Goal: Register for event/course: Sign up to attend an event or enroll in a course

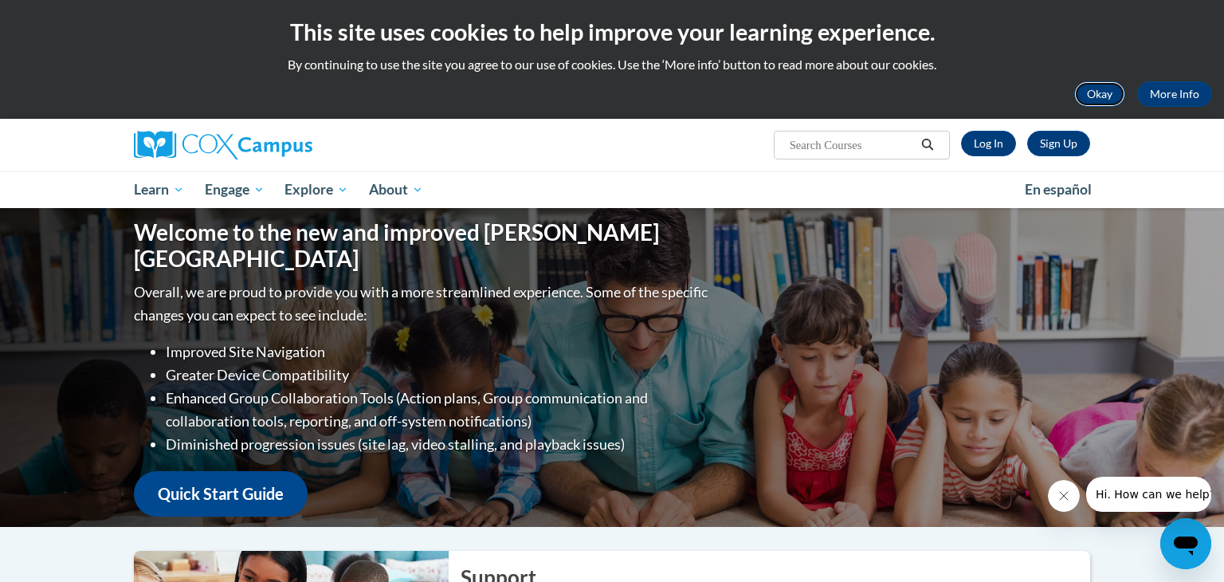
click at [1092, 92] on button "Okay" at bounding box center [1099, 93] width 51 height 25
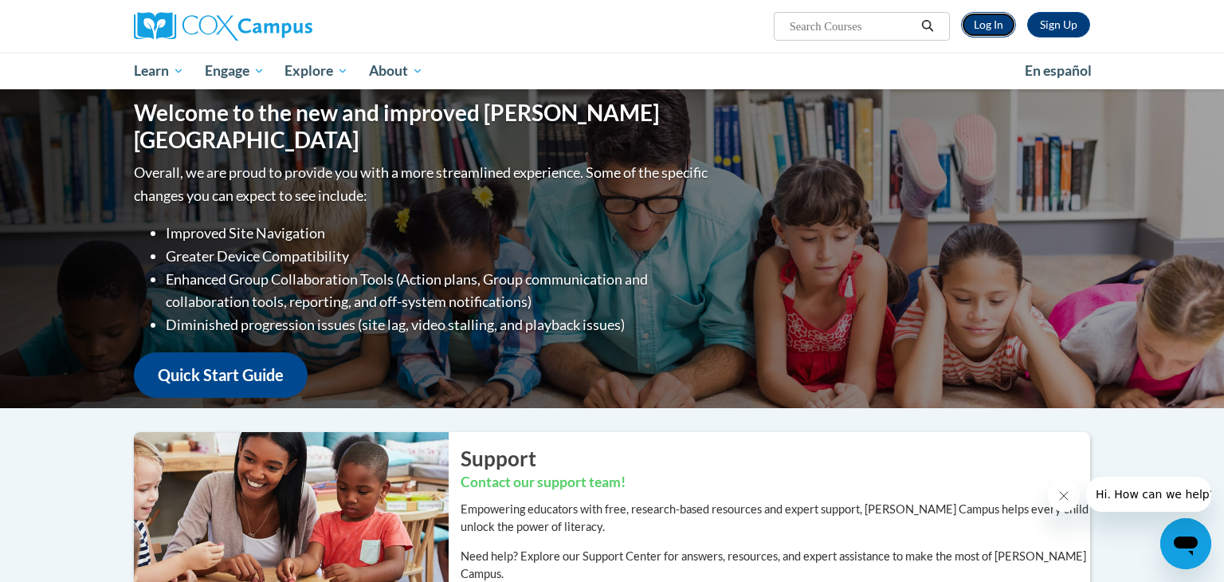
click at [991, 32] on link "Log In" at bounding box center [988, 24] width 55 height 25
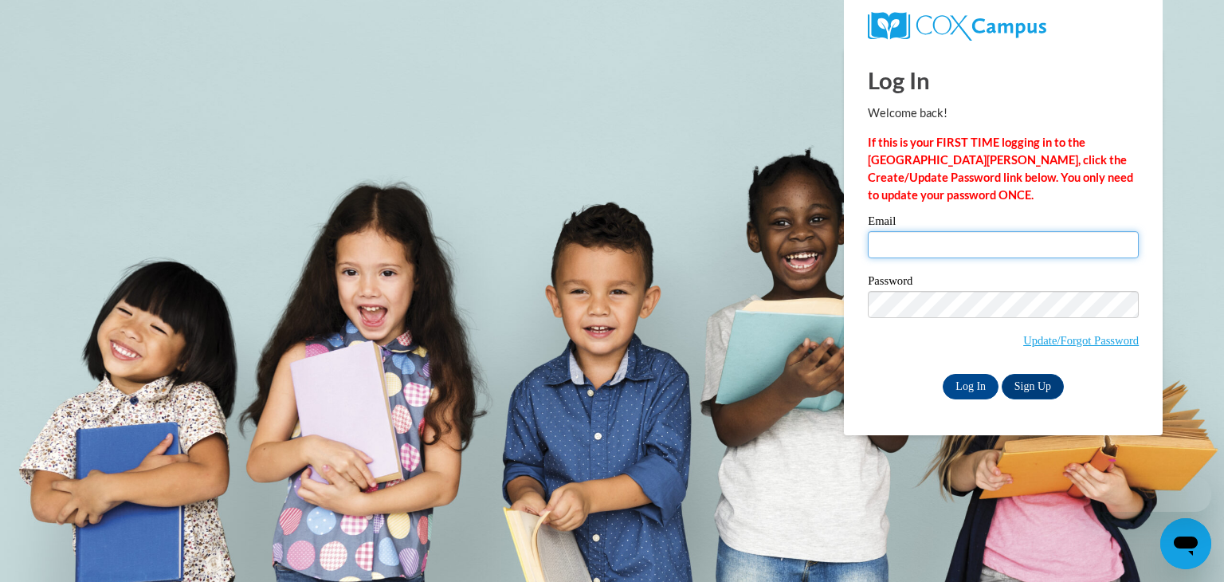
click at [911, 231] on input "Email" at bounding box center [1003, 244] width 271 height 27
type input "anagle@waupun.k12.wi.us"
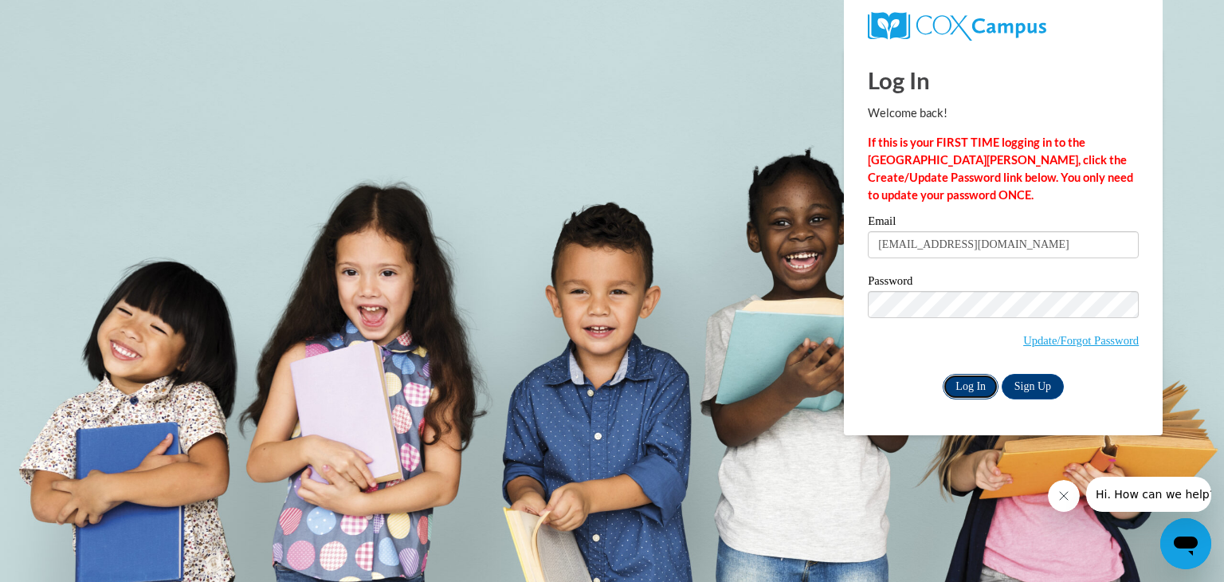
click at [969, 390] on input "Log In" at bounding box center [971, 386] width 56 height 25
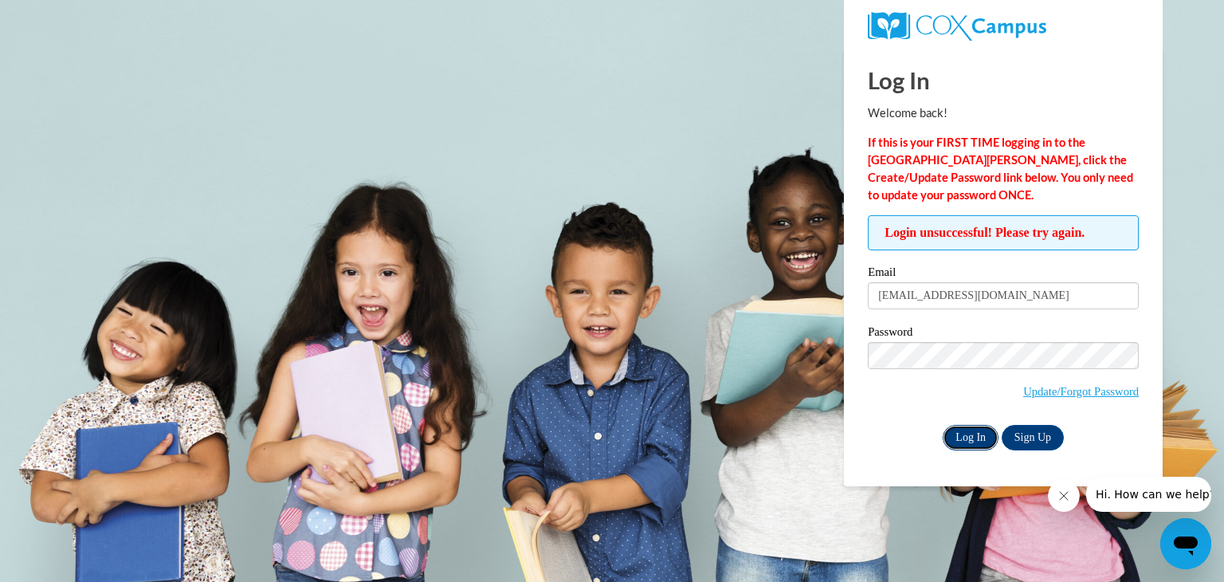
click at [970, 446] on input "Log In" at bounding box center [971, 437] width 56 height 25
click at [1056, 392] on link "Update/Forgot Password" at bounding box center [1081, 391] width 116 height 13
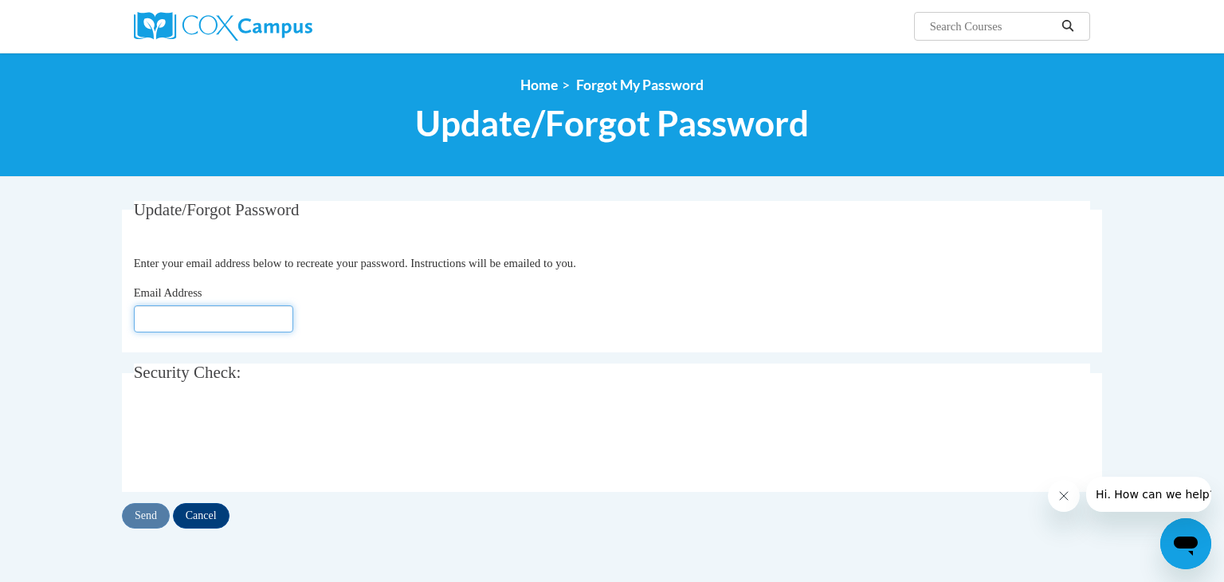
click at [250, 310] on input "Email Address" at bounding box center [213, 318] width 159 height 27
type input "[EMAIL_ADDRESS][DOMAIN_NAME]"
click at [159, 511] on input "Send" at bounding box center [146, 515] width 48 height 25
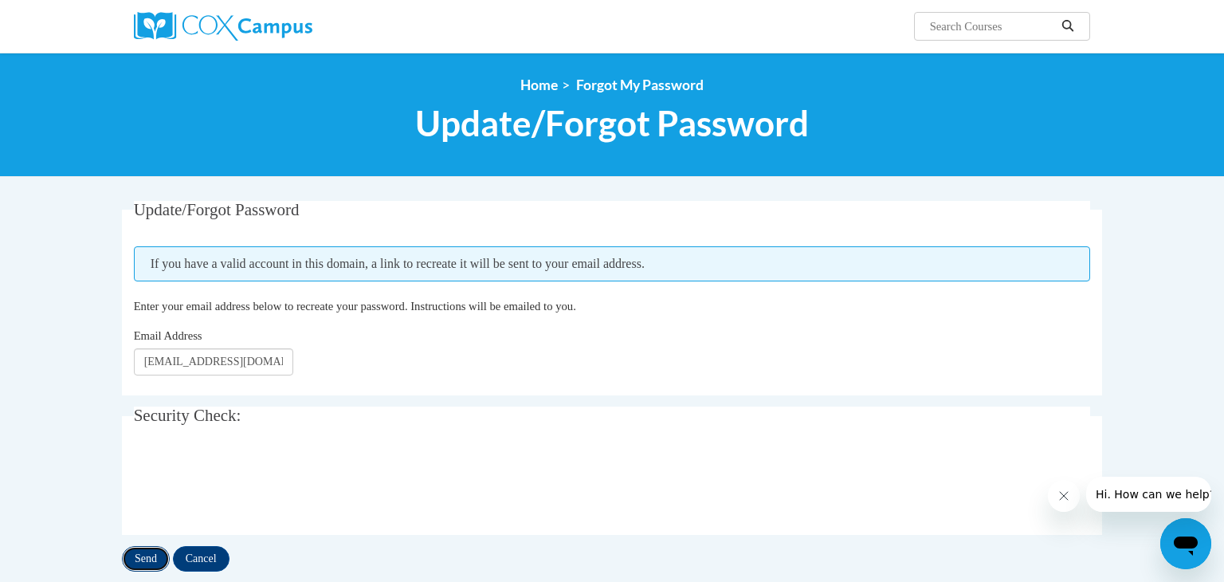
click at [151, 558] on input "Send" at bounding box center [146, 558] width 48 height 25
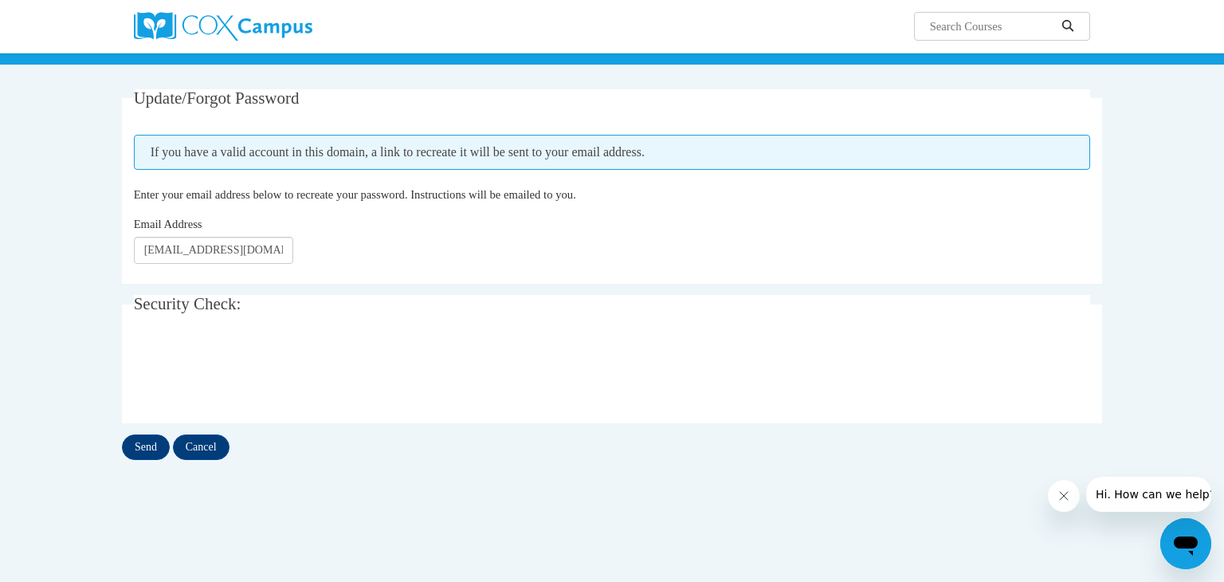
scroll to position [112, 0]
click at [144, 450] on input "Send" at bounding box center [146, 445] width 48 height 25
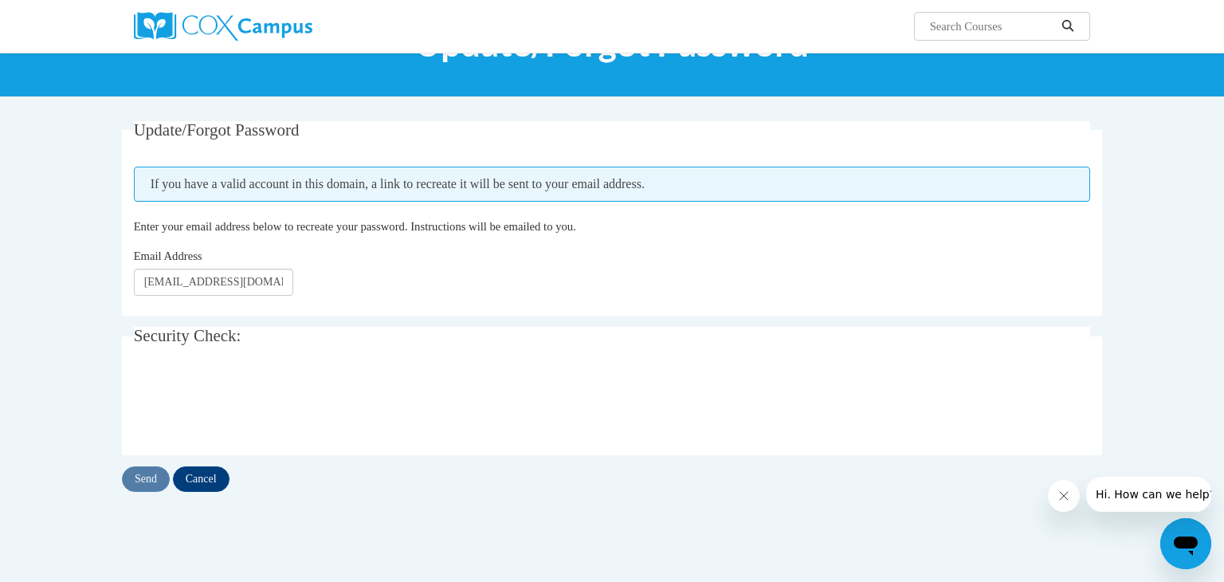
scroll to position [80, 0]
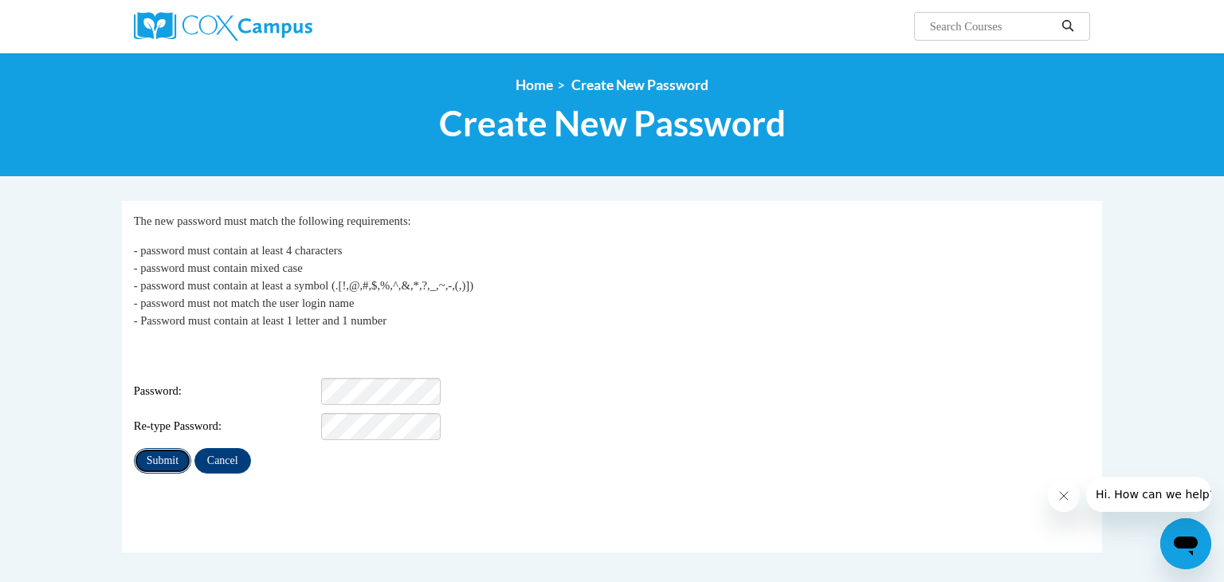
click at [165, 448] on input "Submit" at bounding box center [162, 460] width 57 height 25
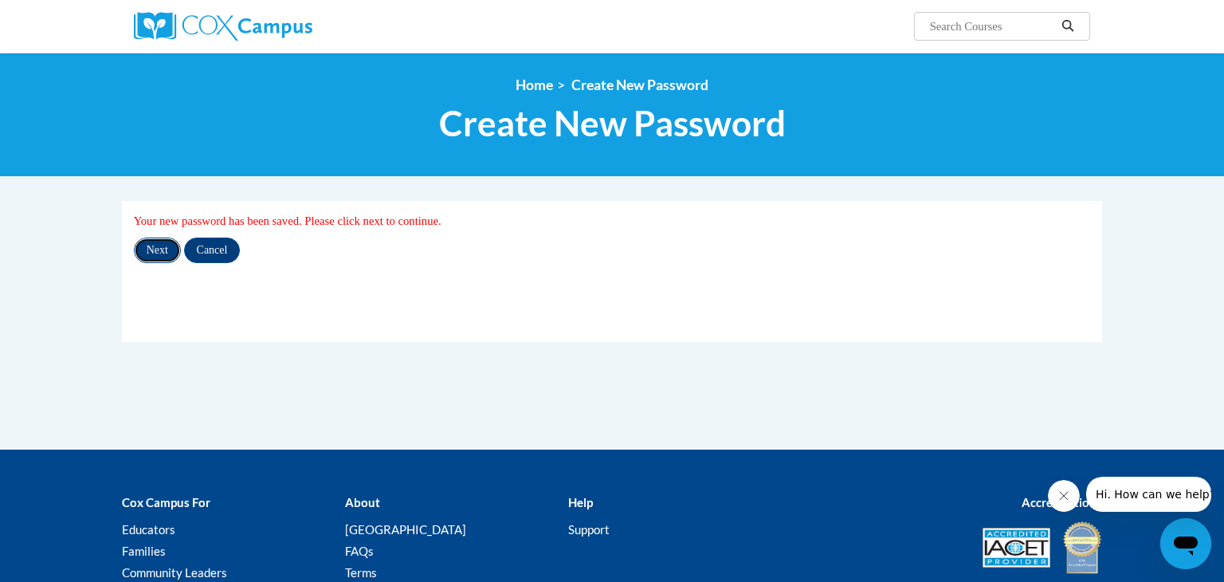
click at [161, 242] on input "Next" at bounding box center [157, 249] width 47 height 25
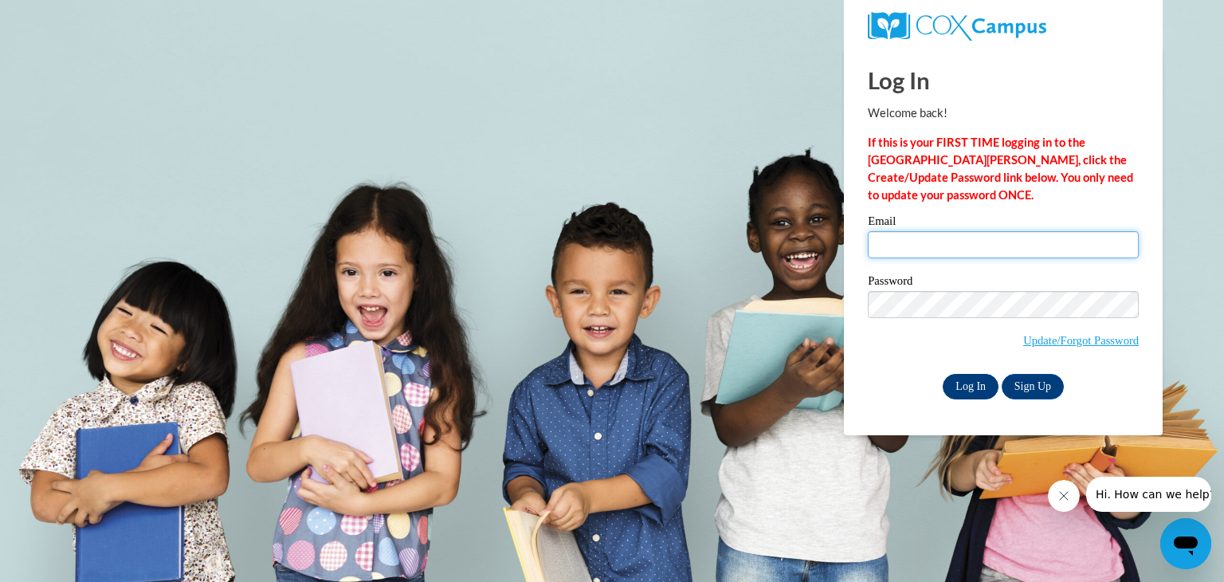
type input "anagle@waupun.k12.wi.us"
click at [976, 385] on input "Log In" at bounding box center [971, 386] width 56 height 25
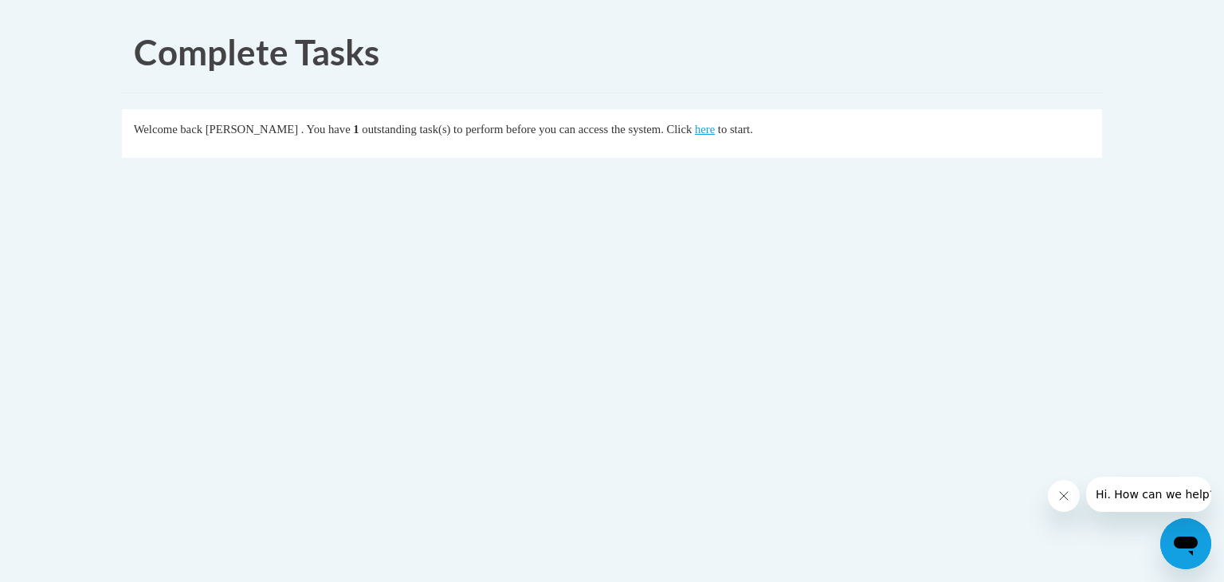
click at [1114, 168] on body "Complete Tasks Welcome back [PERSON_NAME] . You have 1 outstanding task(s) to p…" at bounding box center [612, 291] width 1224 height 582
click at [1105, 65] on div "Complete Tasks Welcome back [PERSON_NAME] . You have 1 outstanding task(s) to p…" at bounding box center [612, 138] width 1004 height 253
click at [674, 84] on div "Complete Tasks" at bounding box center [612, 48] width 980 height 73
click at [715, 132] on link "here" at bounding box center [705, 129] width 20 height 13
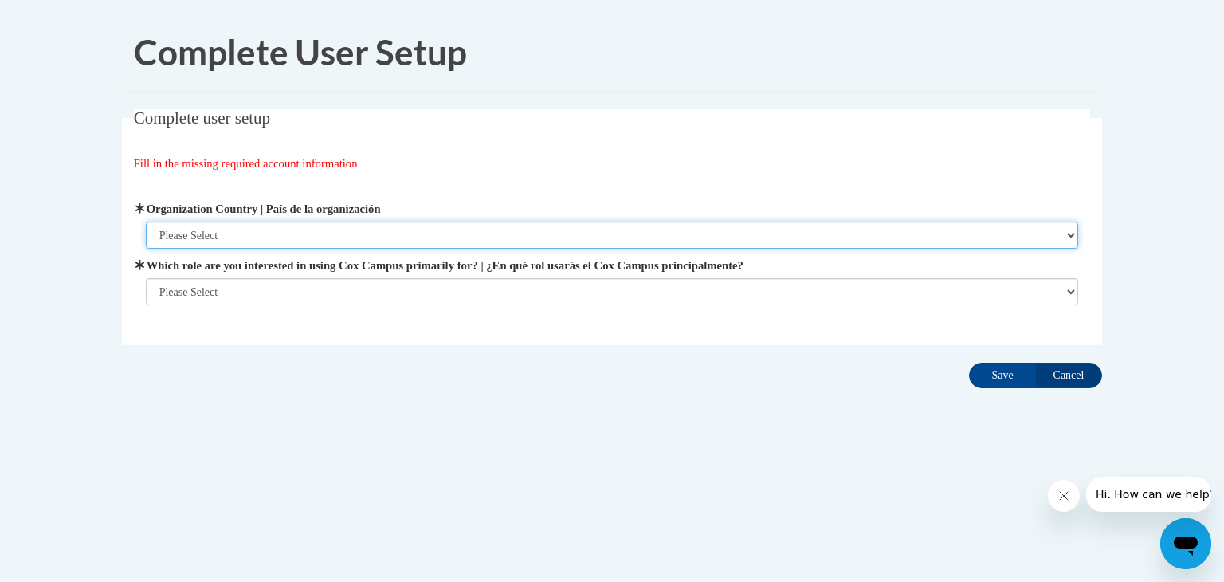
click at [543, 233] on select "Please Select [GEOGRAPHIC_DATA] | [GEOGRAPHIC_DATA] Outside of [GEOGRAPHIC_DATA…" at bounding box center [612, 234] width 933 height 27
select select "ad49bcad-a171-4b2e-b99c-48b446064914"
click at [146, 221] on select "Please Select [GEOGRAPHIC_DATA] | [GEOGRAPHIC_DATA] Outside of [GEOGRAPHIC_DATA…" at bounding box center [612, 234] width 933 height 27
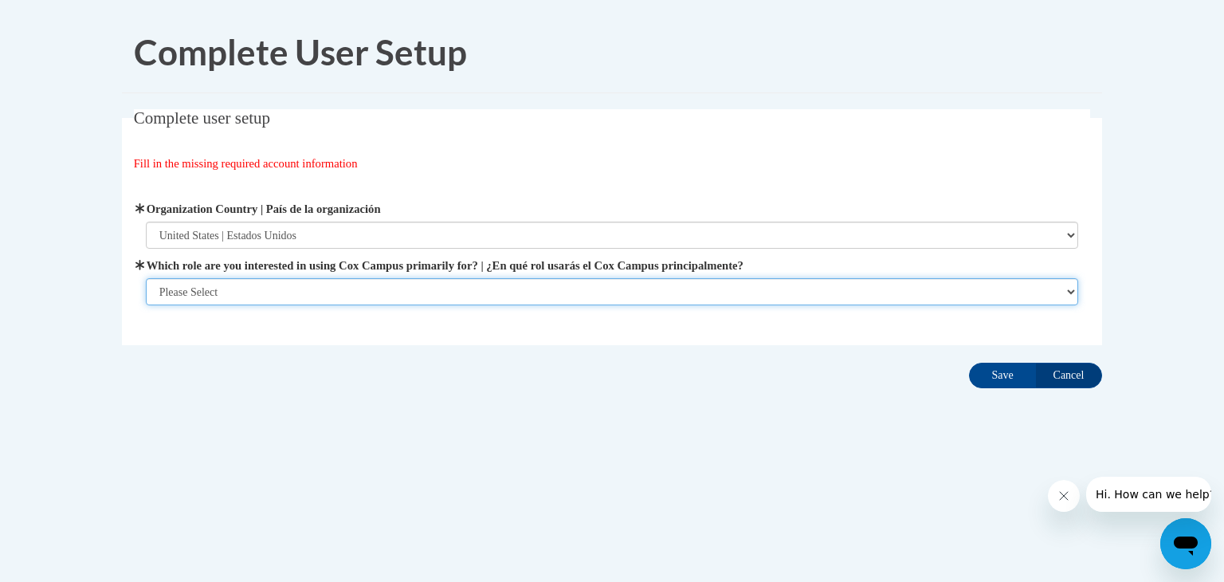
click at [488, 292] on select "Please Select College/University | Colegio/Universidad Community/Nonprofit Part…" at bounding box center [612, 291] width 933 height 27
select select "fbf2d438-af2f-41f8-98f1-81c410e29de3"
click at [146, 305] on select "Please Select College/University | Colegio/Universidad Community/Nonprofit Part…" at bounding box center [612, 291] width 933 height 27
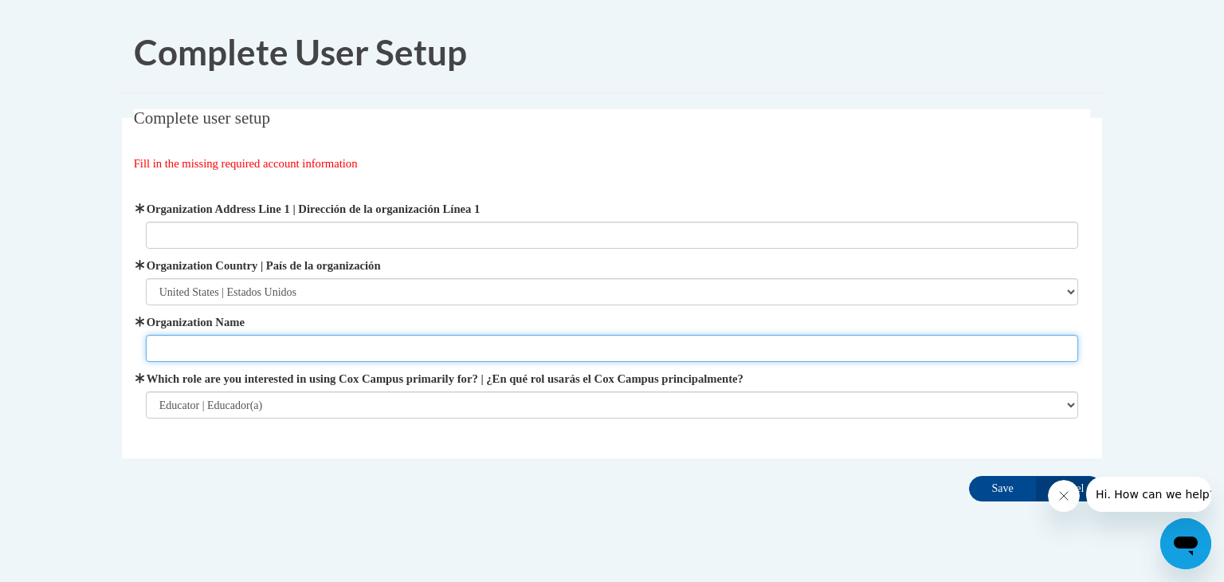
click at [437, 347] on input "Organization Name" at bounding box center [612, 348] width 933 height 27
type input "[GEOGRAPHIC_DATA]"
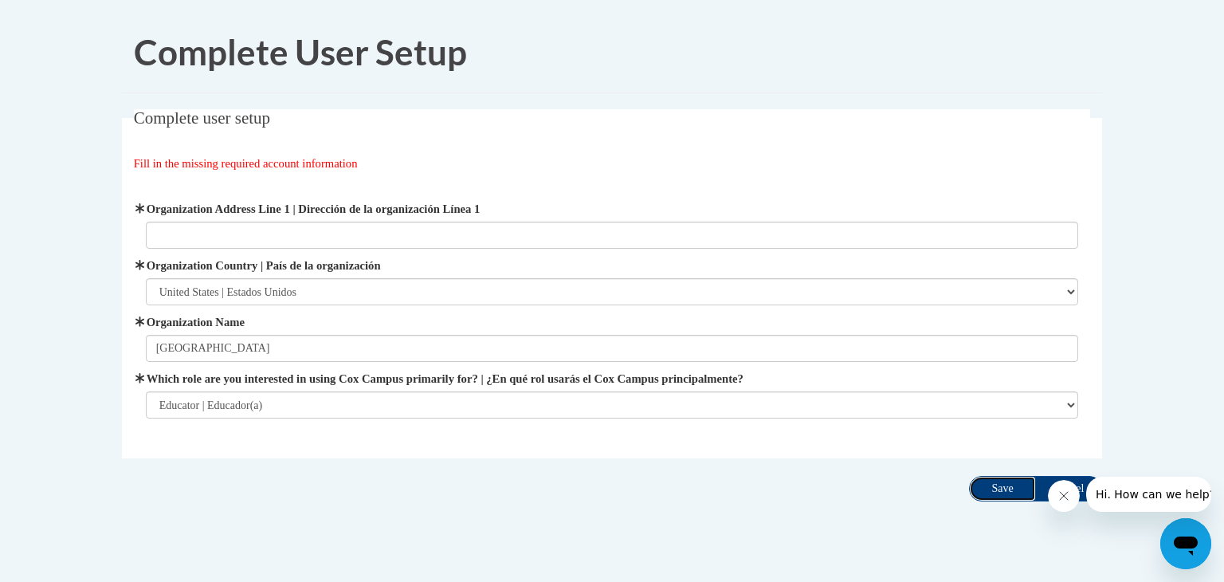
click at [1010, 484] on input "Save" at bounding box center [1002, 488] width 67 height 25
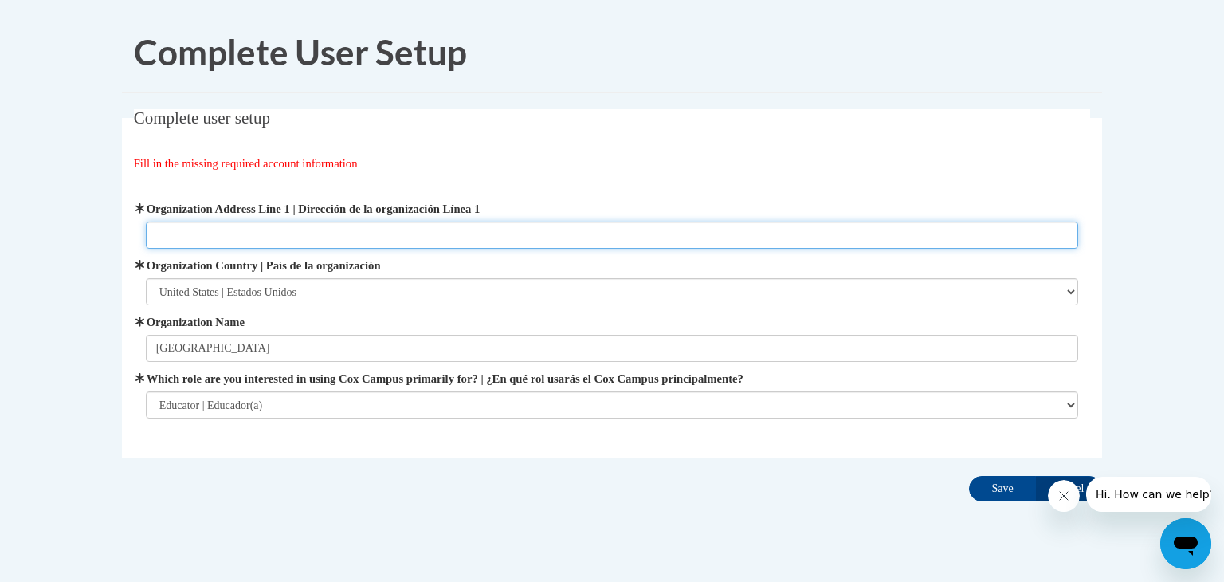
click at [468, 234] on input "Organization Address Line 1 | Dirección de la organización Línea 1" at bounding box center [612, 234] width 933 height 27
type input "Meadow View Primary"
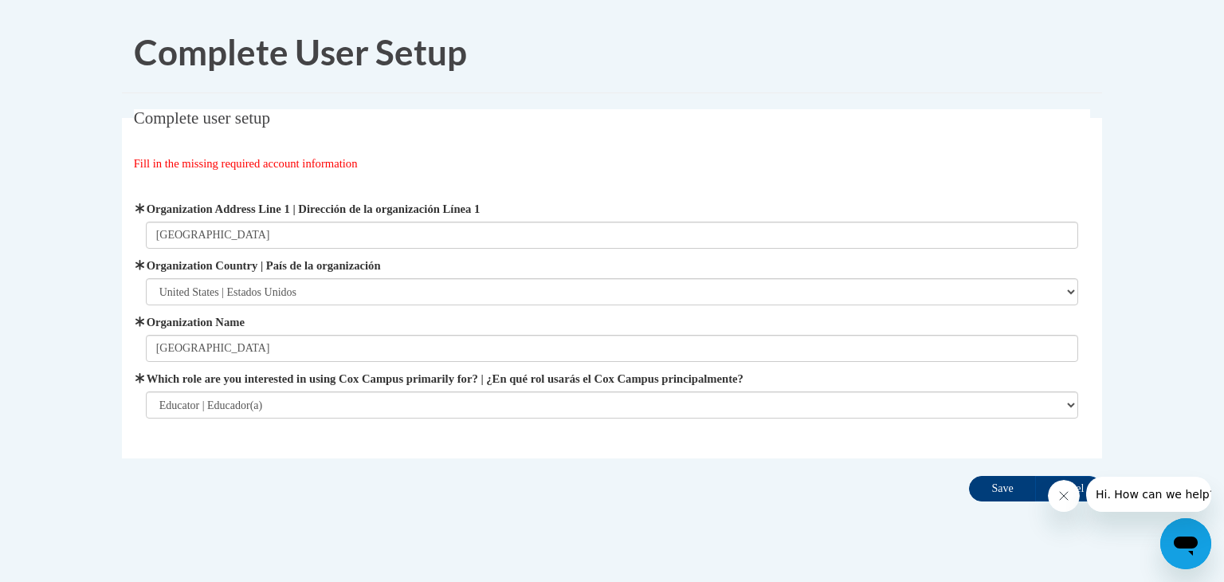
click at [1001, 498] on input "Save" at bounding box center [1002, 488] width 67 height 25
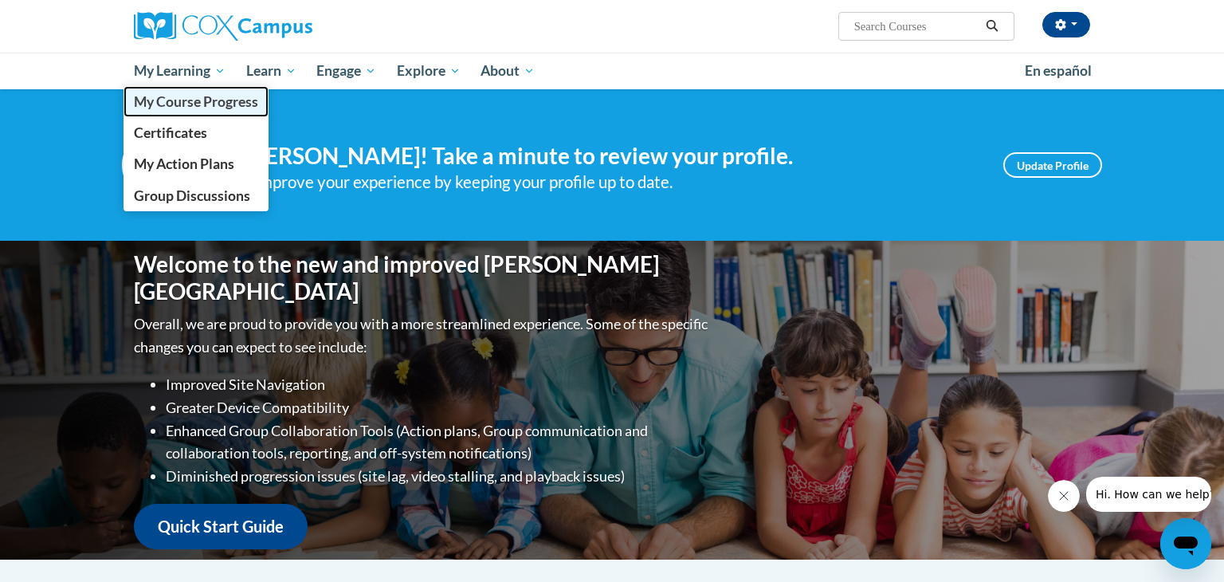
click at [160, 101] on span "My Course Progress" at bounding box center [196, 101] width 124 height 17
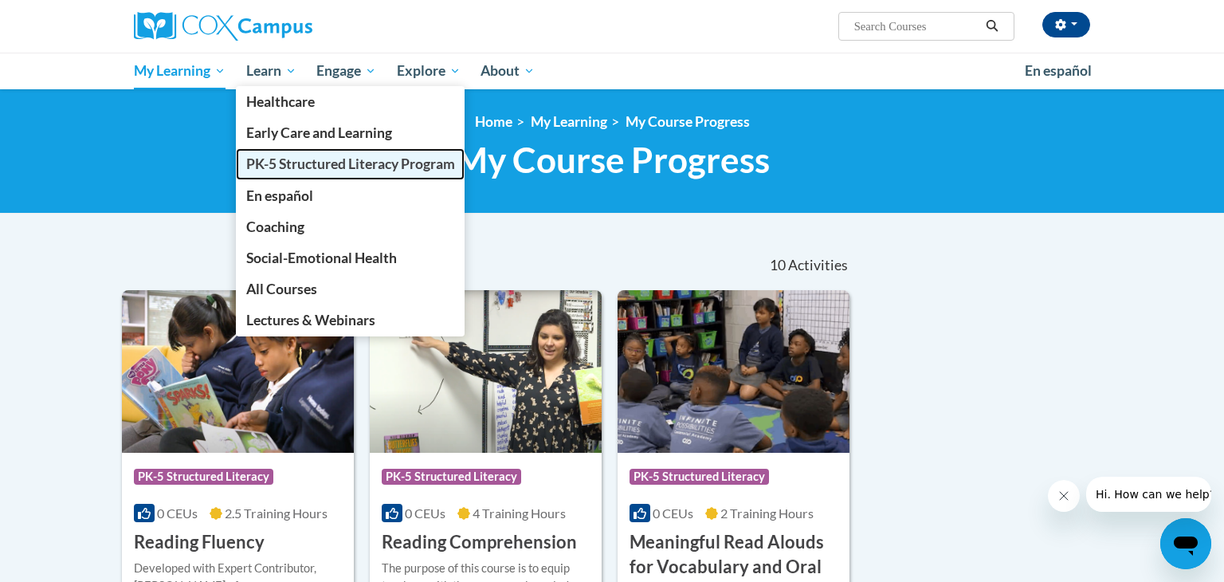
click at [292, 170] on span "PK-5 Structured Literacy Program" at bounding box center [350, 163] width 209 height 17
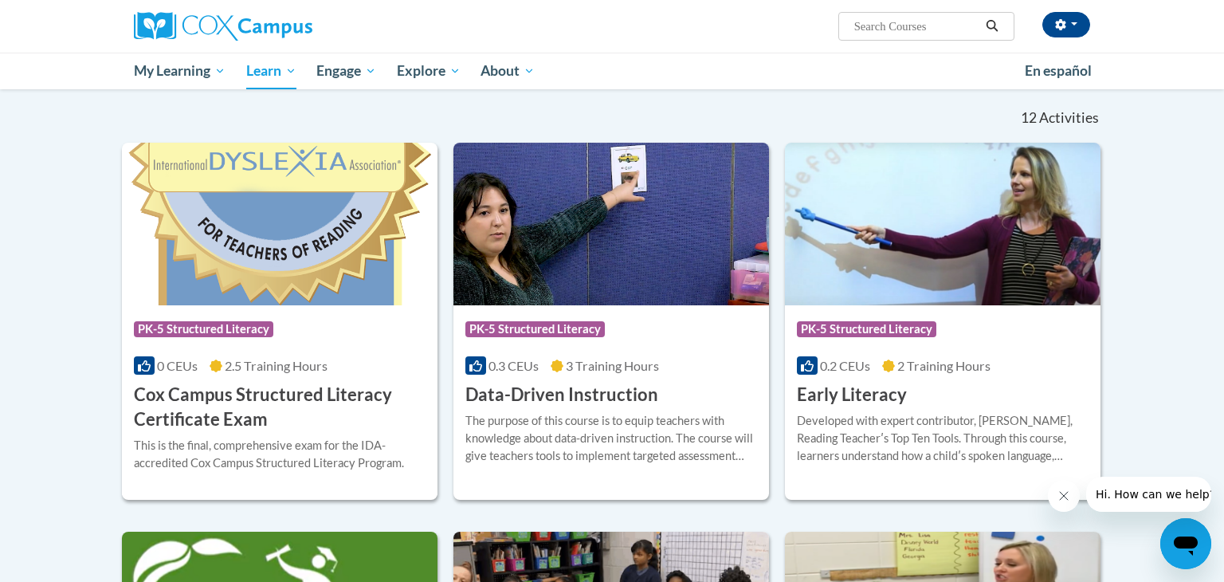
scroll to position [473, 0]
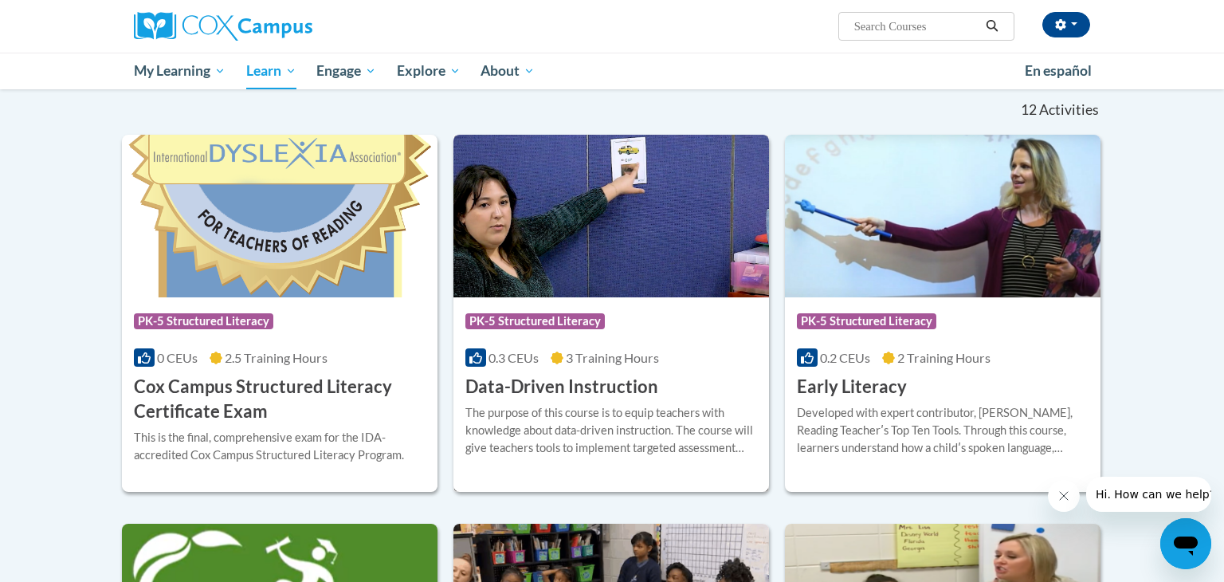
click at [620, 356] on span "3 Training Hours" at bounding box center [612, 357] width 93 height 15
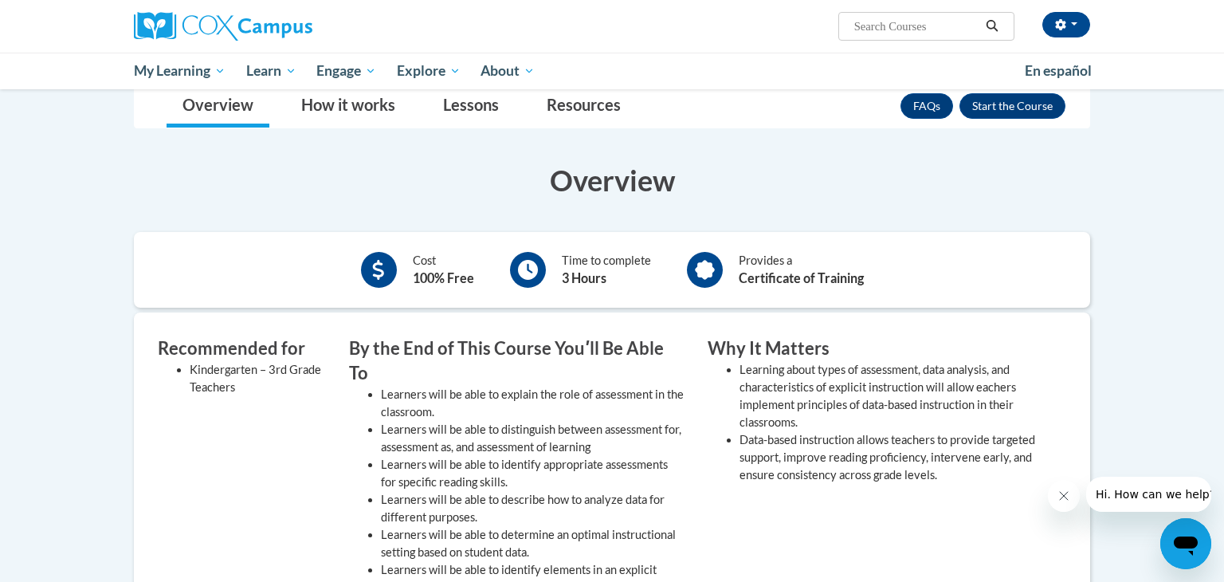
scroll to position [241, 0]
click at [1047, 110] on button "Enroll" at bounding box center [1012, 104] width 106 height 25
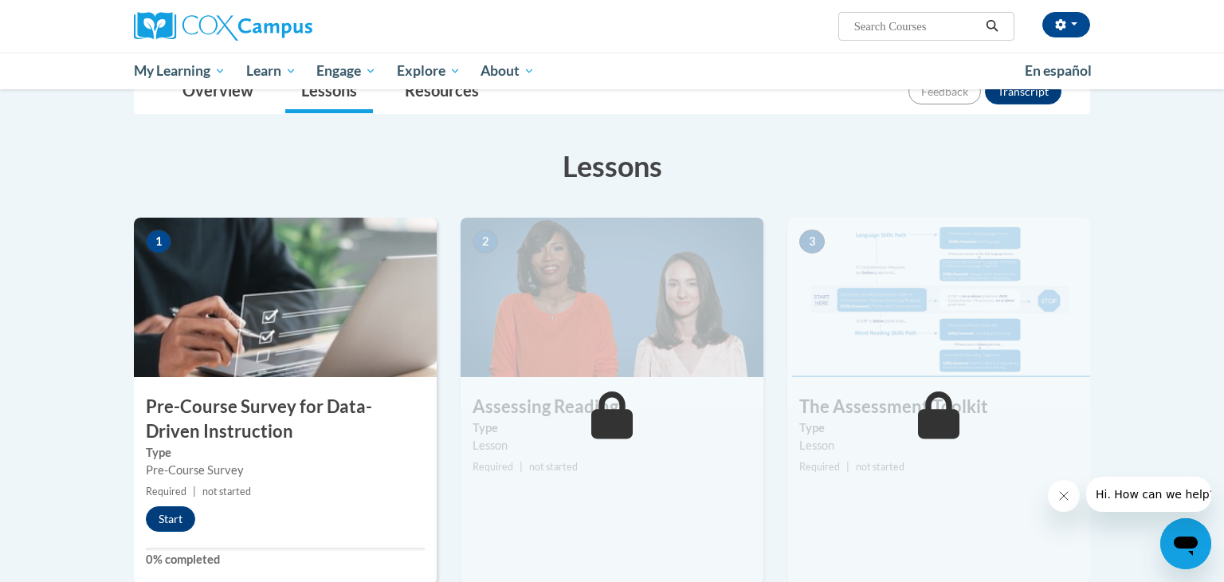
scroll to position [202, 0]
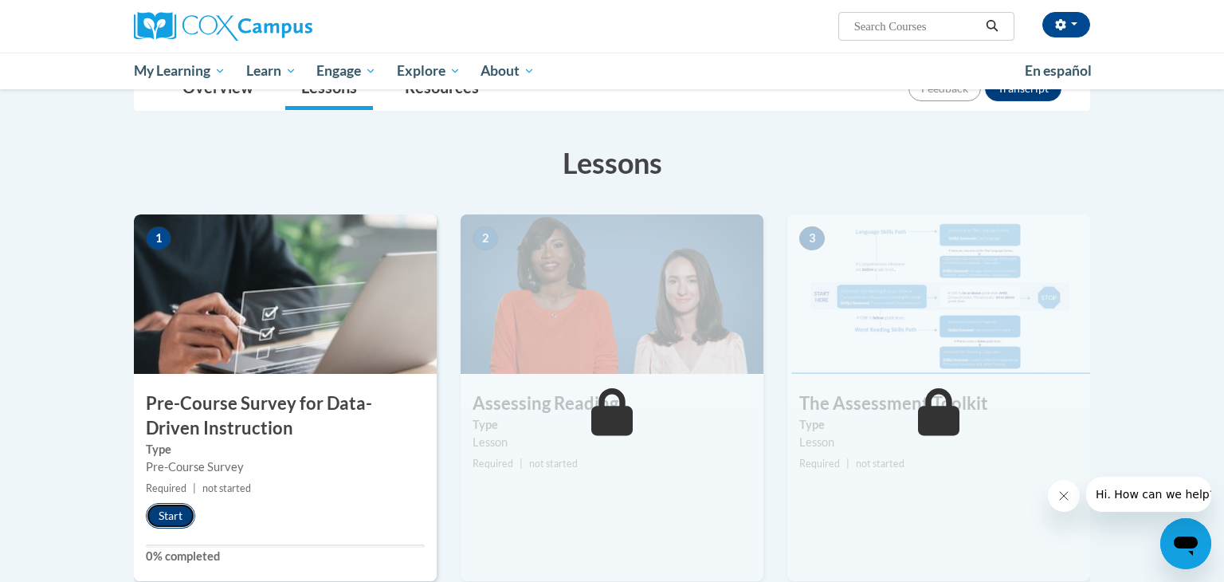
click at [174, 512] on button "Start" at bounding box center [170, 515] width 49 height 25
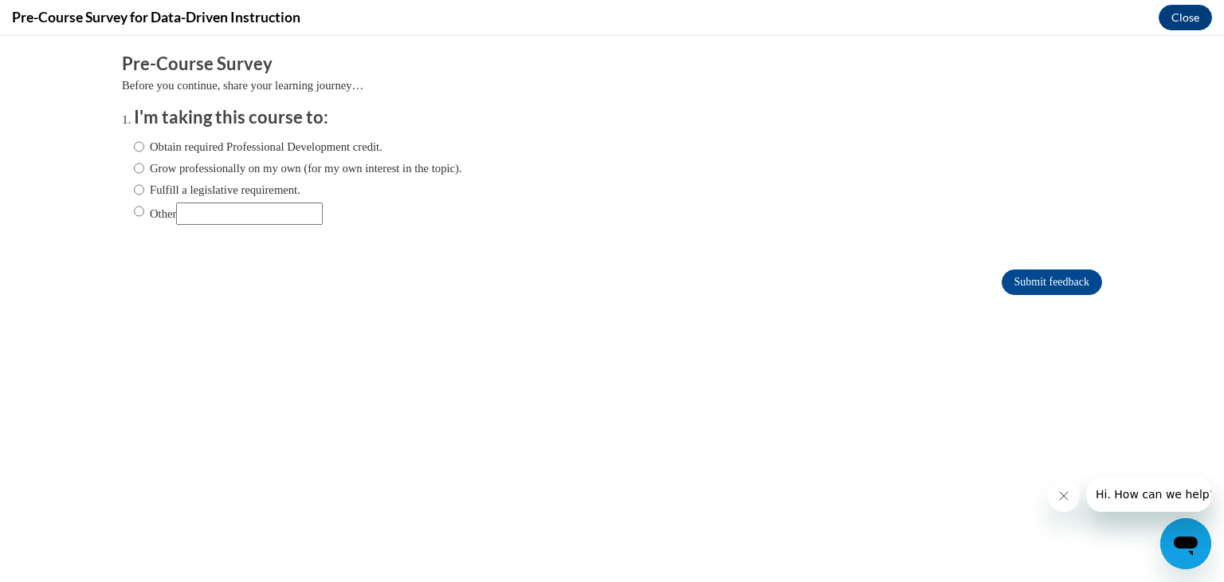
scroll to position [0, 0]
click at [137, 195] on input "Fulfill a legislative requirement." at bounding box center [139, 190] width 10 height 18
radio input "true"
click at [1038, 276] on input "Submit feedback" at bounding box center [1052, 281] width 100 height 25
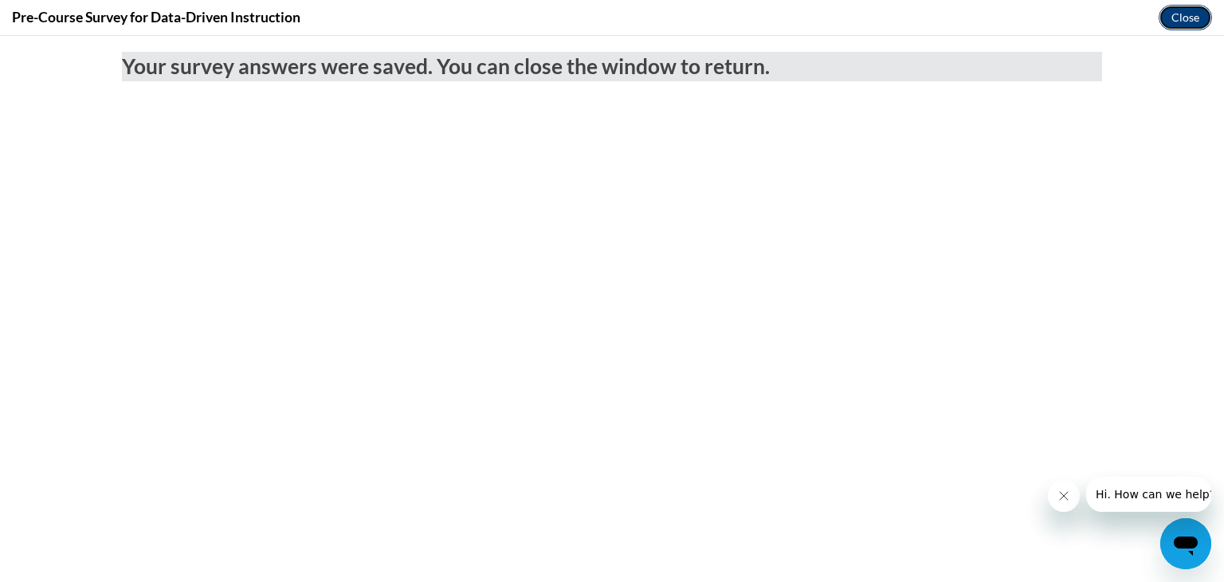
click at [1178, 25] on button "Close" at bounding box center [1184, 17] width 53 height 25
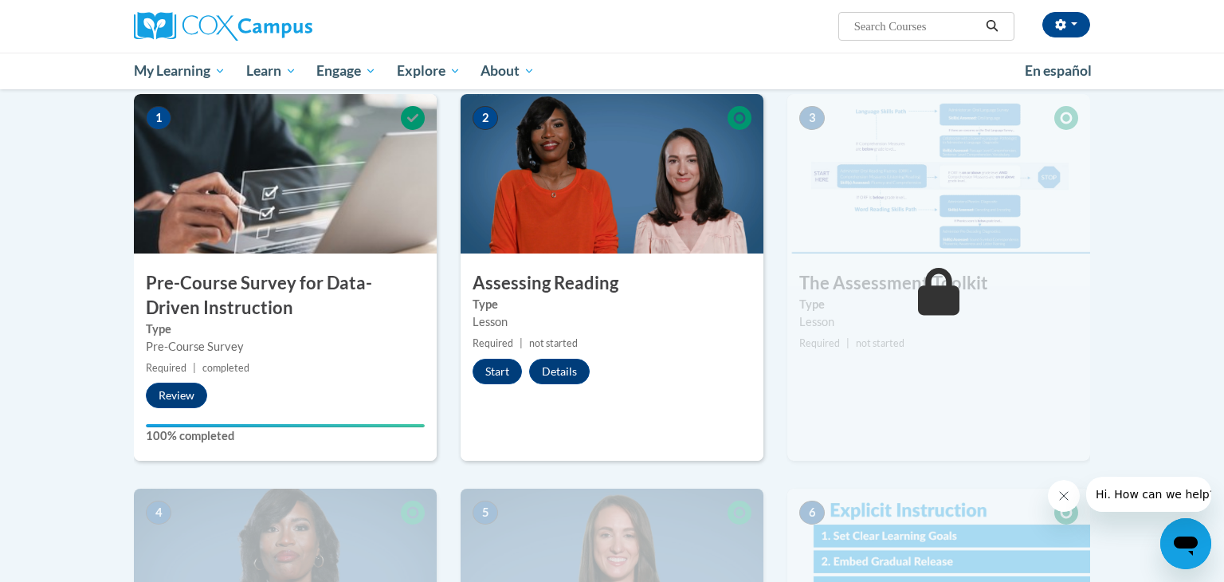
scroll to position [320, 0]
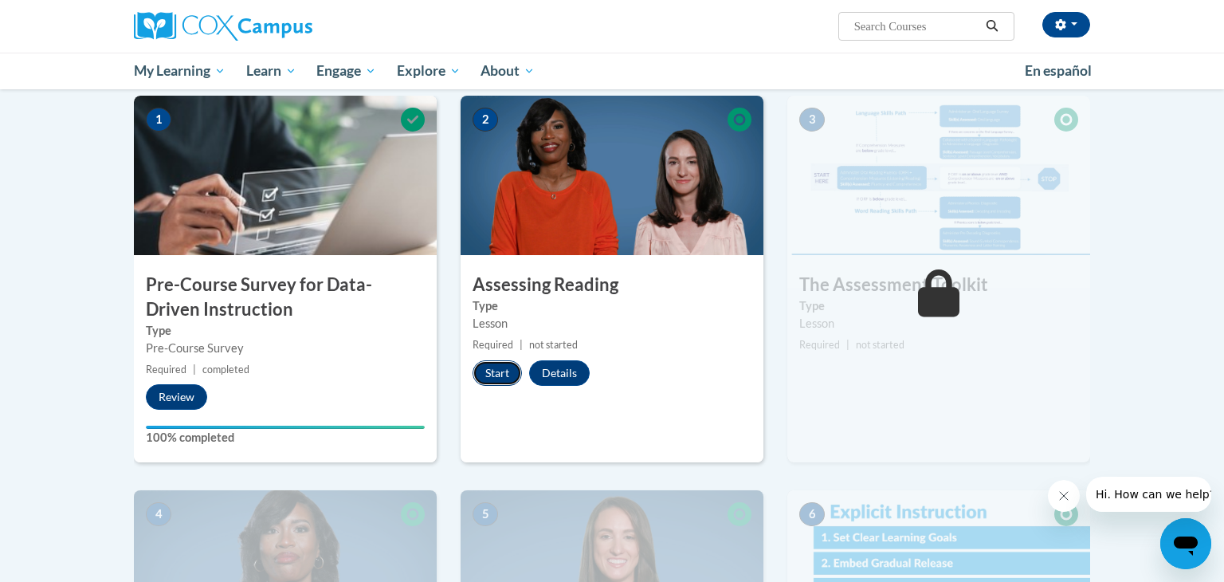
click at [484, 371] on button "Start" at bounding box center [496, 372] width 49 height 25
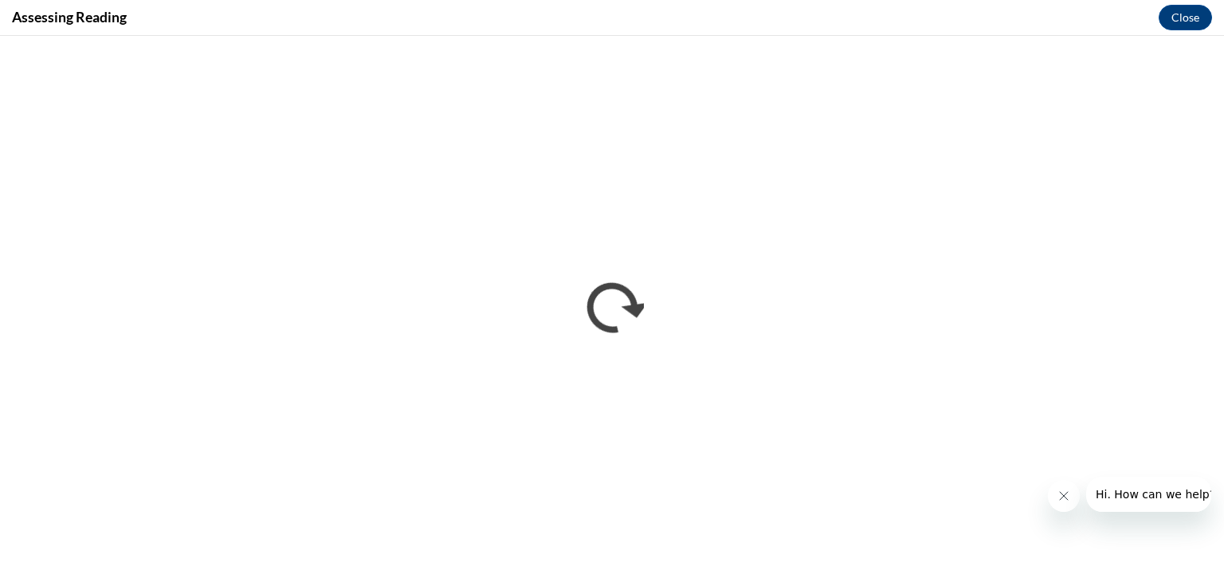
scroll to position [0, 0]
click at [1063, 496] on icon "Close message from company" at bounding box center [1064, 496] width 8 height 8
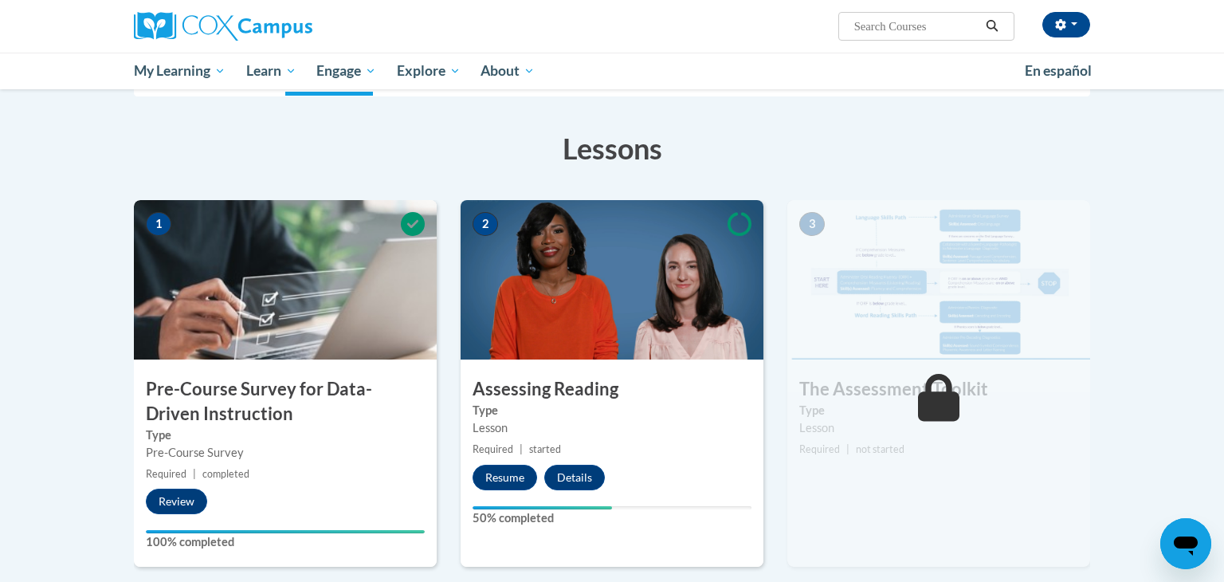
scroll to position [217, 0]
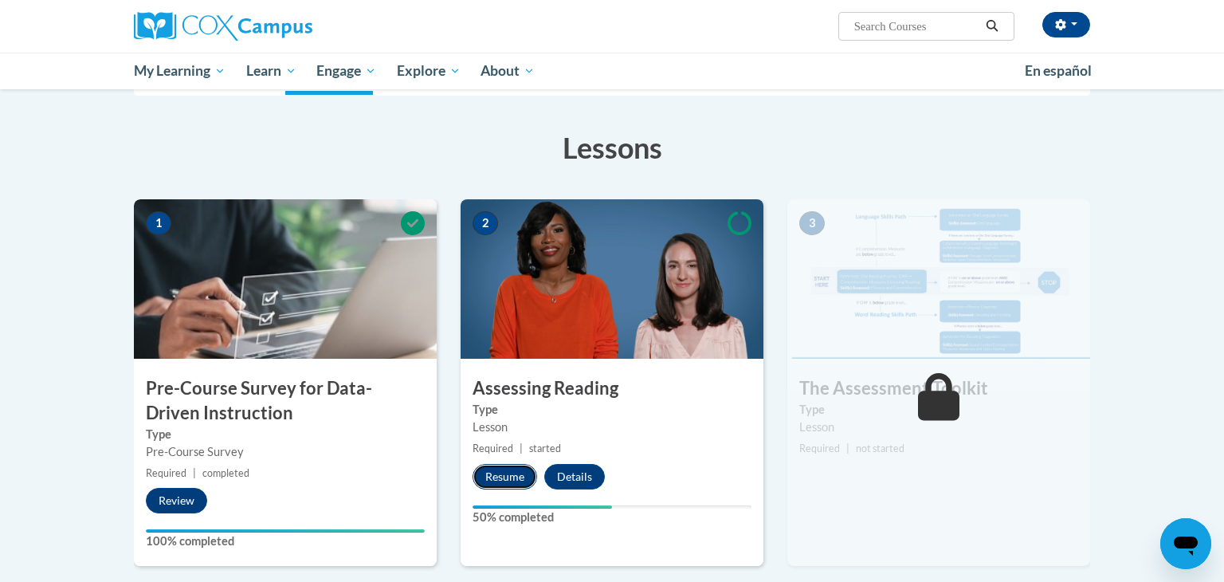
click at [497, 478] on button "Resume" at bounding box center [504, 476] width 65 height 25
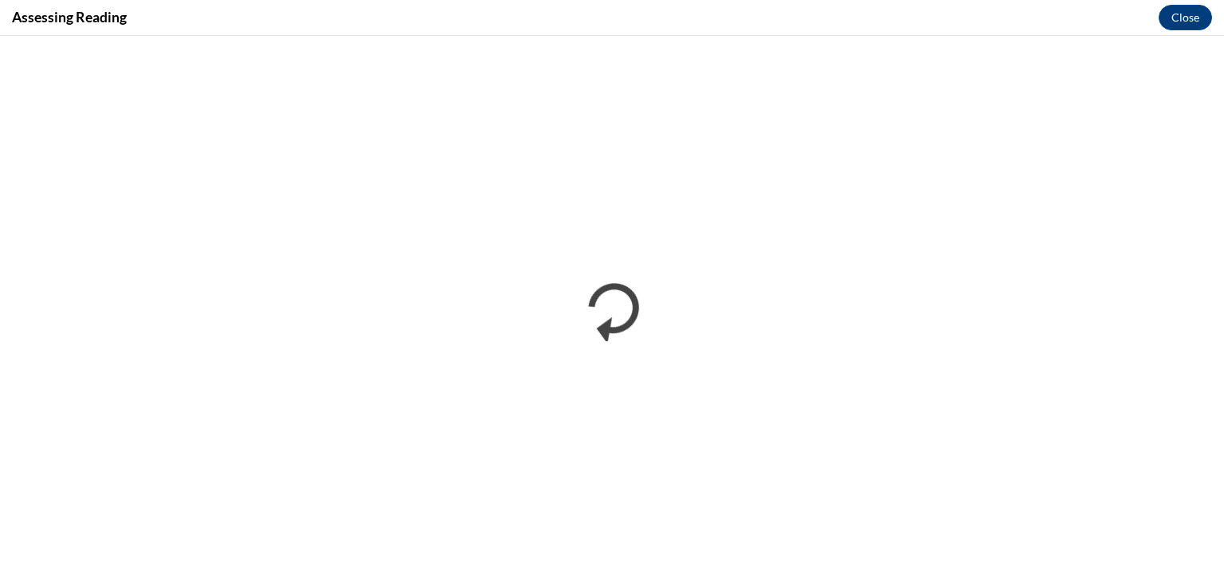
scroll to position [0, 0]
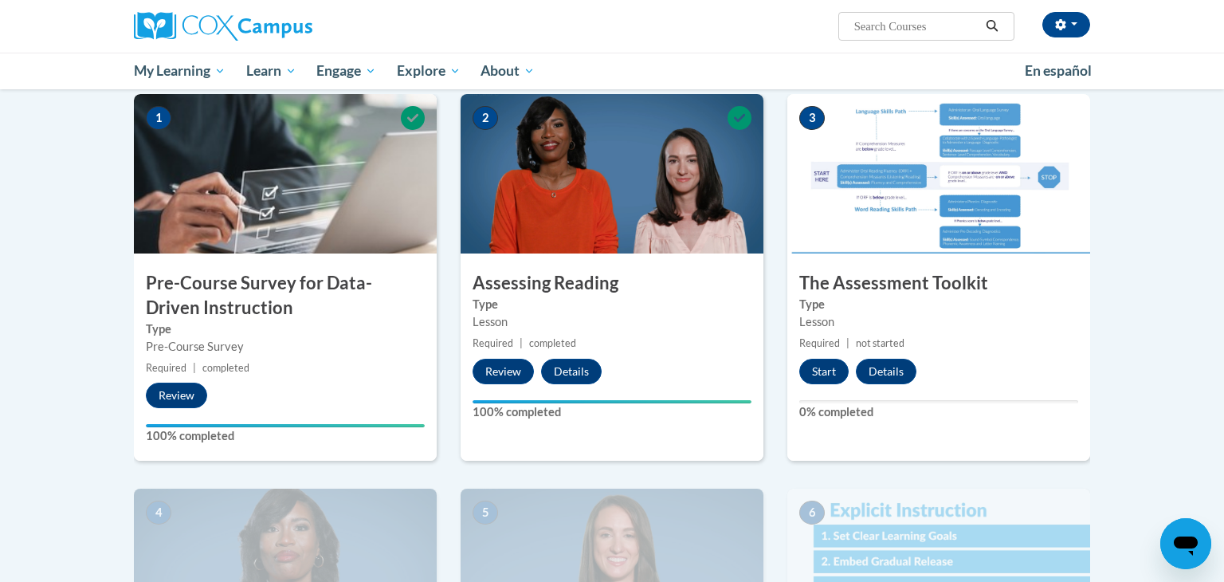
scroll to position [323, 0]
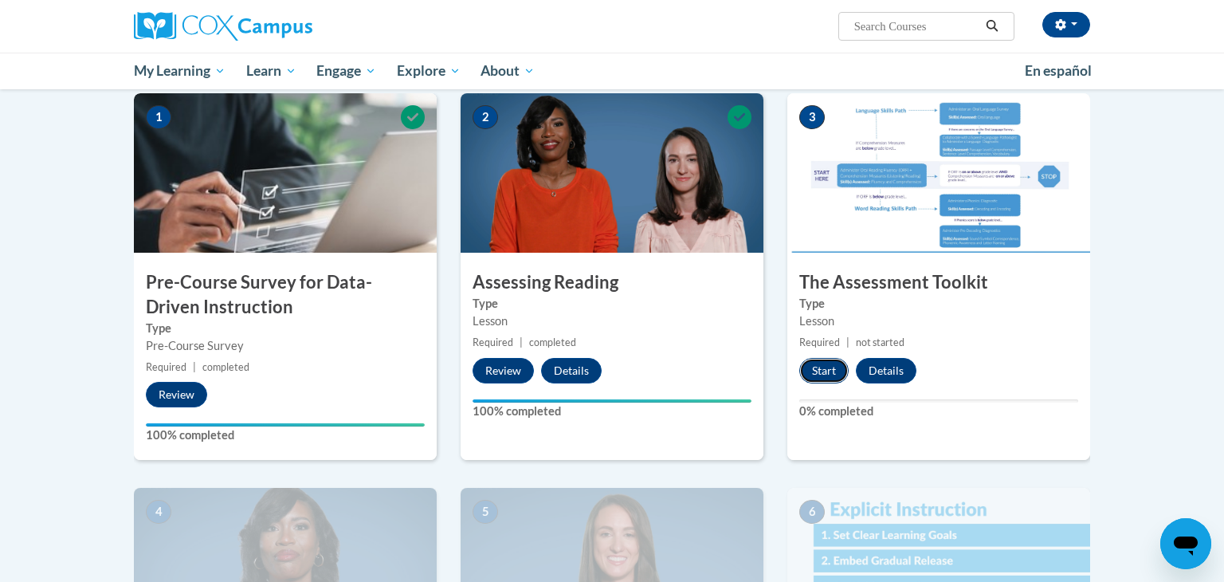
click at [821, 370] on button "Start" at bounding box center [823, 370] width 49 height 25
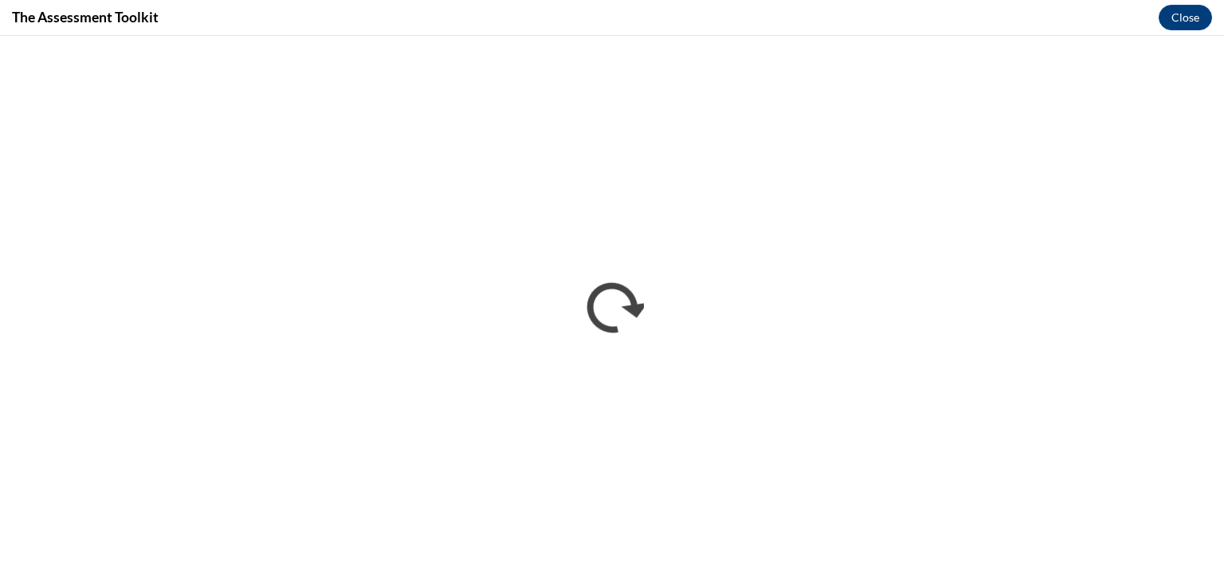
scroll to position [0, 0]
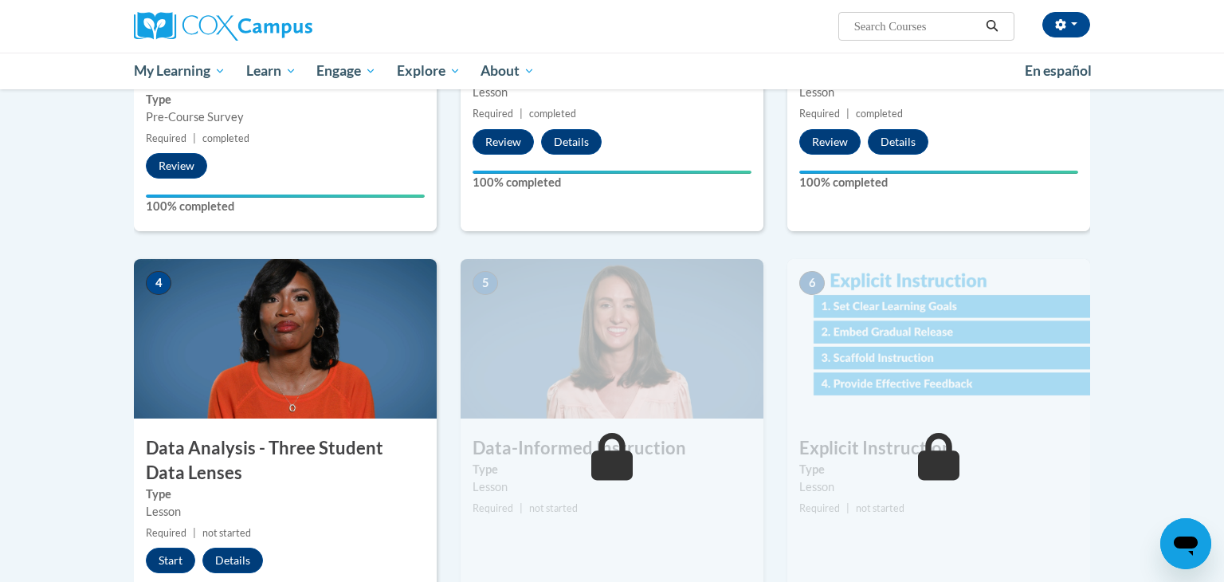
scroll to position [558, 0]
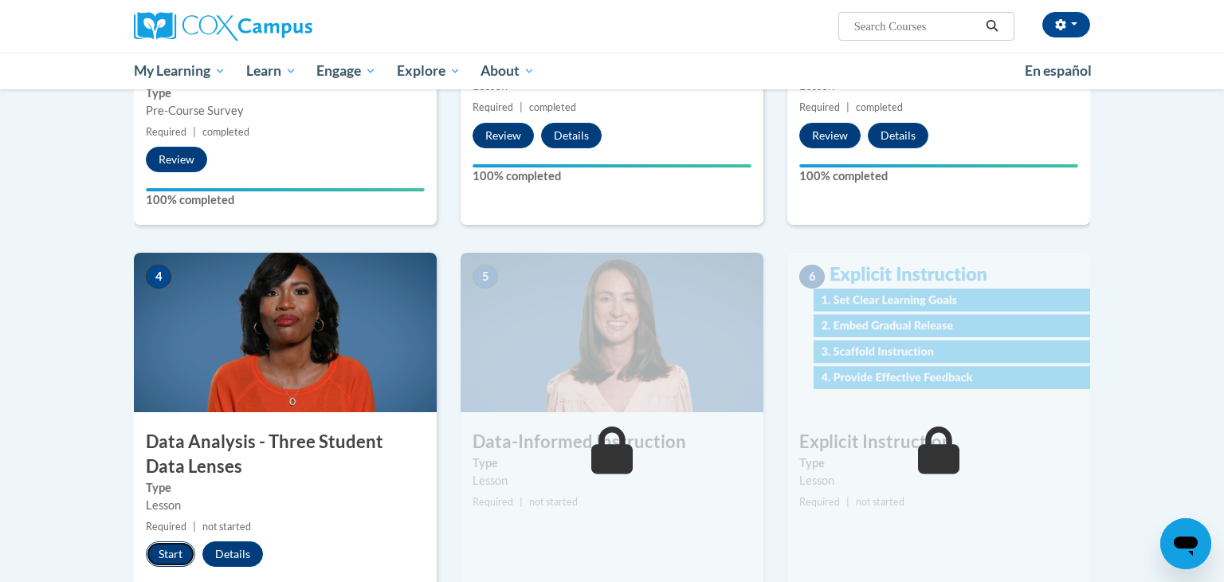
click at [178, 555] on button "Start" at bounding box center [170, 553] width 49 height 25
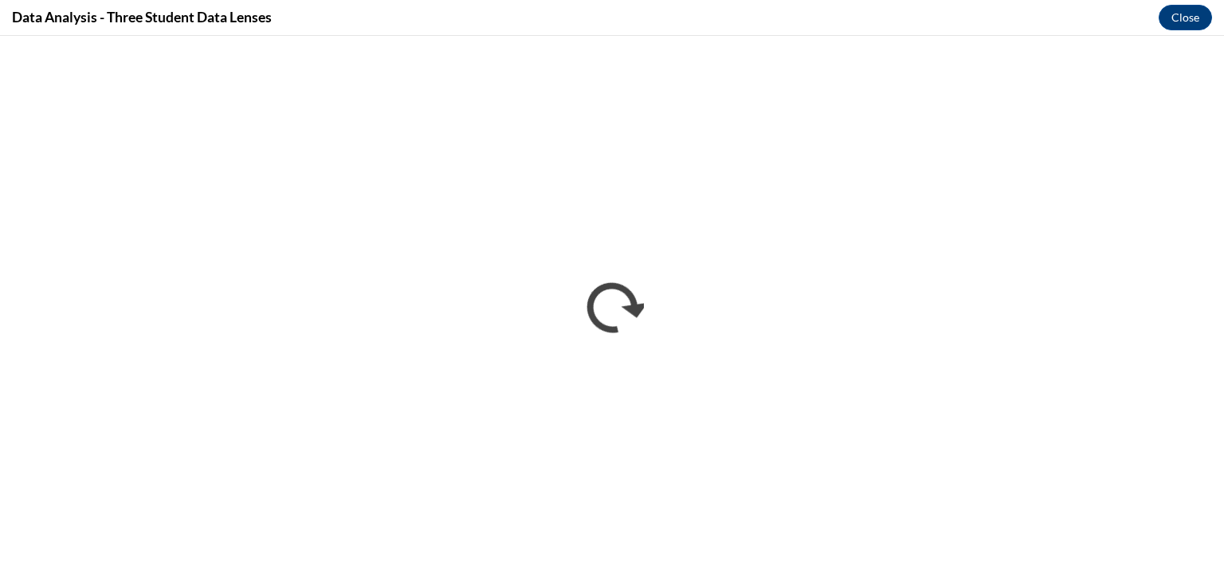
scroll to position [0, 0]
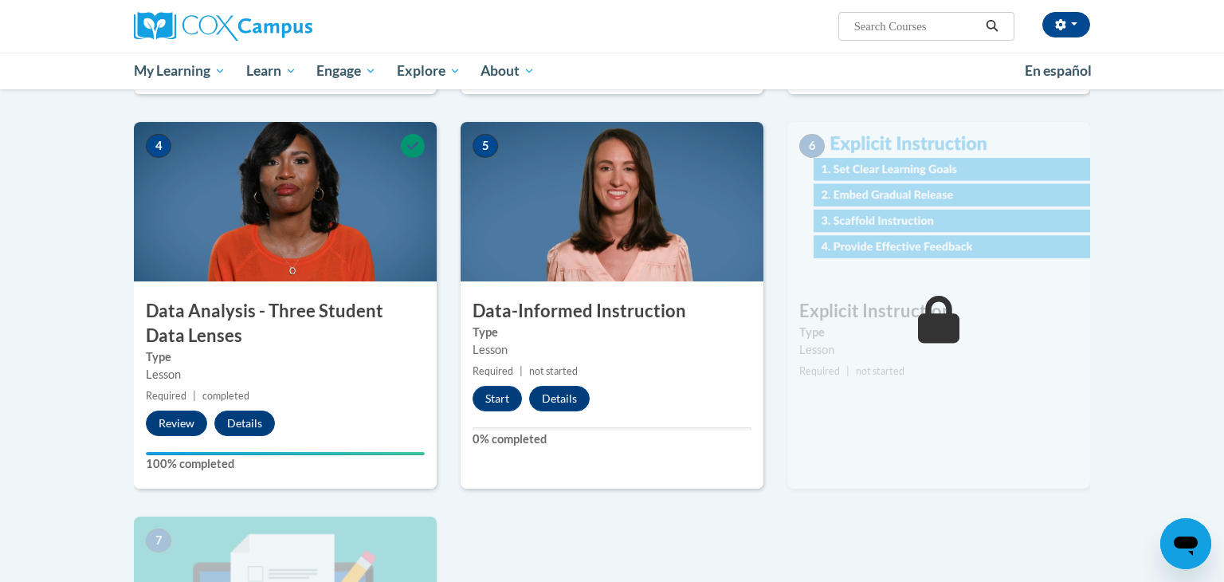
scroll to position [694, 0]
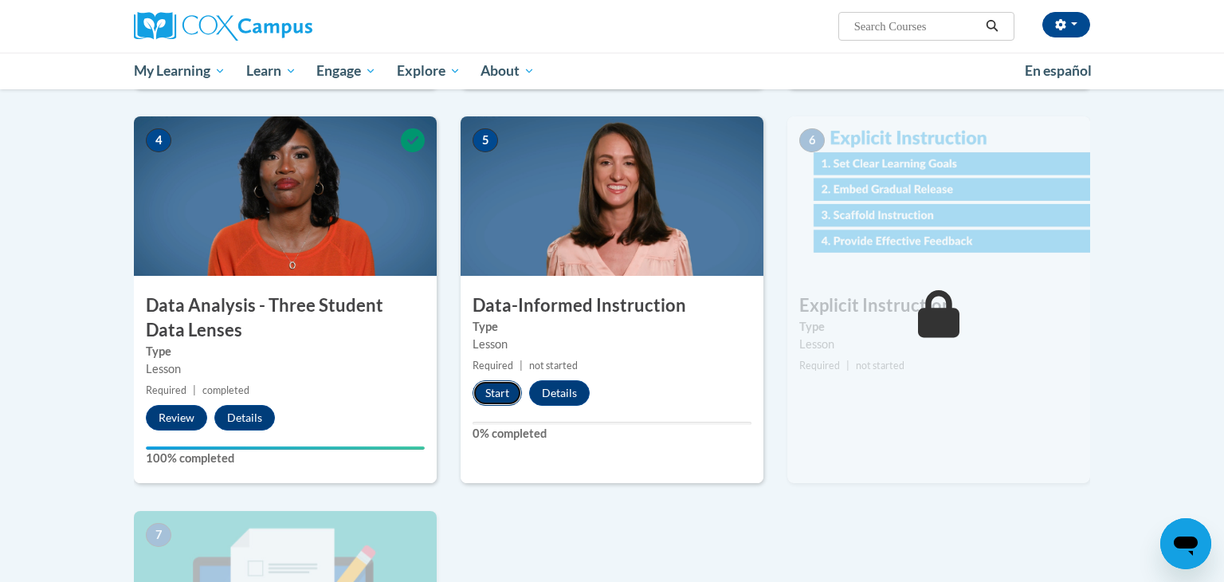
click at [503, 393] on button "Start" at bounding box center [496, 392] width 49 height 25
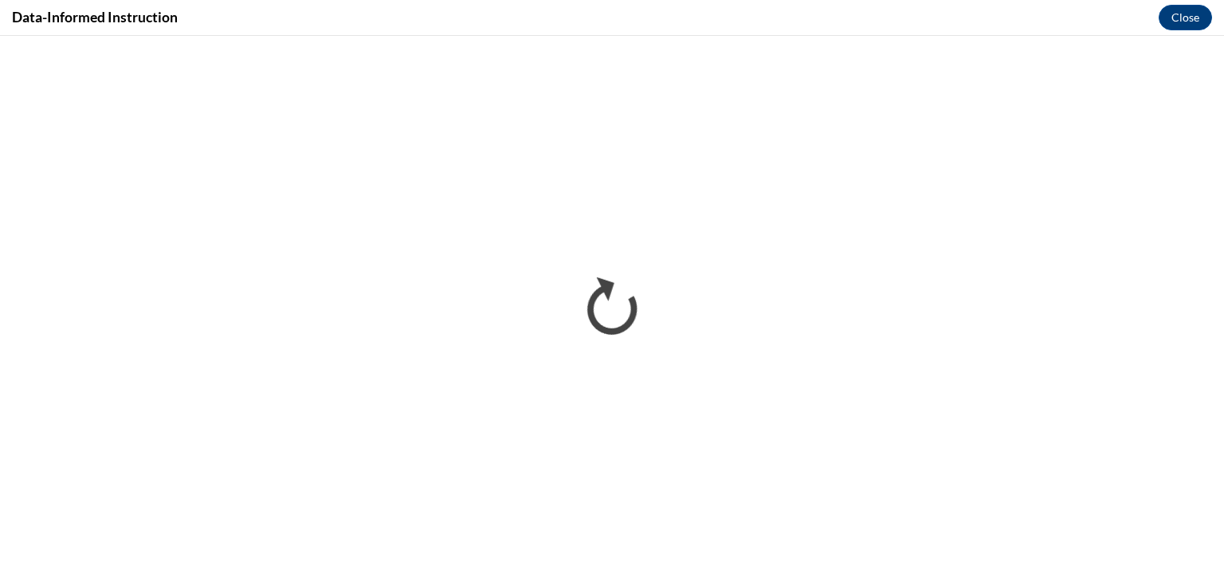
scroll to position [0, 0]
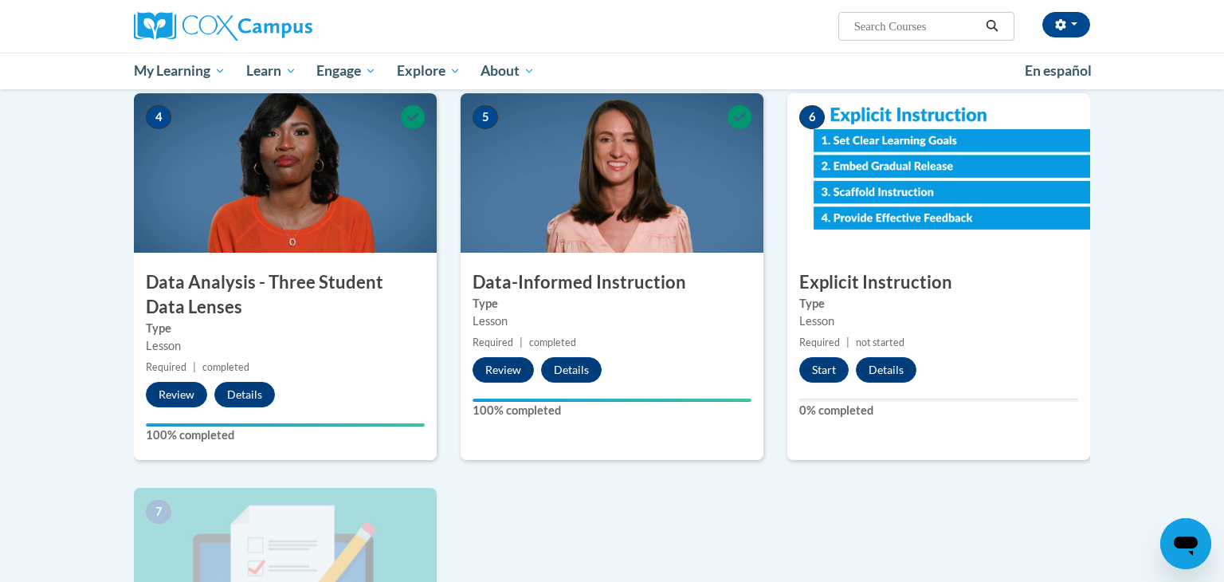
scroll to position [719, 0]
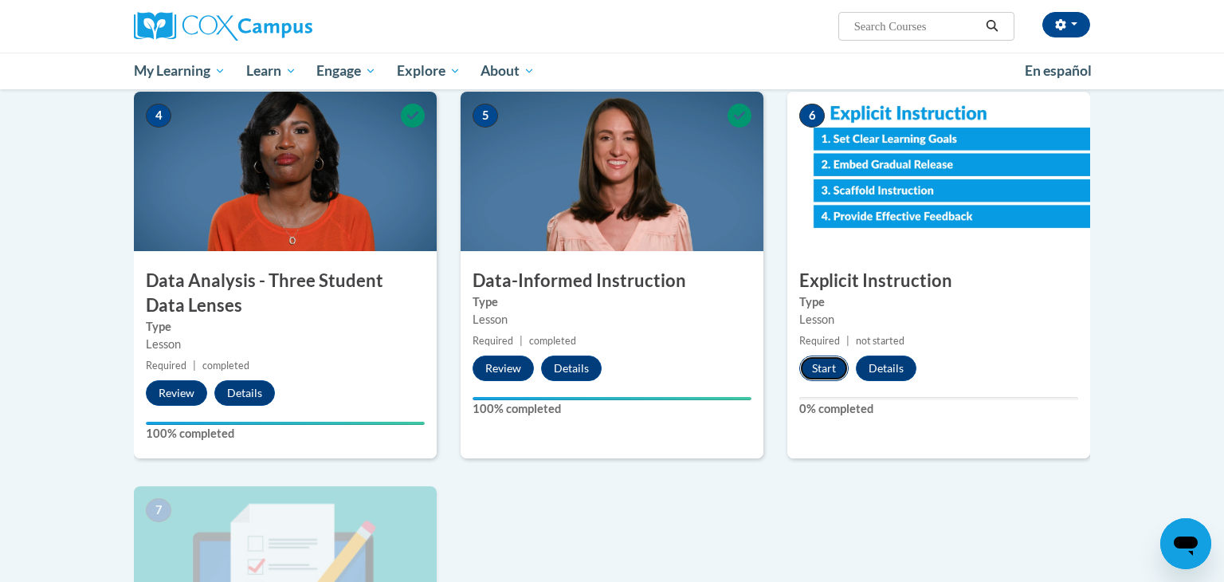
click at [829, 367] on button "Start" at bounding box center [823, 367] width 49 height 25
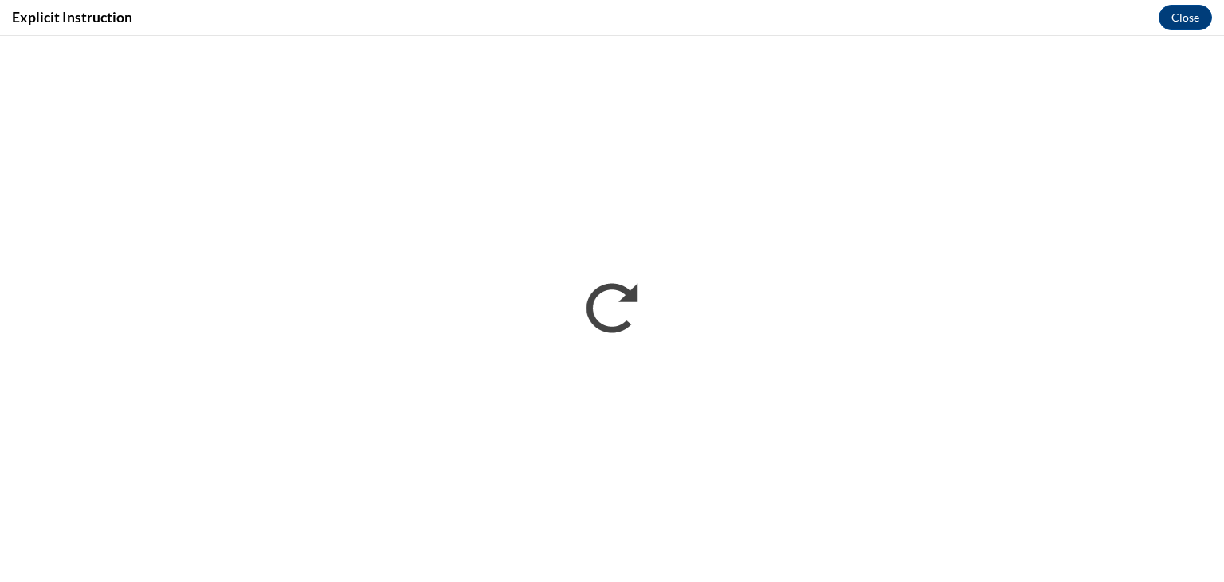
scroll to position [0, 0]
click at [1174, 25] on button "Close" at bounding box center [1184, 17] width 53 height 25
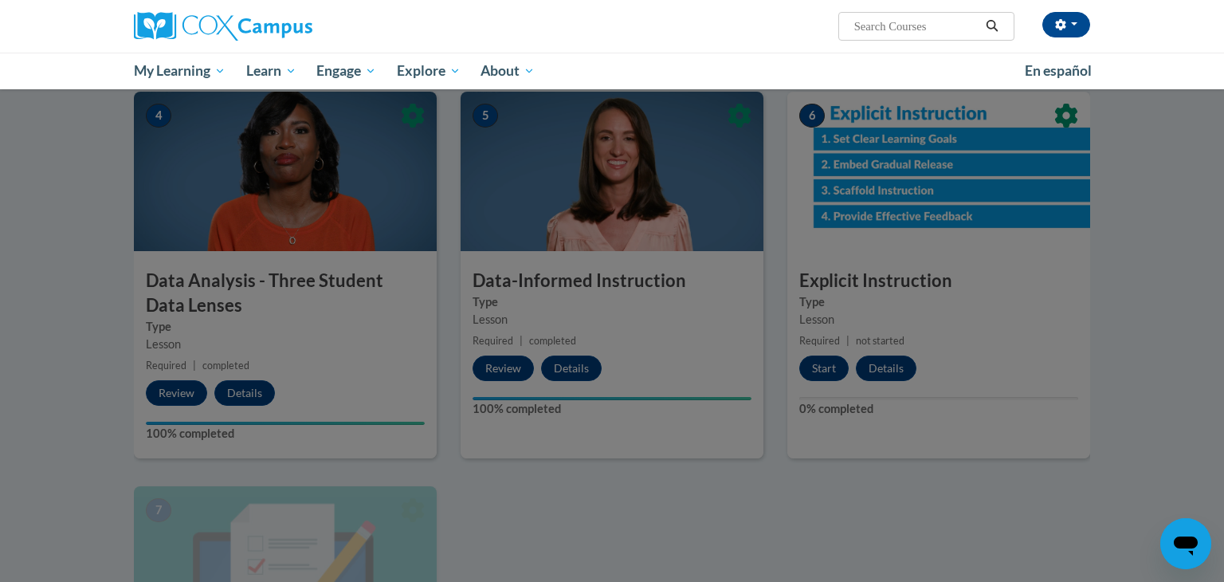
click at [825, 373] on div at bounding box center [612, 291] width 1224 height 582
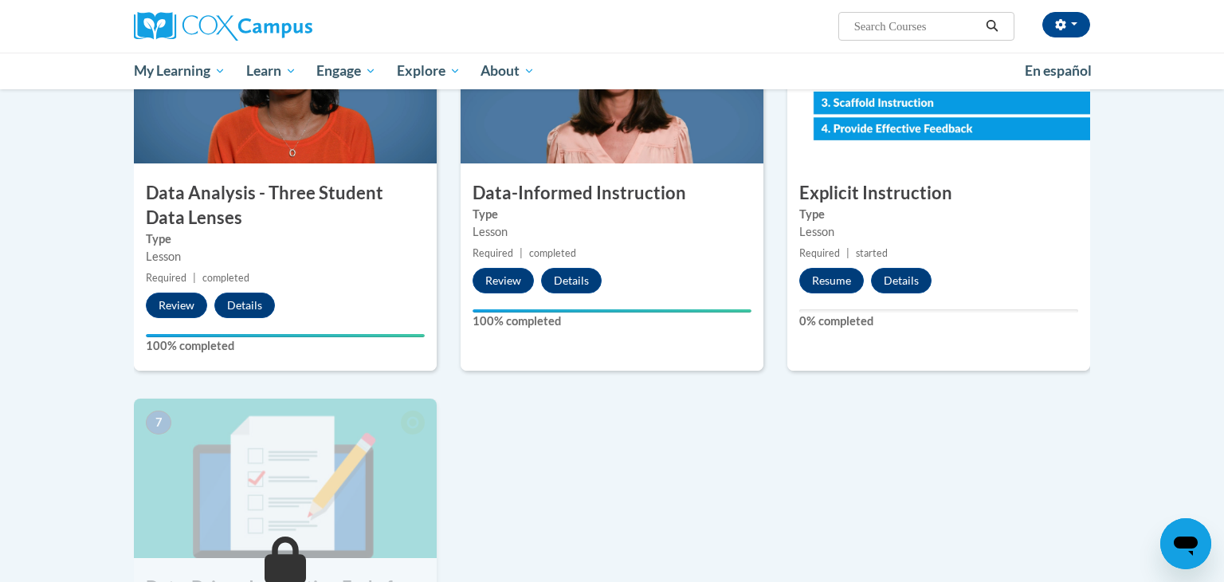
scroll to position [806, 0]
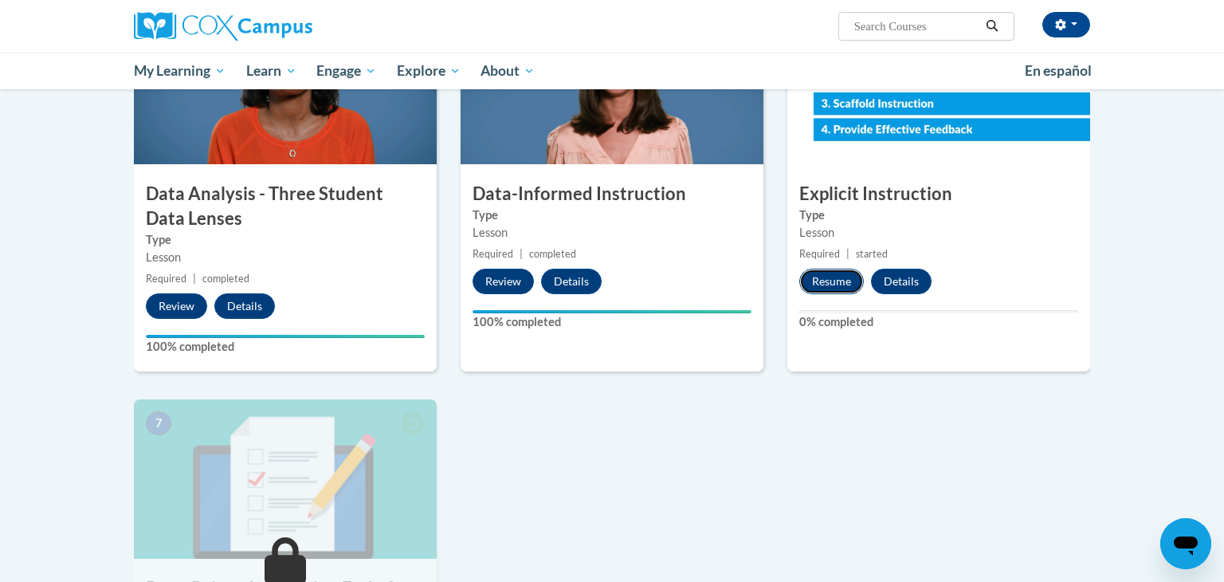
click at [848, 280] on button "Resume" at bounding box center [831, 281] width 65 height 25
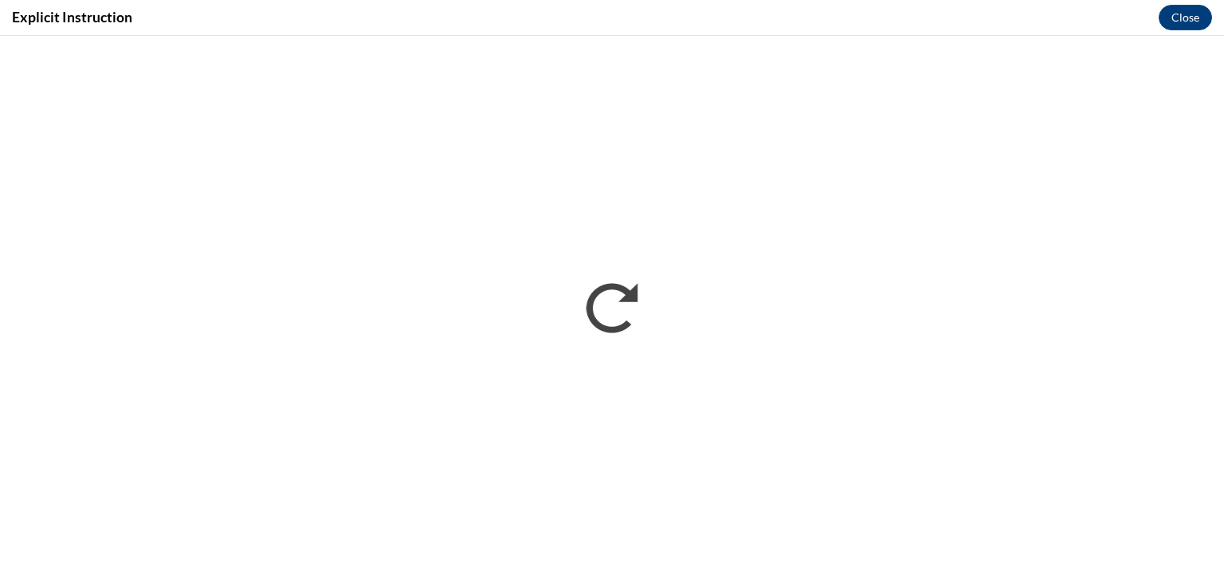
scroll to position [0, 0]
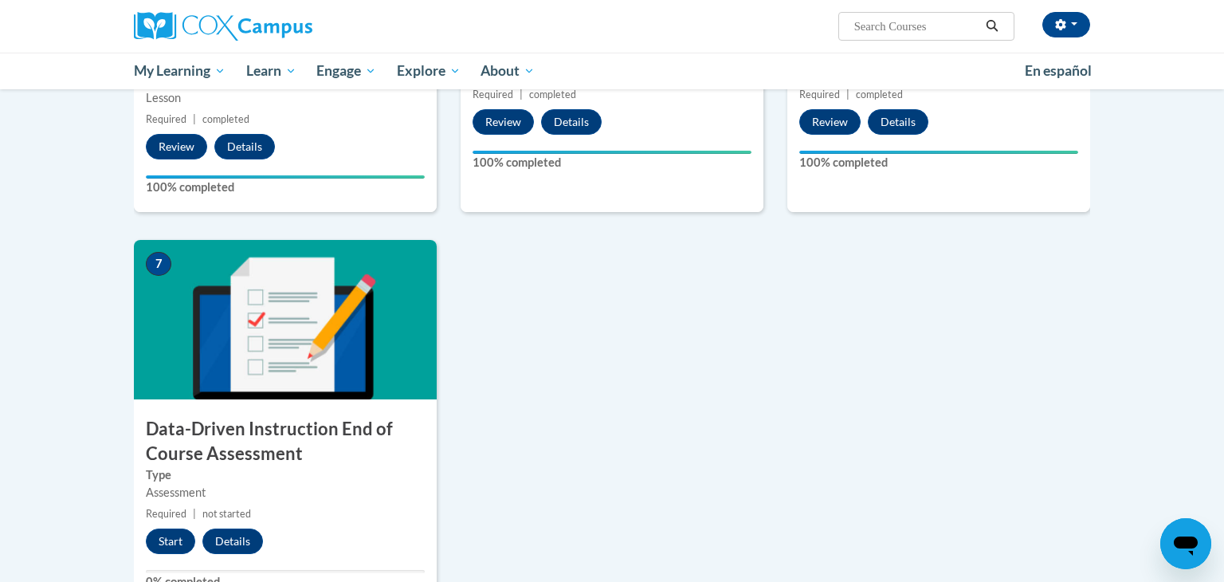
scroll to position [966, 0]
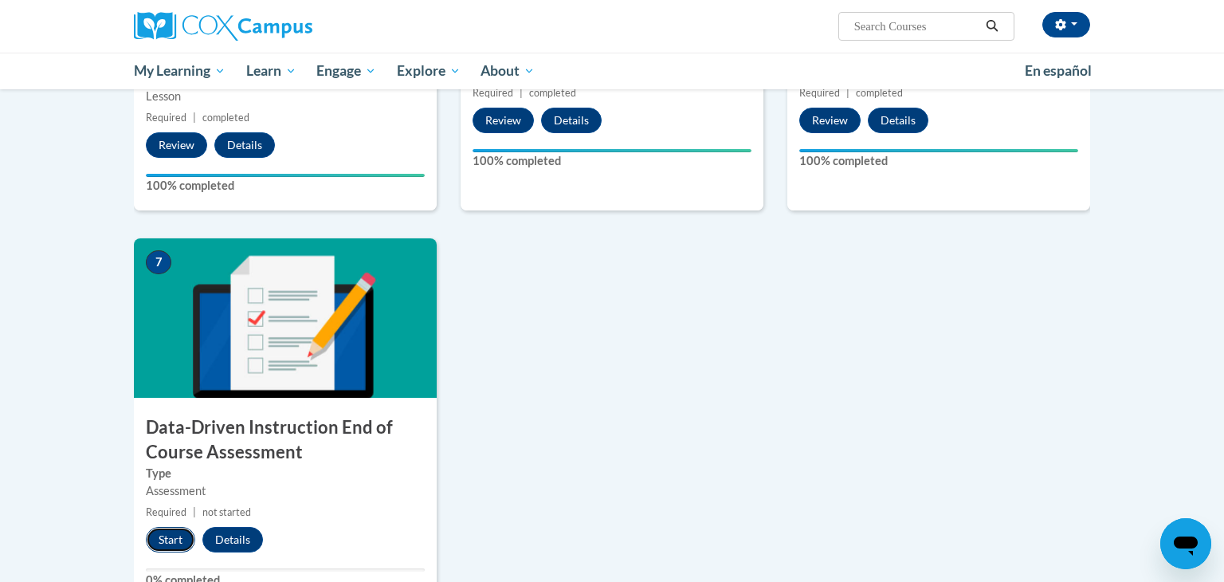
click at [182, 533] on button "Start" at bounding box center [170, 539] width 49 height 25
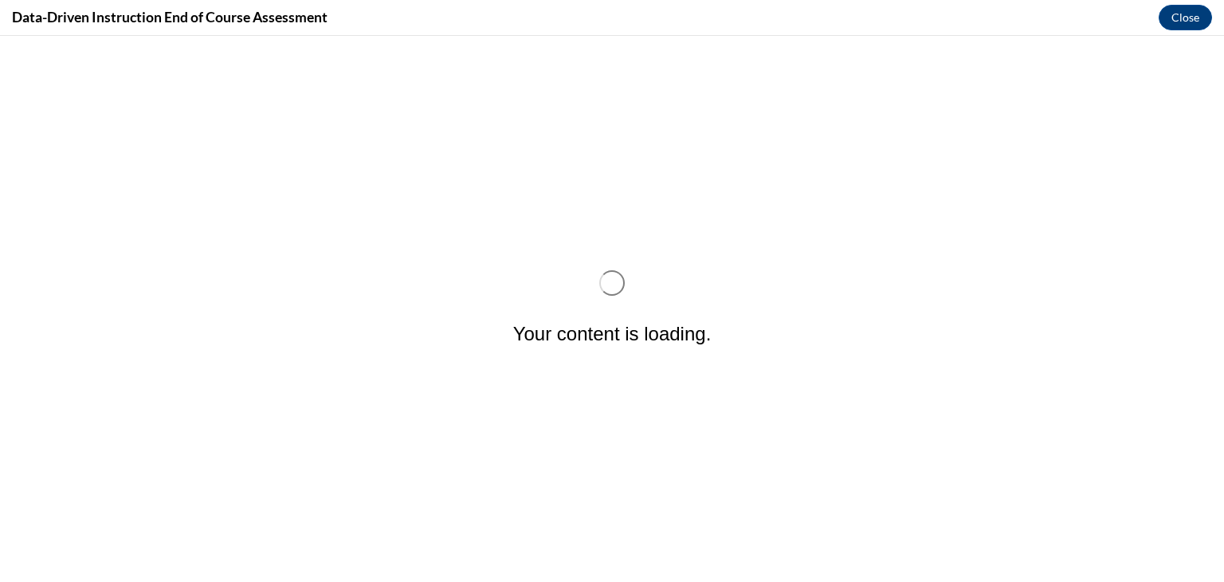
scroll to position [0, 0]
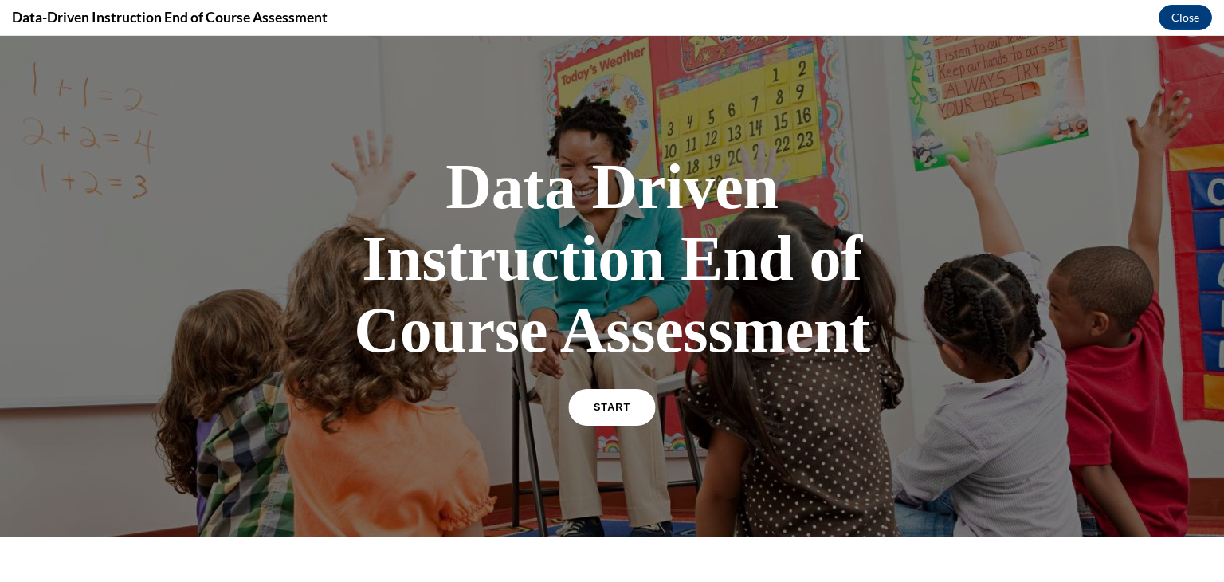
click at [604, 408] on span "START" at bounding box center [612, 408] width 37 height 12
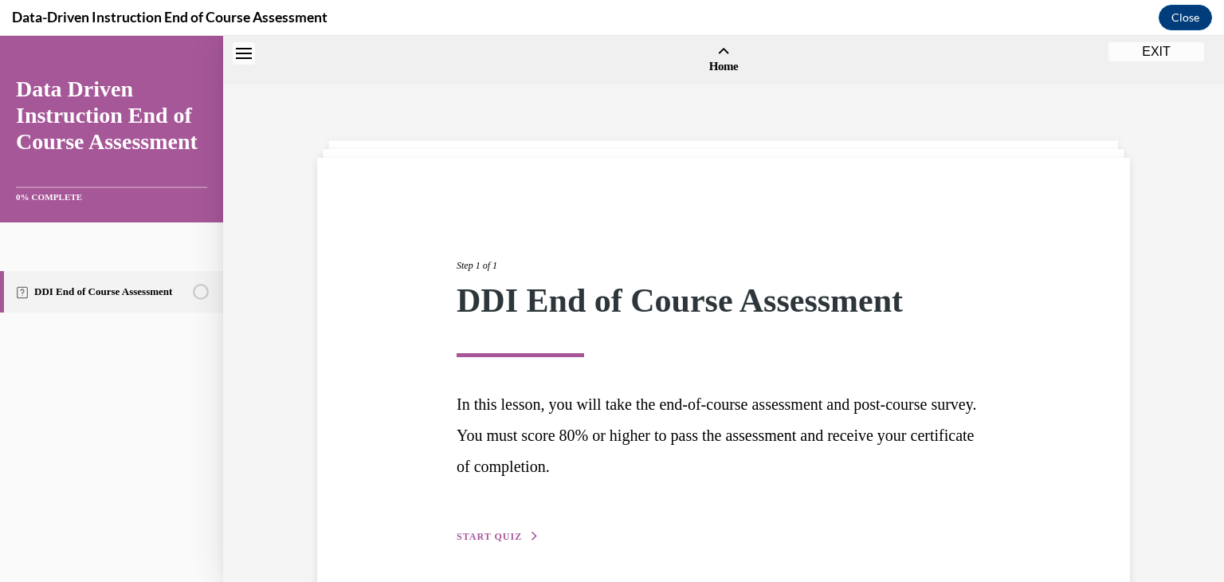
scroll to position [49, 0]
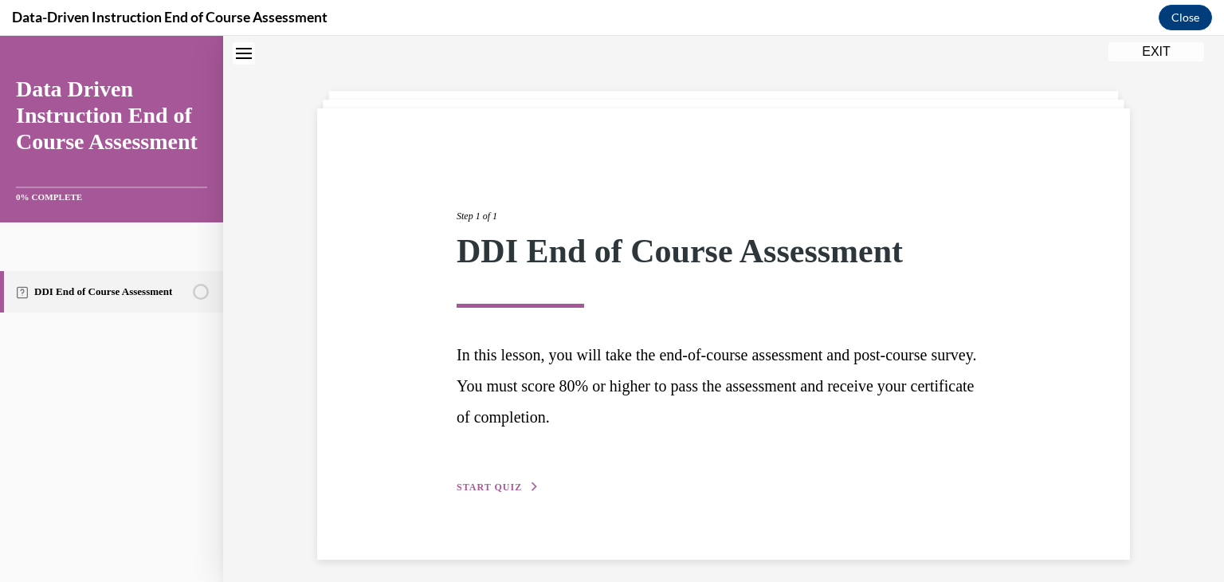
click at [508, 485] on span "START QUIZ" at bounding box center [489, 486] width 65 height 11
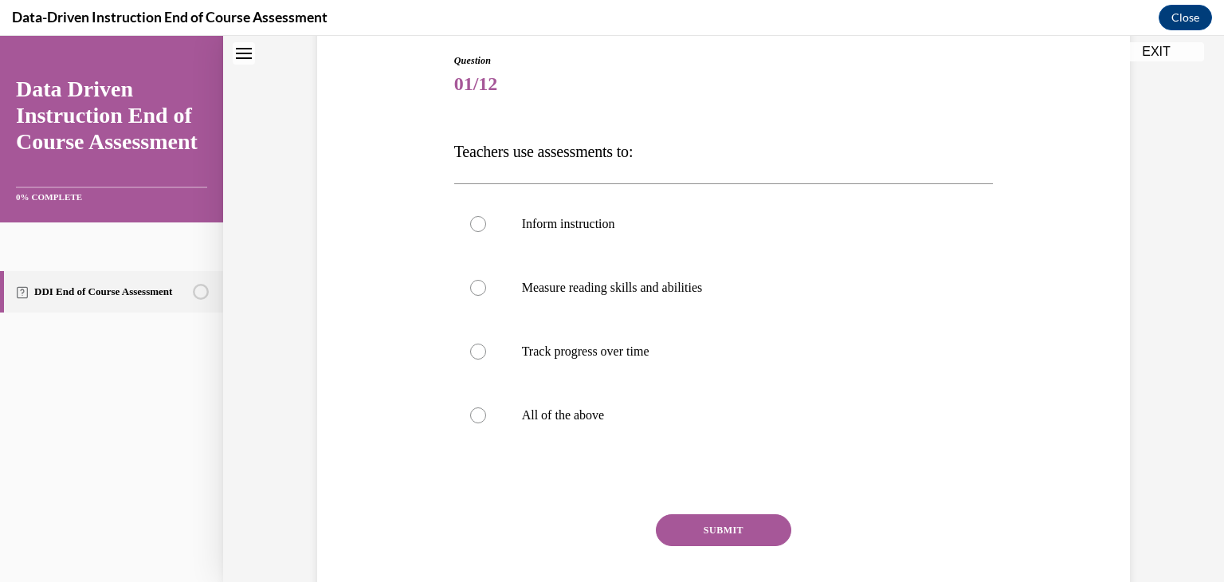
scroll to position [172, 0]
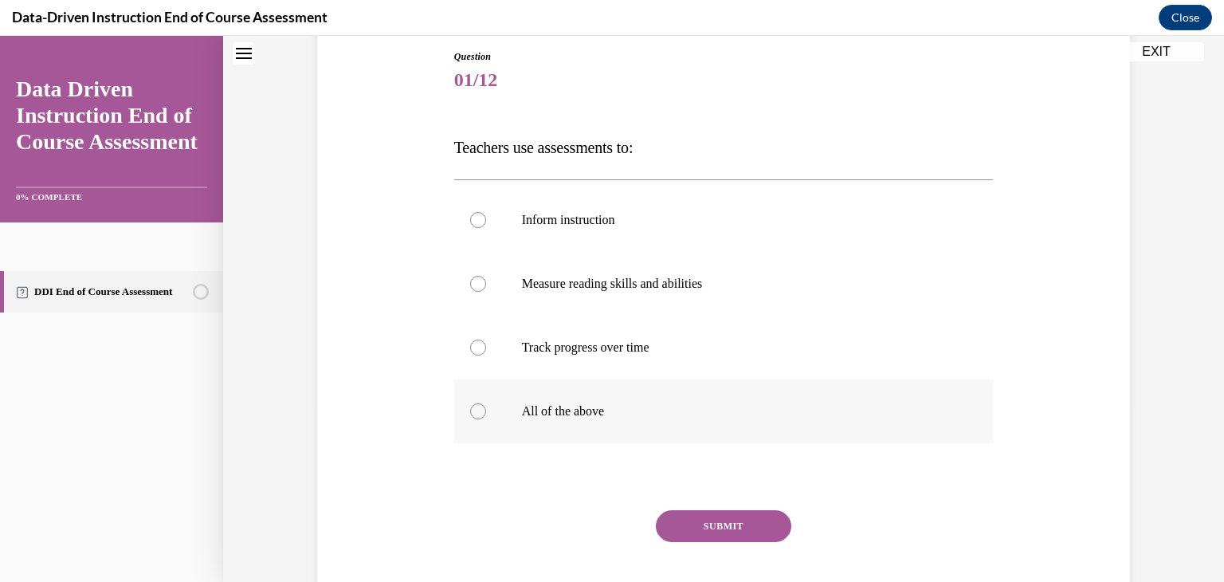
click at [492, 410] on label "All of the above" at bounding box center [723, 411] width 539 height 64
click at [486, 410] on input "All of the above" at bounding box center [478, 411] width 16 height 16
radio input "true"
click at [705, 515] on button "SUBMIT" at bounding box center [723, 526] width 135 height 32
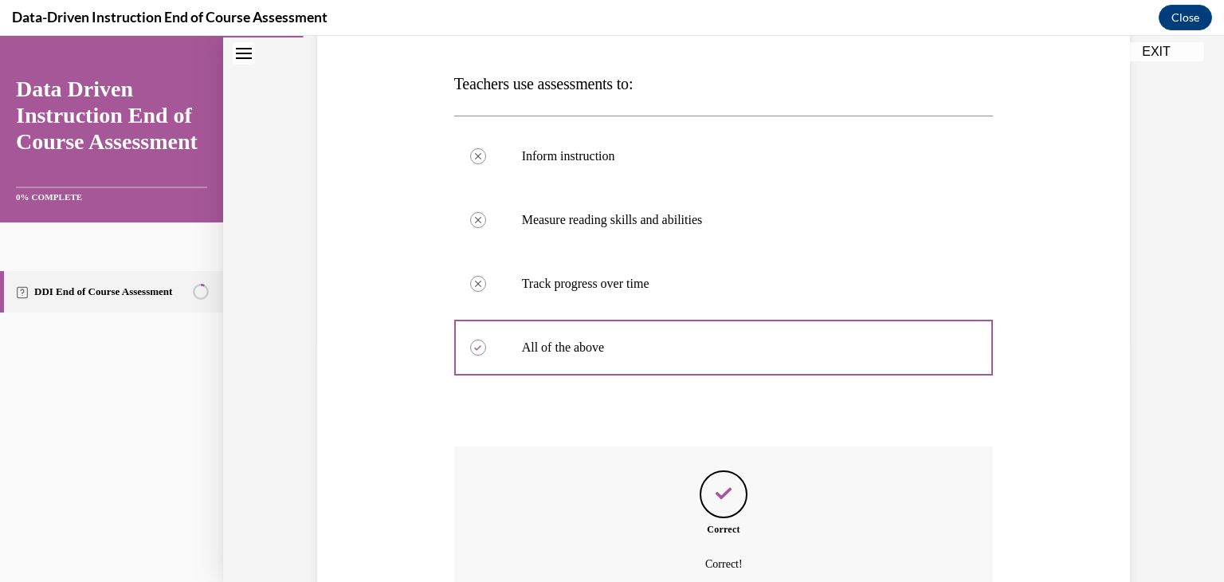
scroll to position [392, 0]
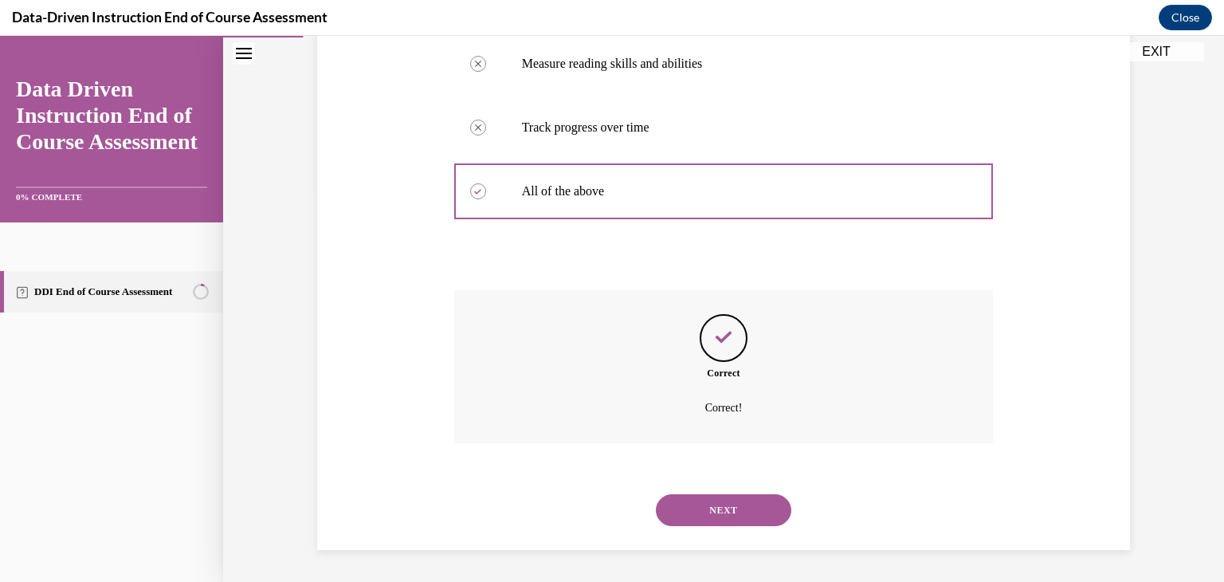
click at [705, 515] on button "NEXT" at bounding box center [723, 510] width 135 height 32
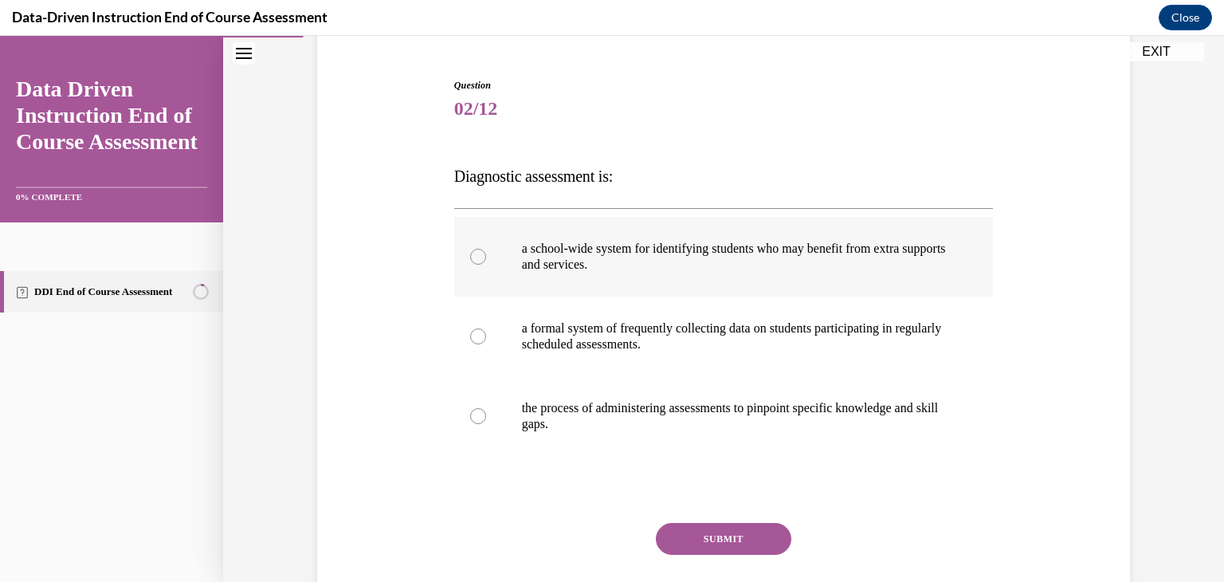
scroll to position [137, 0]
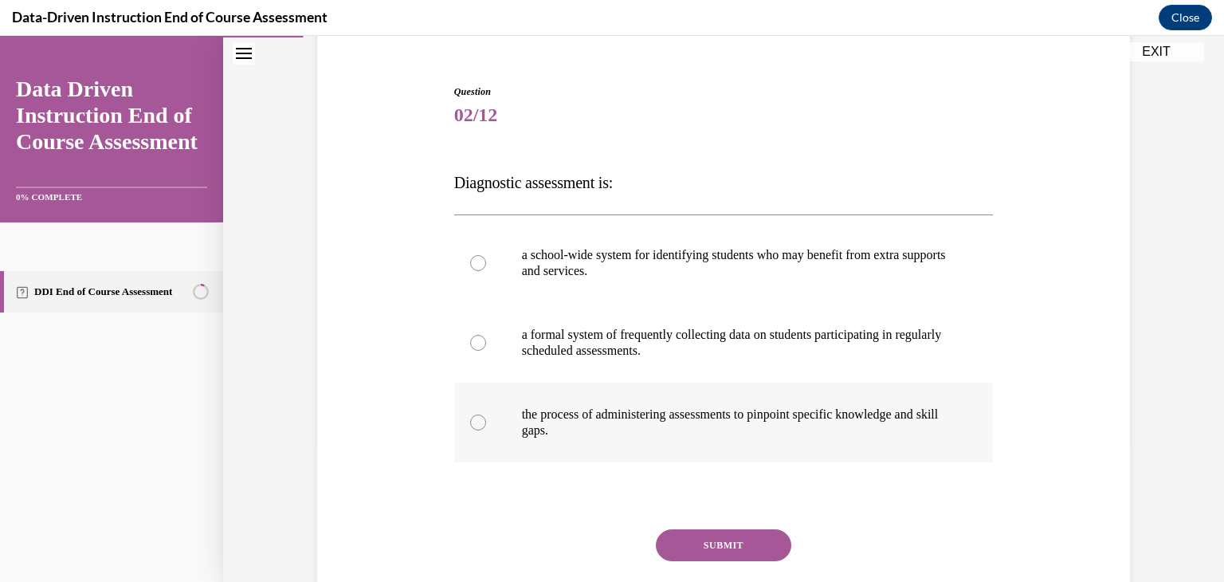
click at [617, 410] on p "the process of administering assessments to pinpoint specific knowledge and ski…" at bounding box center [738, 422] width 432 height 32
click at [486, 414] on input "the process of administering assessments to pinpoint specific knowledge and ski…" at bounding box center [478, 422] width 16 height 16
radio input "true"
click at [723, 547] on button "SUBMIT" at bounding box center [723, 545] width 135 height 32
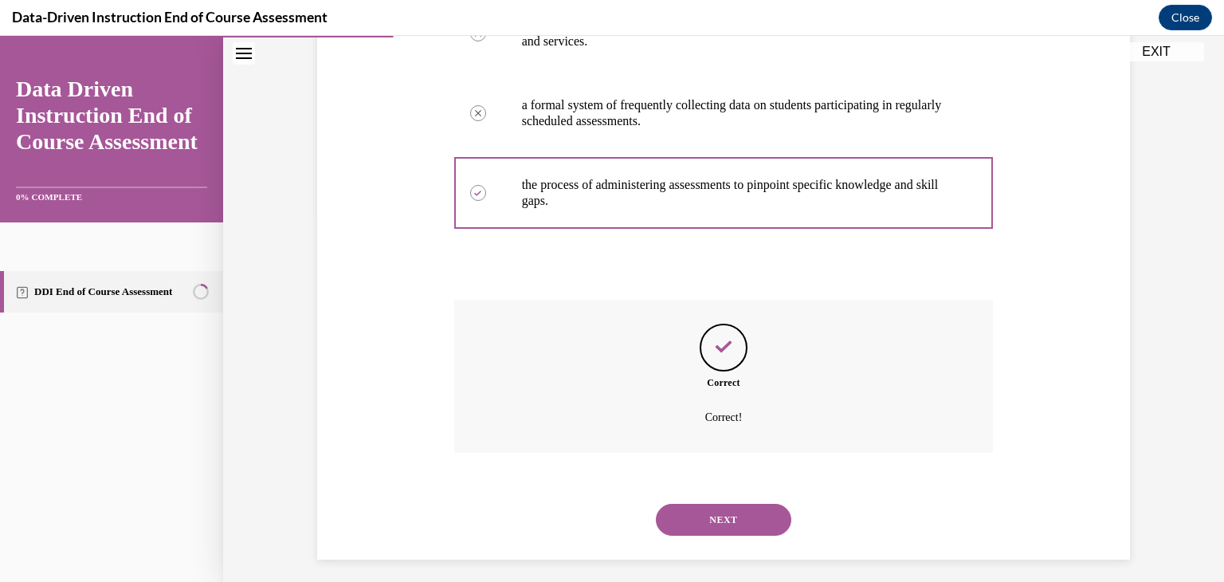
scroll to position [376, 0]
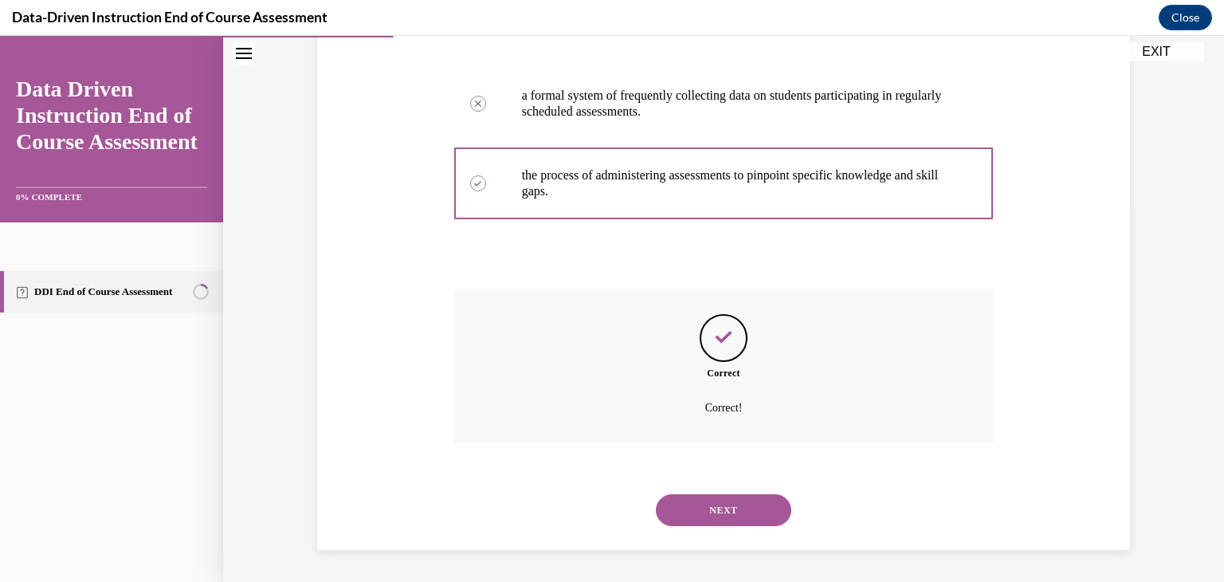
click at [733, 513] on button "NEXT" at bounding box center [723, 510] width 135 height 32
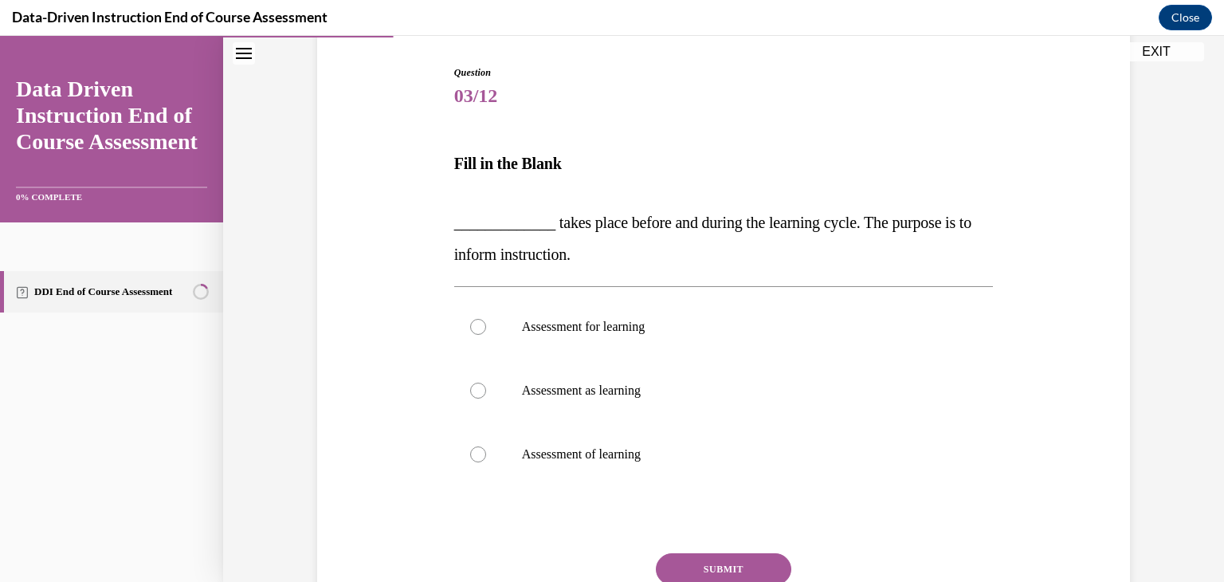
scroll to position [163, 0]
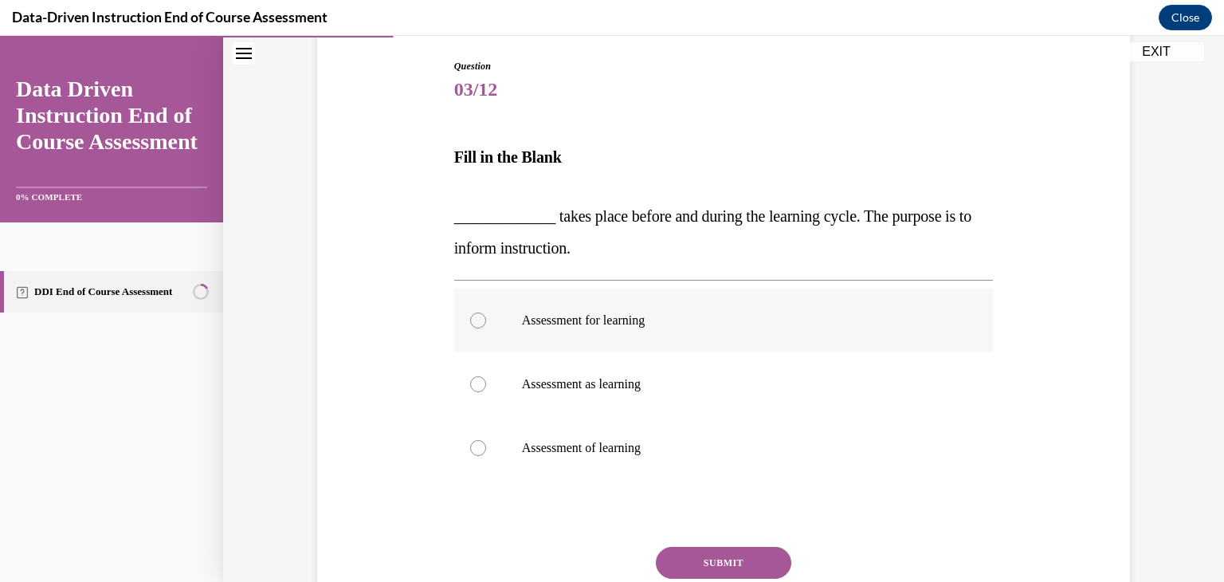
click at [582, 320] on p "Assessment for learning" at bounding box center [738, 320] width 432 height 16
click at [486, 320] on input "Assessment for learning" at bounding box center [478, 320] width 16 height 16
radio input "true"
click at [727, 562] on button "SUBMIT" at bounding box center [723, 563] width 135 height 32
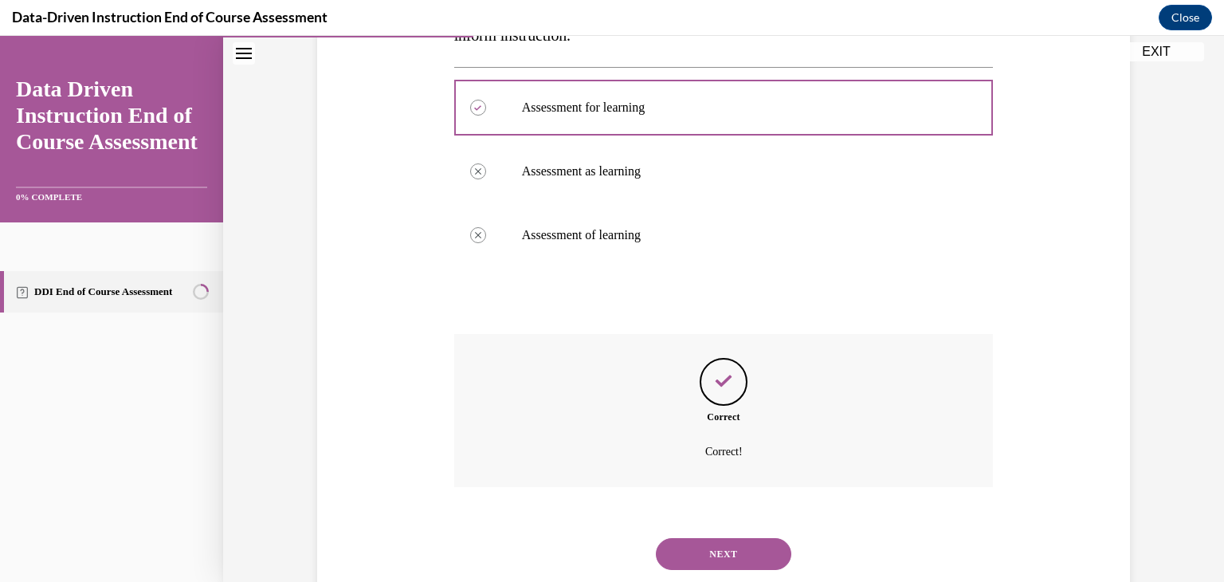
scroll to position [418, 0]
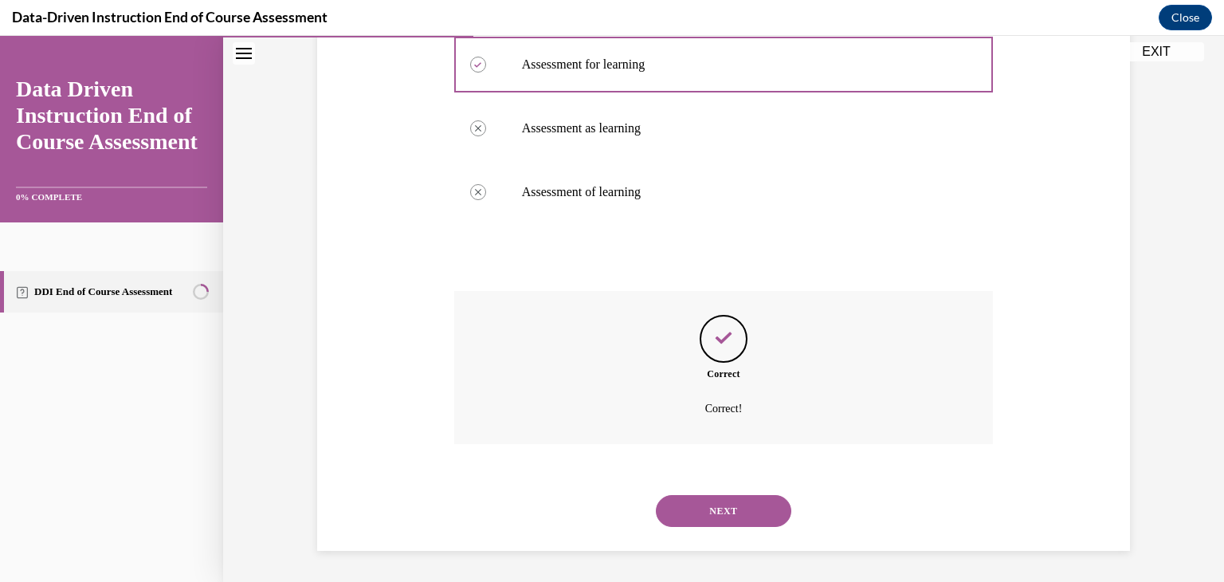
click at [739, 509] on button "NEXT" at bounding box center [723, 511] width 135 height 32
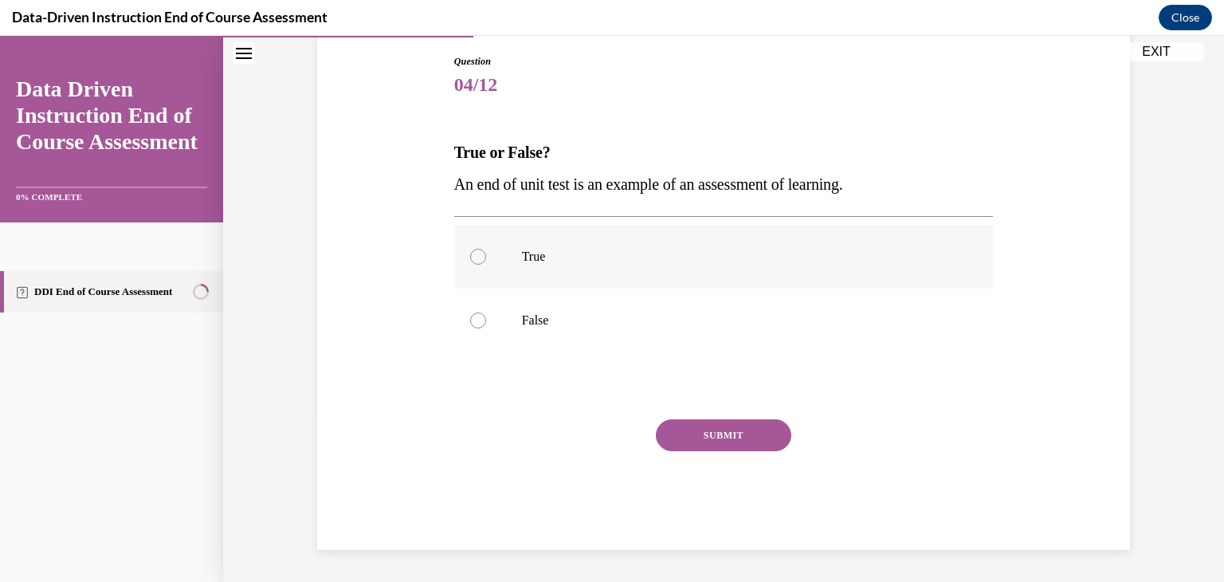
click at [665, 272] on label "True" at bounding box center [723, 257] width 539 height 64
click at [486, 265] on input "True" at bounding box center [478, 257] width 16 height 16
radio input "true"
click at [688, 422] on button "SUBMIT" at bounding box center [723, 435] width 135 height 32
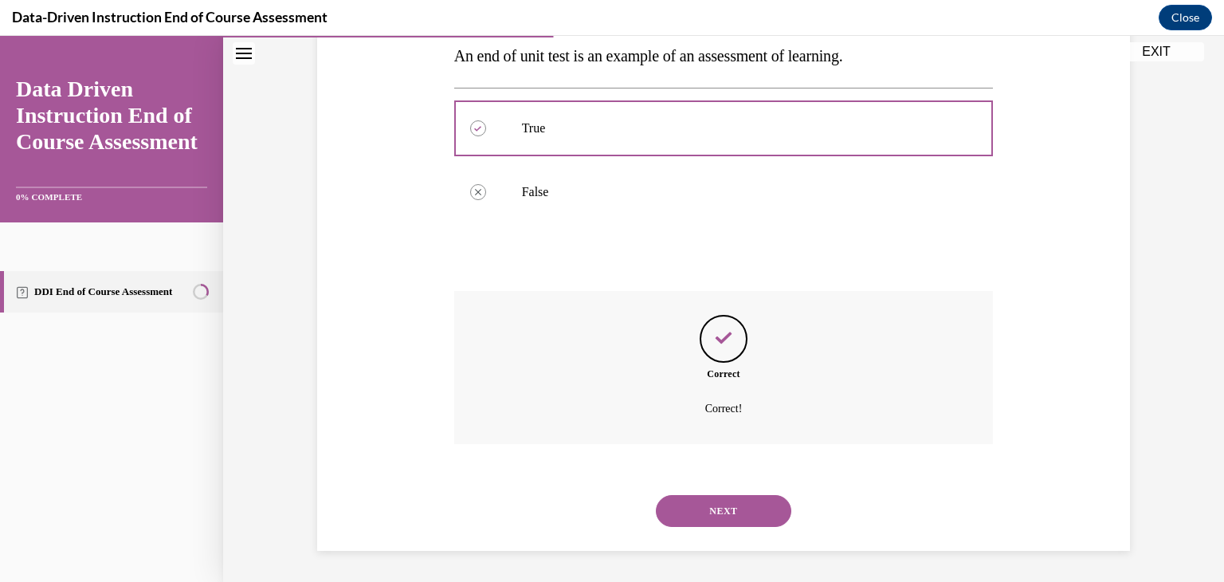
scroll to position [296, 0]
click at [715, 512] on button "NEXT" at bounding box center [723, 510] width 135 height 32
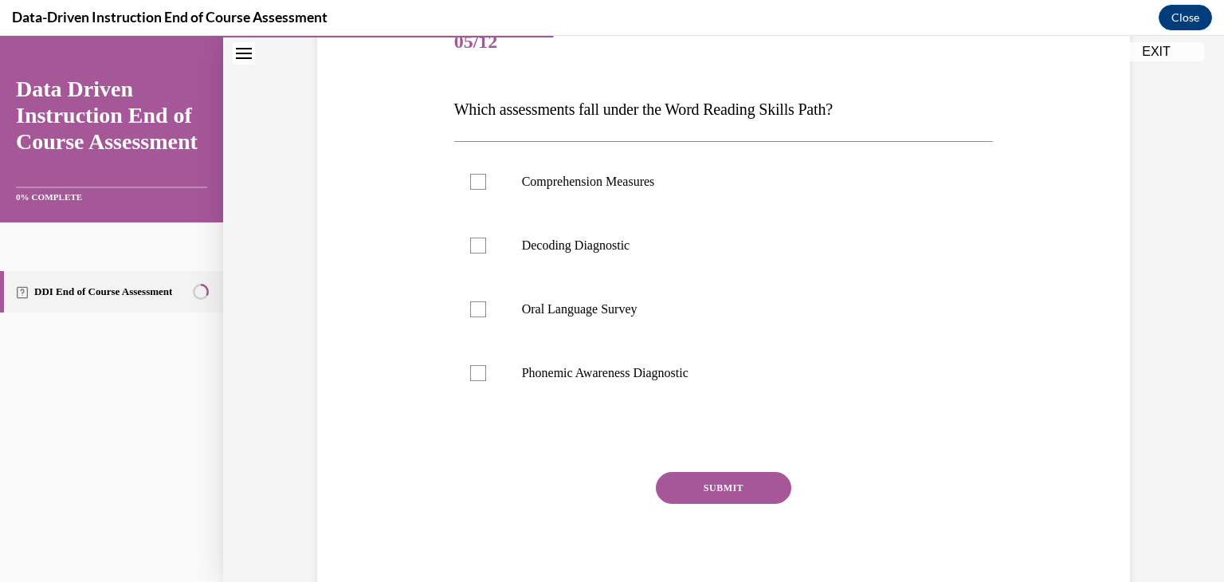
scroll to position [214, 0]
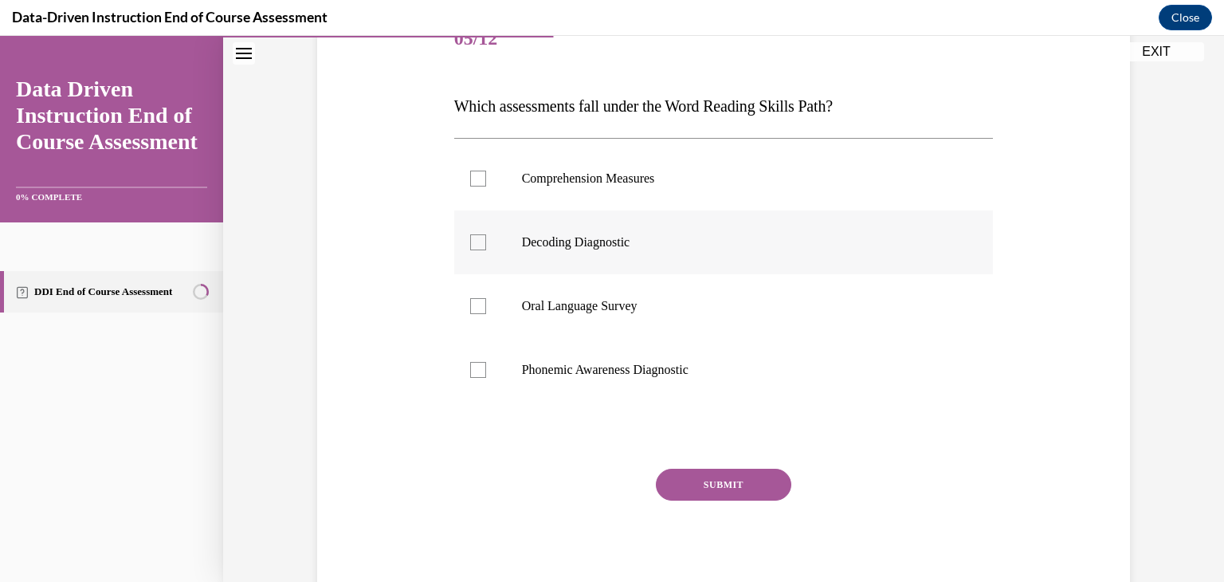
click at [657, 254] on label "Decoding Diagnostic" at bounding box center [723, 242] width 539 height 64
click at [486, 250] on input "Decoding Diagnostic" at bounding box center [478, 242] width 16 height 16
checkbox input "true"
click at [706, 492] on button "SUBMIT" at bounding box center [723, 484] width 135 height 32
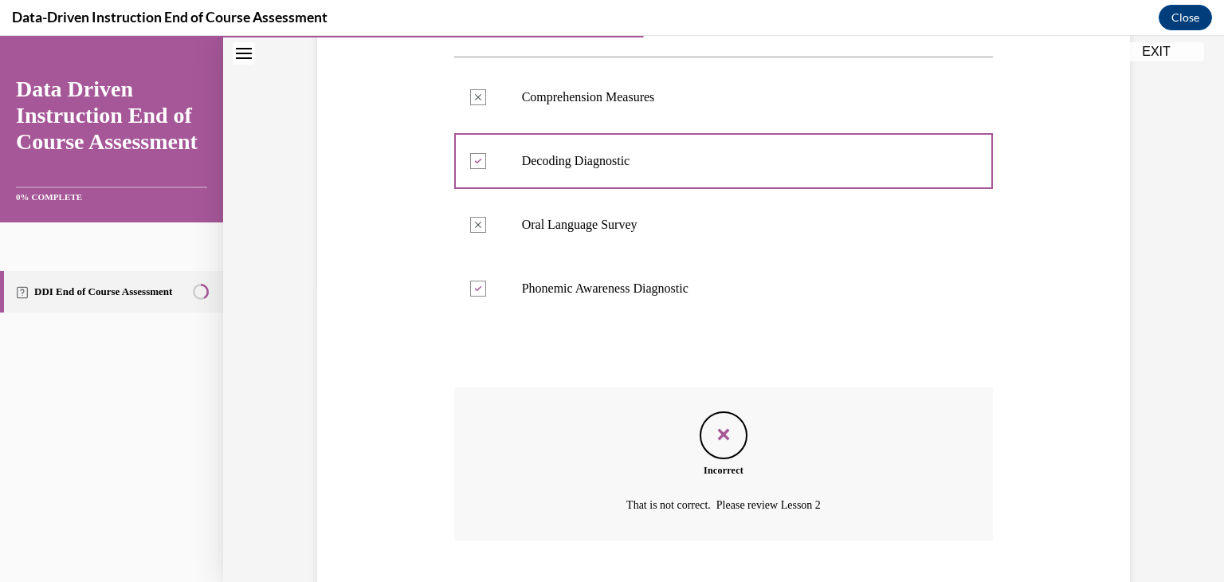
scroll to position [392, 0]
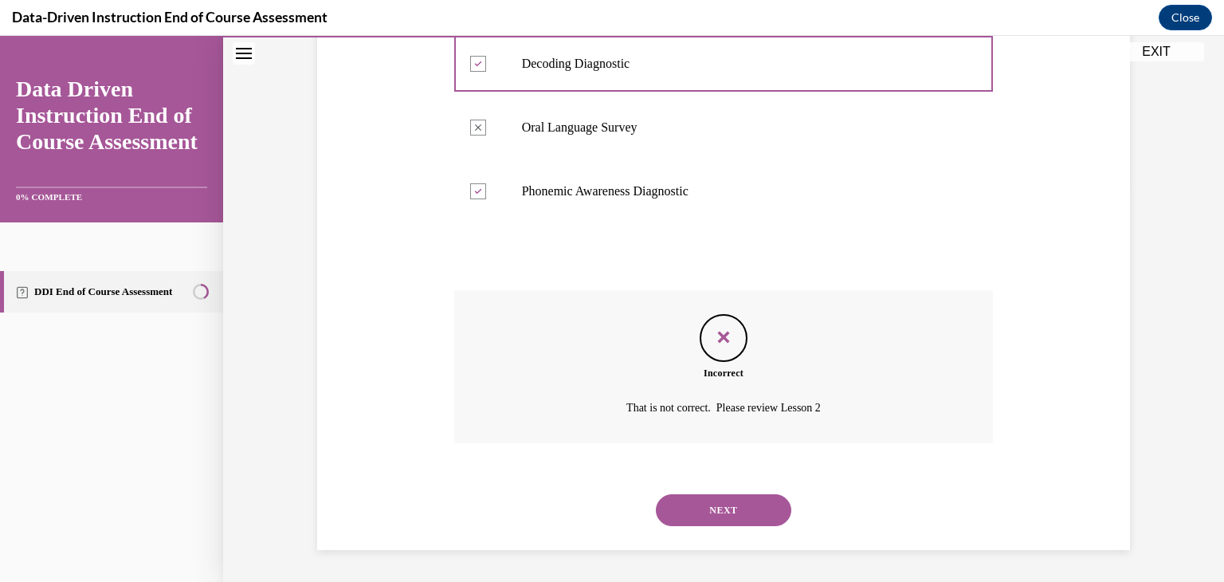
click at [741, 500] on button "NEXT" at bounding box center [723, 510] width 135 height 32
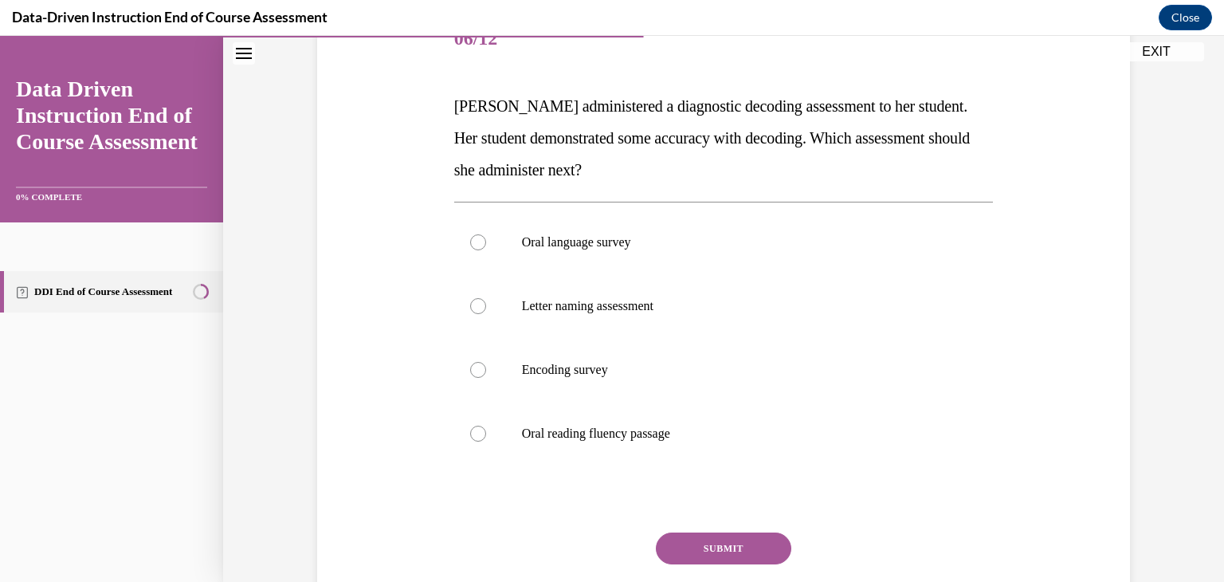
scroll to position [221, 0]
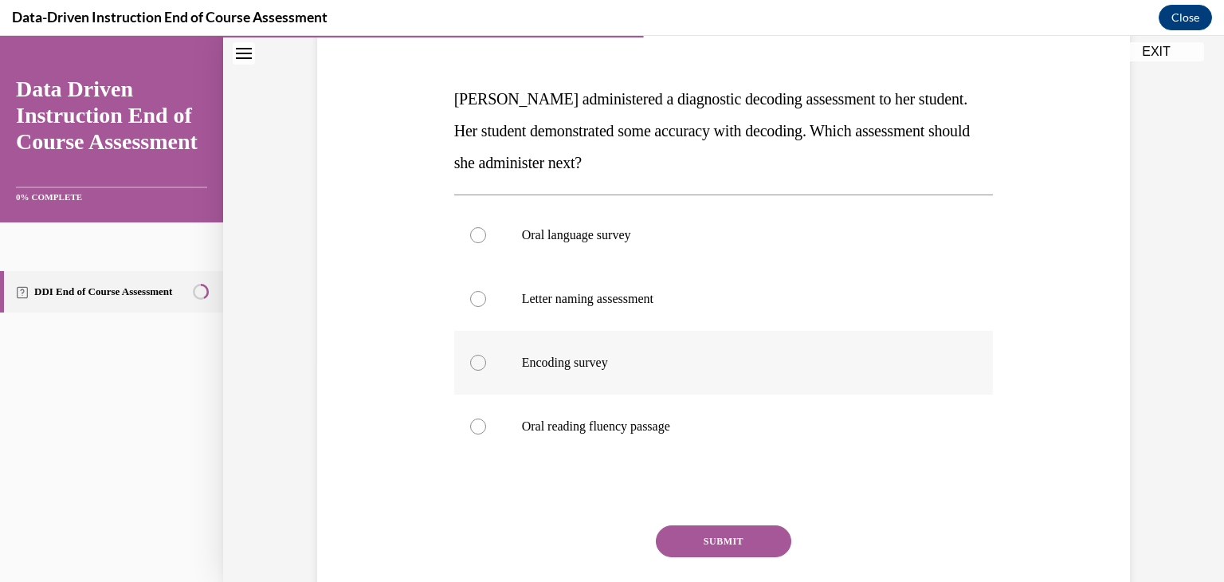
click at [671, 355] on p "Encoding survey" at bounding box center [738, 363] width 432 height 16
click at [486, 355] on input "Encoding survey" at bounding box center [478, 363] width 16 height 16
radio input "true"
click at [731, 536] on button "SUBMIT" at bounding box center [723, 541] width 135 height 32
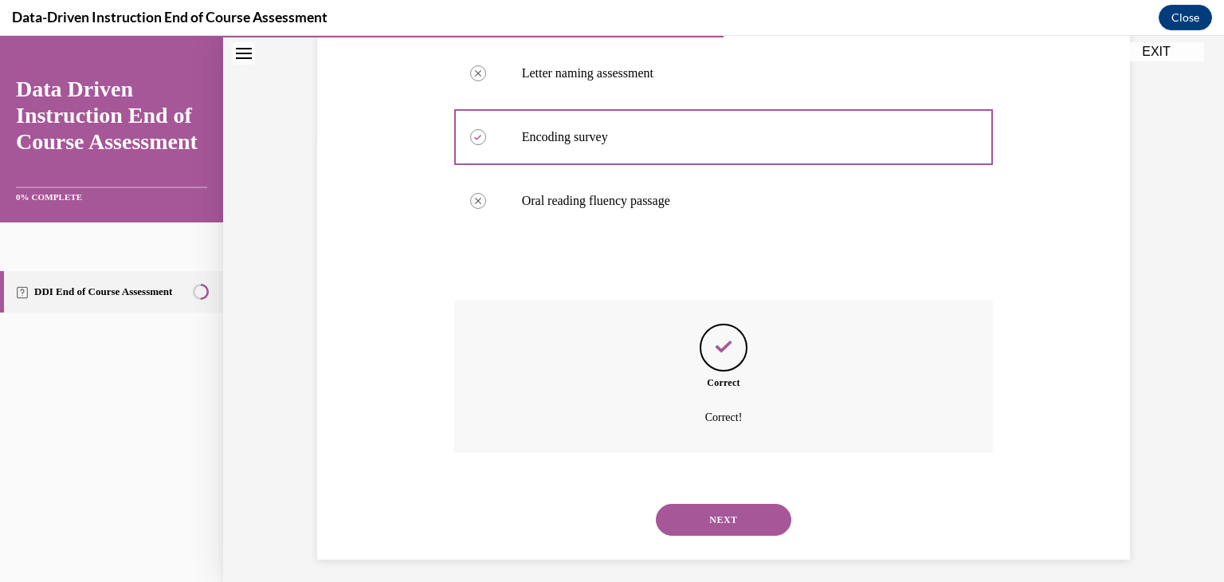
scroll to position [456, 0]
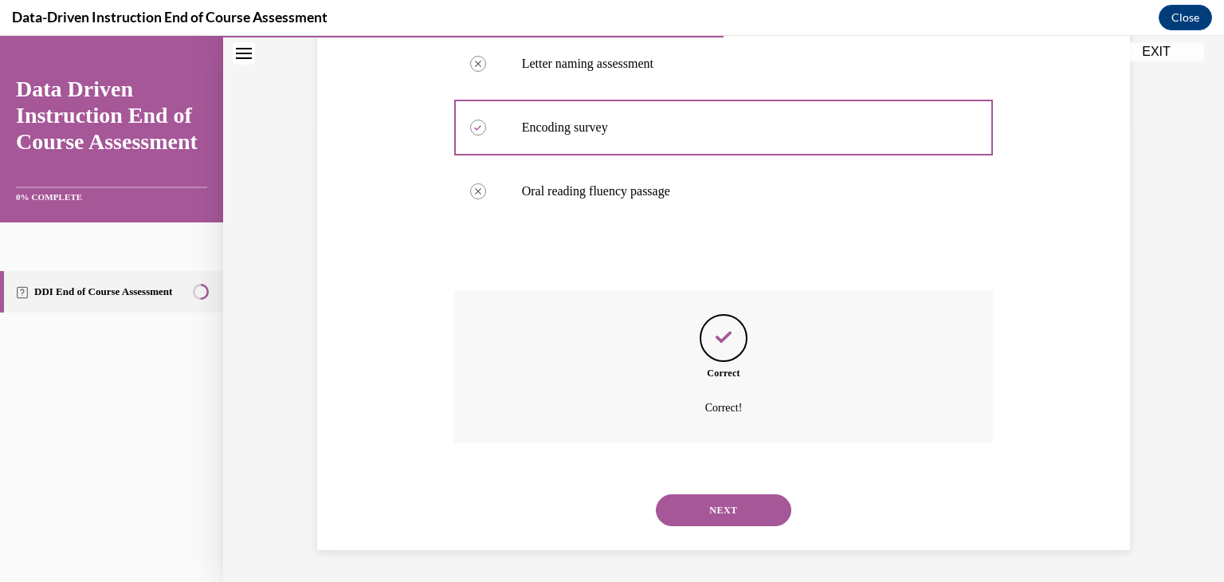
click at [731, 513] on button "NEXT" at bounding box center [723, 510] width 135 height 32
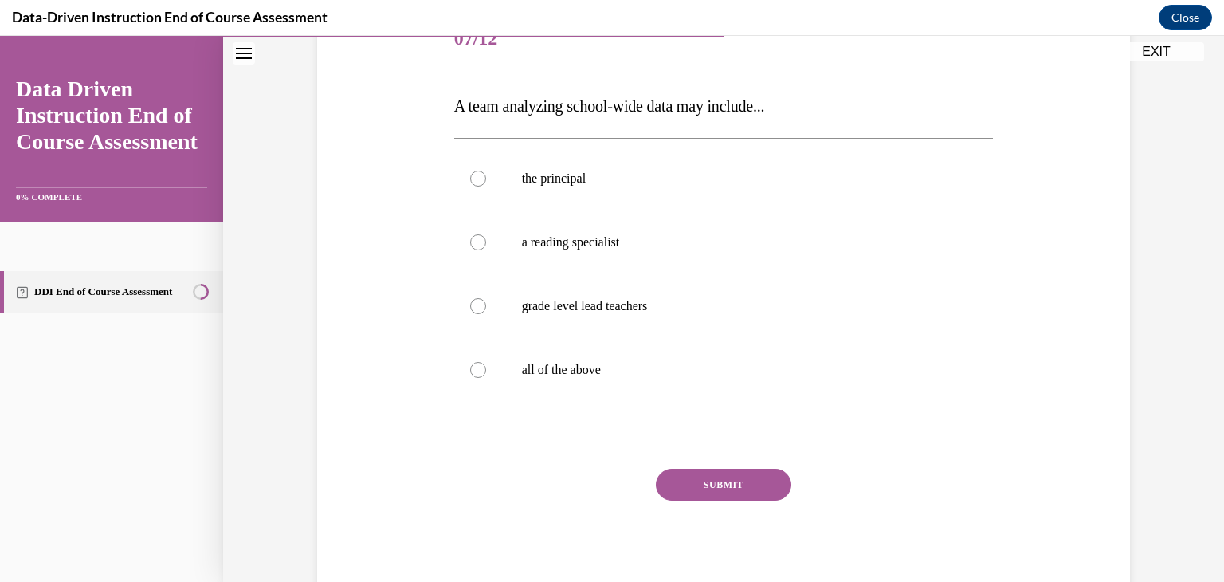
scroll to position [214, 0]
click at [610, 352] on label "all of the above" at bounding box center [723, 369] width 539 height 64
click at [486, 361] on input "all of the above" at bounding box center [478, 369] width 16 height 16
radio input "true"
click at [705, 481] on button "SUBMIT" at bounding box center [723, 484] width 135 height 32
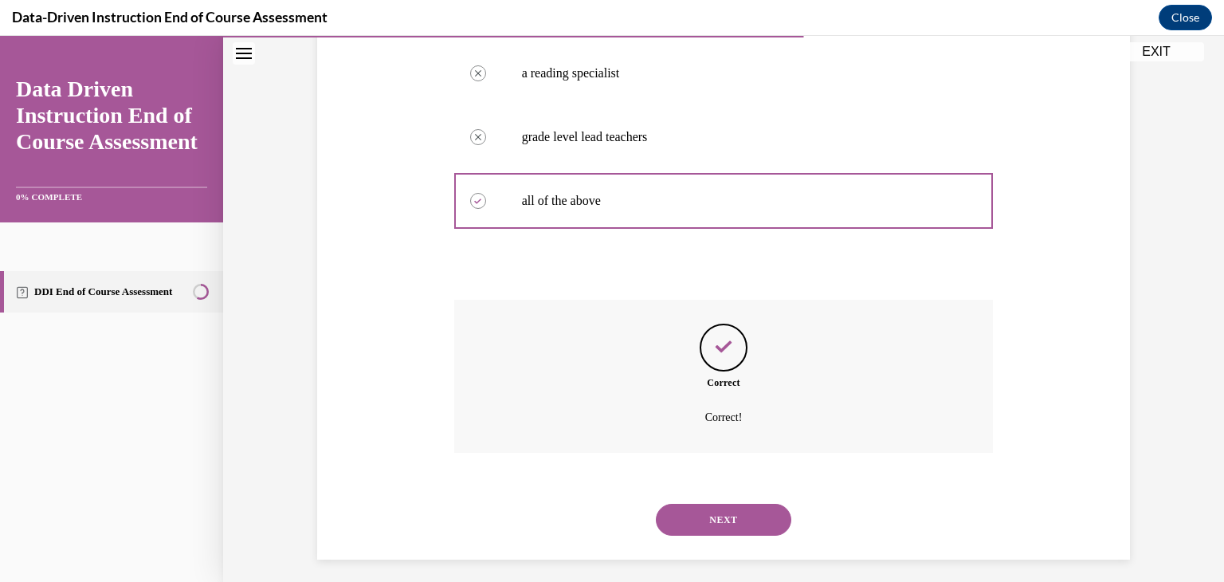
scroll to position [392, 0]
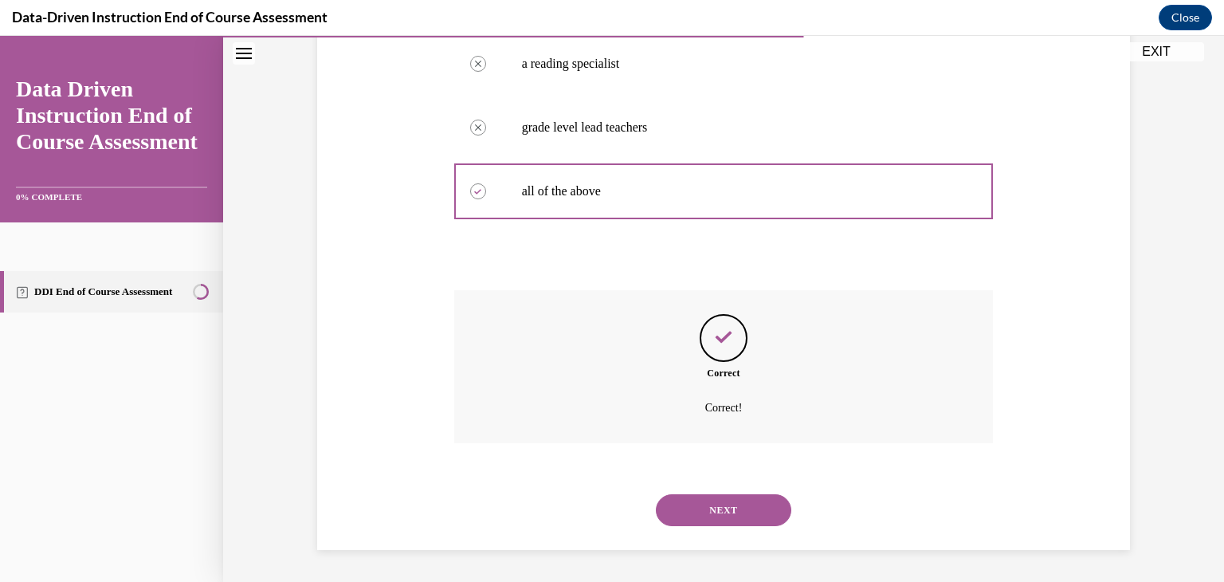
click at [712, 515] on button "NEXT" at bounding box center [723, 510] width 135 height 32
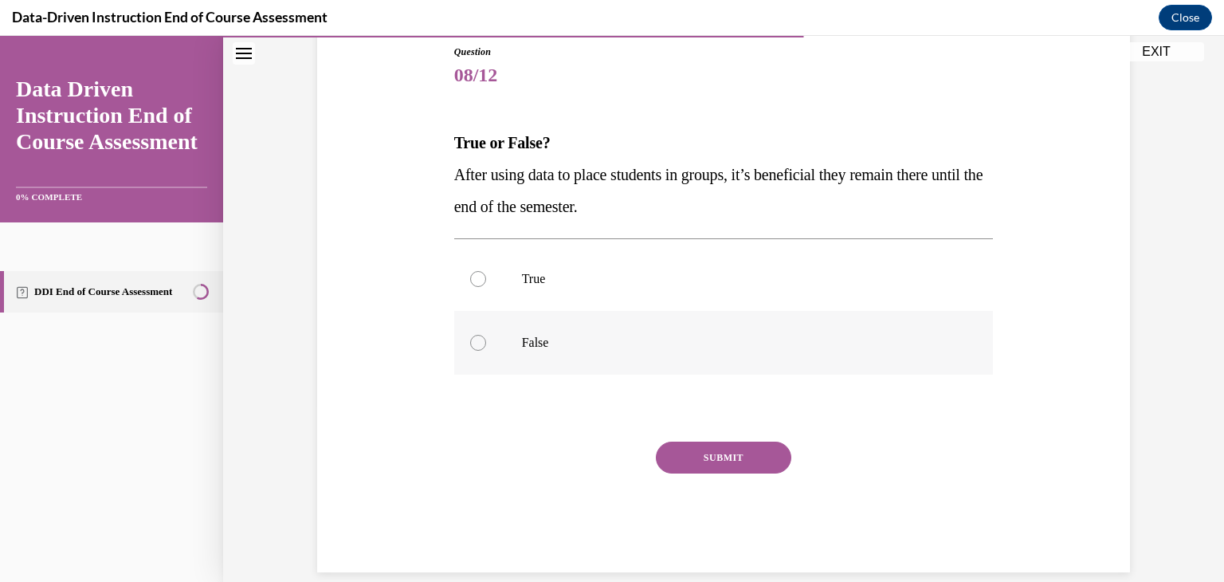
click at [530, 355] on label "False" at bounding box center [723, 343] width 539 height 64
click at [486, 351] on input "False" at bounding box center [478, 343] width 16 height 16
radio input "true"
click at [755, 465] on button "SUBMIT" at bounding box center [723, 457] width 135 height 32
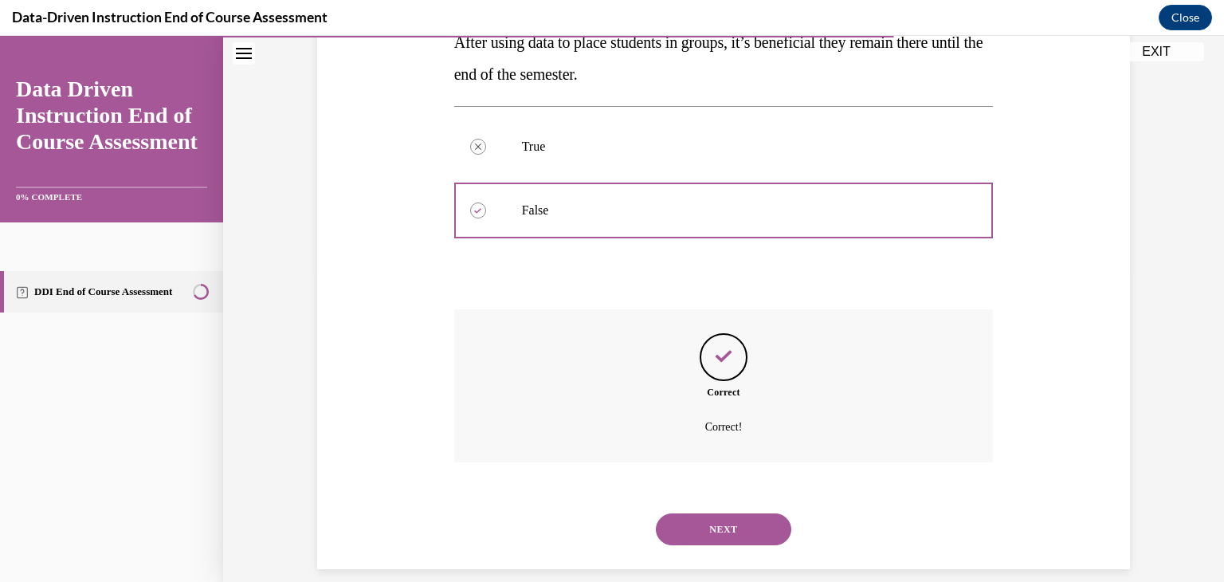
scroll to position [328, 0]
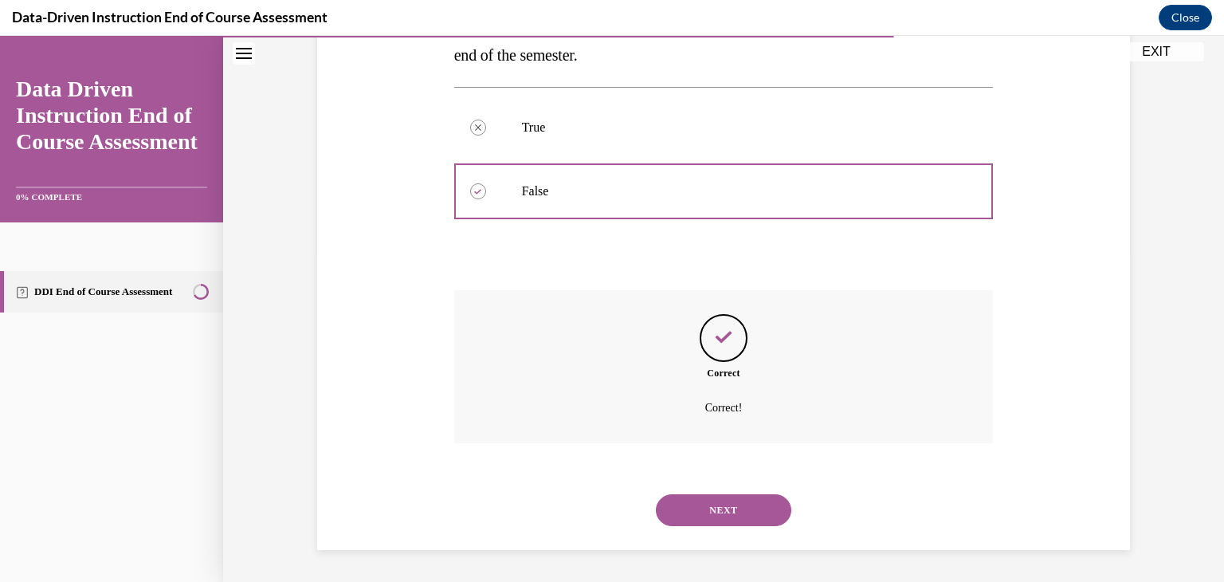
click at [743, 509] on button "NEXT" at bounding box center [723, 510] width 135 height 32
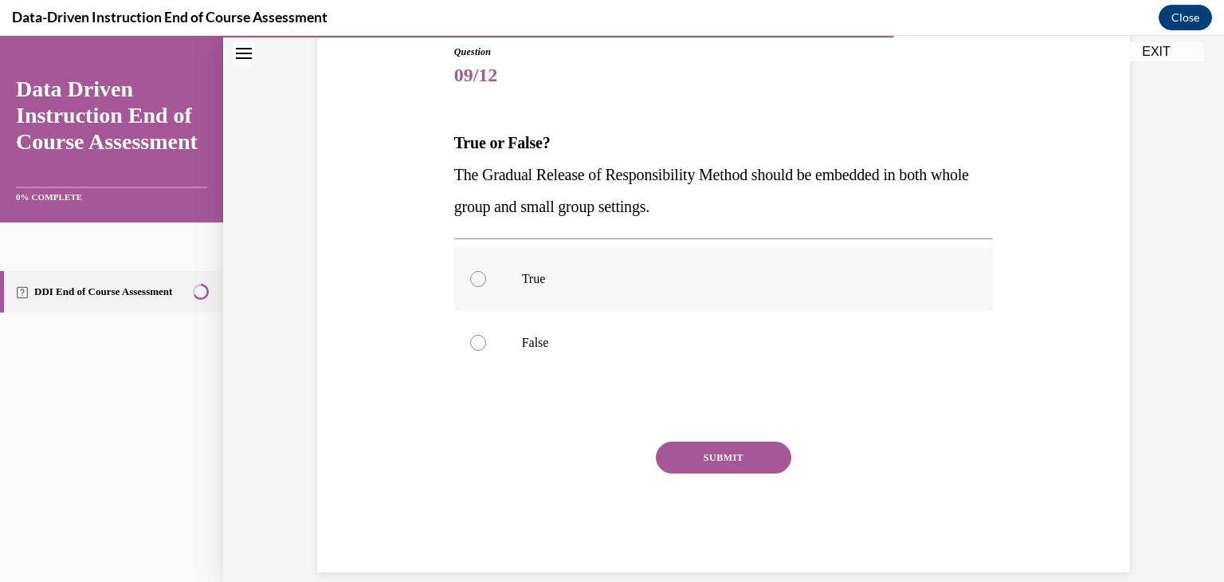
click at [558, 292] on label "True" at bounding box center [723, 279] width 539 height 64
click at [486, 287] on input "True" at bounding box center [478, 279] width 16 height 16
radio input "true"
click at [723, 457] on button "SUBMIT" at bounding box center [723, 457] width 135 height 32
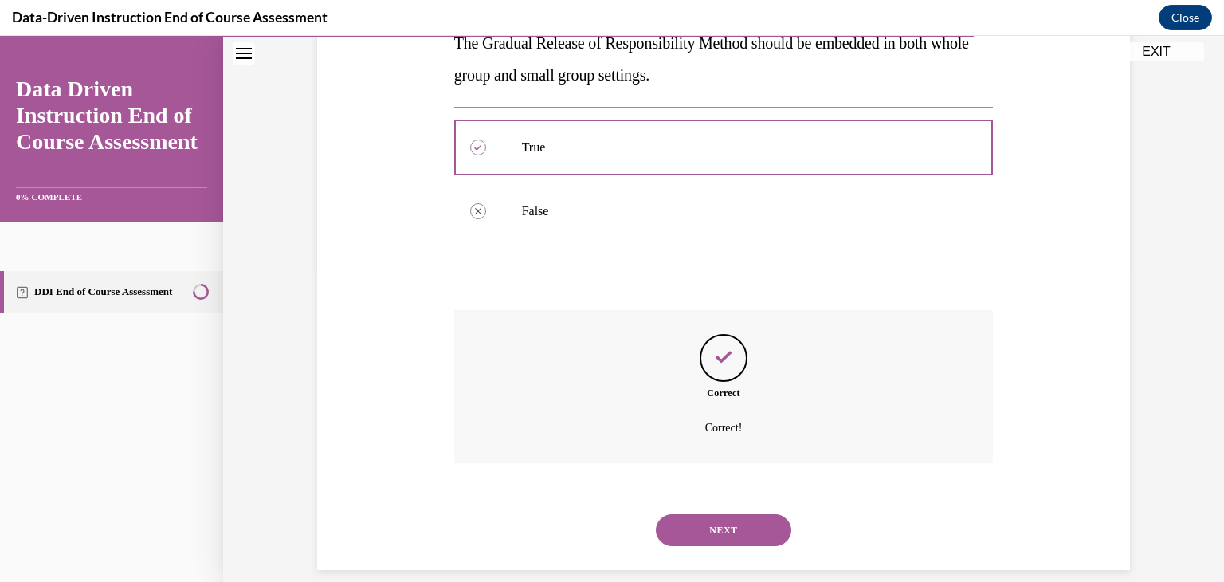
scroll to position [328, 0]
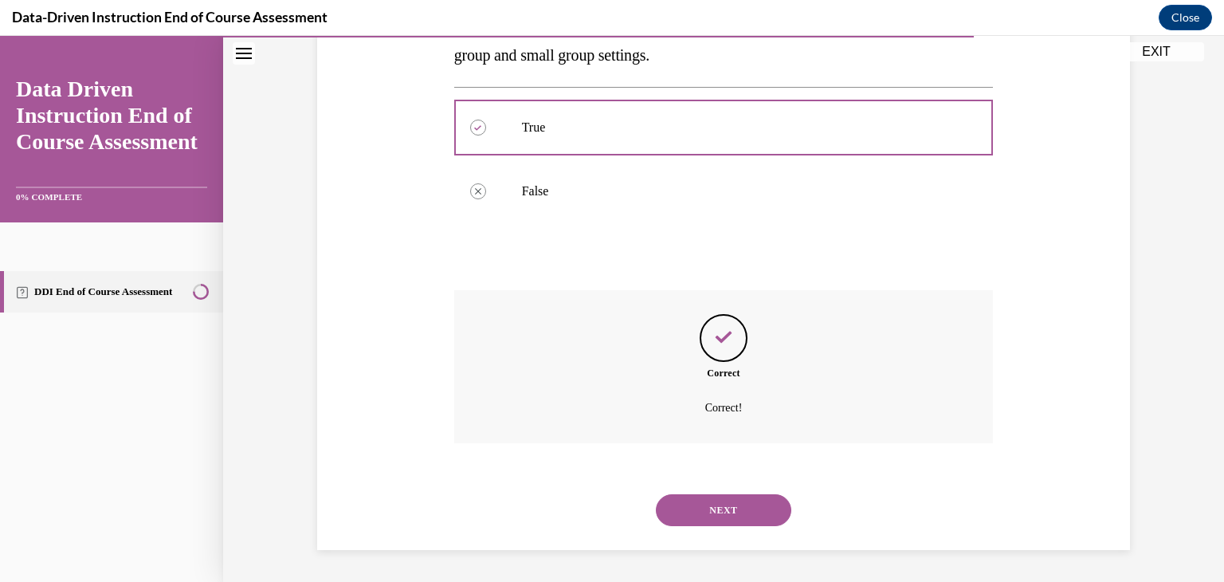
click at [744, 518] on button "NEXT" at bounding box center [723, 510] width 135 height 32
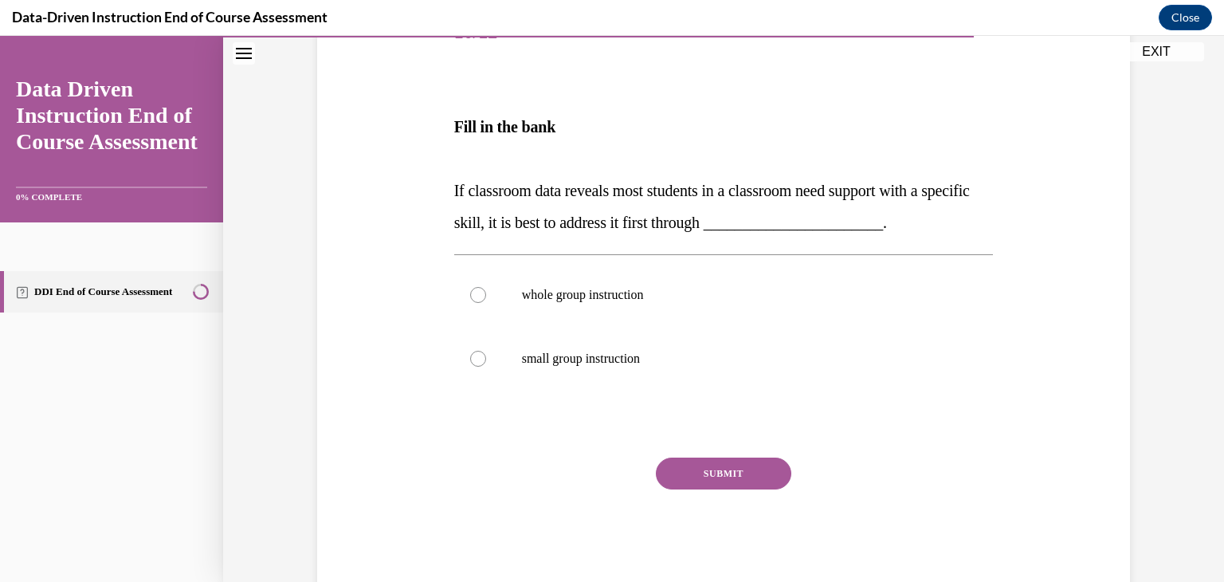
scroll to position [221, 0]
click at [646, 295] on p "whole group instruction" at bounding box center [738, 293] width 432 height 16
click at [486, 295] on input "whole group instruction" at bounding box center [478, 293] width 16 height 16
radio input "true"
click at [711, 472] on button "SUBMIT" at bounding box center [723, 472] width 135 height 32
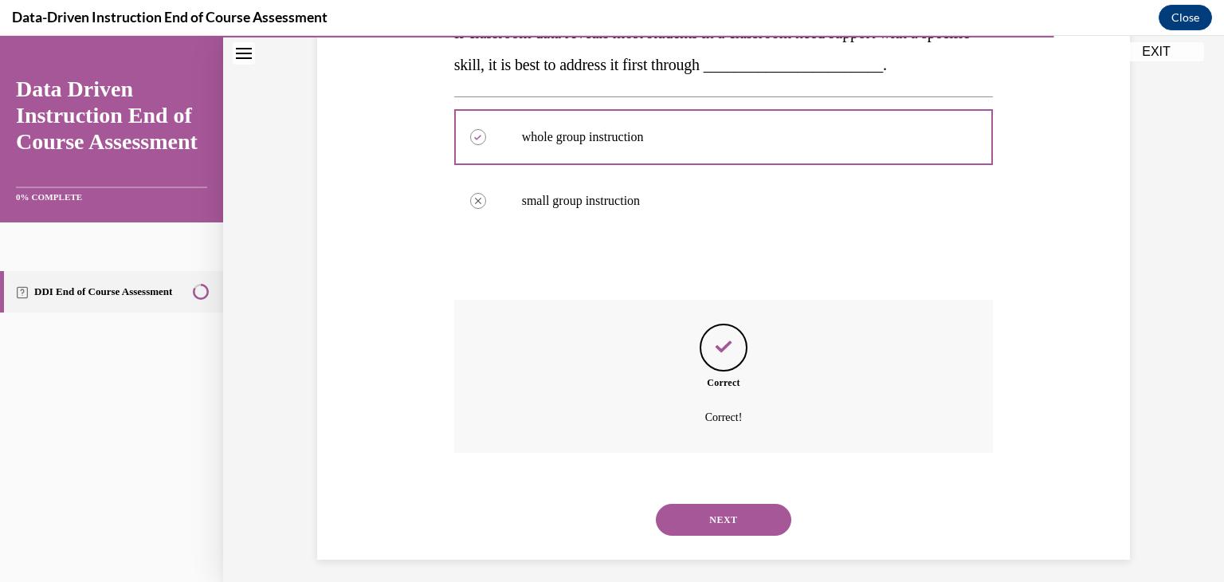
scroll to position [386, 0]
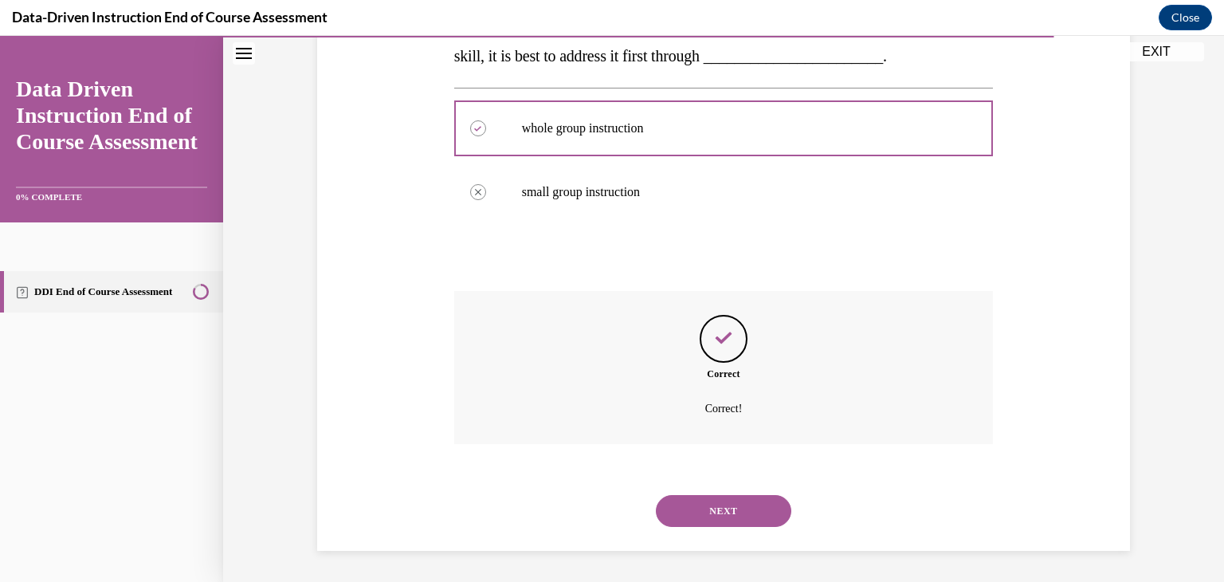
click at [712, 519] on button "NEXT" at bounding box center [723, 511] width 135 height 32
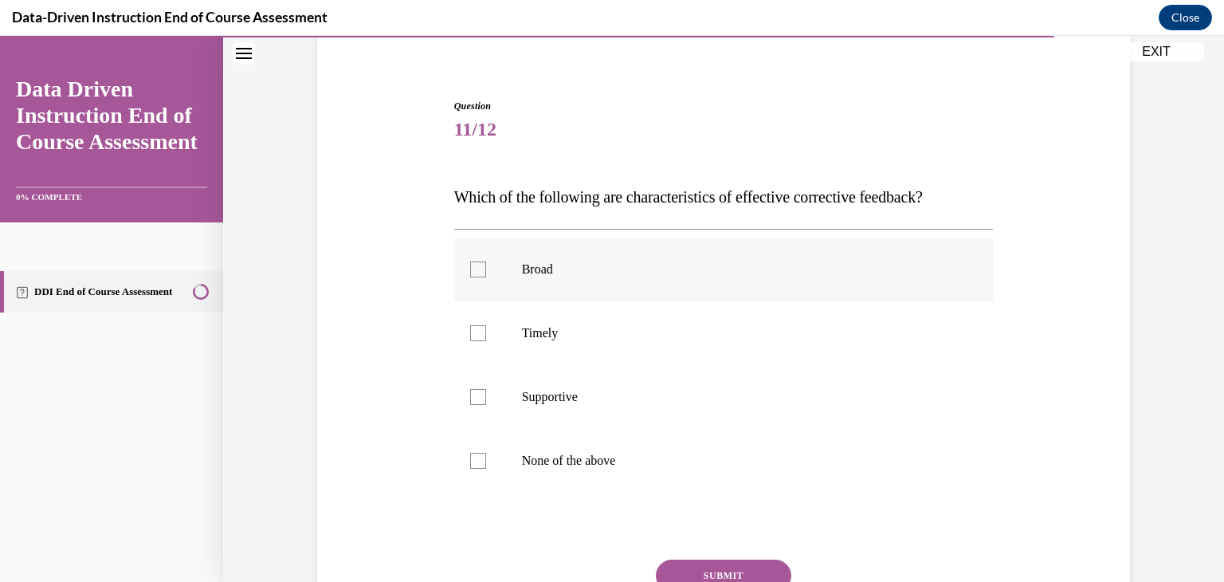
scroll to position [131, 0]
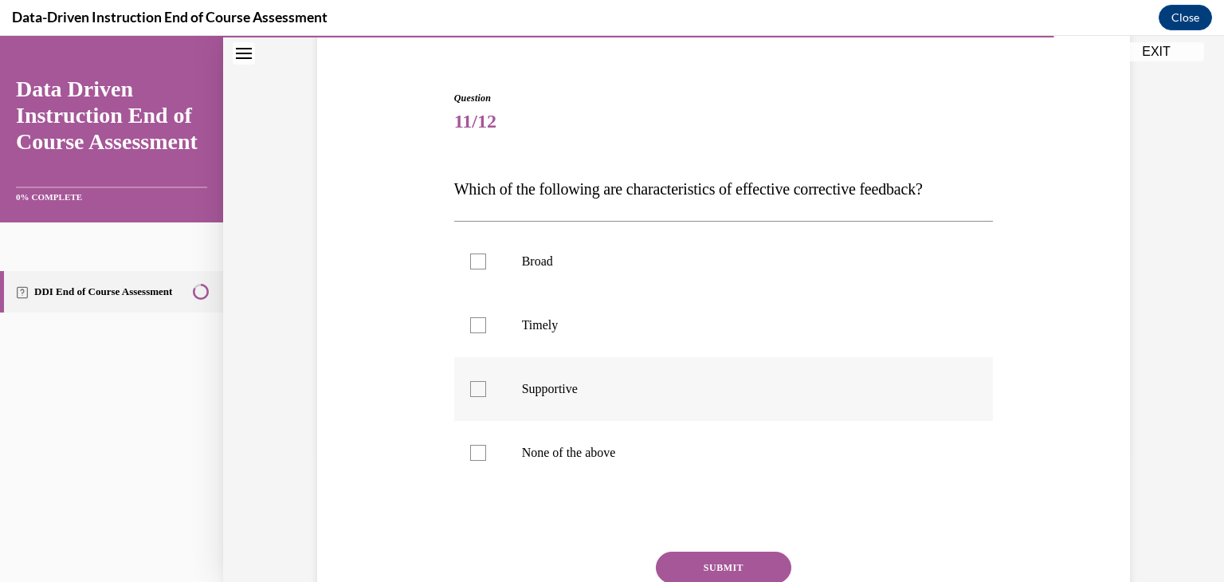
click at [523, 396] on p "Supportive" at bounding box center [738, 389] width 432 height 16
click at [486, 396] on input "Supportive" at bounding box center [478, 389] width 16 height 16
checkbox input "true"
click at [533, 331] on p "Timely" at bounding box center [738, 325] width 432 height 16
click at [486, 331] on input "Timely" at bounding box center [478, 325] width 16 height 16
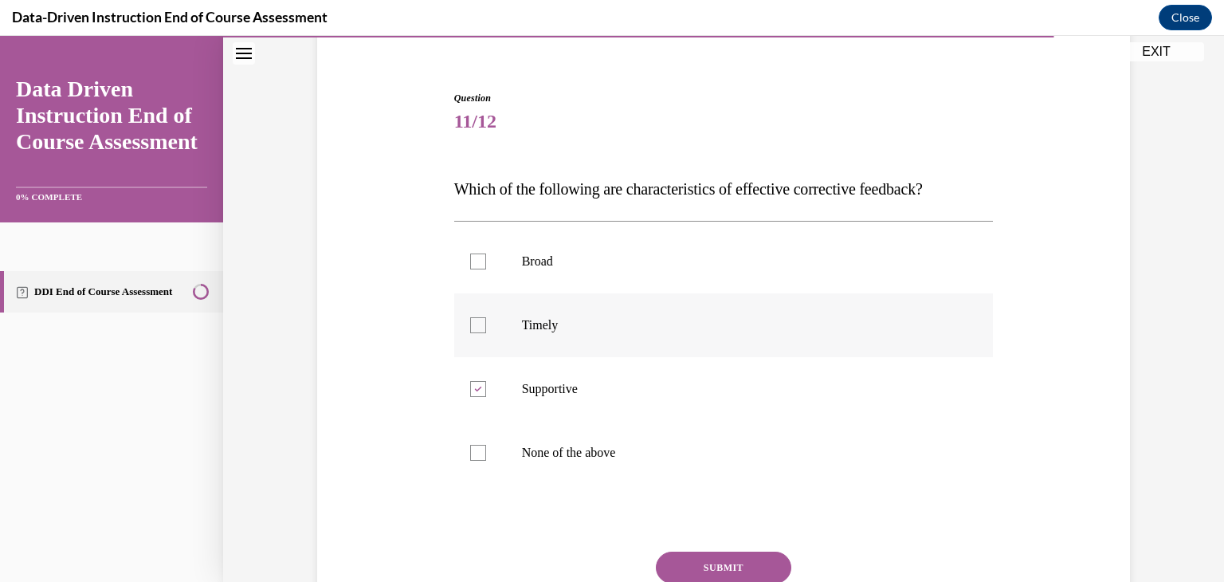
checkbox input "true"
click at [681, 565] on button "SUBMIT" at bounding box center [723, 567] width 135 height 32
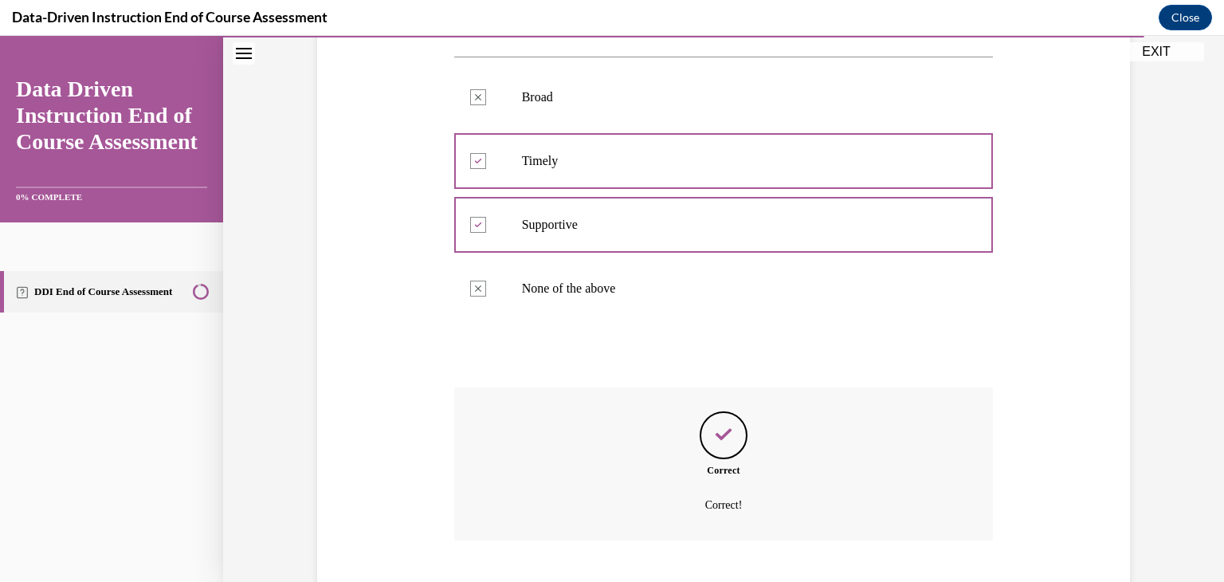
scroll to position [392, 0]
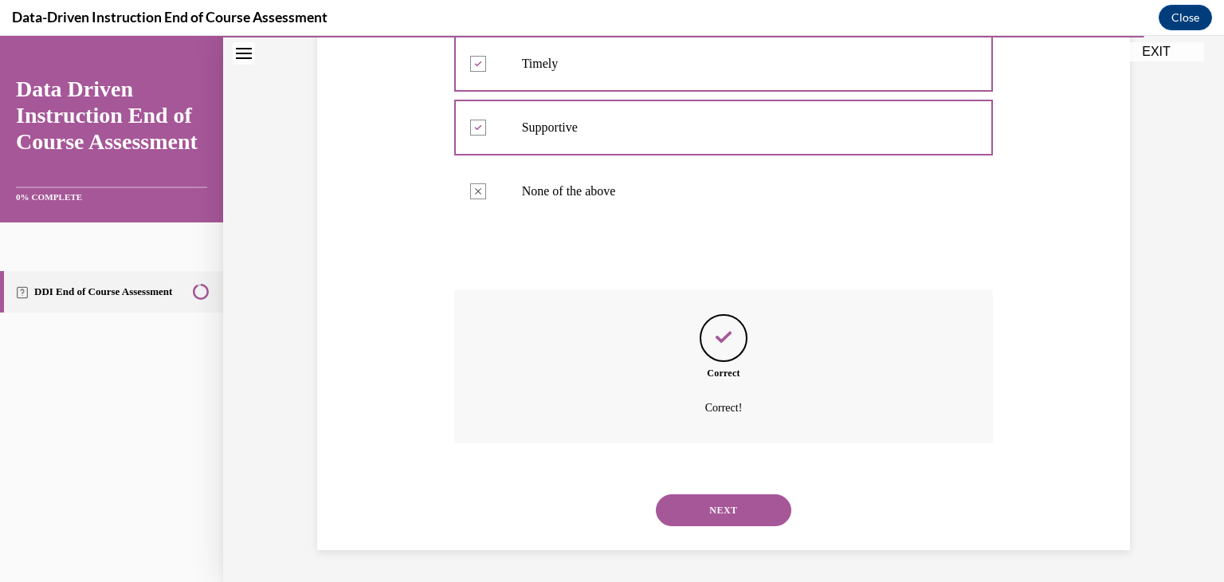
click at [755, 512] on button "NEXT" at bounding box center [723, 510] width 135 height 32
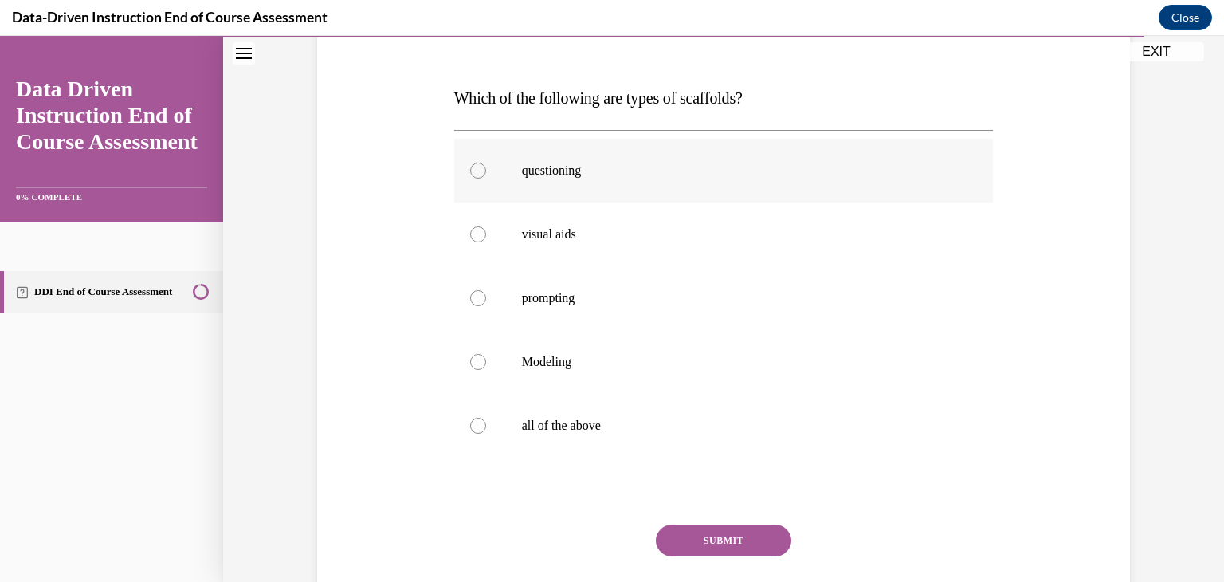
scroll to position [224, 0]
click at [755, 429] on p "all of the above" at bounding box center [738, 423] width 432 height 16
click at [486, 429] on input "all of the above" at bounding box center [478, 423] width 16 height 16
radio input "true"
click at [741, 529] on button "SUBMIT" at bounding box center [723, 538] width 135 height 32
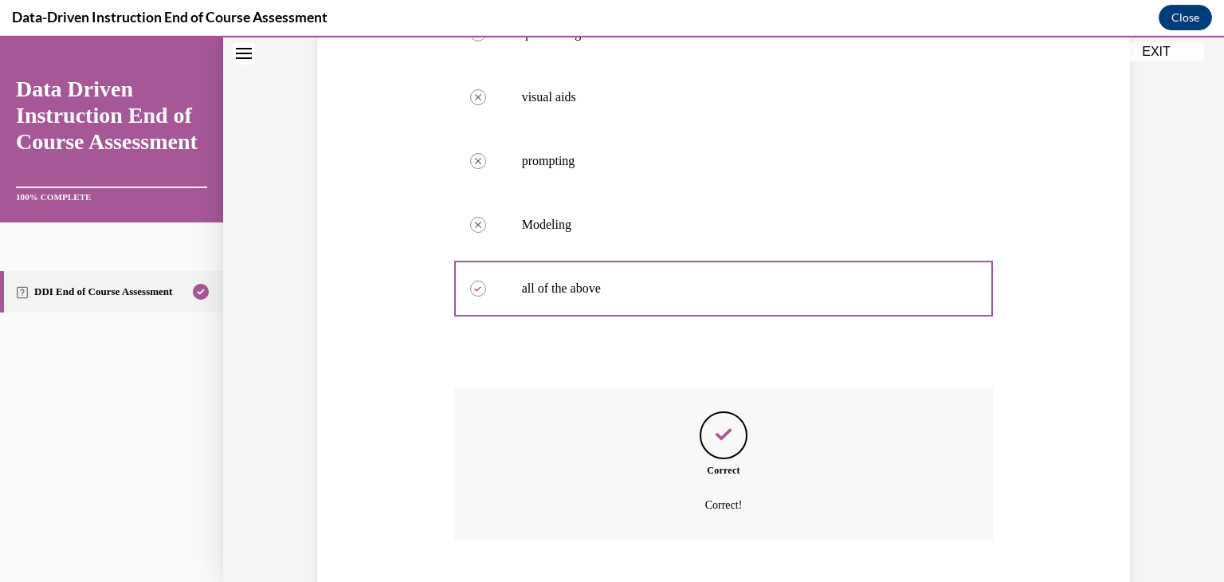
scroll to position [456, 0]
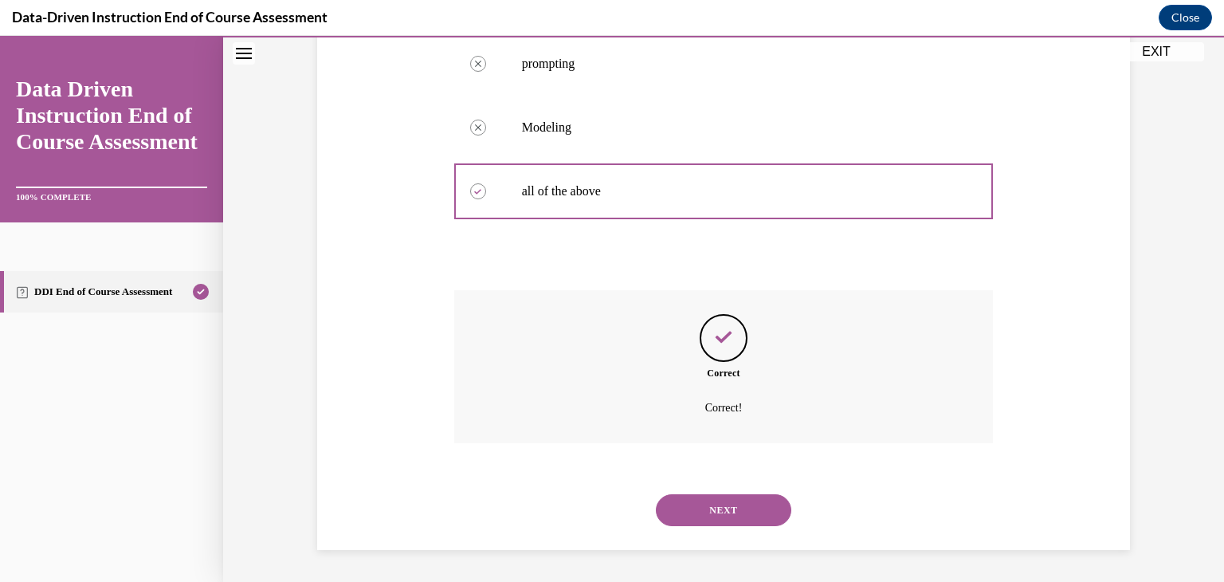
click at [741, 510] on button "NEXT" at bounding box center [723, 510] width 135 height 32
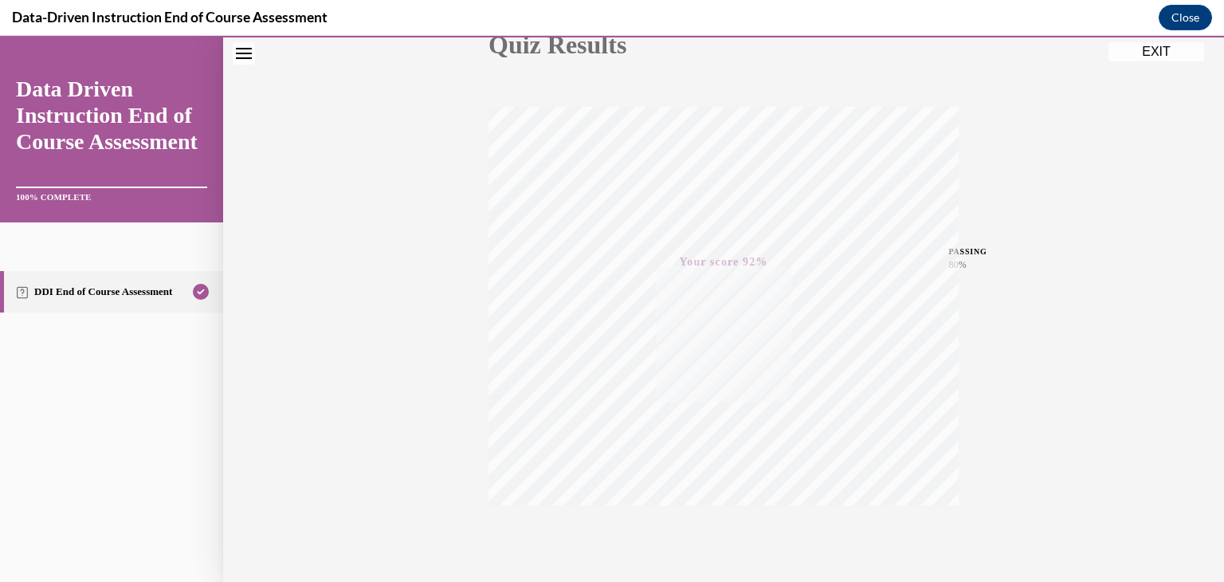
scroll to position [271, 0]
click at [1166, 57] on button "EXIT" at bounding box center [1156, 51] width 96 height 19
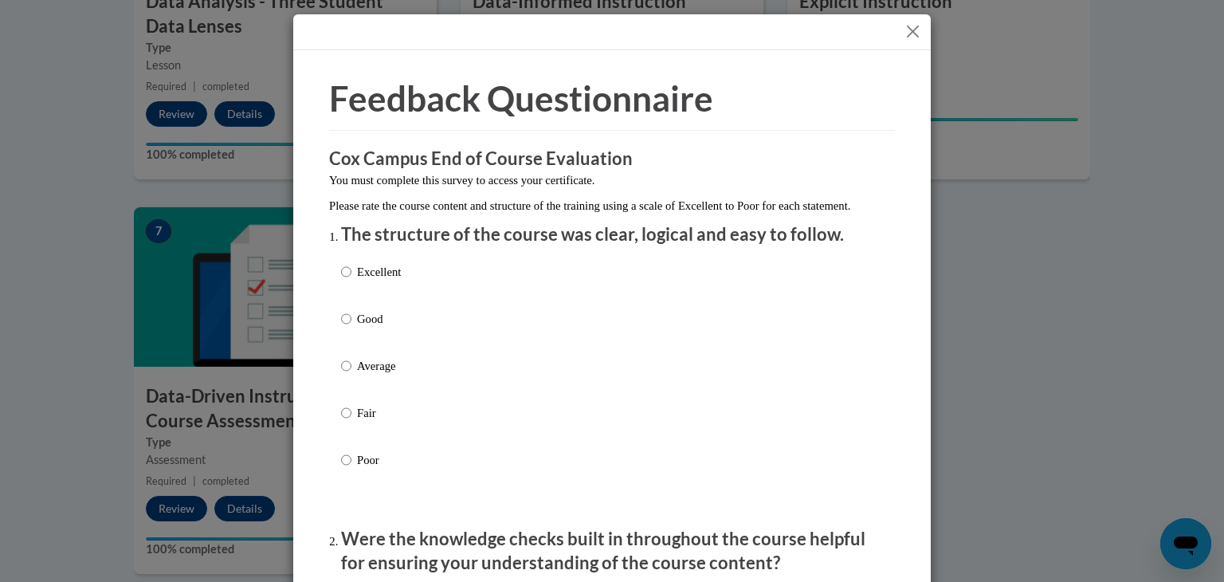
scroll to position [8, 0]
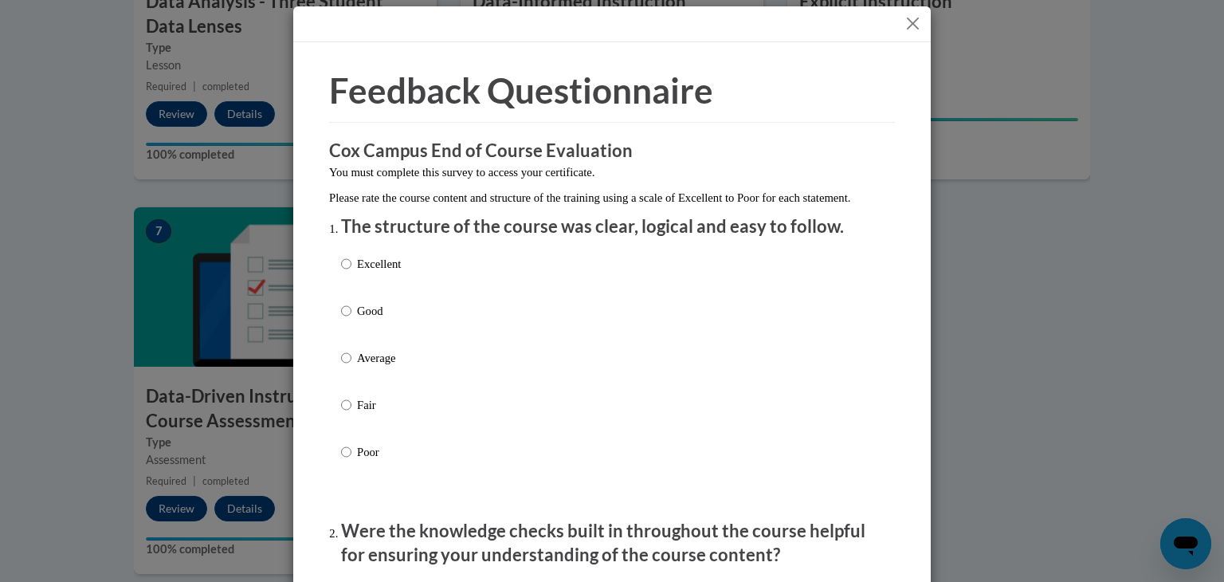
click at [915, 23] on button "Close" at bounding box center [913, 24] width 20 height 20
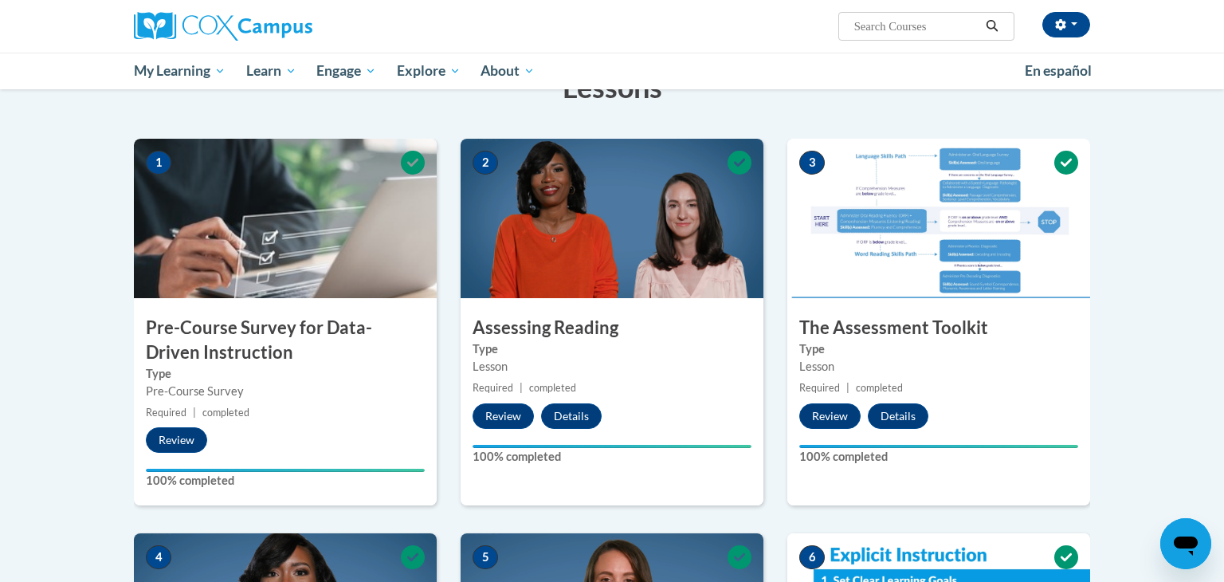
scroll to position [0, 0]
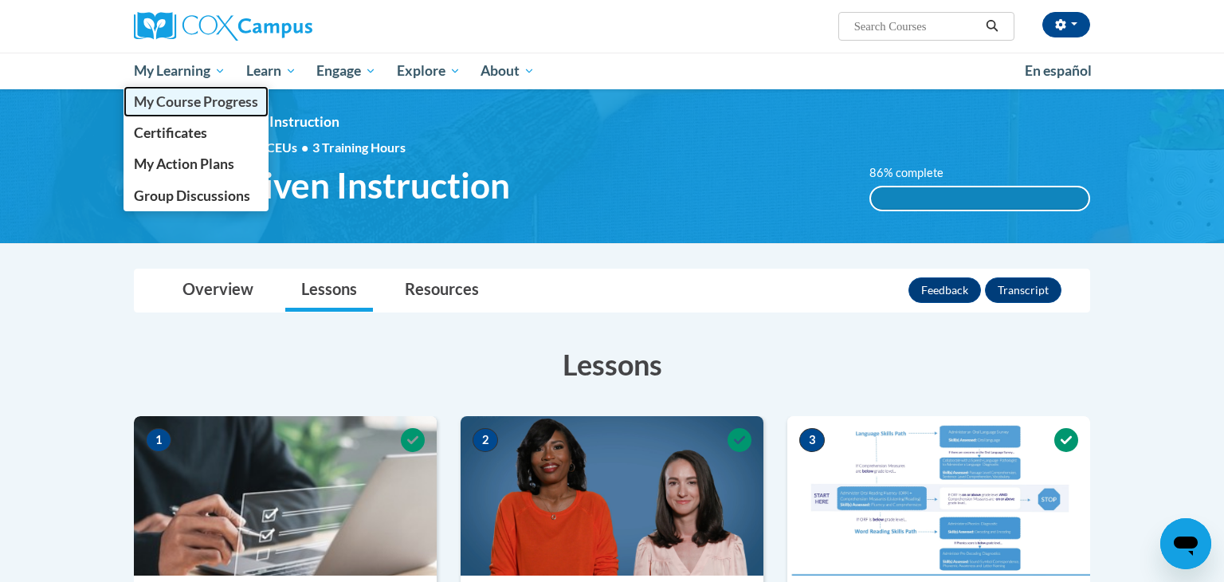
click at [180, 102] on span "My Course Progress" at bounding box center [196, 101] width 124 height 17
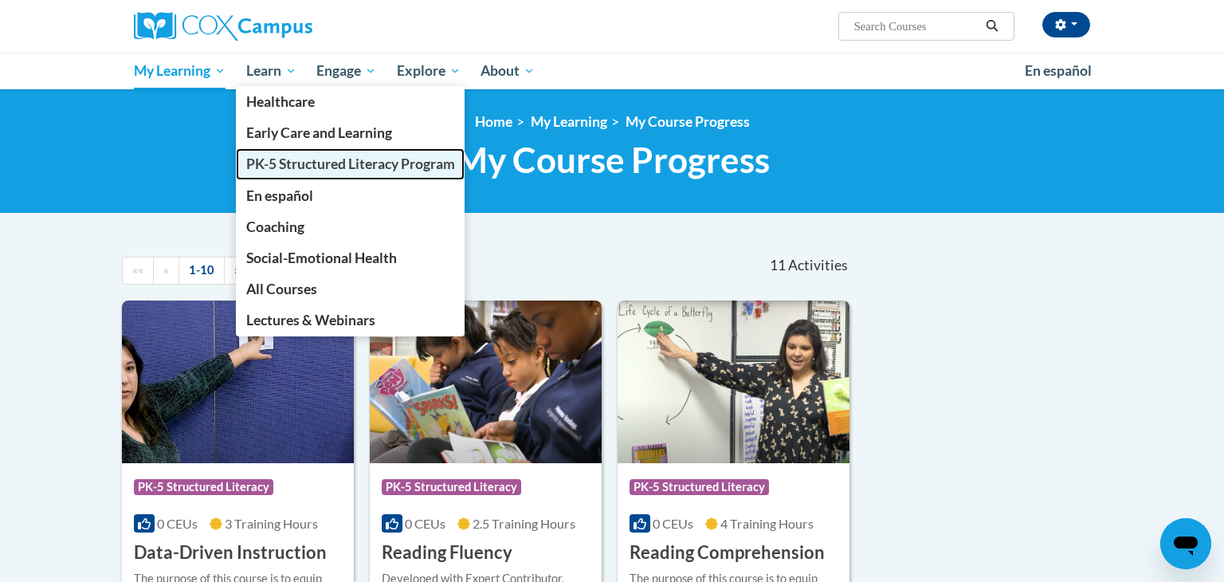
click at [281, 161] on span "PK-5 Structured Literacy Program" at bounding box center [350, 163] width 209 height 17
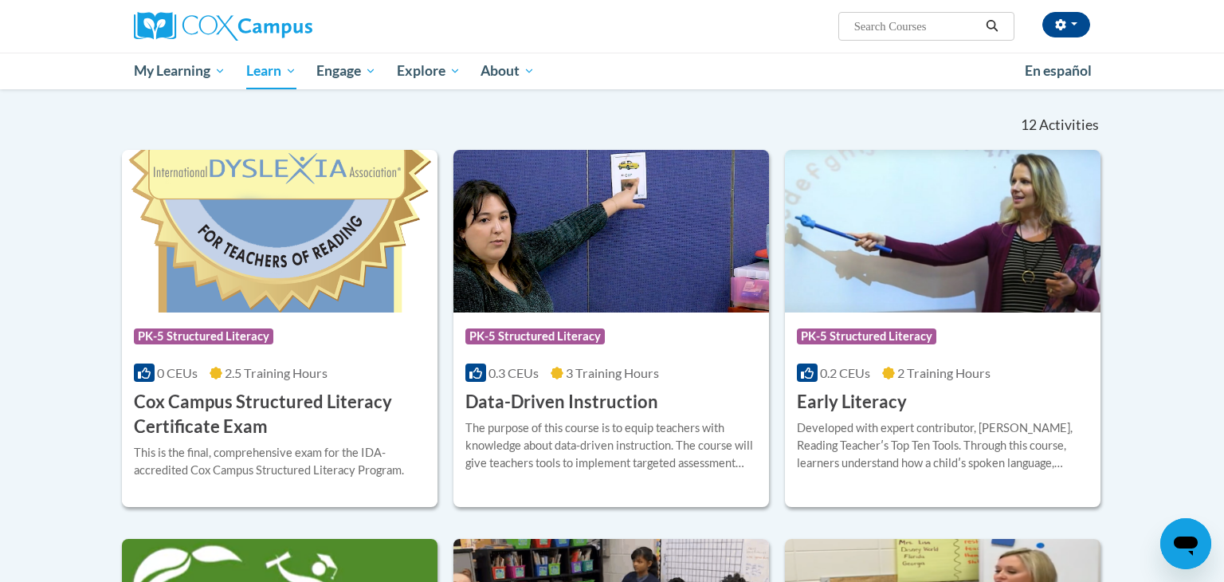
scroll to position [456, 0]
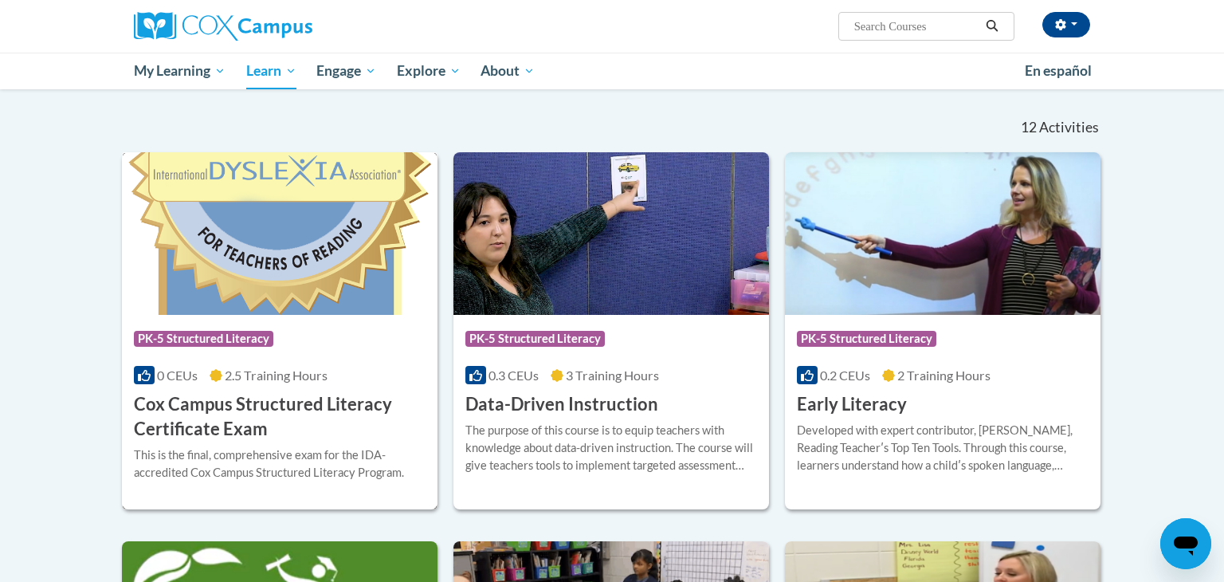
click at [359, 270] on img at bounding box center [280, 233] width 316 height 163
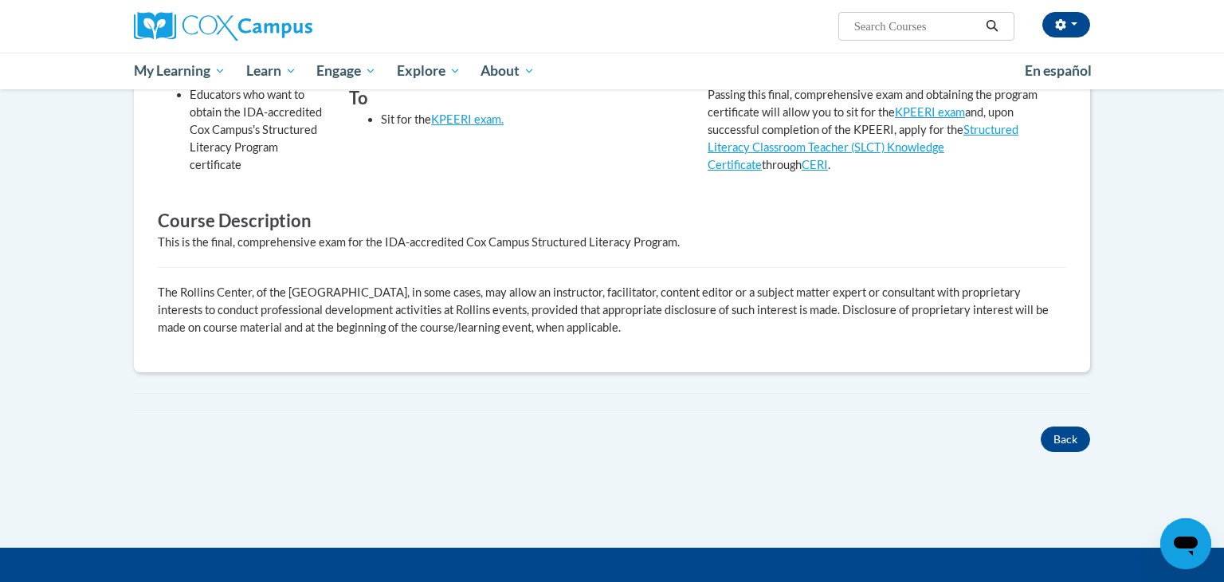
scroll to position [523, 0]
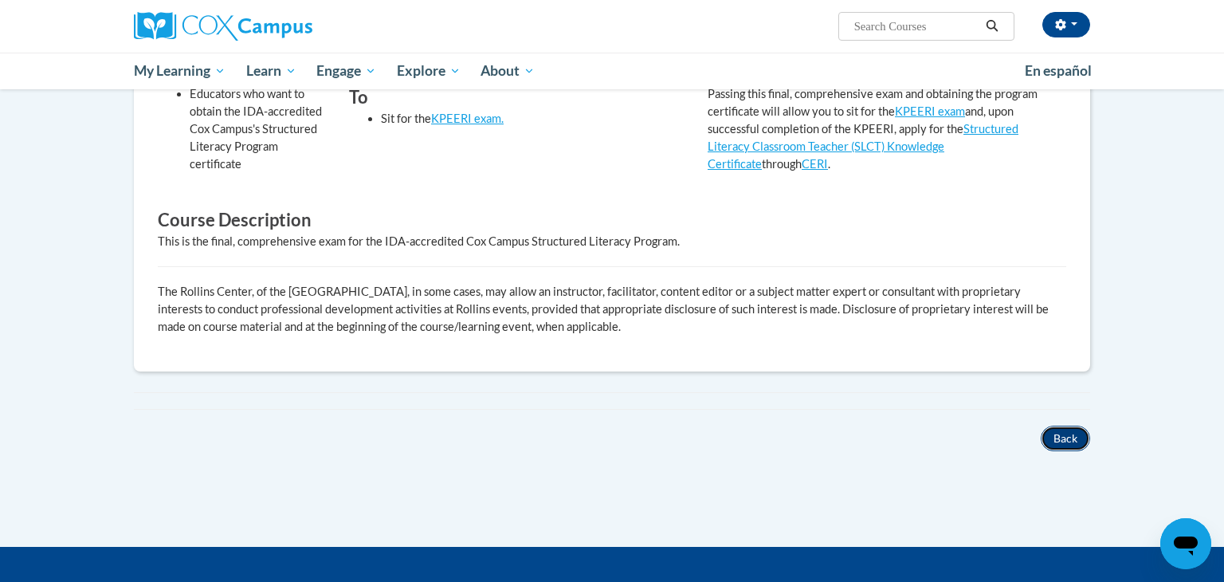
click at [1067, 429] on button "Back" at bounding box center [1065, 437] width 49 height 25
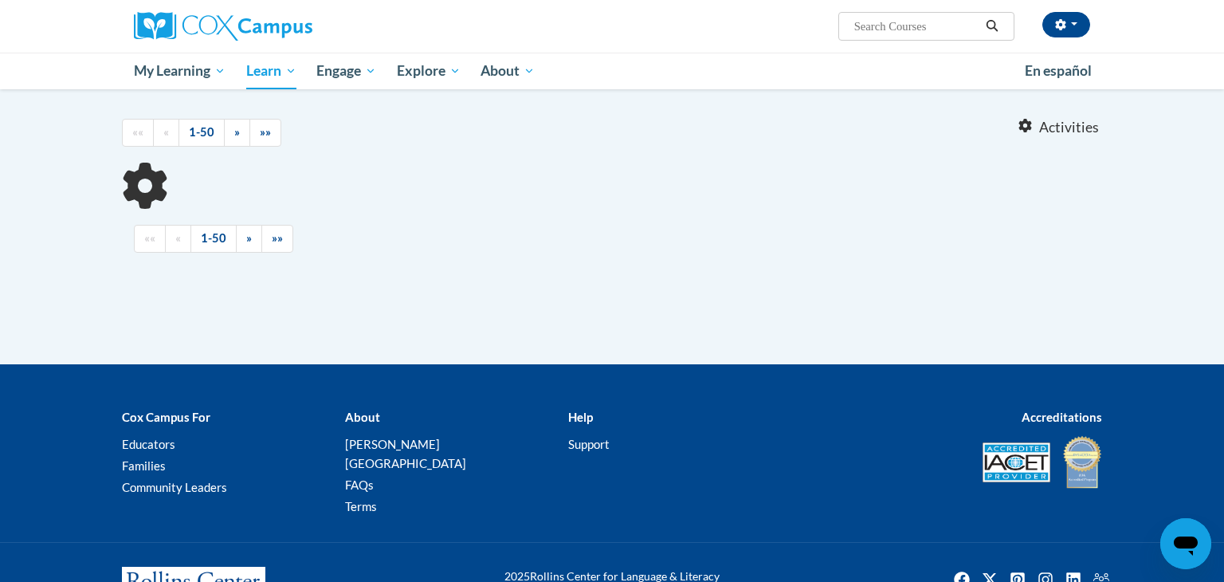
scroll to position [453, 0]
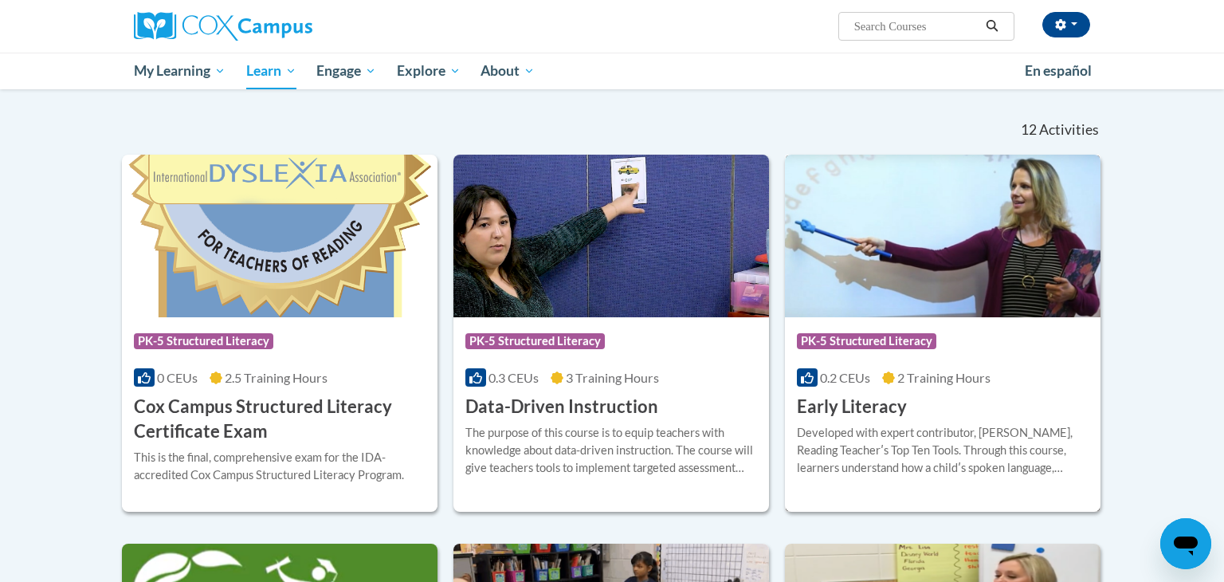
click at [1067, 429] on div "Developed with expert contributor, [PERSON_NAME], Reading Teacherʹs Top Ten Too…" at bounding box center [943, 450] width 292 height 53
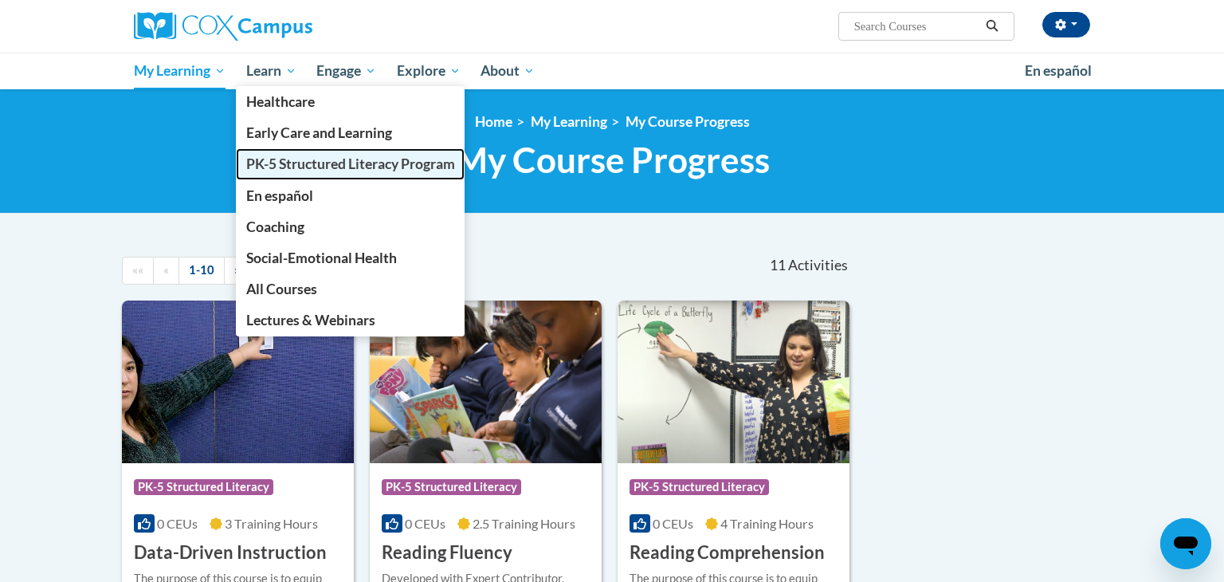
click at [276, 171] on span "PK-5 Structured Literacy Program" at bounding box center [350, 163] width 209 height 17
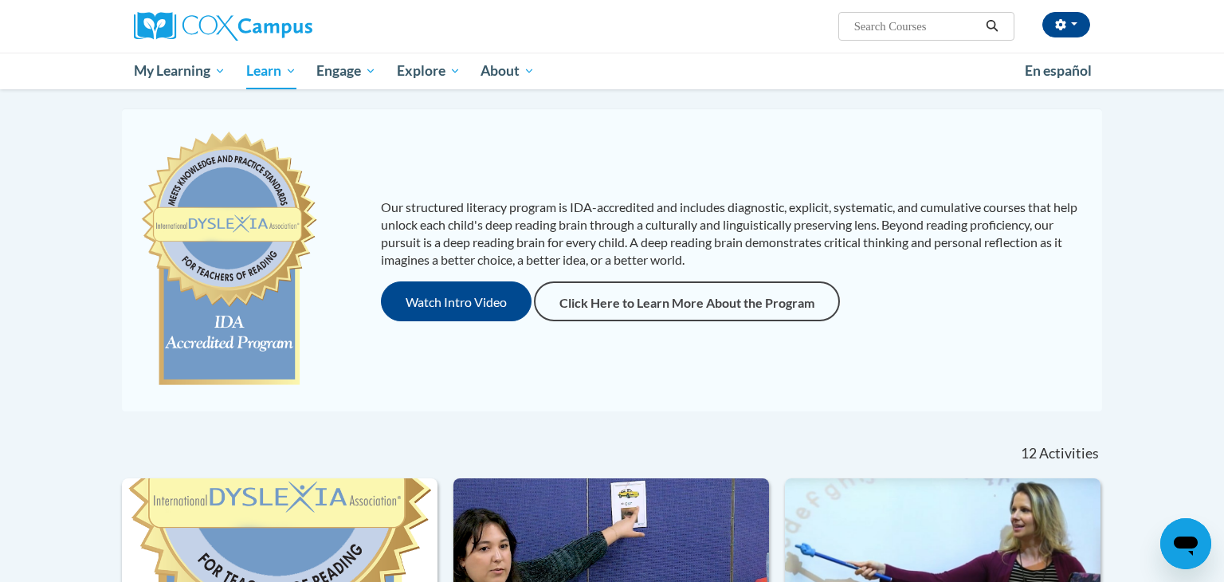
scroll to position [127, 0]
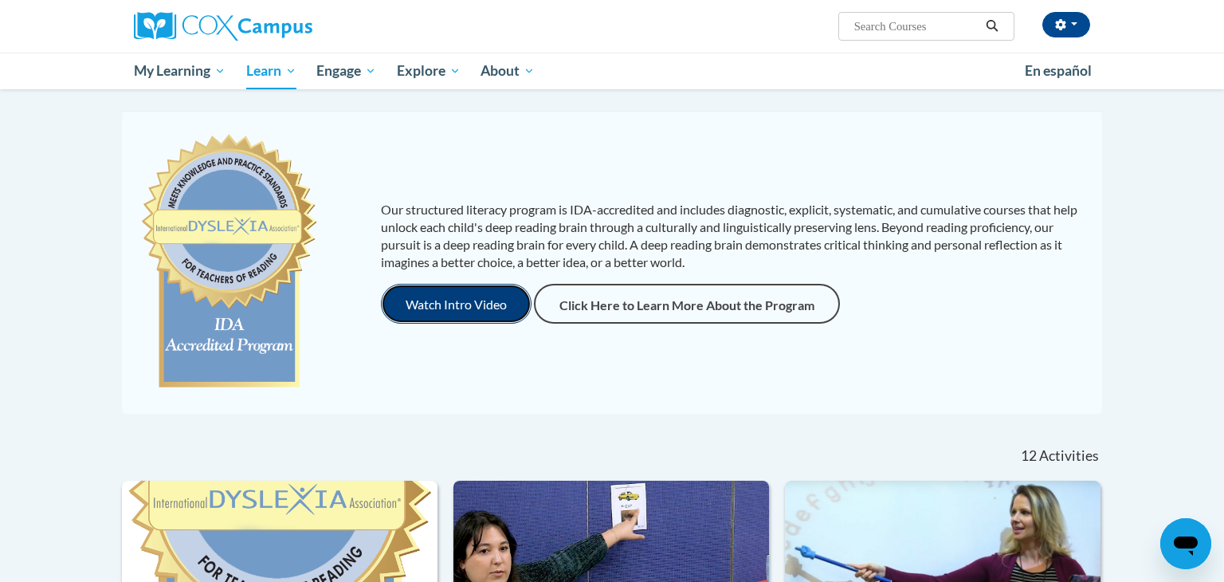
click at [520, 299] on button "Watch Intro Video" at bounding box center [456, 304] width 151 height 40
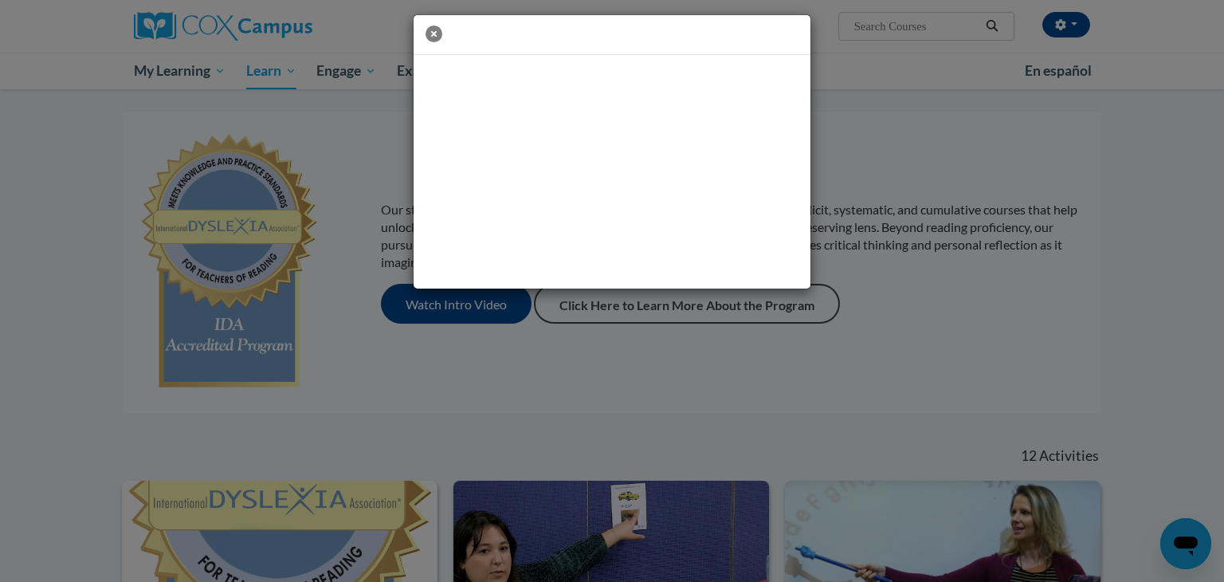
click at [429, 29] on icon "button" at bounding box center [433, 33] width 17 height 17
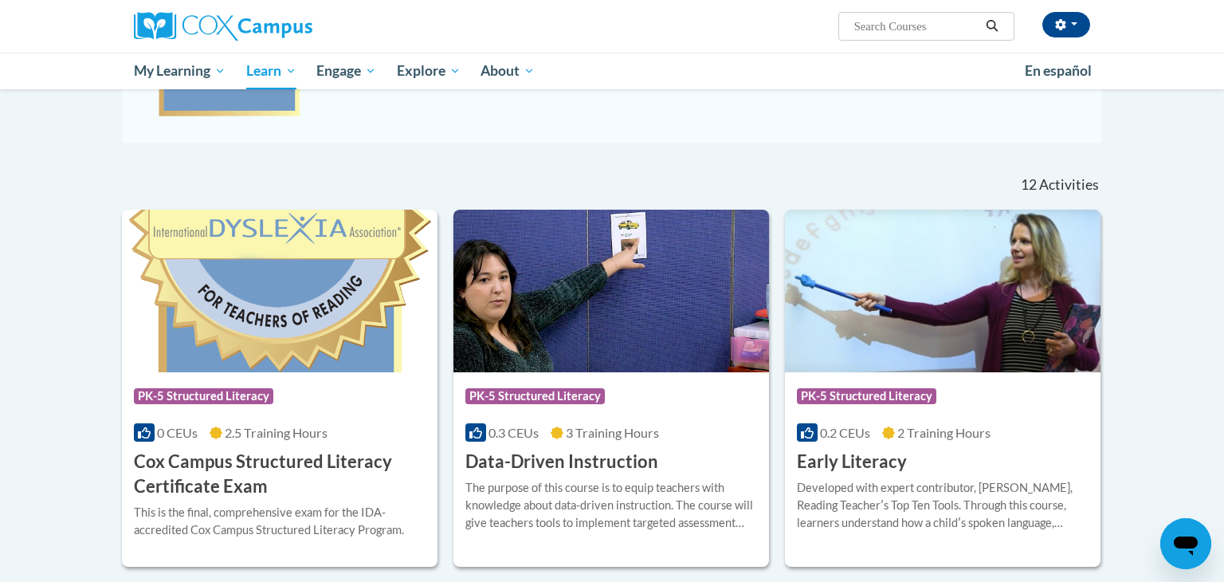
scroll to position [398, 0]
click at [257, 328] on img at bounding box center [280, 291] width 316 height 163
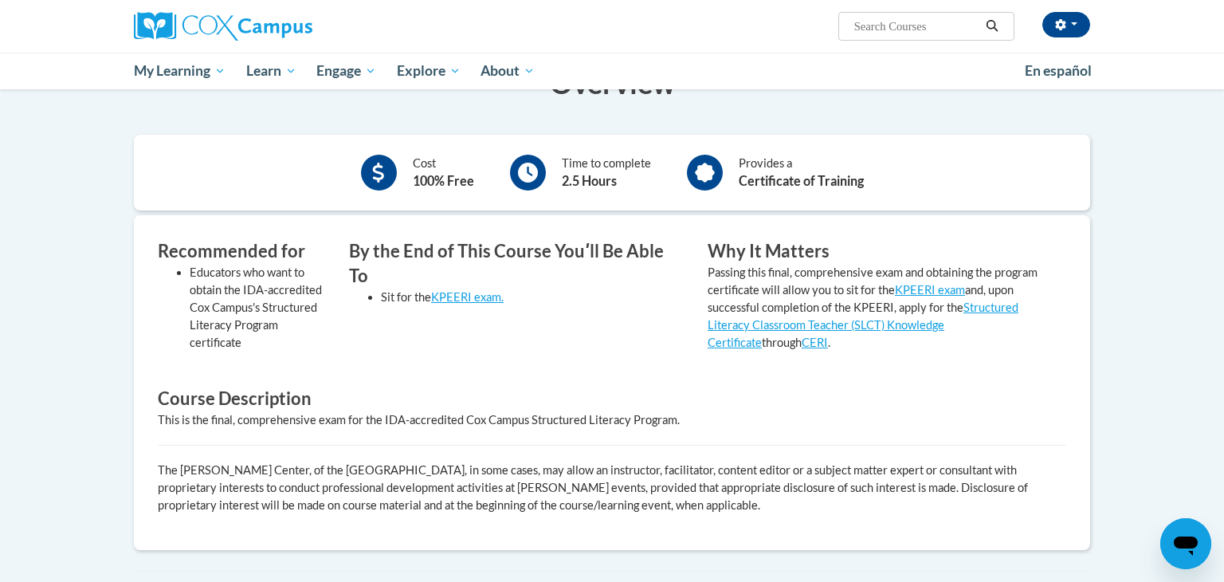
scroll to position [353, 0]
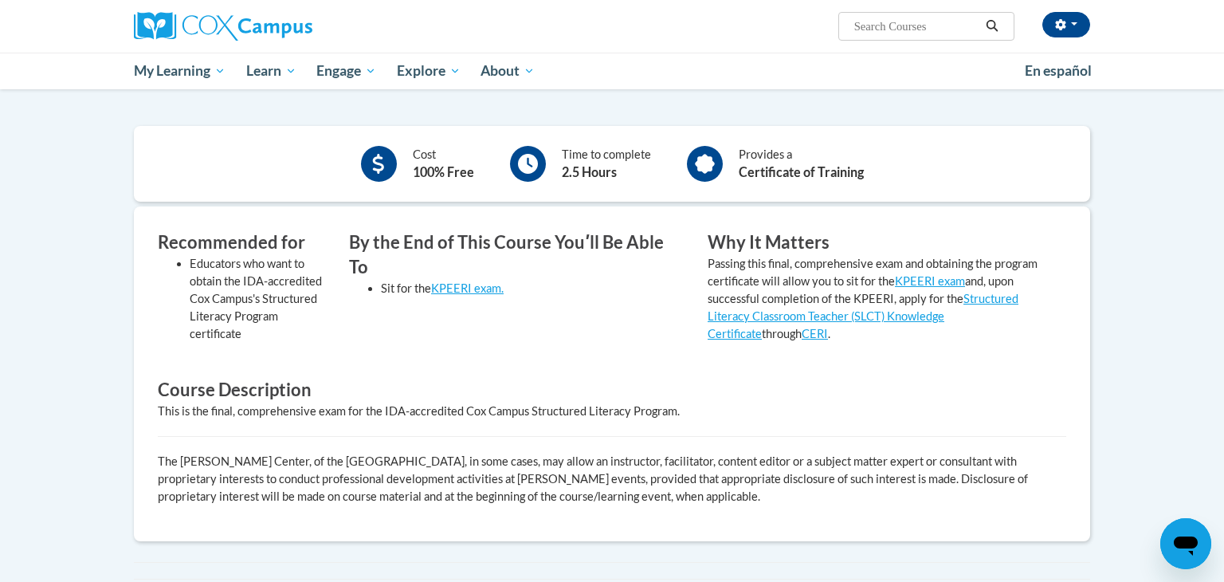
click at [1200, 539] on div "Open messaging window" at bounding box center [1186, 543] width 48 height 48
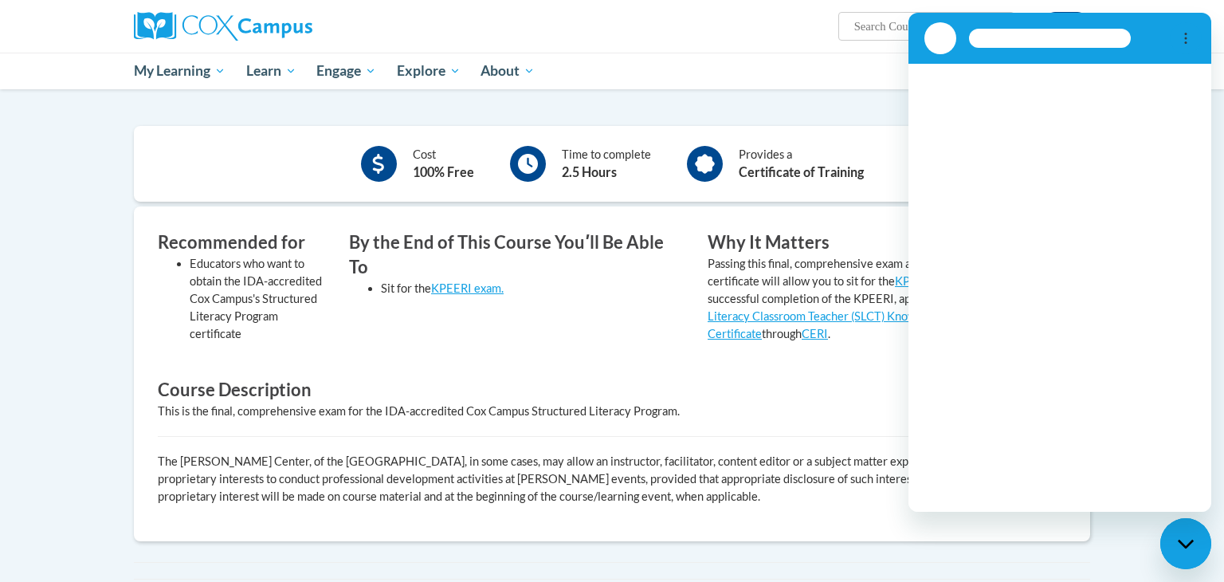
scroll to position [0, 0]
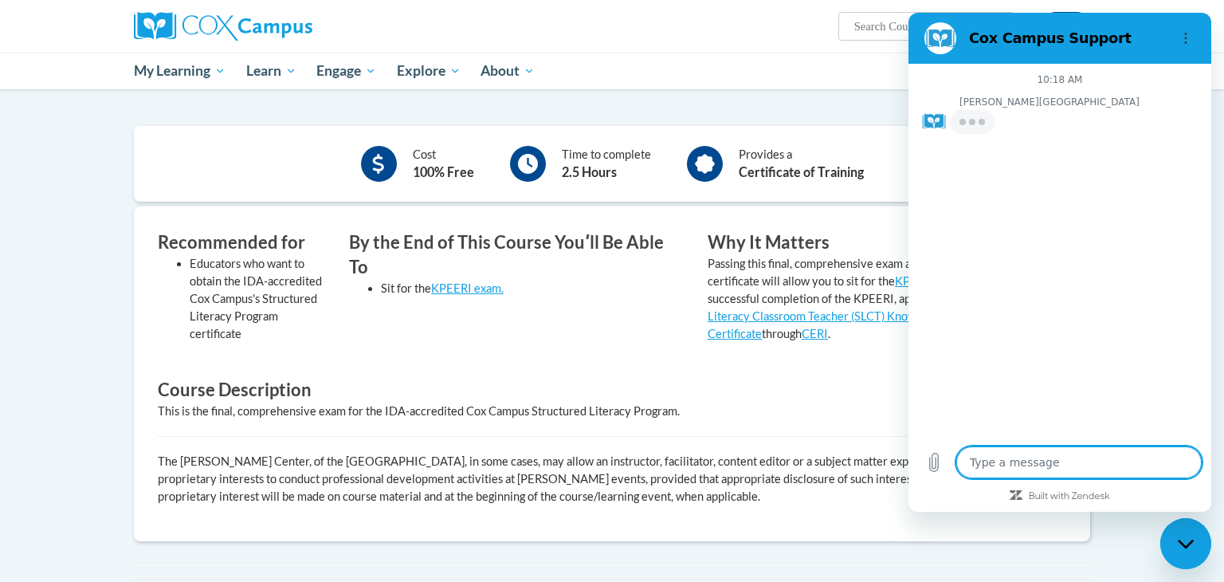
type textarea "x"
click at [1011, 455] on textarea at bounding box center [1078, 462] width 245 height 32
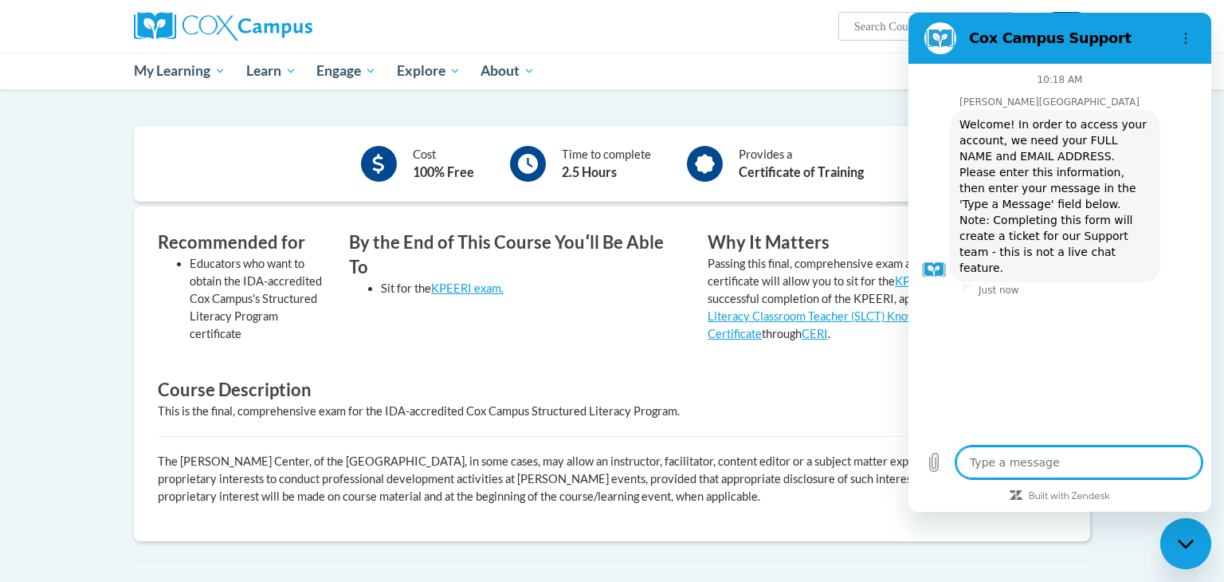
type textarea "P"
type textarea "x"
type textarea "P"
type textarea "x"
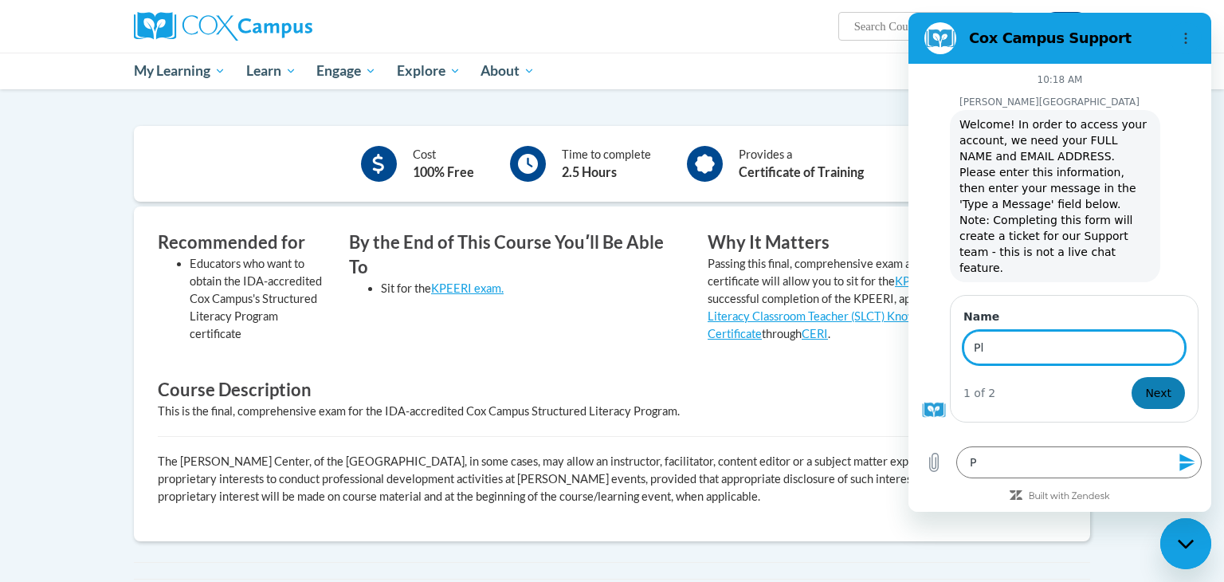
type input "P"
type input "Alison"
click at [1154, 383] on span "Next" at bounding box center [1158, 392] width 26 height 19
type textarea "x"
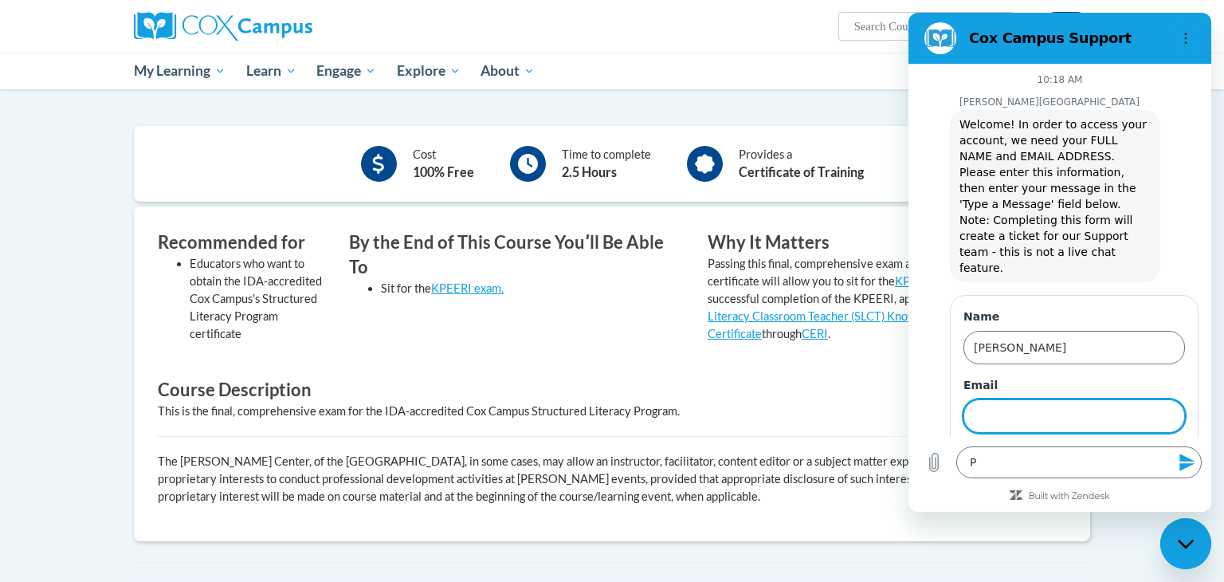
scroll to position [22, 0]
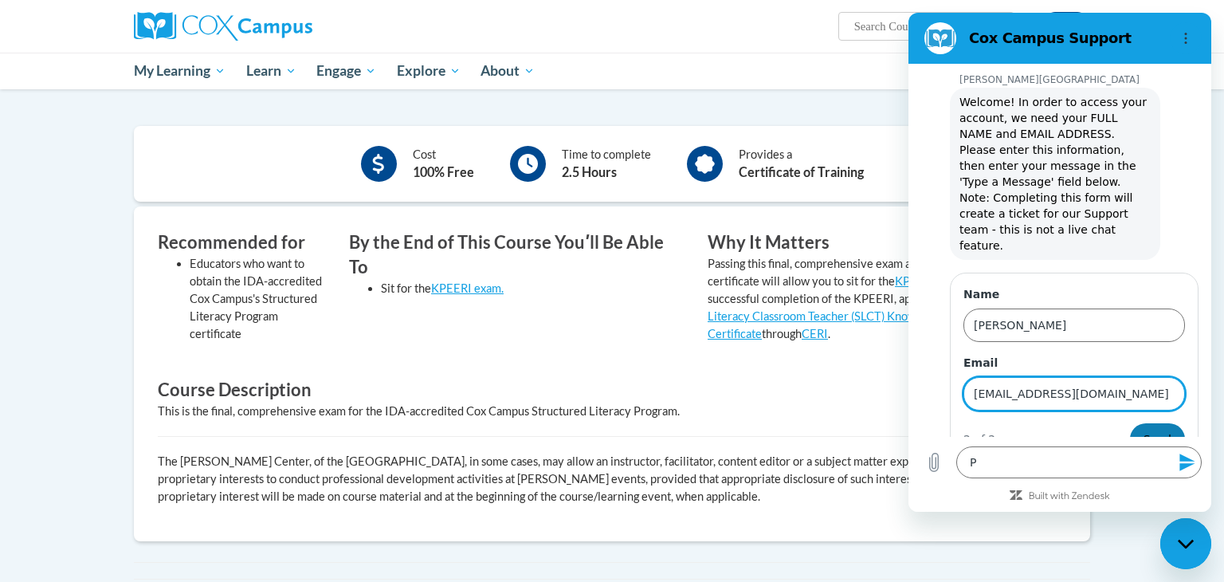
type input "anagle@waupun.k12.wi.us"
click at [1174, 423] on button "Send" at bounding box center [1157, 439] width 55 height 32
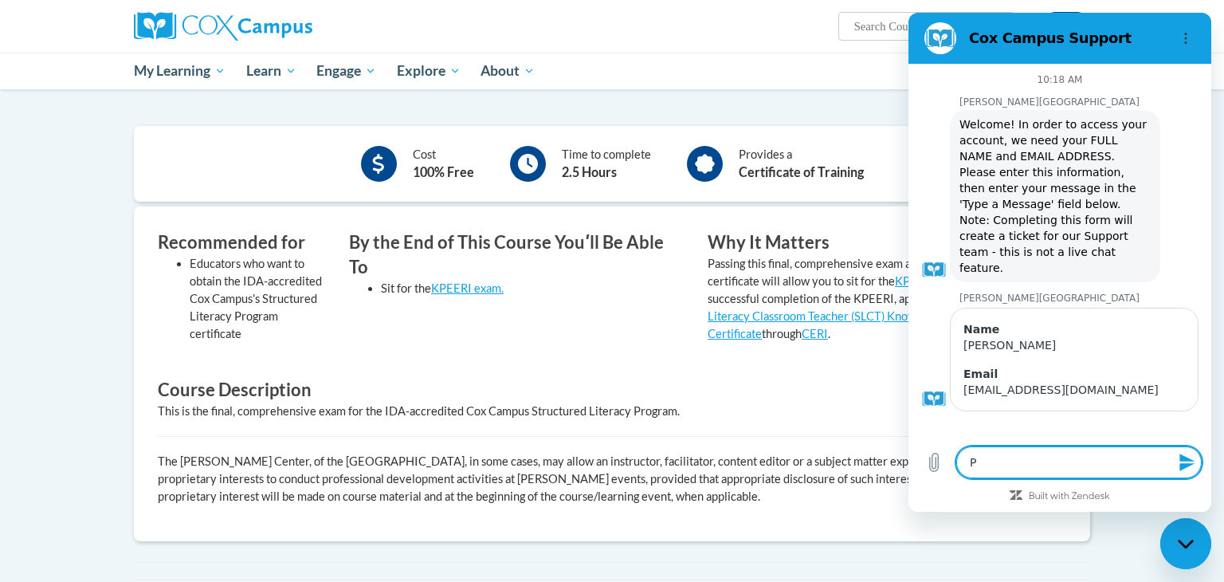
scroll to position [0, 0]
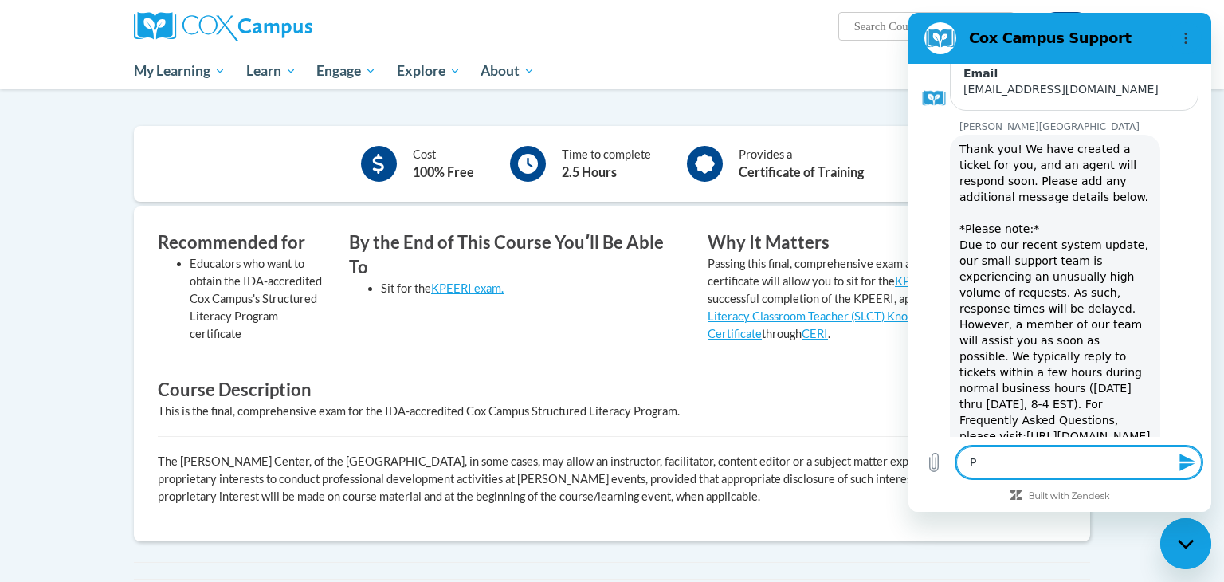
type textarea "x"
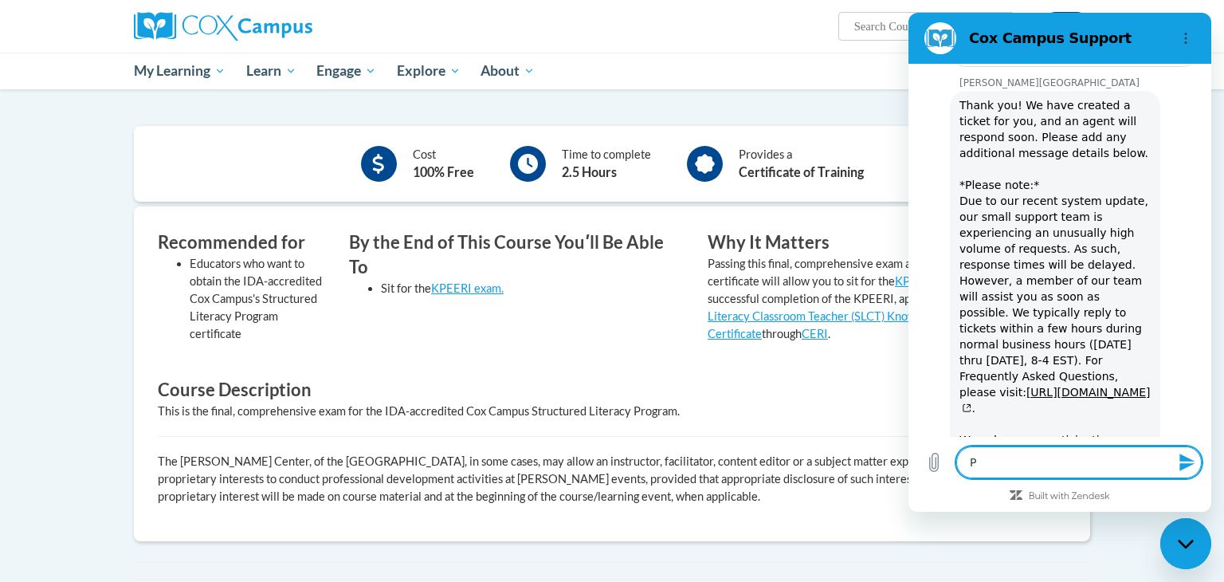
scroll to position [347, 0]
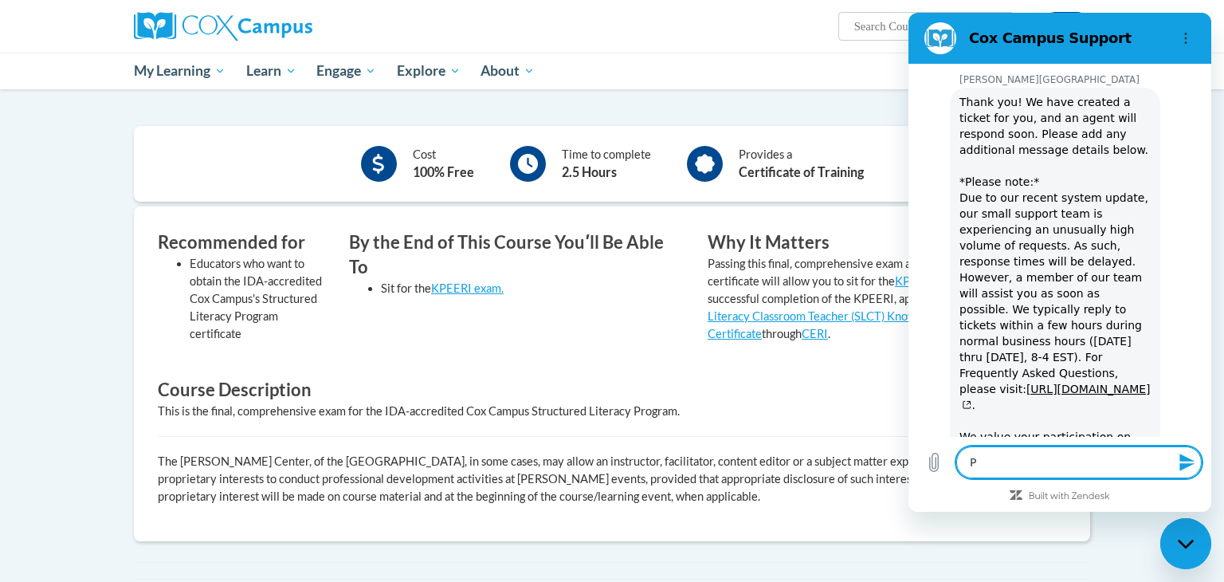
type textarea "Pl"
type textarea "x"
type textarea "Ple"
type textarea "x"
type textarea "Plea"
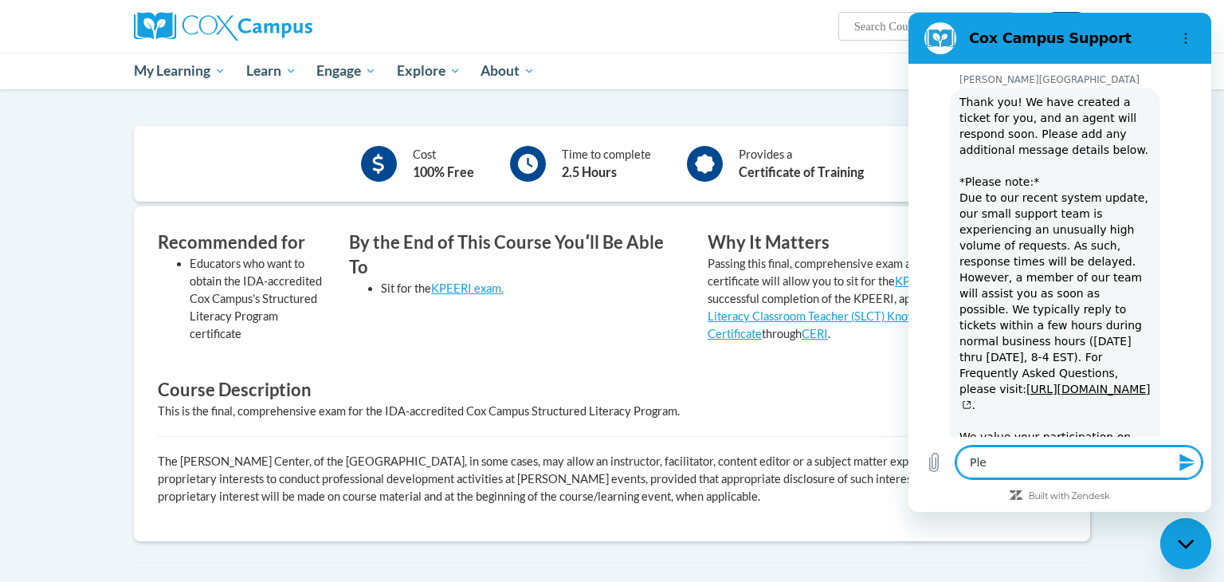
type textarea "x"
type textarea "Pleas"
type textarea "x"
type textarea "Please"
type textarea "x"
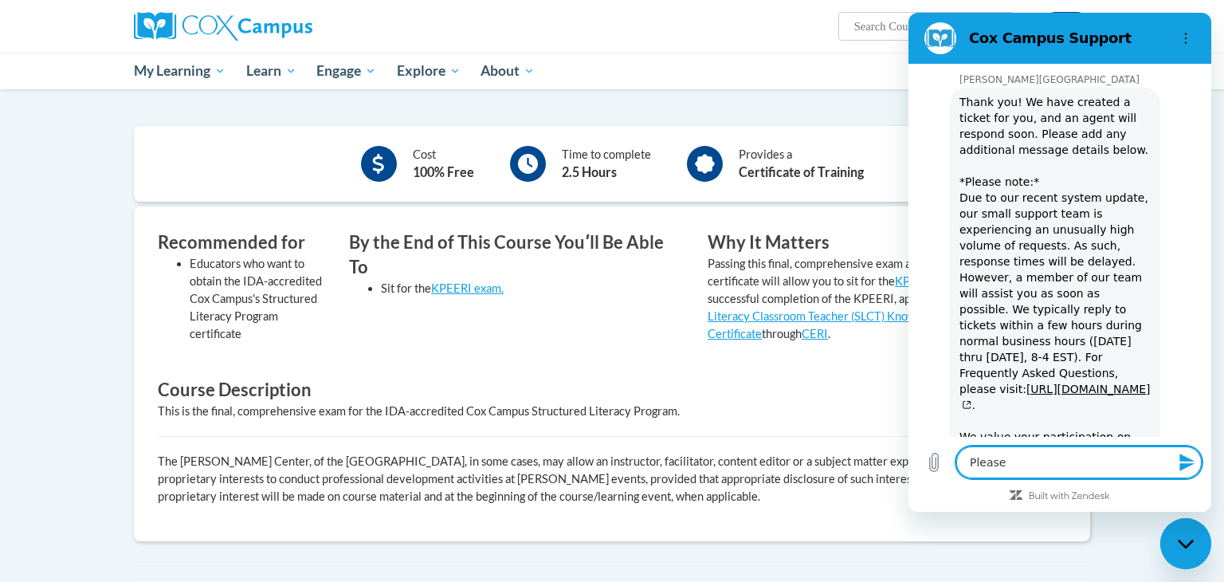
type textarea "Please"
type textarea "x"
type textarea "Please t"
type textarea "x"
type textarea "Please ta"
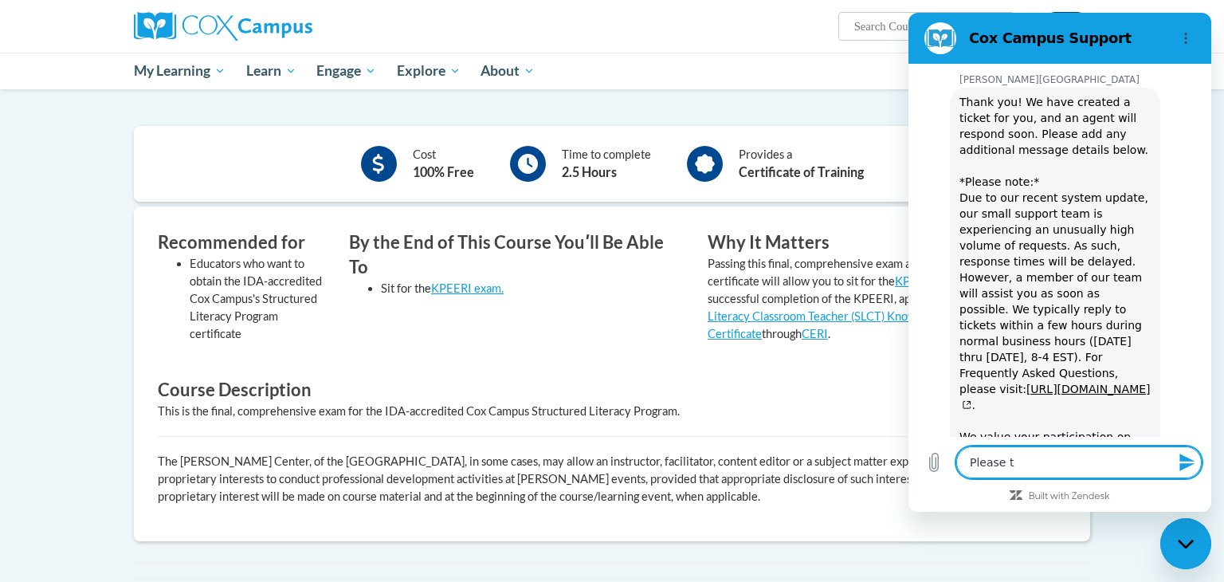
type textarea "x"
type textarea "Please tak"
type textarea "x"
type textarea "Please take"
type textarea "x"
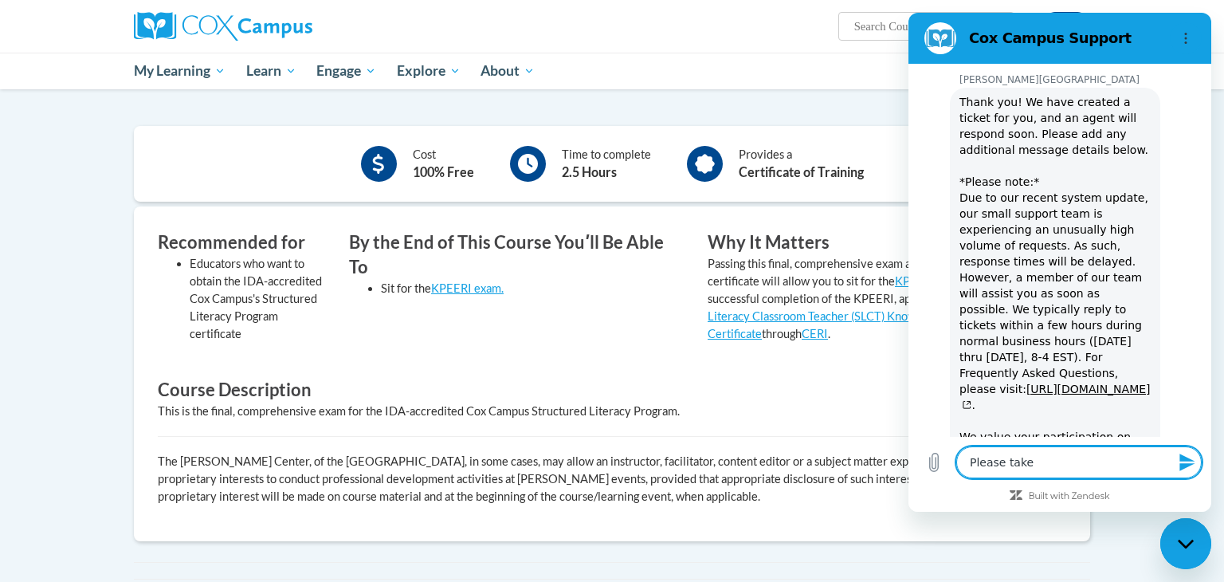
type textarea "Please take"
type textarea "x"
type textarea "Please take"
type textarea "x"
type textarea "Please tak"
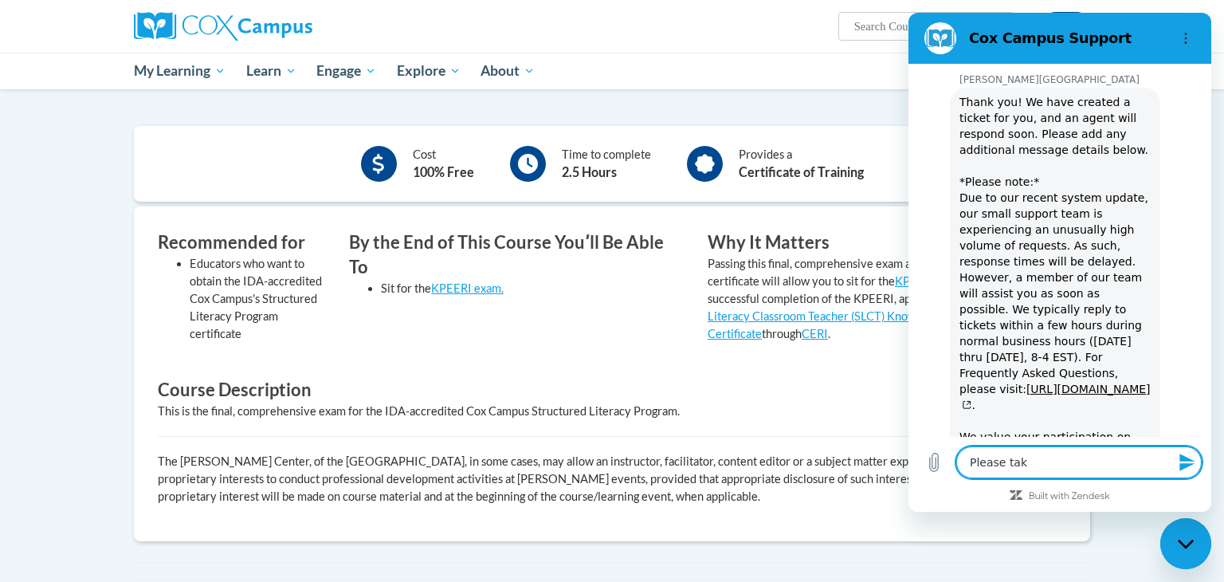
type textarea "x"
type textarea "Please tak"
type textarea "x"
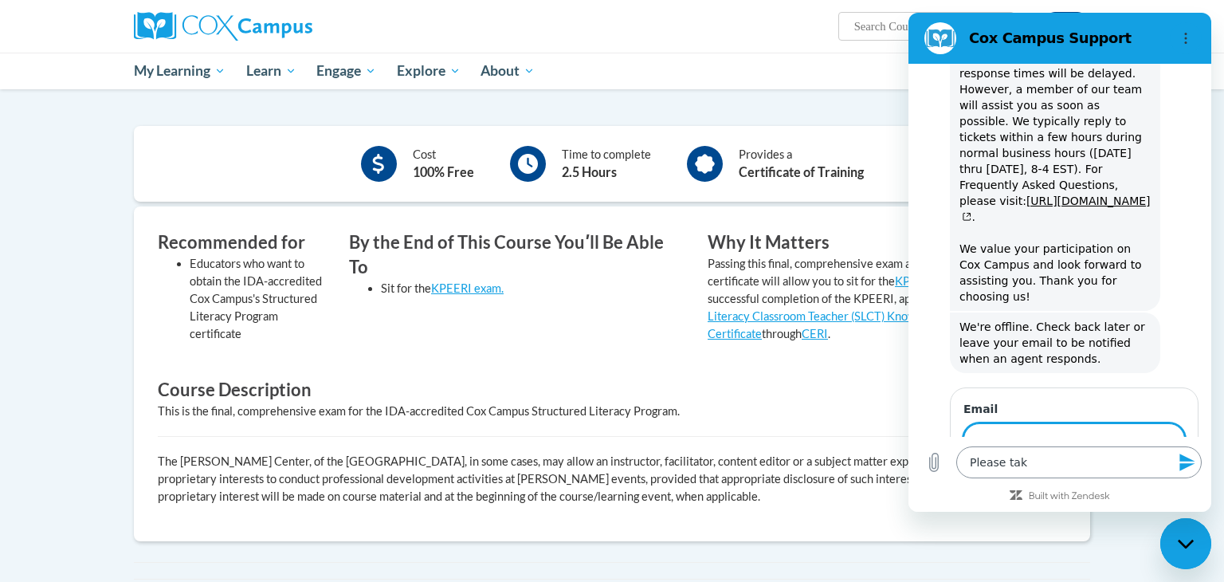
scroll to position [532, 0]
click at [1115, 457] on textarea "Please tak" at bounding box center [1078, 462] width 245 height 32
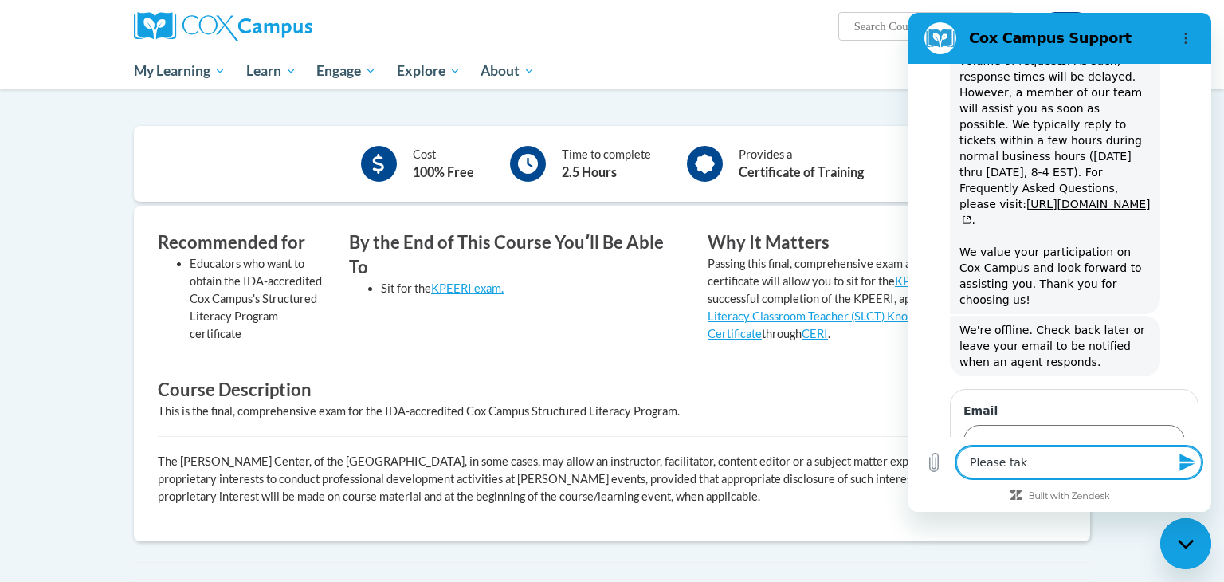
type textarea "Please ta"
type textarea "x"
type textarea "Please t"
type textarea "x"
type textarea "Please"
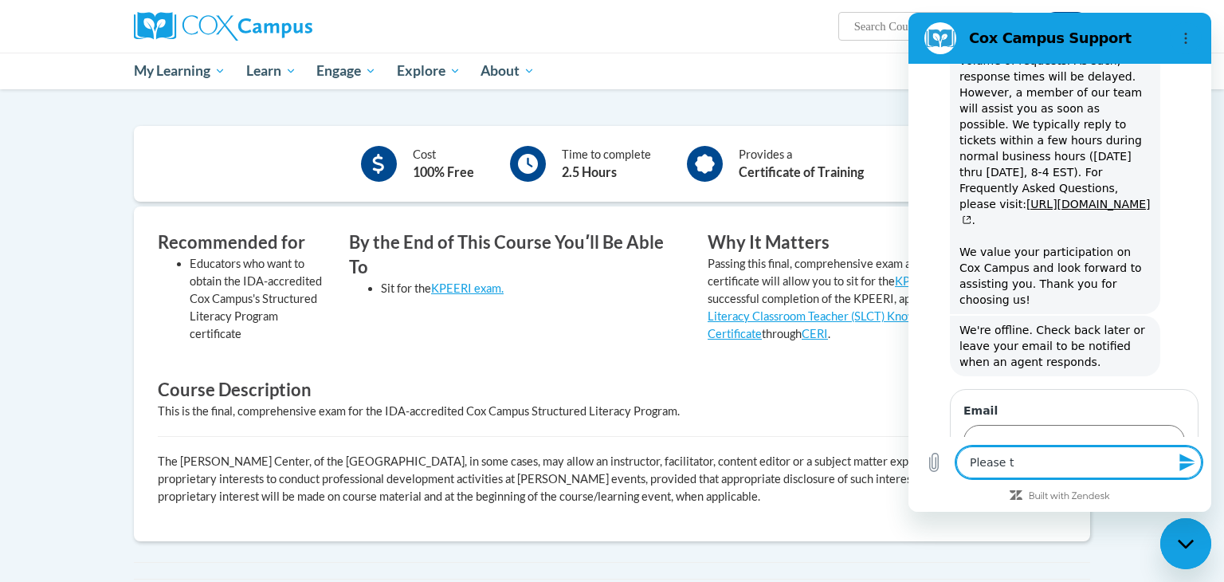
type textarea "x"
type textarea "Please a"
type textarea "x"
type textarea "Please al"
type textarea "x"
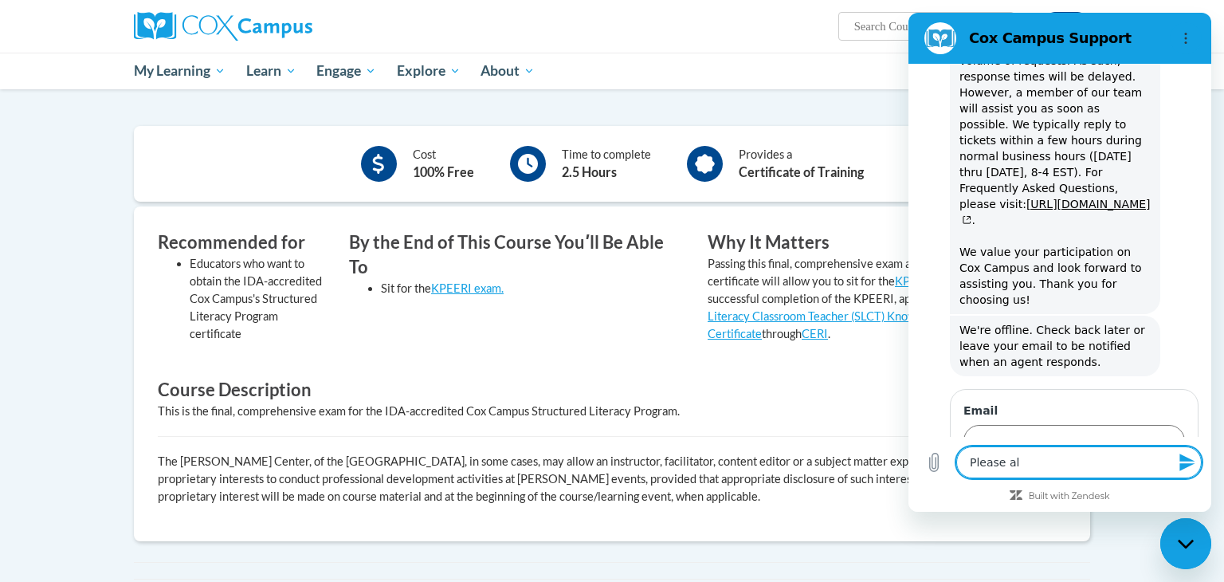
type textarea "Please all"
type textarea "x"
type textarea "Please allo"
type textarea "x"
type textarea "Please allow"
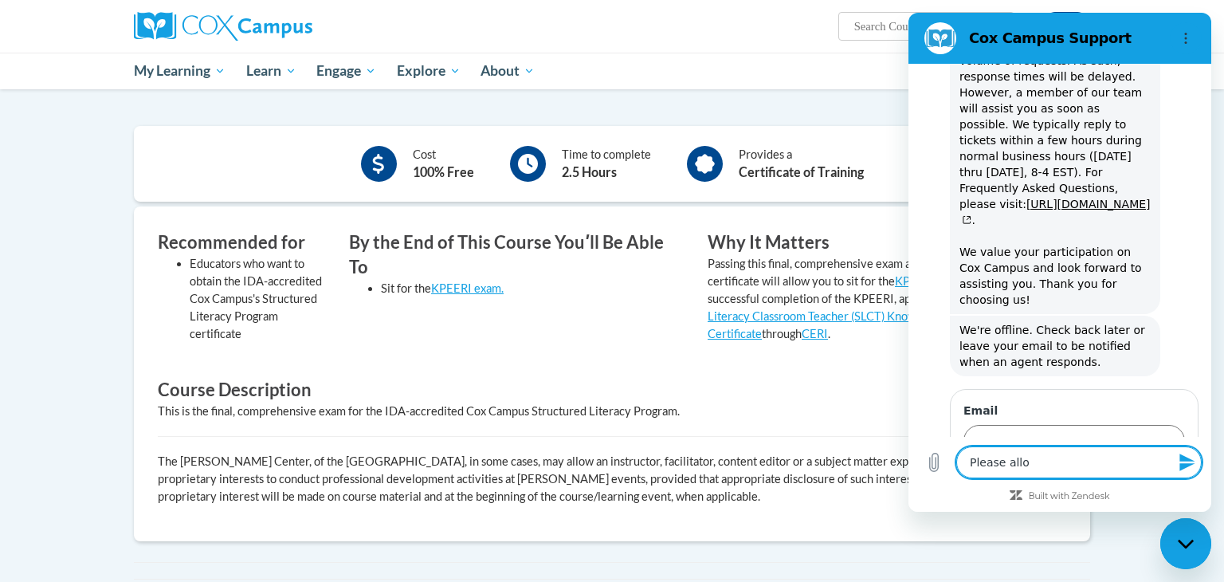
type textarea "x"
type textarea "Please allow"
type textarea "x"
type textarea "Please allow t"
type textarea "x"
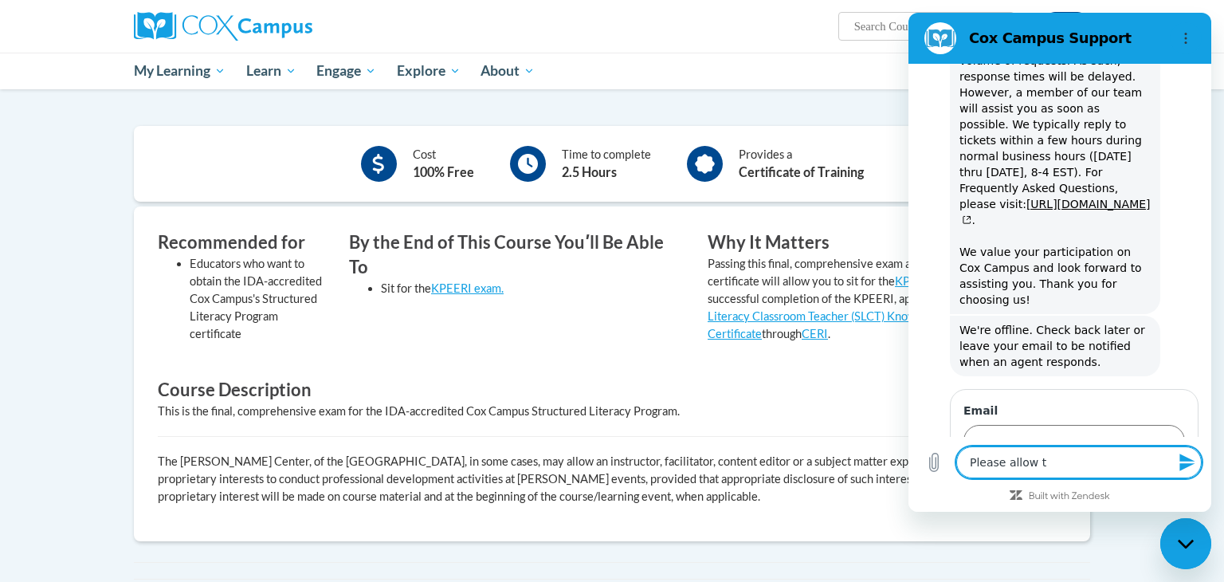
type textarea "Please allow th"
type textarea "x"
type textarea "Please allow the"
type textarea "x"
type textarea "Please allow the"
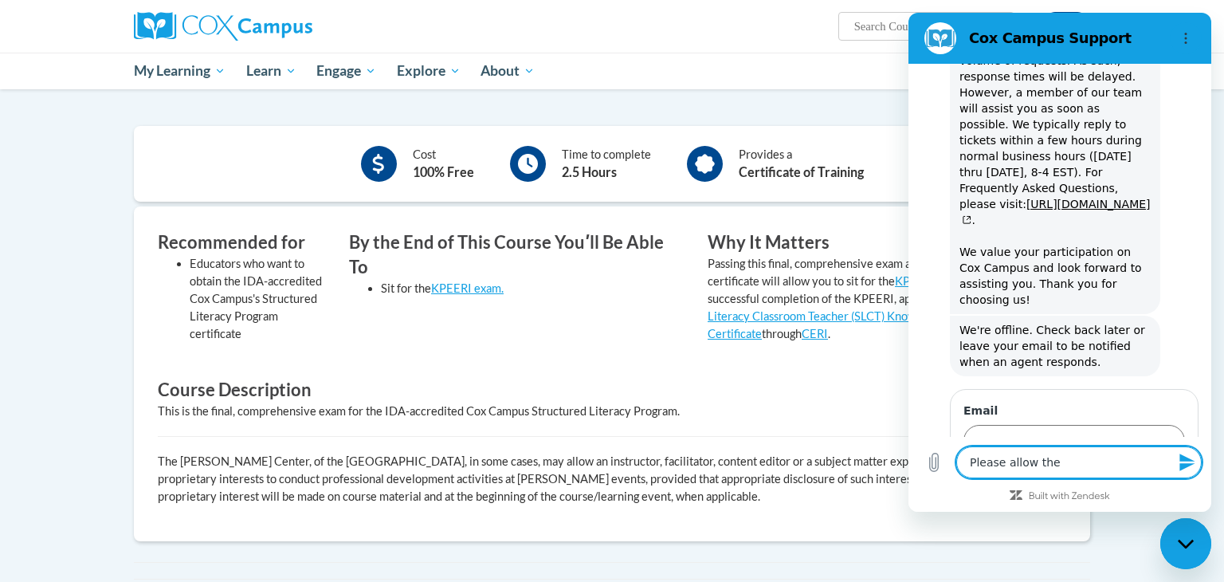
type textarea "x"
type textarea "Please allow the t"
type textarea "x"
type textarea "Please allow the te"
type textarea "x"
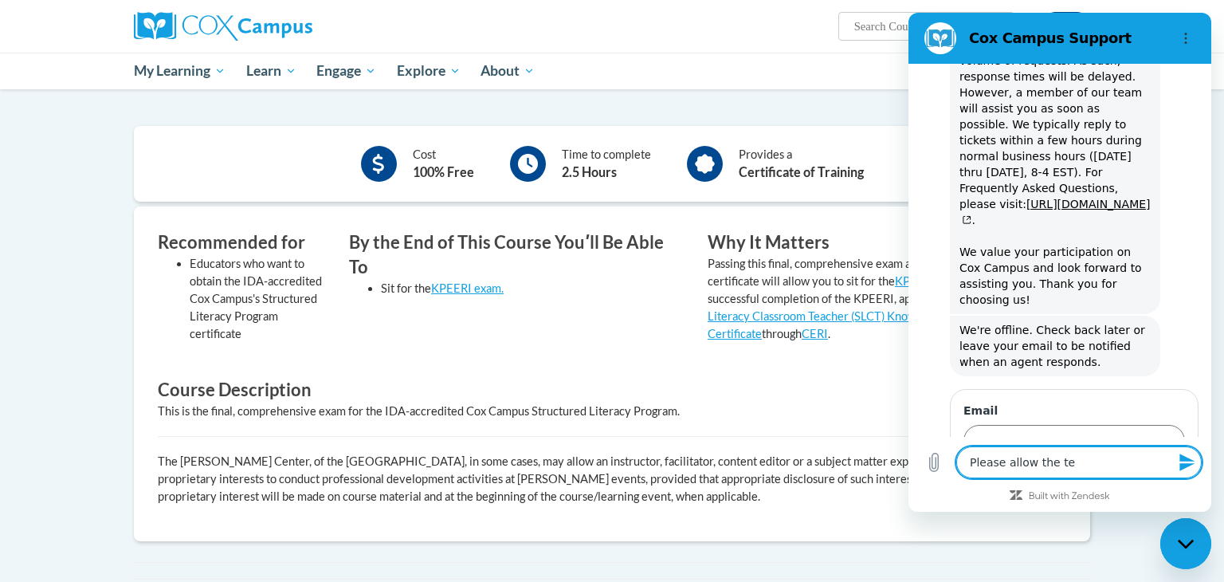
type textarea "Please allow the tes"
type textarea "x"
type textarea "Please allow the test"
type textarea "x"
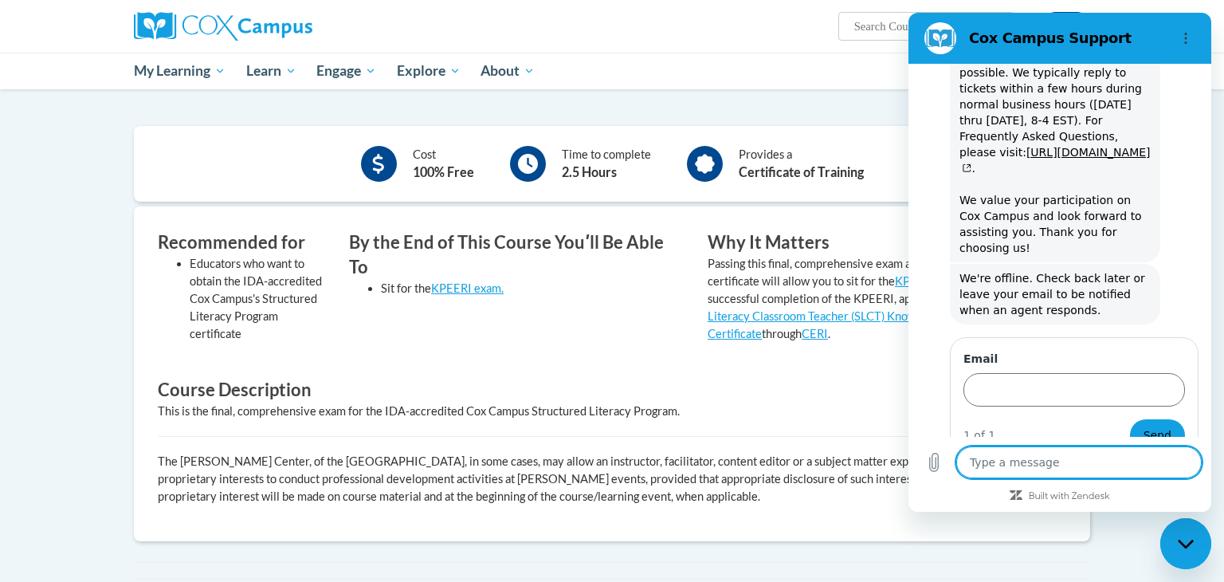
type textarea "x"
click at [783, 102] on div "Overview Cost 100% Free Time to complete 2.5 Hours Provides a Certificate of Tr…" at bounding box center [612, 316] width 980 height 525
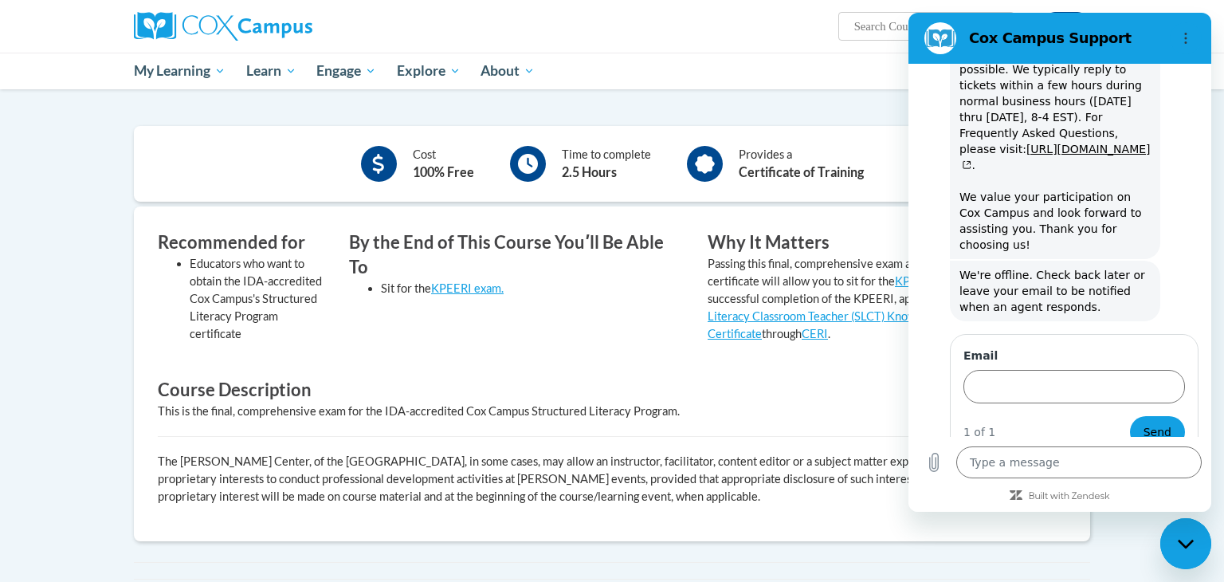
click at [1186, 546] on icon "Close messaging window" at bounding box center [1185, 543] width 16 height 9
type textarea "x"
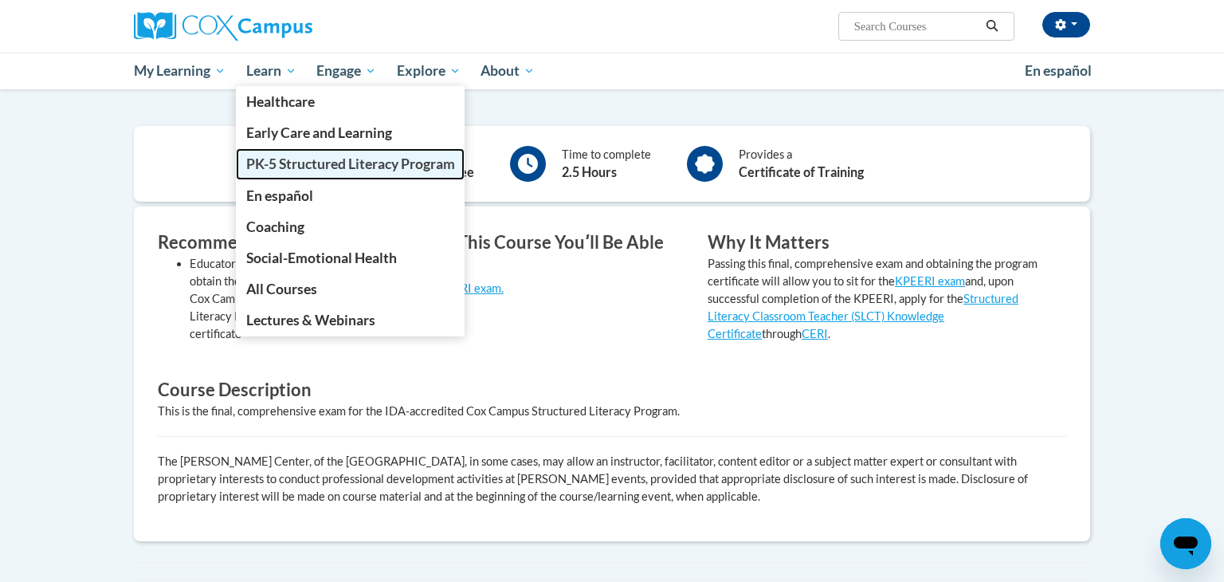
click at [271, 166] on span "PK-5 Structured Literacy Program" at bounding box center [350, 163] width 209 height 17
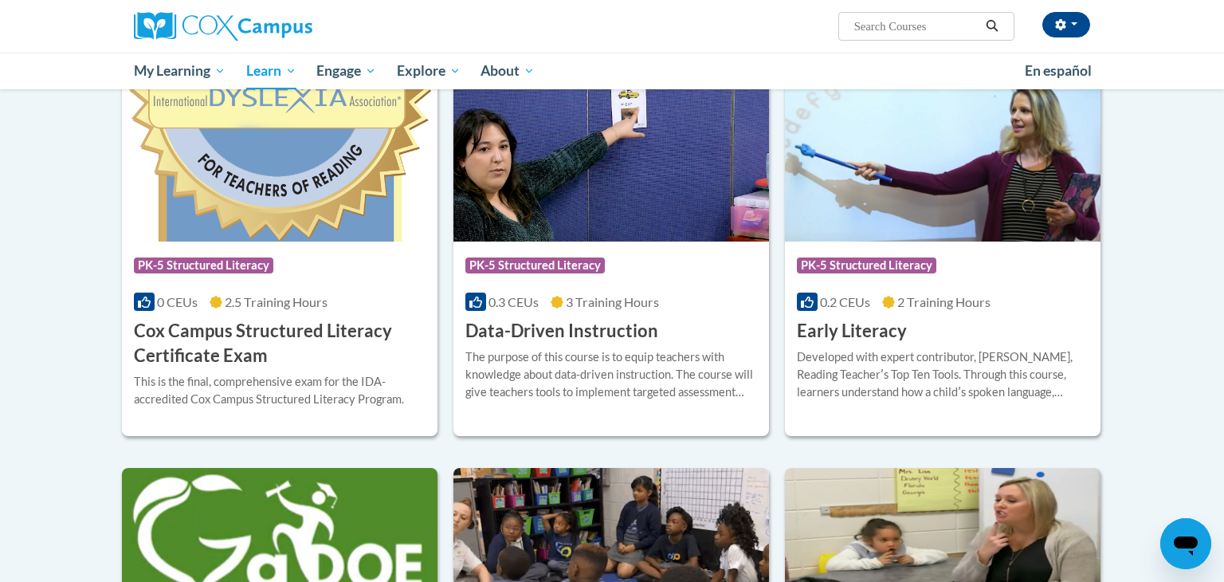
scroll to position [530, 0]
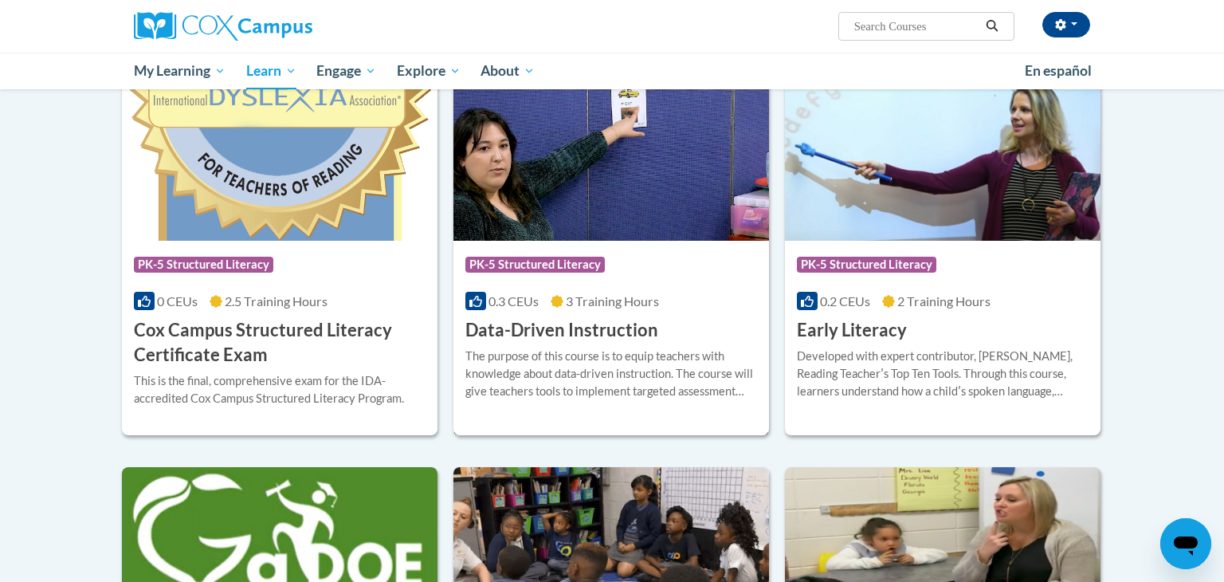
click at [622, 189] on img at bounding box center [611, 159] width 316 height 163
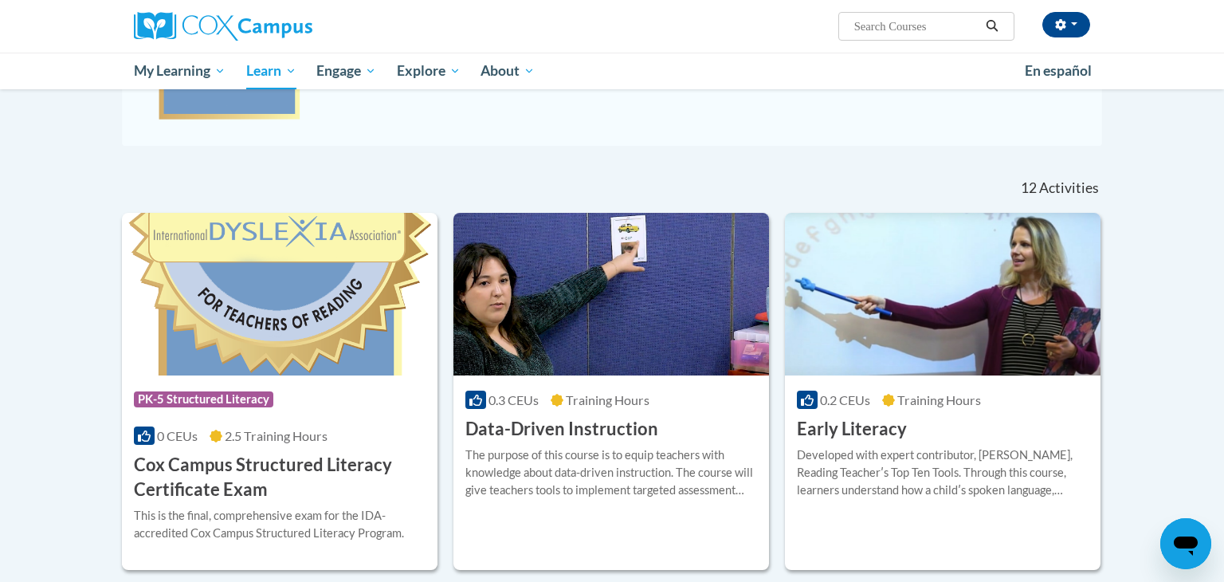
scroll to position [399, 0]
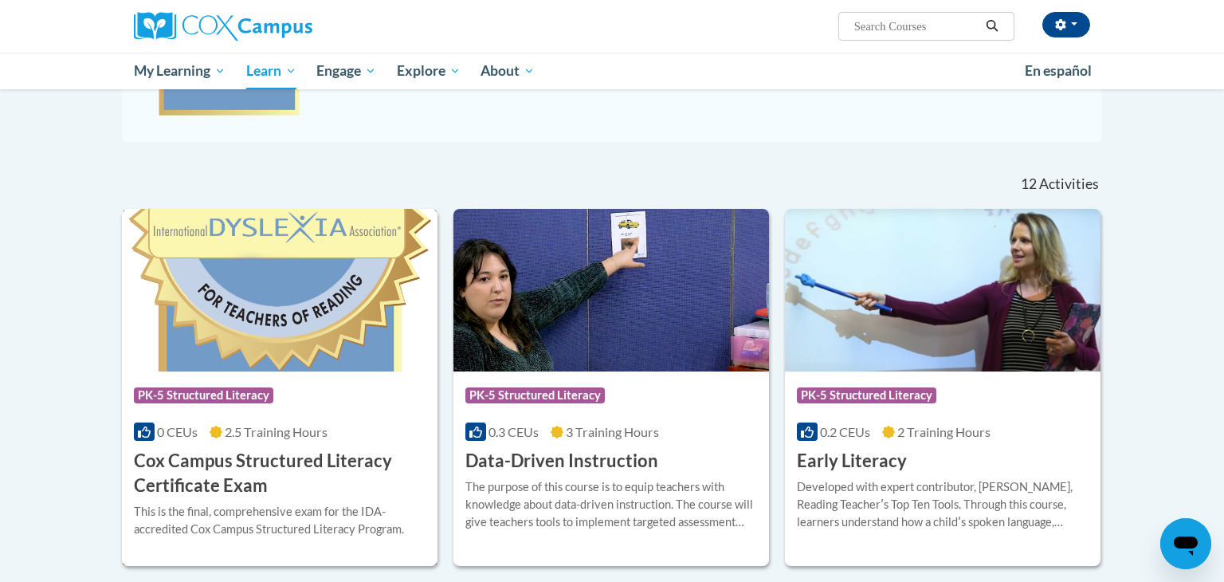
click at [339, 274] on img at bounding box center [280, 290] width 316 height 163
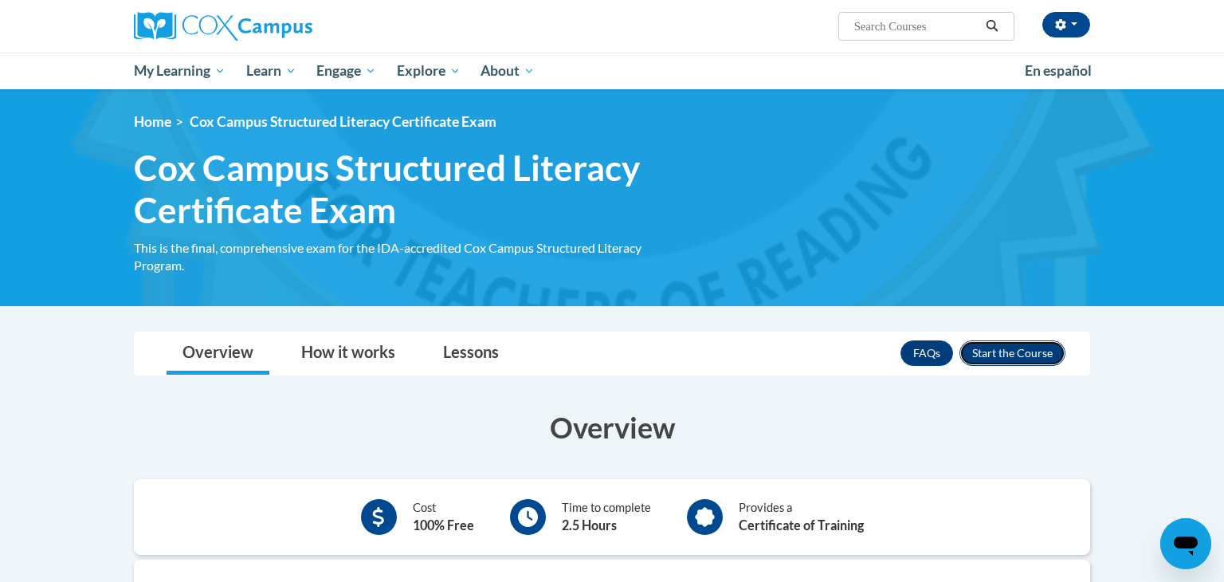
click at [981, 348] on button "Enroll" at bounding box center [1012, 352] width 106 height 25
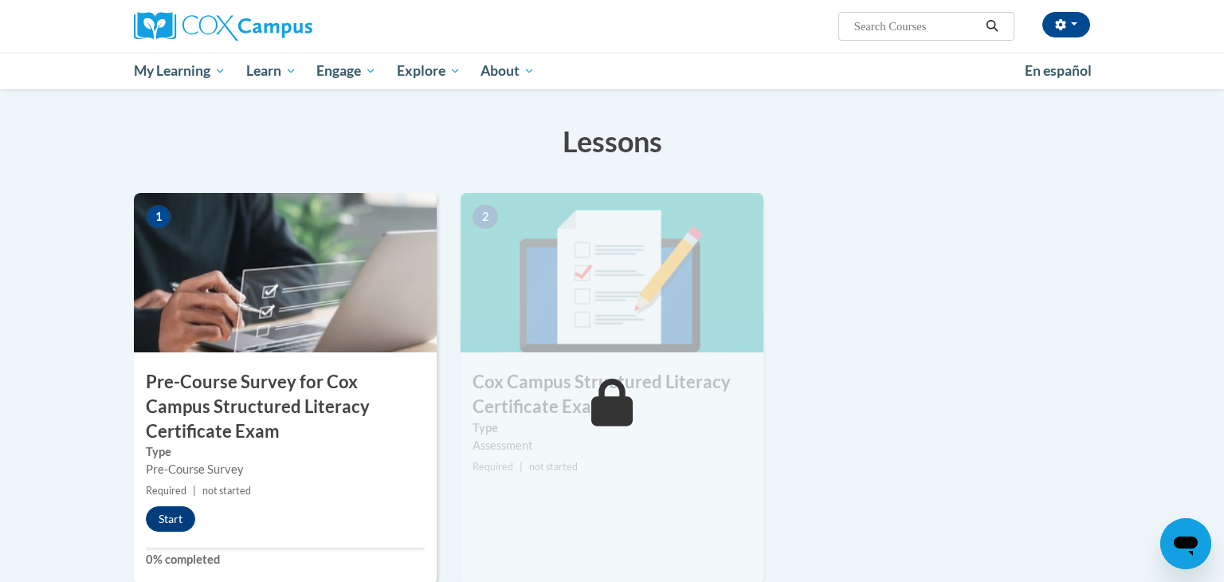
scroll to position [291, 0]
click at [186, 517] on button "Start" at bounding box center [170, 517] width 49 height 25
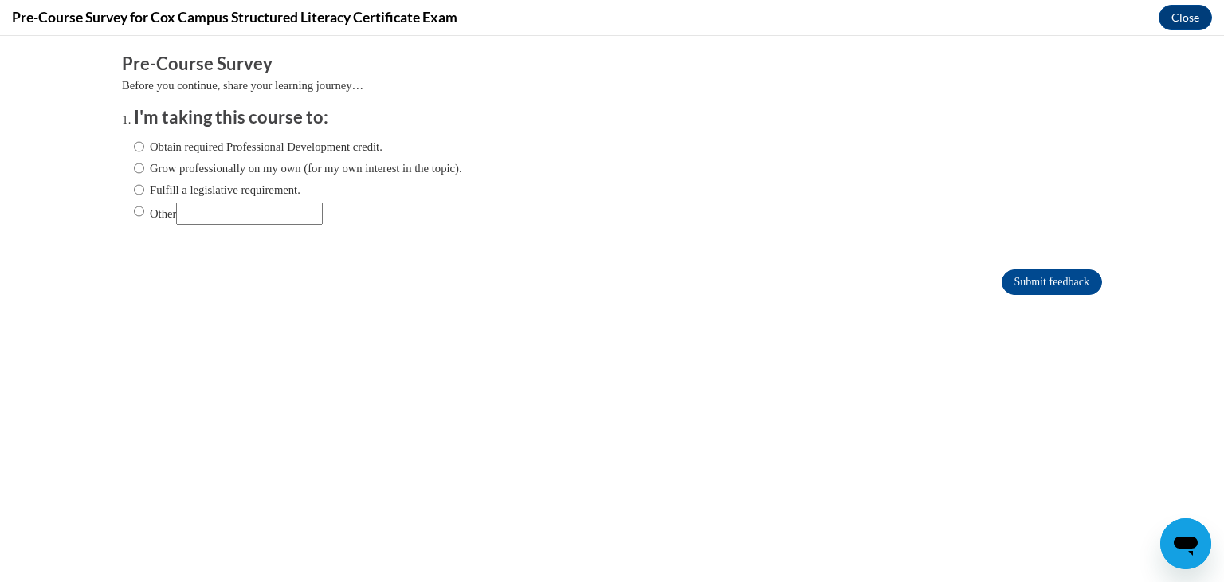
scroll to position [0, 0]
click at [143, 192] on input "Fulfill a legislative requirement." at bounding box center [139, 190] width 10 height 18
radio input "true"
click at [1048, 288] on input "Submit feedback" at bounding box center [1052, 281] width 100 height 25
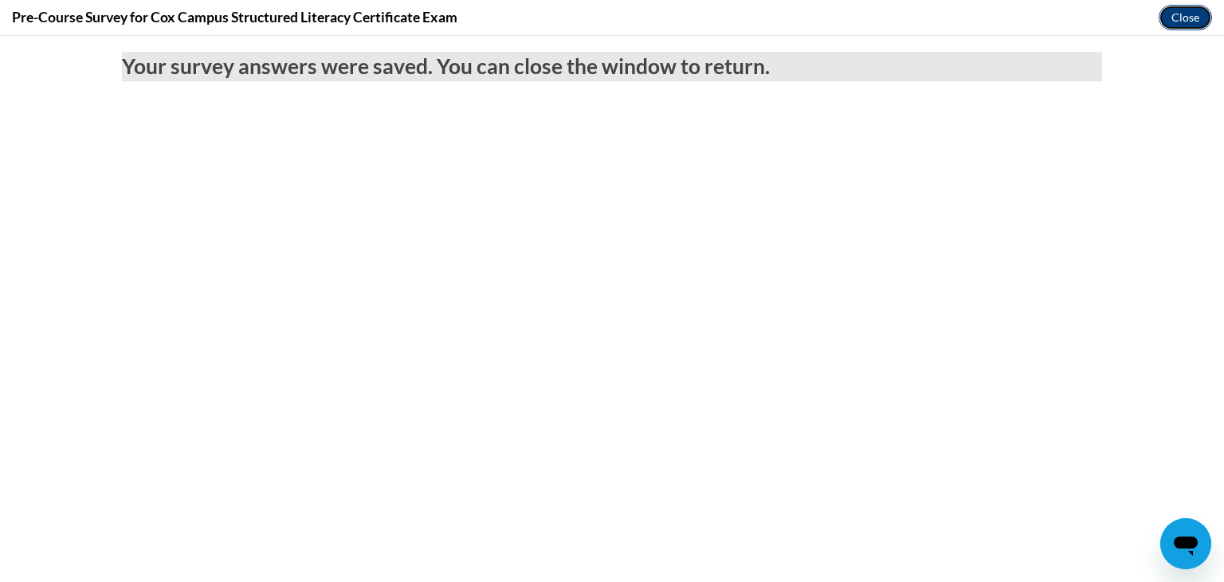
click at [1168, 25] on button "Close" at bounding box center [1184, 17] width 53 height 25
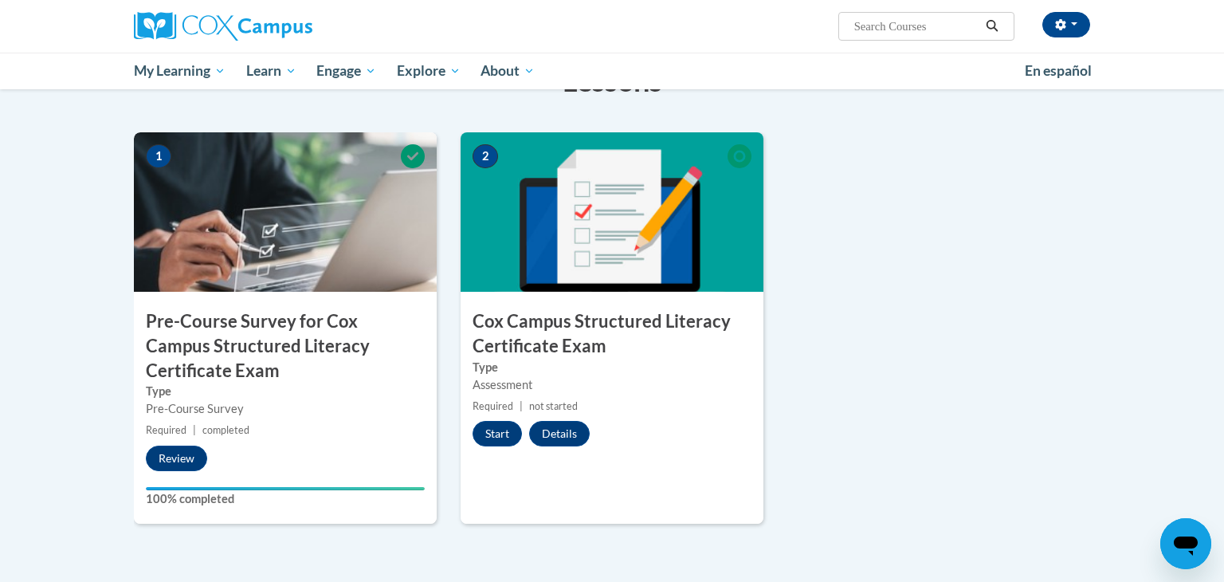
scroll to position [361, 0]
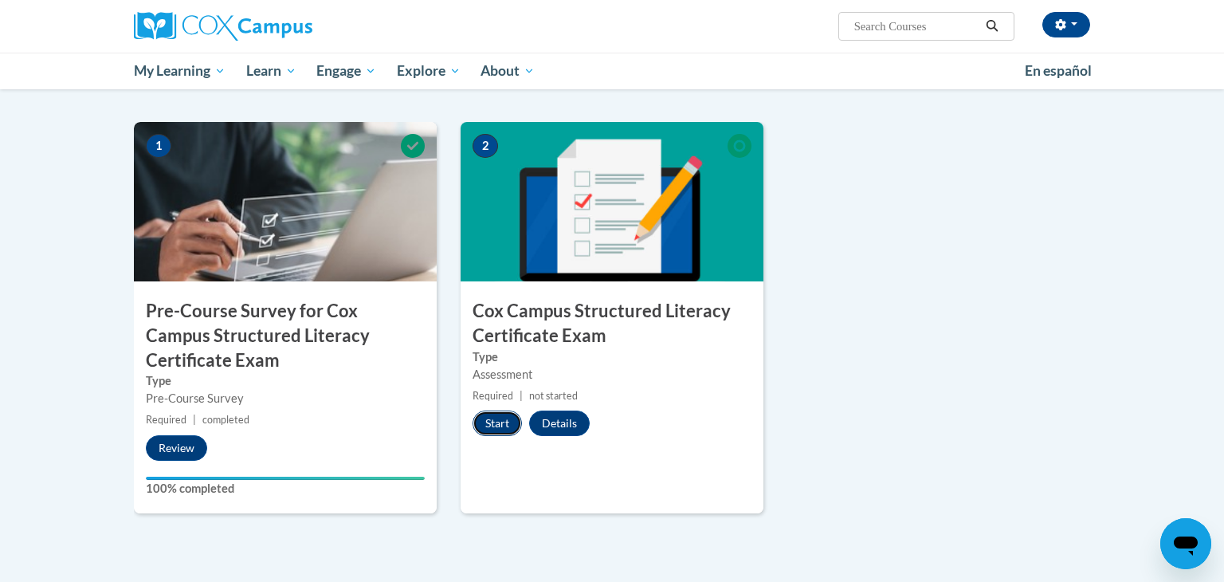
click at [486, 429] on button "Start" at bounding box center [496, 422] width 49 height 25
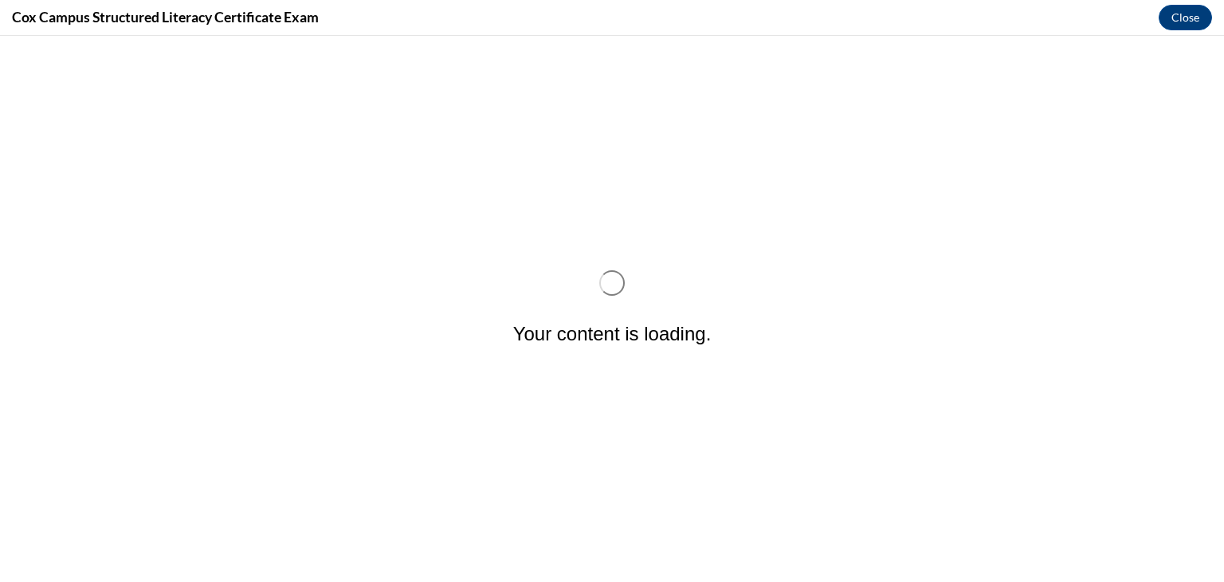
scroll to position [0, 0]
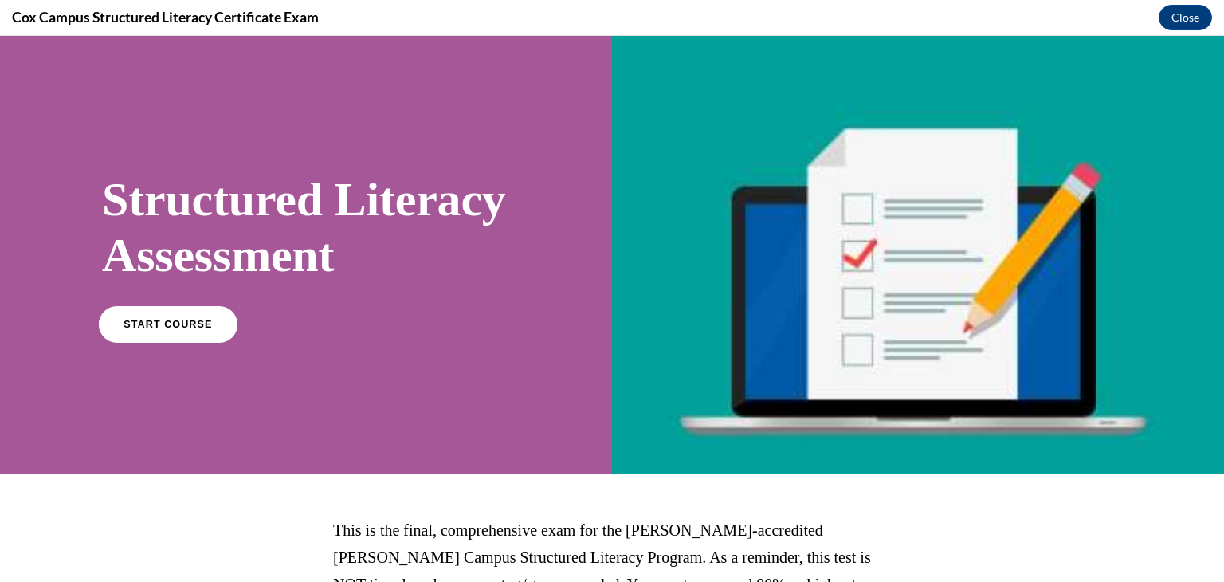
click at [209, 342] on link "START COURSE" at bounding box center [168, 323] width 139 height 37
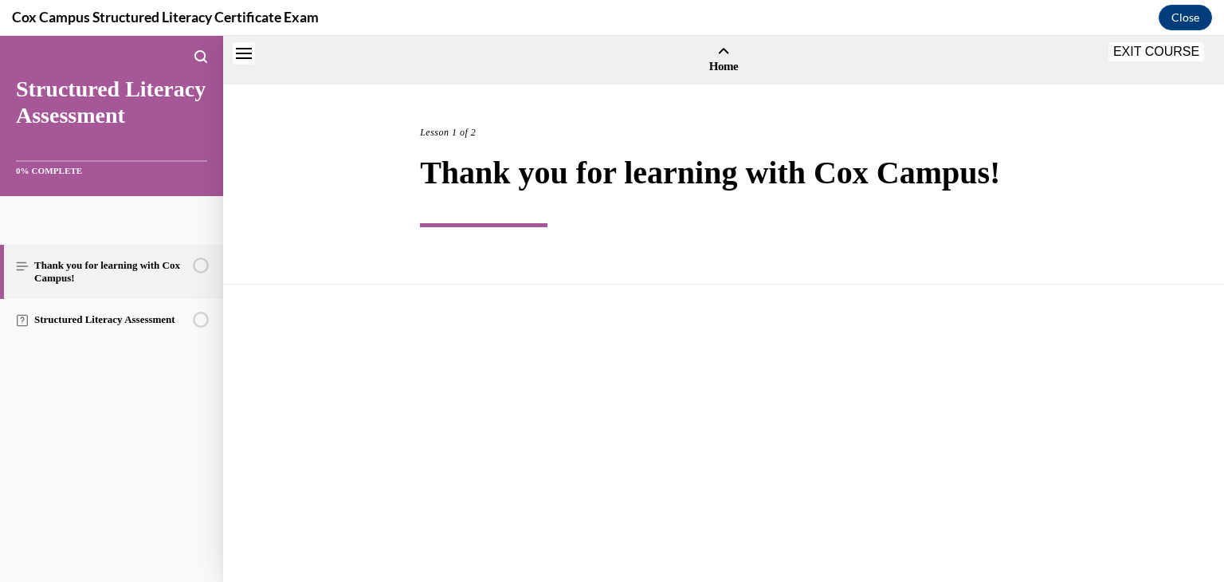
scroll to position [49, 0]
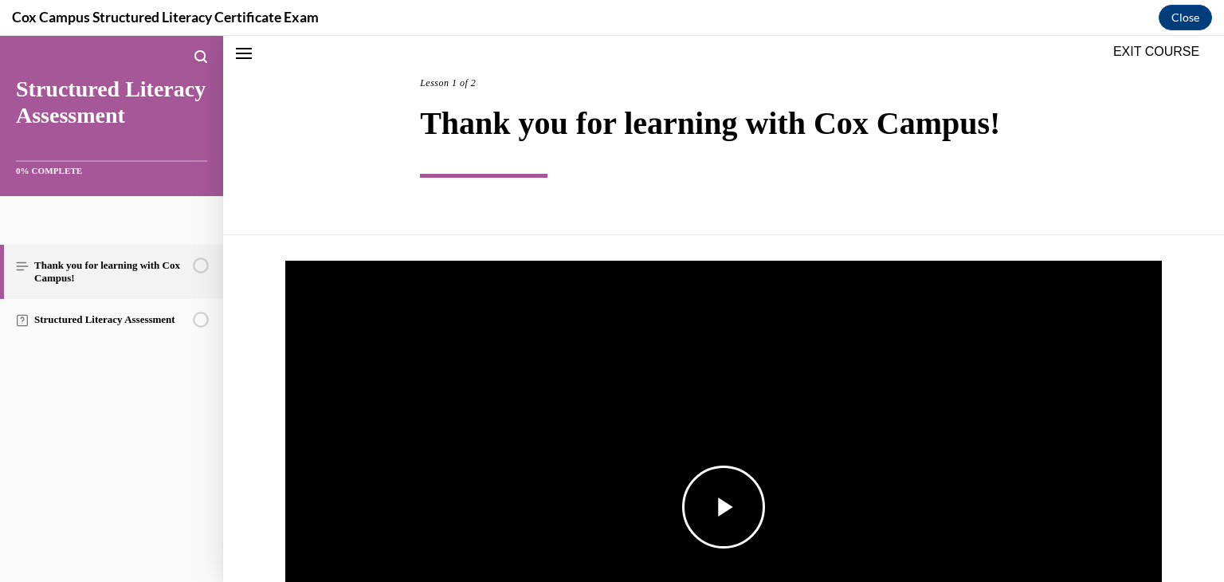
click at [723, 507] on span "Video player" at bounding box center [723, 507] width 0 height 0
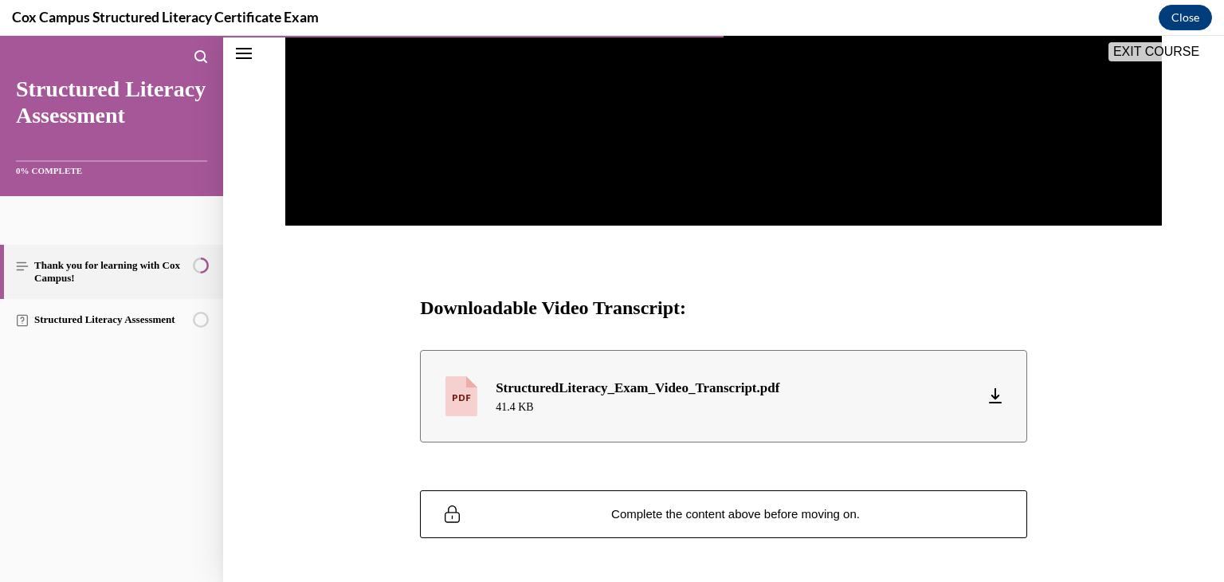
scroll to position [587, 0]
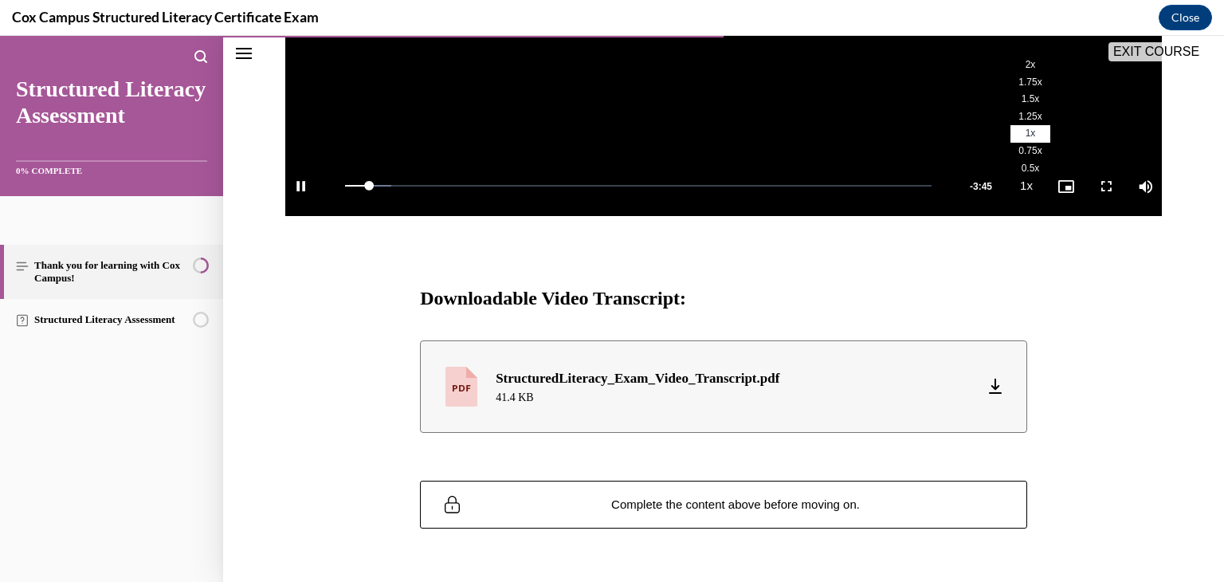
click at [1032, 65] on span "2x" at bounding box center [1030, 64] width 10 height 11
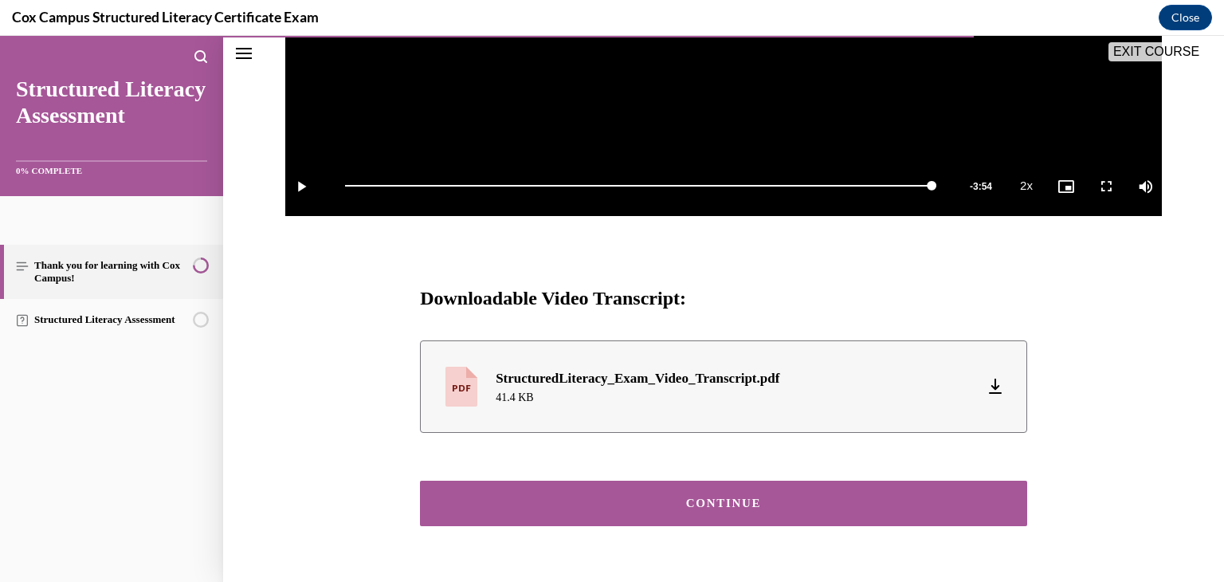
click at [730, 499] on div "CONTINUE" at bounding box center [724, 503] width 558 height 12
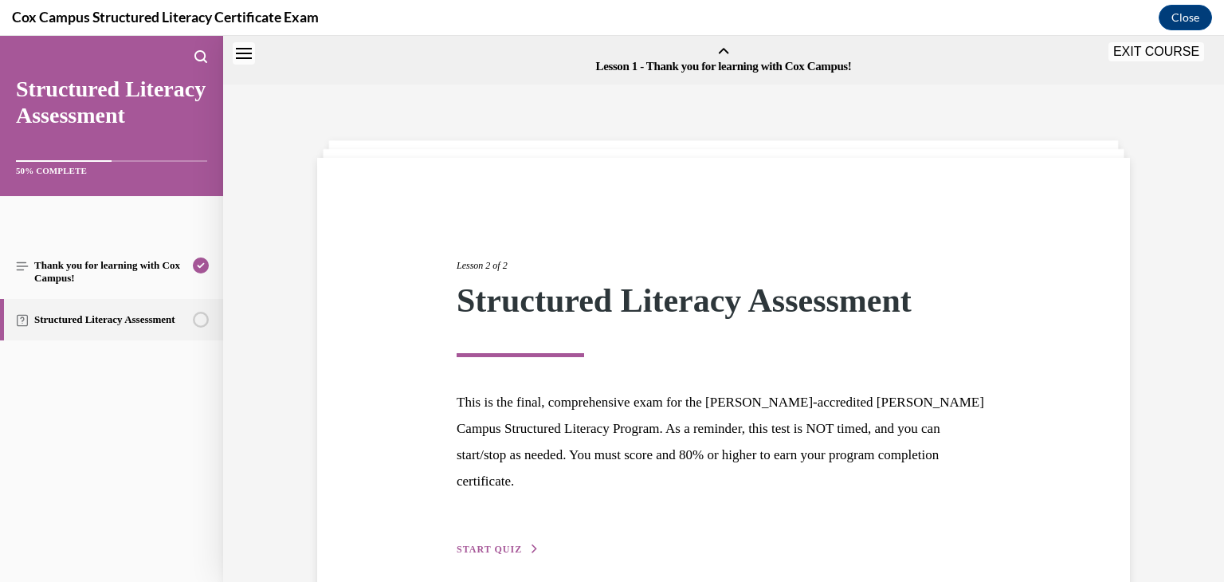
scroll to position [49, 0]
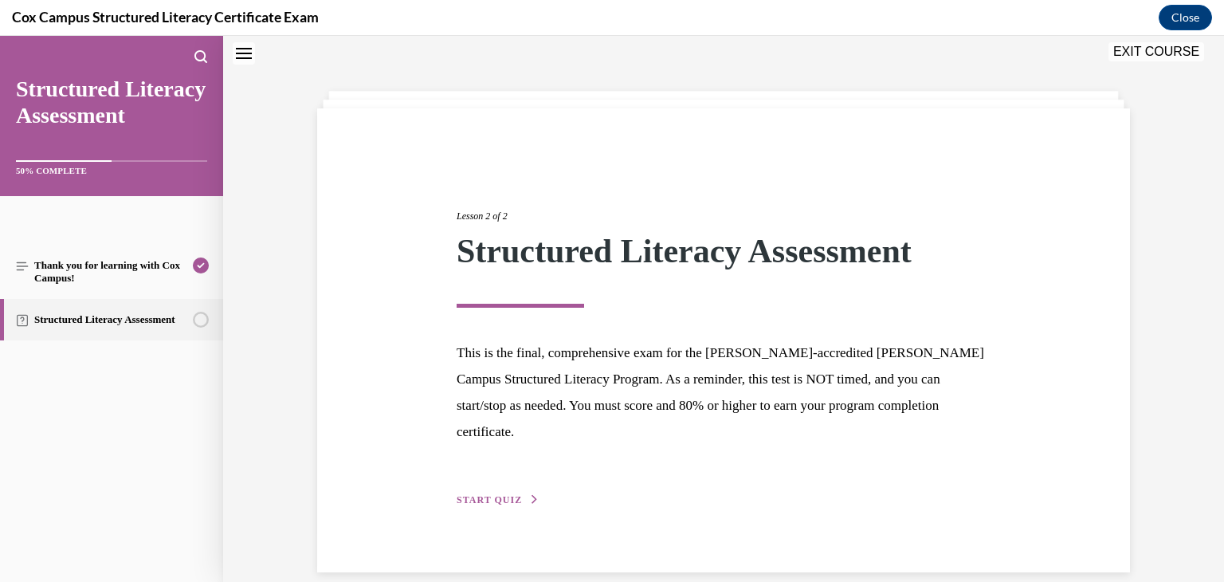
click at [507, 494] on span "START QUIZ" at bounding box center [489, 499] width 65 height 11
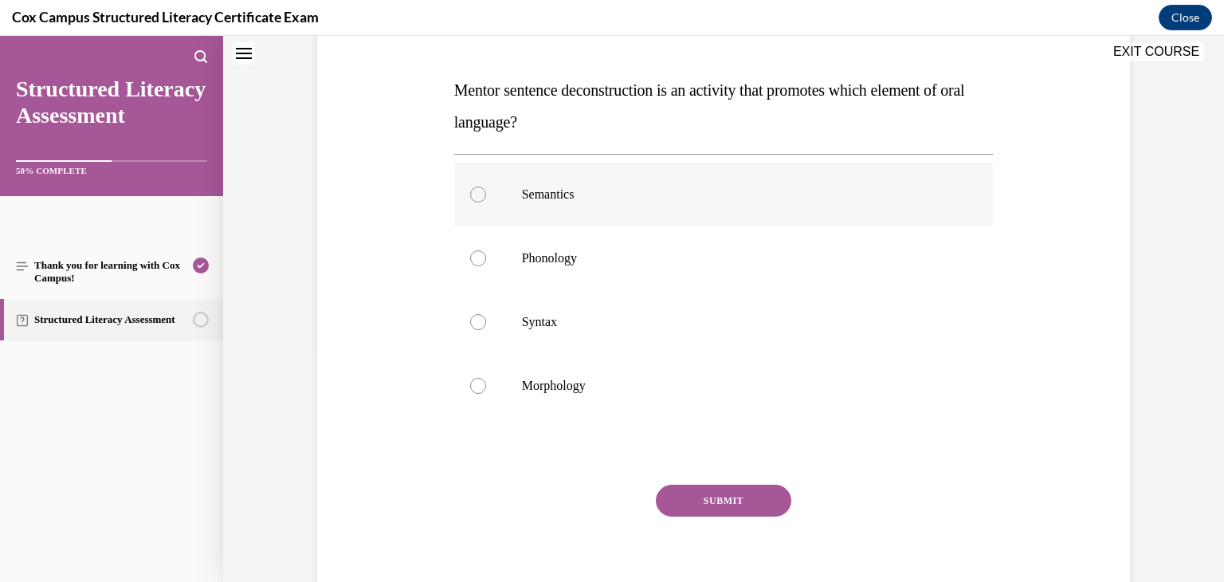
scroll to position [230, 0]
click at [500, 319] on label "Syntax" at bounding box center [723, 321] width 539 height 64
click at [486, 319] on input "Syntax" at bounding box center [478, 321] width 16 height 16
radio input "true"
click at [709, 499] on button "SUBMIT" at bounding box center [723, 500] width 135 height 32
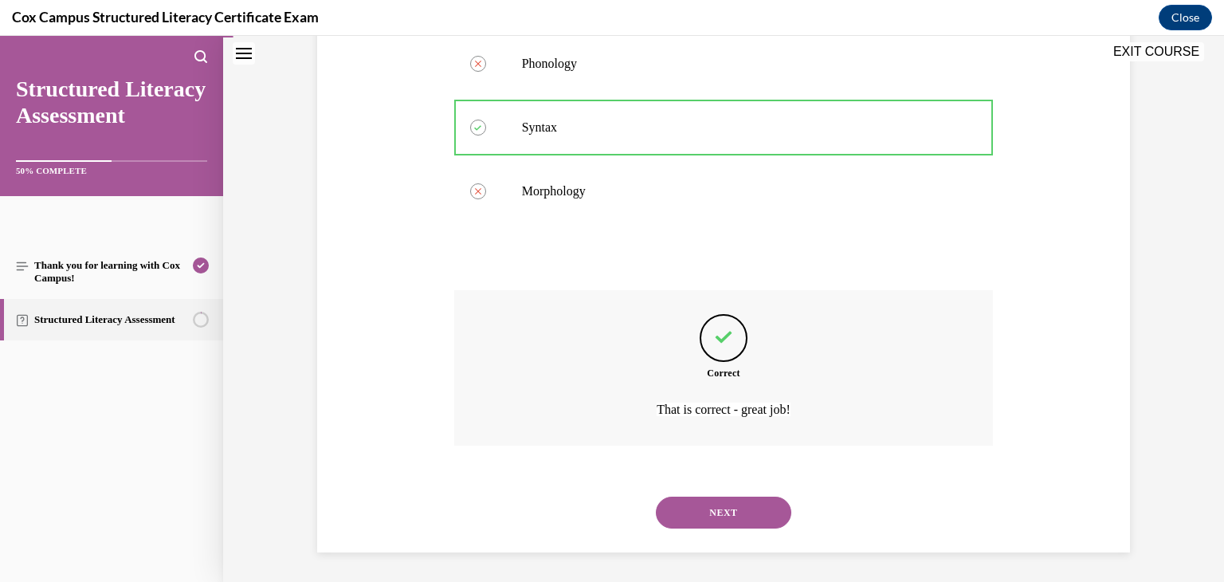
scroll to position [426, 0]
click at [711, 514] on button "NEXT" at bounding box center [723, 510] width 135 height 32
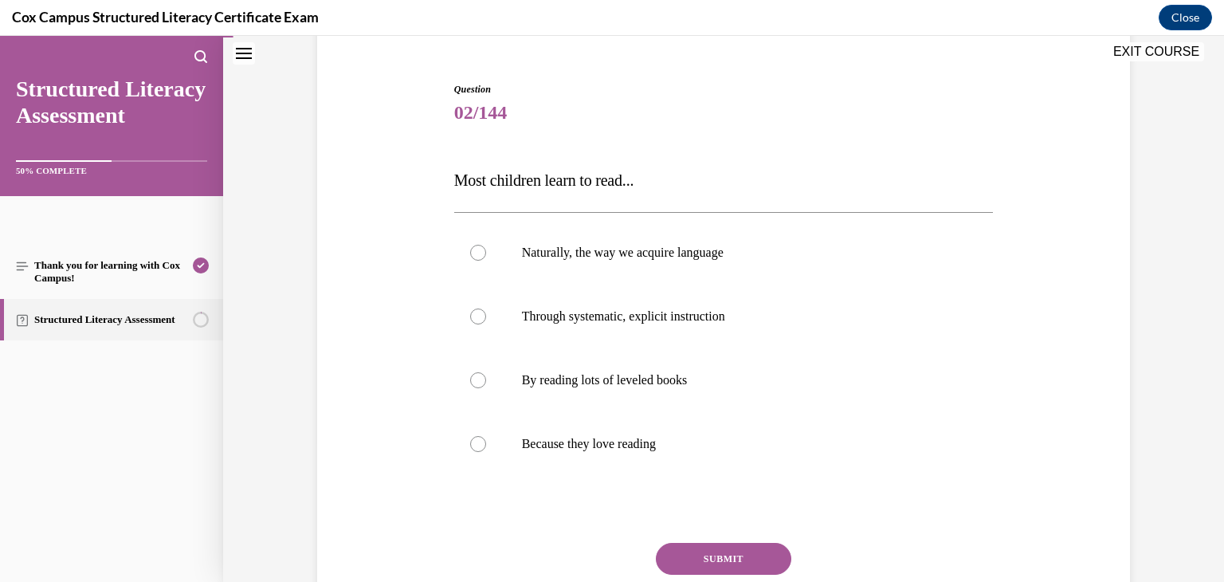
scroll to position [142, 0]
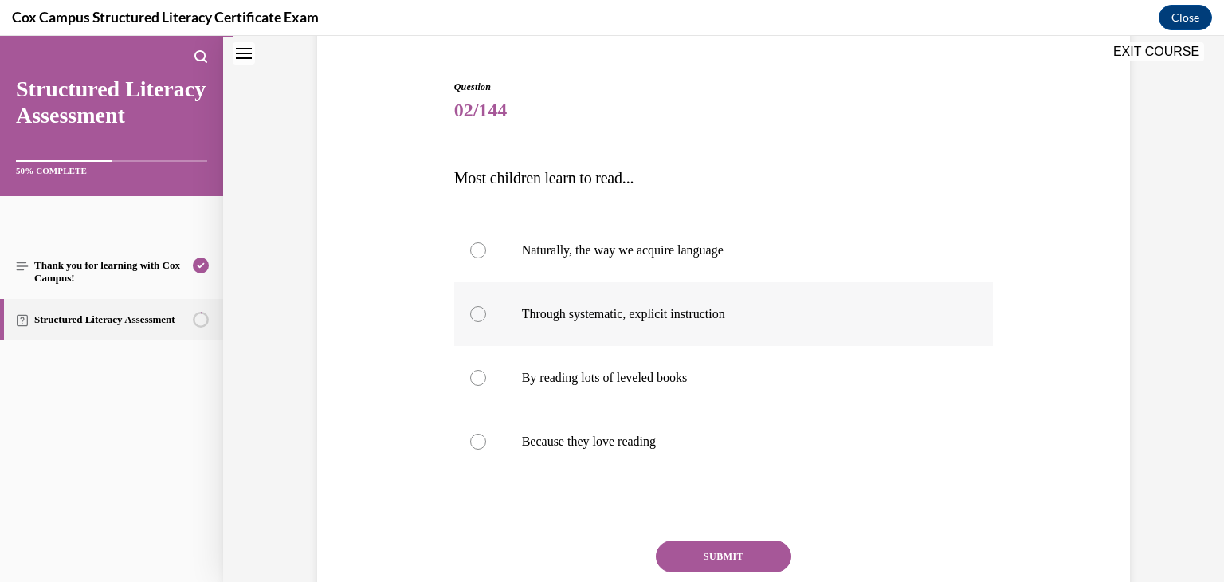
click at [688, 310] on span "Through systematic, explicit instruction" at bounding box center [623, 314] width 203 height 14
click at [486, 310] on input "Through systematic, explicit instruction" at bounding box center [478, 314] width 16 height 16
radio input "true"
click at [736, 548] on button "SUBMIT" at bounding box center [723, 556] width 135 height 32
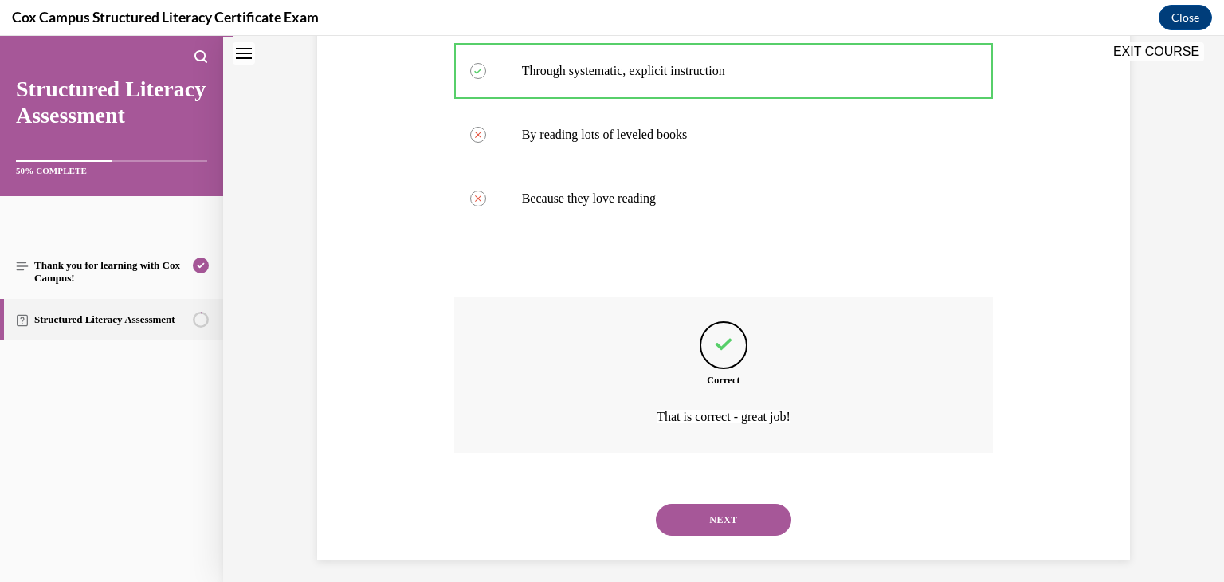
scroll to position [394, 0]
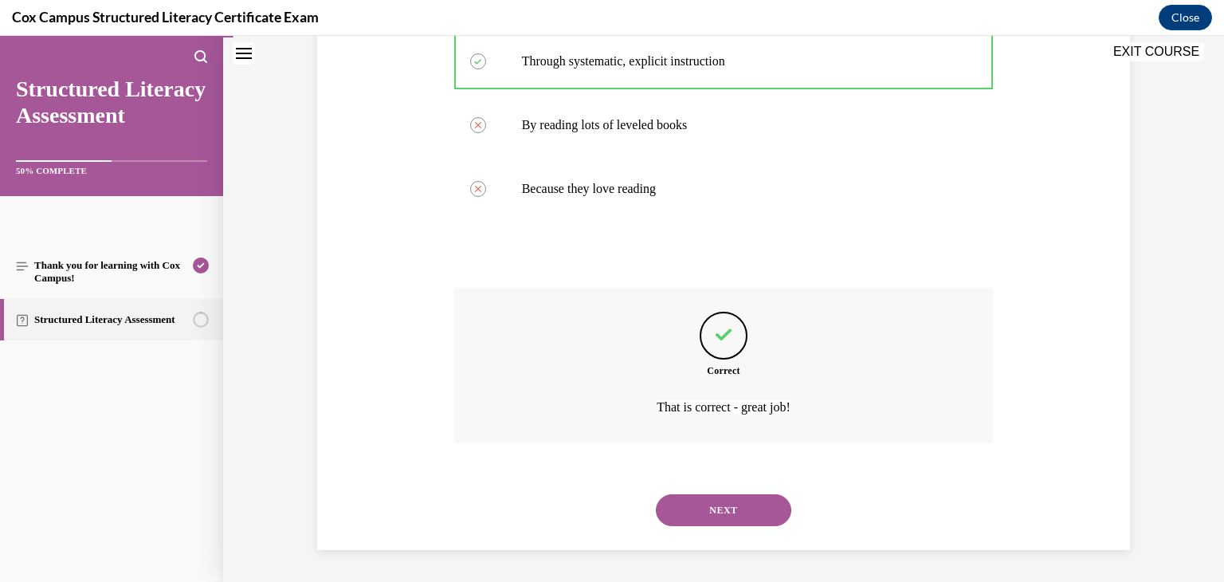
click at [747, 501] on button "NEXT" at bounding box center [723, 510] width 135 height 32
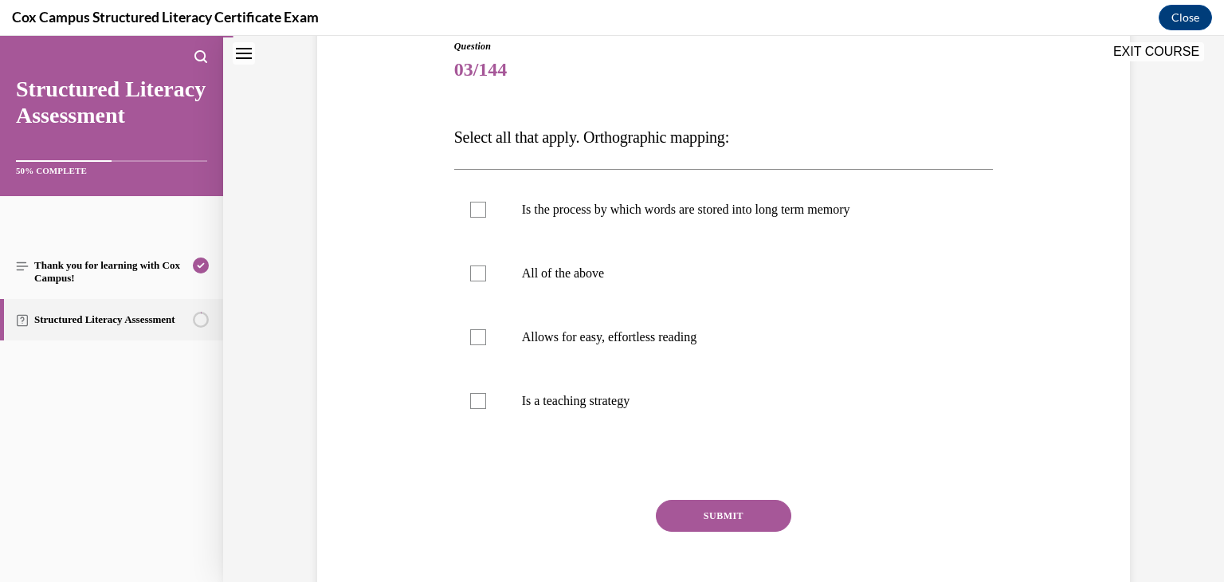
scroll to position [191, 0]
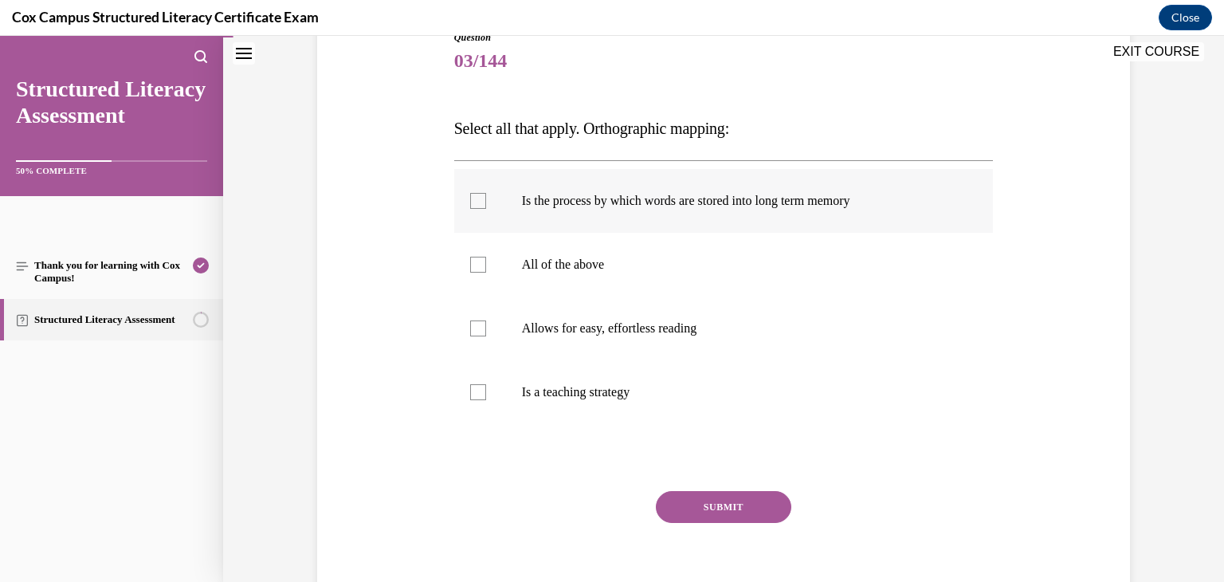
click at [487, 202] on label "Is the process by which words are stored into long term memory" at bounding box center [723, 201] width 539 height 64
click at [486, 202] on input "Is the process by which words are stored into long term memory" at bounding box center [478, 201] width 16 height 16
checkbox input "true"
click at [476, 320] on div at bounding box center [478, 328] width 16 height 16
click at [476, 320] on input "Allows for easy, effortless reading" at bounding box center [478, 328] width 16 height 16
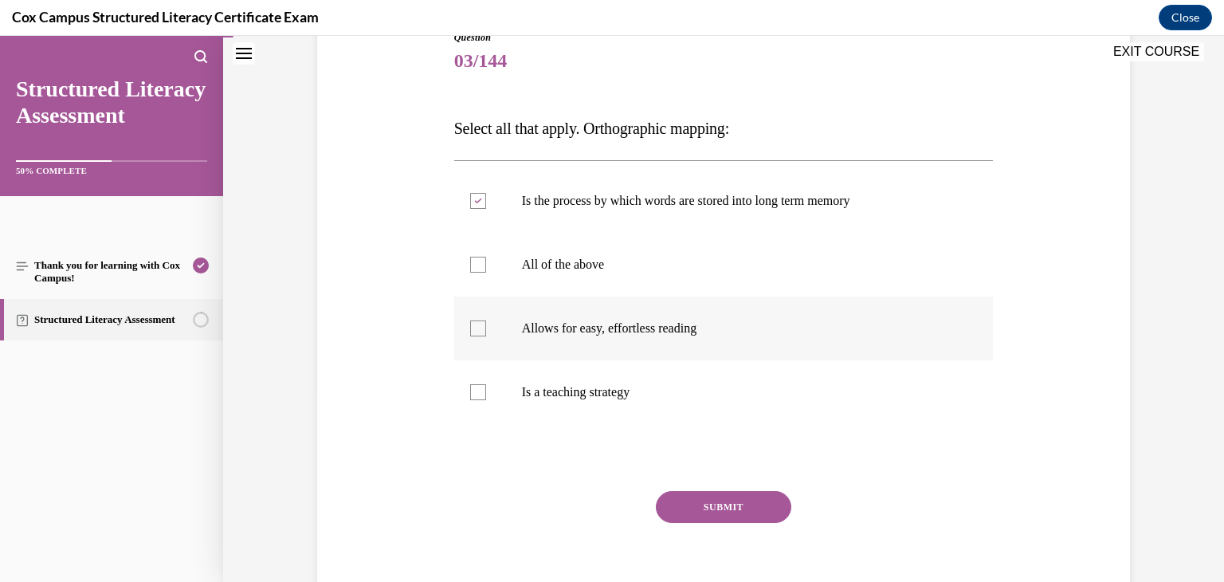
checkbox input "true"
click at [726, 504] on button "SUBMIT" at bounding box center [723, 507] width 135 height 32
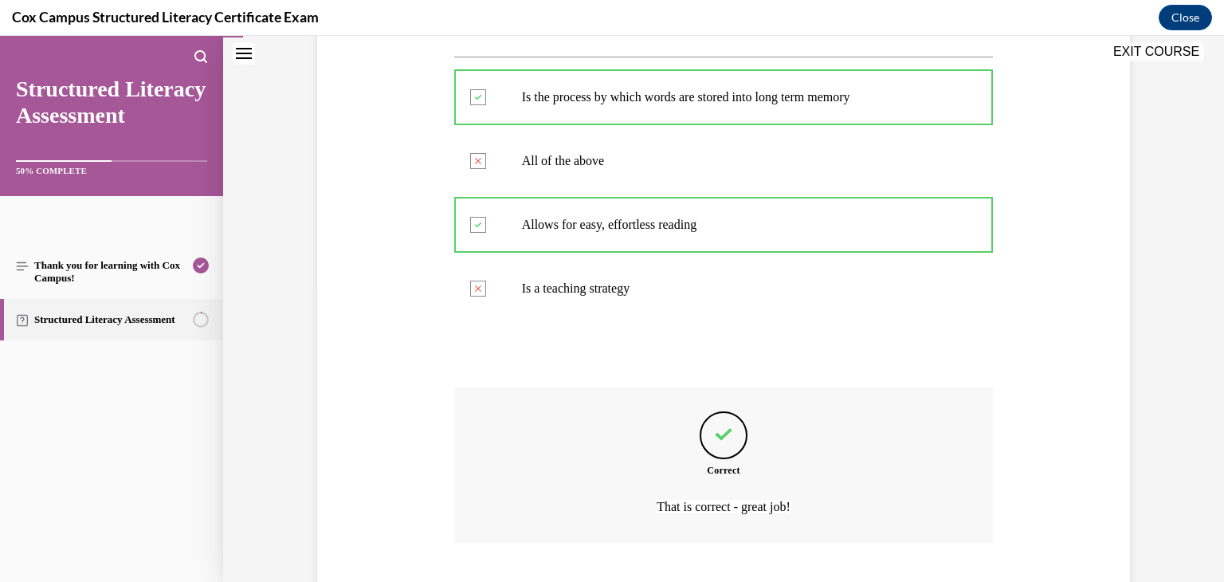
scroll to position [394, 0]
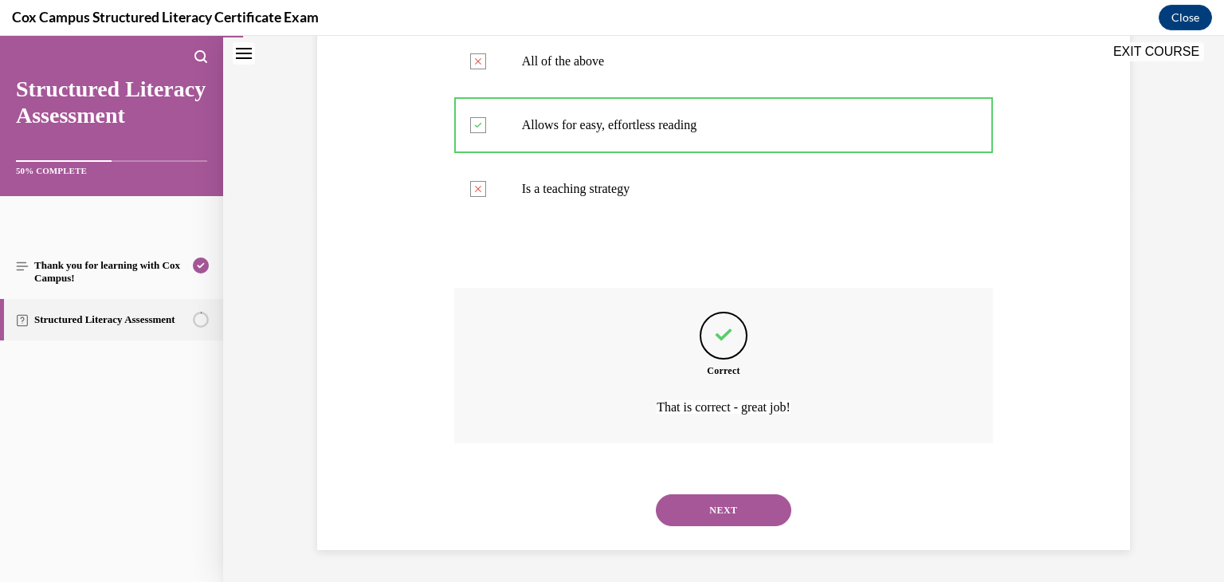
click at [733, 519] on button "NEXT" at bounding box center [723, 510] width 135 height 32
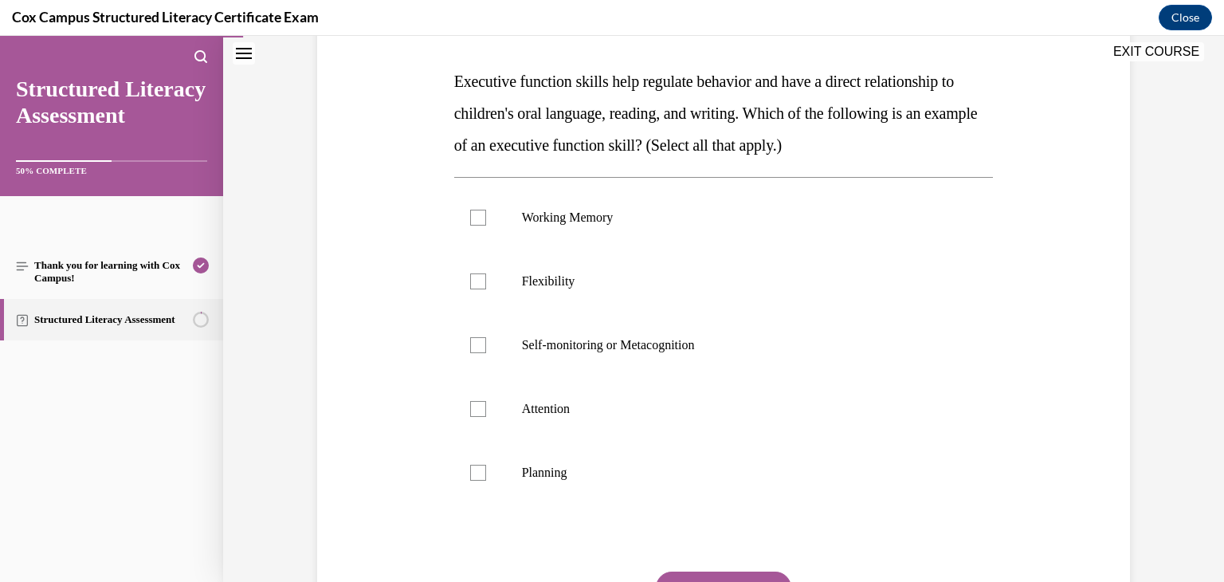
scroll to position [239, 0]
click at [621, 400] on p "Attention" at bounding box center [738, 408] width 432 height 16
click at [486, 400] on input "Attention" at bounding box center [478, 408] width 16 height 16
checkbox input "true"
click at [594, 353] on label "Self-monitoring or Metacognition" at bounding box center [723, 344] width 539 height 64
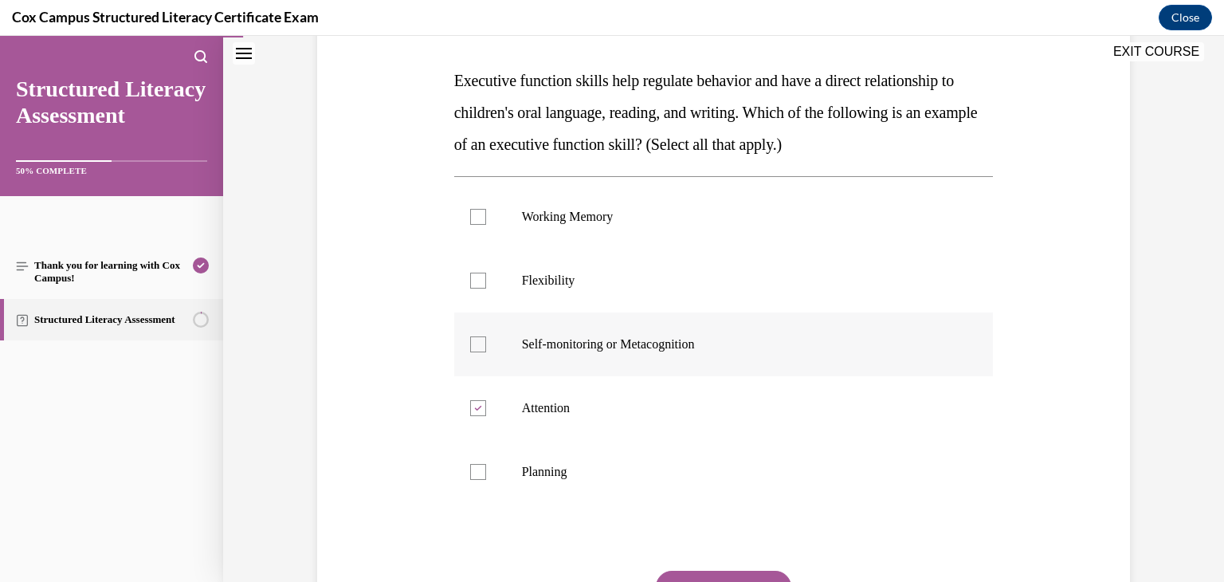
click at [486, 352] on input "Self-monitoring or Metacognition" at bounding box center [478, 344] width 16 height 16
checkbox input "true"
click at [563, 461] on label "Planning" at bounding box center [723, 472] width 539 height 64
click at [486, 464] on input "Planning" at bounding box center [478, 472] width 16 height 16
checkbox input "true"
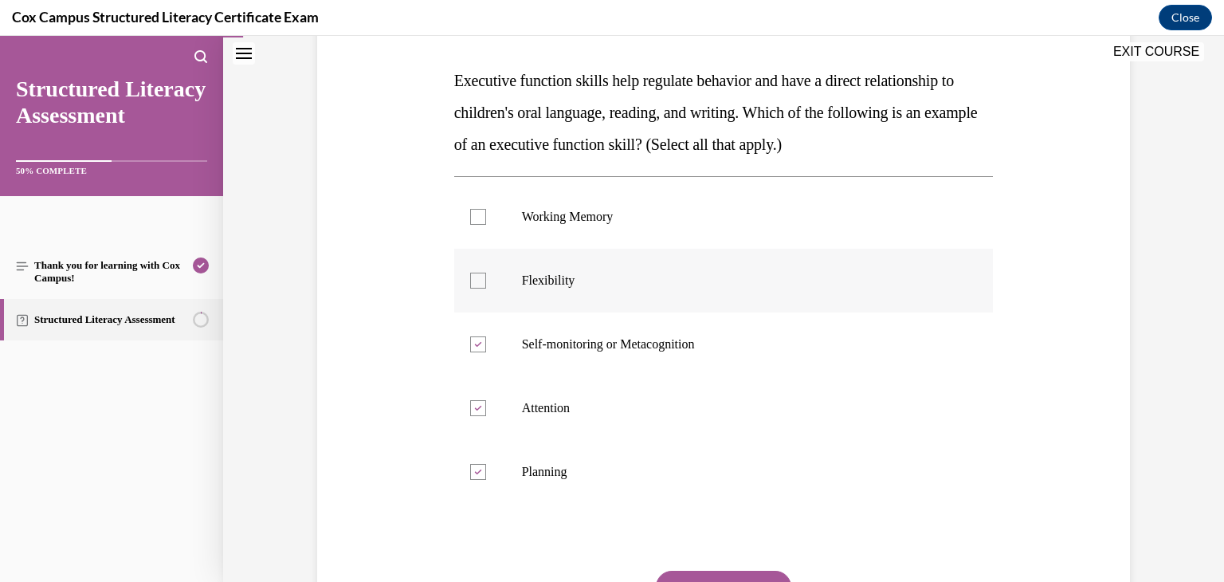
click at [552, 276] on p "Flexibility" at bounding box center [738, 280] width 432 height 16
click at [486, 276] on input "Flexibility" at bounding box center [478, 280] width 16 height 16
checkbox input "true"
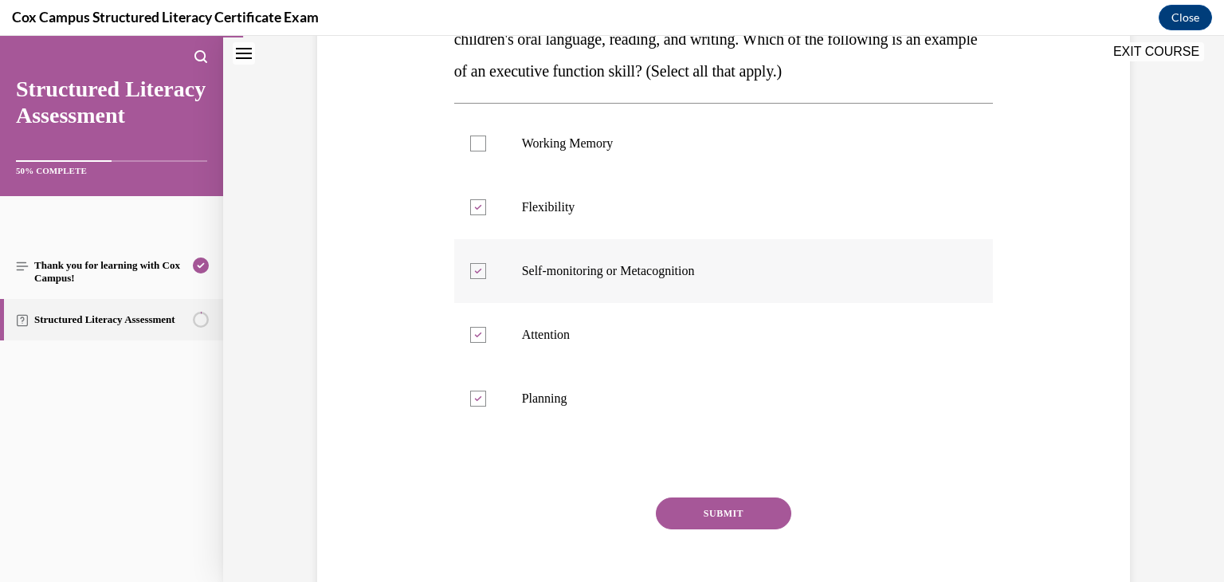
scroll to position [319, 0]
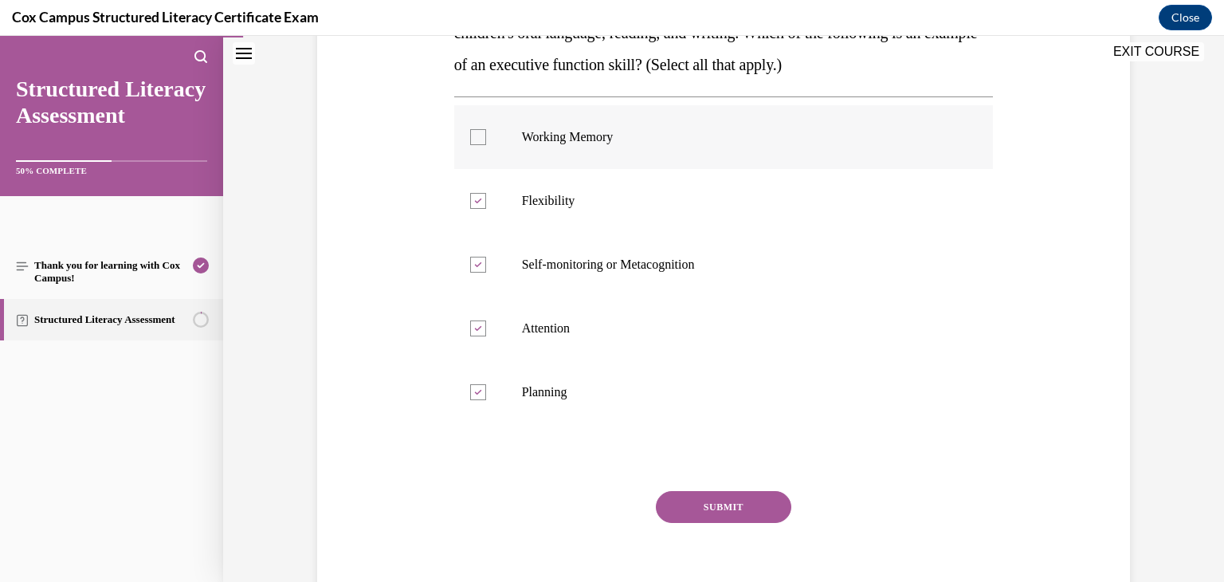
click at [492, 155] on label "Working Memory" at bounding box center [723, 137] width 539 height 64
click at [486, 145] on input "Working Memory" at bounding box center [478, 137] width 16 height 16
checkbox input "true"
click at [726, 498] on button "SUBMIT" at bounding box center [723, 507] width 135 height 32
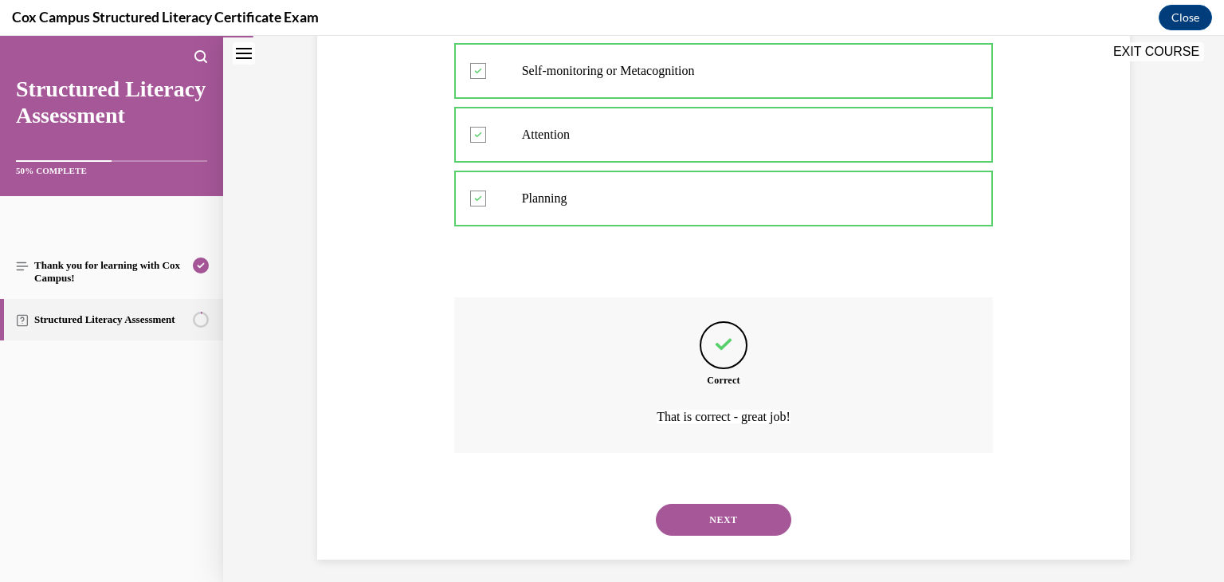
scroll to position [522, 0]
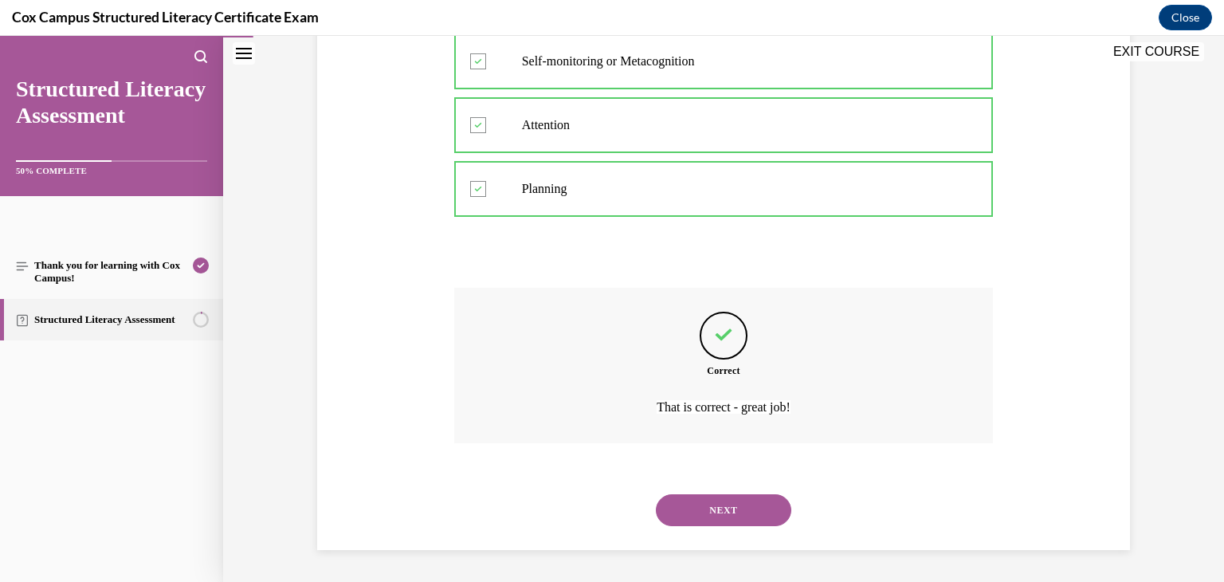
click at [727, 510] on button "NEXT" at bounding box center [723, 510] width 135 height 32
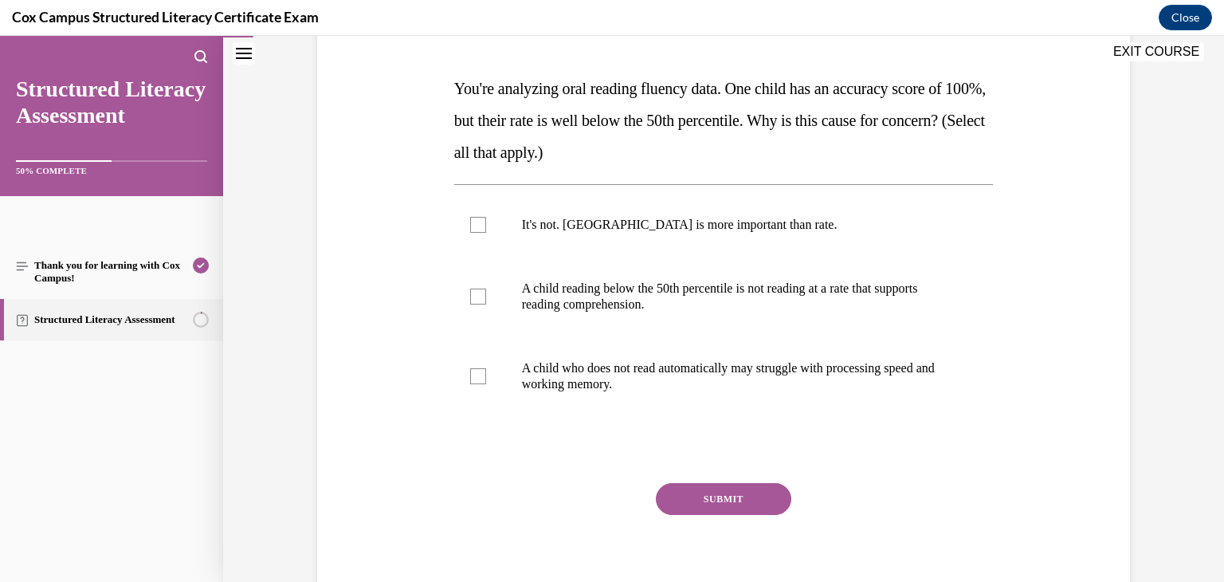
scroll to position [233, 0]
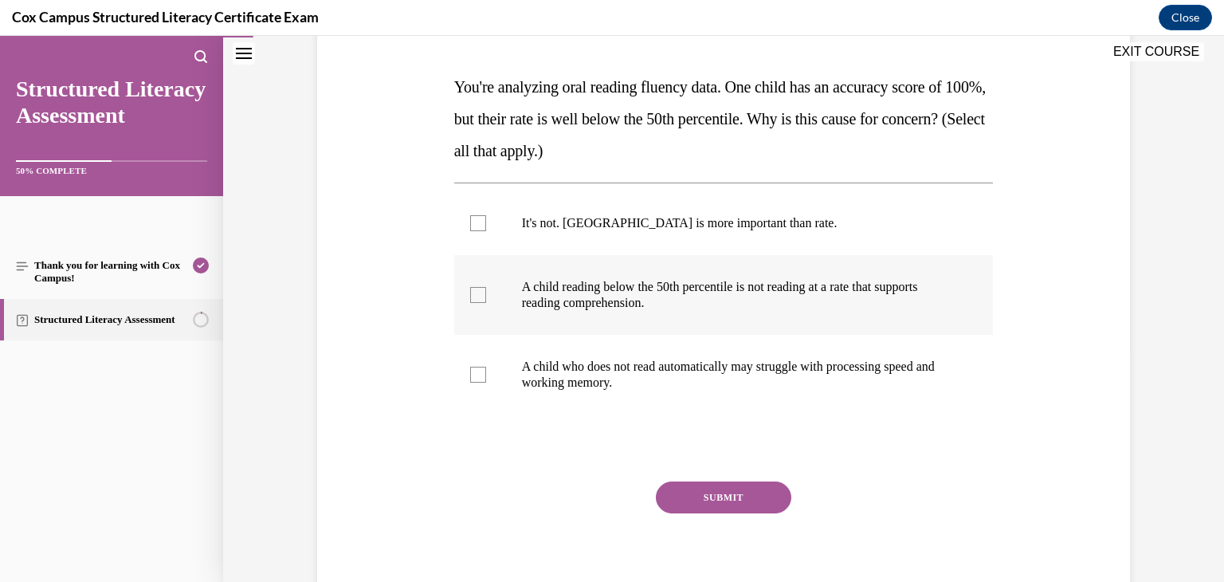
click at [706, 295] on span "A child reading below the 50th percentile is not reading at a rate that support…" at bounding box center [720, 294] width 396 height 29
click at [486, 295] on input "A child reading below the 50th percentile is not reading at a rate that support…" at bounding box center [478, 295] width 16 height 16
checkbox input "true"
click at [681, 365] on p "A child who does not read automatically may struggle with processing speed and …" at bounding box center [738, 375] width 432 height 32
click at [486, 367] on input "A child who does not read automatically may struggle with processing speed and …" at bounding box center [478, 375] width 16 height 16
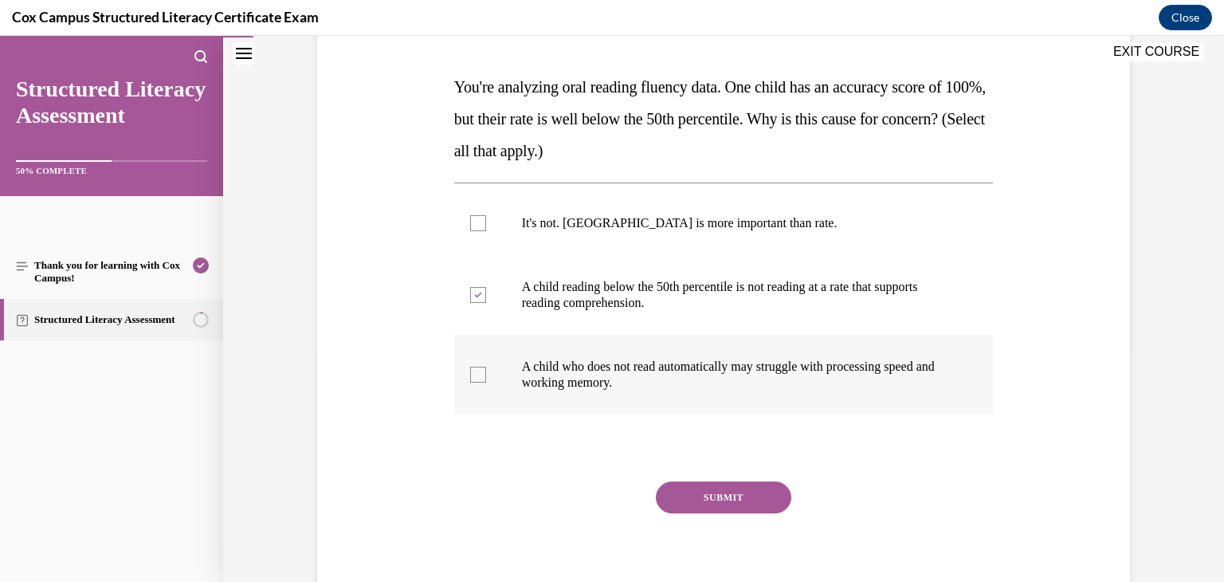
checkbox input "true"
click at [723, 491] on button "SUBMIT" at bounding box center [723, 497] width 135 height 32
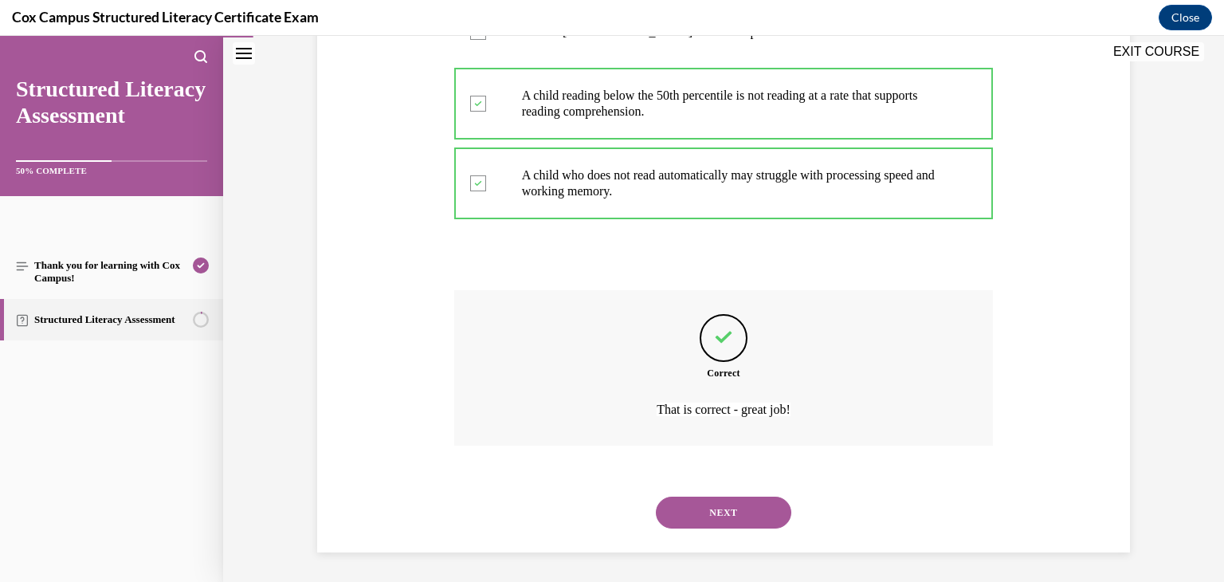
scroll to position [426, 0]
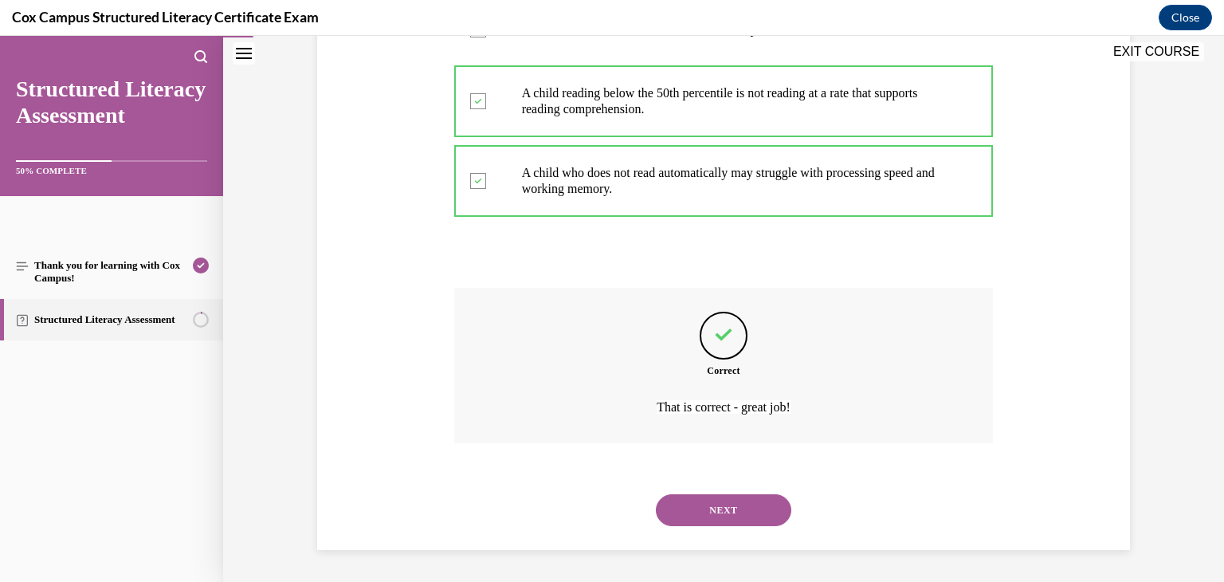
click at [732, 504] on button "NEXT" at bounding box center [723, 510] width 135 height 32
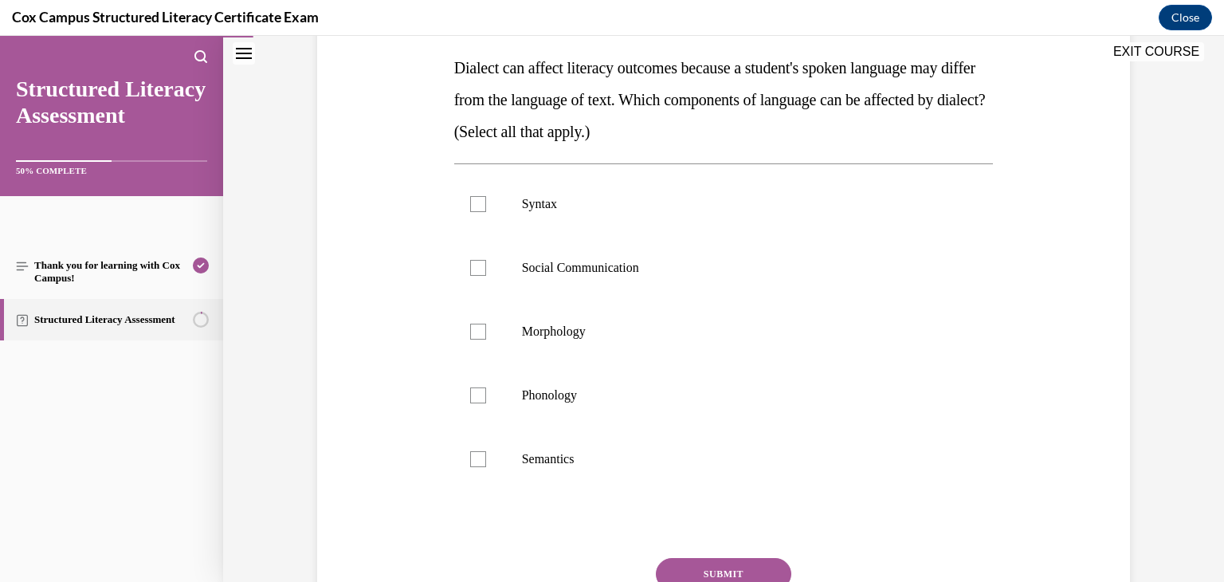
scroll to position [253, 0]
click at [479, 205] on div at bounding box center [478, 203] width 16 height 16
click at [479, 205] on input "Syntax" at bounding box center [478, 203] width 16 height 16
checkbox input "true"
click at [482, 271] on div at bounding box center [478, 267] width 16 height 16
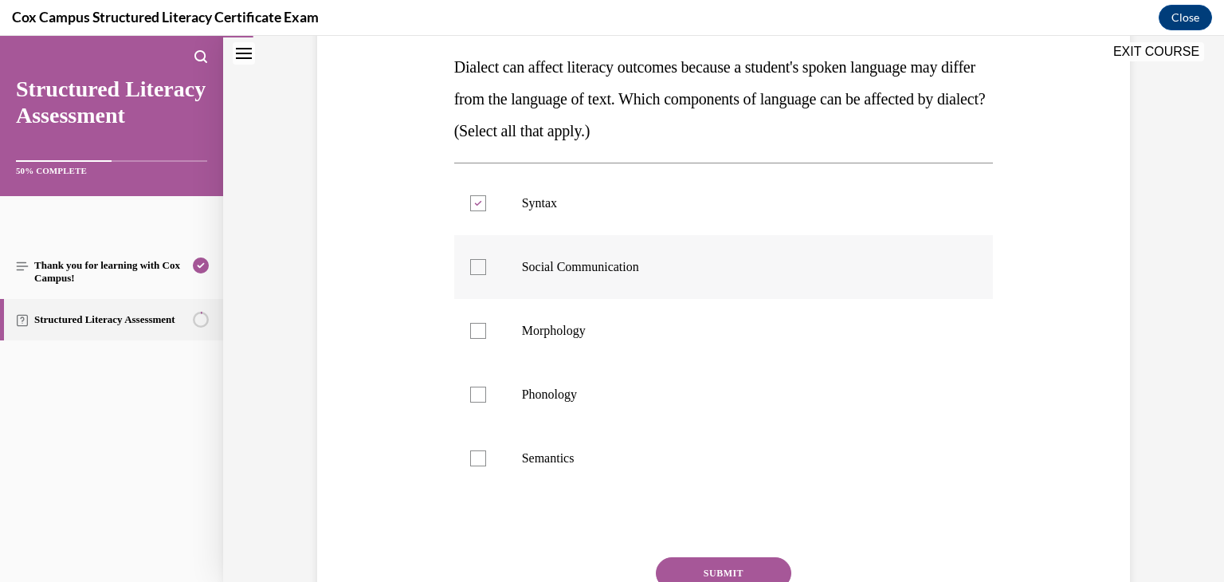
click at [482, 271] on input "Social Communication" at bounding box center [478, 267] width 16 height 16
checkbox input "true"
click at [477, 320] on label "Morphology" at bounding box center [723, 331] width 539 height 64
click at [477, 323] on input "Morphology" at bounding box center [478, 331] width 16 height 16
checkbox input "true"
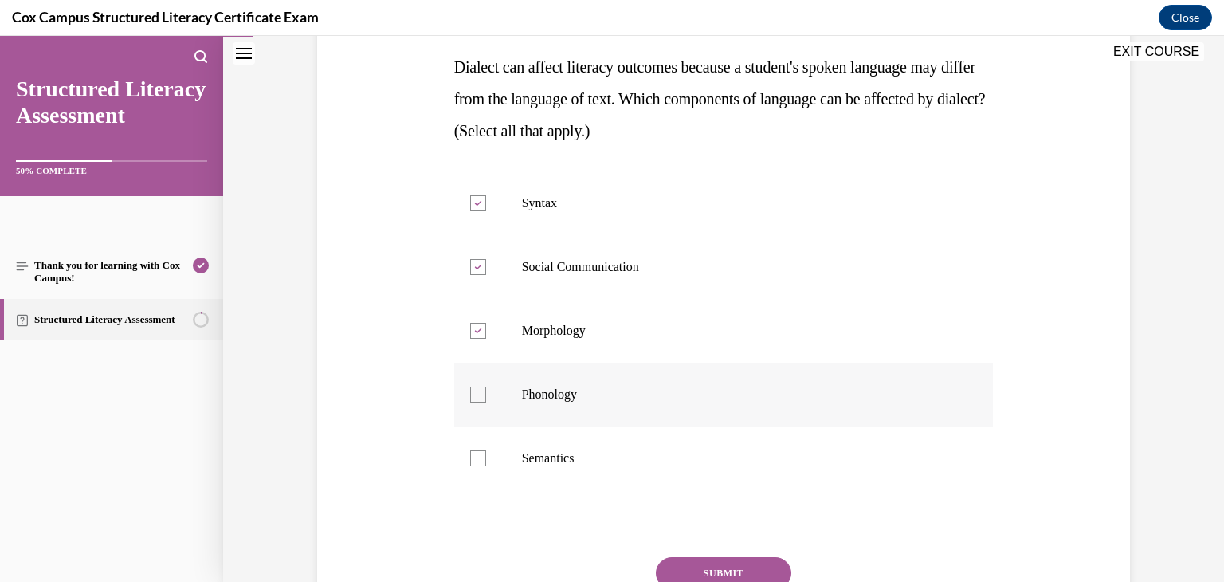
click at [485, 386] on label "Phonology" at bounding box center [723, 395] width 539 height 64
click at [485, 386] on input "Phonology" at bounding box center [478, 394] width 16 height 16
checkbox input "true"
click at [488, 453] on label "Semantics" at bounding box center [723, 458] width 539 height 64
click at [486, 453] on input "Semantics" at bounding box center [478, 458] width 16 height 16
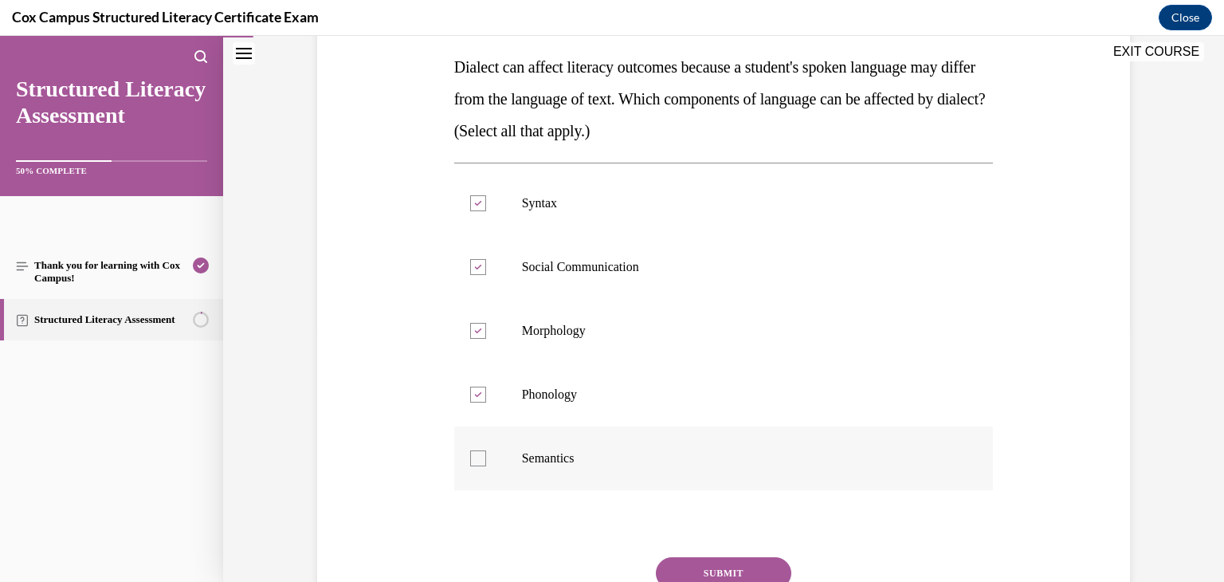
checkbox input "true"
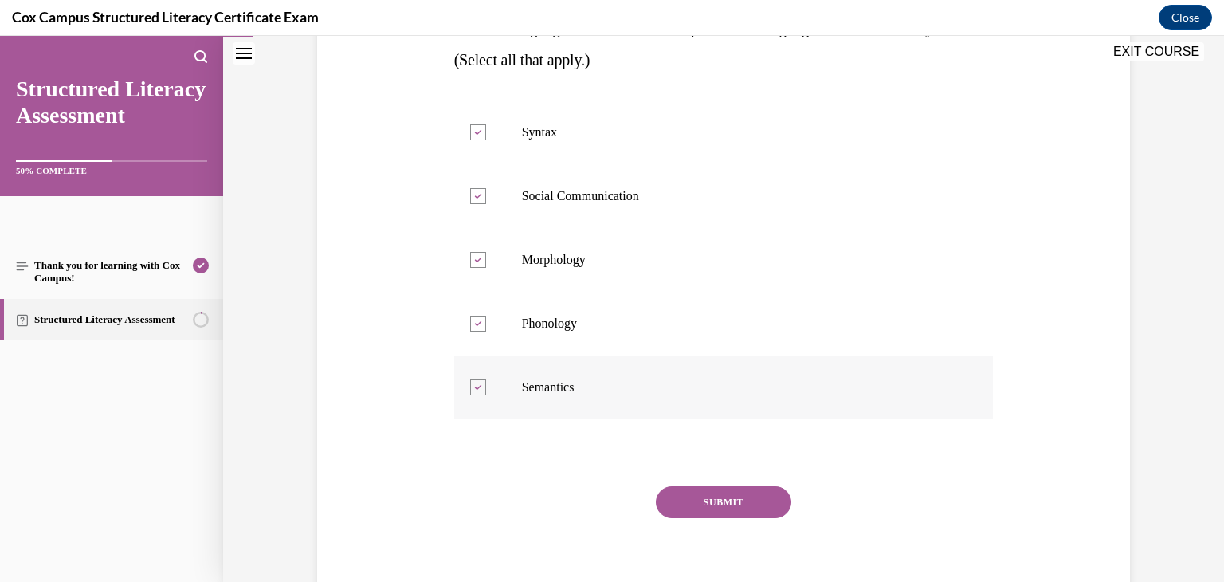
scroll to position [327, 0]
click at [720, 510] on button "SUBMIT" at bounding box center [723, 499] width 135 height 32
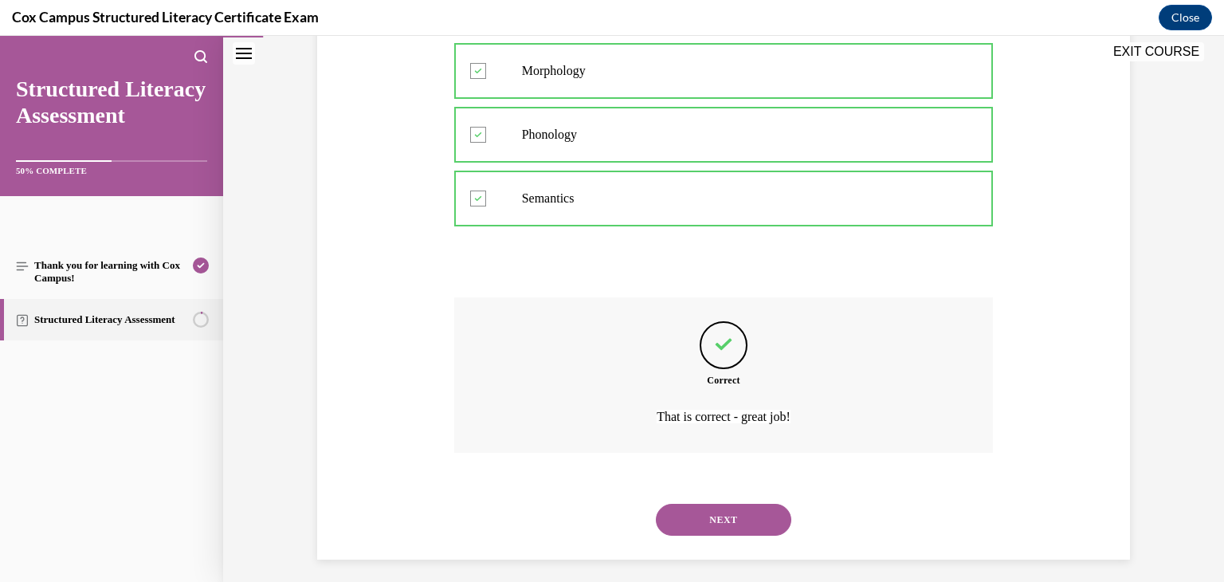
scroll to position [522, 0]
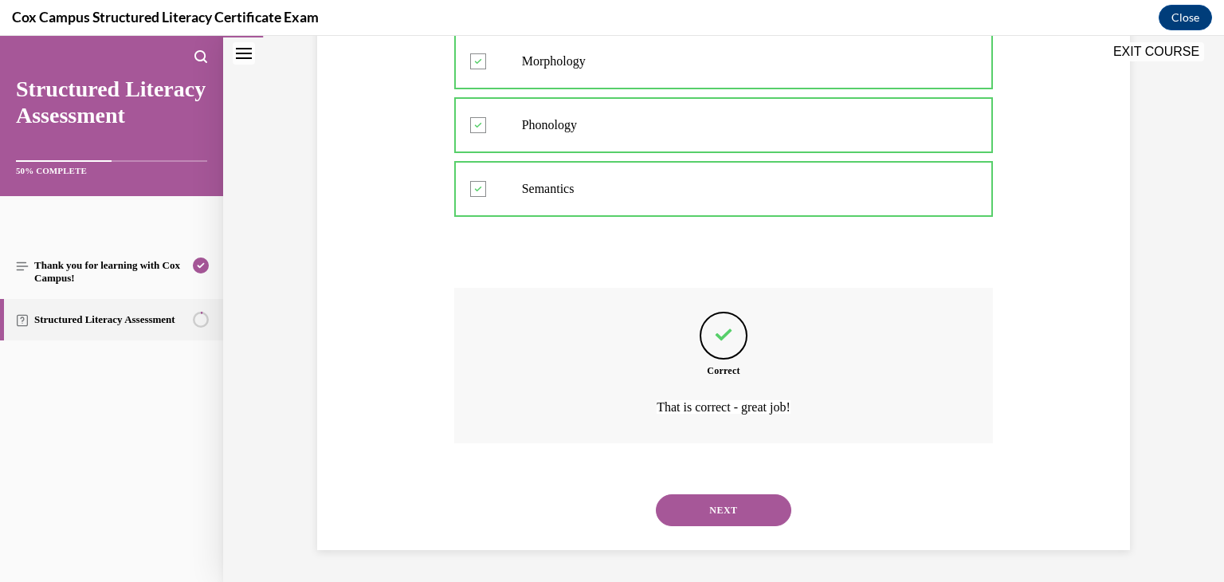
click at [720, 510] on button "NEXT" at bounding box center [723, 510] width 135 height 32
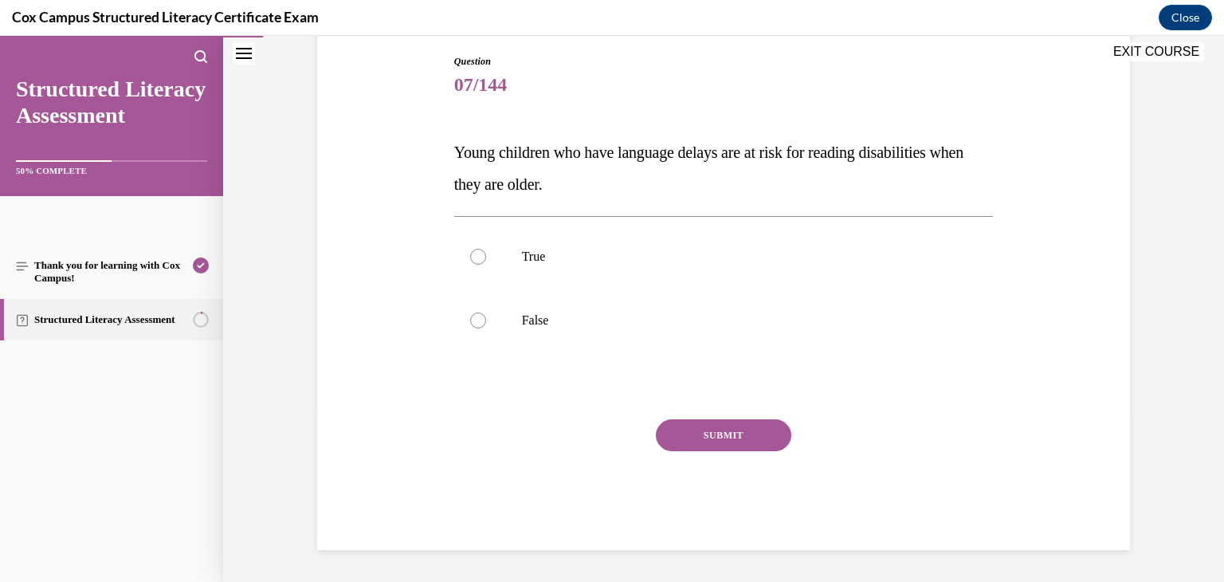
scroll to position [167, 0]
click at [700, 260] on p "True" at bounding box center [738, 257] width 432 height 16
click at [486, 260] on input "True" at bounding box center [478, 257] width 16 height 16
radio input "true"
click at [728, 437] on button "SUBMIT" at bounding box center [723, 435] width 135 height 32
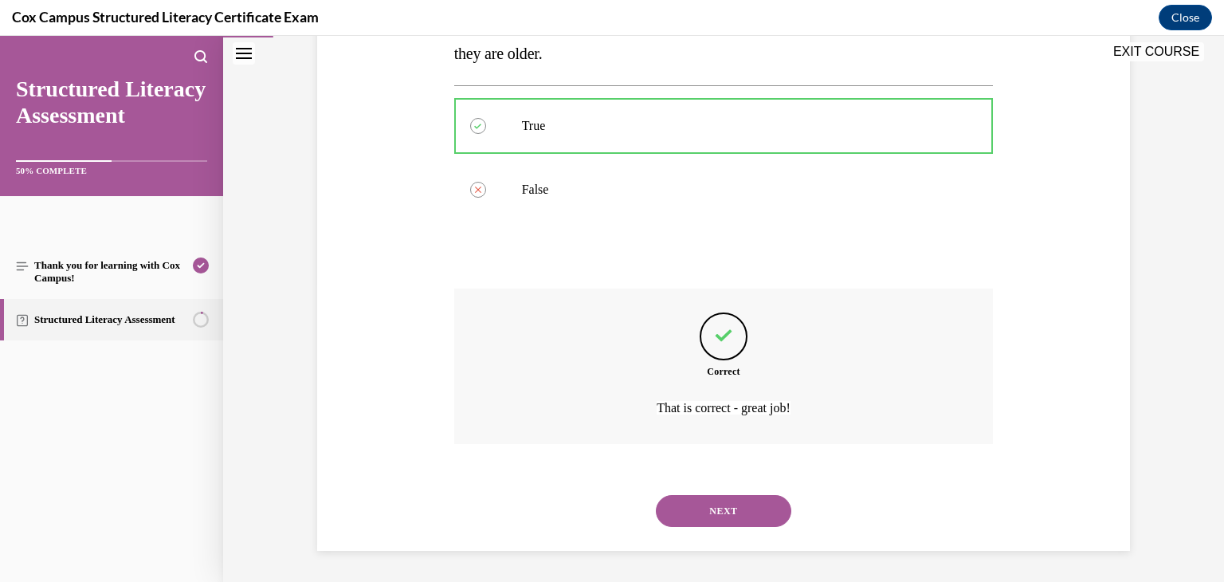
scroll to position [299, 0]
click at [728, 513] on button "NEXT" at bounding box center [723, 510] width 135 height 32
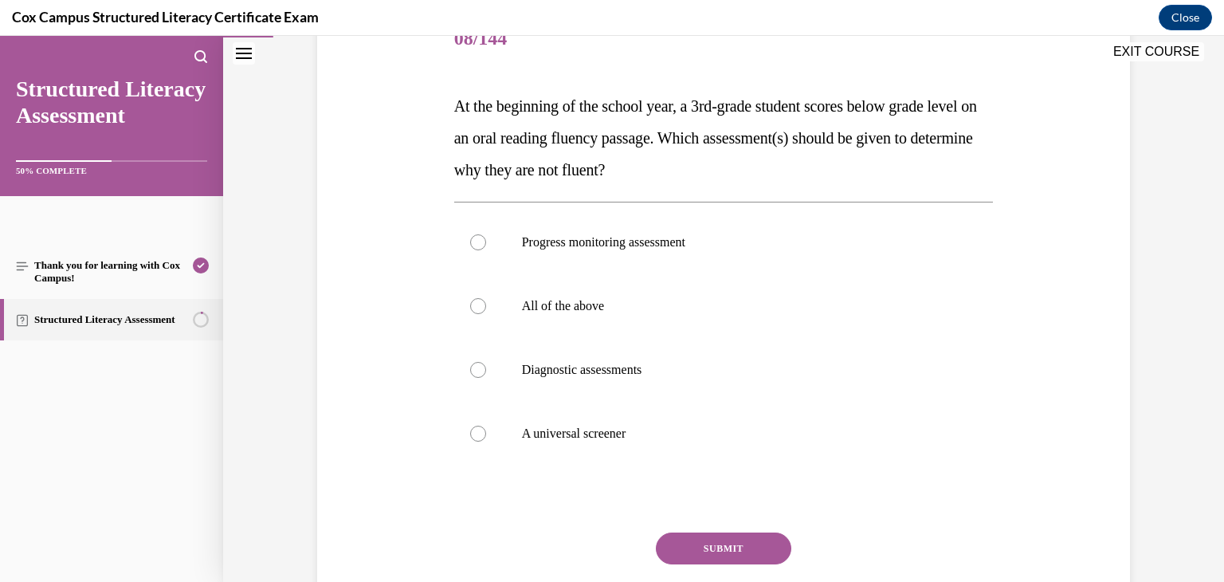
scroll to position [225, 0]
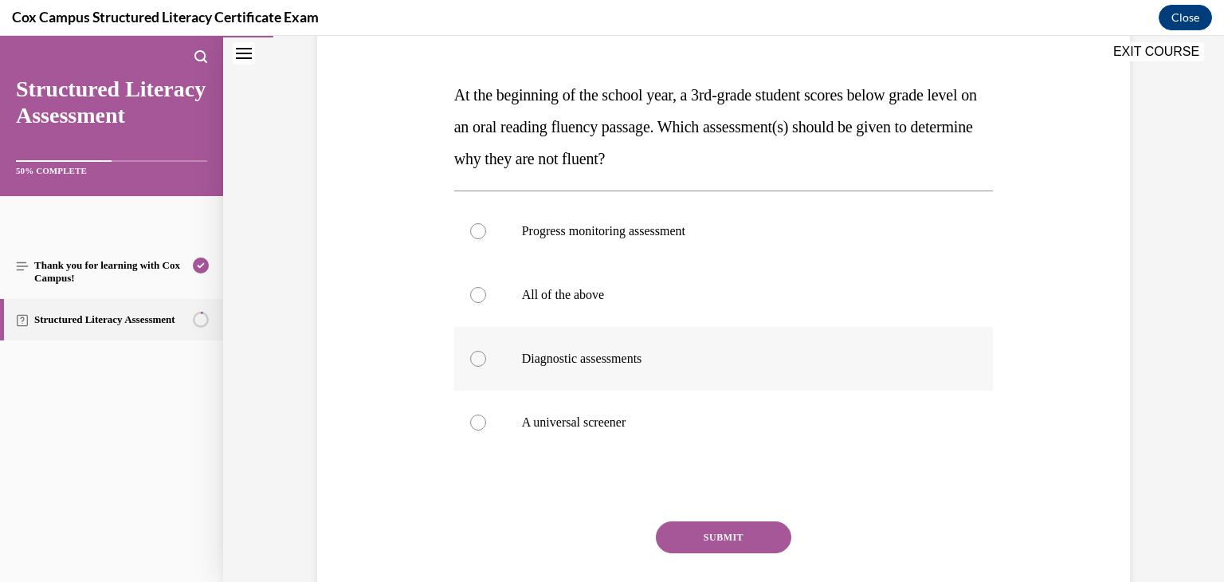
click at [675, 356] on p "Diagnostic assessments" at bounding box center [738, 359] width 432 height 16
click at [486, 356] on input "Diagnostic assessments" at bounding box center [478, 359] width 16 height 16
radio input "true"
click at [708, 537] on button "SUBMIT" at bounding box center [723, 537] width 135 height 32
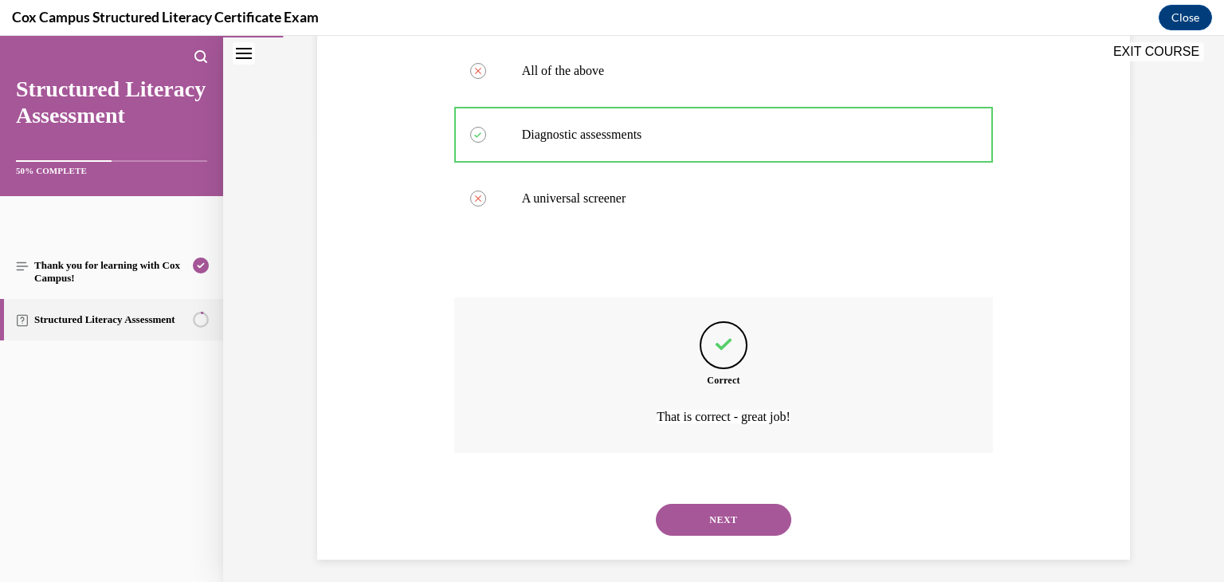
scroll to position [458, 0]
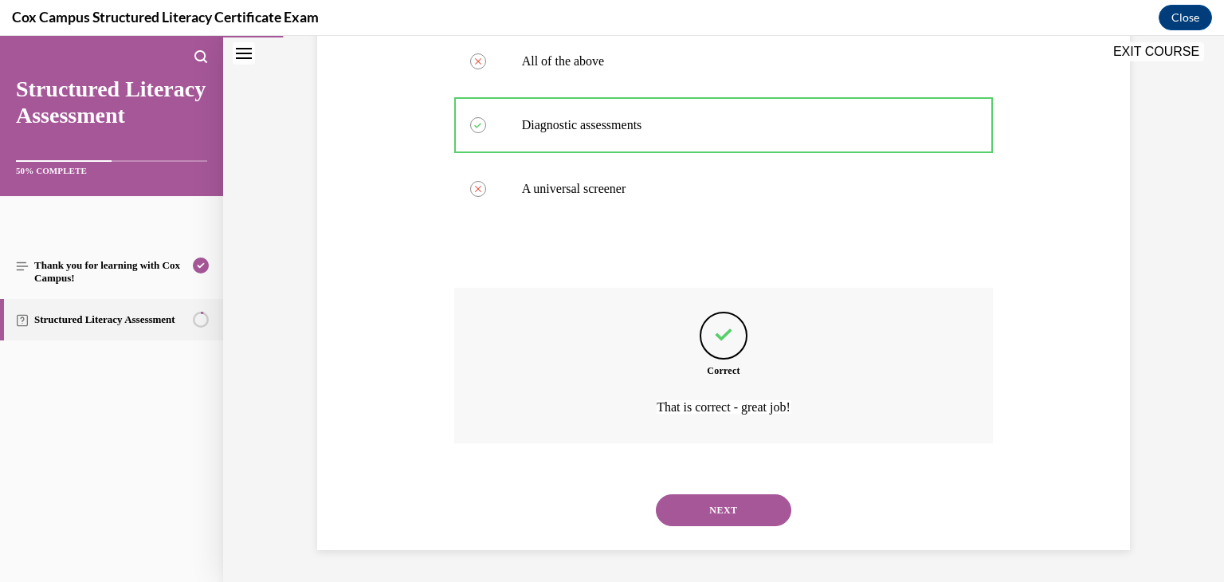
click at [735, 504] on button "NEXT" at bounding box center [723, 510] width 135 height 32
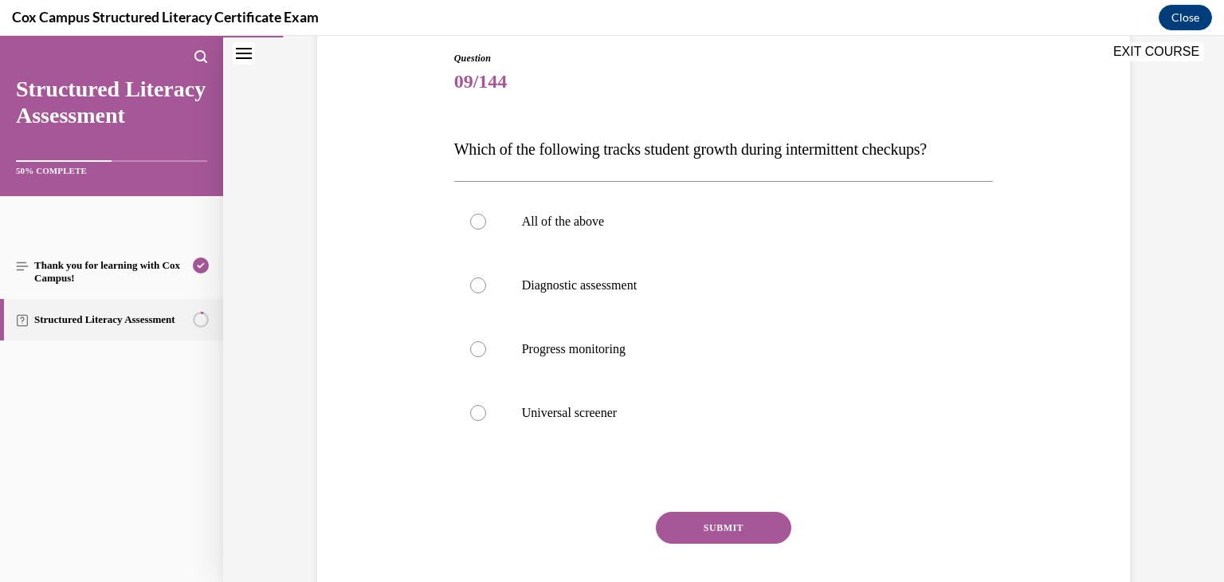
scroll to position [169, 0]
click at [655, 350] on p "Progress monitoring" at bounding box center [738, 351] width 432 height 16
click at [486, 350] on input "Progress monitoring" at bounding box center [478, 351] width 16 height 16
radio input "true"
click at [730, 531] on button "SUBMIT" at bounding box center [723, 529] width 135 height 32
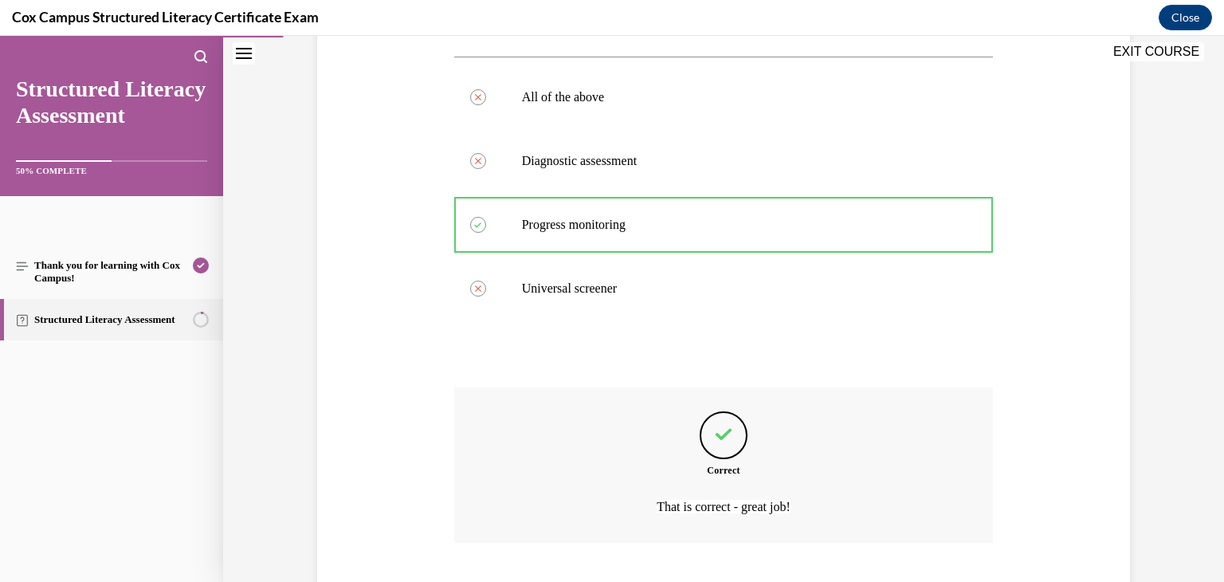
scroll to position [394, 0]
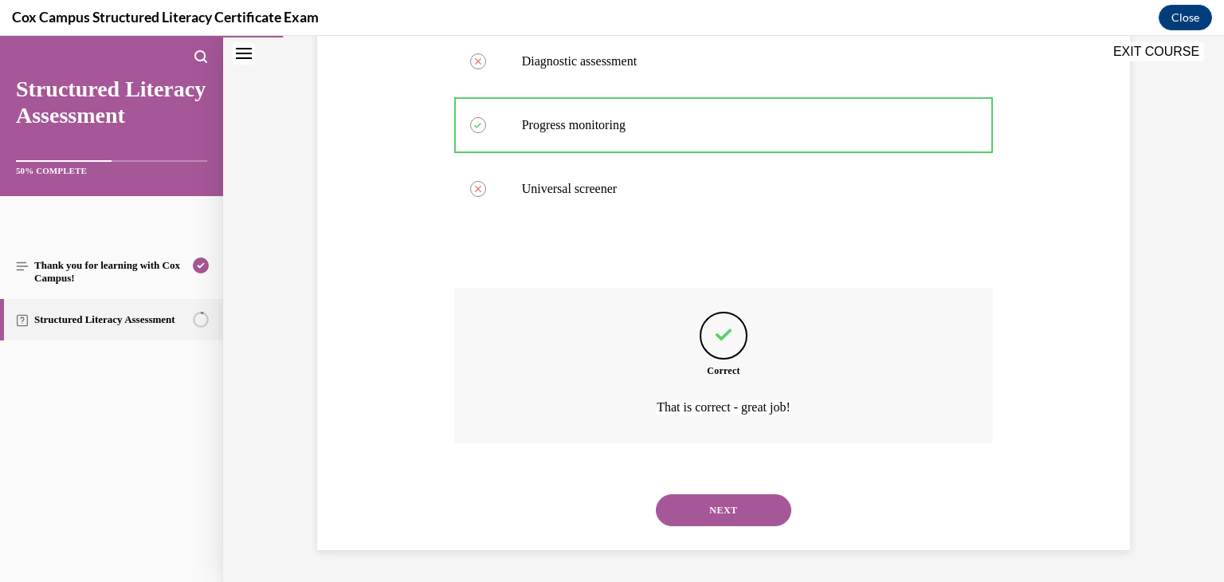
click at [734, 508] on button "NEXT" at bounding box center [723, 510] width 135 height 32
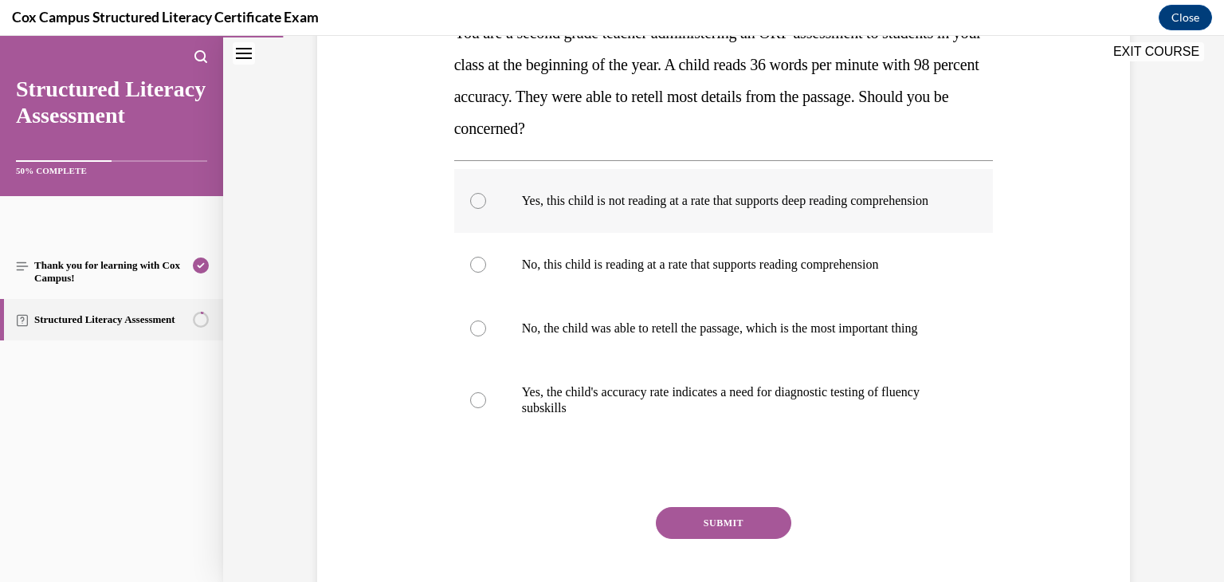
scroll to position [288, 0]
click at [698, 207] on p "Yes, this child is not reading at a rate that supports deep reading comprehensi…" at bounding box center [738, 200] width 432 height 16
click at [486, 207] on input "Yes, this child is not reading at a rate that supports deep reading comprehensi…" at bounding box center [478, 200] width 16 height 16
radio input "true"
click at [735, 538] on button "SUBMIT" at bounding box center [723, 522] width 135 height 32
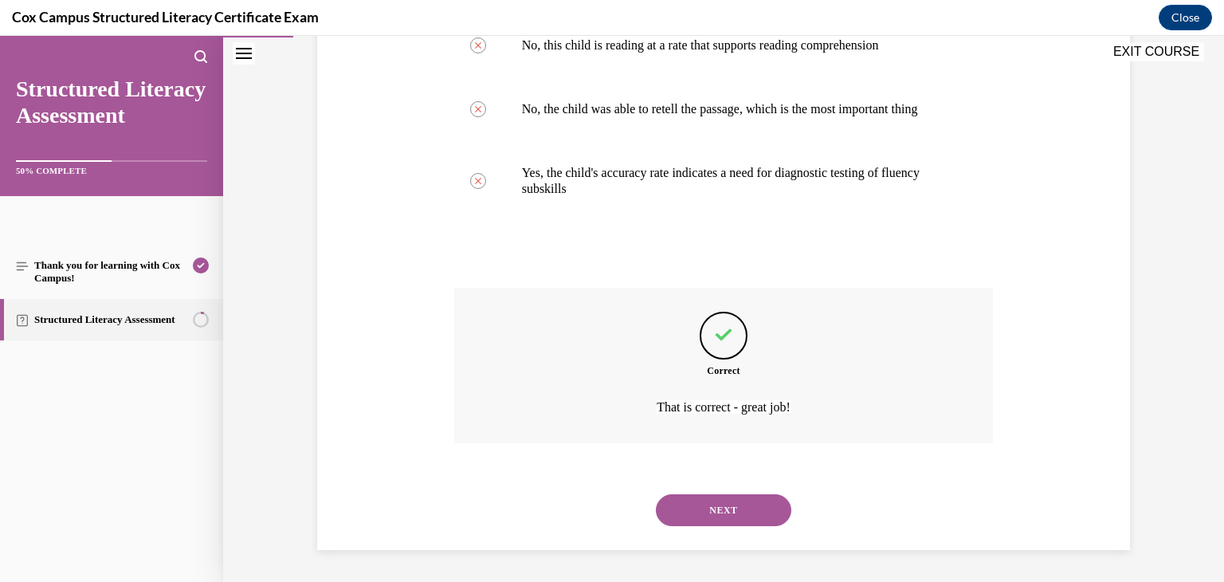
scroll to position [538, 0]
click at [748, 513] on button "NEXT" at bounding box center [723, 510] width 135 height 32
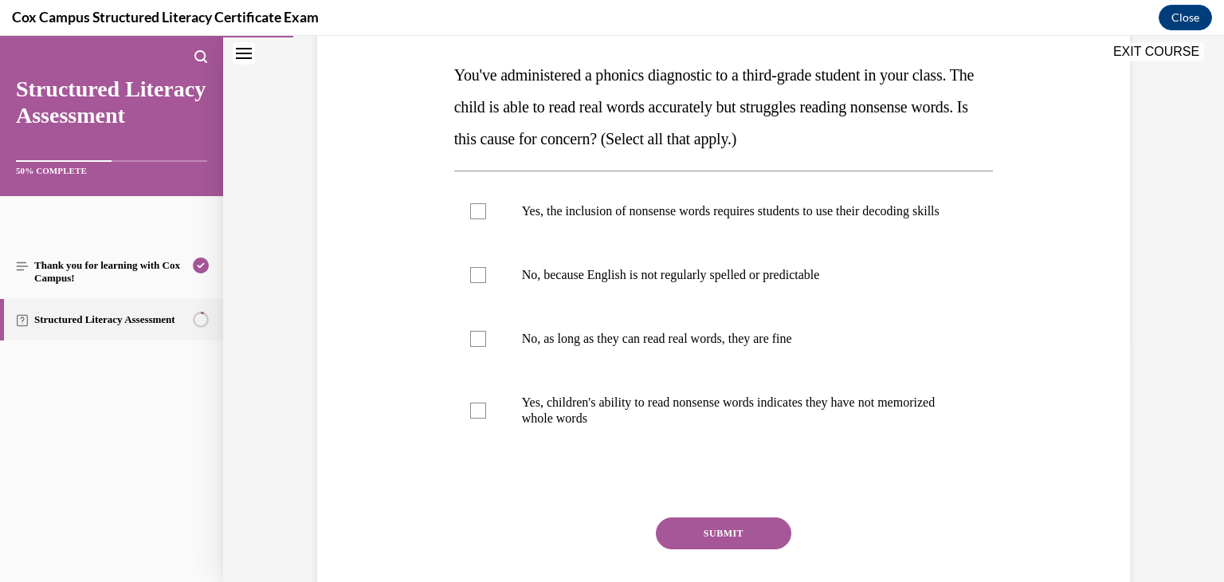
scroll to position [249, 0]
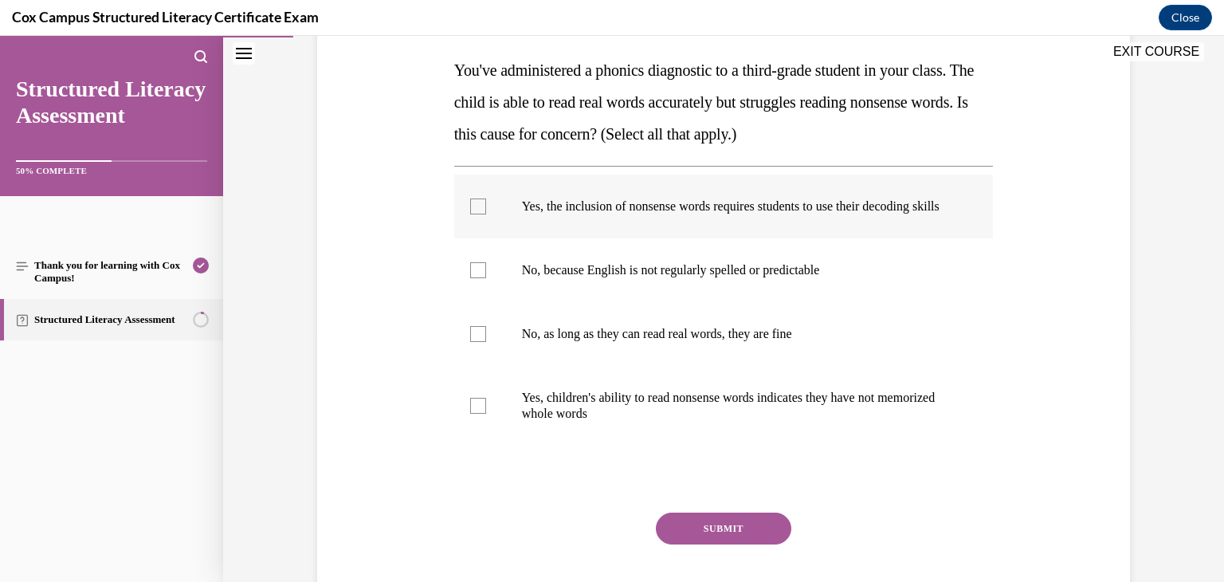
click at [491, 212] on label "Yes, the inclusion of nonsense words requires students to use their decoding sk…" at bounding box center [723, 206] width 539 height 64
click at [486, 212] on input "Yes, the inclusion of nonsense words requires students to use their decoding sk…" at bounding box center [478, 206] width 16 height 16
checkbox input "true"
click at [482, 414] on div at bounding box center [478, 406] width 16 height 16
click at [482, 414] on input "Yes, children's ability to read nonsense words indicates they have not memorize…" at bounding box center [478, 406] width 16 height 16
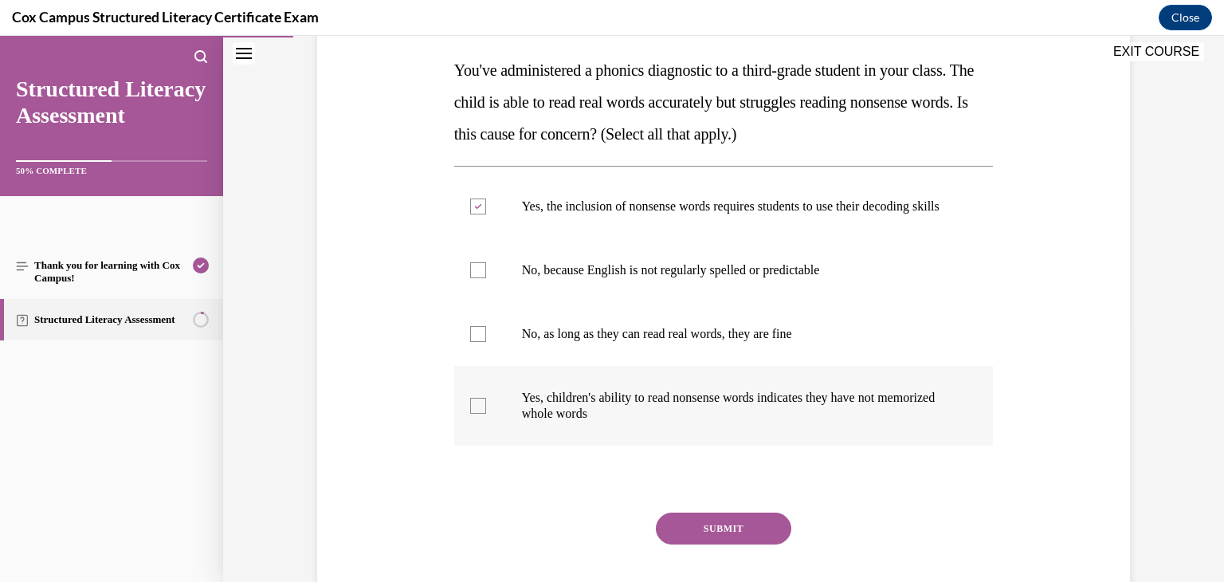
checkbox input "true"
click at [704, 544] on button "SUBMIT" at bounding box center [723, 528] width 135 height 32
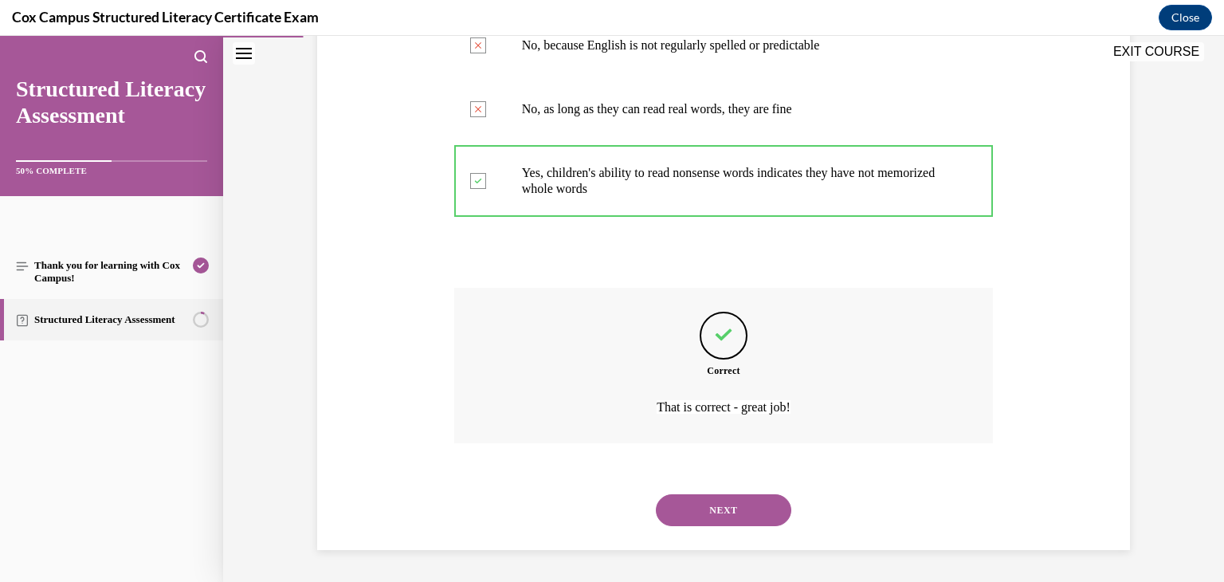
scroll to position [490, 0]
click at [717, 519] on button "NEXT" at bounding box center [723, 510] width 135 height 32
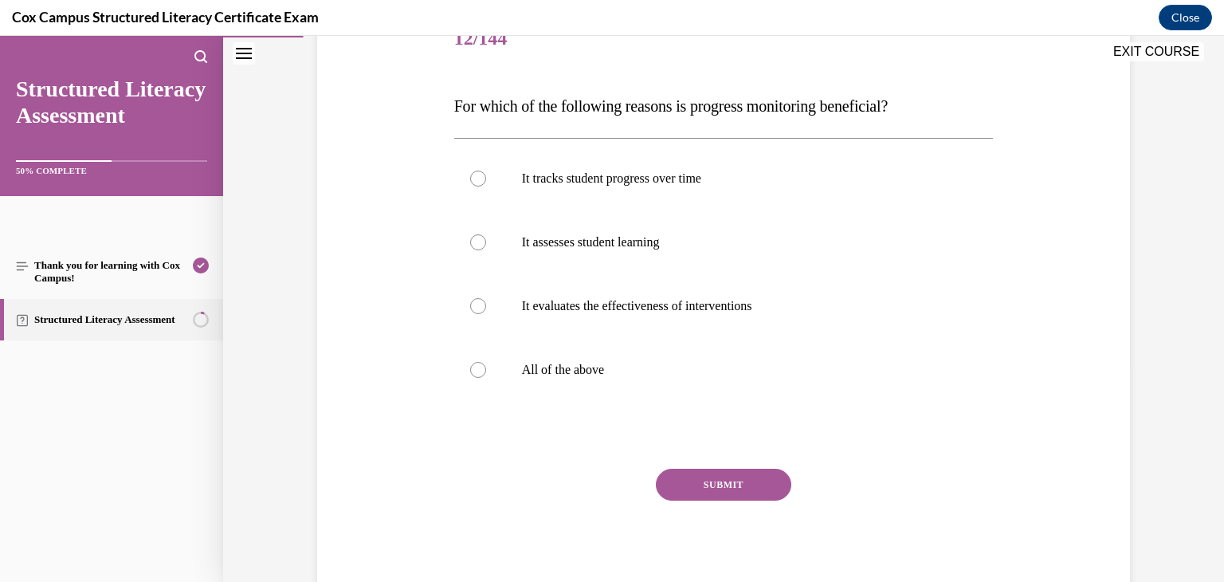
scroll to position [215, 0]
click at [527, 359] on label "All of the above" at bounding box center [723, 368] width 539 height 64
click at [486, 360] on input "All of the above" at bounding box center [478, 368] width 16 height 16
radio input "true"
click at [777, 481] on button "SUBMIT" at bounding box center [723, 483] width 135 height 32
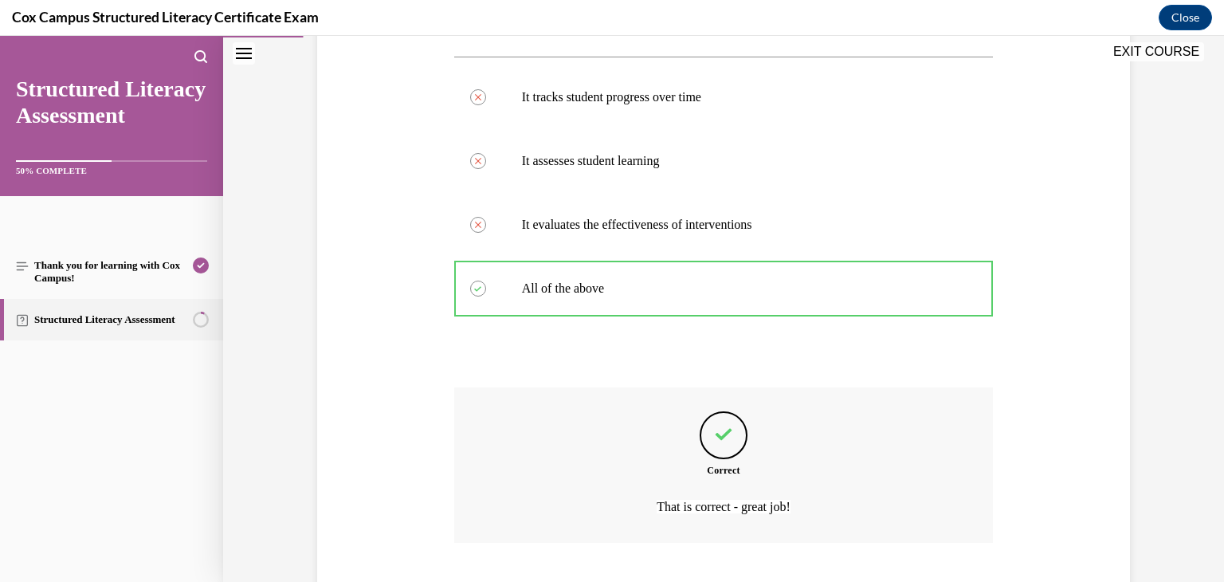
scroll to position [394, 0]
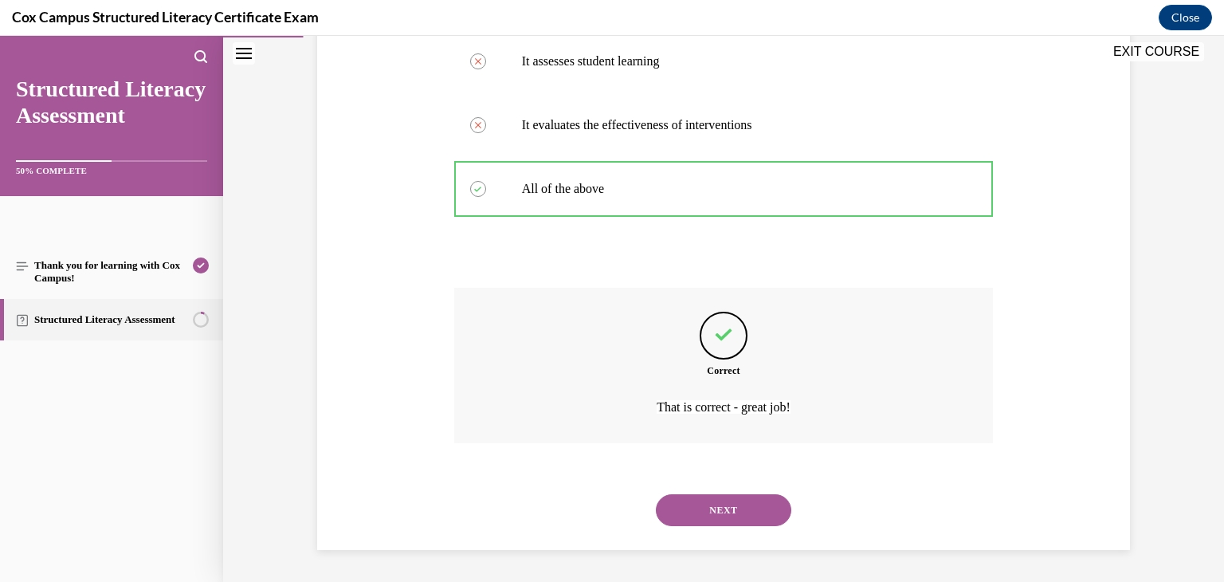
click at [762, 506] on button "NEXT" at bounding box center [723, 510] width 135 height 32
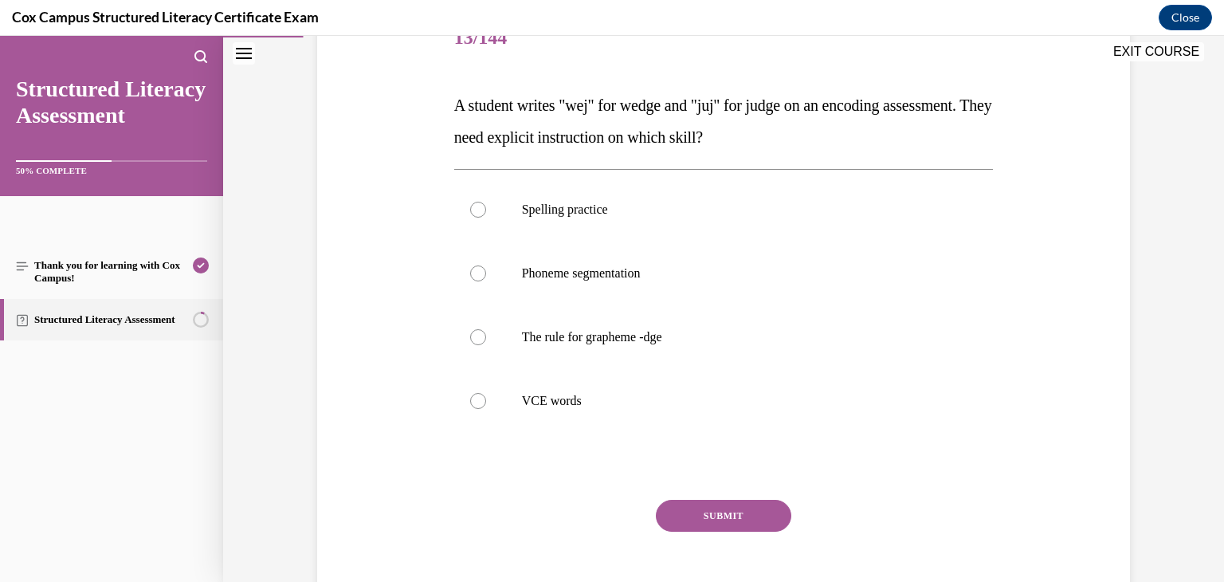
scroll to position [226, 0]
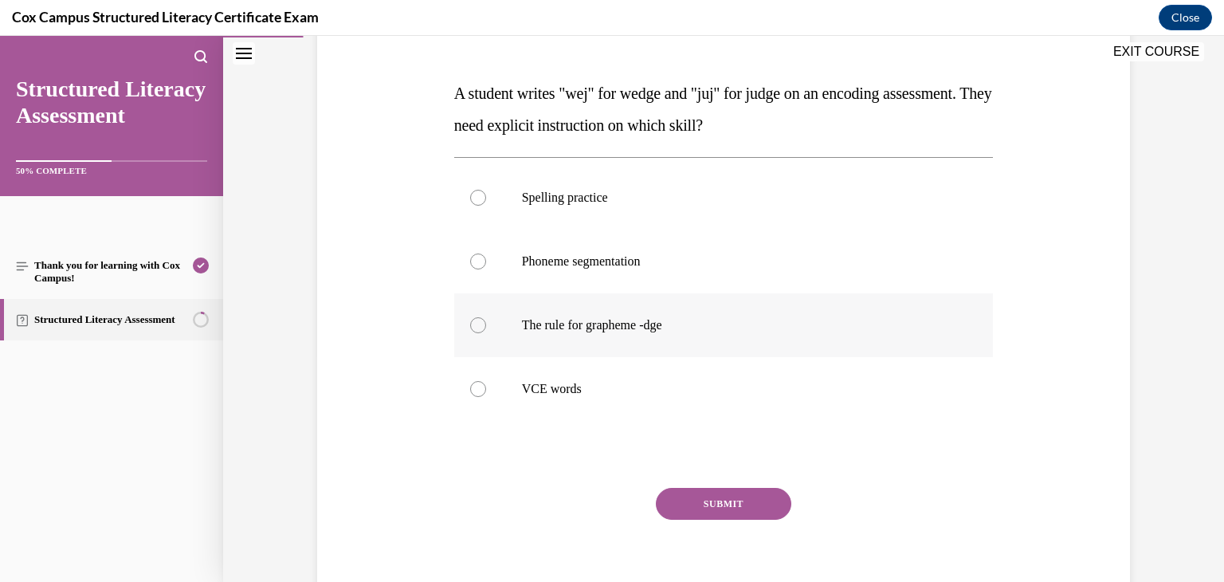
click at [891, 329] on p "The rule for grapheme -dge" at bounding box center [738, 325] width 432 height 16
click at [486, 329] on input "The rule for grapheme -dge" at bounding box center [478, 325] width 16 height 16
radio input "true"
click at [726, 511] on button "SUBMIT" at bounding box center [723, 504] width 135 height 32
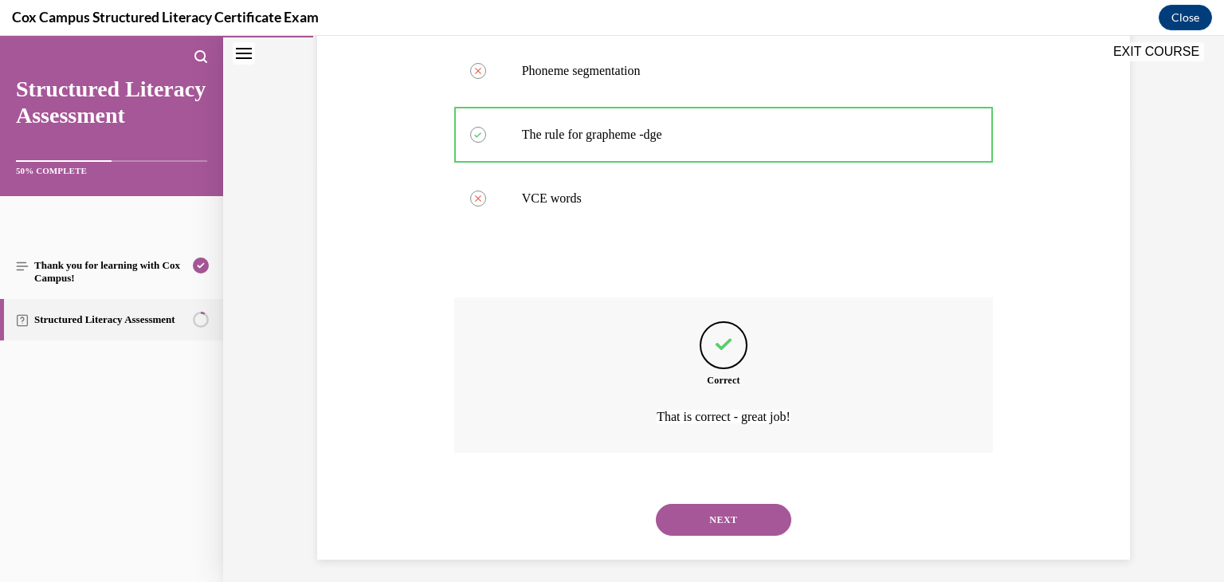
scroll to position [426, 0]
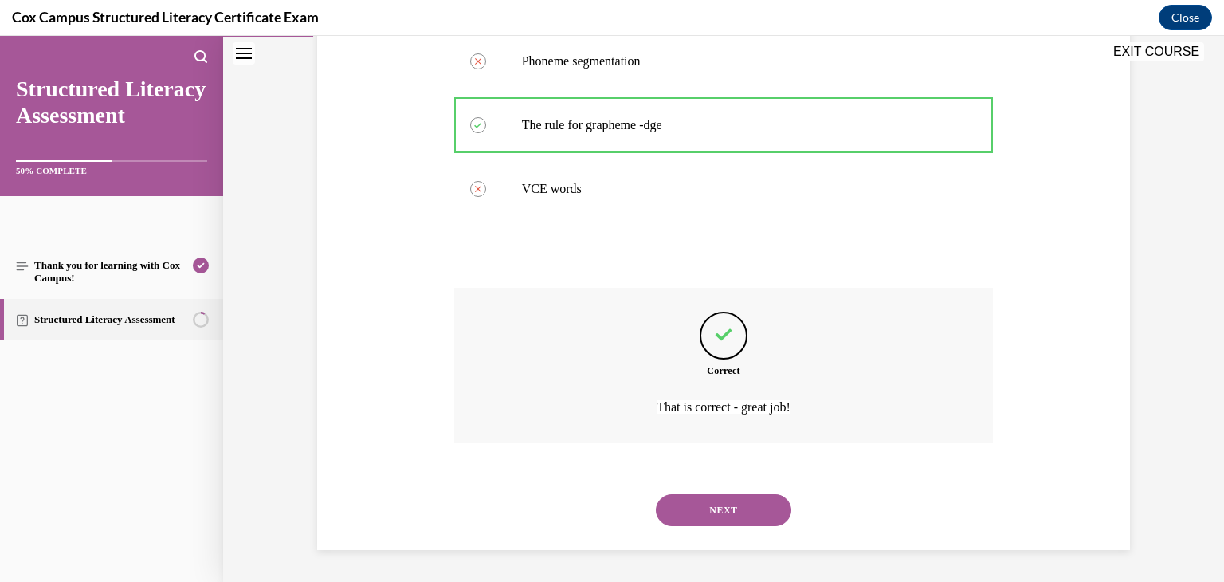
click at [722, 508] on button "NEXT" at bounding box center [723, 510] width 135 height 32
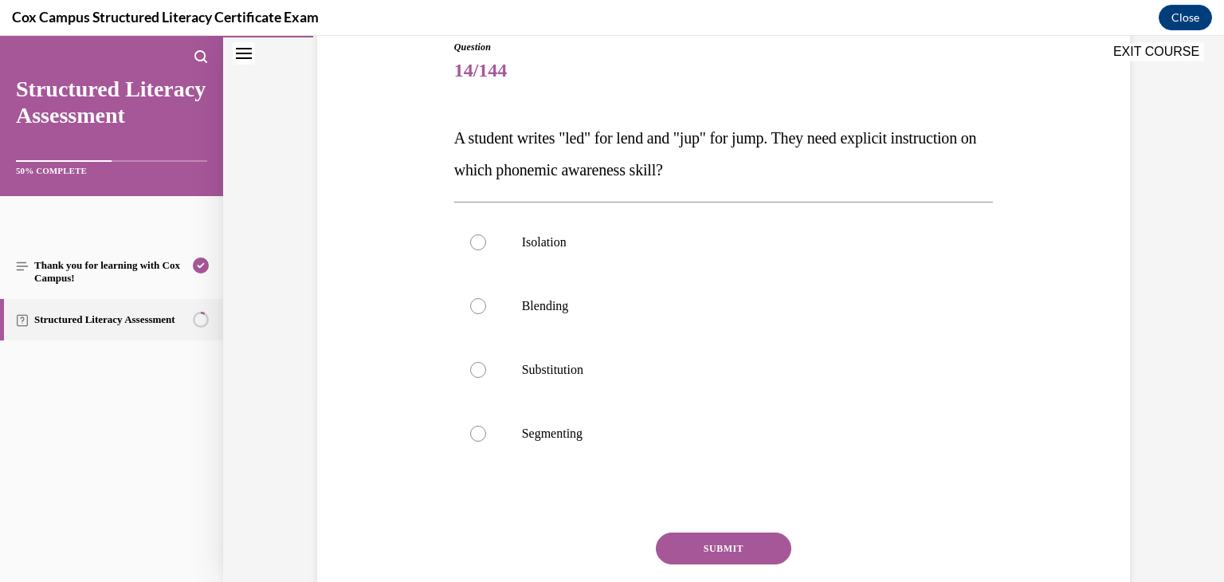
scroll to position [182, 0]
click at [681, 429] on p "Segmenting" at bounding box center [738, 433] width 432 height 16
click at [486, 429] on input "Segmenting" at bounding box center [478, 433] width 16 height 16
radio input "true"
click at [734, 544] on button "SUBMIT" at bounding box center [723, 547] width 135 height 32
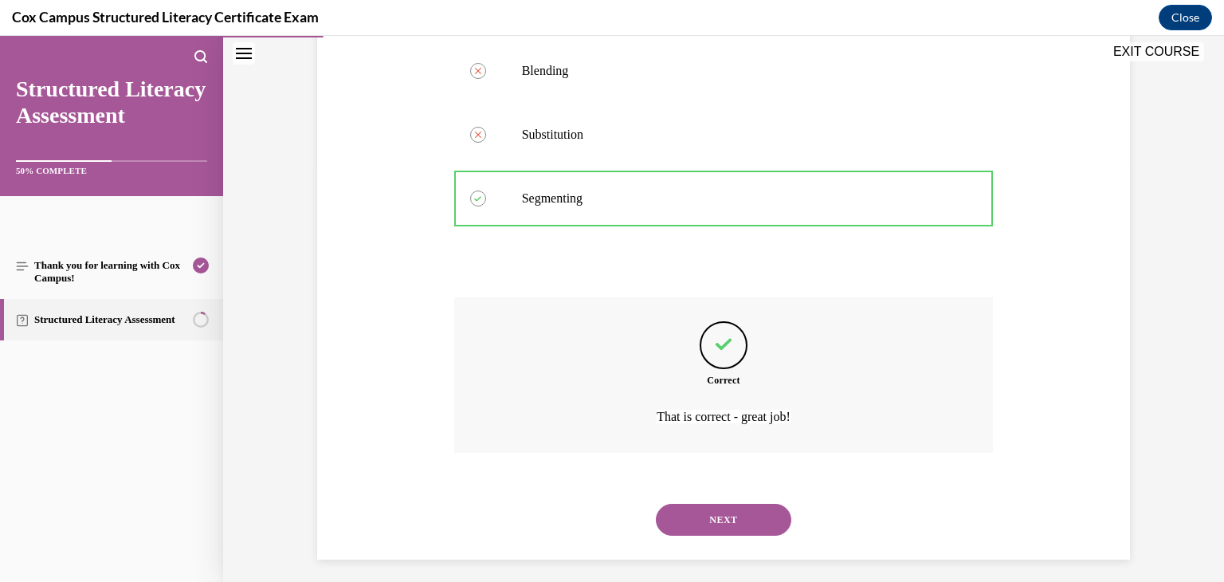
scroll to position [426, 0]
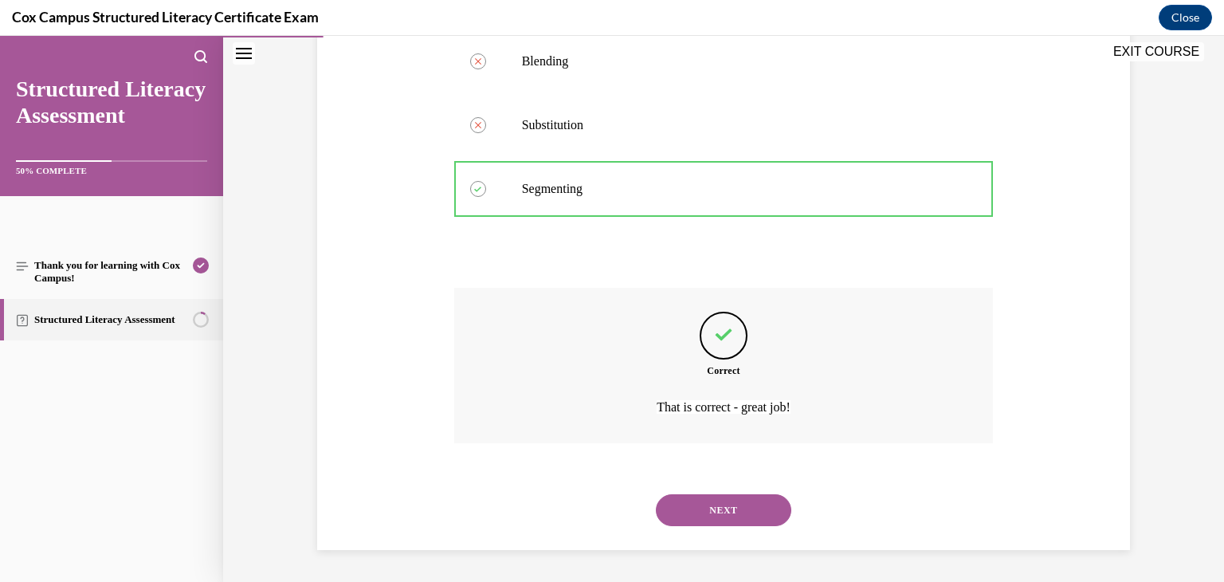
click at [751, 516] on button "NEXT" at bounding box center [723, 510] width 135 height 32
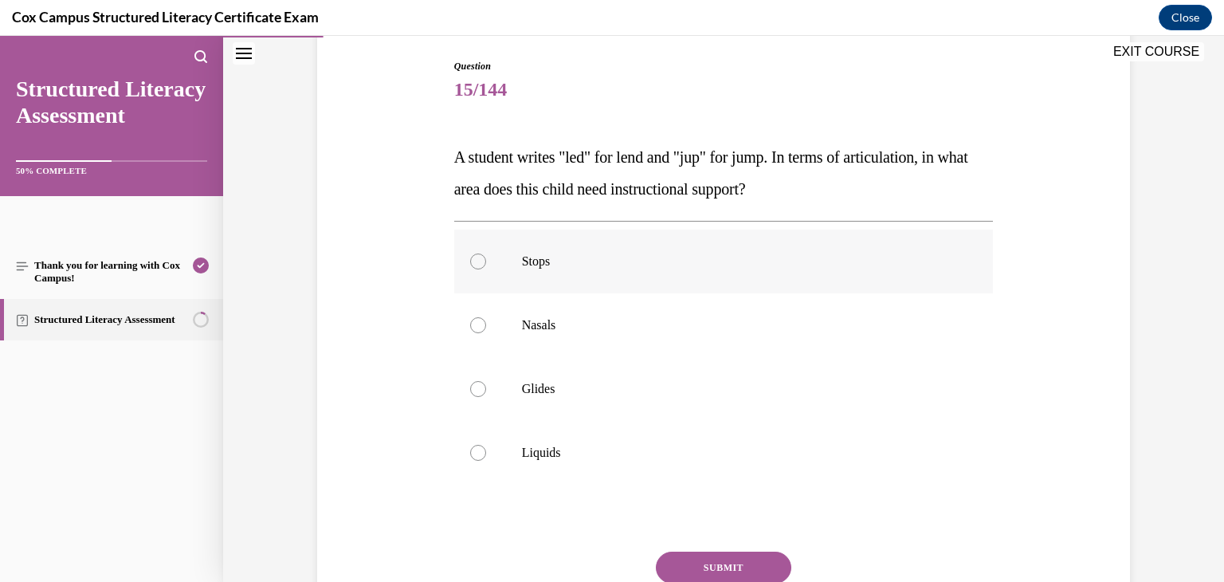
scroll to position [184, 0]
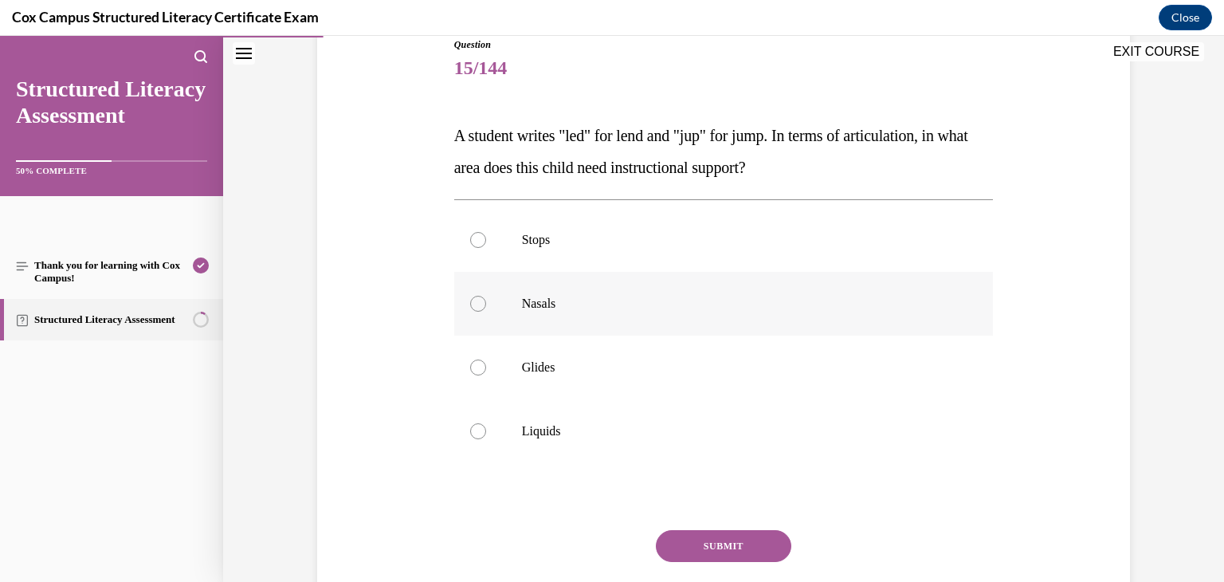
click at [653, 308] on p "Nasals" at bounding box center [738, 304] width 432 height 16
click at [486, 308] on input "Nasals" at bounding box center [478, 304] width 16 height 16
radio input "true"
click at [719, 536] on button "SUBMIT" at bounding box center [723, 546] width 135 height 32
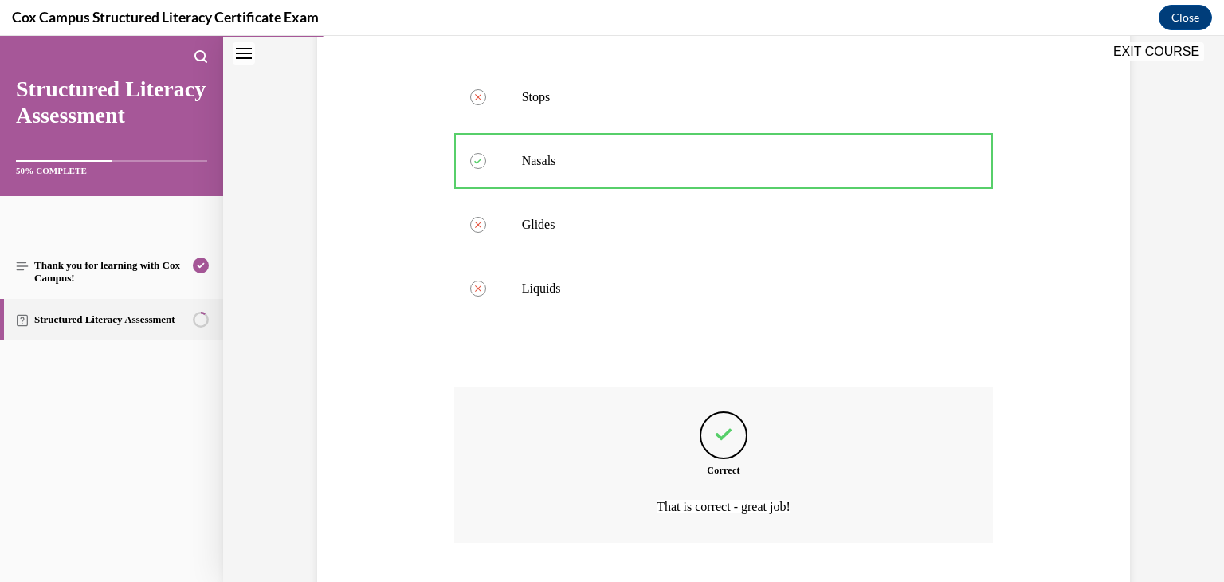
scroll to position [426, 0]
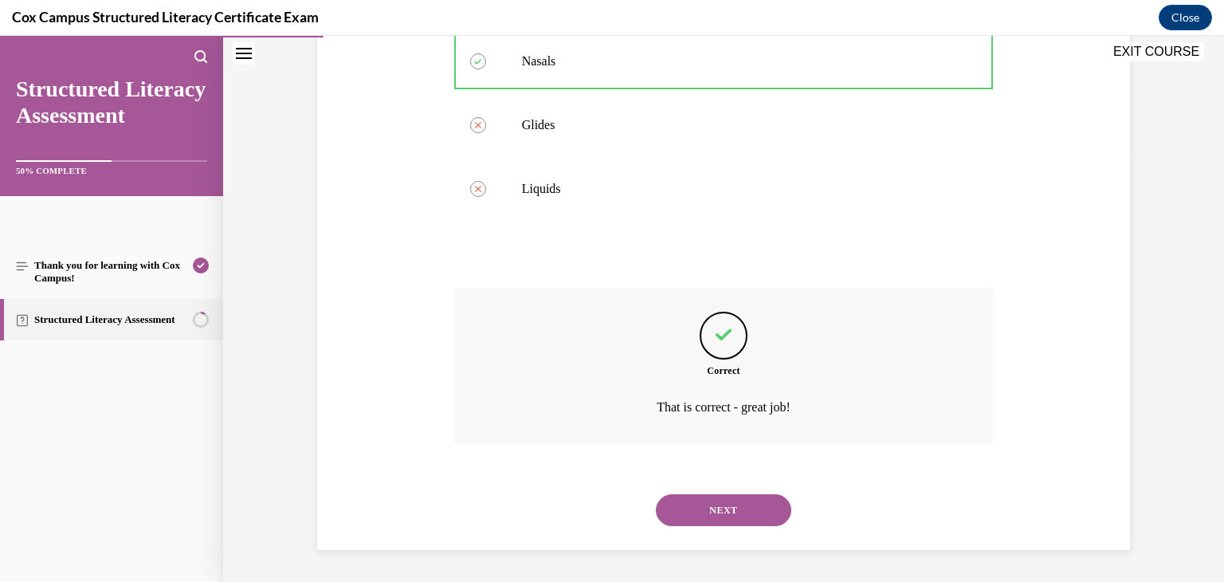
click at [741, 516] on button "NEXT" at bounding box center [723, 510] width 135 height 32
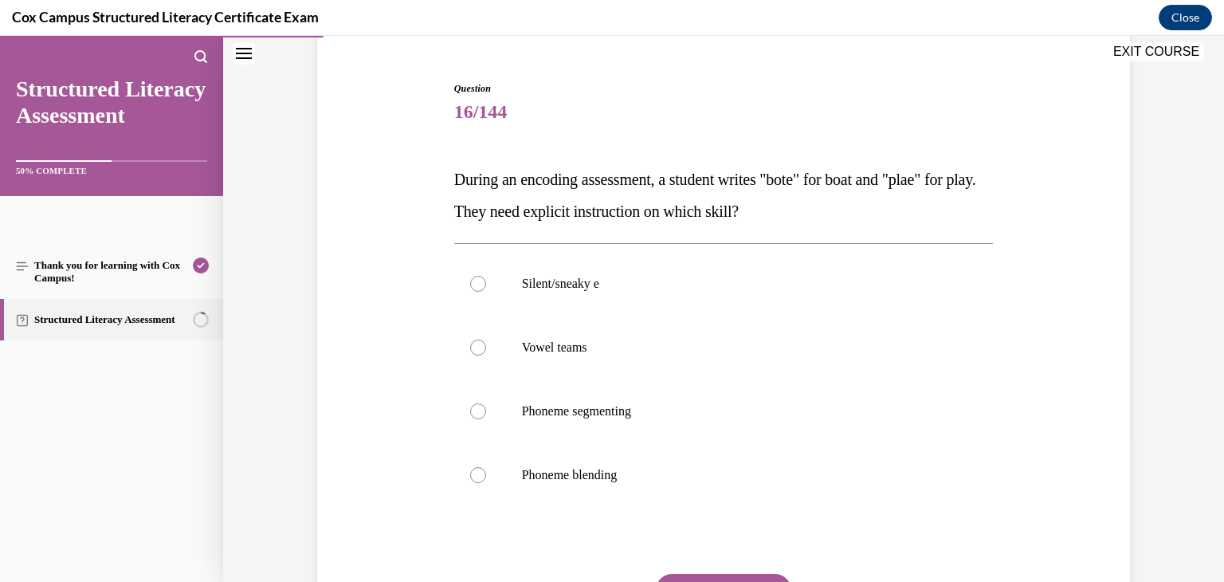
scroll to position [157, 0]
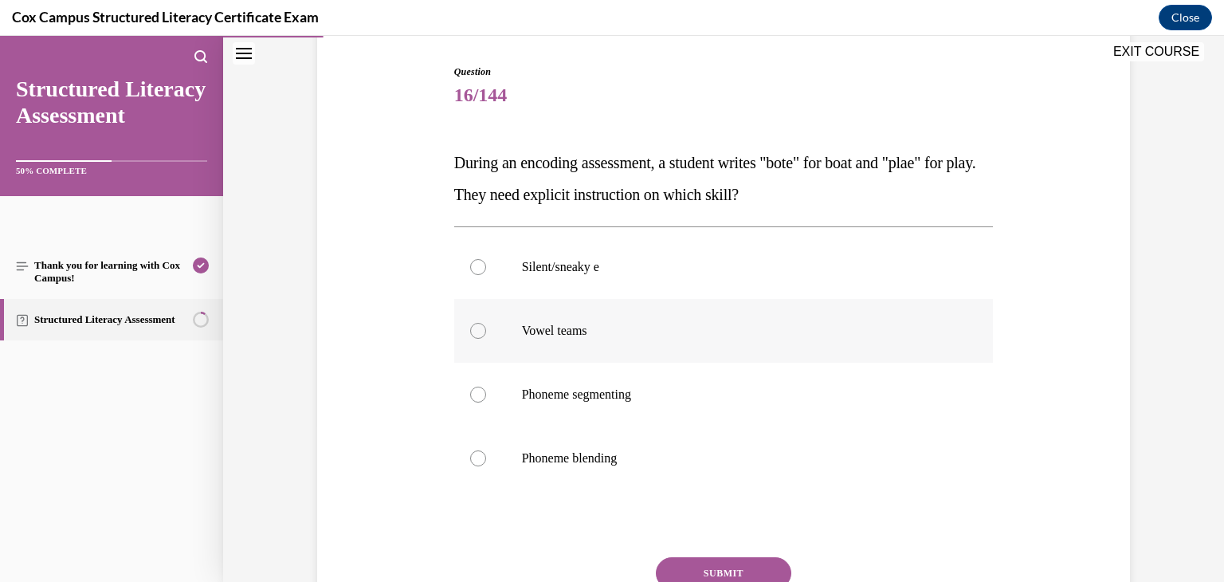
click at [824, 324] on p "Vowel teams" at bounding box center [738, 331] width 432 height 16
click at [486, 324] on input "Vowel teams" at bounding box center [478, 331] width 16 height 16
radio input "true"
click at [710, 569] on button "SUBMIT" at bounding box center [723, 573] width 135 height 32
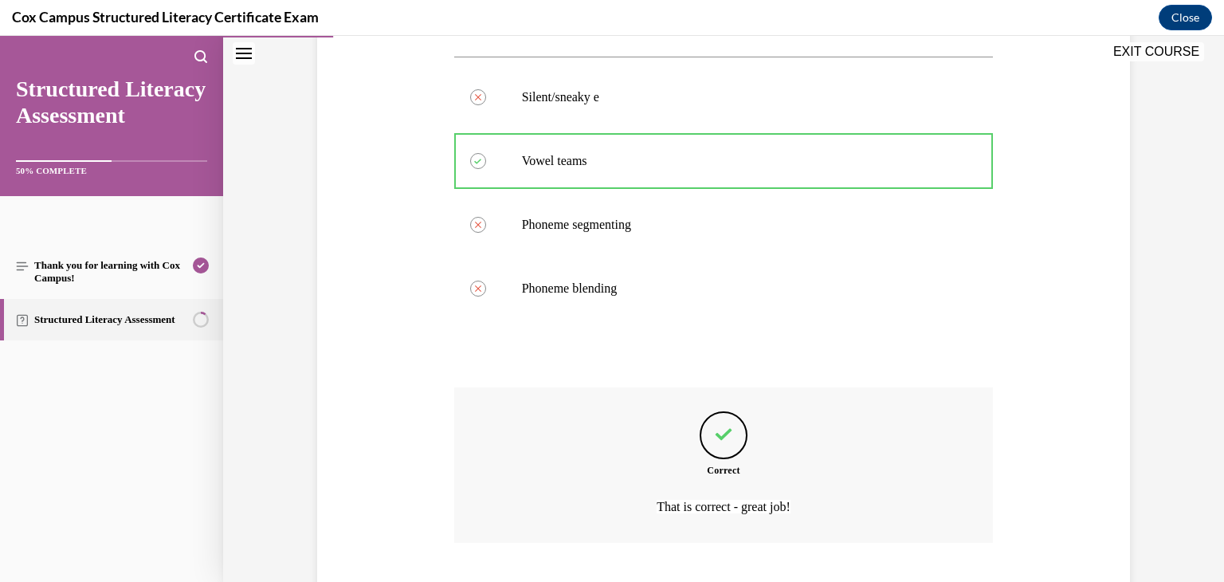
scroll to position [426, 0]
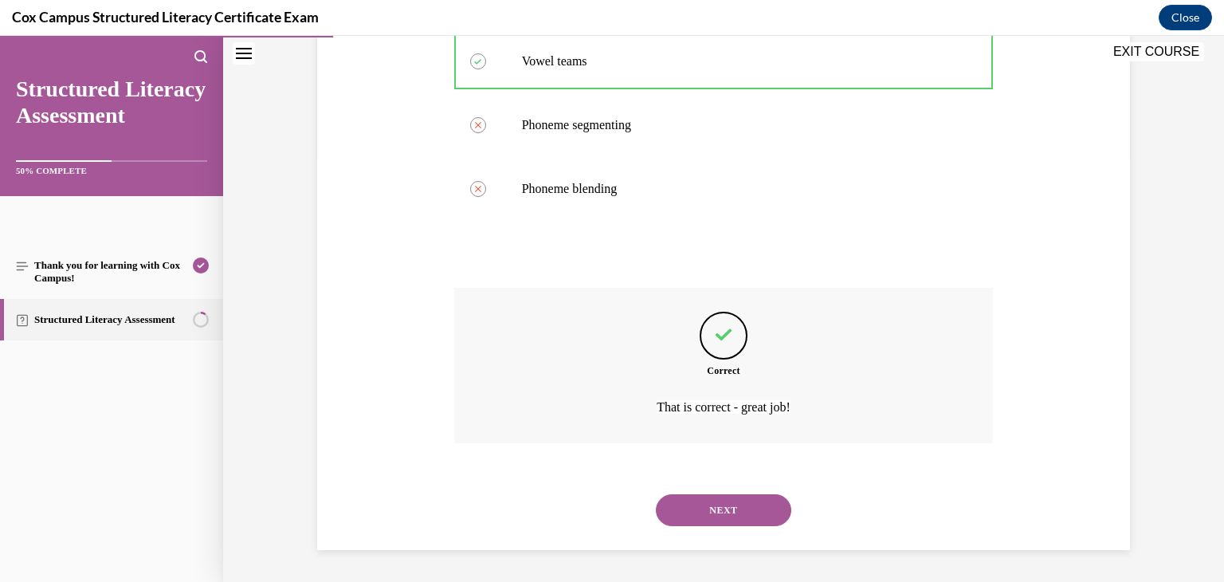
click at [745, 512] on button "NEXT" at bounding box center [723, 510] width 135 height 32
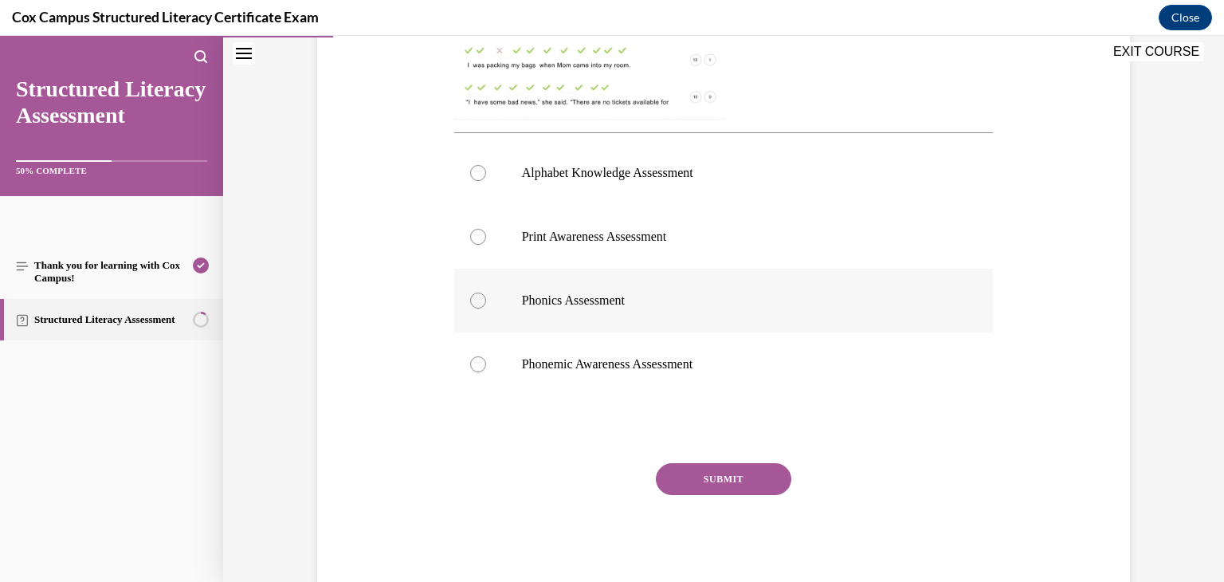
scroll to position [599, 0]
click at [664, 288] on label "Phonics Assessment" at bounding box center [723, 299] width 539 height 64
click at [486, 291] on input "Phonics Assessment" at bounding box center [478, 299] width 16 height 16
radio input "true"
click at [719, 470] on button "SUBMIT" at bounding box center [723, 477] width 135 height 32
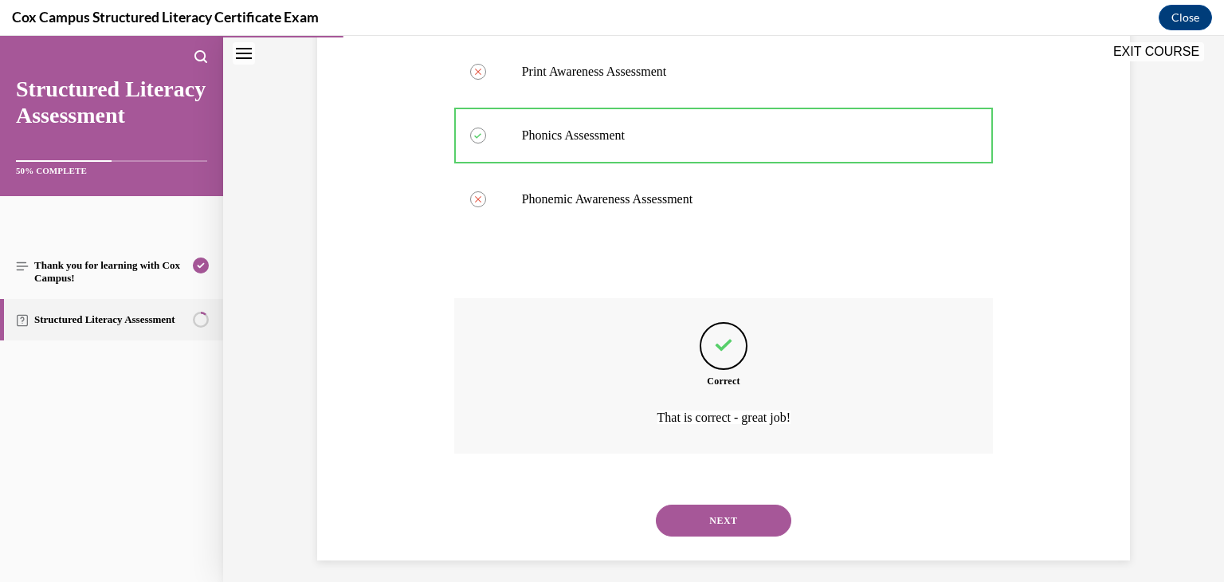
scroll to position [773, 0]
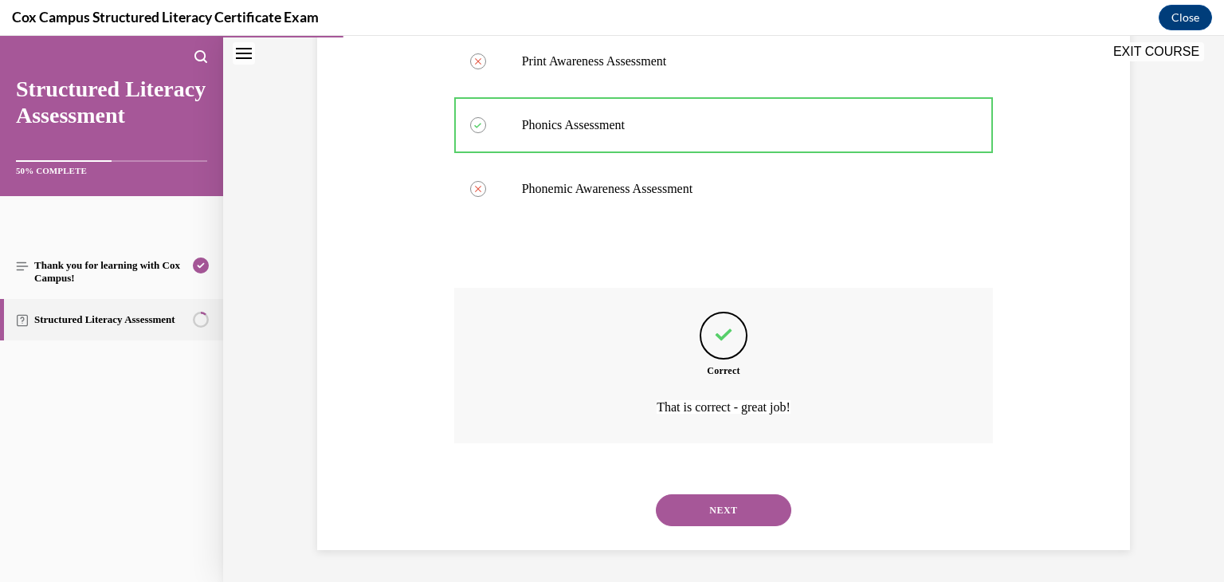
click at [724, 509] on button "NEXT" at bounding box center [723, 510] width 135 height 32
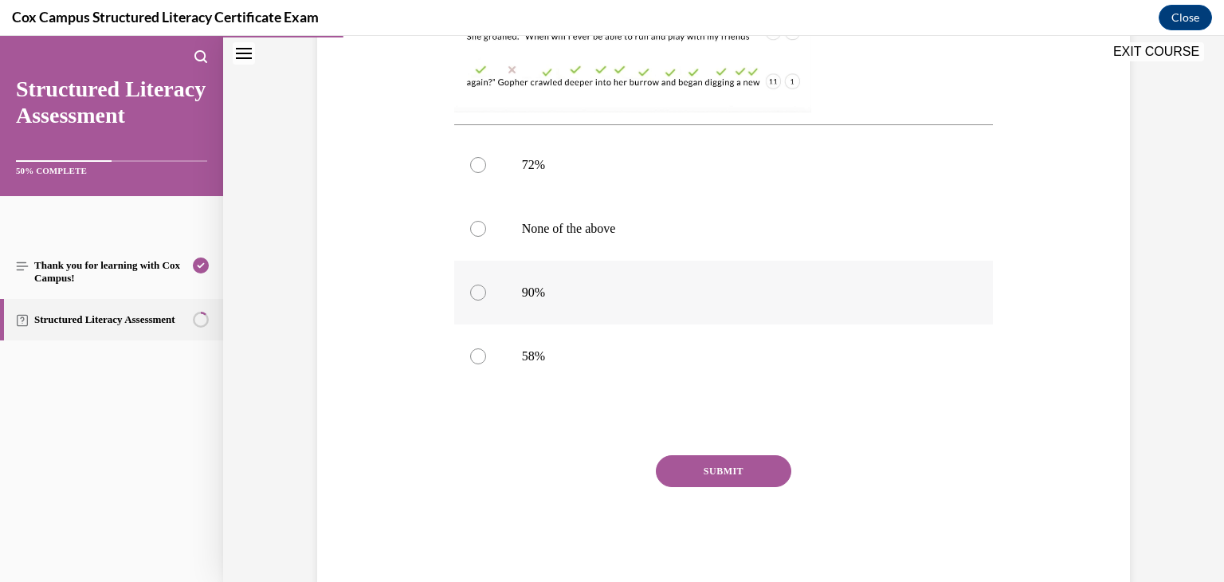
scroll to position [606, 0]
click at [584, 298] on p "90%" at bounding box center [738, 292] width 432 height 16
click at [486, 298] on input "90%" at bounding box center [478, 292] width 16 height 16
radio input "true"
click at [754, 476] on button "SUBMIT" at bounding box center [723, 470] width 135 height 32
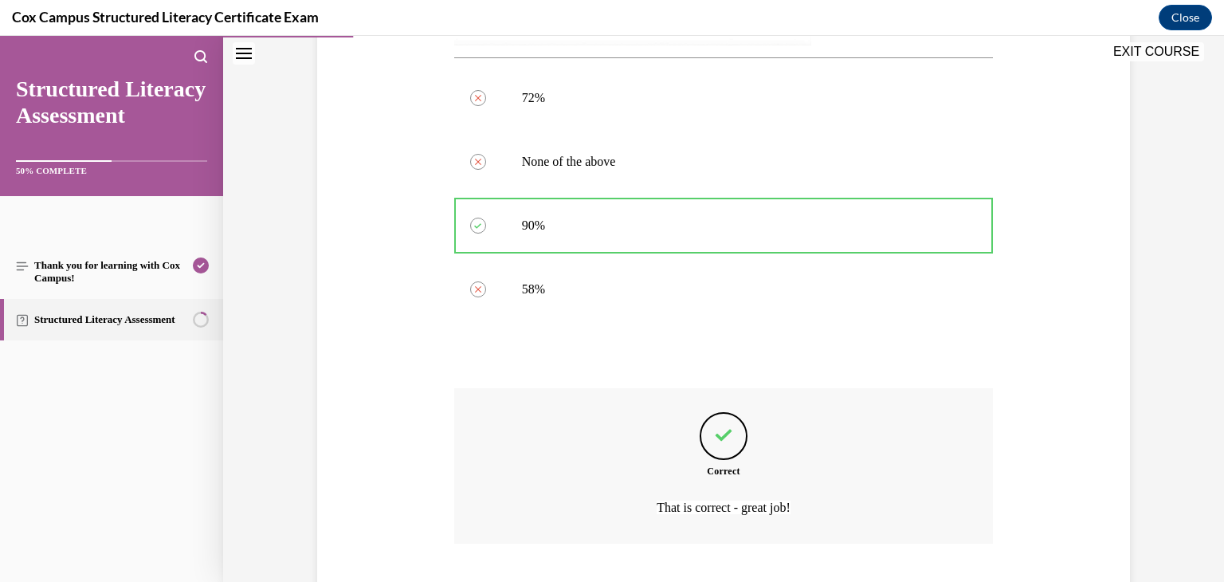
scroll to position [773, 0]
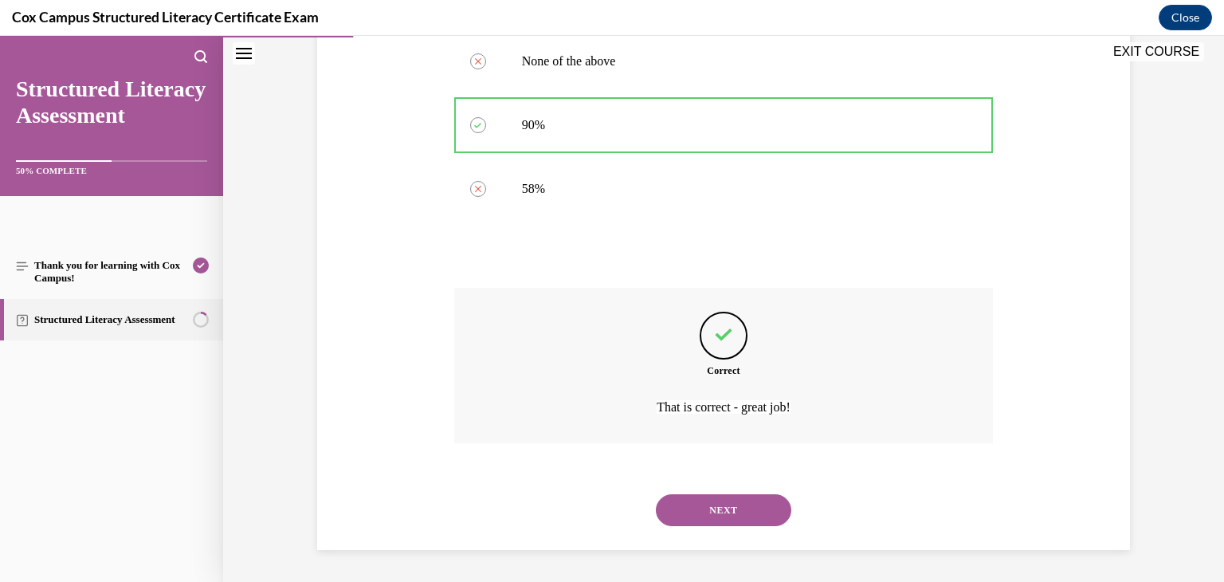
click at [748, 505] on button "NEXT" at bounding box center [723, 510] width 135 height 32
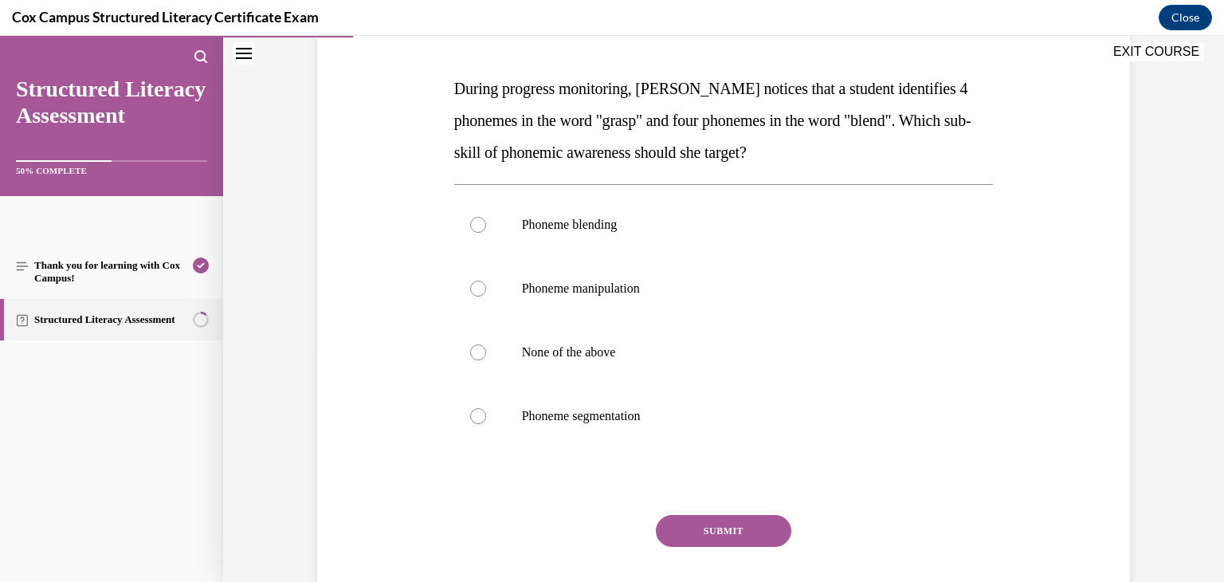
scroll to position [232, 0]
click at [740, 412] on p "Phoneme segmentation" at bounding box center [738, 415] width 432 height 16
click at [486, 412] on input "Phoneme segmentation" at bounding box center [478, 415] width 16 height 16
radio input "true"
click at [725, 527] on button "SUBMIT" at bounding box center [723, 530] width 135 height 32
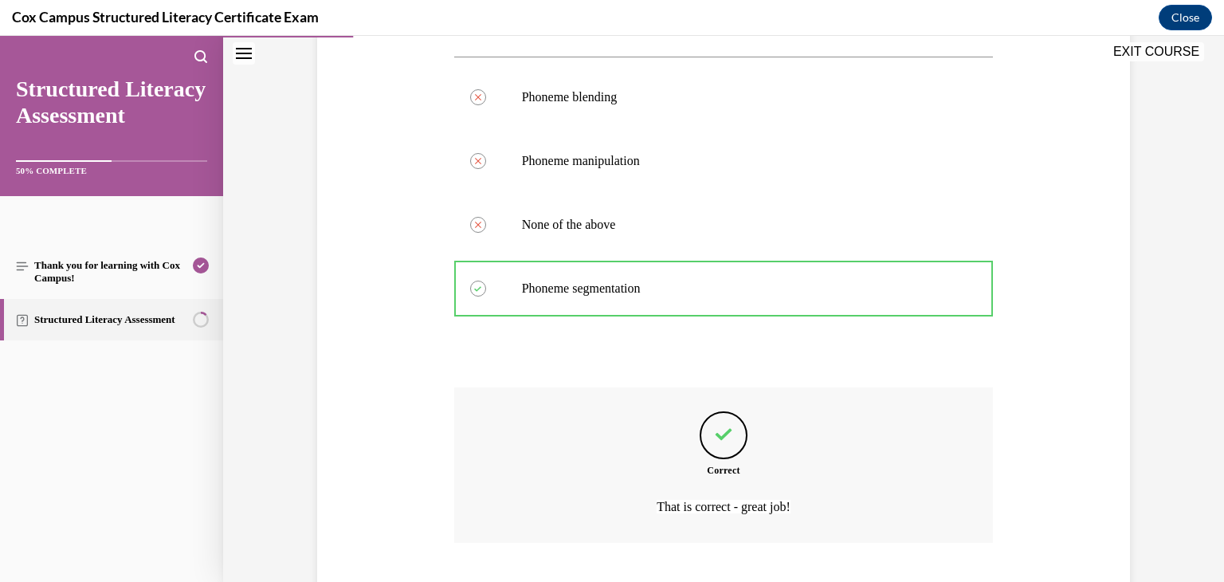
scroll to position [458, 0]
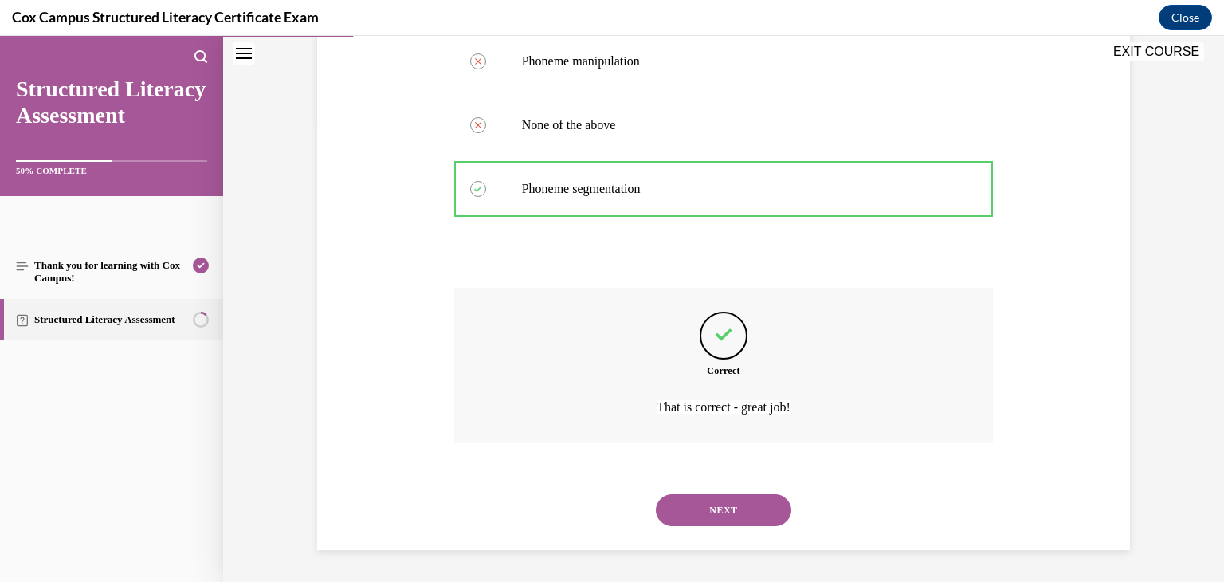
click at [731, 503] on button "NEXT" at bounding box center [723, 510] width 135 height 32
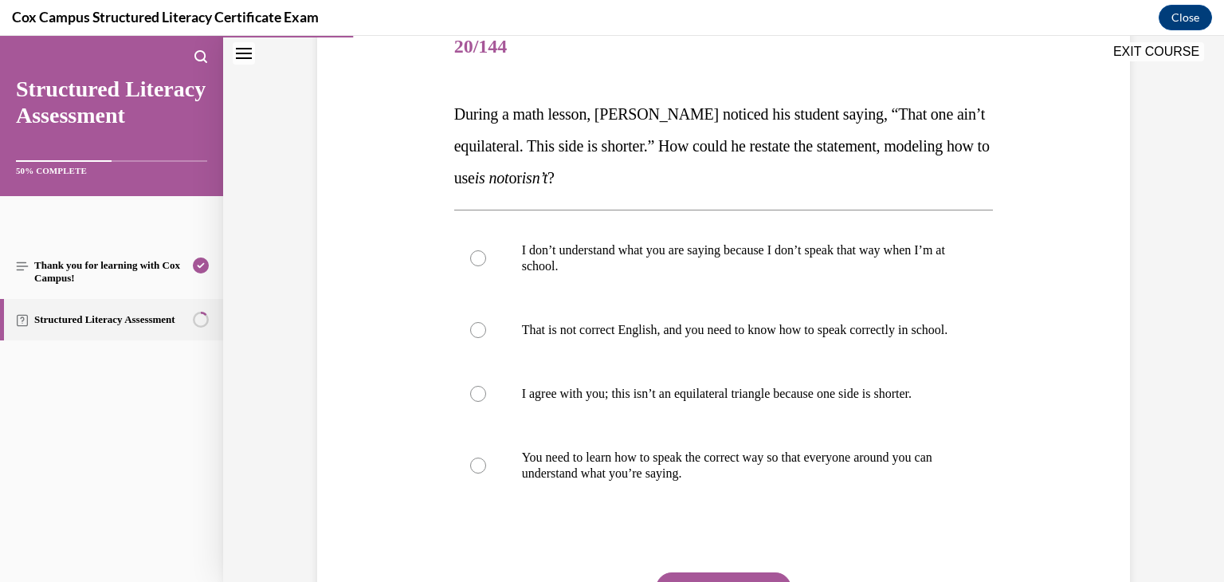
scroll to position [210, 0]
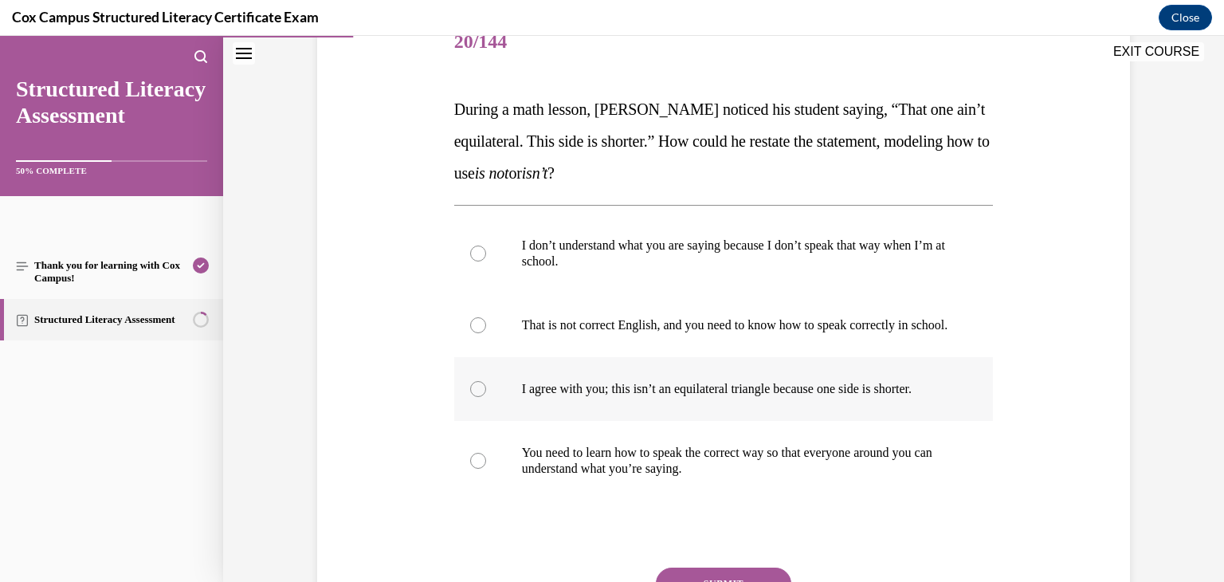
click at [690, 417] on label "I agree with you; this isn’t an equilateral triangle because one side is shorte…" at bounding box center [723, 389] width 539 height 64
click at [486, 397] on input "I agree with you; this isn’t an equilateral triangle because one side is shorte…" at bounding box center [478, 389] width 16 height 16
radio input "true"
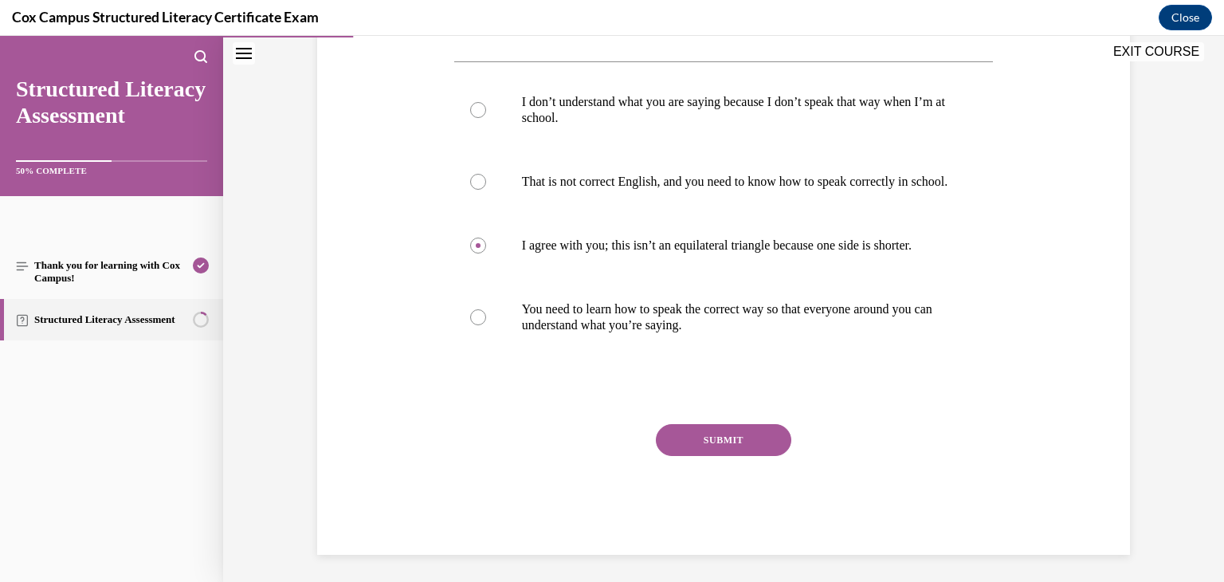
click at [706, 450] on button "SUBMIT" at bounding box center [723, 440] width 135 height 32
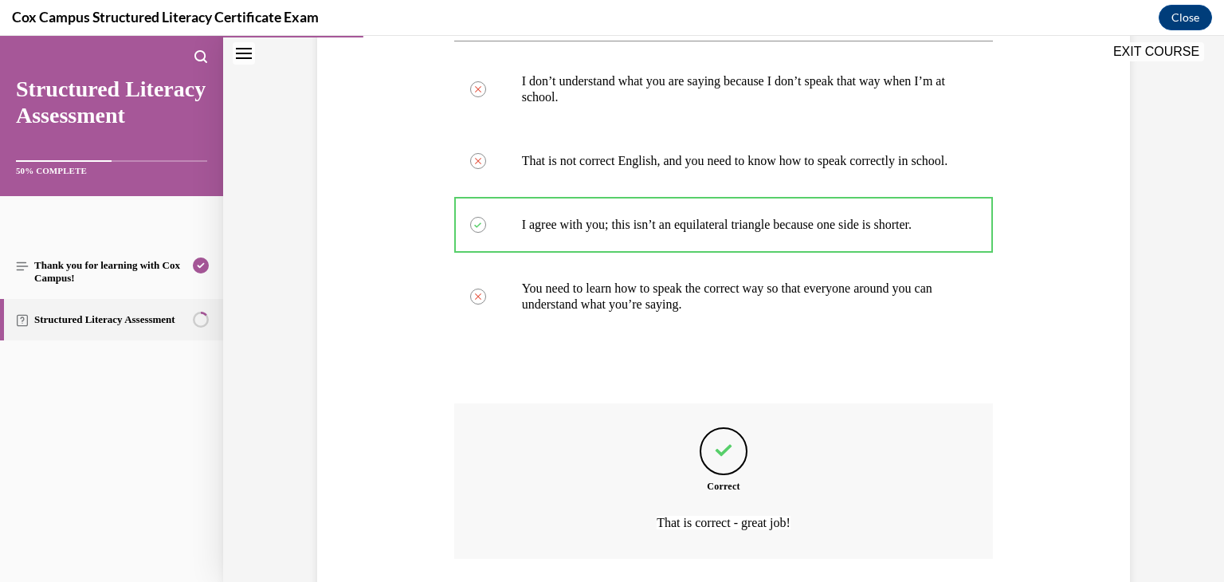
scroll to position [506, 0]
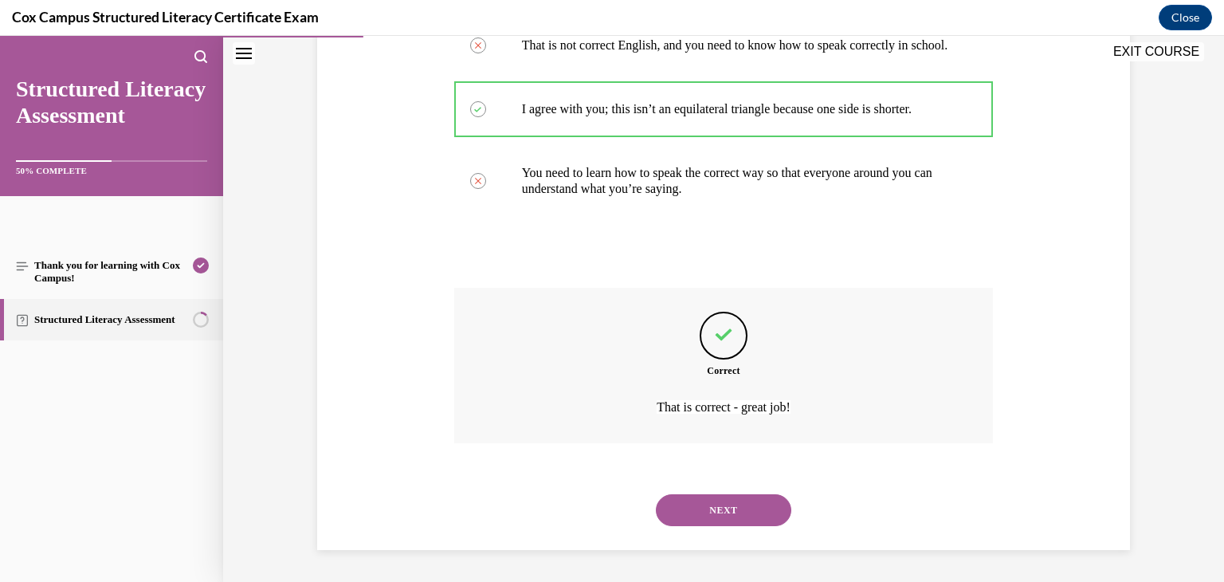
click at [722, 509] on button "NEXT" at bounding box center [723, 510] width 135 height 32
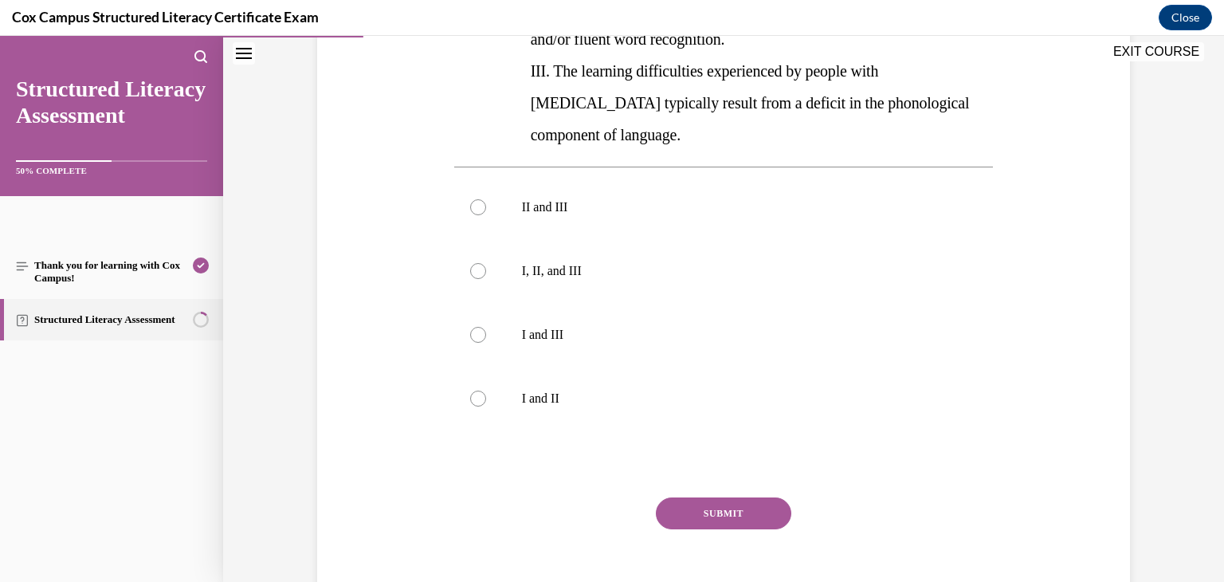
scroll to position [441, 0]
click at [622, 262] on p "I, II, and III" at bounding box center [738, 270] width 432 height 16
click at [486, 262] on input "I, II, and III" at bounding box center [478, 270] width 16 height 16
radio input "true"
click at [688, 496] on button "SUBMIT" at bounding box center [723, 512] width 135 height 32
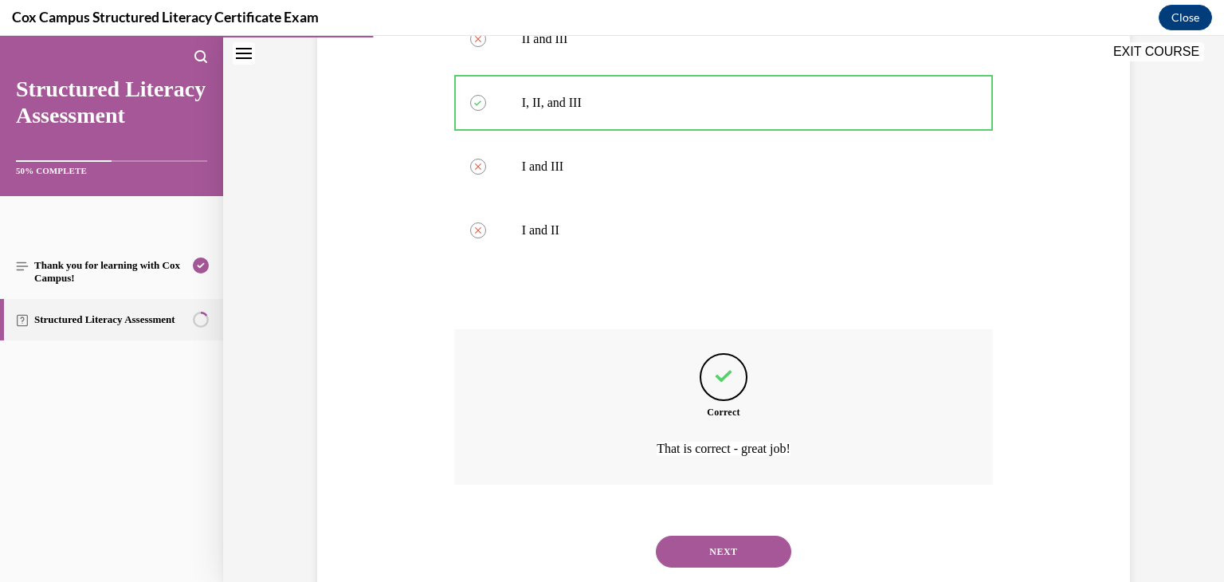
scroll to position [617, 0]
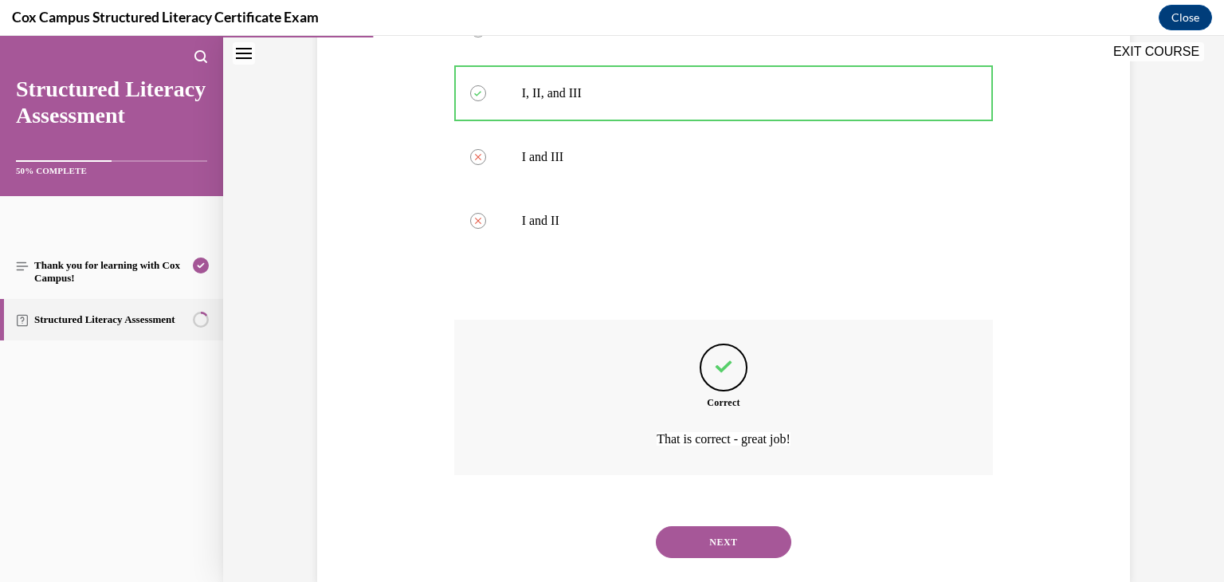
click at [704, 526] on button "NEXT" at bounding box center [723, 542] width 135 height 32
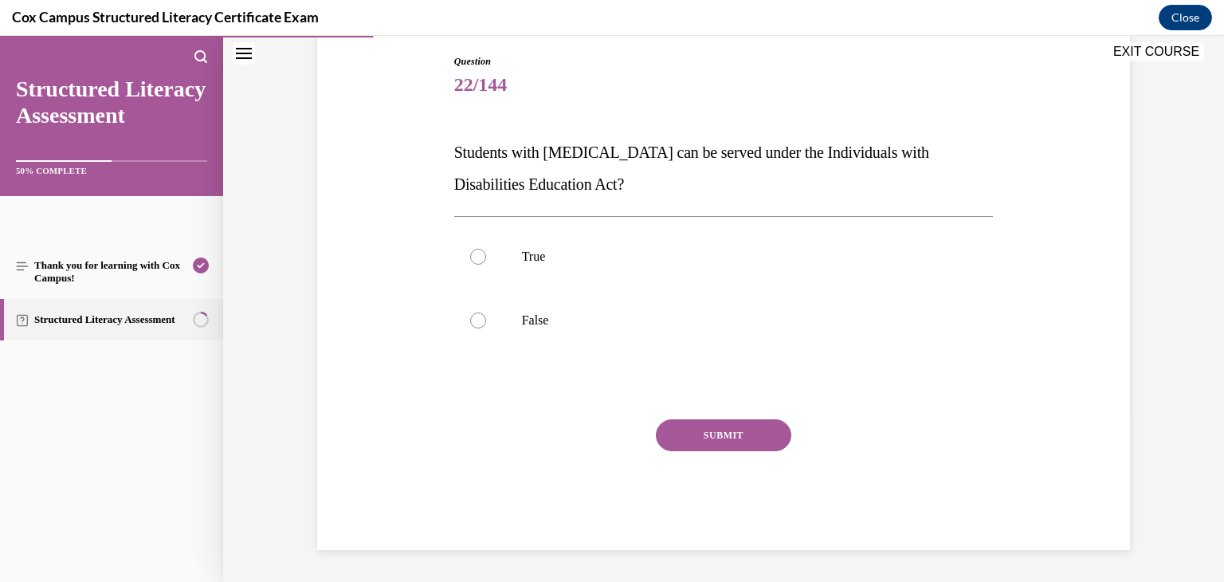
scroll to position [167, 0]
click at [553, 323] on p "False" at bounding box center [738, 320] width 432 height 16
click at [486, 323] on input "False" at bounding box center [478, 320] width 16 height 16
radio input "true"
click at [641, 259] on p "True" at bounding box center [738, 257] width 432 height 16
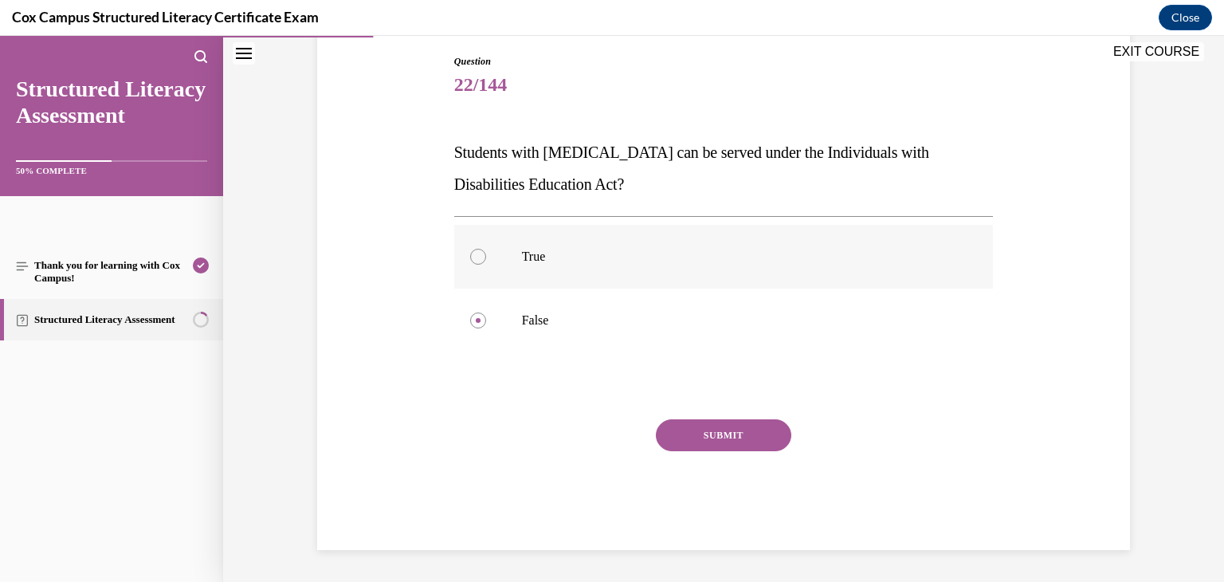
click at [486, 259] on input "True" at bounding box center [478, 257] width 16 height 16
radio input "true"
click at [704, 430] on button "SUBMIT" at bounding box center [723, 435] width 135 height 32
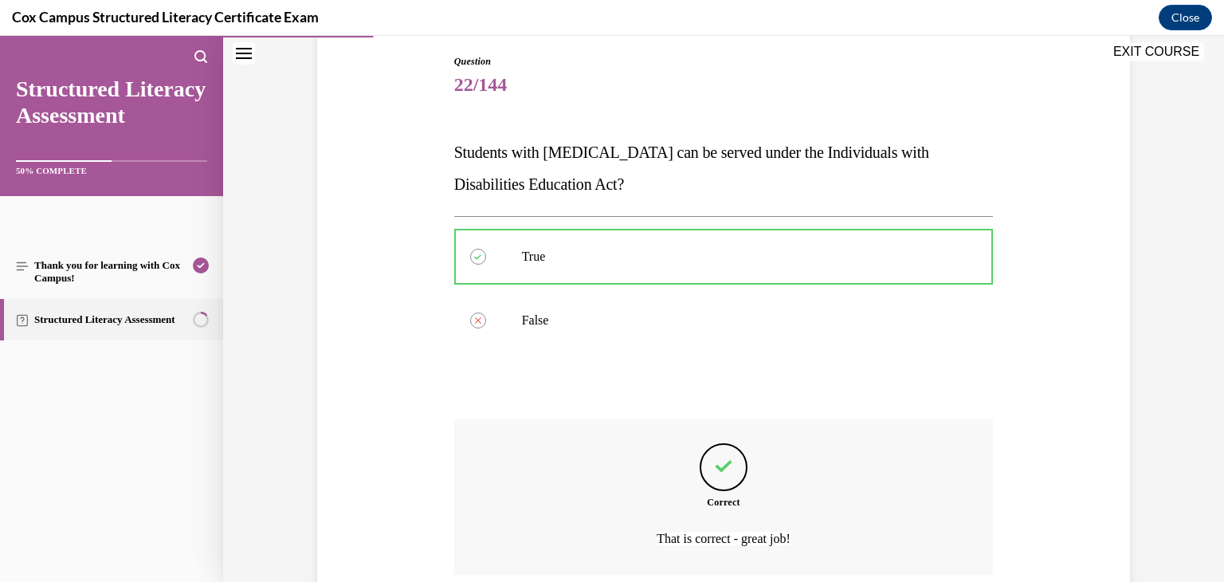
scroll to position [299, 0]
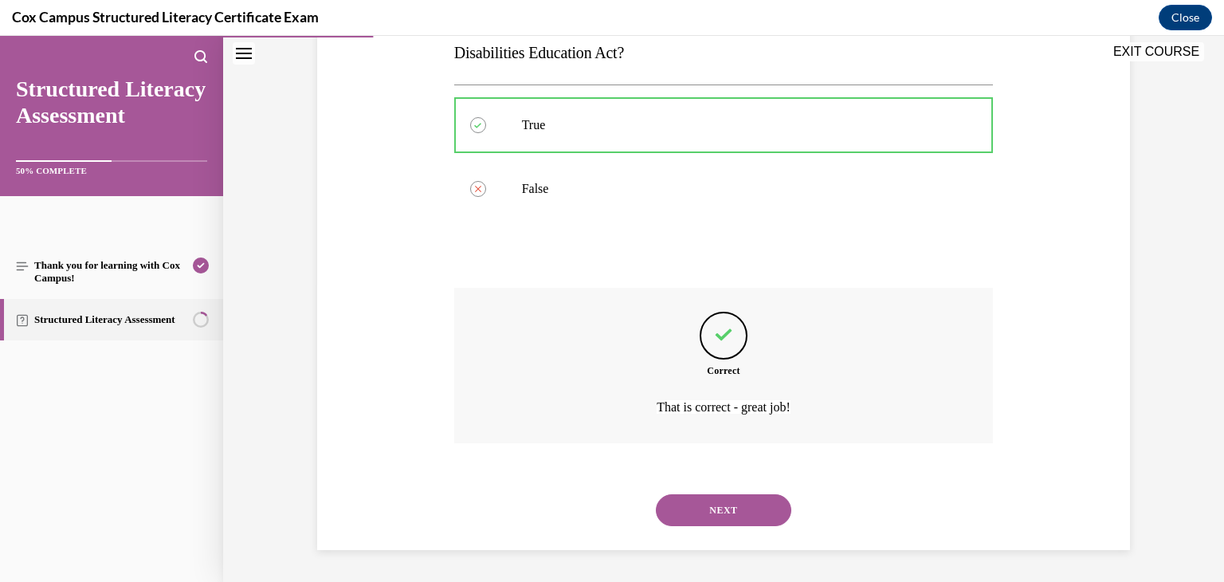
click at [716, 504] on button "NEXT" at bounding box center [723, 510] width 135 height 32
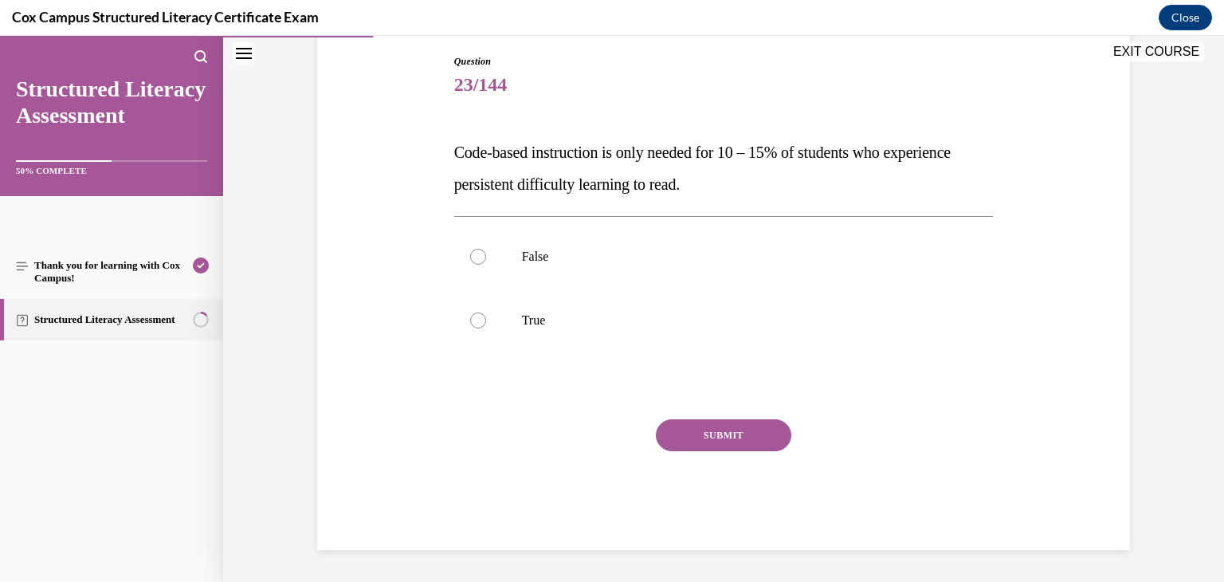
scroll to position [167, 0]
click at [558, 257] on p "False" at bounding box center [738, 257] width 432 height 16
click at [486, 257] on input "False" at bounding box center [478, 257] width 16 height 16
radio input "true"
click at [707, 439] on button "SUBMIT" at bounding box center [723, 435] width 135 height 32
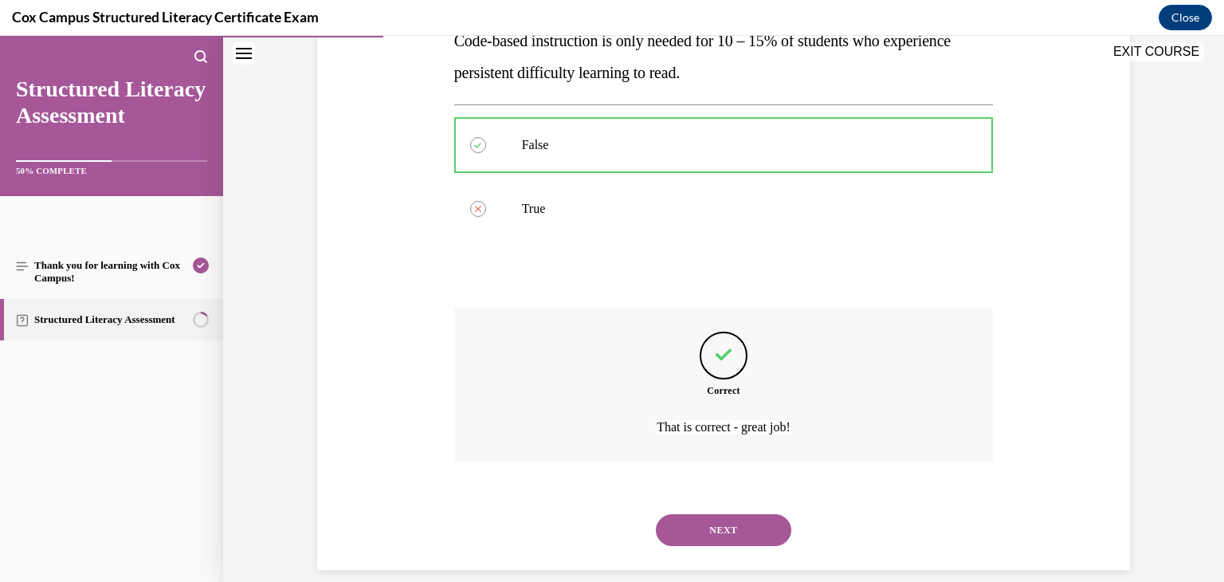
scroll to position [299, 0]
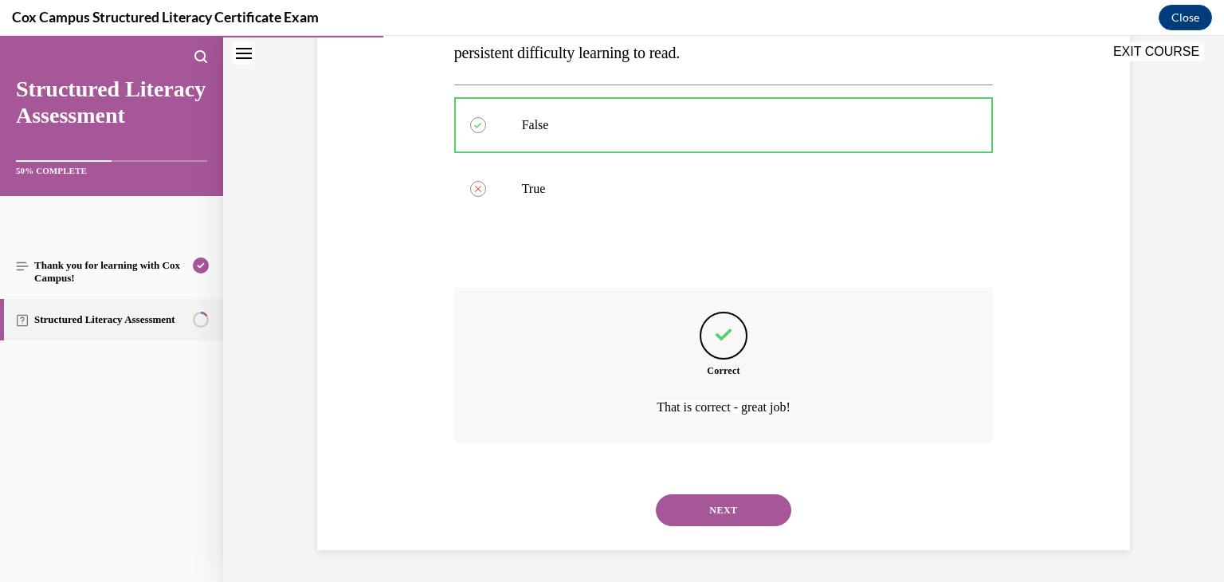
click at [727, 500] on button "NEXT" at bounding box center [723, 510] width 135 height 32
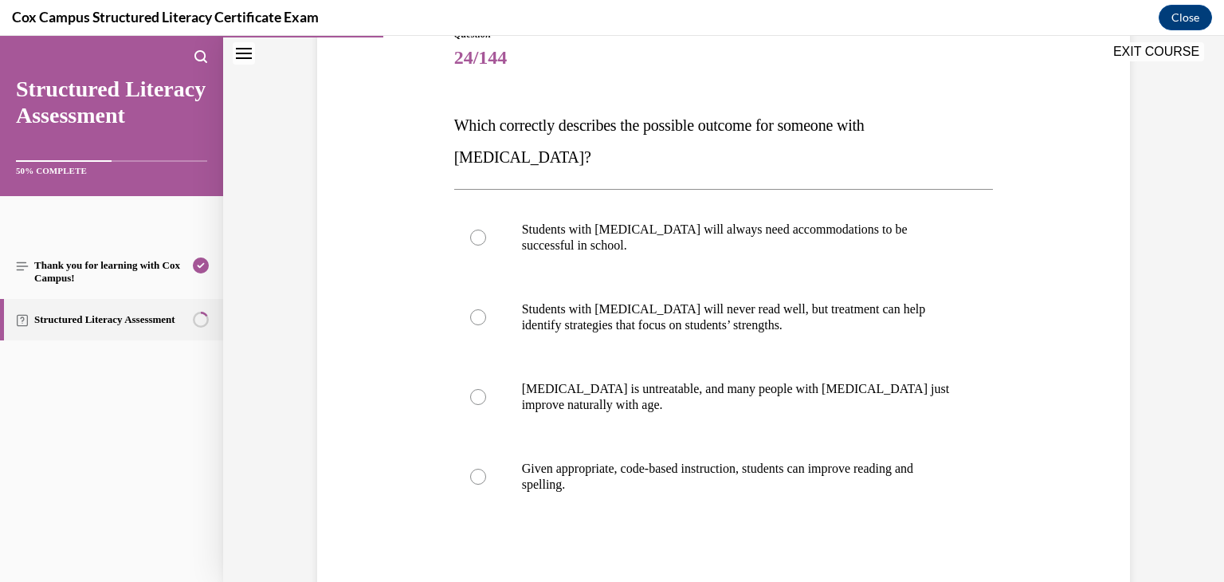
scroll to position [201, 0]
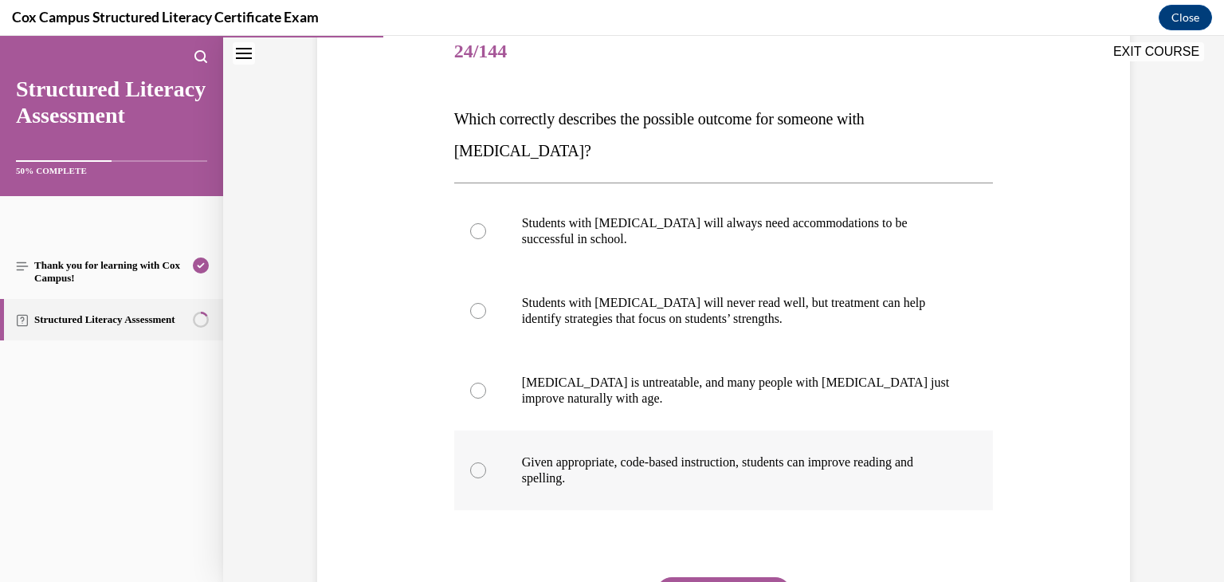
click at [675, 455] on span "Given appropriate, code-based instruction, students can improve reading and spe…" at bounding box center [717, 469] width 391 height 29
click at [486, 462] on input "Given appropriate, code-based instruction, students can improve reading and spe…" at bounding box center [478, 470] width 16 height 16
radio input "true"
click at [711, 577] on button "SUBMIT" at bounding box center [723, 593] width 135 height 32
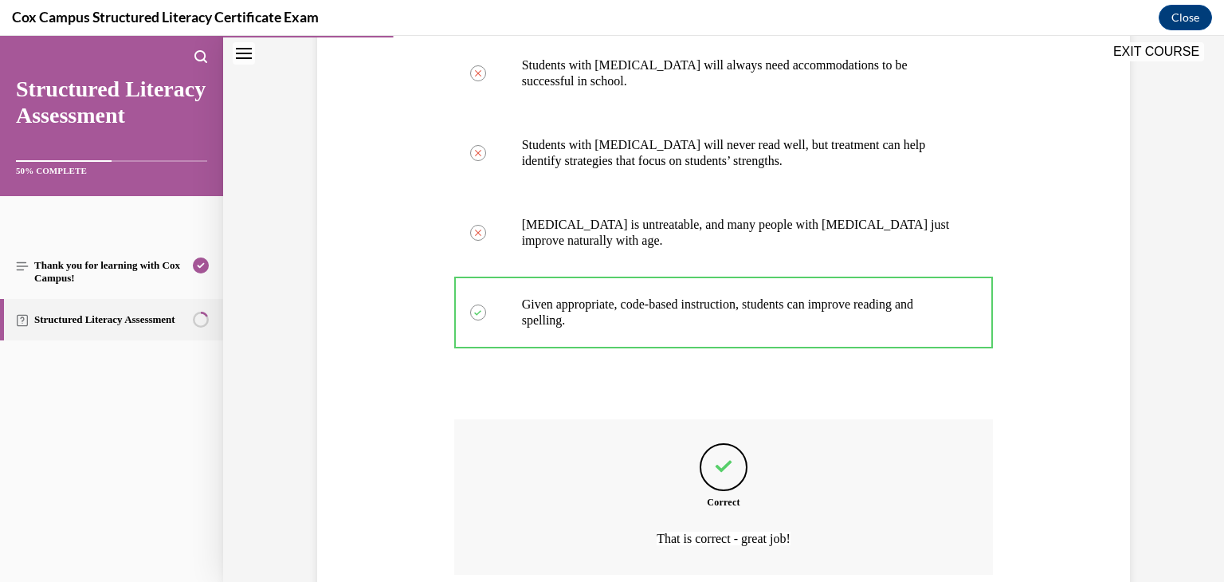
scroll to position [458, 0]
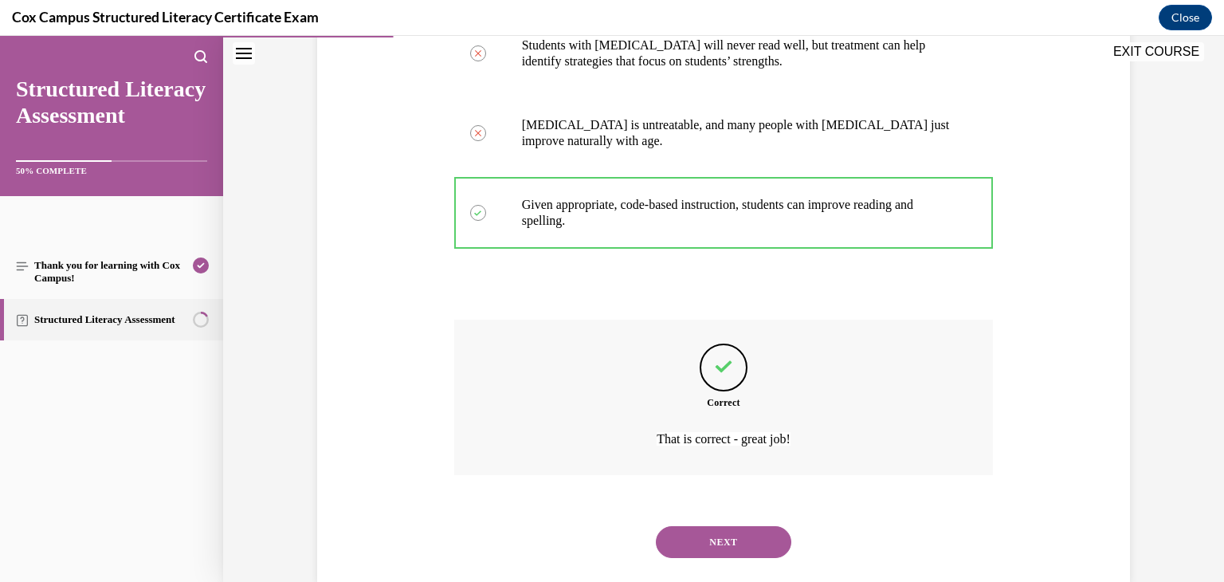
click at [747, 526] on button "NEXT" at bounding box center [723, 542] width 135 height 32
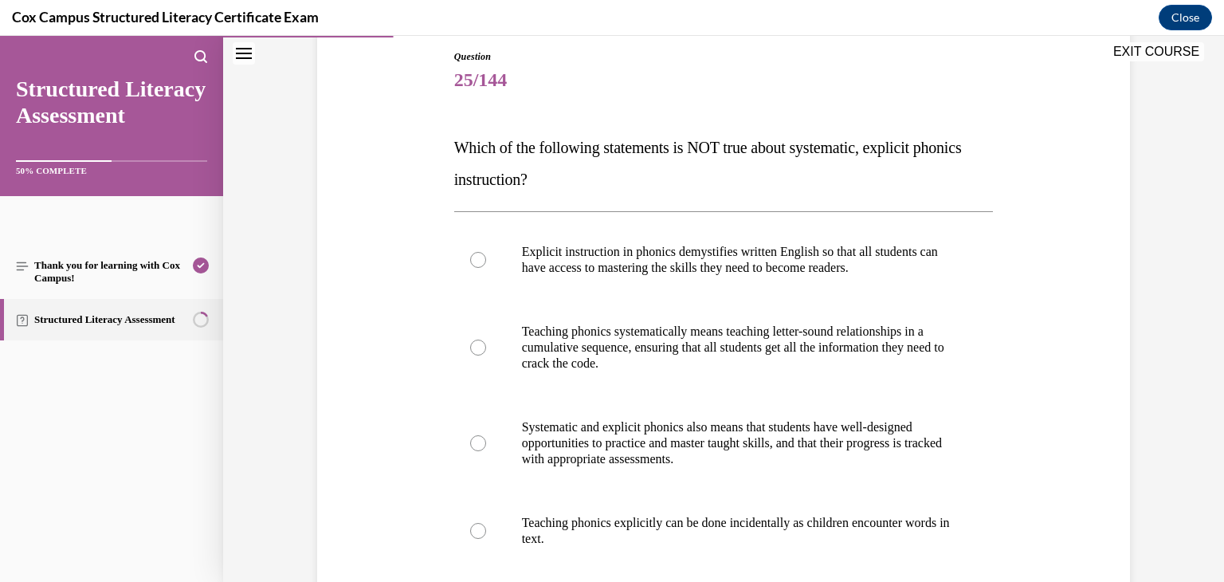
scroll to position [175, 0]
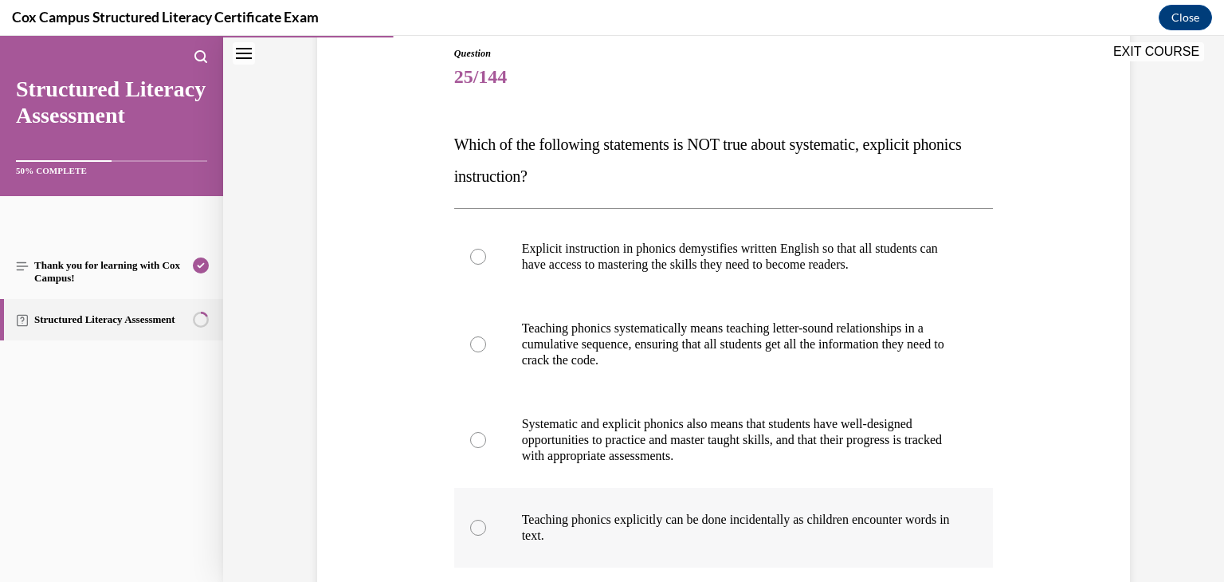
click at [627, 508] on label "Teaching phonics explicitly can be done incidentally as children encounter word…" at bounding box center [723, 528] width 539 height 80
click at [486, 519] on input "Teaching phonics explicitly can be done incidentally as children encounter word…" at bounding box center [478, 527] width 16 height 16
radio input "true"
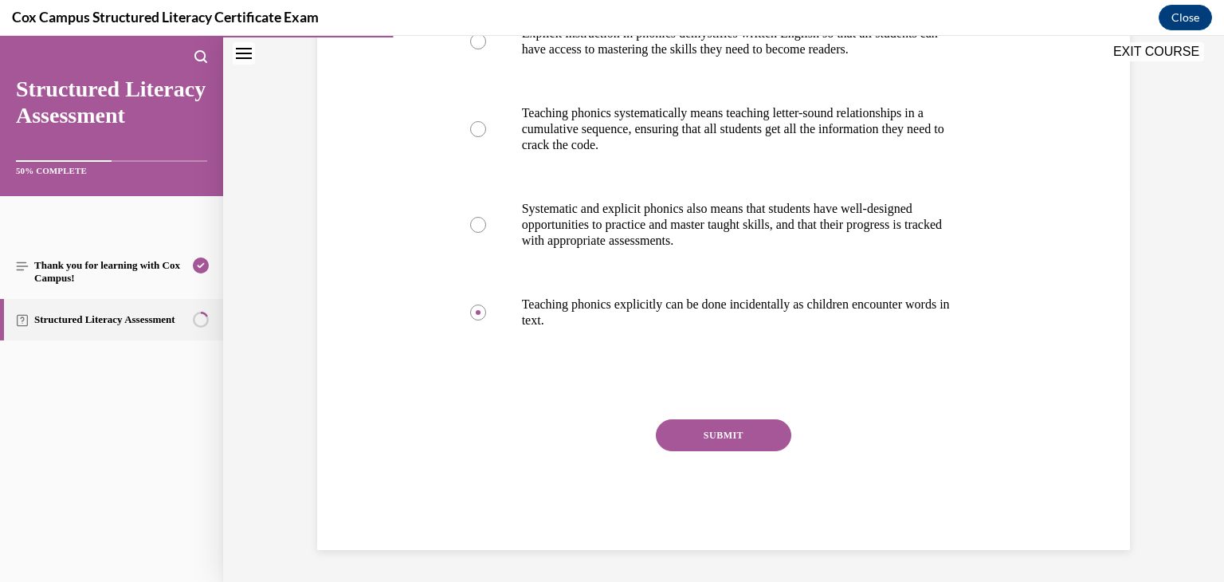
click at [703, 431] on button "SUBMIT" at bounding box center [723, 435] width 135 height 32
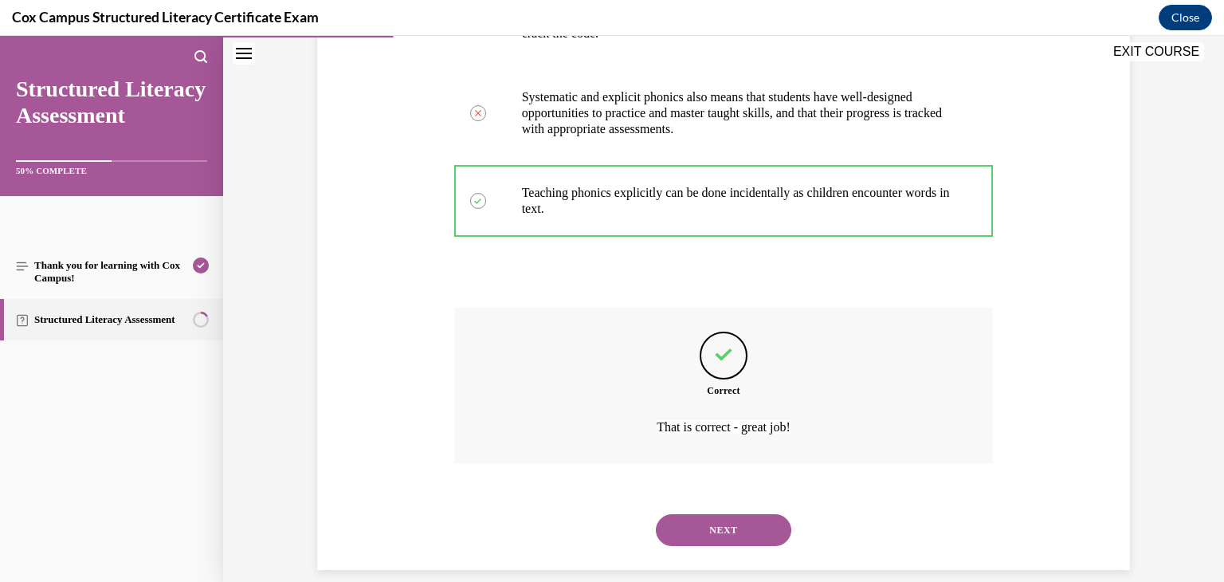
scroll to position [522, 0]
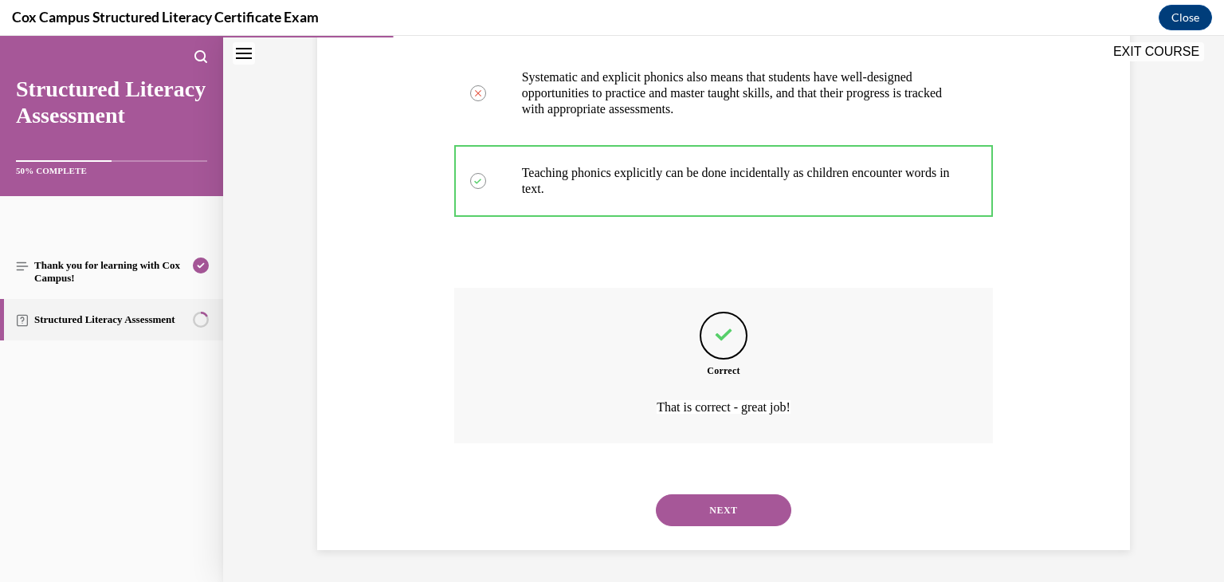
click at [723, 508] on button "NEXT" at bounding box center [723, 510] width 135 height 32
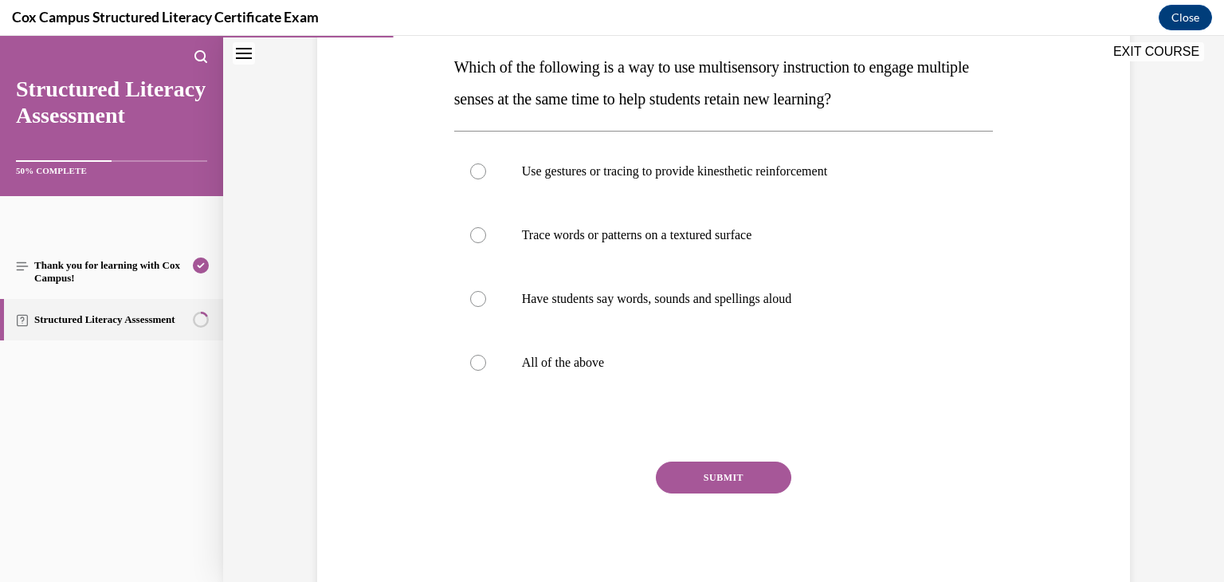
scroll to position [253, 0]
click at [649, 357] on p "All of the above" at bounding box center [738, 362] width 432 height 16
click at [486, 357] on input "All of the above" at bounding box center [478, 362] width 16 height 16
radio input "true"
click at [730, 461] on button "SUBMIT" at bounding box center [723, 477] width 135 height 32
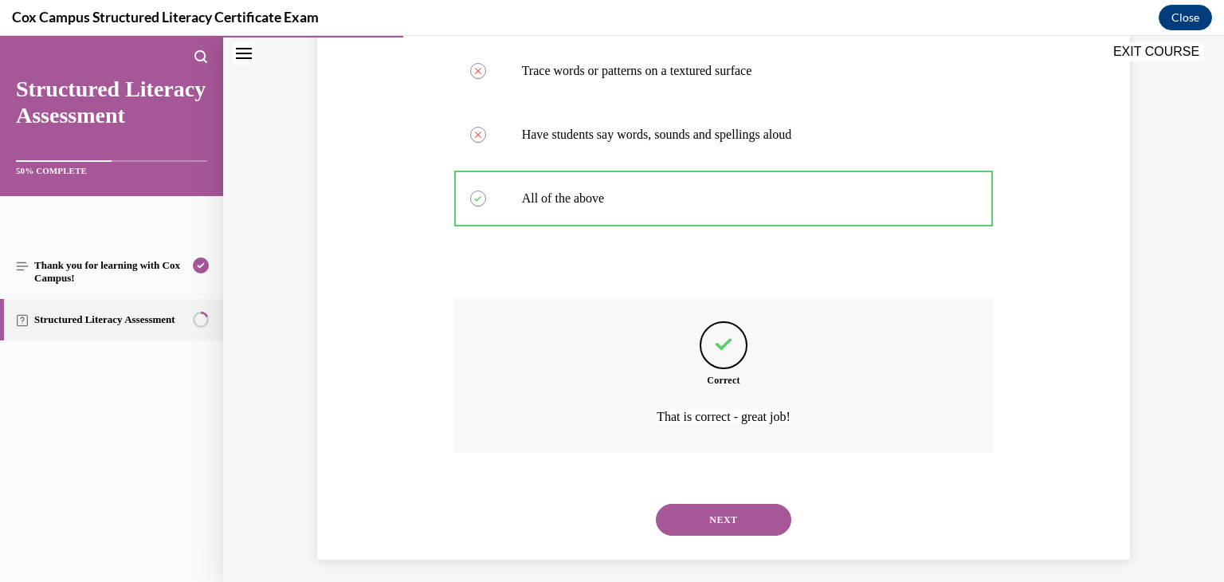
scroll to position [426, 0]
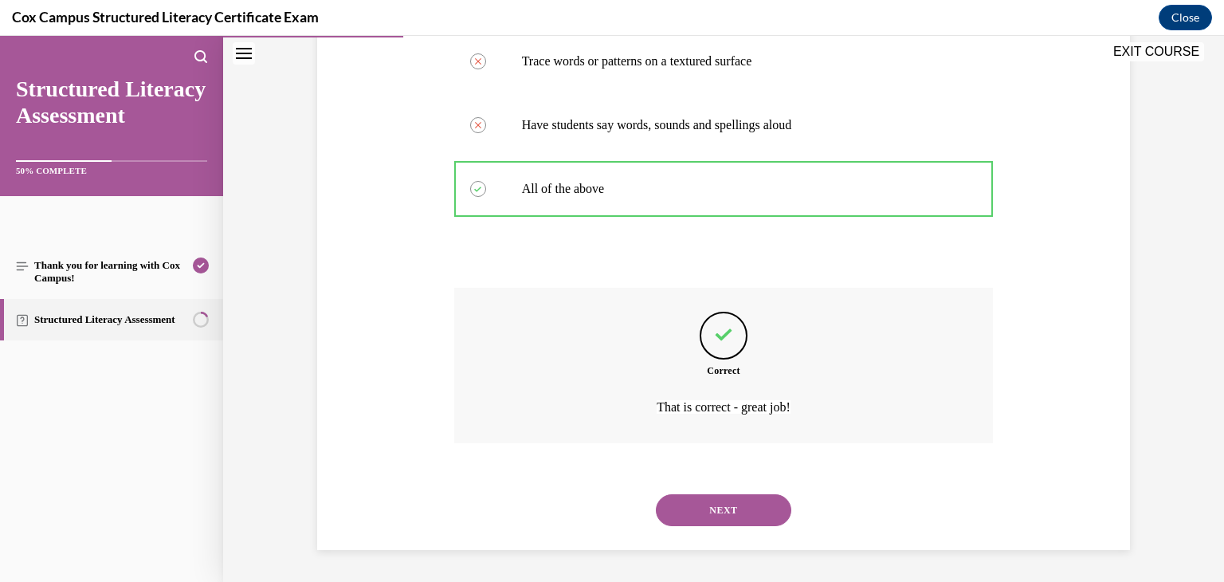
click at [737, 506] on button "NEXT" at bounding box center [723, 510] width 135 height 32
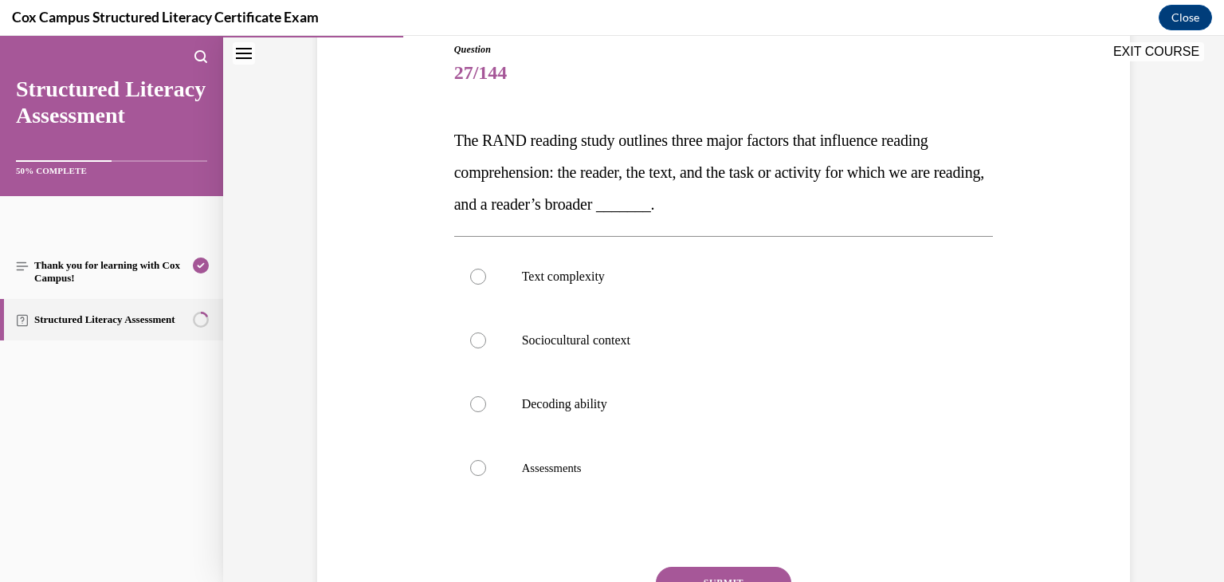
scroll to position [182, 0]
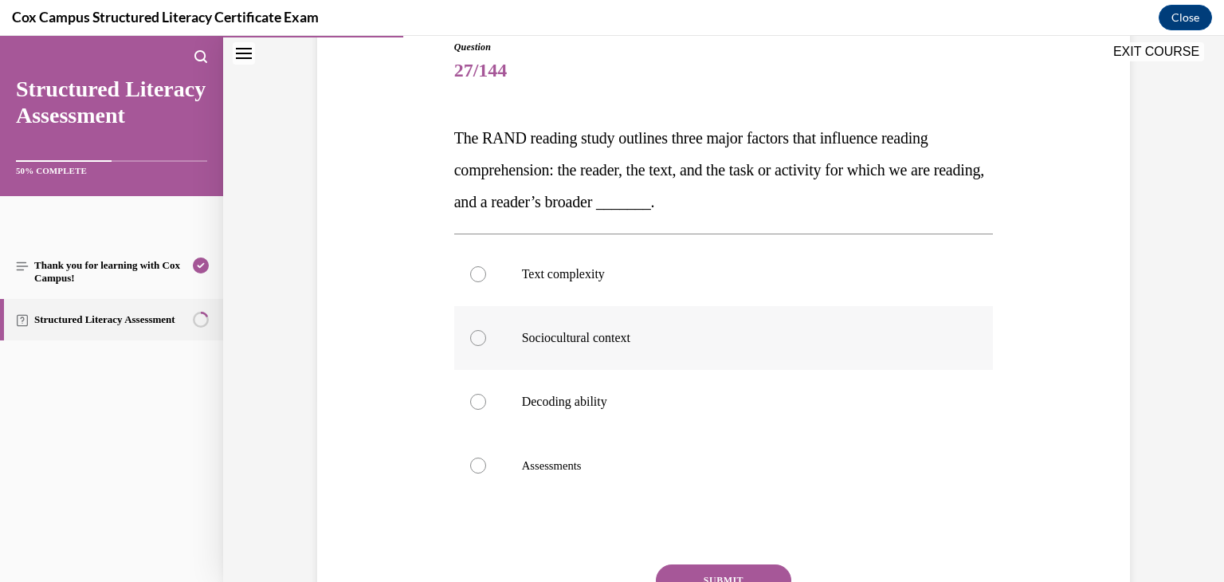
click at [771, 325] on label "Sociocultural context" at bounding box center [723, 338] width 539 height 64
click at [486, 330] on input "Sociocultural context" at bounding box center [478, 338] width 16 height 16
radio input "true"
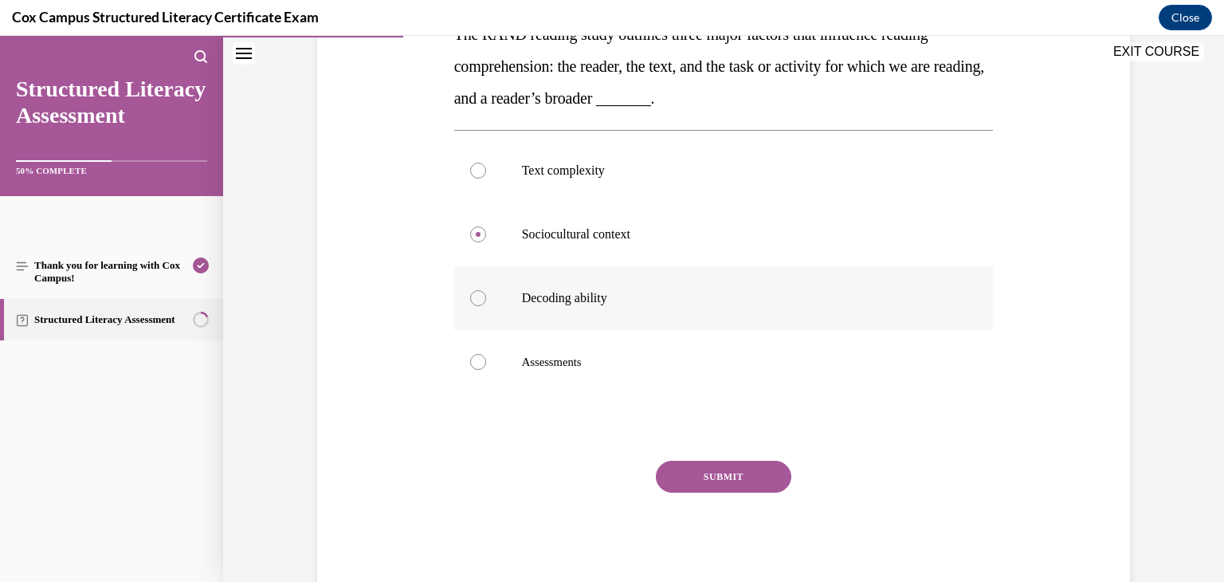
scroll to position [288, 0]
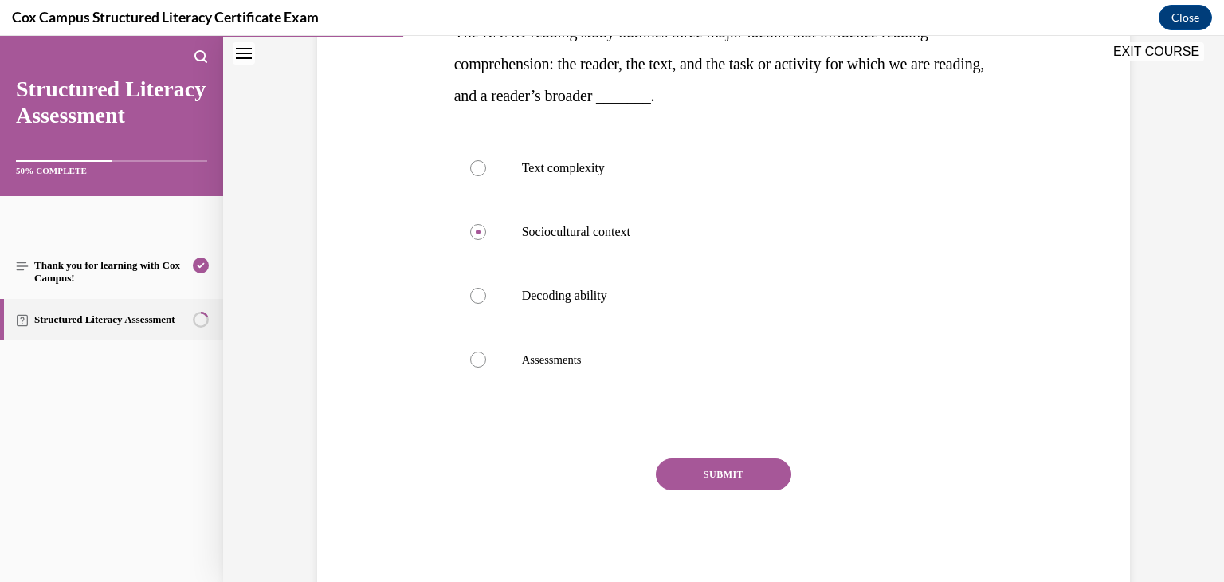
click at [741, 471] on button "SUBMIT" at bounding box center [723, 474] width 135 height 32
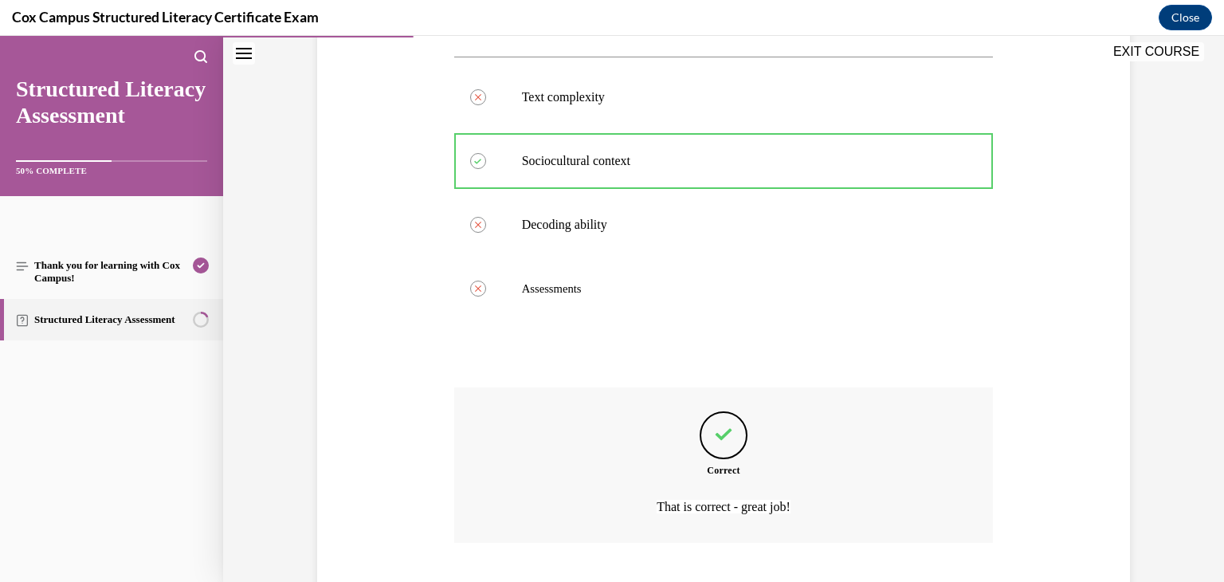
scroll to position [458, 0]
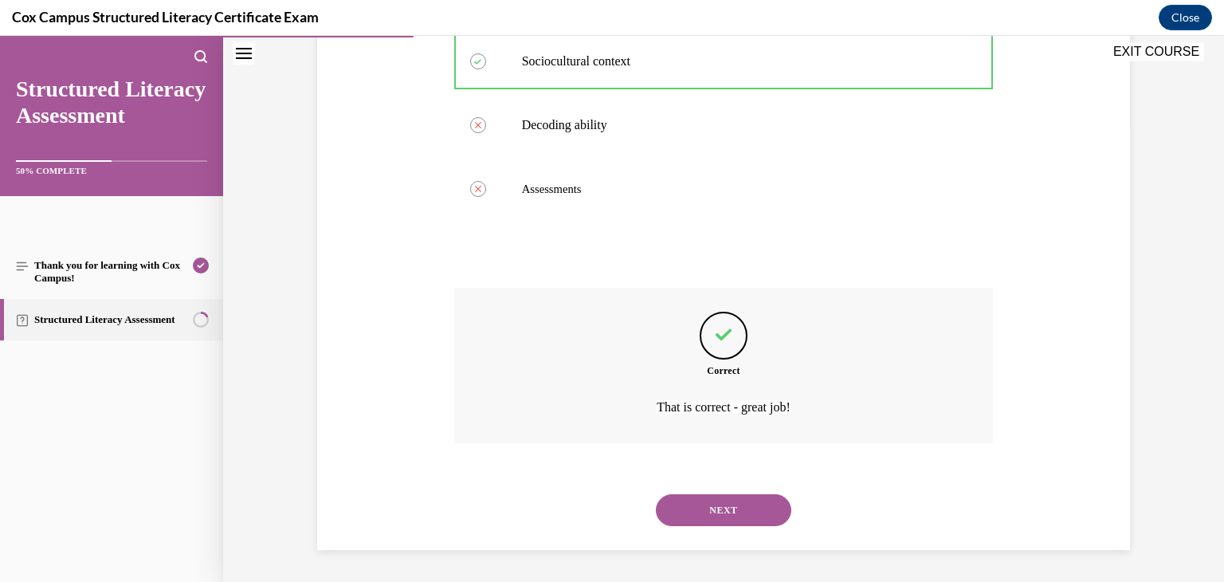
click at [743, 512] on button "NEXT" at bounding box center [723, 510] width 135 height 32
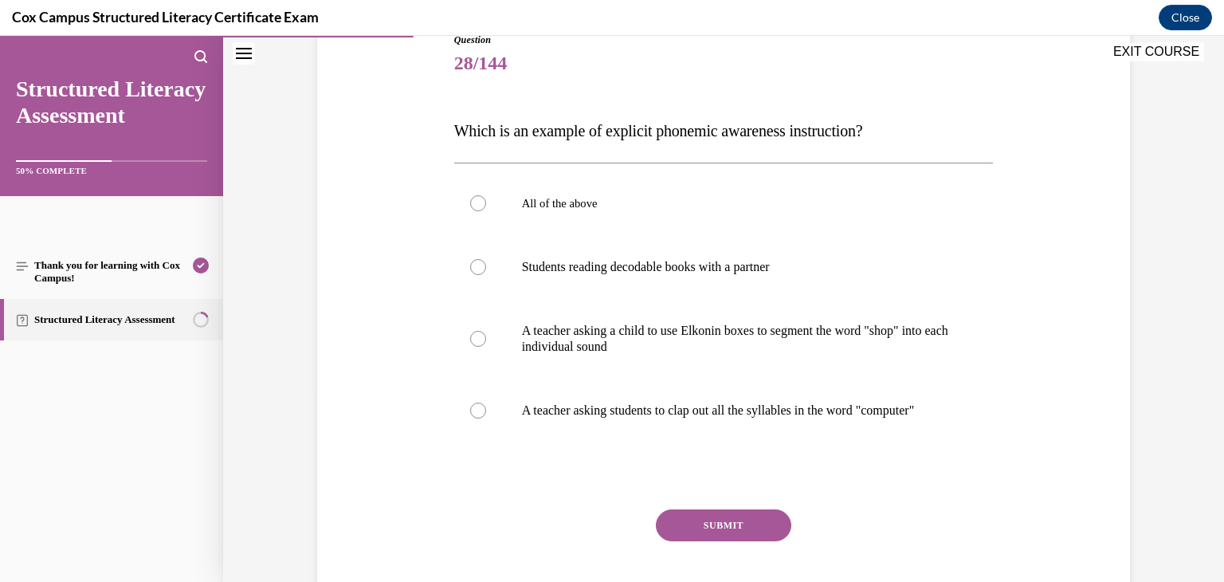
scroll to position [190, 0]
click at [789, 324] on p "A teacher asking a child to use Elkonin boxes to segment the word "shop" into e…" at bounding box center [738, 338] width 432 height 32
click at [486, 330] on input "A teacher asking a child to use Elkonin boxes to segment the word "shop" into e…" at bounding box center [478, 338] width 16 height 16
radio input "true"
click at [770, 533] on button "SUBMIT" at bounding box center [723, 524] width 135 height 32
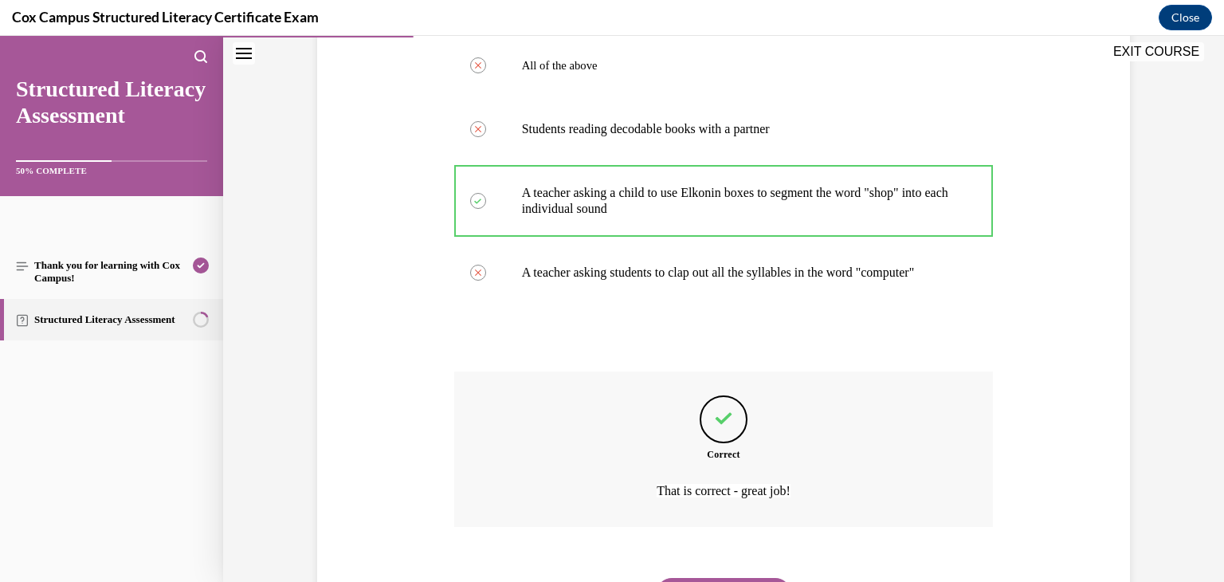
scroll to position [426, 0]
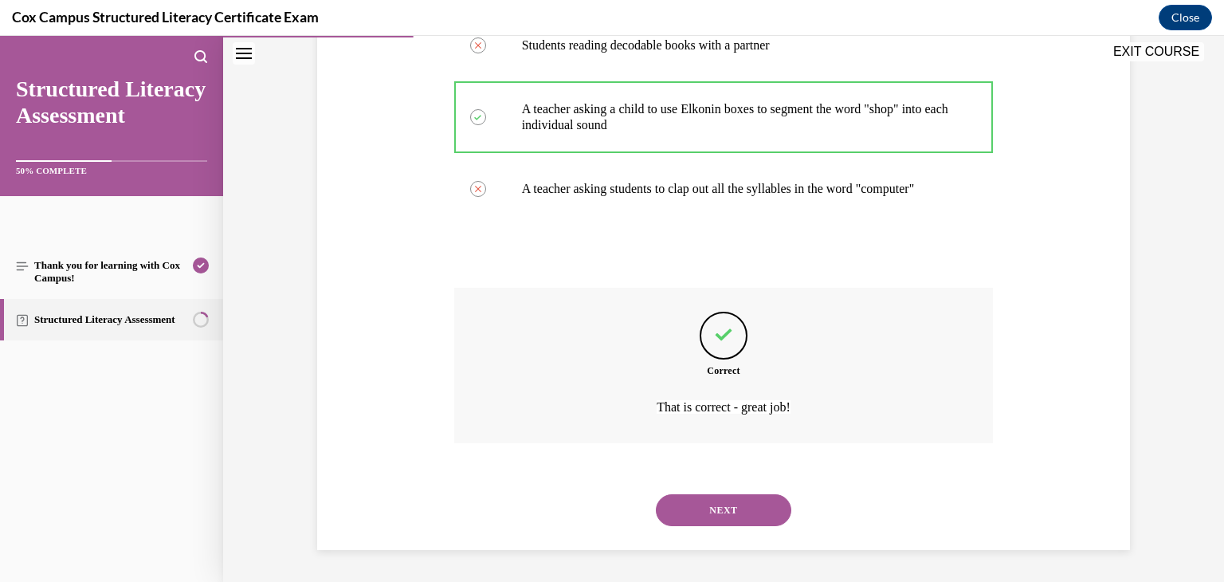
click at [766, 515] on button "NEXT" at bounding box center [723, 510] width 135 height 32
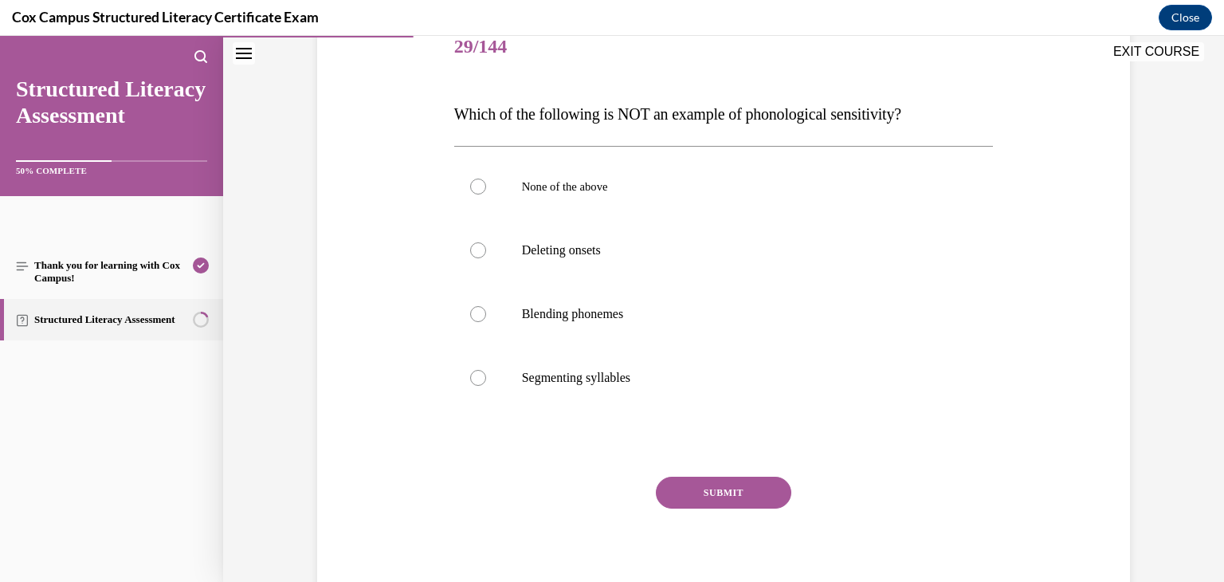
scroll to position [211, 0]
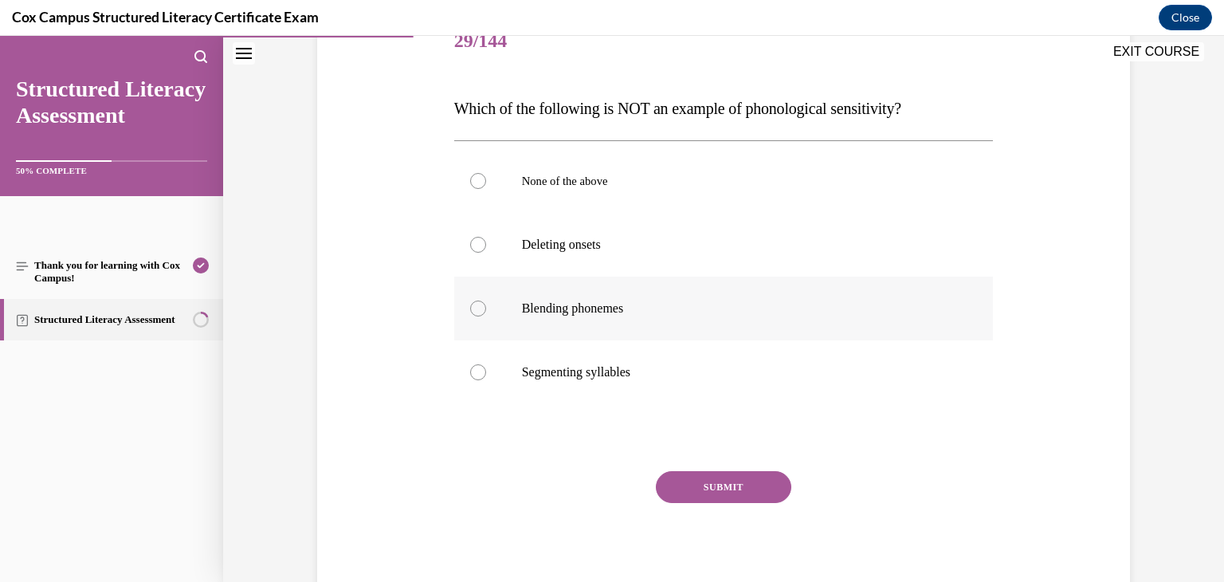
click at [764, 319] on label "Blending phonemes" at bounding box center [723, 308] width 539 height 64
click at [486, 316] on input "Blending phonemes" at bounding box center [478, 308] width 16 height 16
radio input "true"
click at [731, 489] on button "SUBMIT" at bounding box center [723, 487] width 135 height 32
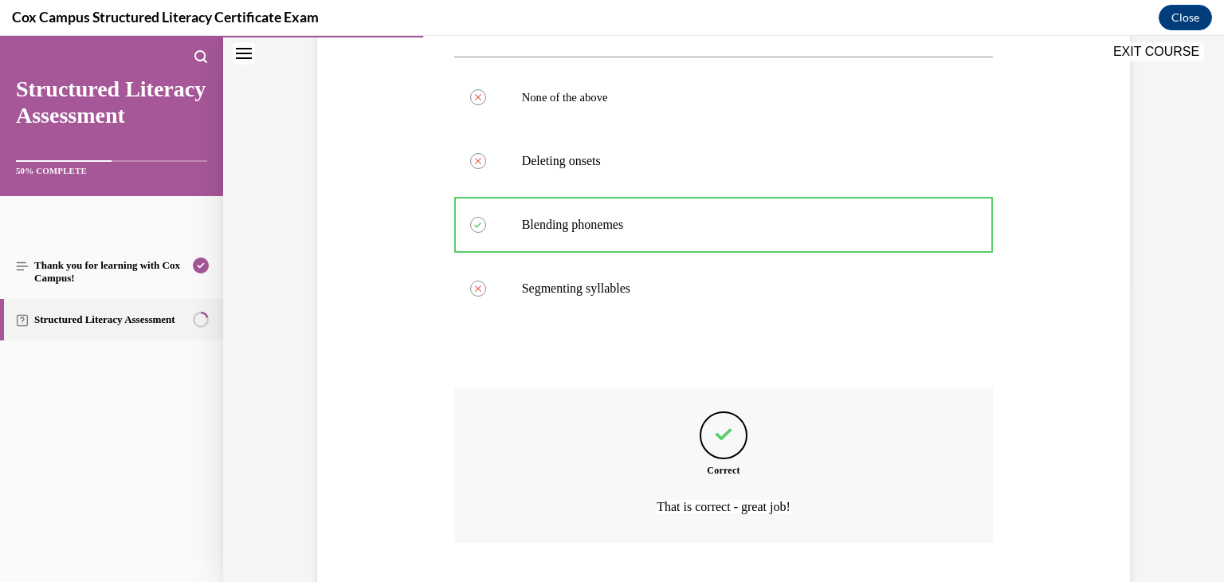
scroll to position [394, 0]
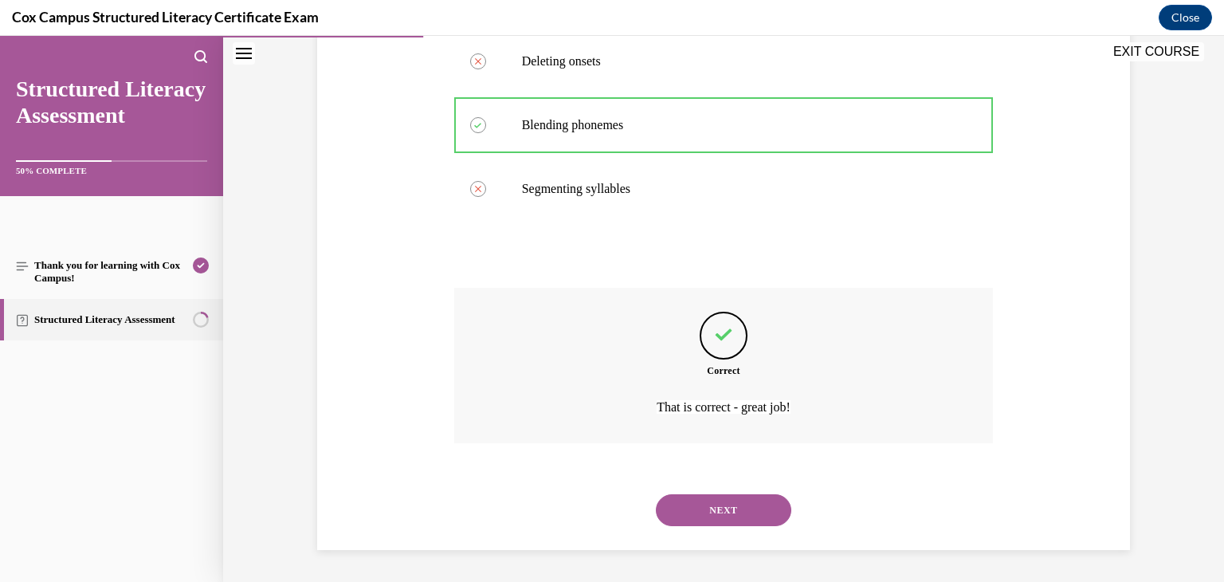
click at [732, 506] on button "NEXT" at bounding box center [723, 510] width 135 height 32
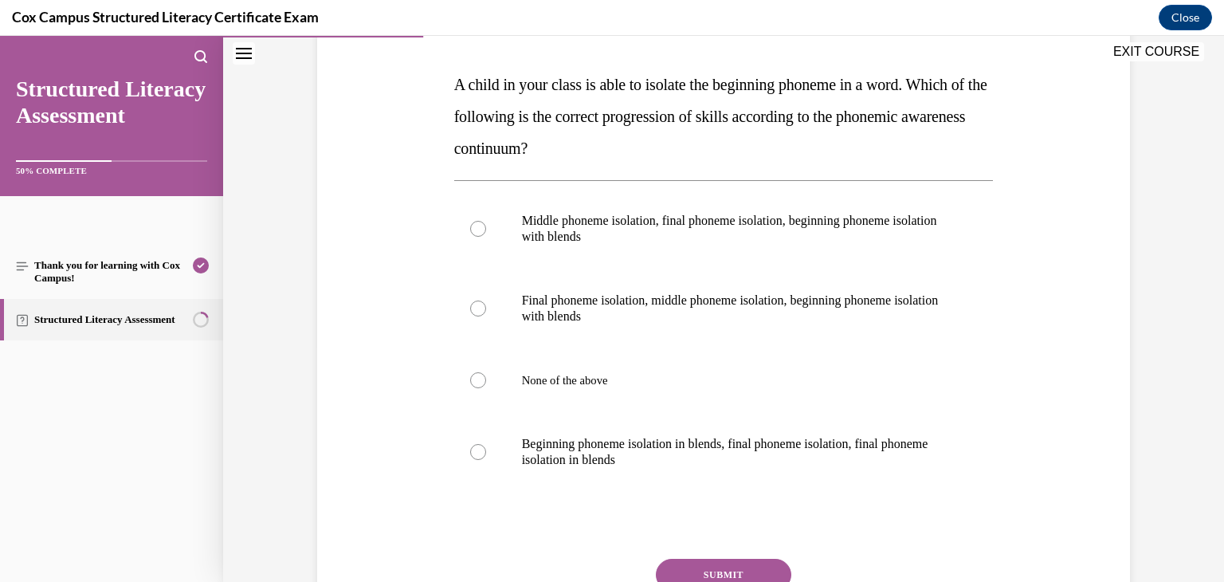
scroll to position [237, 0]
click at [649, 367] on label "None of the above" at bounding box center [723, 379] width 539 height 64
click at [486, 370] on input "None of the above" at bounding box center [478, 378] width 16 height 16
radio input "true"
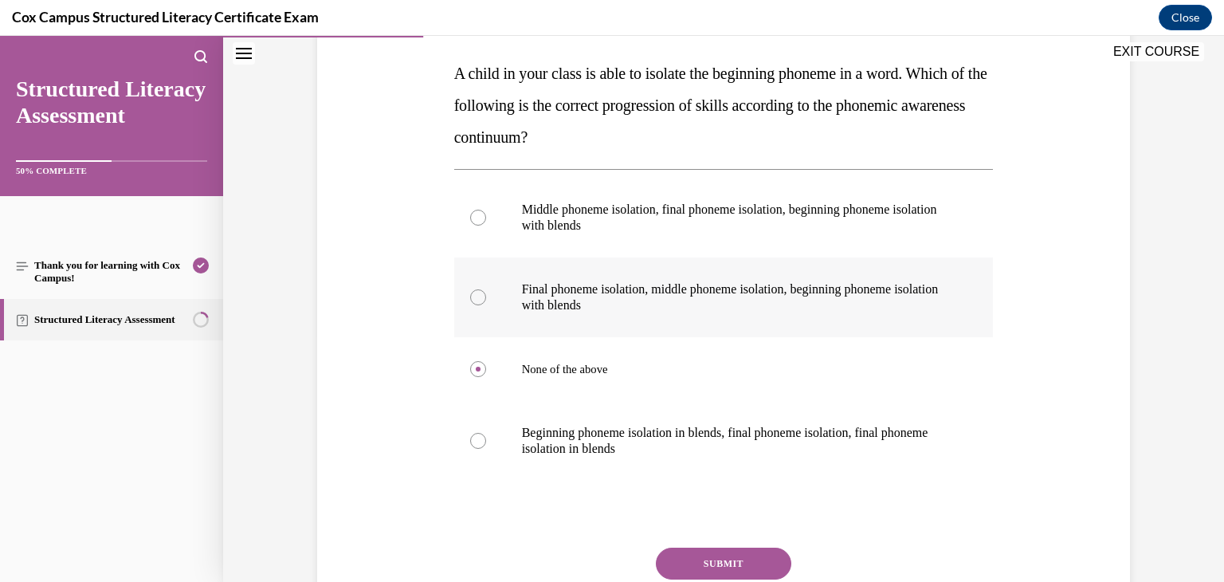
scroll to position [248, 0]
click at [482, 303] on label "Final phoneme isolation, middle phoneme isolation, beginning phoneme isolation …" at bounding box center [723, 296] width 539 height 80
click at [482, 303] on input "Final phoneme isolation, middle phoneme isolation, beginning phoneme isolation …" at bounding box center [478, 296] width 16 height 16
radio input "true"
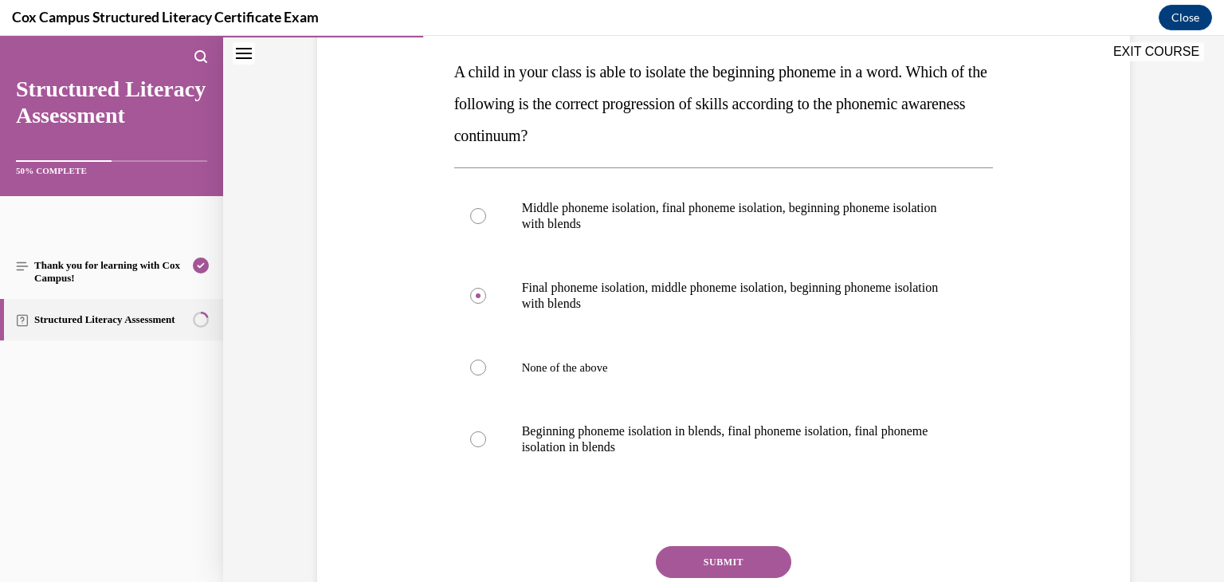
click at [718, 566] on button "SUBMIT" at bounding box center [723, 562] width 135 height 32
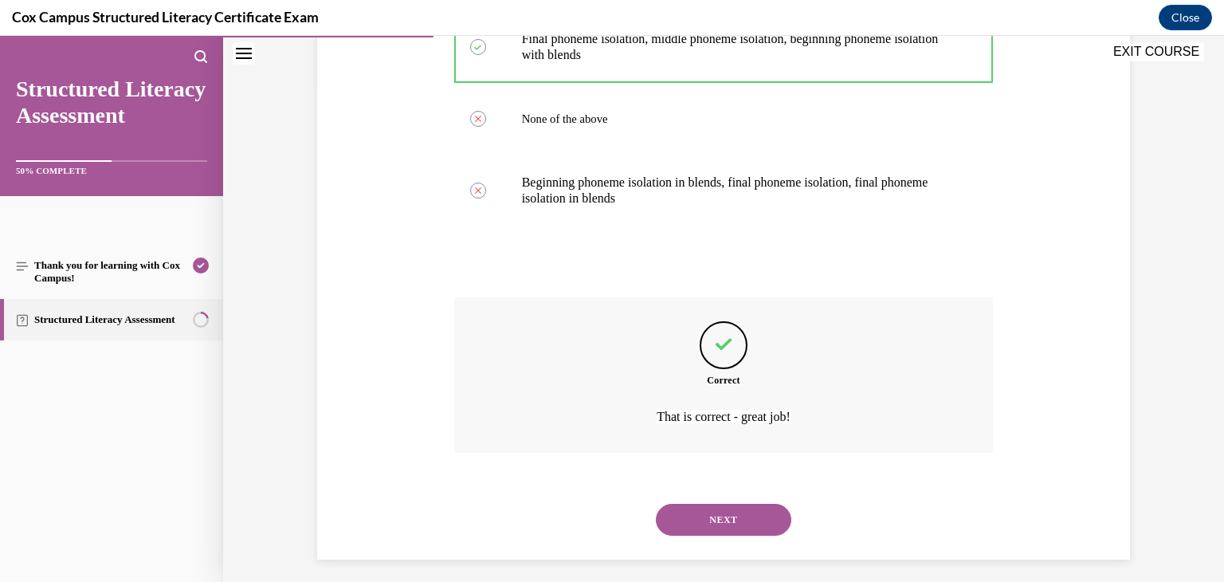
scroll to position [506, 0]
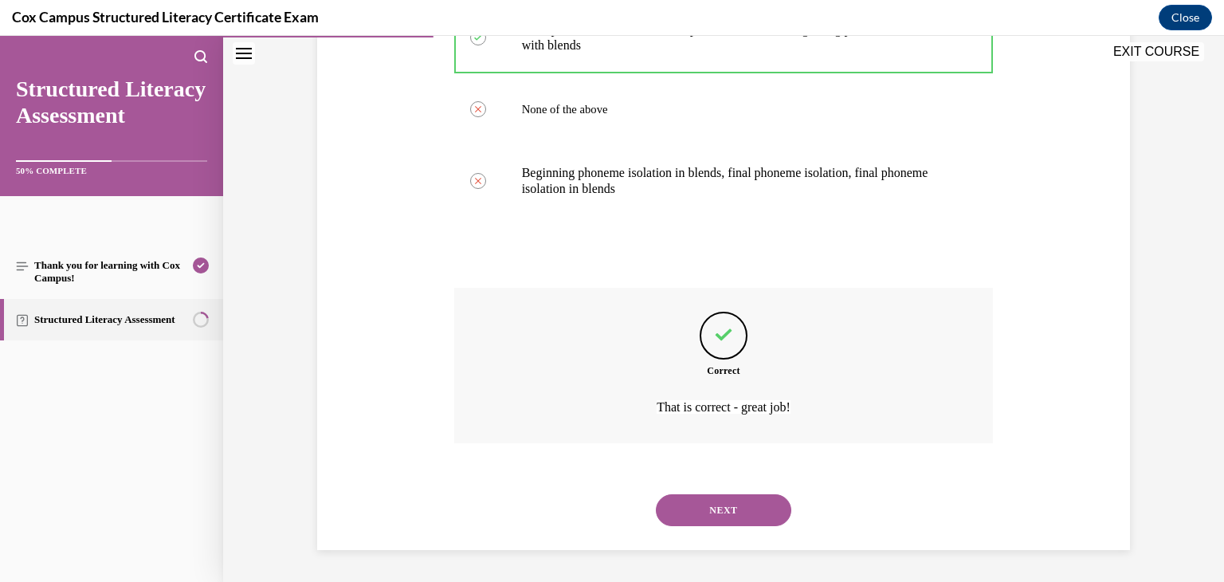
click at [749, 511] on button "NEXT" at bounding box center [723, 510] width 135 height 32
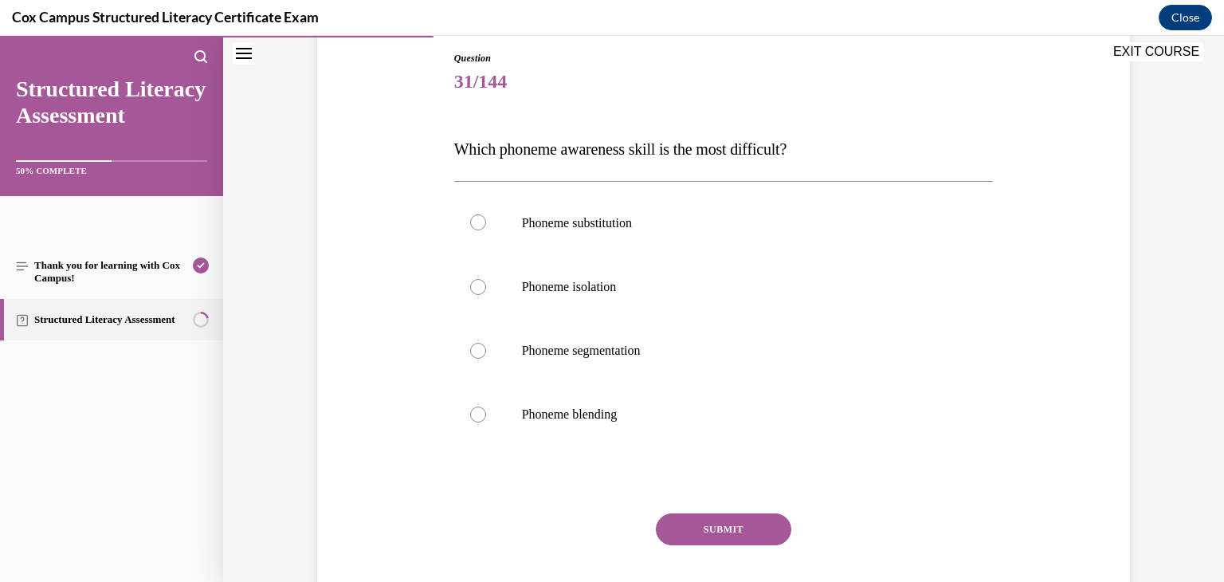
scroll to position [172, 0]
click at [754, 225] on p "Phoneme substitution" at bounding box center [738, 221] width 432 height 18
click at [486, 225] on input "Phoneme substitution" at bounding box center [478, 221] width 16 height 16
radio input "true"
click at [716, 519] on button "SUBMIT" at bounding box center [723, 528] width 135 height 32
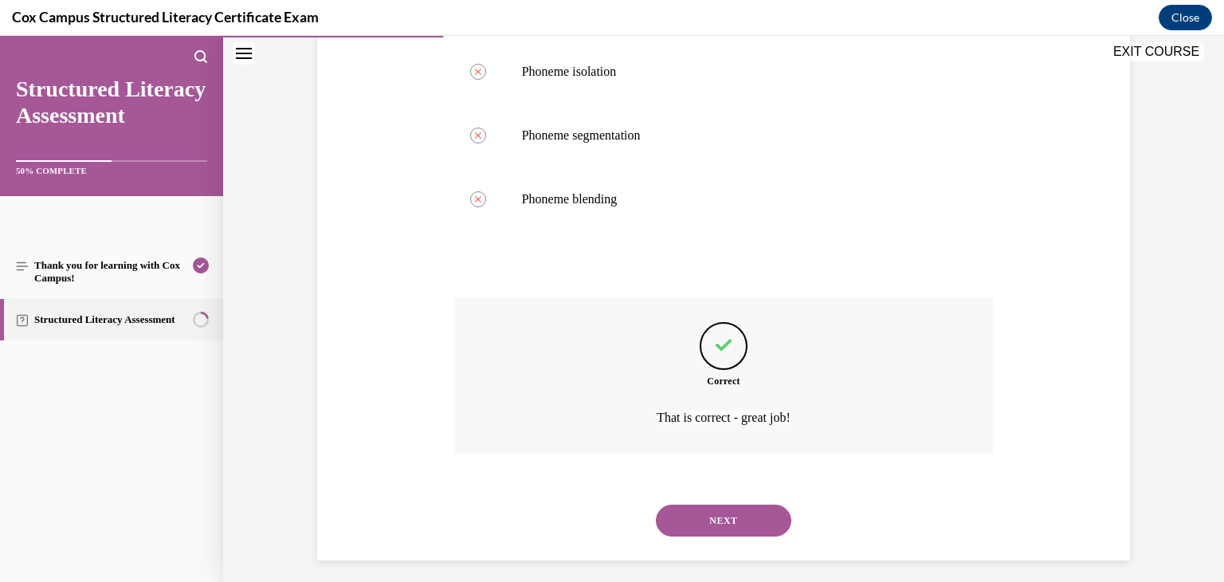
scroll to position [395, 0]
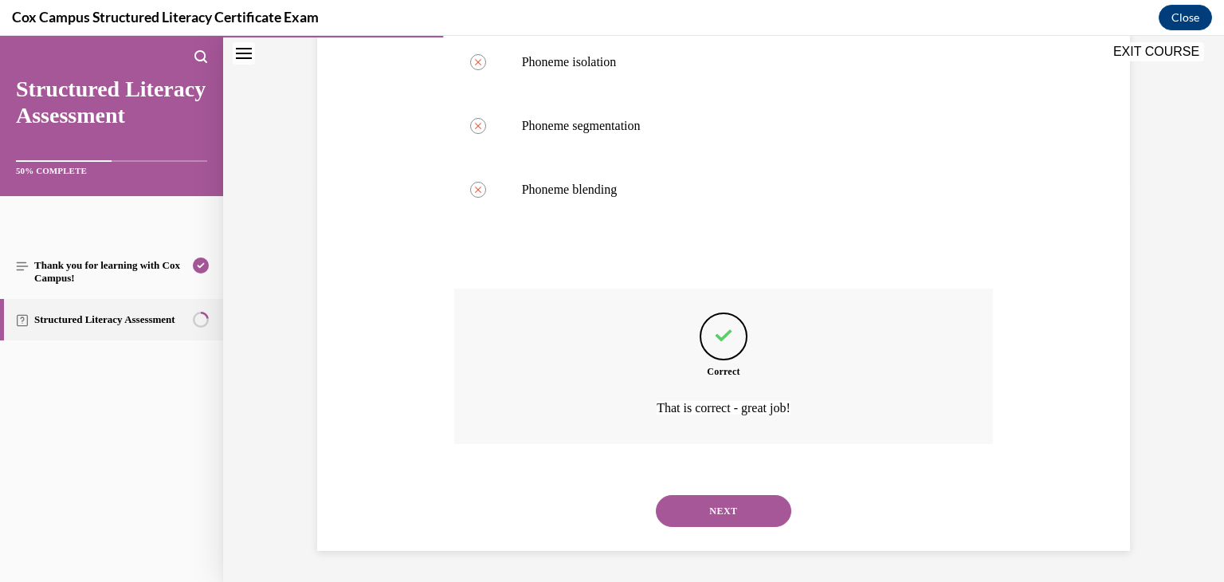
click at [719, 508] on button "NEXT" at bounding box center [723, 511] width 135 height 32
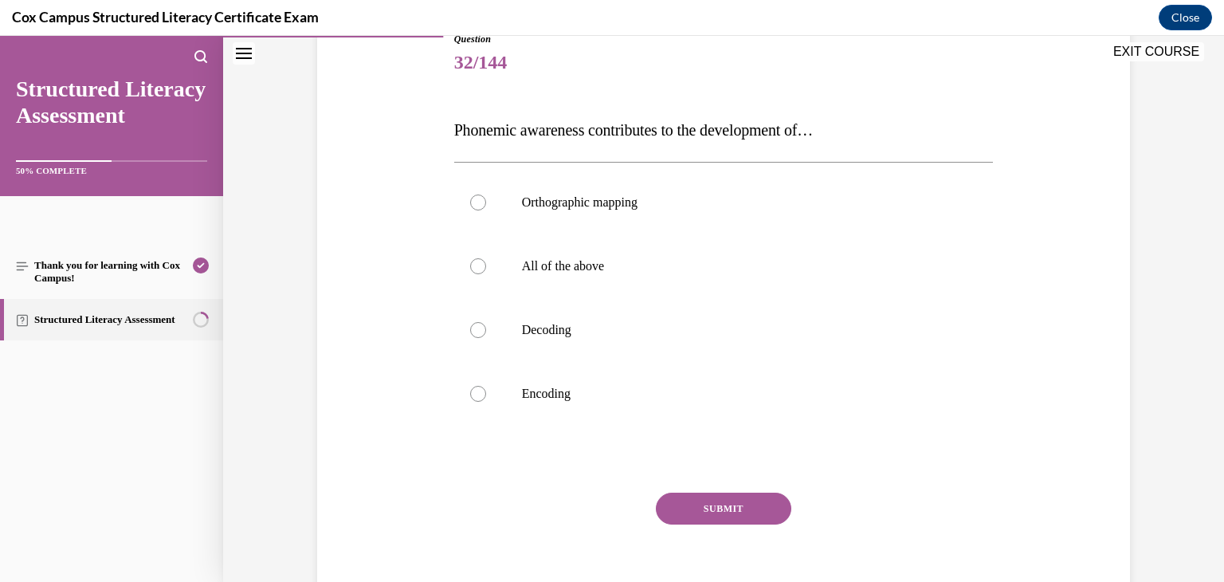
scroll to position [198, 0]
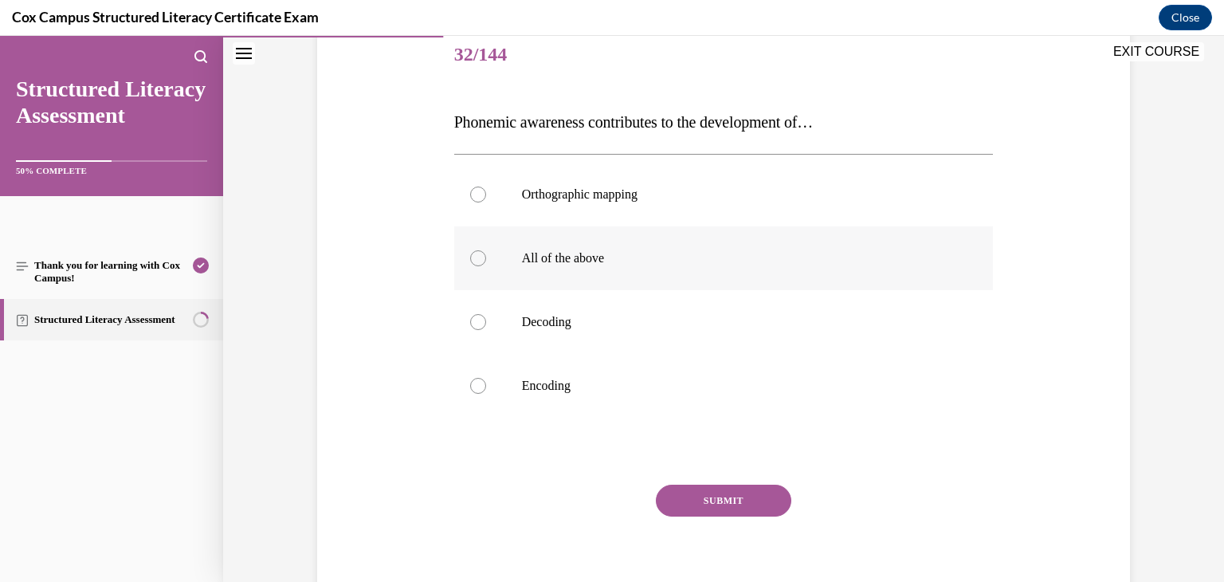
click at [690, 259] on p "All of the above" at bounding box center [738, 258] width 432 height 16
click at [486, 259] on input "All of the above" at bounding box center [478, 258] width 16 height 16
radio input "true"
click at [711, 500] on button "SUBMIT" at bounding box center [723, 500] width 135 height 32
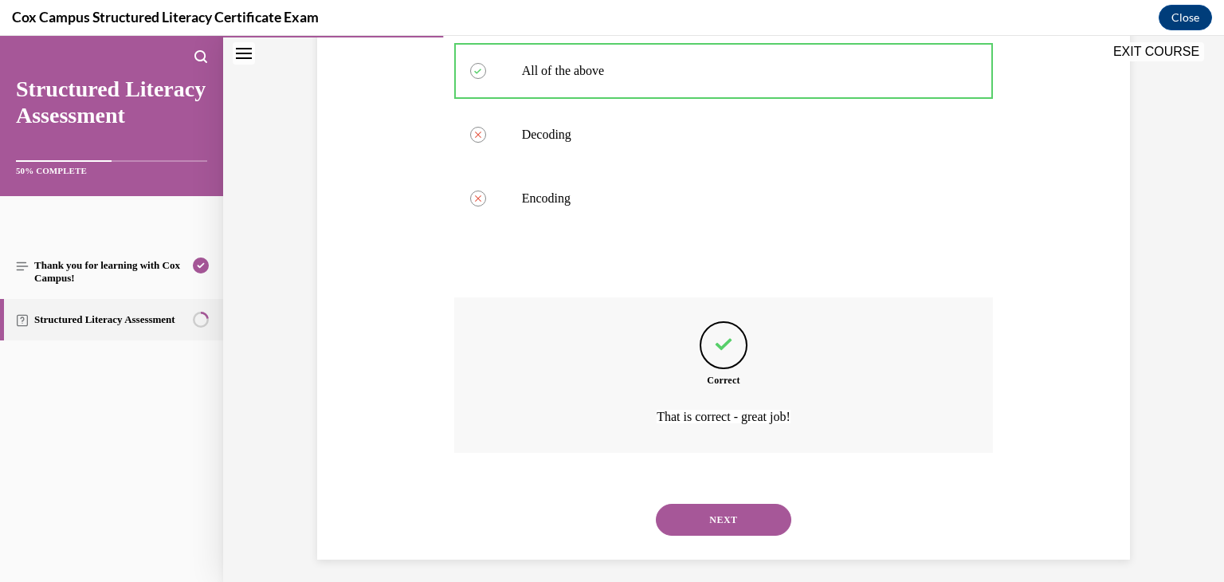
scroll to position [394, 0]
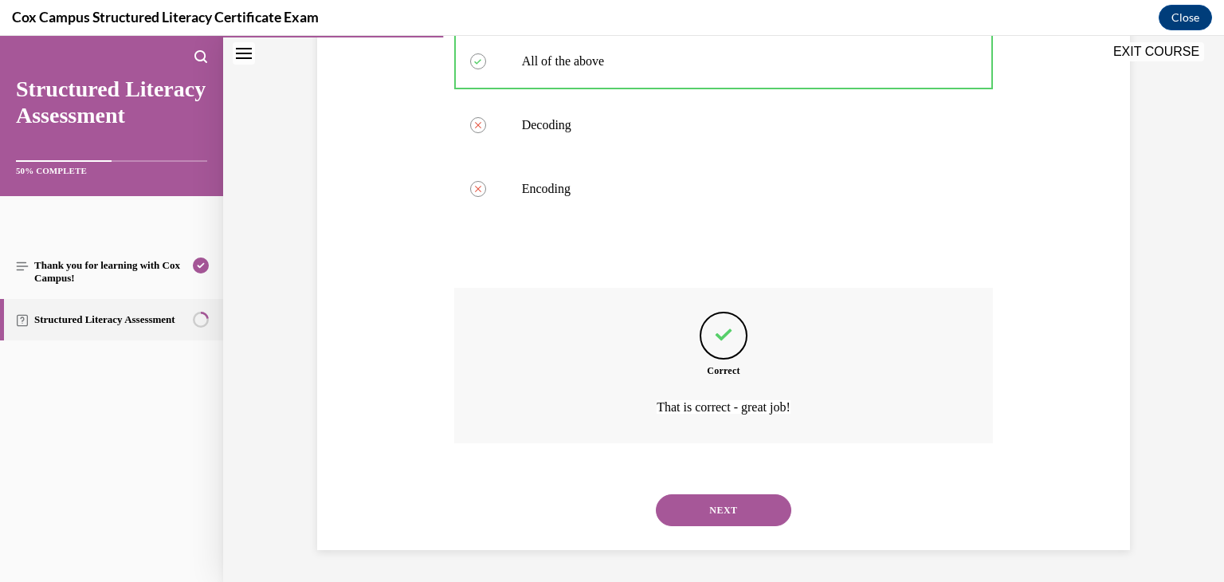
click at [715, 515] on button "NEXT" at bounding box center [723, 510] width 135 height 32
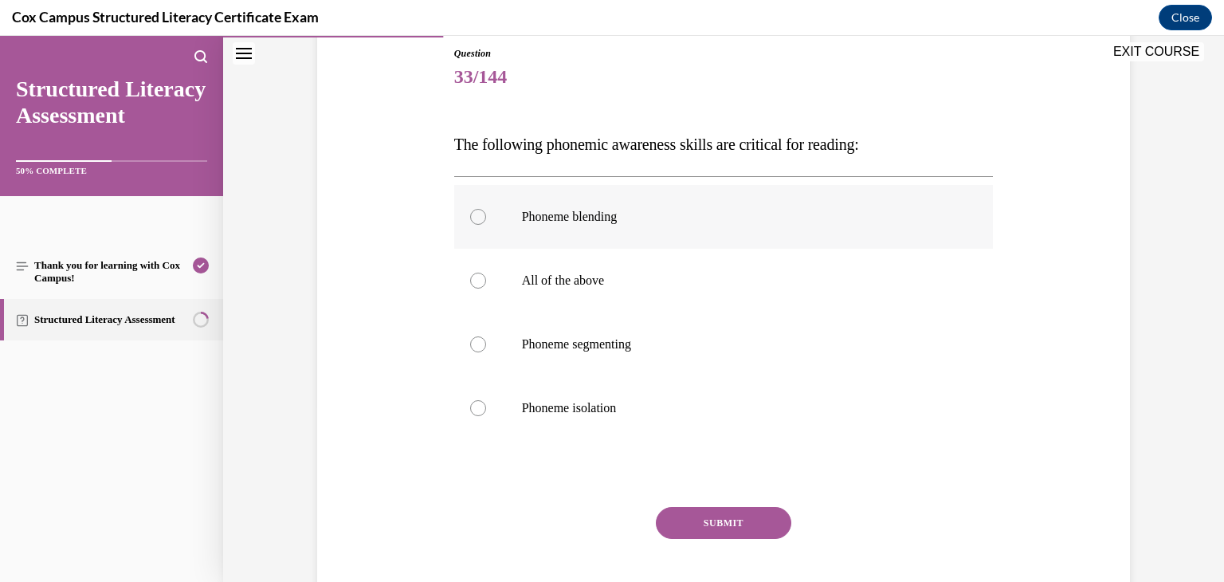
scroll to position [176, 0]
click at [742, 288] on label "All of the above" at bounding box center [723, 280] width 539 height 64
click at [486, 288] on input "All of the above" at bounding box center [478, 280] width 16 height 16
radio input "true"
click at [754, 515] on button "SUBMIT" at bounding box center [723, 522] width 135 height 32
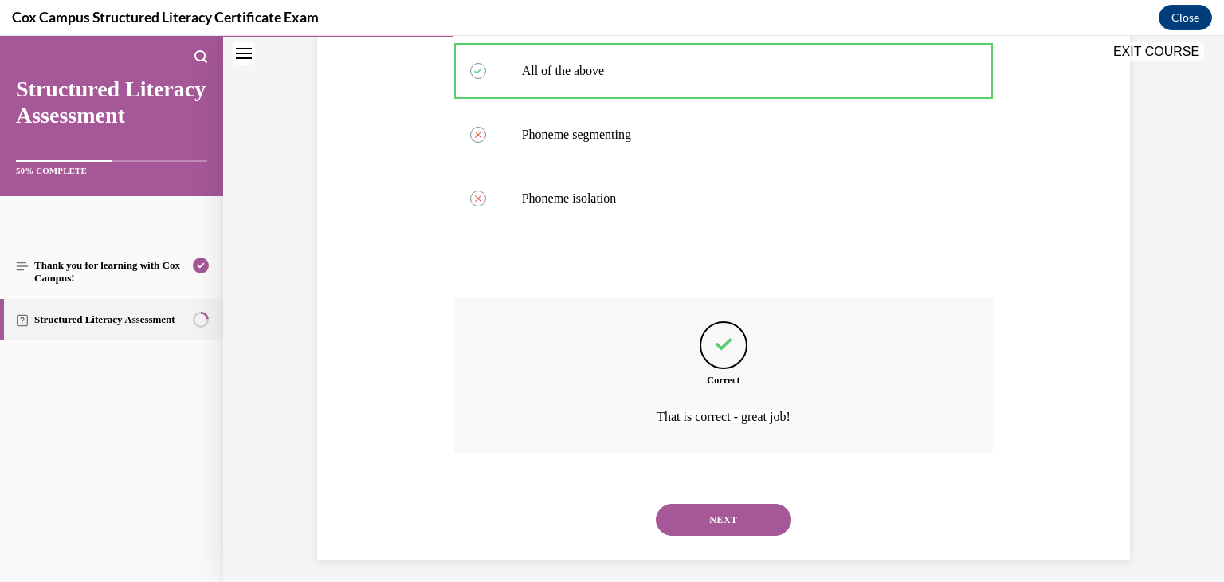
scroll to position [394, 0]
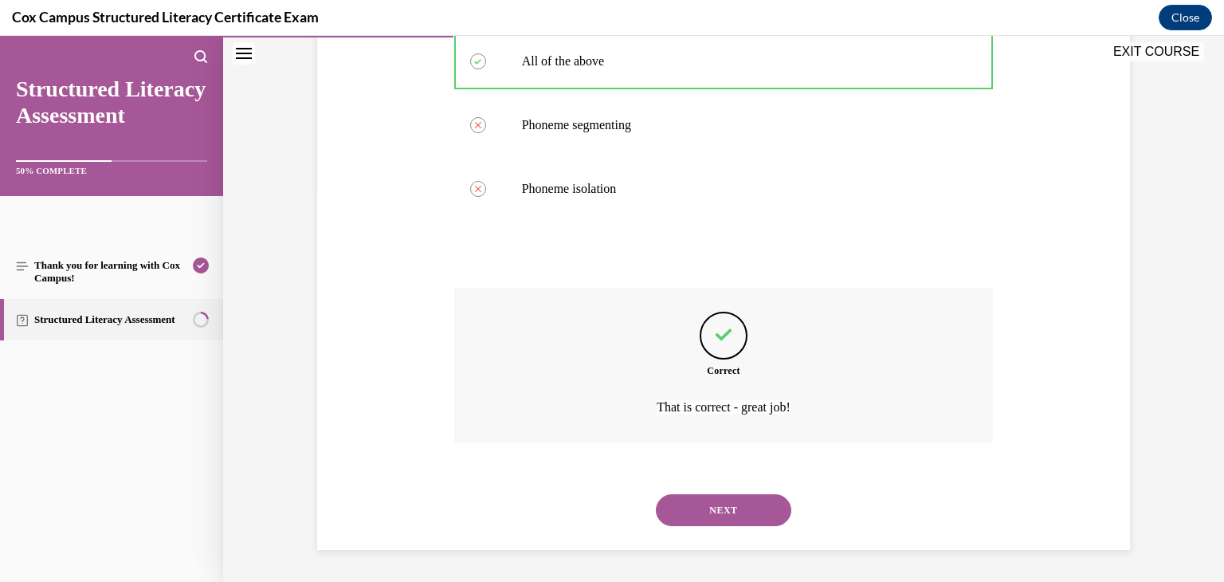
click at [755, 512] on button "NEXT" at bounding box center [723, 510] width 135 height 32
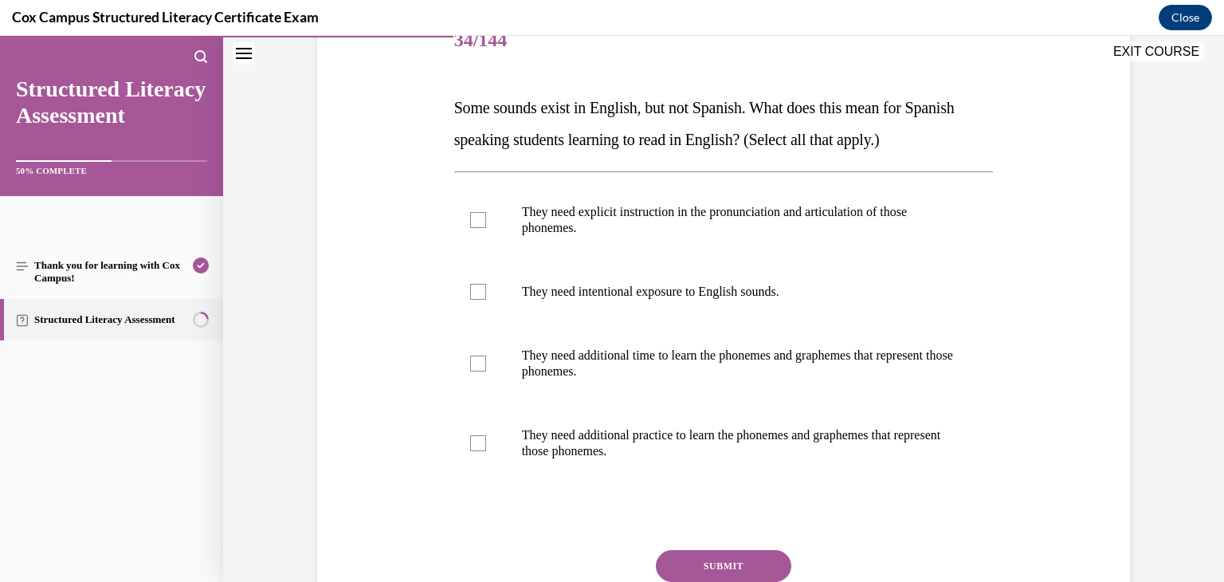
scroll to position [226, 0]
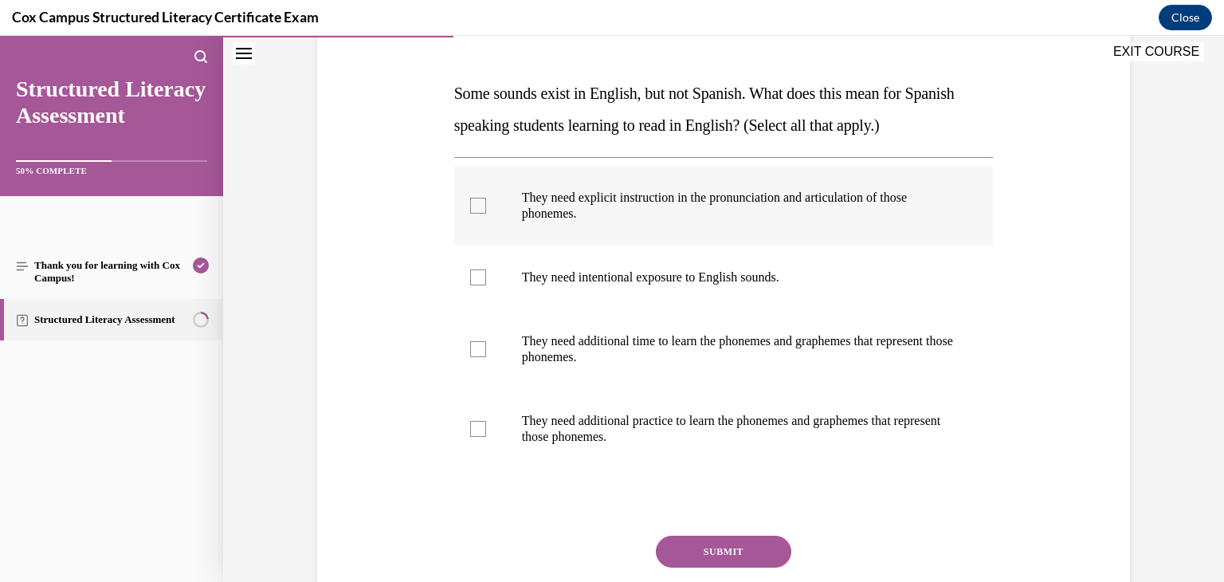
click at [472, 194] on label "They need explicit instruction in the pronunciation and articulation of those p…" at bounding box center [723, 206] width 539 height 80
click at [472, 198] on input "They need explicit instruction in the pronunciation and articulation of those p…" at bounding box center [478, 206] width 16 height 16
checkbox input "true"
click at [477, 275] on div at bounding box center [478, 277] width 16 height 16
click at [477, 275] on input "They need intentional exposure to English sounds." at bounding box center [478, 277] width 16 height 16
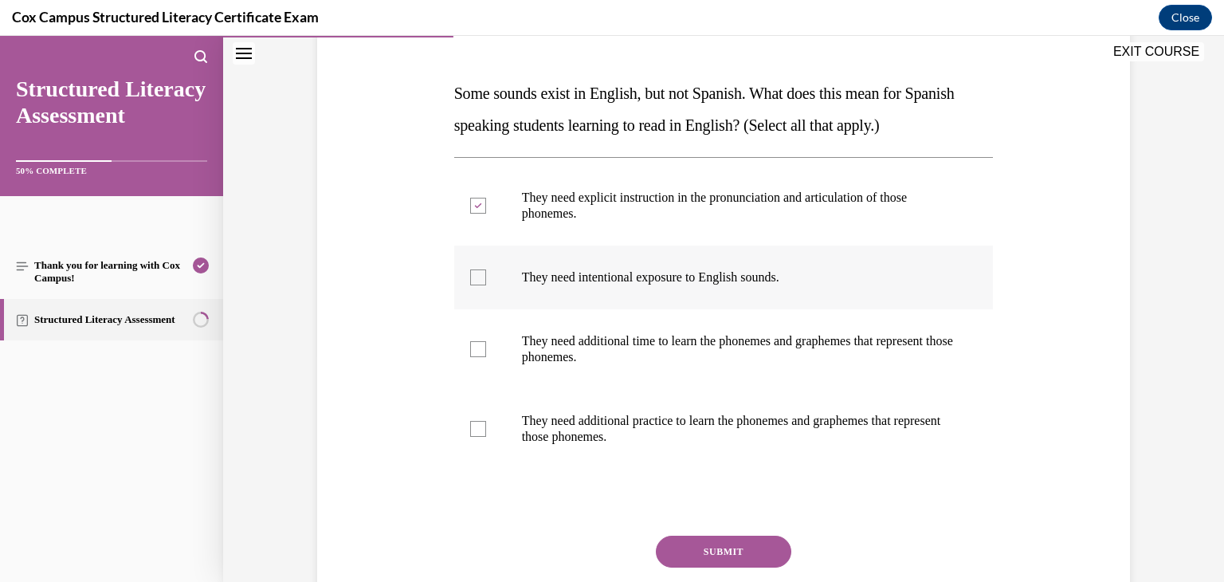
checkbox input "true"
click at [478, 349] on div at bounding box center [478, 349] width 16 height 16
click at [478, 349] on input "They need additional time to learn the phonemes and graphemes that represent th…" at bounding box center [478, 349] width 16 height 16
checkbox input "true"
click at [480, 430] on div at bounding box center [478, 429] width 16 height 16
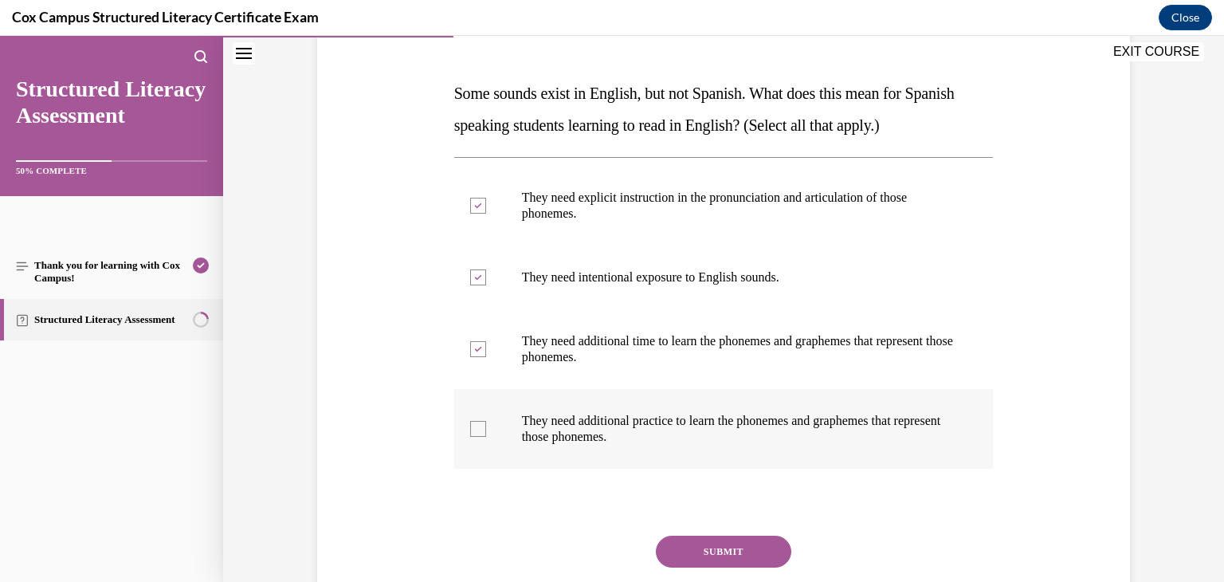
click at [480, 430] on input "They need additional practice to learn the phonemes and graphemes that represen…" at bounding box center [478, 429] width 16 height 16
checkbox input "true"
click at [727, 547] on button "SUBMIT" at bounding box center [723, 551] width 135 height 32
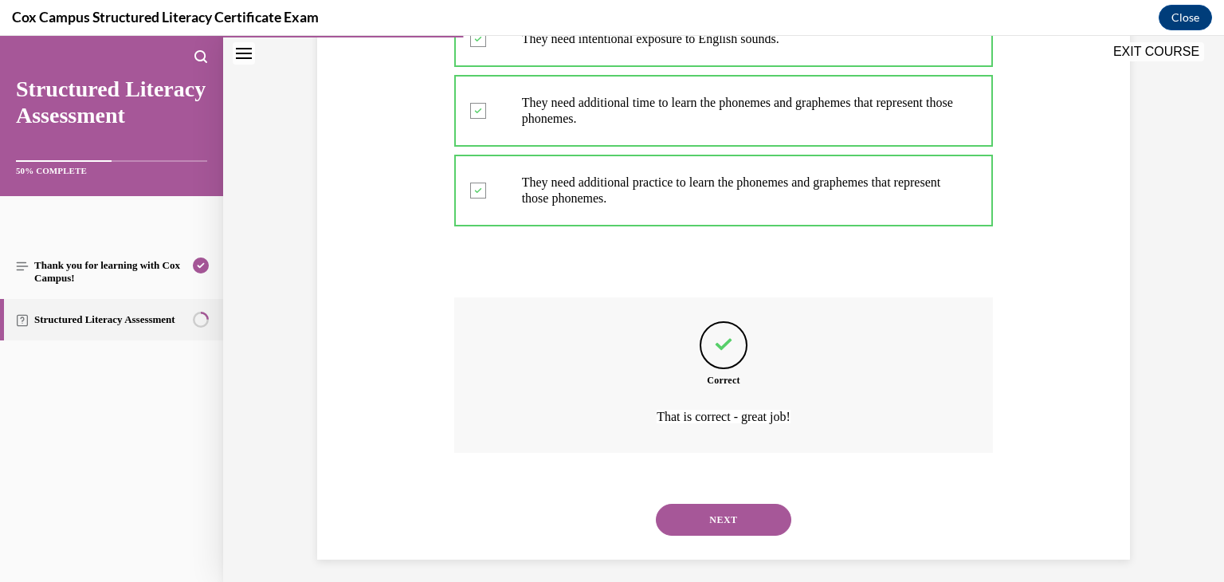
scroll to position [474, 0]
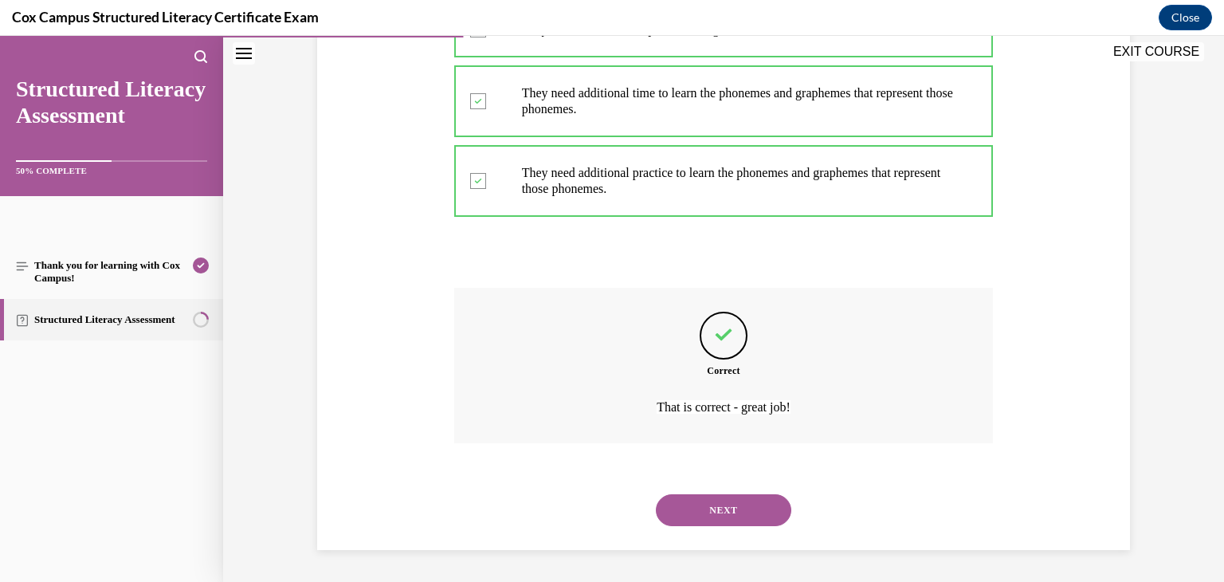
click at [755, 520] on button "NEXT" at bounding box center [723, 510] width 135 height 32
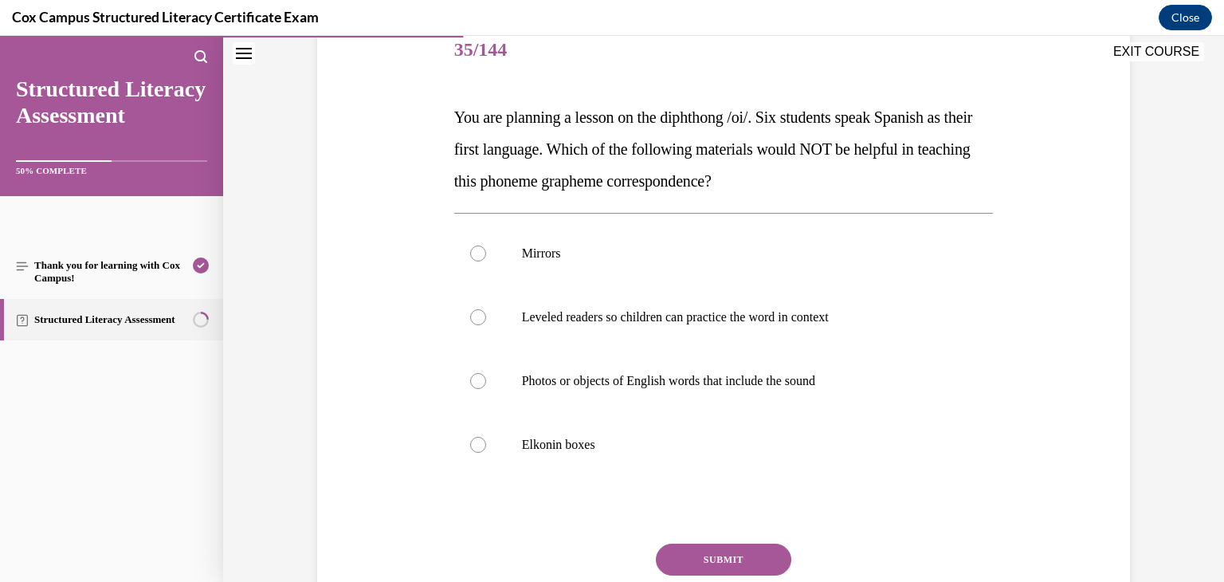
scroll to position [208, 0]
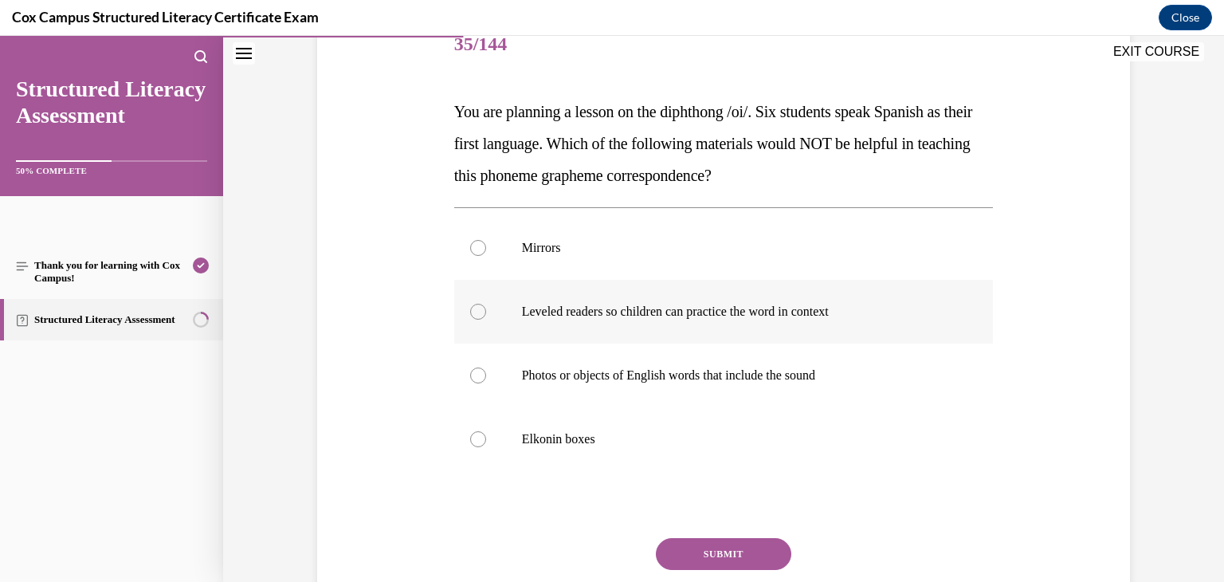
click at [773, 304] on p "Leveled readers so children can practice the word in context" at bounding box center [738, 312] width 432 height 16
click at [486, 304] on input "Leveled readers so children can practice the word in context" at bounding box center [478, 312] width 16 height 16
radio input "true"
click at [742, 549] on button "SUBMIT" at bounding box center [723, 554] width 135 height 32
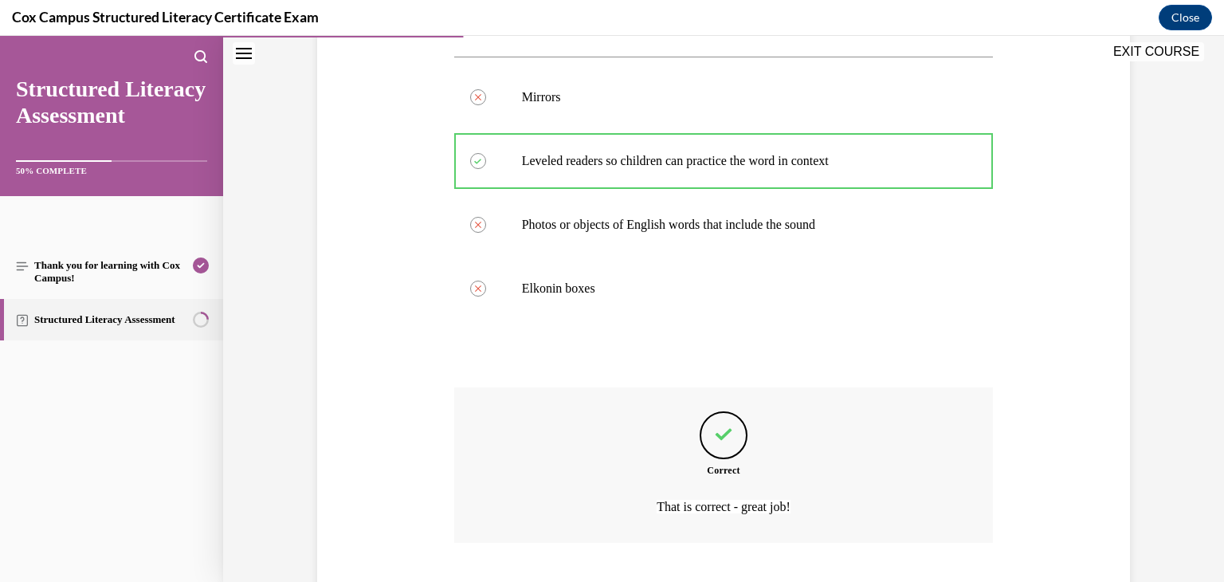
scroll to position [458, 0]
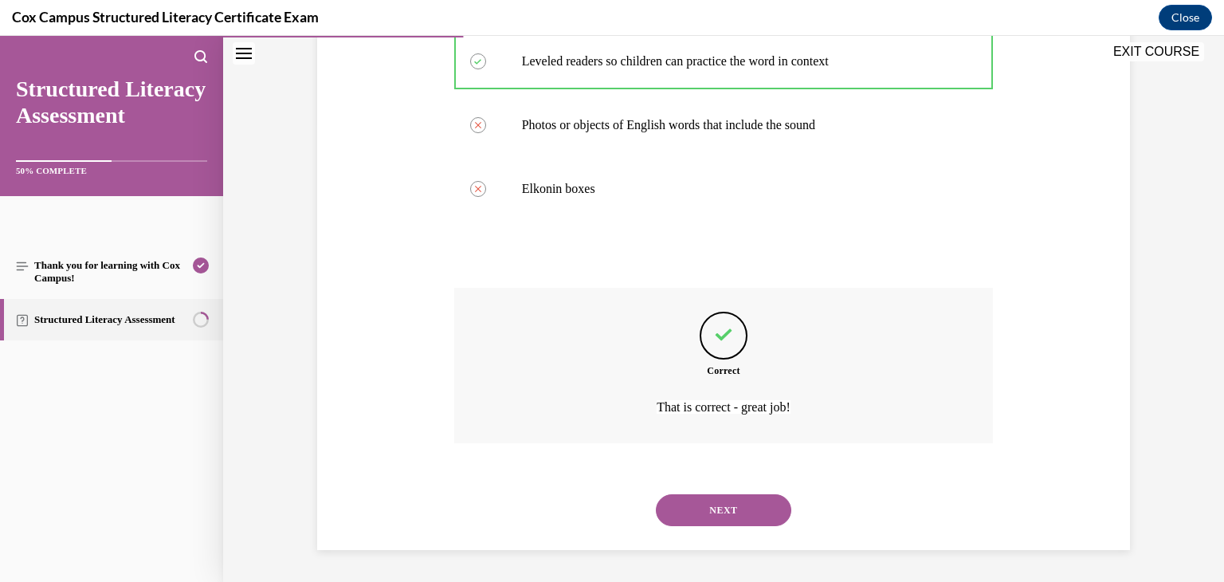
click at [730, 513] on button "NEXT" at bounding box center [723, 510] width 135 height 32
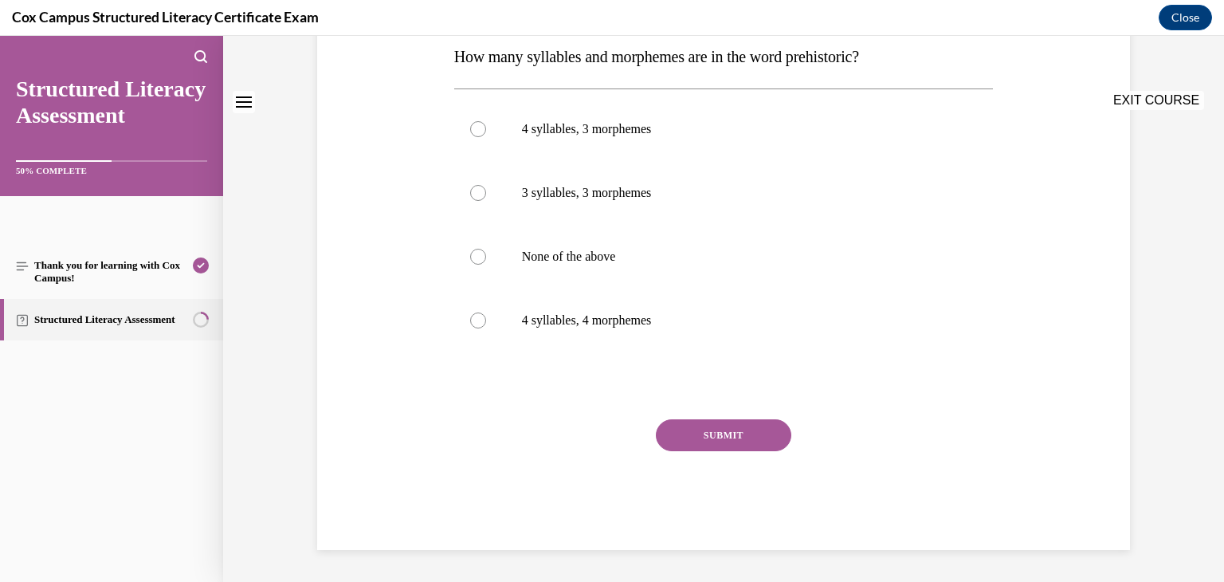
scroll to position [0, 0]
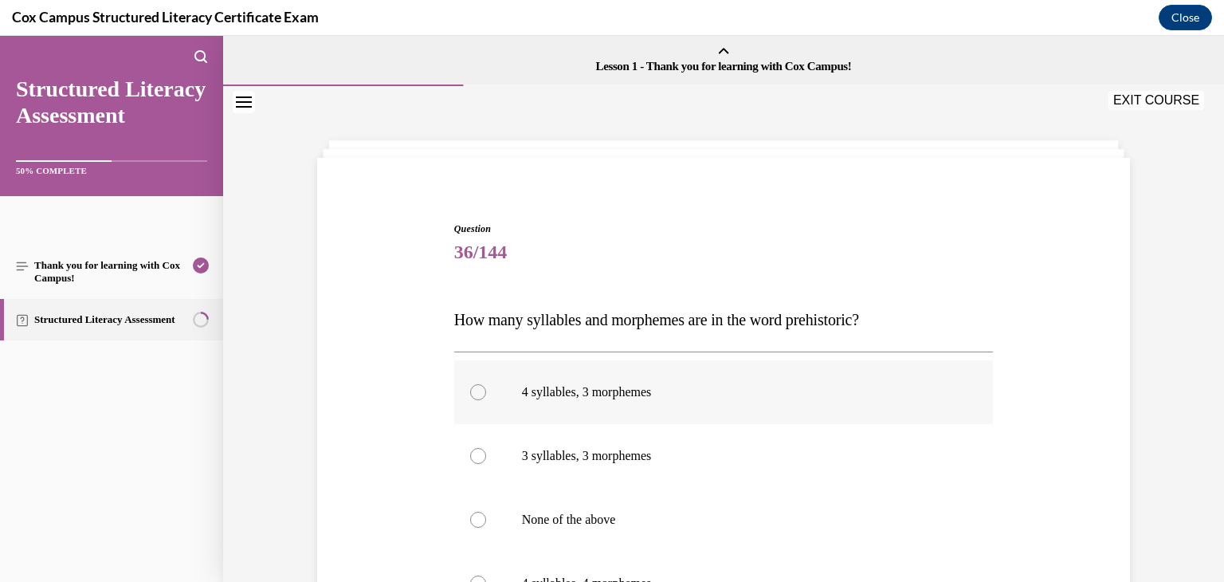
click at [737, 405] on label "4 syllables, 3 morphemes" at bounding box center [723, 392] width 539 height 64
click at [486, 400] on input "4 syllables, 3 morphemes" at bounding box center [478, 392] width 16 height 16
radio input "true"
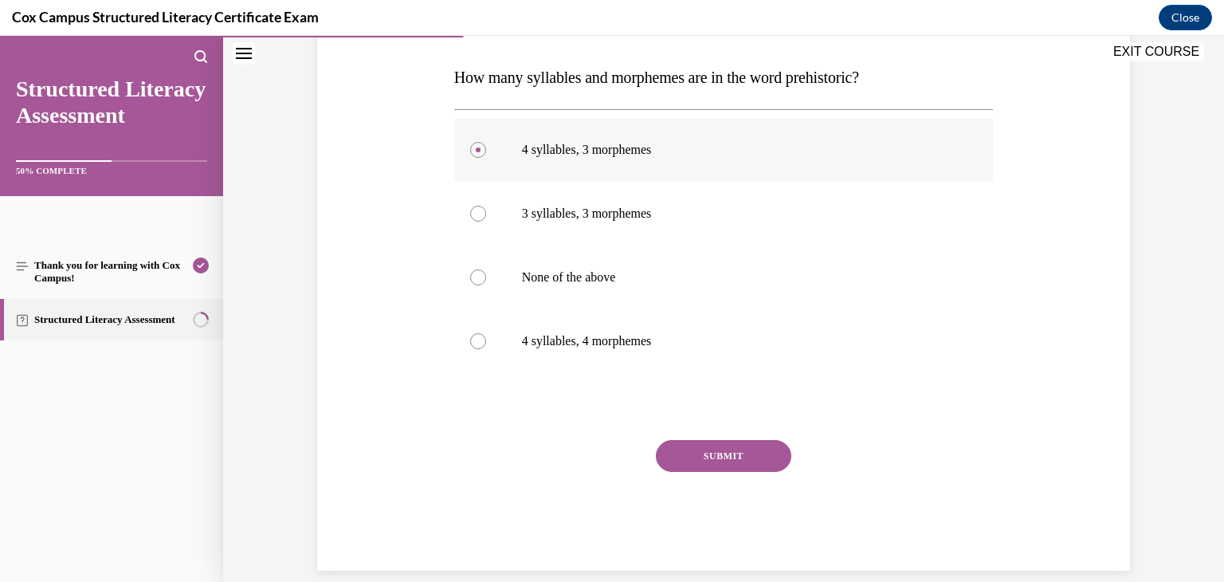
scroll to position [245, 0]
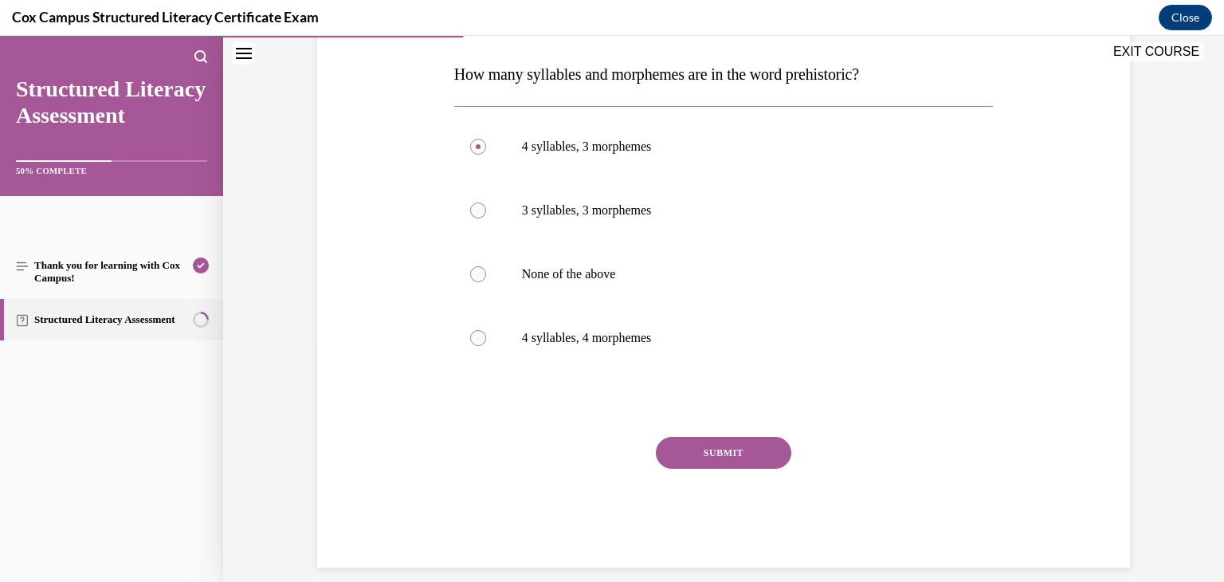
click at [737, 448] on button "SUBMIT" at bounding box center [723, 453] width 135 height 32
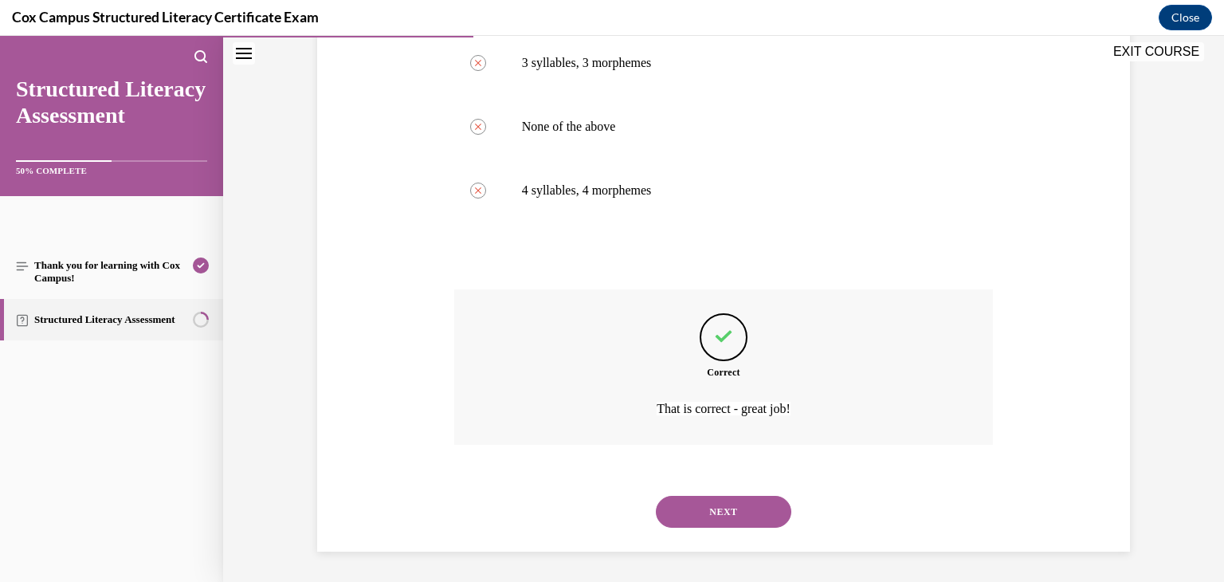
scroll to position [394, 0]
click at [744, 506] on button "NEXT" at bounding box center [723, 510] width 135 height 32
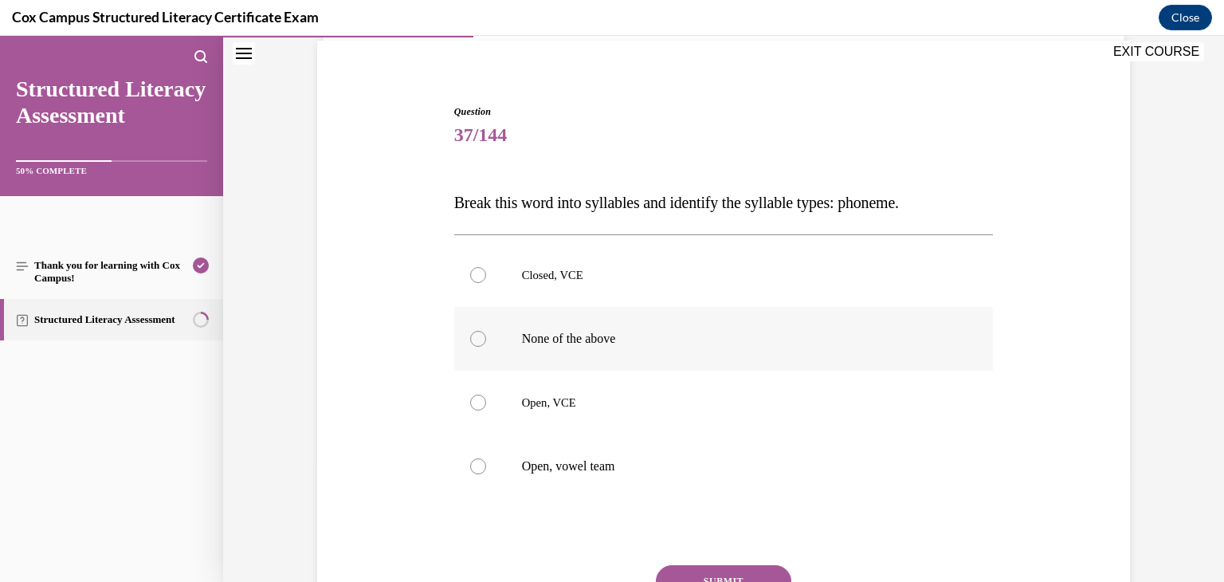
scroll to position [118, 0]
click at [570, 341] on p "None of the above" at bounding box center [738, 338] width 432 height 16
click at [486, 341] on input "None of the above" at bounding box center [478, 338] width 16 height 16
radio input "true"
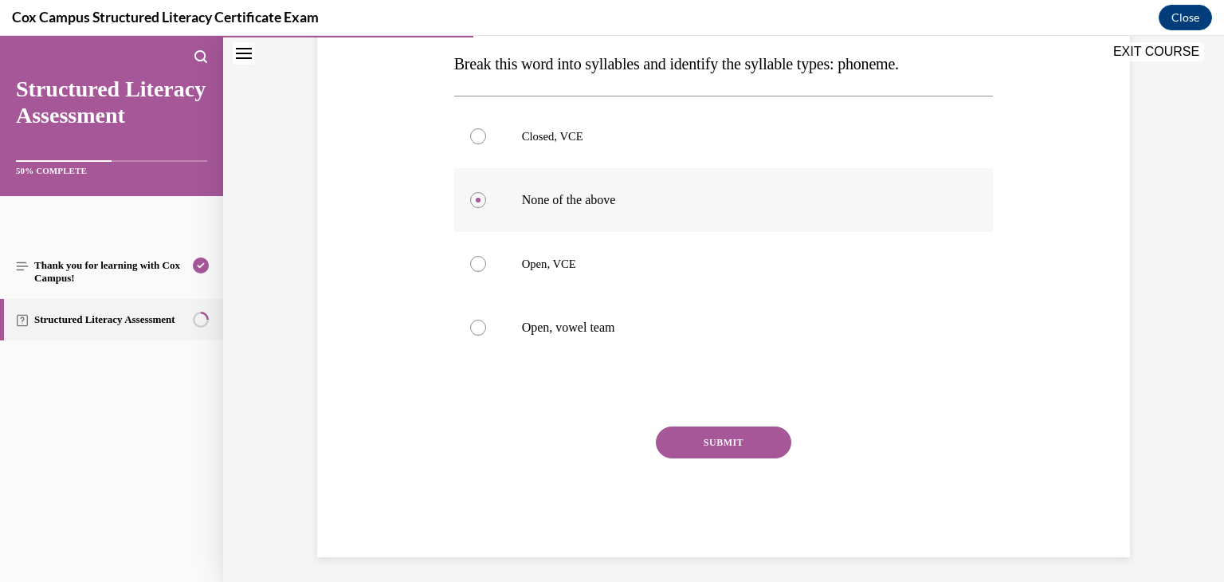
scroll to position [263, 0]
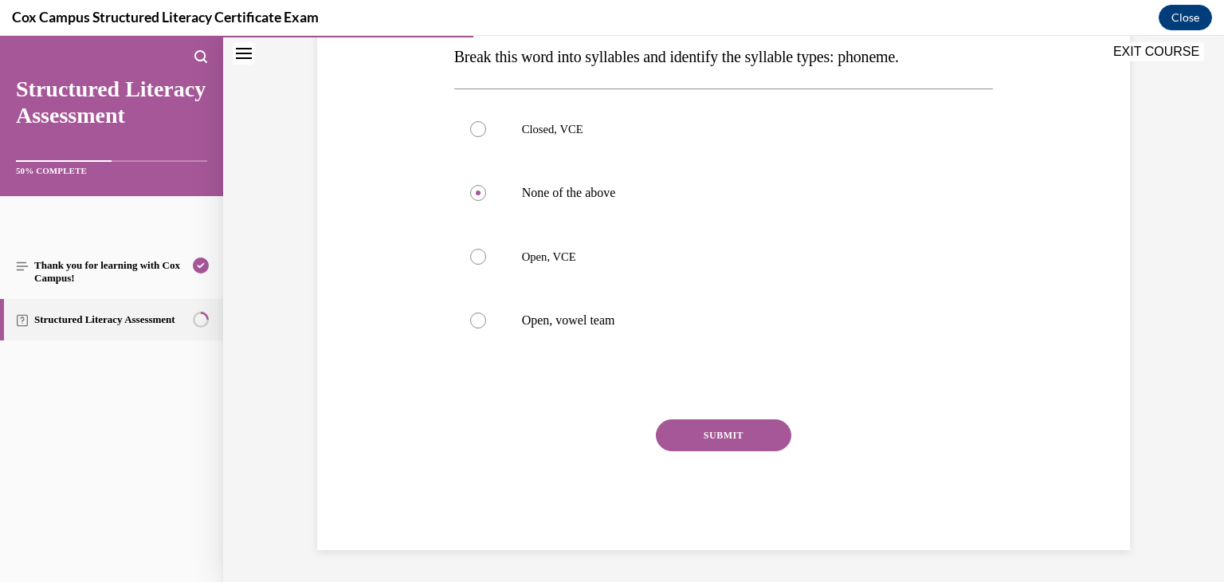
click at [754, 435] on button "SUBMIT" at bounding box center [723, 435] width 135 height 32
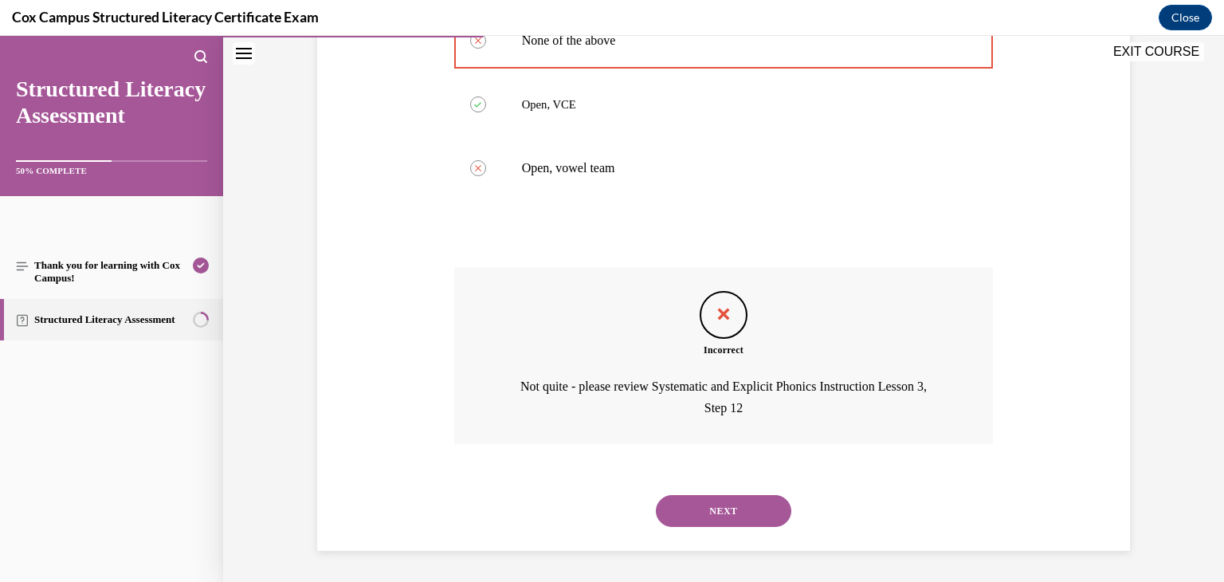
scroll to position [416, 0]
click at [714, 503] on button "NEXT" at bounding box center [723, 510] width 135 height 32
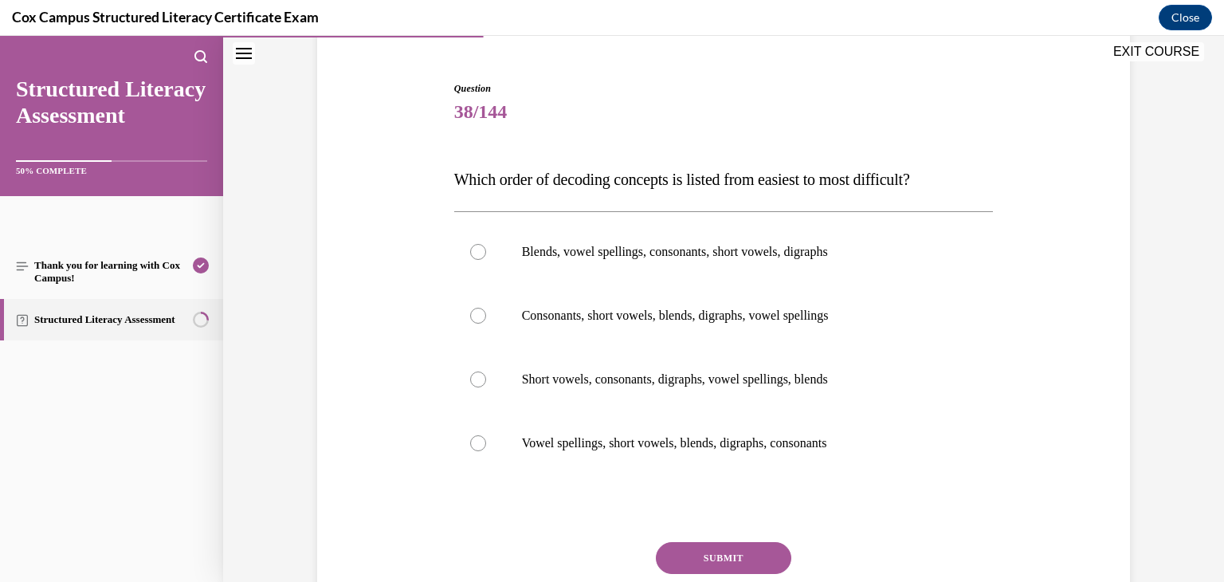
scroll to position [143, 0]
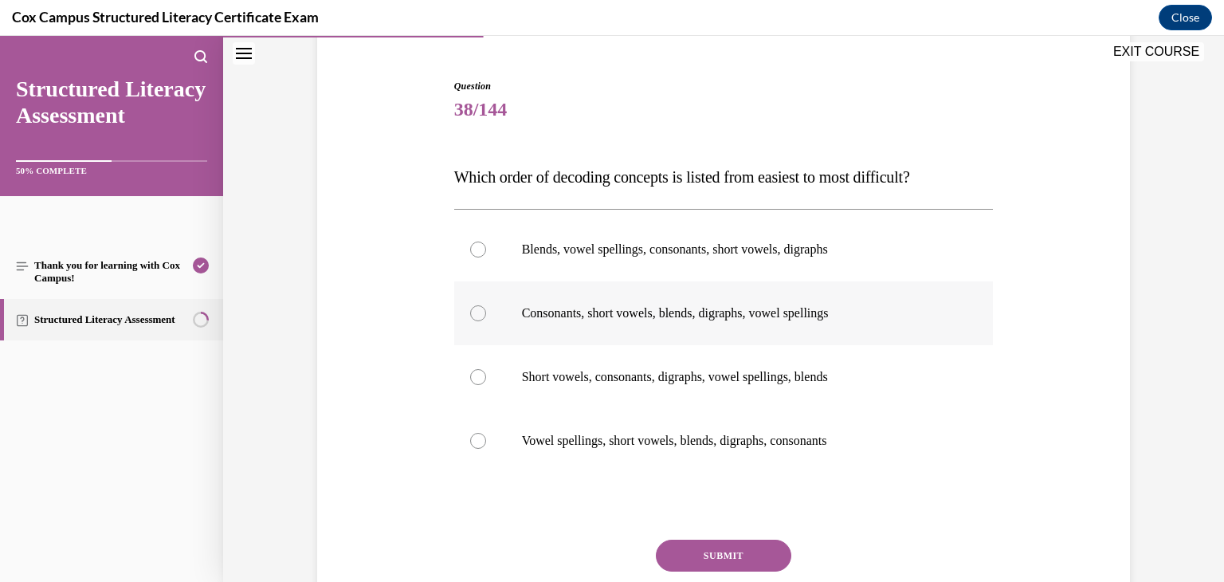
click at [634, 314] on p "Consonants, short vowels, blends, digraphs, vowel spellings" at bounding box center [738, 313] width 432 height 16
click at [486, 314] on input "Consonants, short vowels, blends, digraphs, vowel spellings" at bounding box center [478, 313] width 16 height 16
radio input "true"
click at [727, 551] on button "SUBMIT" at bounding box center [723, 555] width 135 height 32
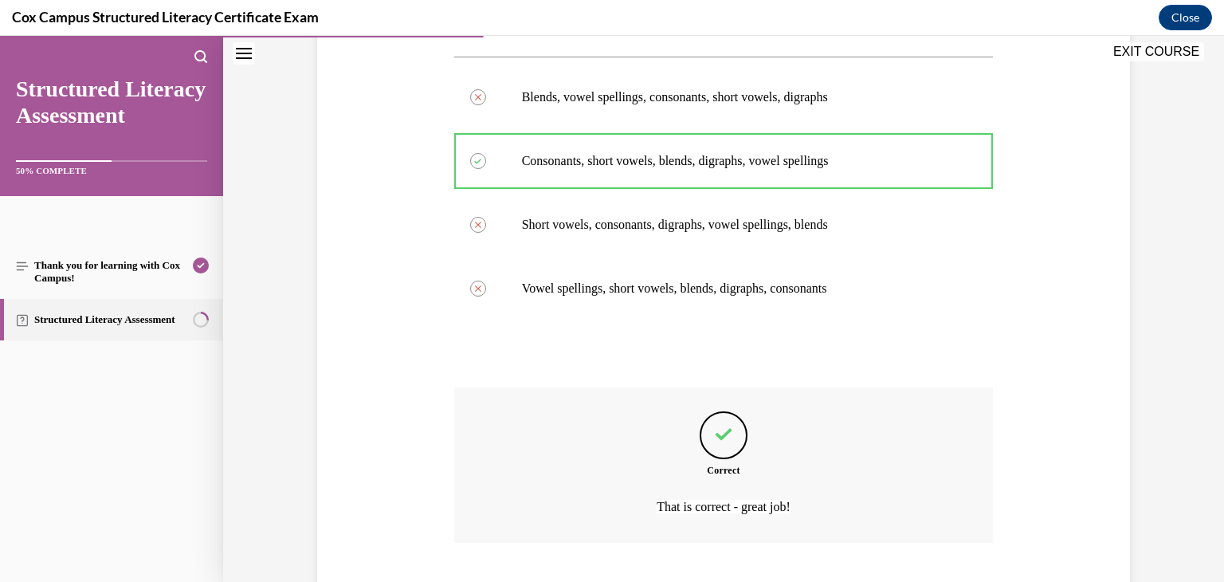
scroll to position [394, 0]
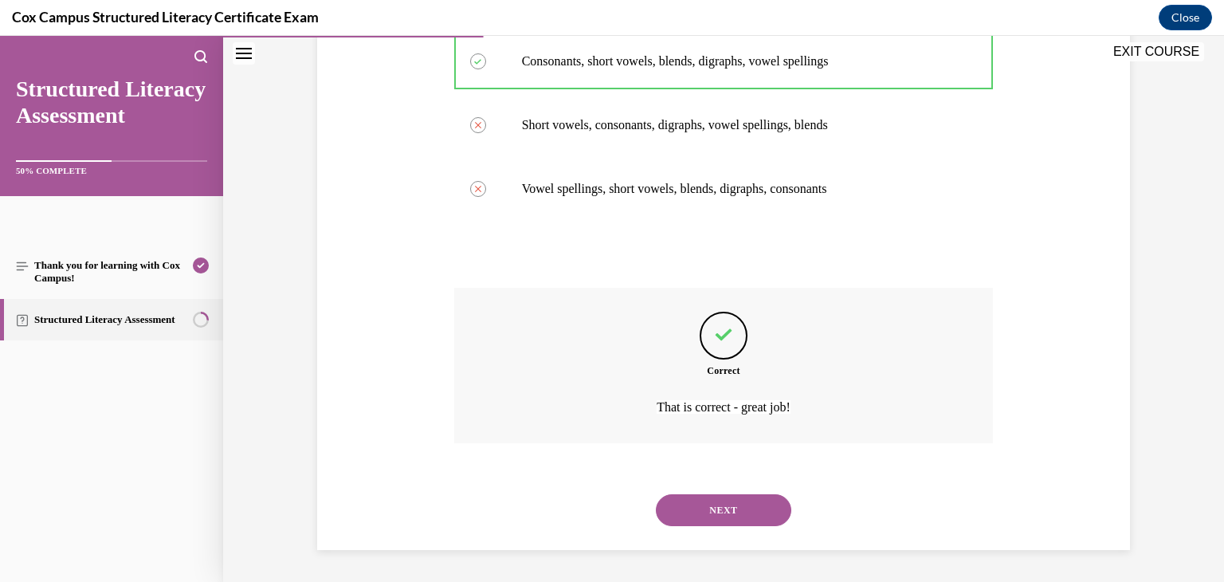
click at [739, 513] on button "NEXT" at bounding box center [723, 510] width 135 height 32
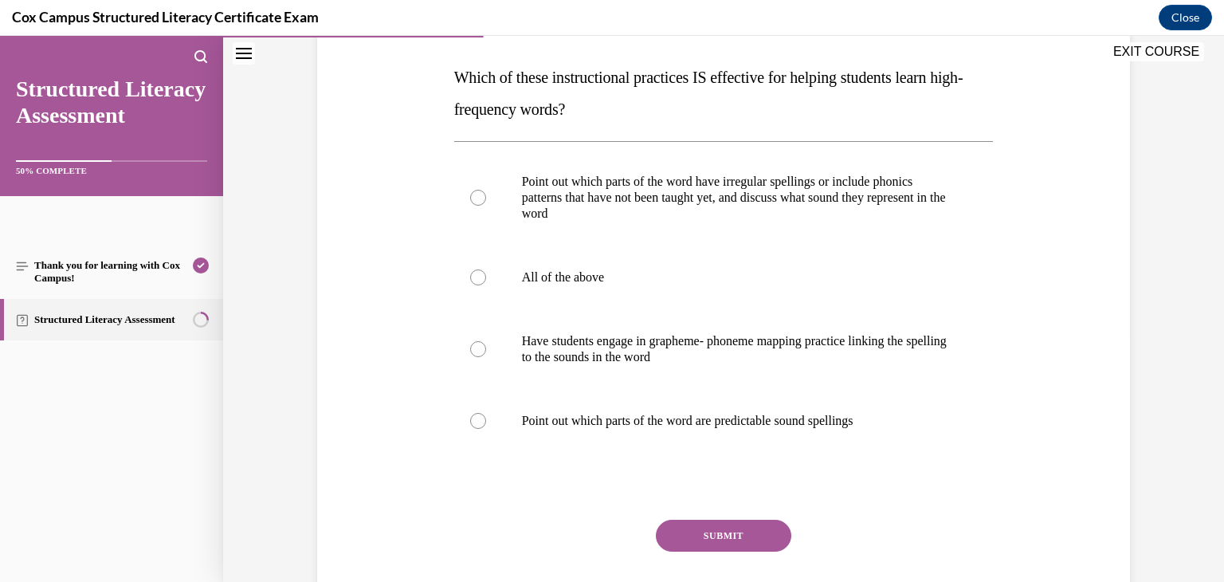
scroll to position [242, 0]
click at [578, 296] on label "All of the above" at bounding box center [723, 277] width 539 height 64
click at [486, 285] on input "All of the above" at bounding box center [478, 277] width 16 height 16
radio input "true"
click at [723, 543] on button "SUBMIT" at bounding box center [723, 535] width 135 height 32
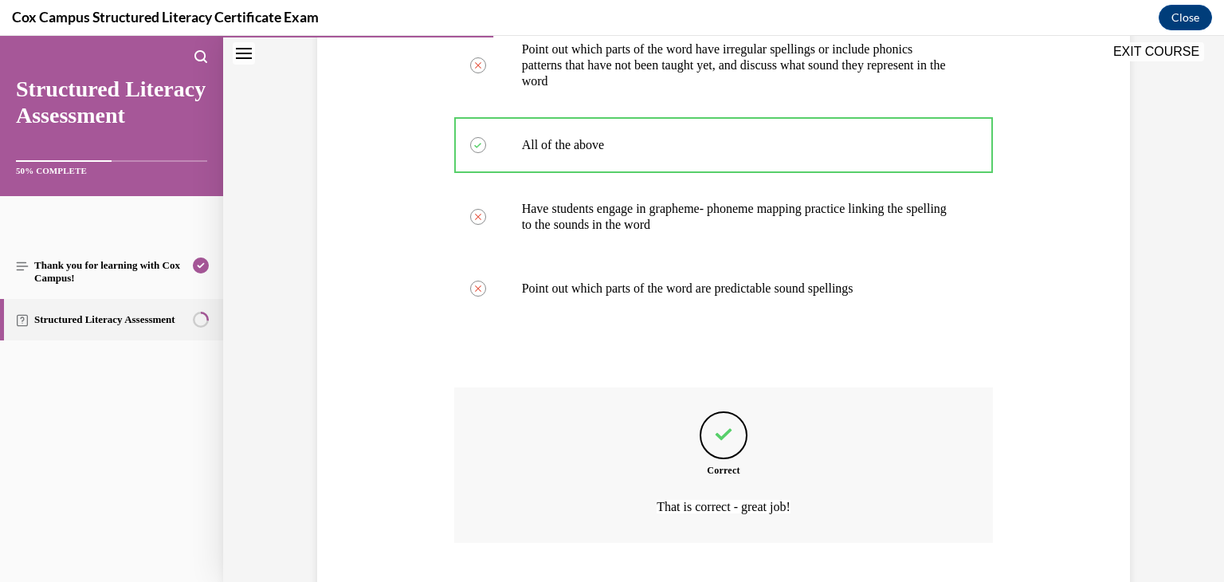
scroll to position [474, 0]
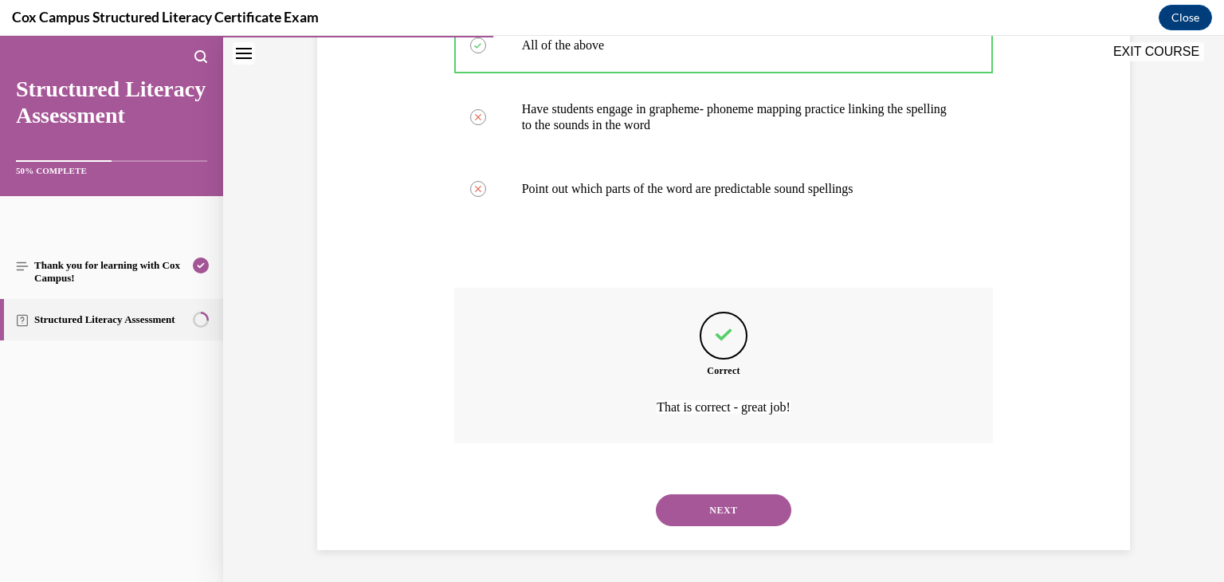
click at [739, 504] on button "NEXT" at bounding box center [723, 510] width 135 height 32
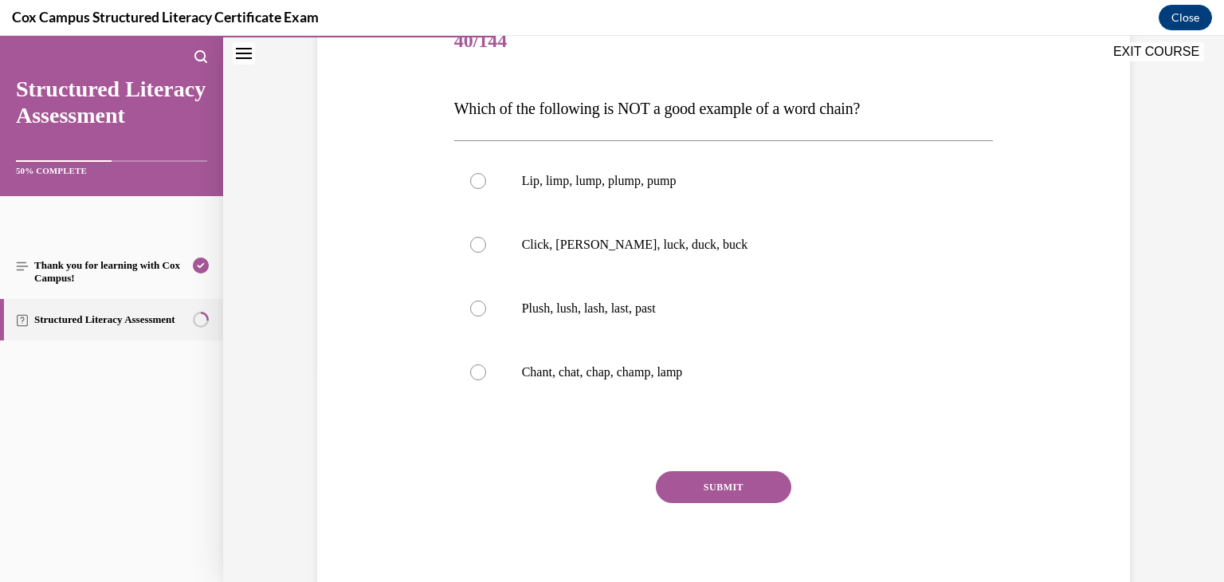
scroll to position [214, 0]
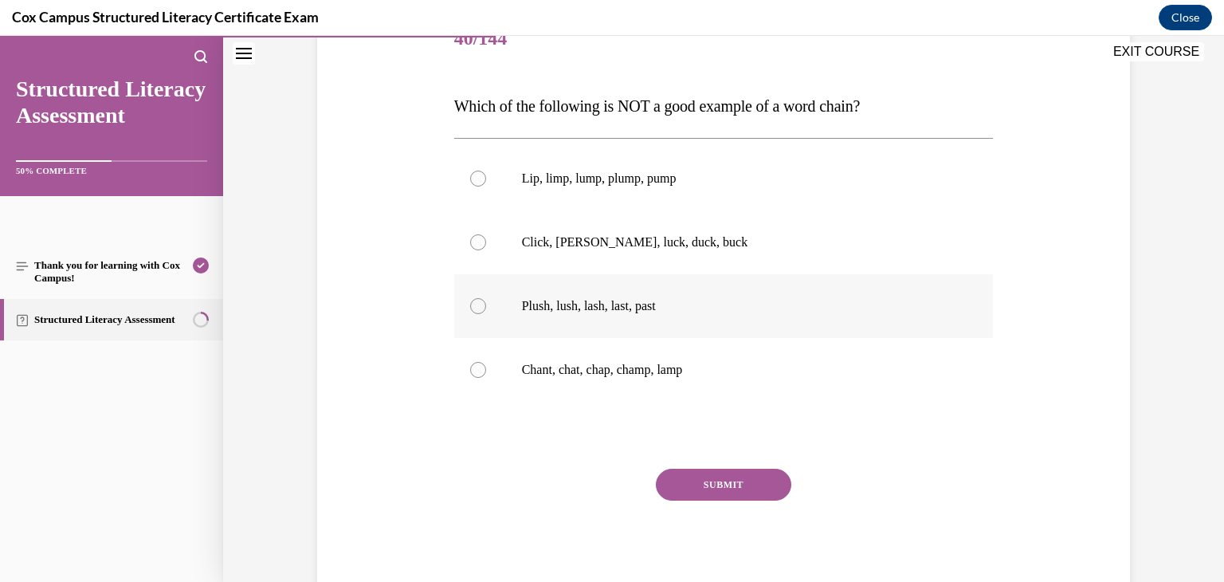
click at [604, 317] on label "Plush, lush, lash, last, past" at bounding box center [723, 306] width 539 height 64
click at [486, 314] on input "Plush, lush, lash, last, past" at bounding box center [478, 306] width 16 height 16
radio input "true"
click at [751, 488] on button "SUBMIT" at bounding box center [723, 484] width 135 height 32
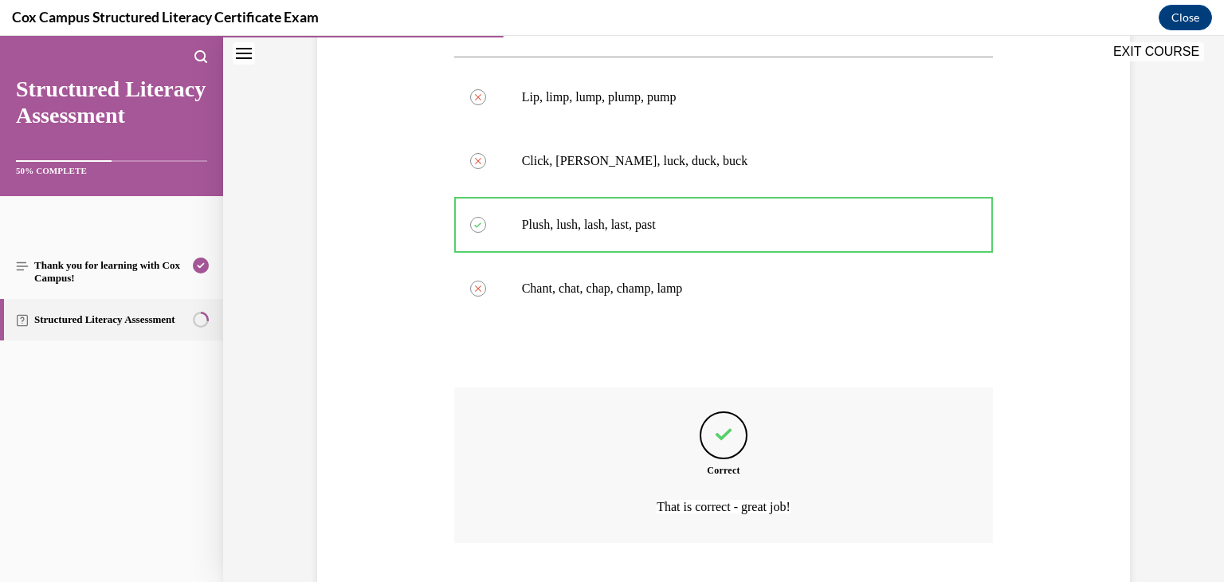
scroll to position [394, 0]
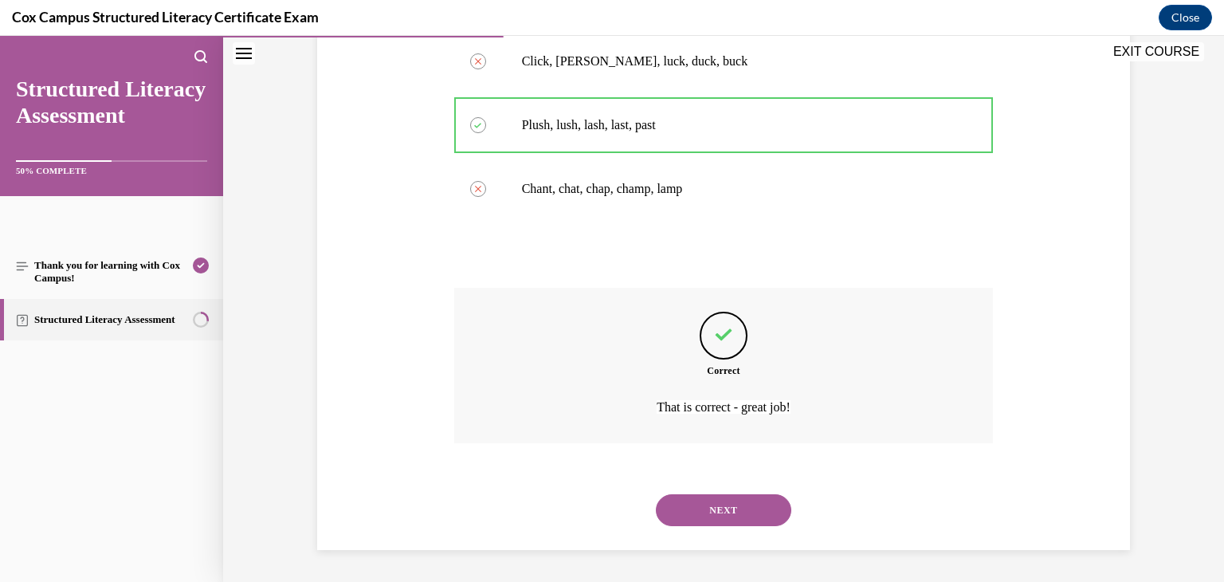
click at [744, 516] on button "NEXT" at bounding box center [723, 510] width 135 height 32
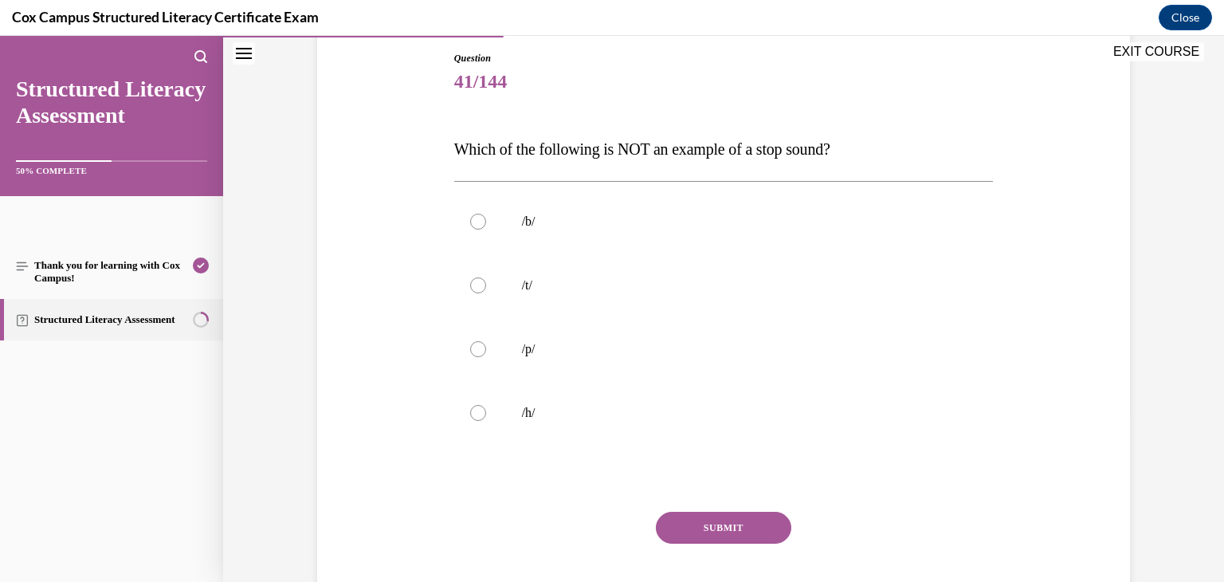
scroll to position [170, 0]
click at [498, 418] on label "/h/" at bounding box center [723, 414] width 539 height 64
click at [486, 418] on input "/h/" at bounding box center [478, 414] width 16 height 16
radio input "true"
click at [736, 527] on button "SUBMIT" at bounding box center [723, 528] width 135 height 32
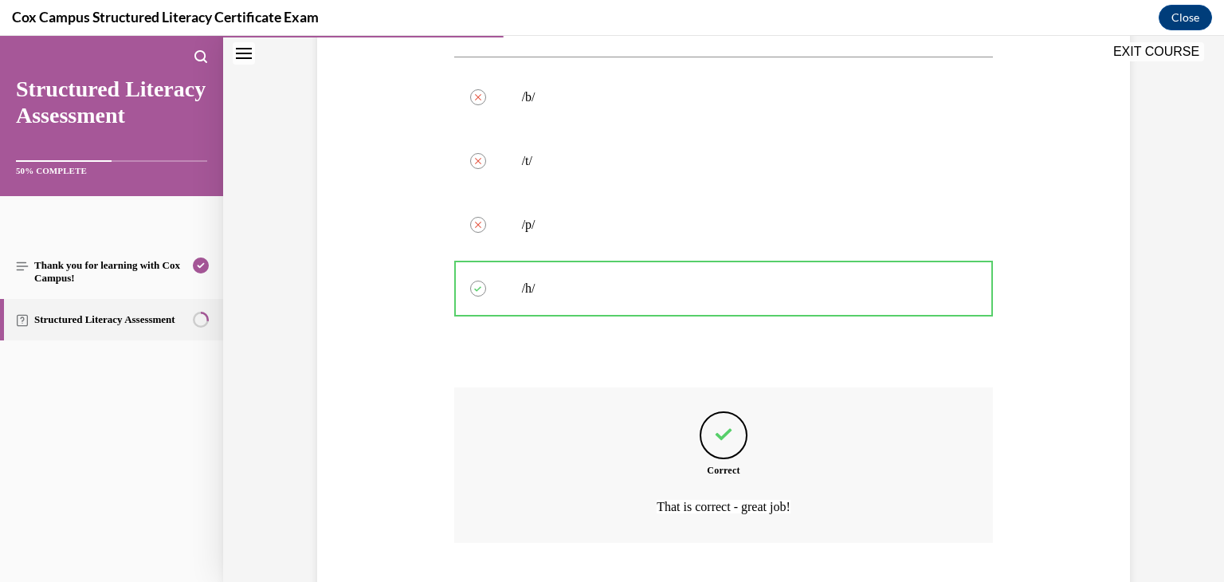
scroll to position [394, 0]
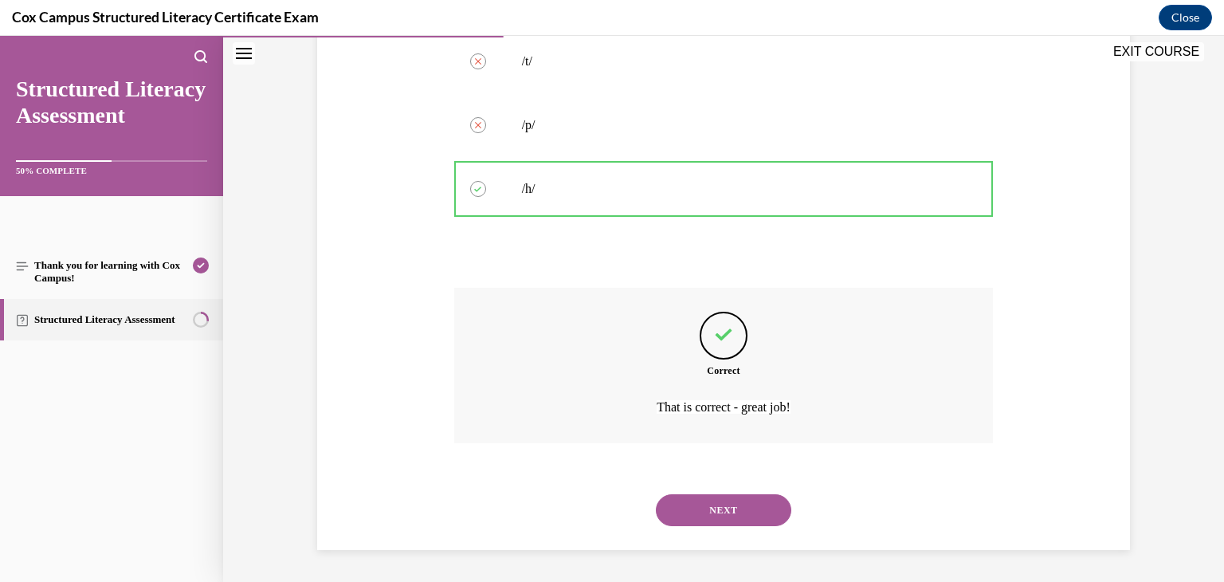
click at [732, 504] on button "NEXT" at bounding box center [723, 510] width 135 height 32
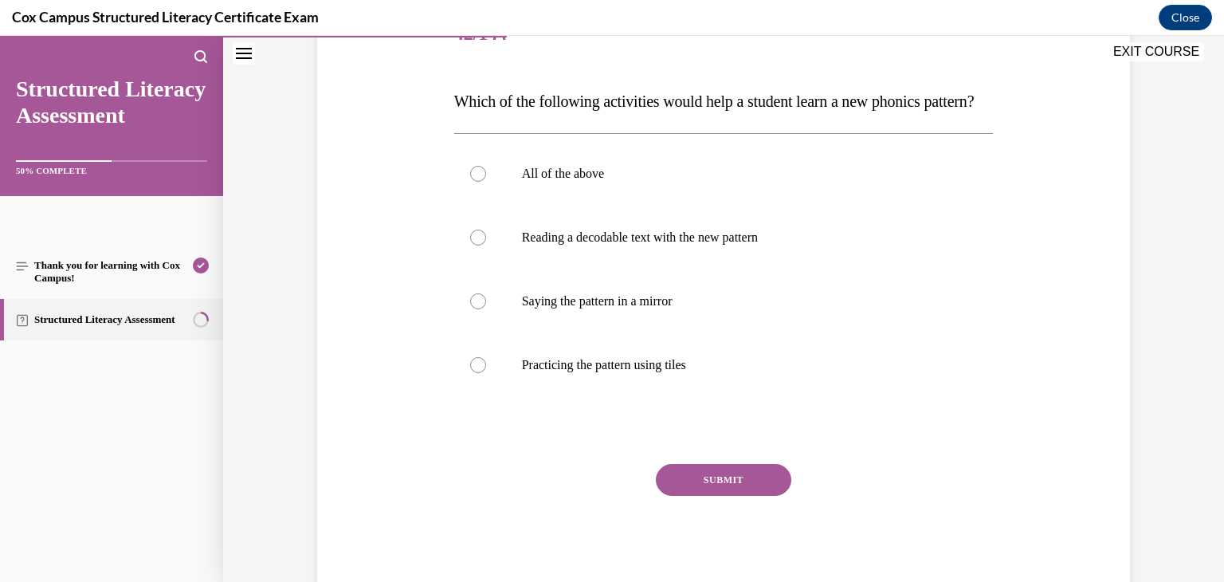
scroll to position [218, 0]
click at [662, 206] on label "All of the above" at bounding box center [723, 175] width 539 height 64
click at [486, 182] on input "All of the above" at bounding box center [478, 175] width 16 height 16
radio input "true"
click at [751, 496] on button "SUBMIT" at bounding box center [723, 481] width 135 height 32
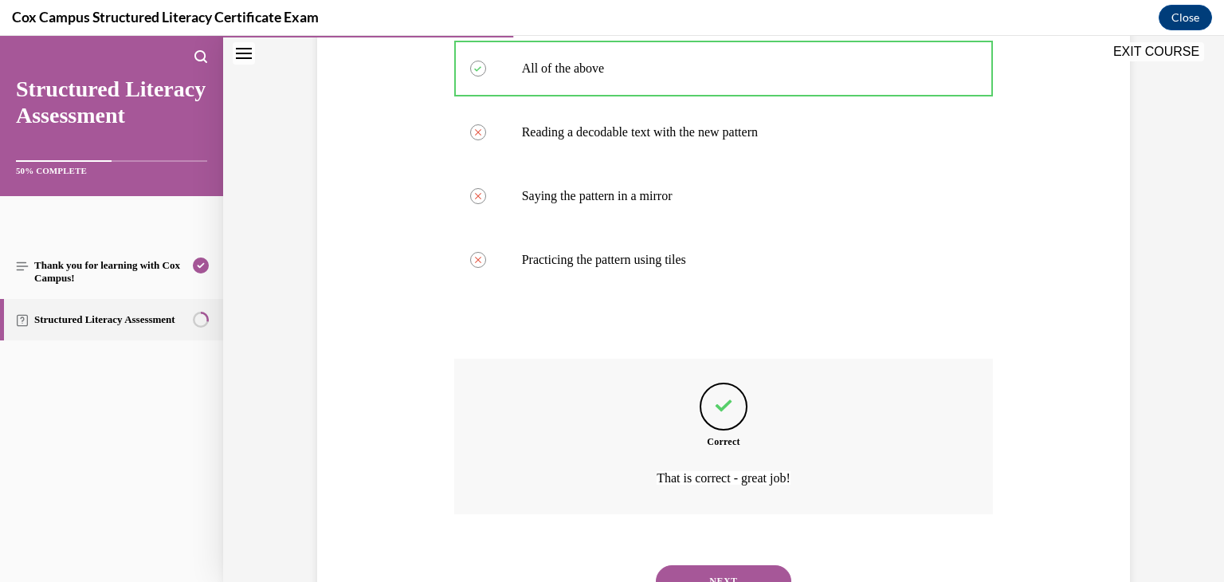
scroll to position [426, 0]
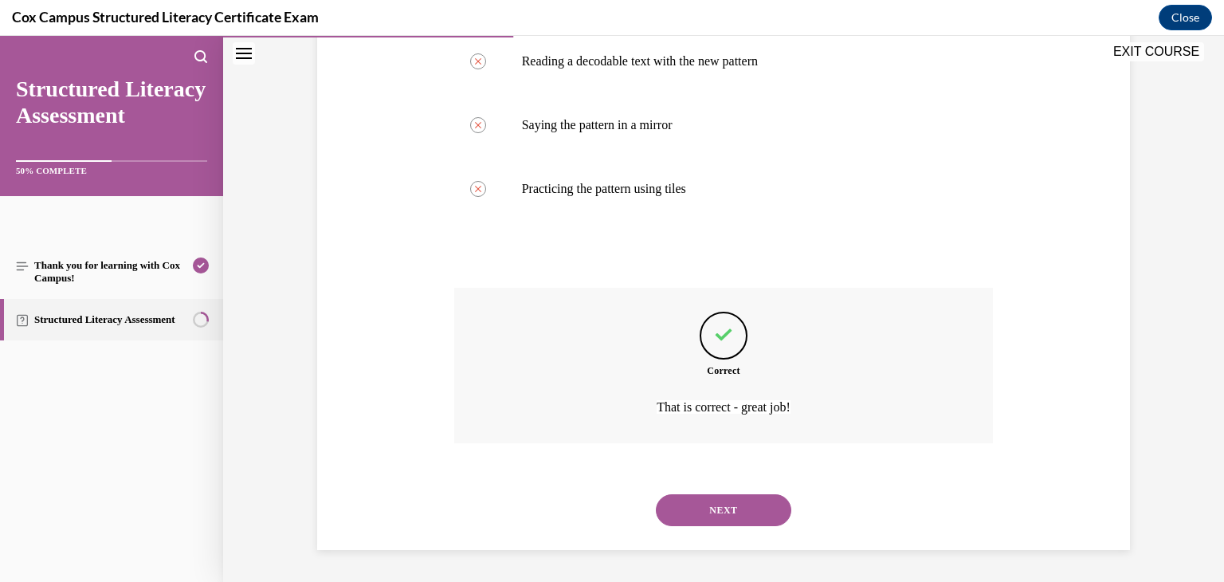
click at [751, 519] on button "NEXT" at bounding box center [723, 510] width 135 height 32
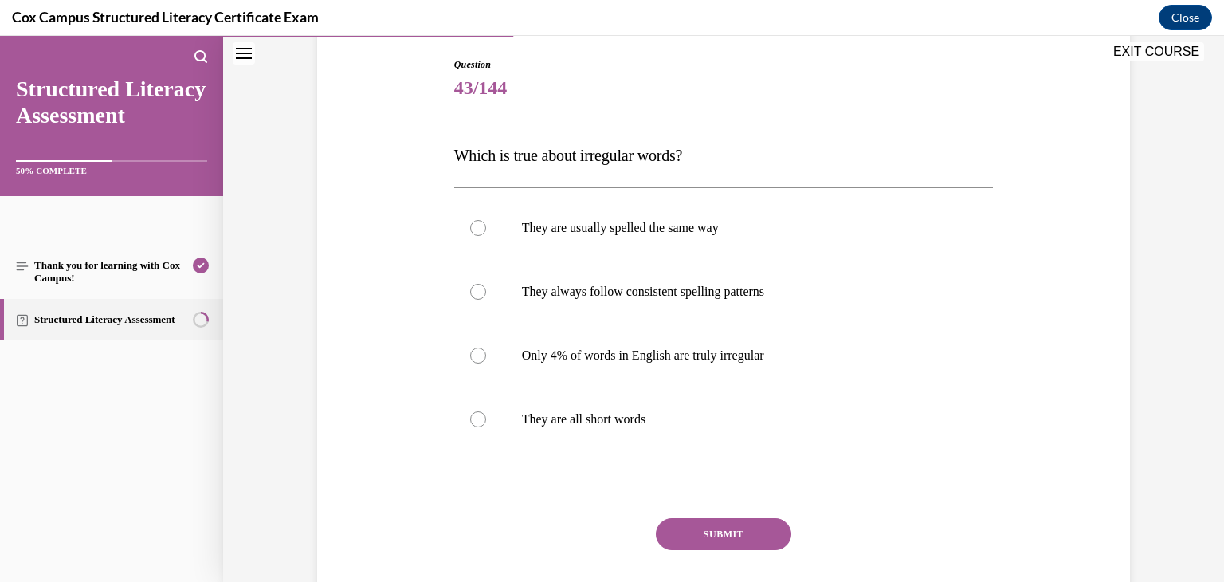
scroll to position [153, 0]
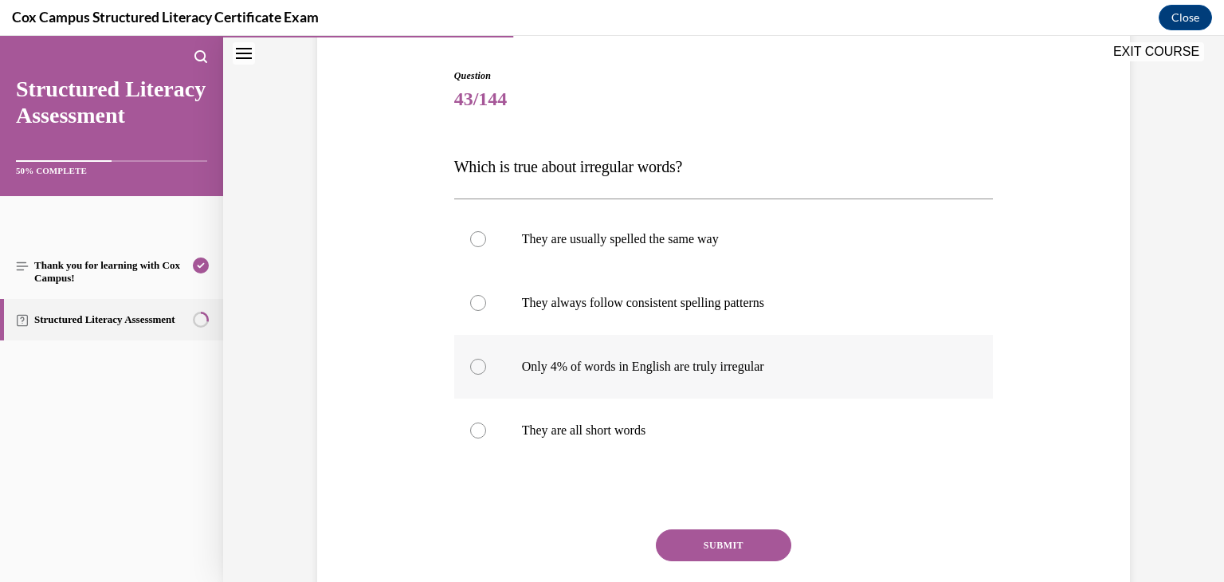
click at [890, 376] on label "Only 4% of words in English are truly irregular" at bounding box center [723, 367] width 539 height 64
click at [486, 374] on input "Only 4% of words in English are truly irregular" at bounding box center [478, 367] width 16 height 16
radio input "true"
click at [758, 540] on button "SUBMIT" at bounding box center [723, 545] width 135 height 32
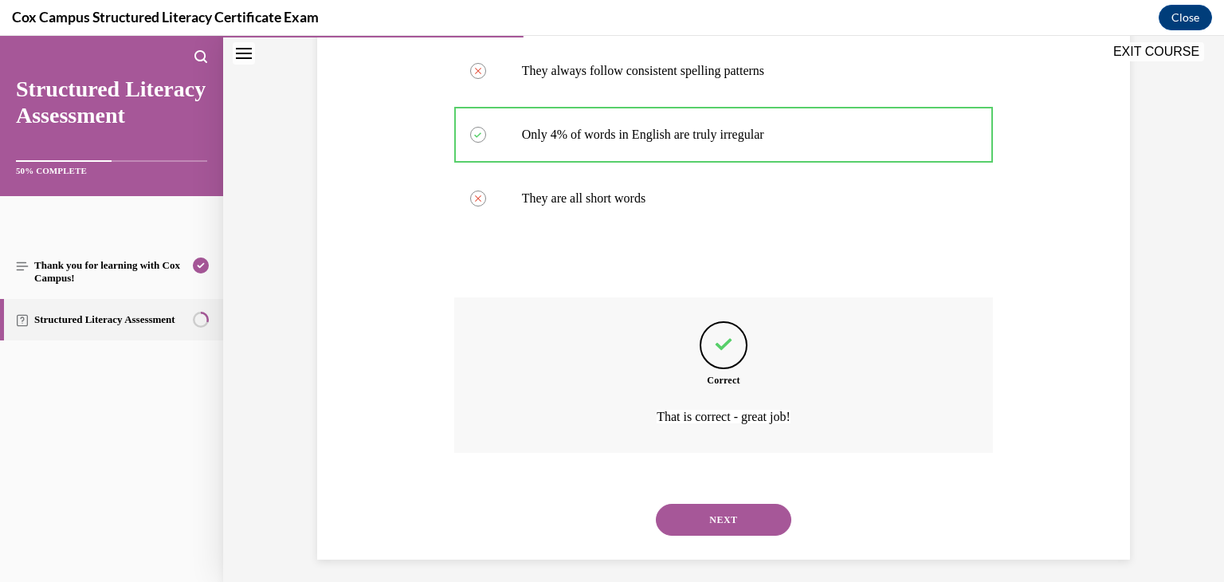
scroll to position [394, 0]
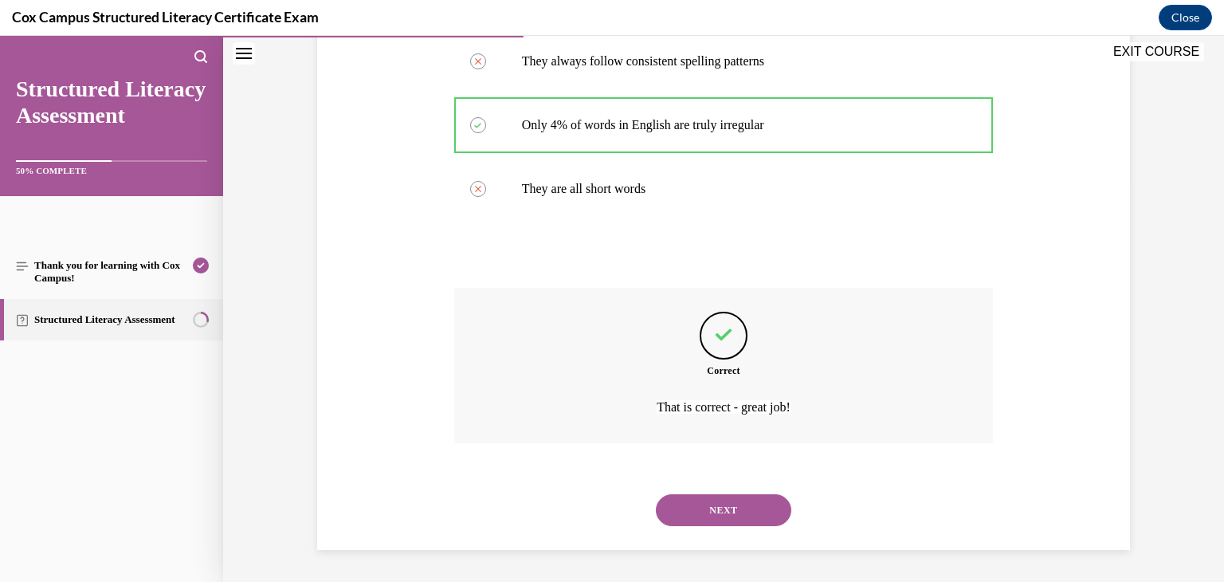
click at [774, 506] on button "NEXT" at bounding box center [723, 510] width 135 height 32
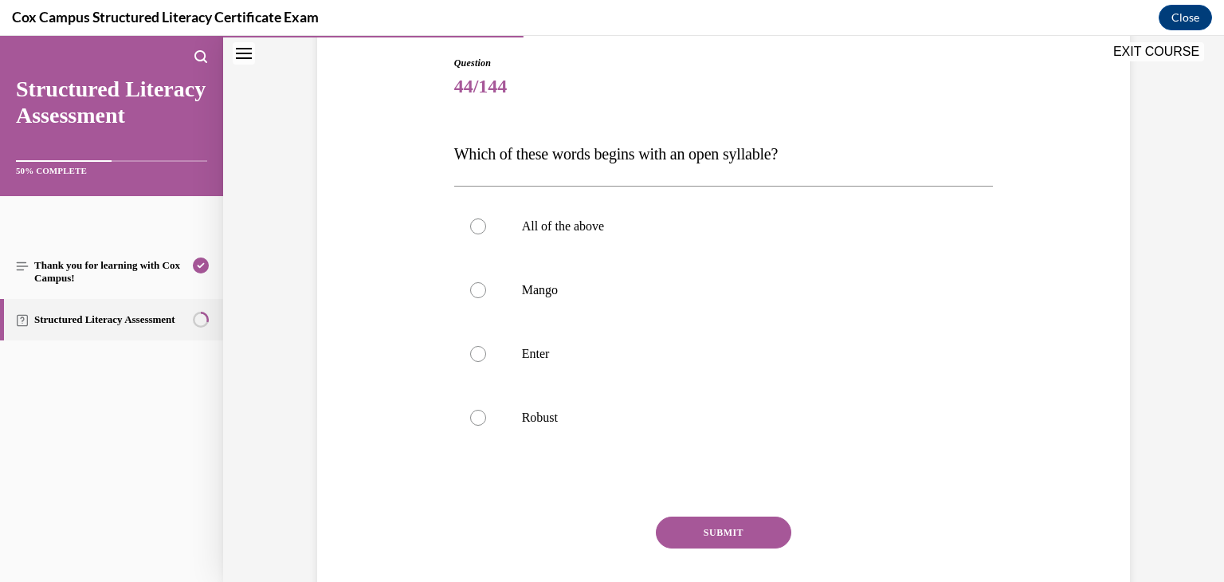
scroll to position [168, 0]
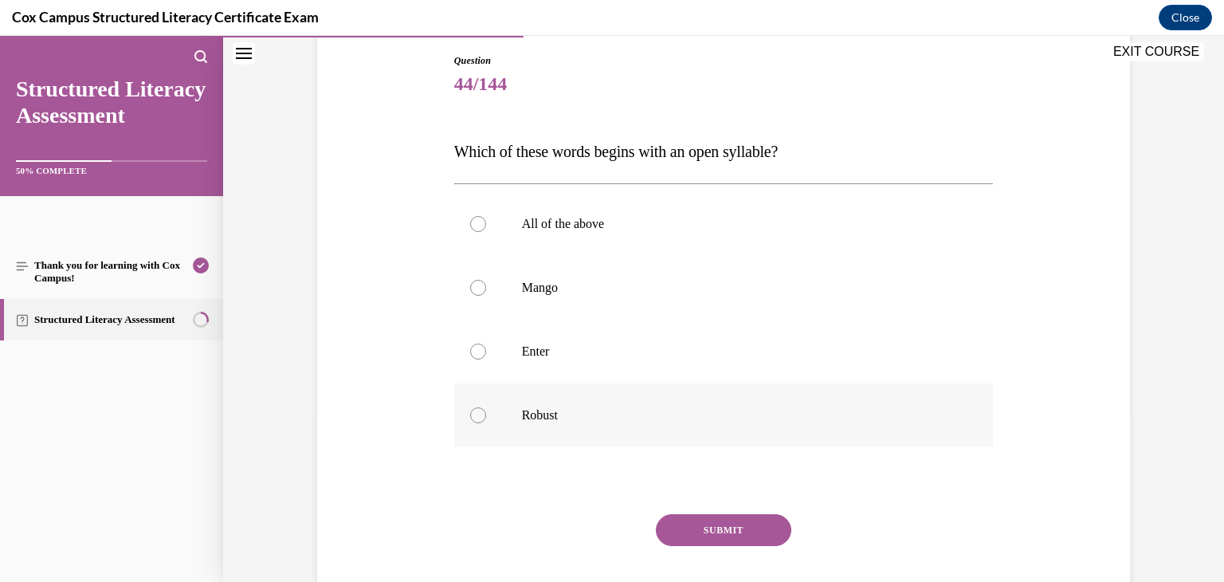
click at [730, 408] on p "Robust" at bounding box center [738, 415] width 432 height 16
click at [486, 408] on input "Robust" at bounding box center [478, 415] width 16 height 16
radio input "true"
click at [719, 527] on button "SUBMIT" at bounding box center [723, 530] width 135 height 32
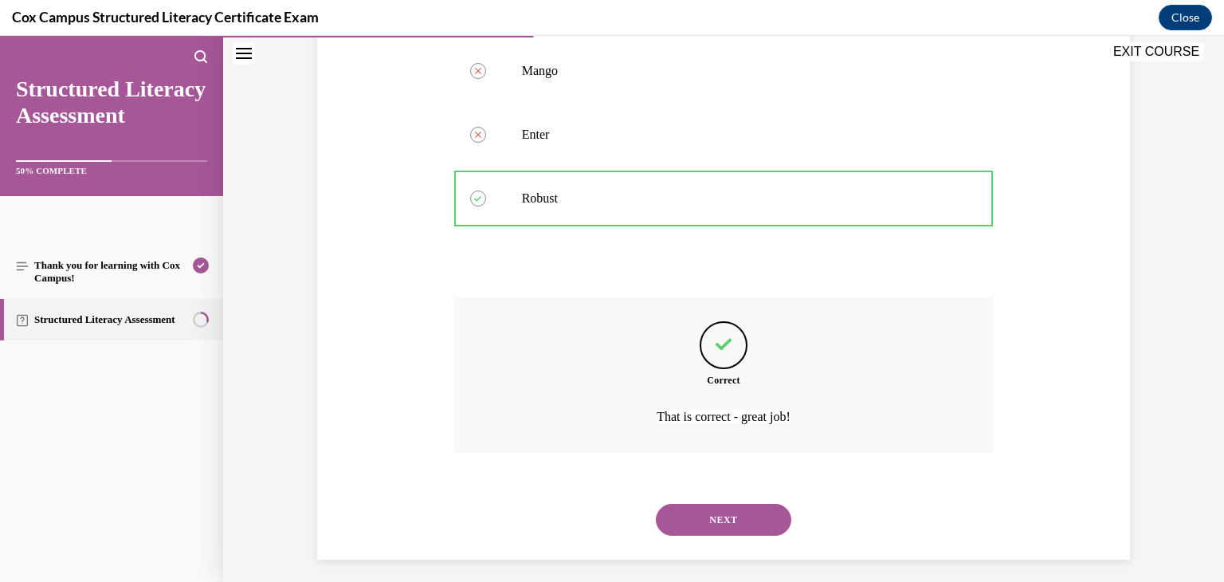
scroll to position [394, 0]
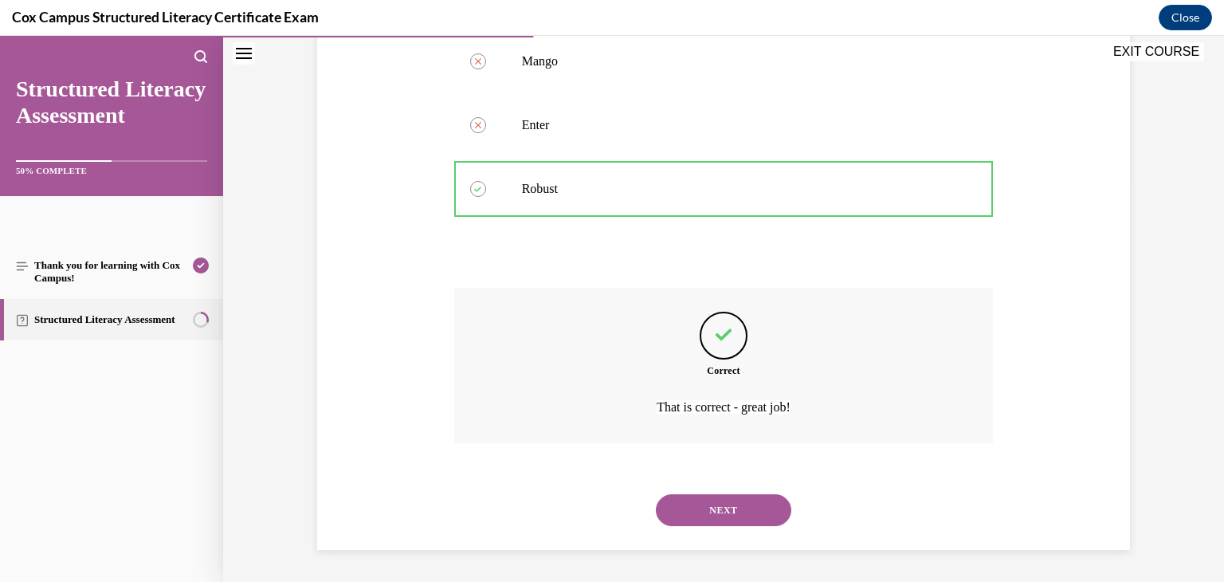
click at [719, 526] on div "NEXT" at bounding box center [723, 510] width 539 height 64
click at [727, 509] on button "NEXT" at bounding box center [723, 510] width 135 height 32
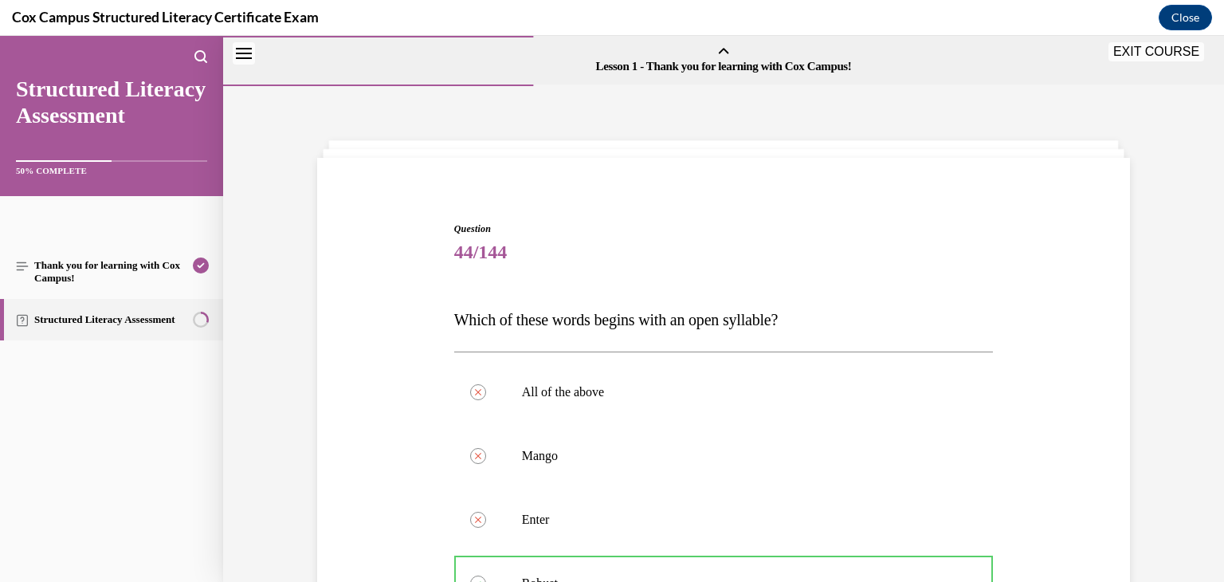
click at [0, 36] on p "The phonics patterns in decodable texts are controlled to only include those ch…" at bounding box center [0, 36] width 0 height 0
click at [0, 36] on input "The phonics patterns in decodable texts are controlled to only include those ch…" at bounding box center [0, 36] width 0 height 0
checkbox input "true"
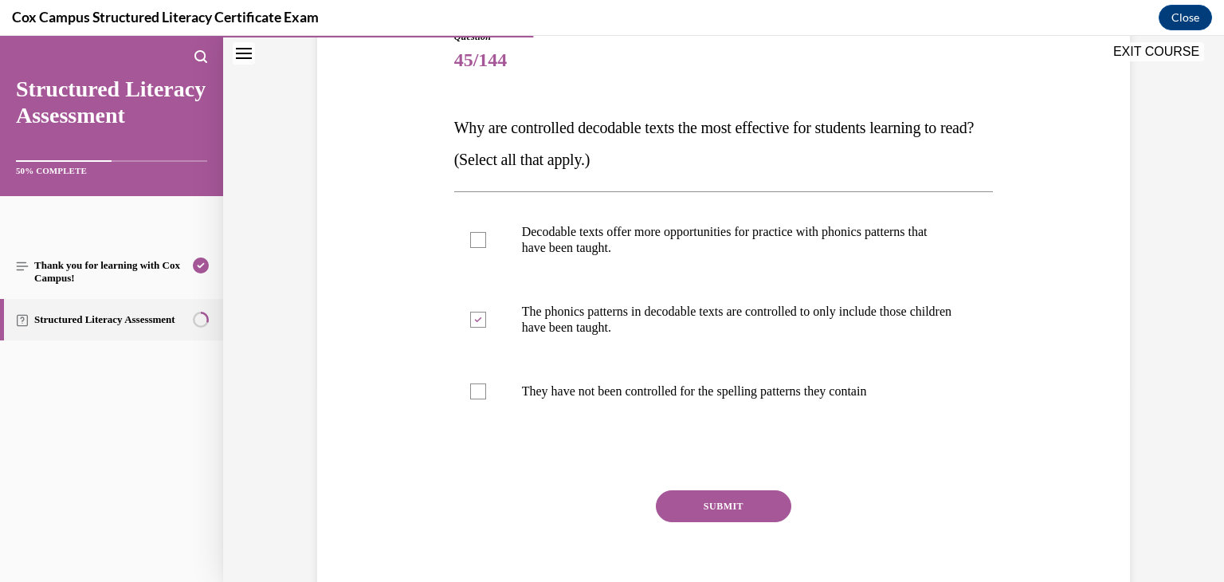
scroll to position [194, 0]
click at [480, 236] on div at bounding box center [478, 238] width 16 height 16
click at [480, 236] on input "Decodable texts offer more opportunities for practice with phonics patterns tha…" at bounding box center [478, 238] width 16 height 16
checkbox input "true"
click at [686, 504] on button "SUBMIT" at bounding box center [723, 504] width 135 height 32
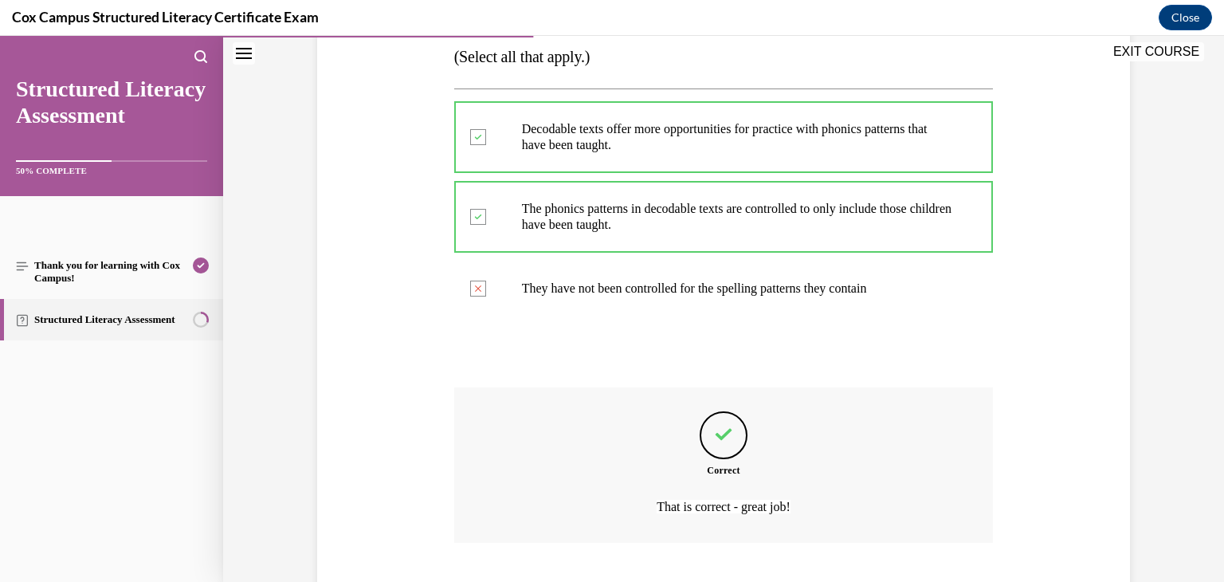
scroll to position [394, 0]
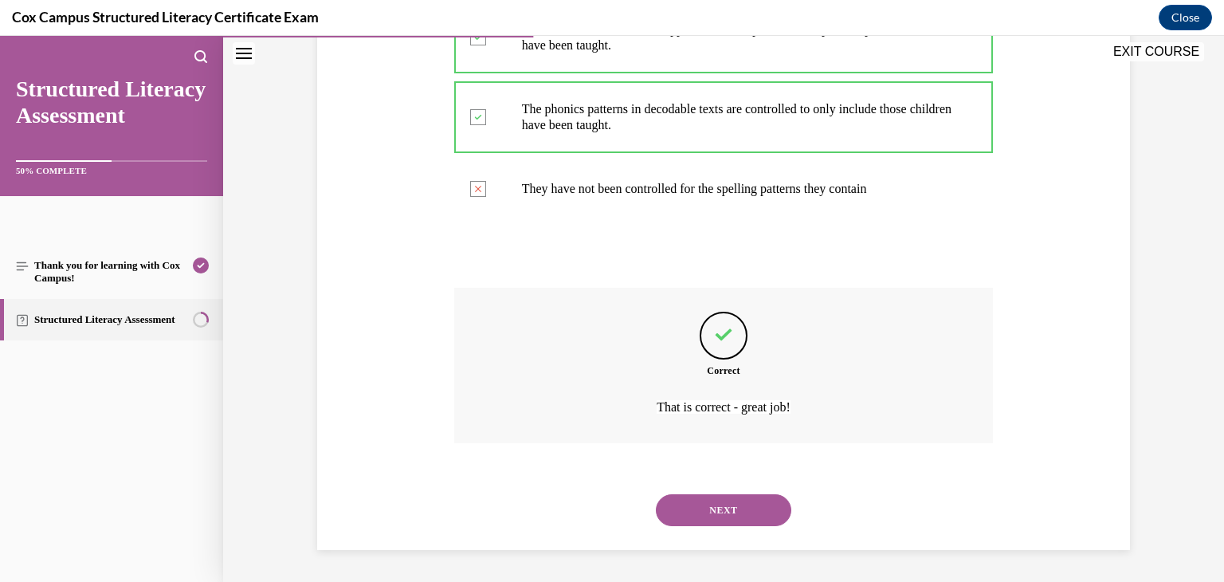
click at [721, 508] on button "NEXT" at bounding box center [723, 510] width 135 height 32
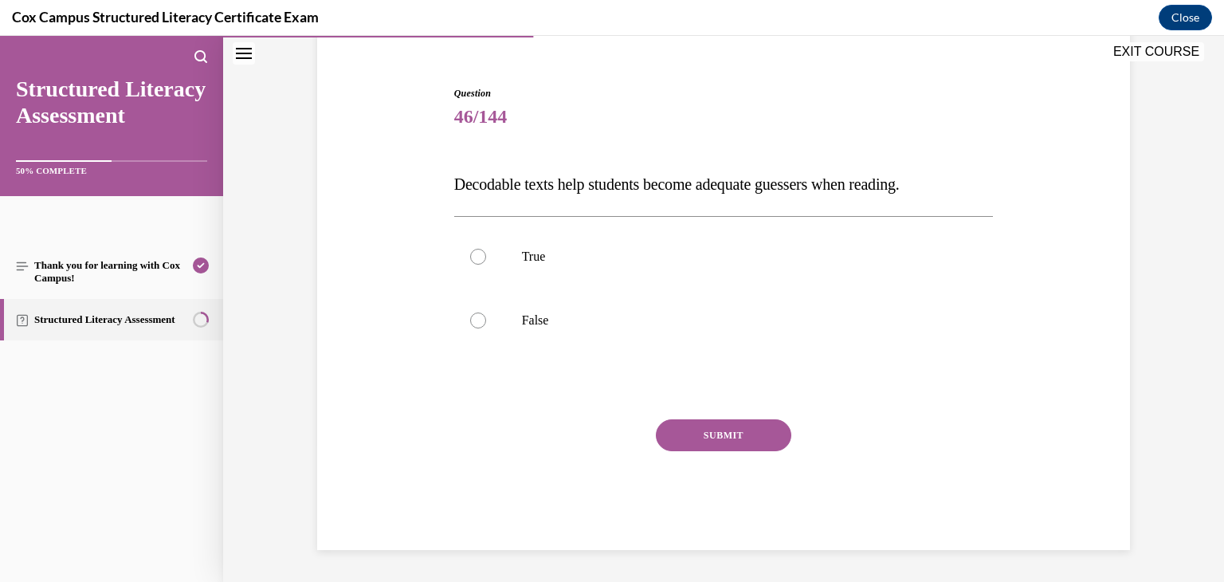
scroll to position [135, 0]
click at [862, 309] on label "False" at bounding box center [723, 320] width 539 height 64
click at [486, 312] on input "False" at bounding box center [478, 320] width 16 height 16
radio input "true"
click at [762, 435] on button "SUBMIT" at bounding box center [723, 435] width 135 height 32
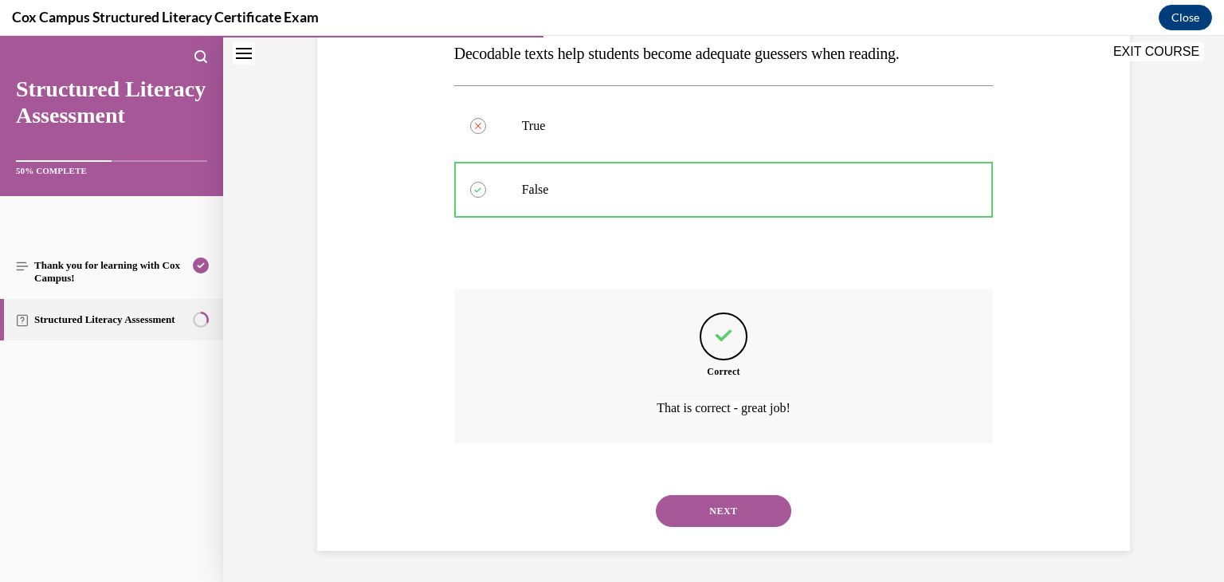
scroll to position [267, 0]
click at [743, 513] on button "NEXT" at bounding box center [723, 510] width 135 height 32
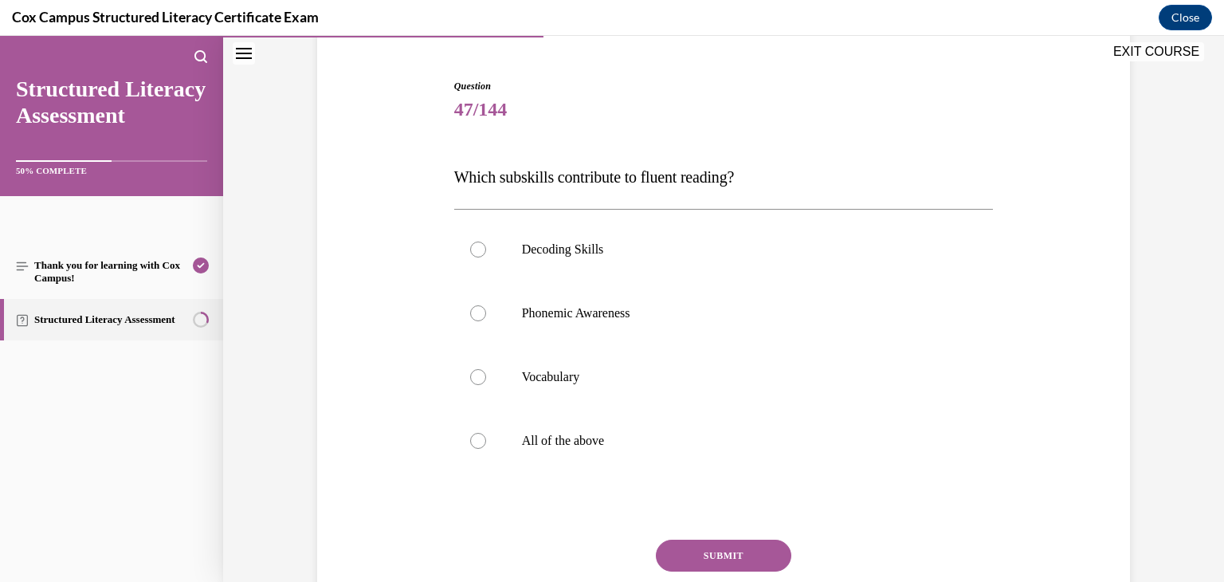
scroll to position [143, 0]
click at [555, 433] on p "All of the above" at bounding box center [738, 440] width 432 height 16
click at [486, 433] on input "All of the above" at bounding box center [478, 440] width 16 height 16
radio input "true"
click at [707, 547] on button "SUBMIT" at bounding box center [723, 555] width 135 height 32
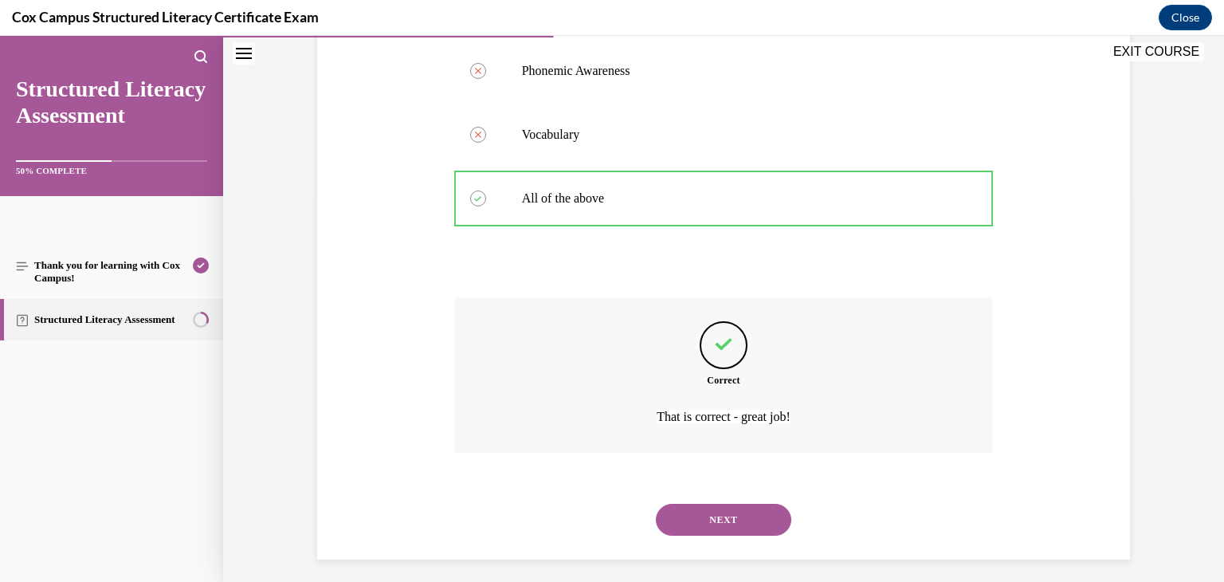
scroll to position [394, 0]
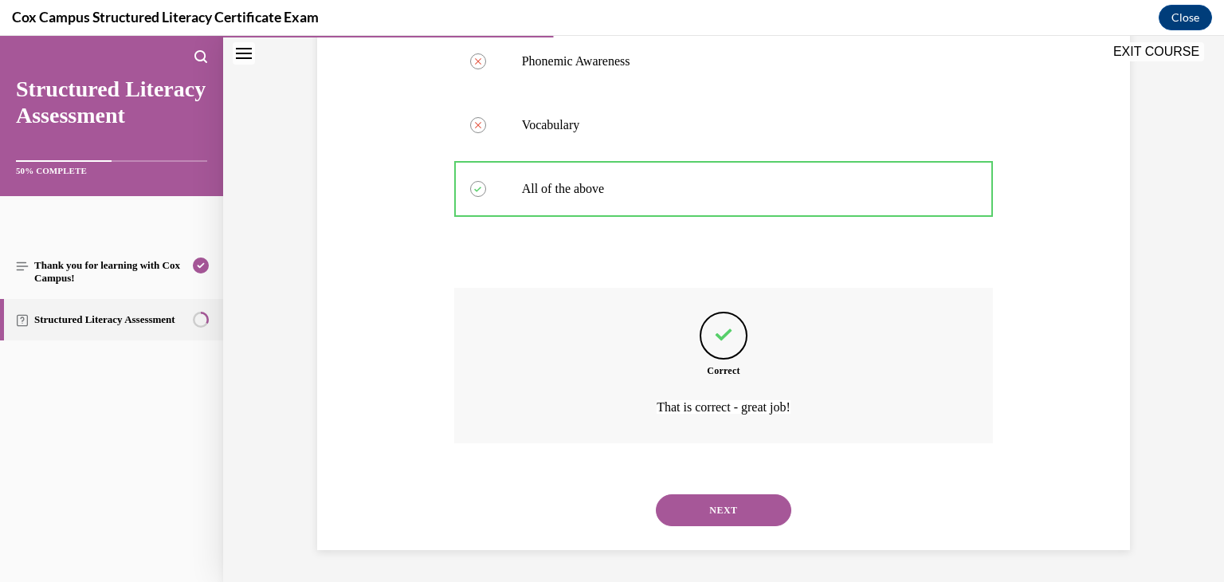
click at [747, 498] on button "NEXT" at bounding box center [723, 510] width 135 height 32
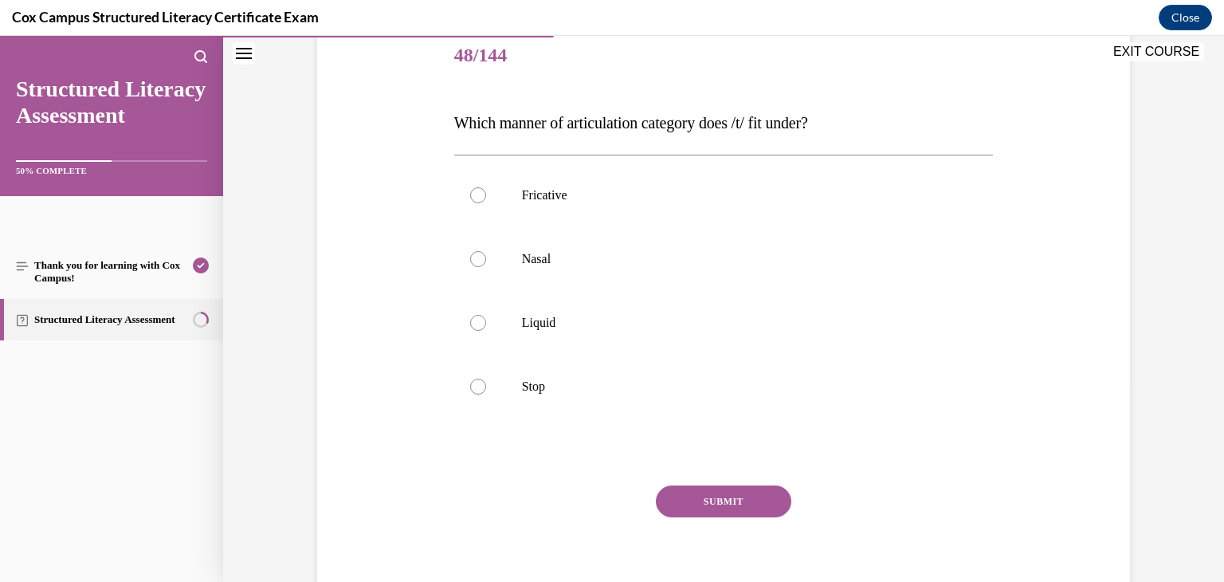
scroll to position [192, 0]
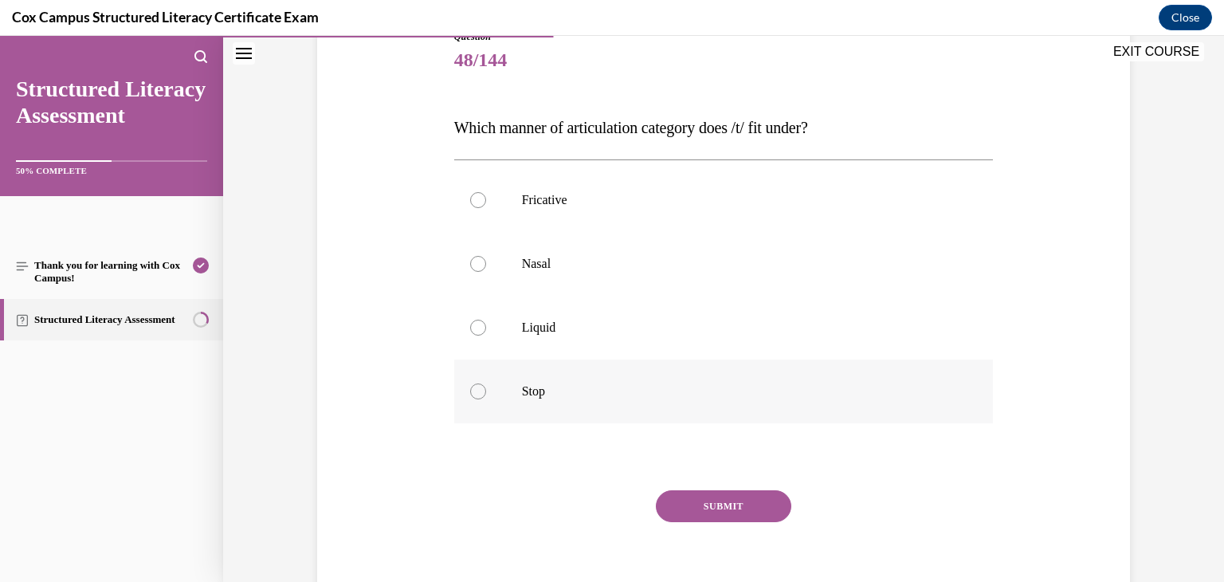
click at [720, 378] on label "Stop" at bounding box center [723, 391] width 539 height 64
click at [486, 383] on input "Stop" at bounding box center [478, 391] width 16 height 16
radio input "true"
click at [718, 506] on button "SUBMIT" at bounding box center [723, 506] width 135 height 32
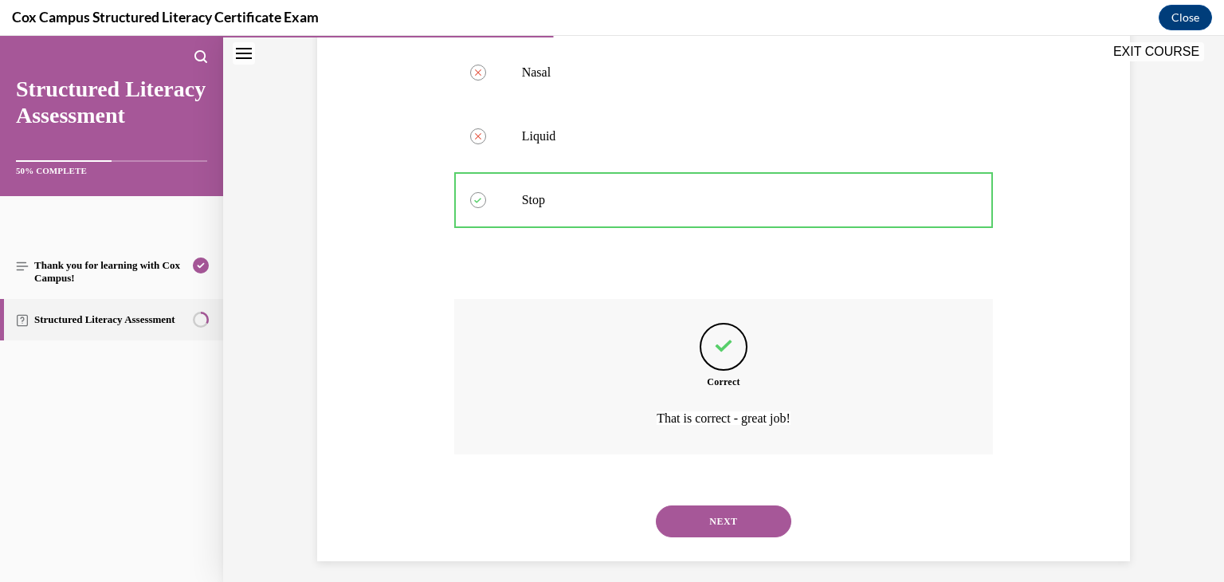
scroll to position [394, 0]
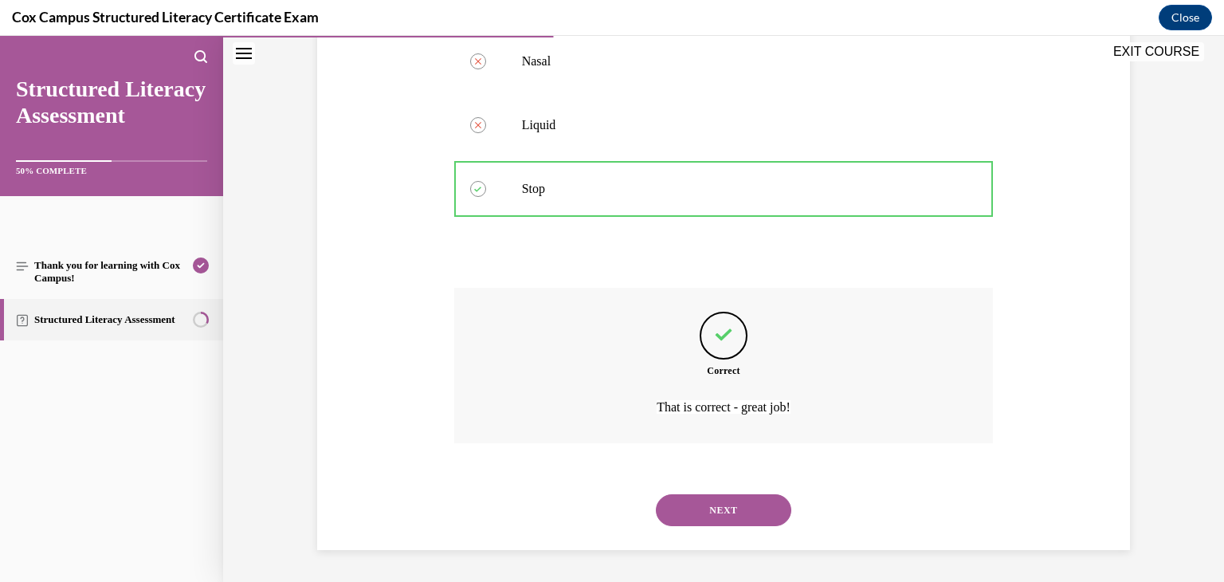
click at [718, 506] on button "NEXT" at bounding box center [723, 510] width 135 height 32
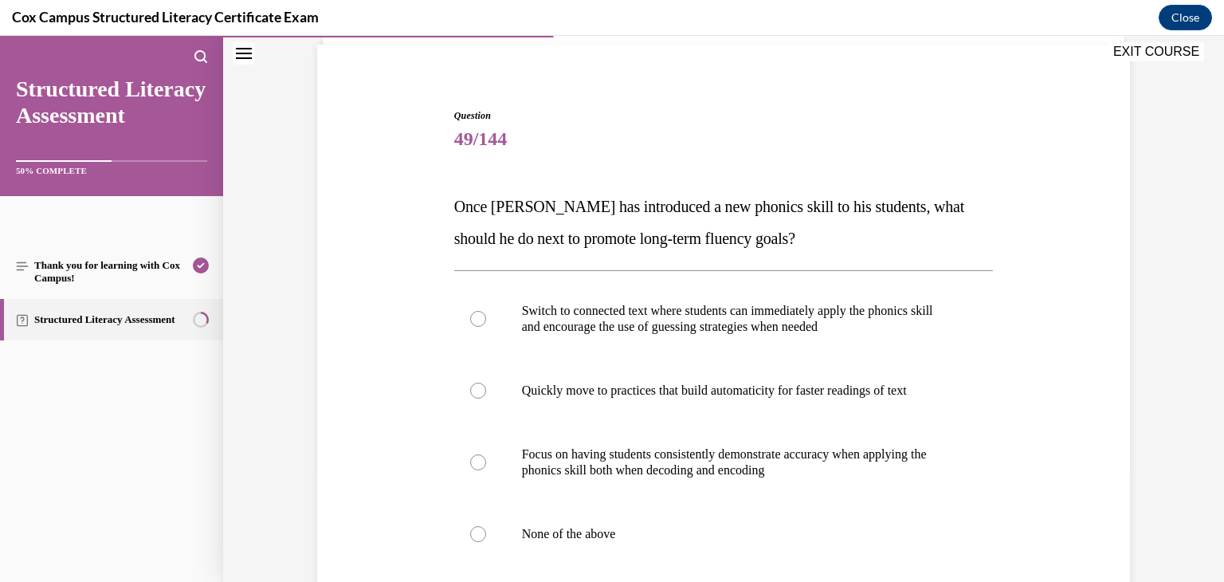
scroll to position [186, 0]
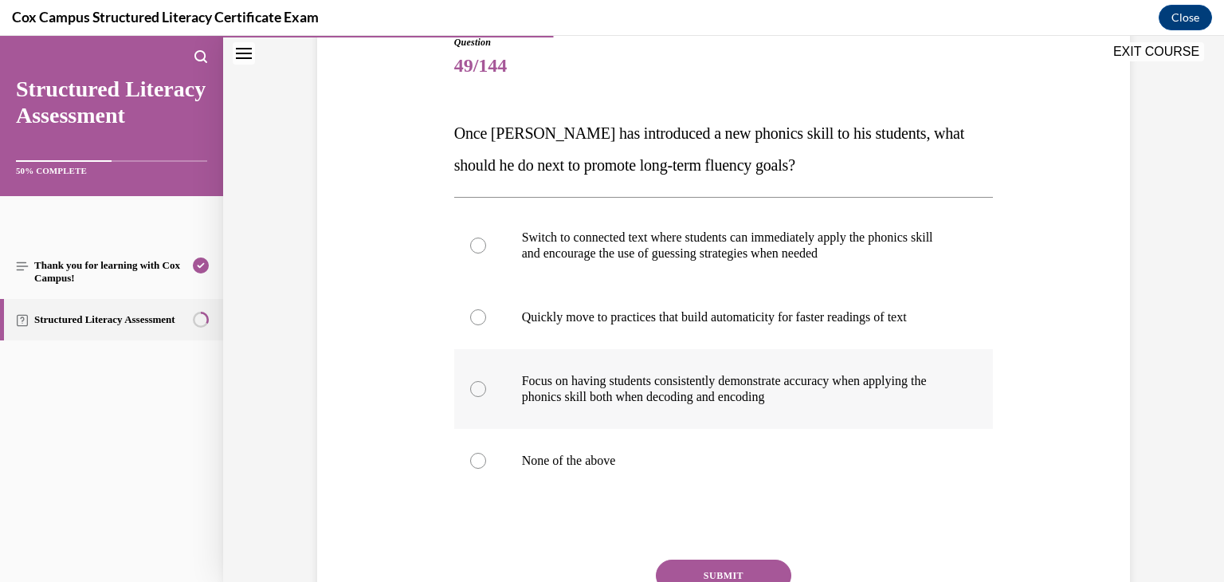
click at [729, 385] on p "Focus on having students consistently demonstrate accuracy when applying the ph…" at bounding box center [738, 389] width 432 height 32
click at [486, 385] on input "Focus on having students consistently demonstrate accuracy when applying the ph…" at bounding box center [478, 389] width 16 height 16
radio input "true"
click at [708, 566] on button "SUBMIT" at bounding box center [723, 575] width 135 height 32
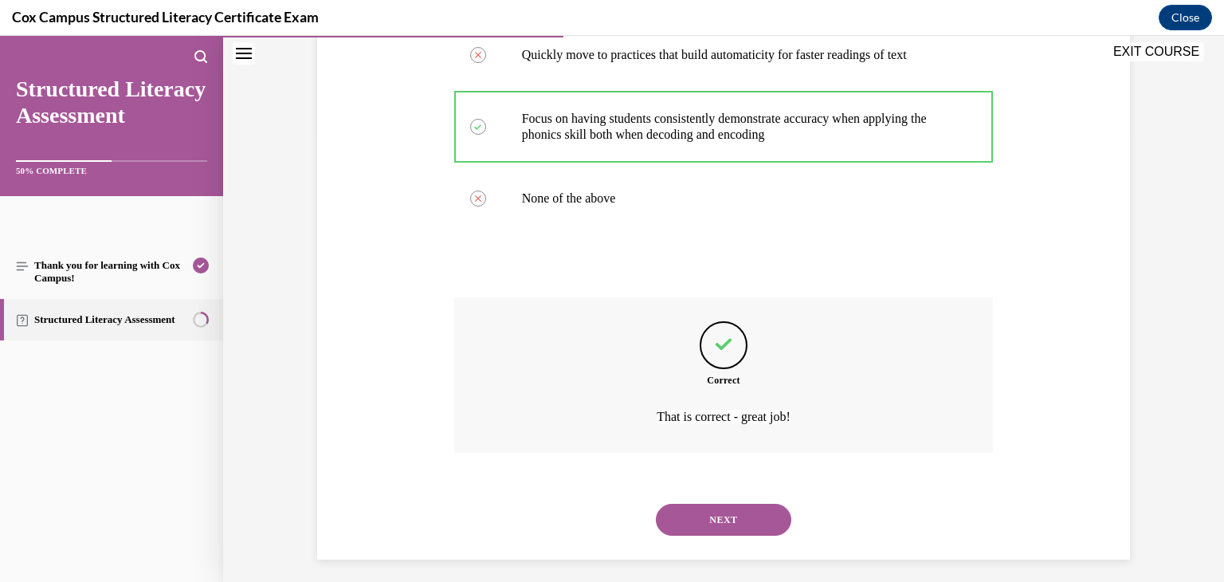
scroll to position [458, 0]
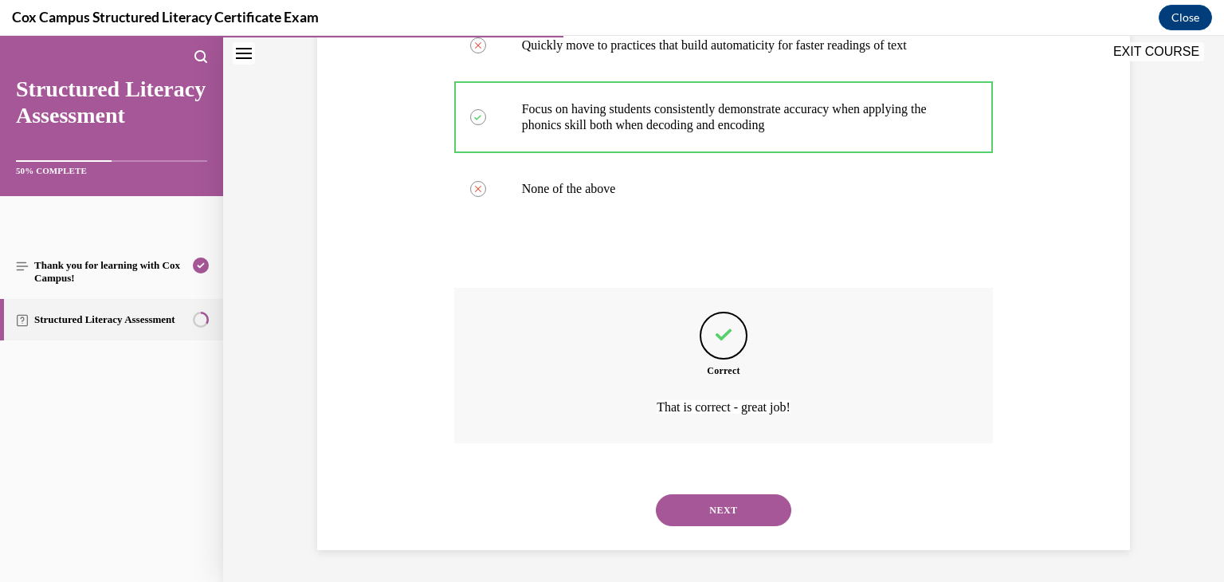
click at [746, 510] on button "NEXT" at bounding box center [723, 510] width 135 height 32
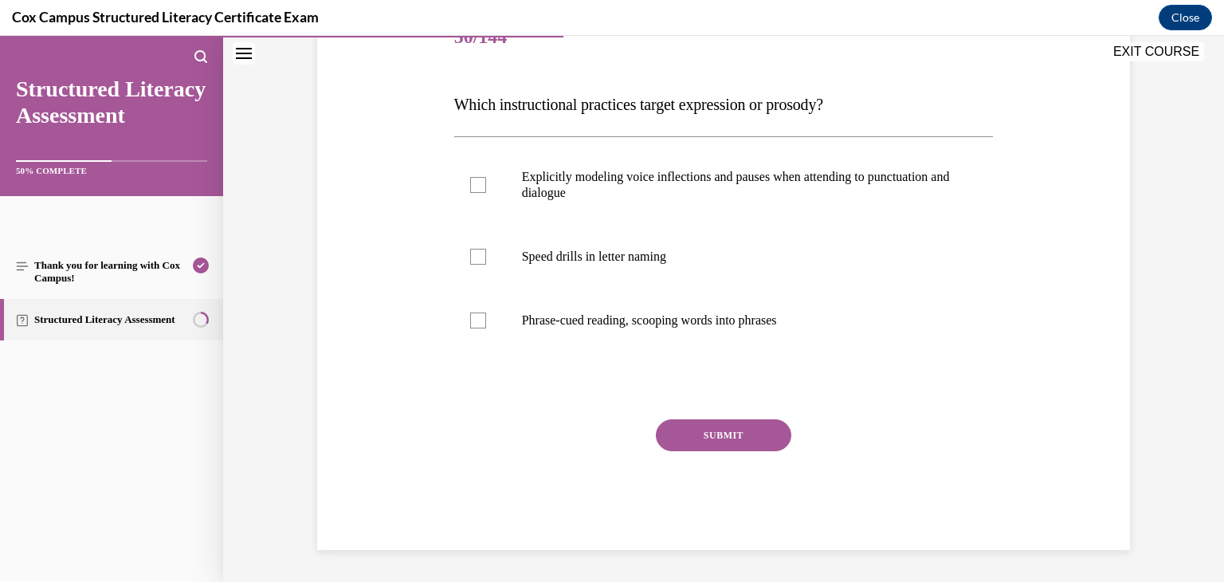
scroll to position [177, 0]
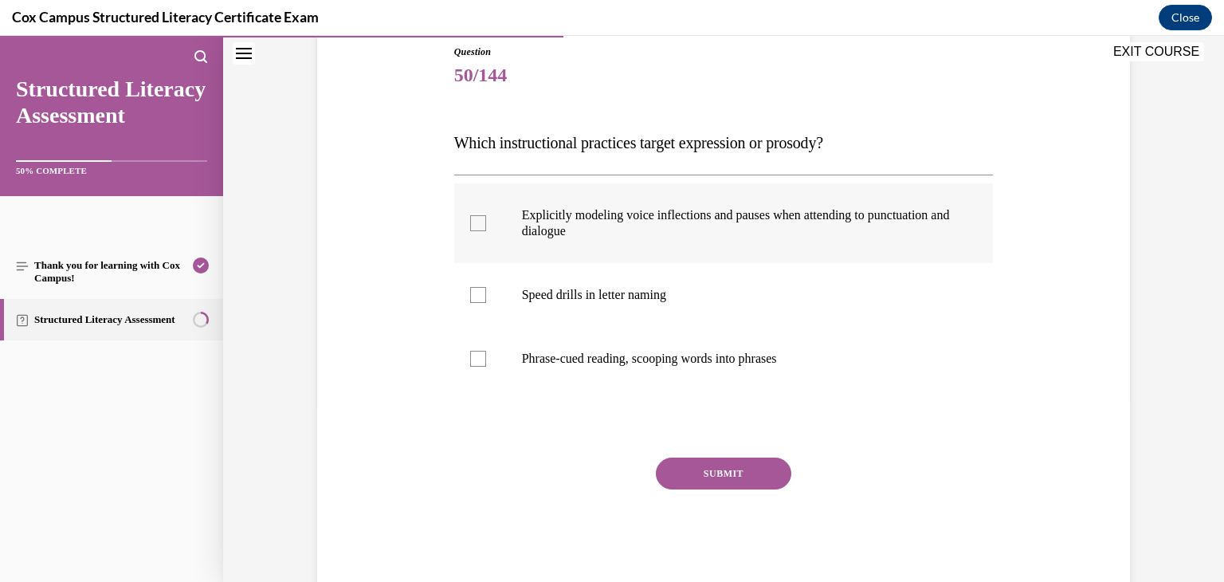
click at [841, 209] on p "Explicitly modeling voice inflections and pauses when attending to punctuation …" at bounding box center [738, 223] width 432 height 32
click at [486, 215] on input "Explicitly modeling voice inflections and pauses when attending to punctuation …" at bounding box center [478, 223] width 16 height 16
checkbox input "true"
click at [734, 468] on button "SUBMIT" at bounding box center [723, 473] width 135 height 32
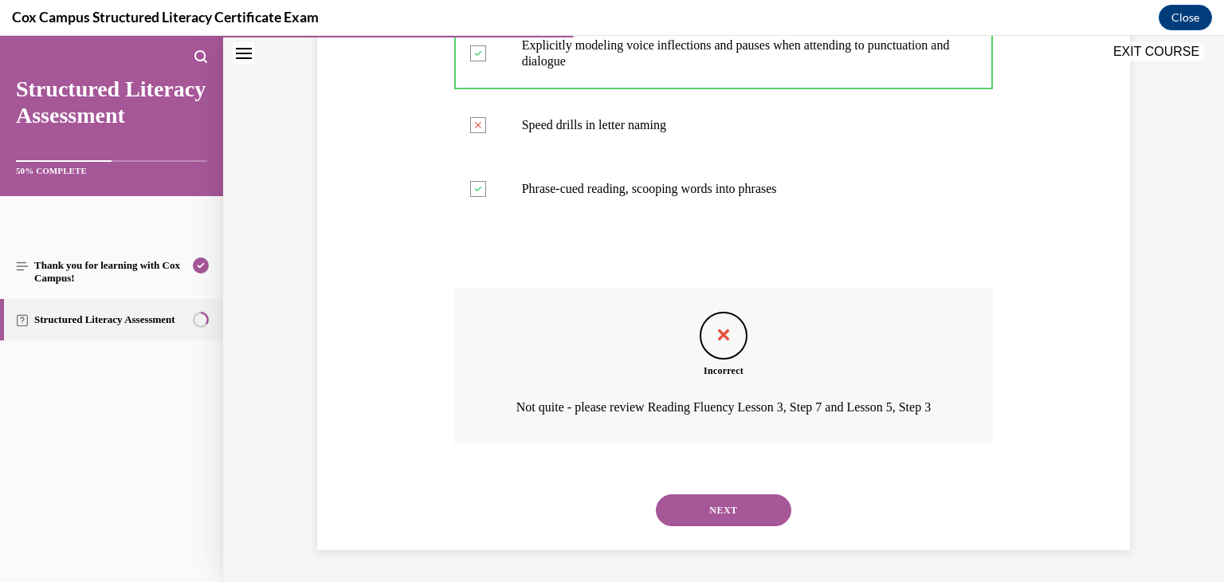
scroll to position [368, 0]
click at [708, 514] on button "NEXT" at bounding box center [723, 510] width 135 height 32
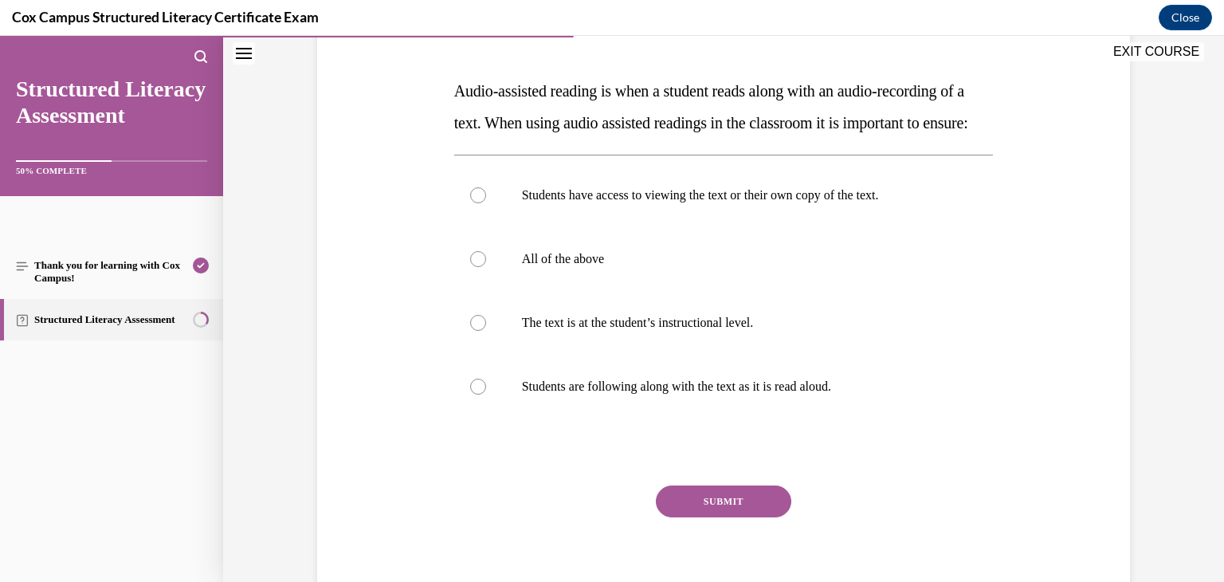
scroll to position [229, 0]
click at [516, 290] on label "All of the above" at bounding box center [723, 258] width 539 height 64
click at [486, 266] on input "All of the above" at bounding box center [478, 258] width 16 height 16
radio input "true"
click at [694, 516] on button "SUBMIT" at bounding box center [723, 500] width 135 height 32
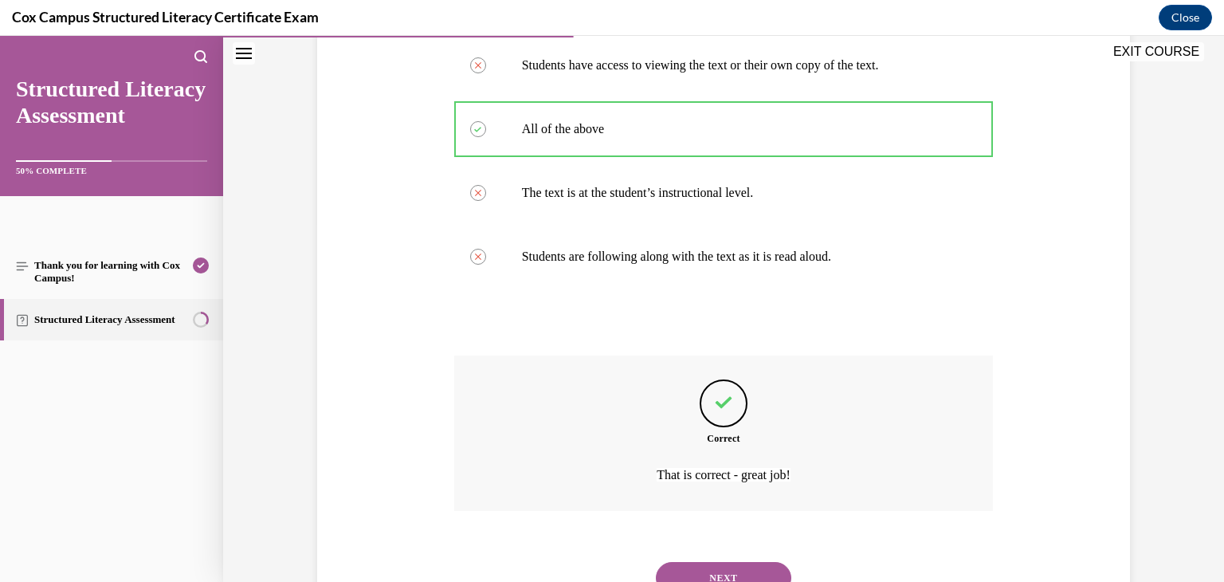
scroll to position [458, 0]
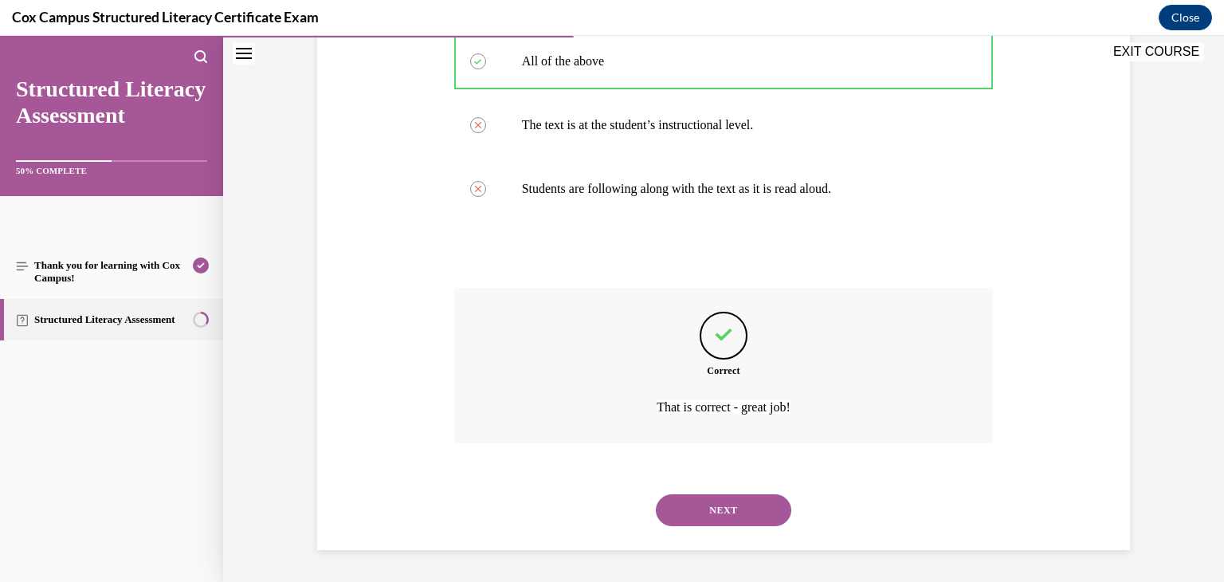
click at [754, 517] on button "NEXT" at bounding box center [723, 510] width 135 height 32
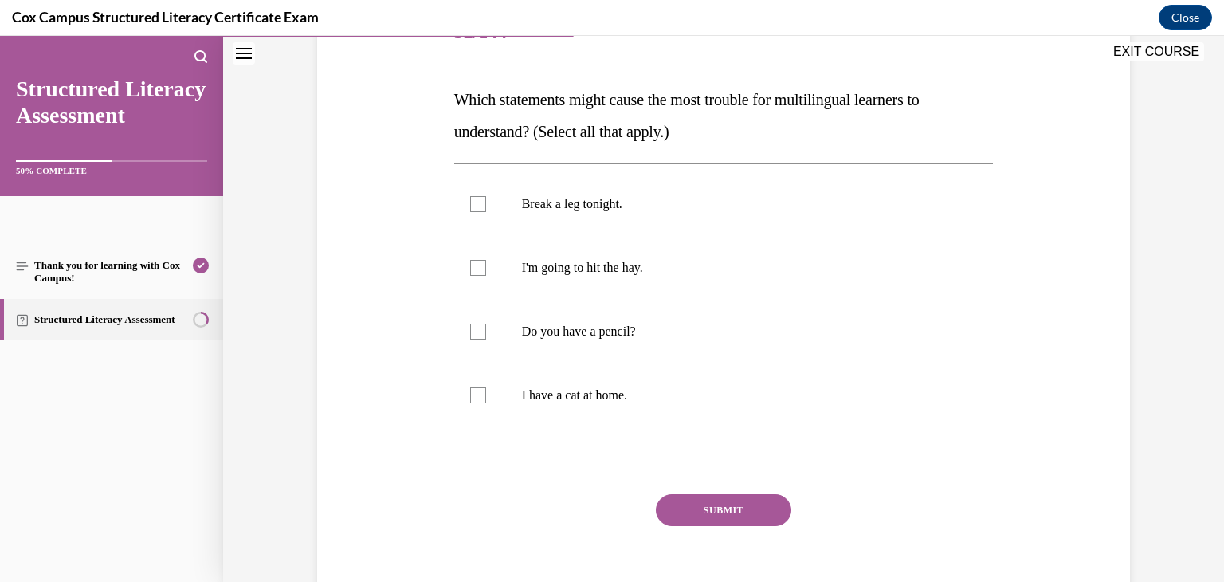
scroll to position [222, 0]
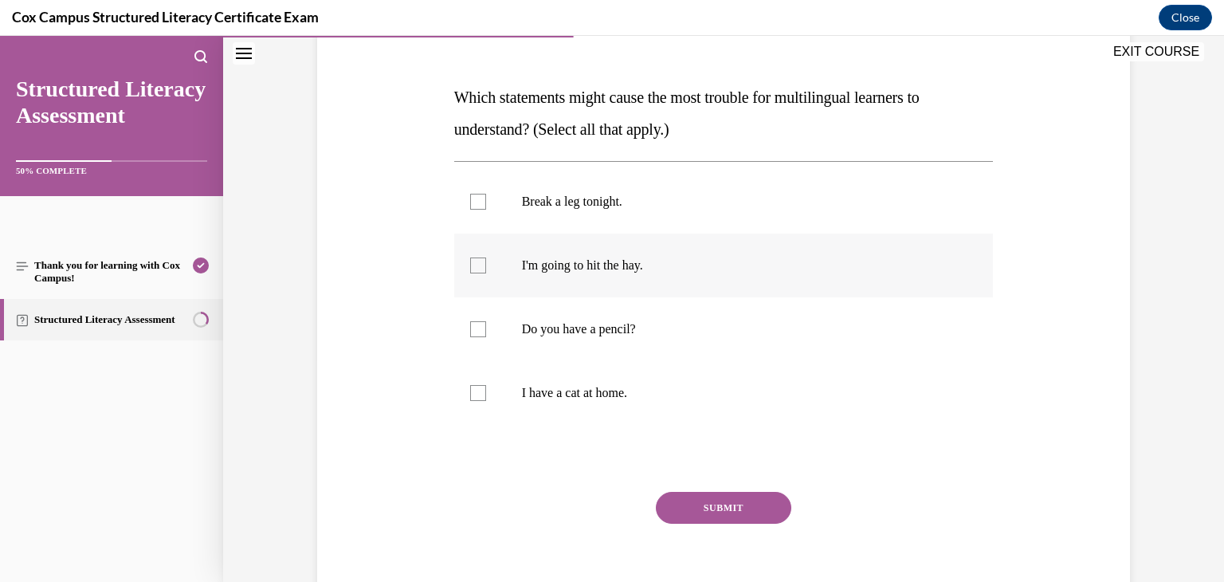
click at [474, 266] on div at bounding box center [478, 265] width 16 height 16
click at [474, 266] on input "I'm going to hit the hay." at bounding box center [478, 265] width 16 height 16
checkbox input "true"
click at [485, 210] on label "Break a leg tonight." at bounding box center [723, 202] width 539 height 64
click at [485, 210] on input "Break a leg tonight." at bounding box center [478, 202] width 16 height 16
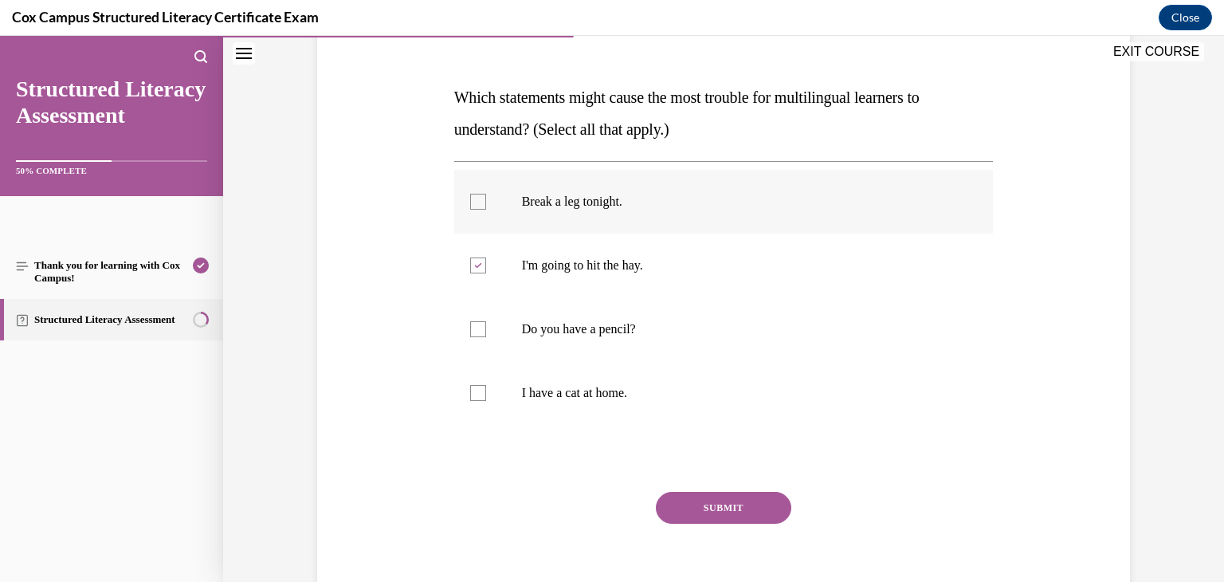
checkbox input "true"
click at [738, 512] on button "SUBMIT" at bounding box center [723, 508] width 135 height 32
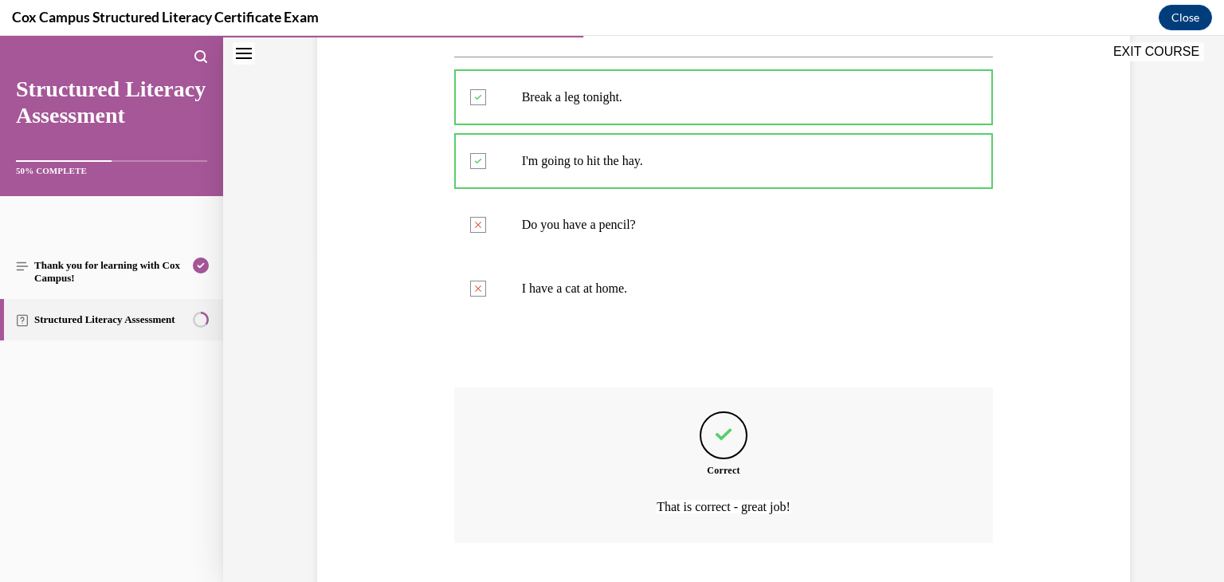
scroll to position [426, 0]
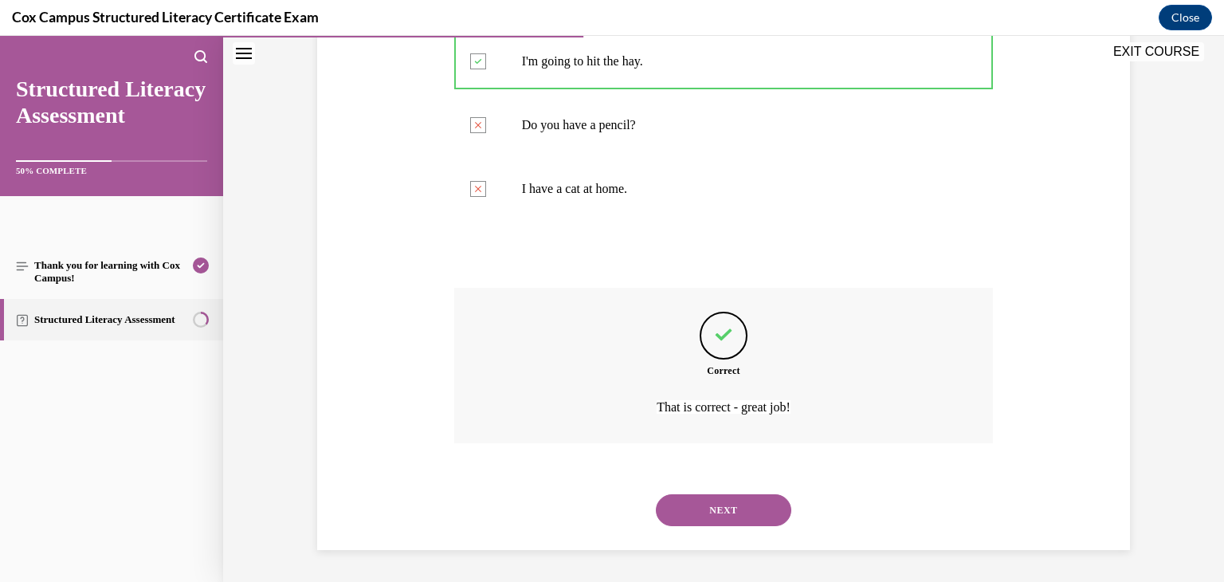
click at [737, 513] on button "NEXT" at bounding box center [723, 510] width 135 height 32
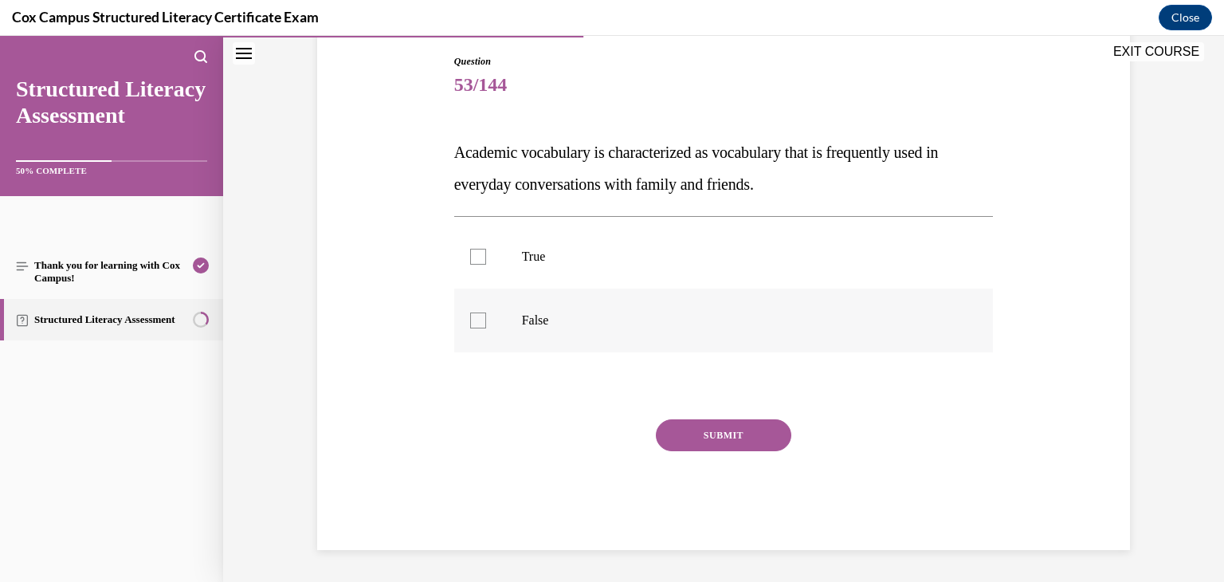
click at [835, 310] on label "False" at bounding box center [723, 320] width 539 height 64
click at [486, 312] on input "False" at bounding box center [478, 320] width 16 height 16
checkbox input "true"
click at [751, 445] on button "SUBMIT" at bounding box center [723, 435] width 135 height 32
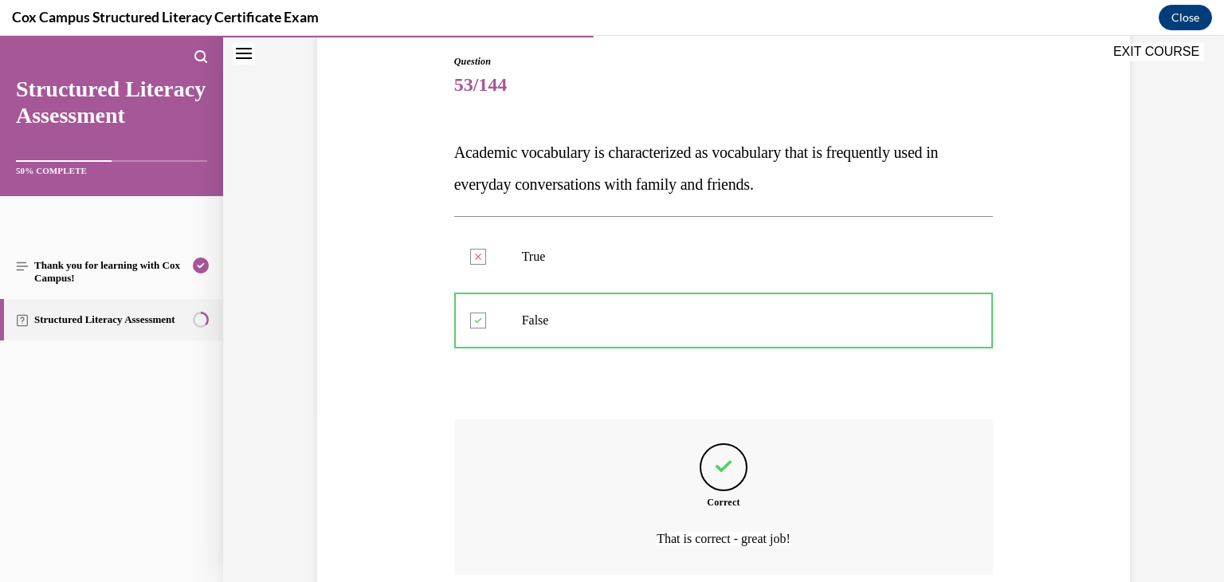
scroll to position [299, 0]
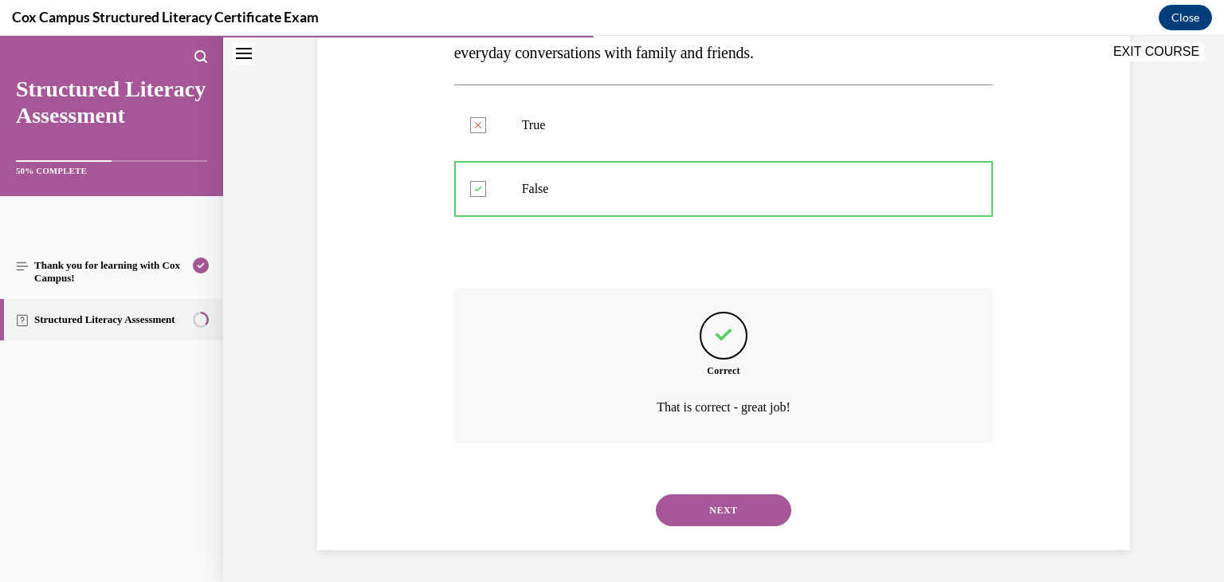
click at [747, 515] on button "NEXT" at bounding box center [723, 510] width 135 height 32
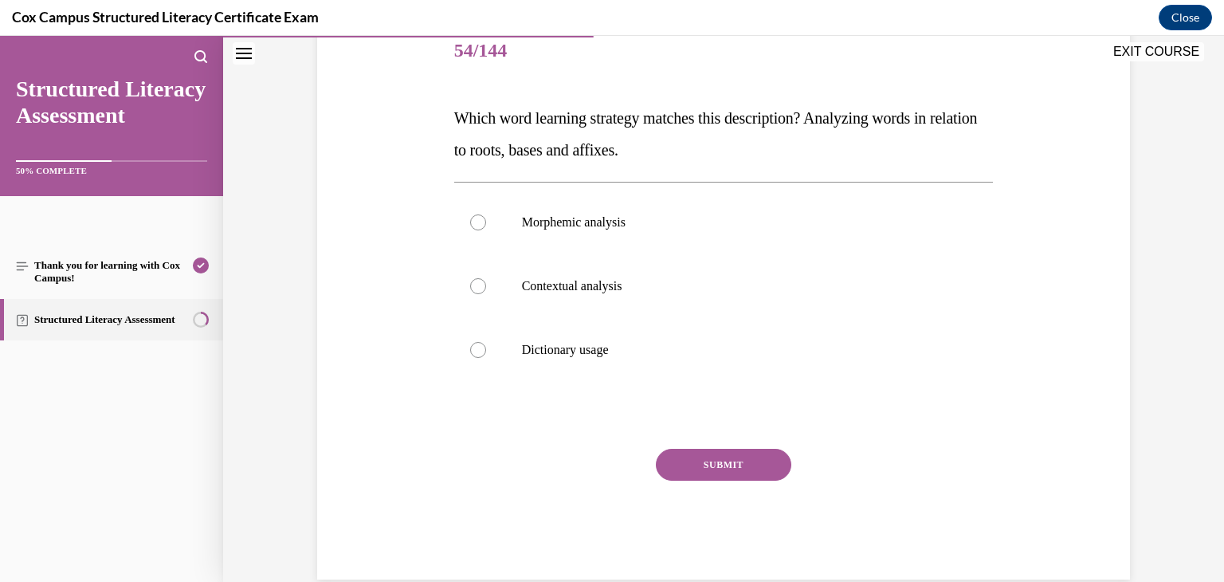
scroll to position [201, 0]
click at [685, 228] on p "Morphemic analysis" at bounding box center [738, 223] width 432 height 16
click at [486, 228] on input "Morphemic analysis" at bounding box center [478, 223] width 16 height 16
radio input "true"
click at [709, 457] on button "SUBMIT" at bounding box center [723, 465] width 135 height 32
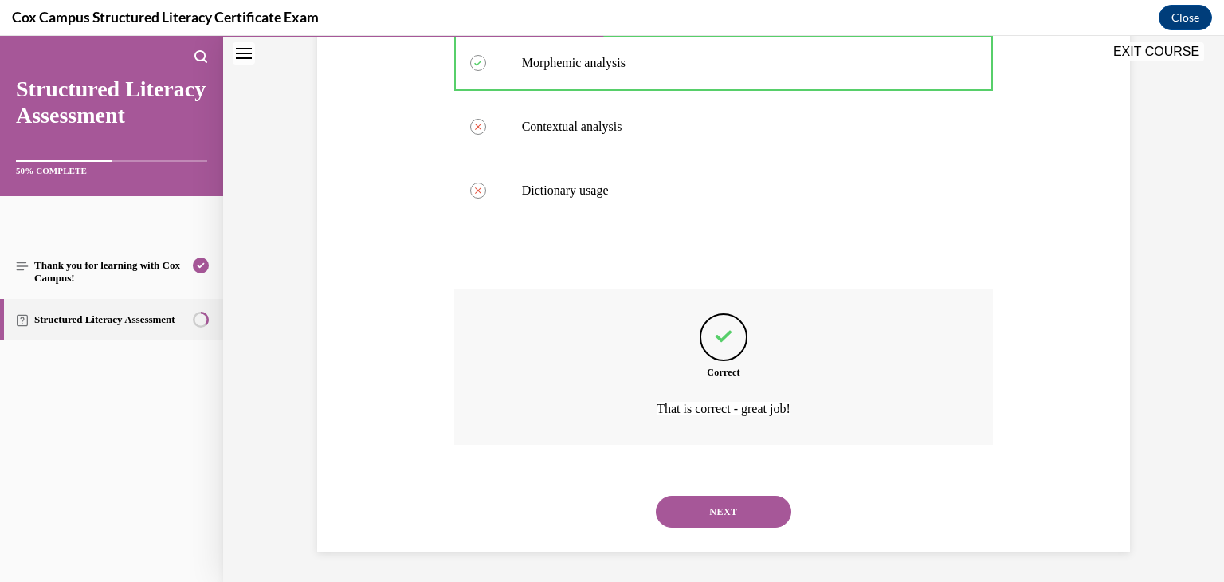
scroll to position [363, 0]
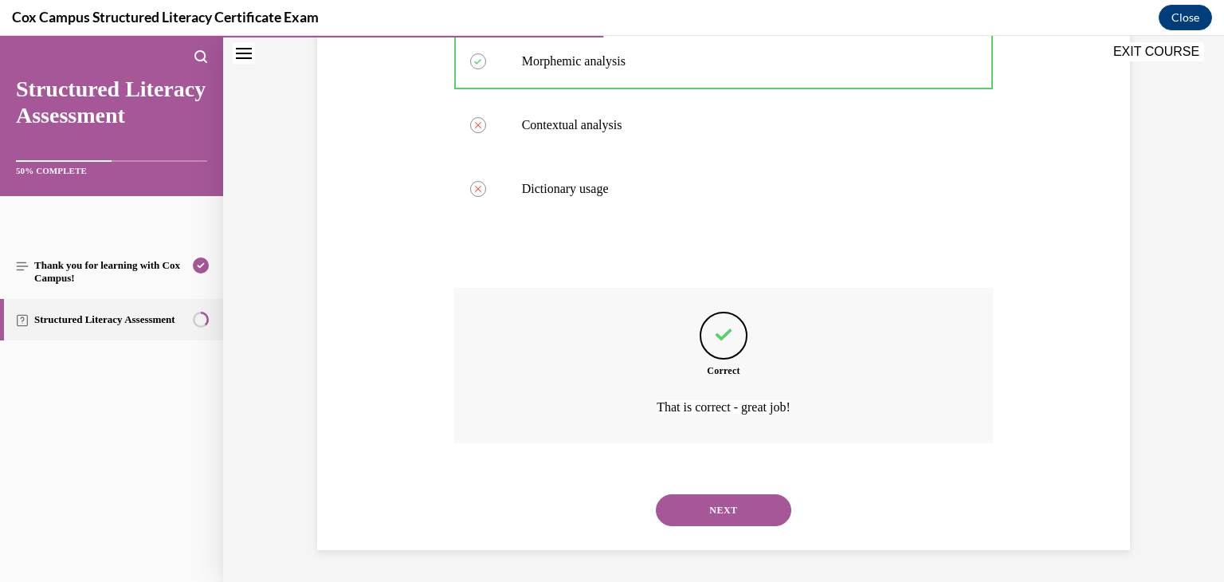
click at [716, 510] on button "NEXT" at bounding box center [723, 510] width 135 height 32
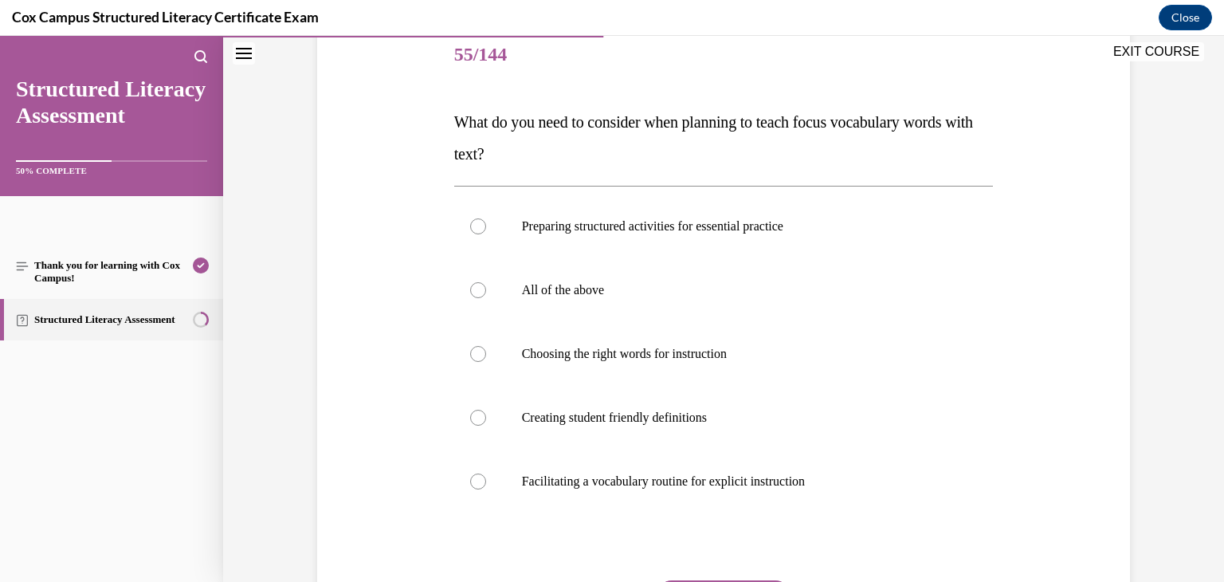
scroll to position [204, 0]
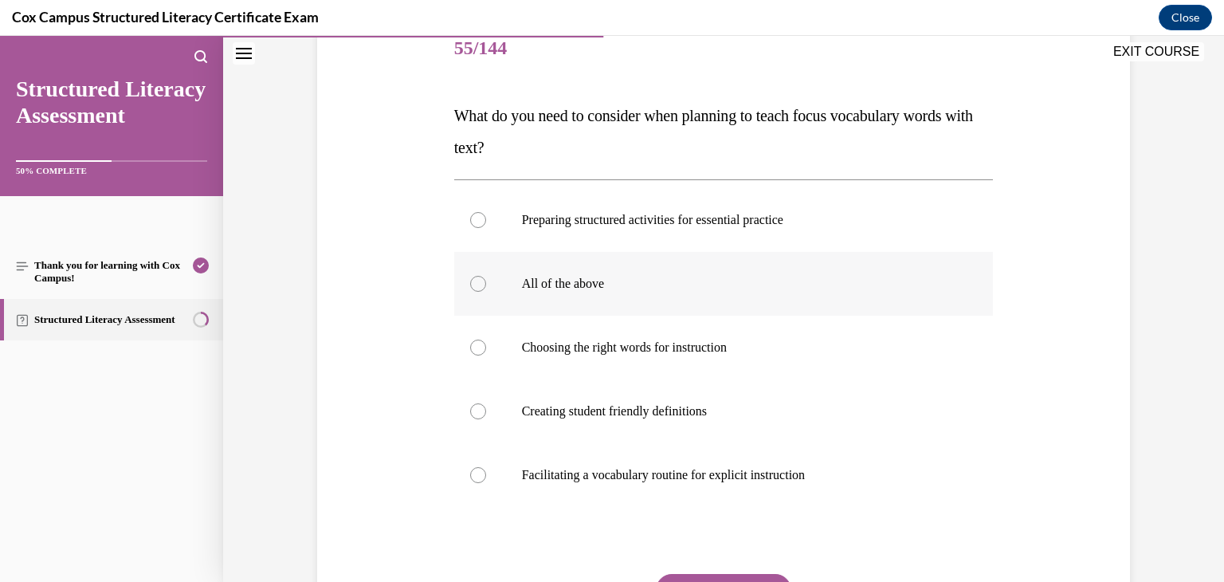
click at [658, 298] on label "All of the above" at bounding box center [723, 284] width 539 height 64
click at [486, 292] on input "All of the above" at bounding box center [478, 284] width 16 height 16
radio input "true"
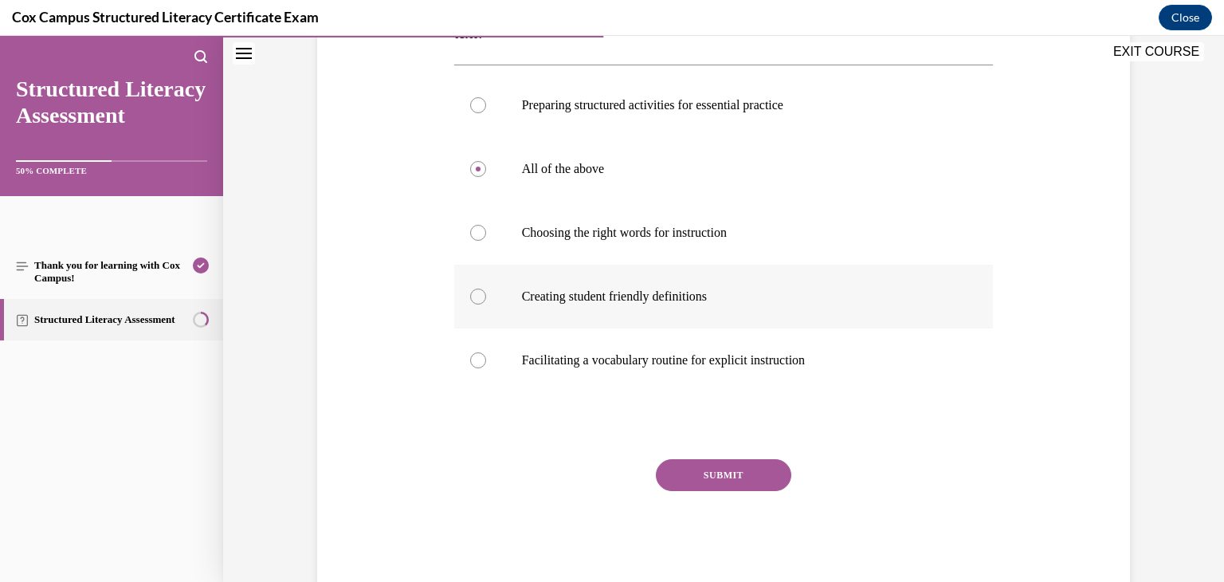
scroll to position [331, 0]
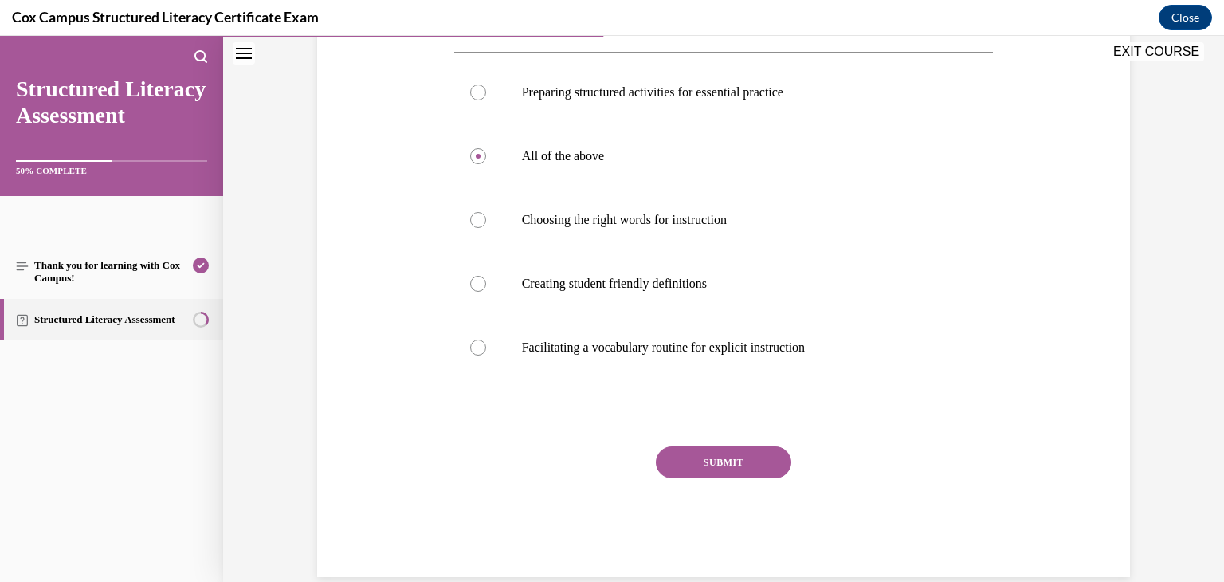
click at [734, 458] on button "SUBMIT" at bounding box center [723, 462] width 135 height 32
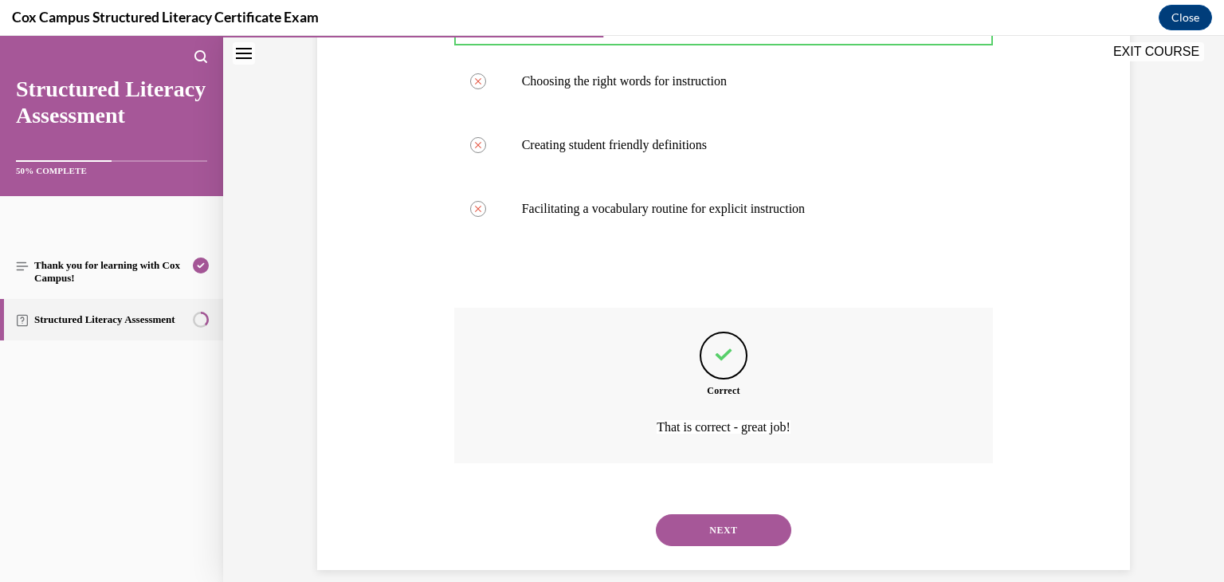
scroll to position [490, 0]
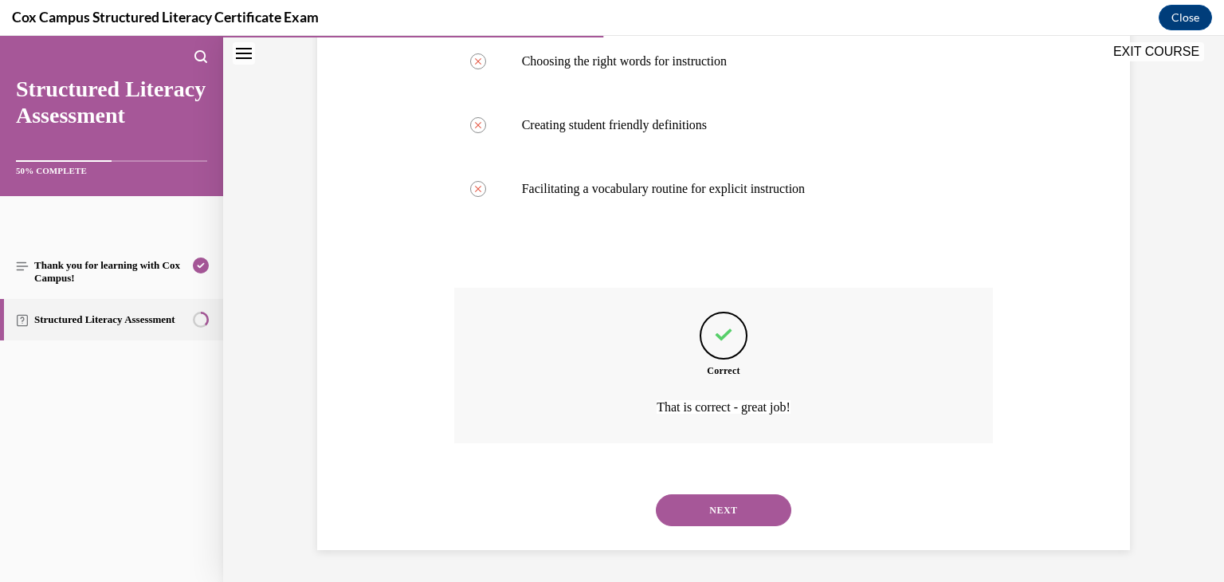
click at [743, 515] on button "NEXT" at bounding box center [723, 510] width 135 height 32
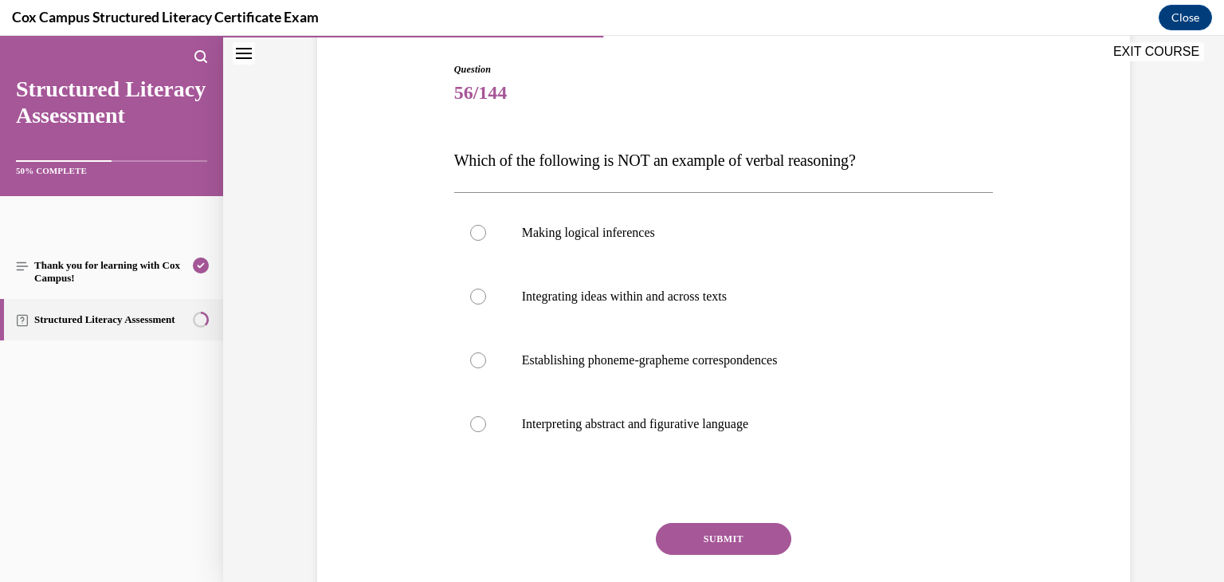
scroll to position [162, 0]
click at [766, 364] on p "Establishing phoneme-grapheme correspondences" at bounding box center [738, 358] width 432 height 16
click at [486, 364] on input "Establishing phoneme-grapheme correspondences" at bounding box center [478, 358] width 16 height 16
radio input "true"
click at [725, 534] on button "SUBMIT" at bounding box center [723, 536] width 135 height 32
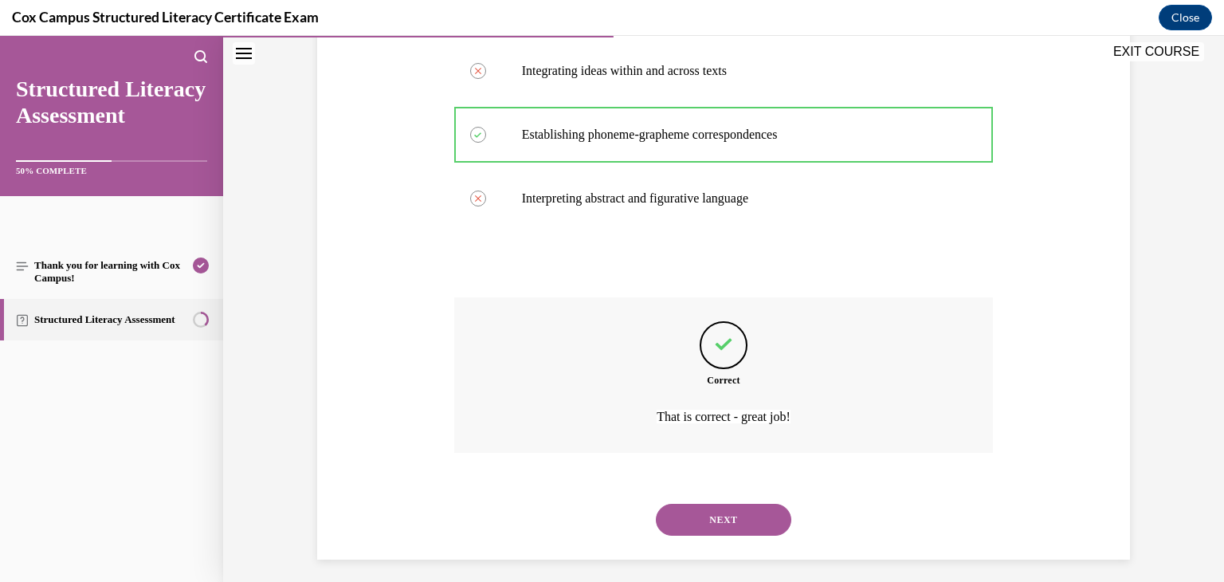
scroll to position [394, 0]
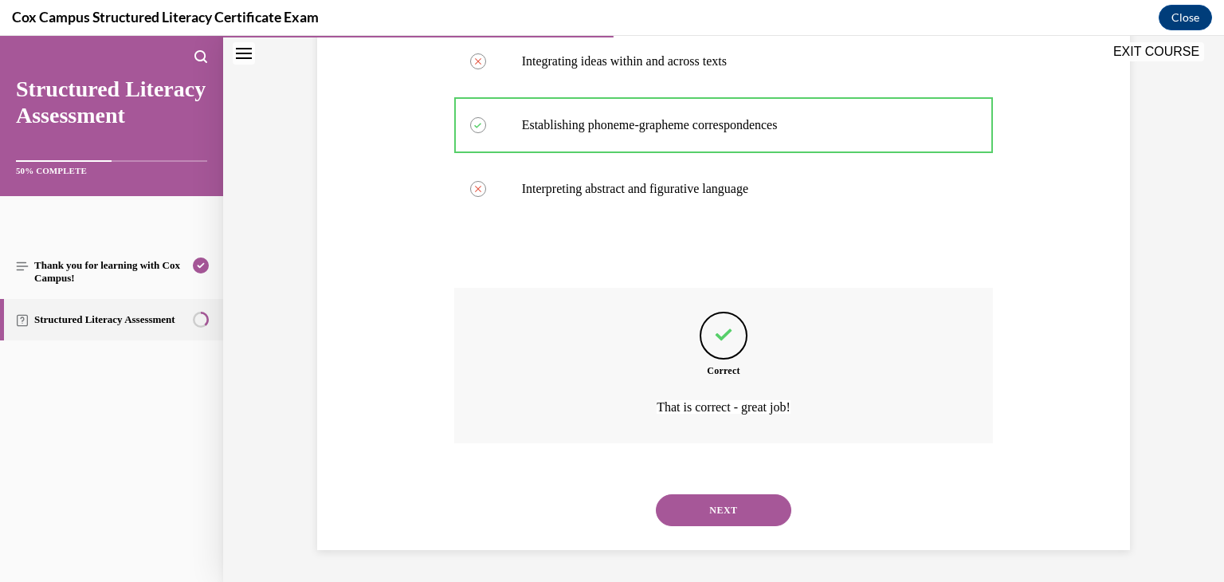
click at [739, 508] on button "NEXT" at bounding box center [723, 510] width 135 height 32
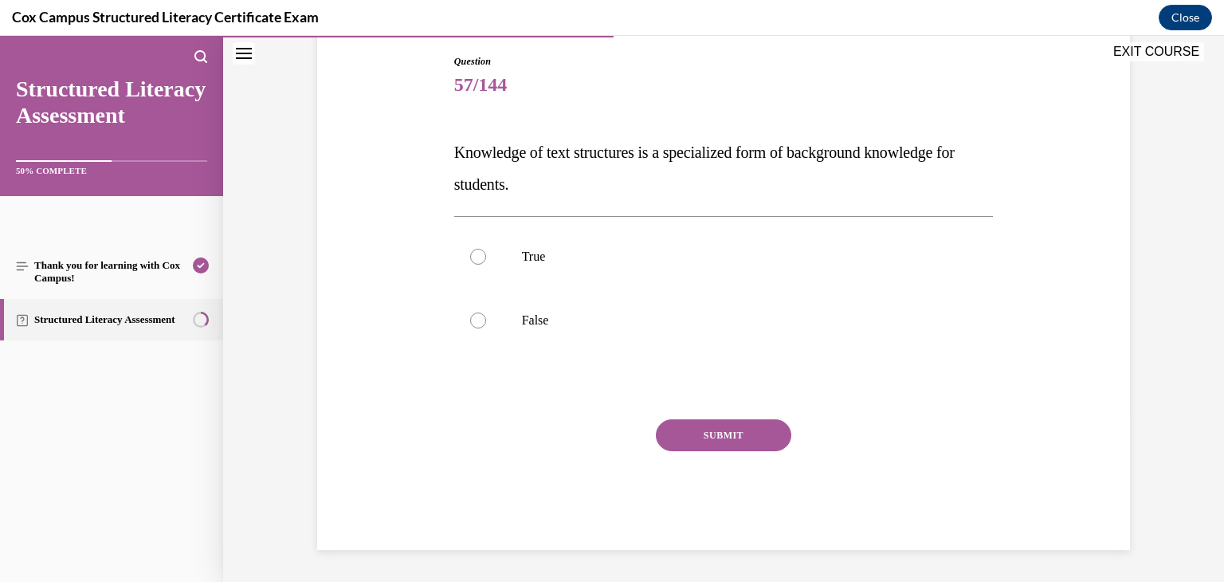
scroll to position [167, 0]
click at [602, 265] on label "True" at bounding box center [723, 257] width 539 height 64
click at [486, 265] on input "True" at bounding box center [478, 257] width 16 height 16
radio input "true"
click at [680, 429] on button "SUBMIT" at bounding box center [723, 435] width 135 height 32
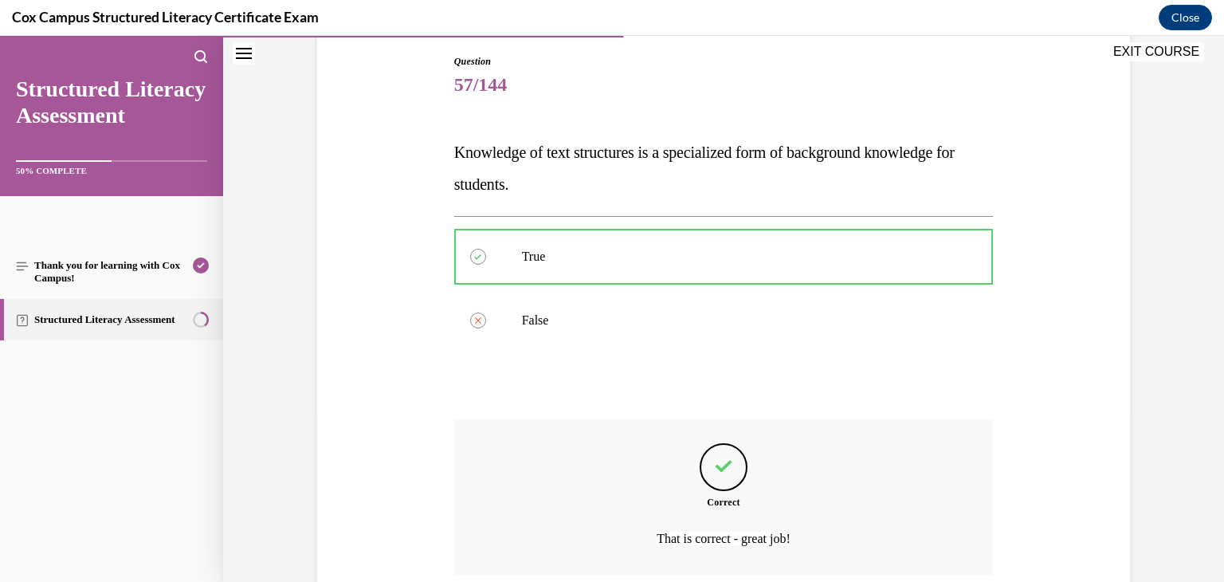
scroll to position [299, 0]
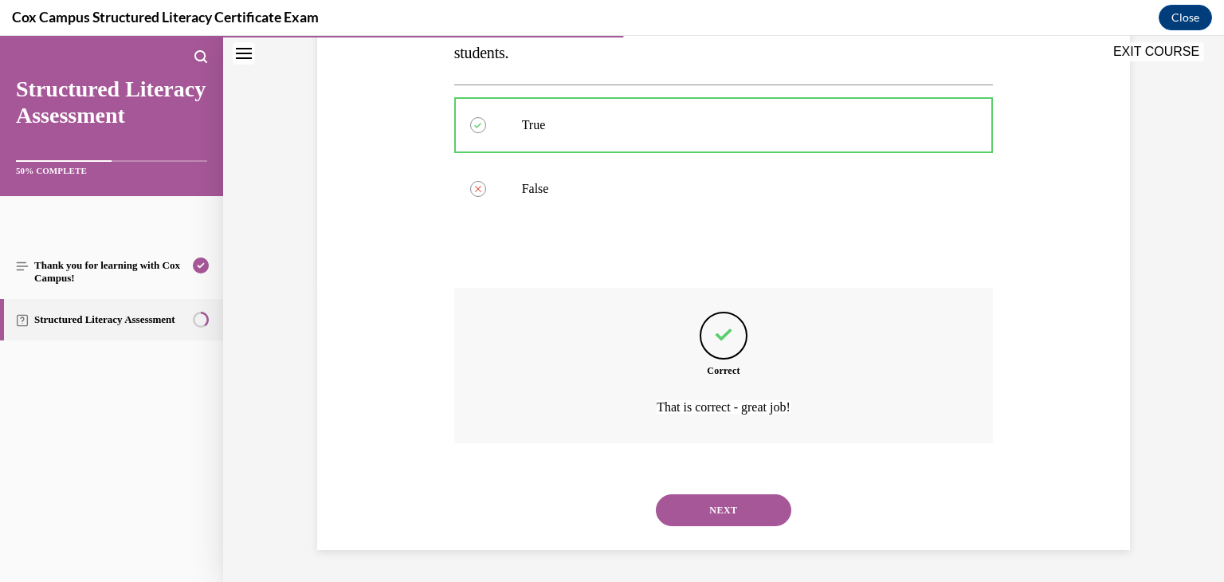
click at [758, 508] on button "NEXT" at bounding box center [723, 510] width 135 height 32
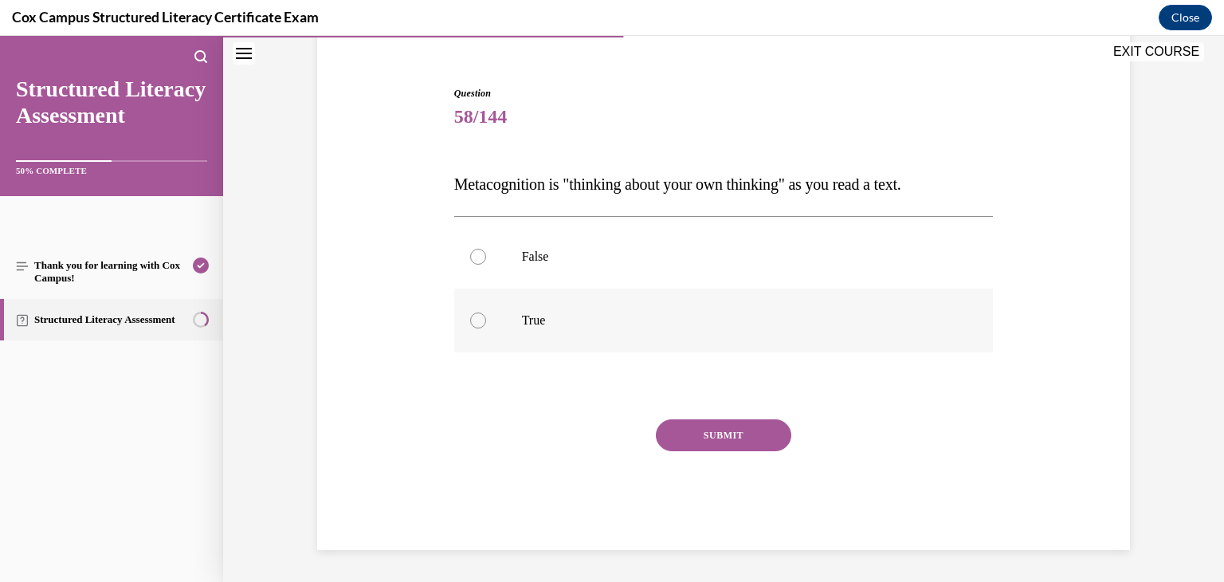
click at [606, 331] on label "True" at bounding box center [723, 320] width 539 height 64
click at [486, 328] on input "True" at bounding box center [478, 320] width 16 height 16
radio input "true"
click at [711, 433] on button "SUBMIT" at bounding box center [723, 435] width 135 height 32
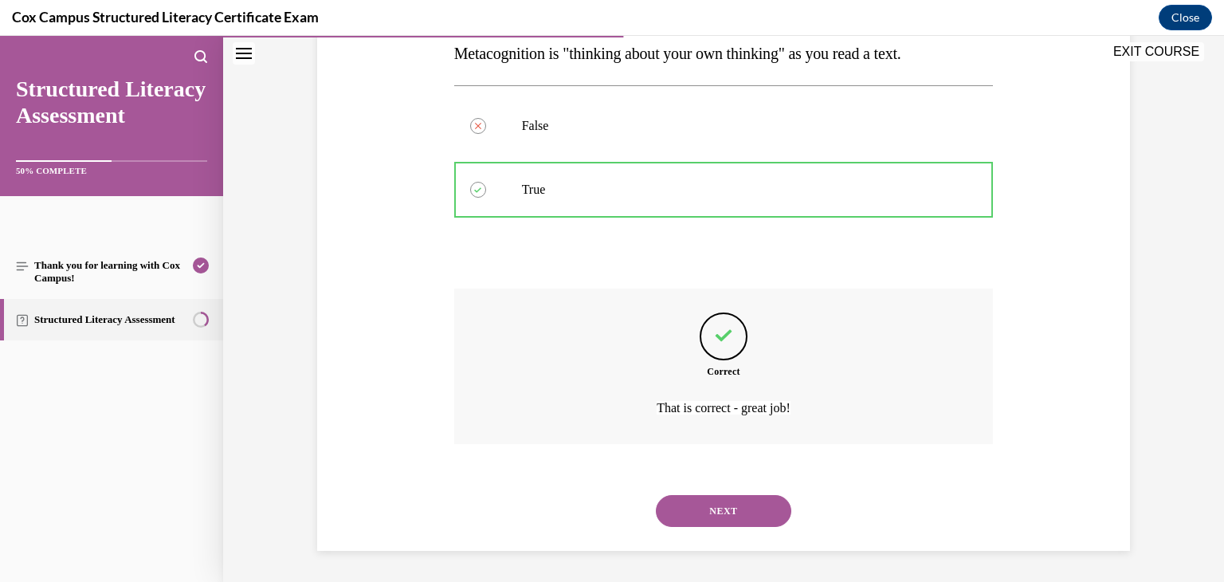
scroll to position [267, 0]
click at [731, 501] on button "NEXT" at bounding box center [723, 510] width 135 height 32
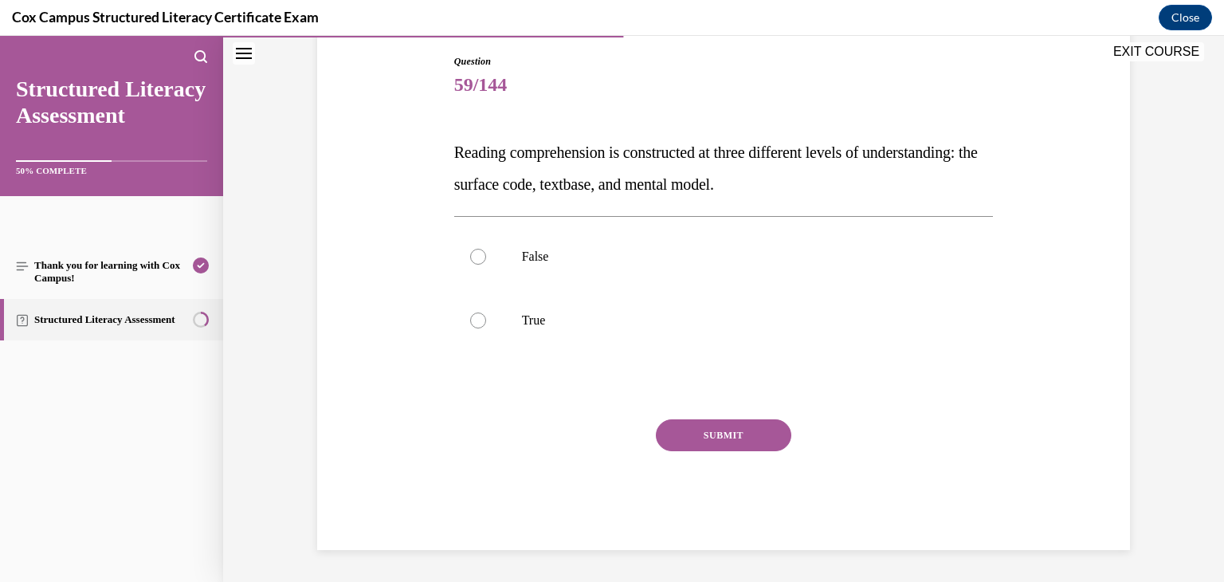
scroll to position [167, 0]
click at [806, 273] on label "False" at bounding box center [723, 257] width 539 height 64
click at [486, 265] on input "False" at bounding box center [478, 257] width 16 height 16
radio input "true"
click at [769, 317] on p "True" at bounding box center [738, 320] width 432 height 16
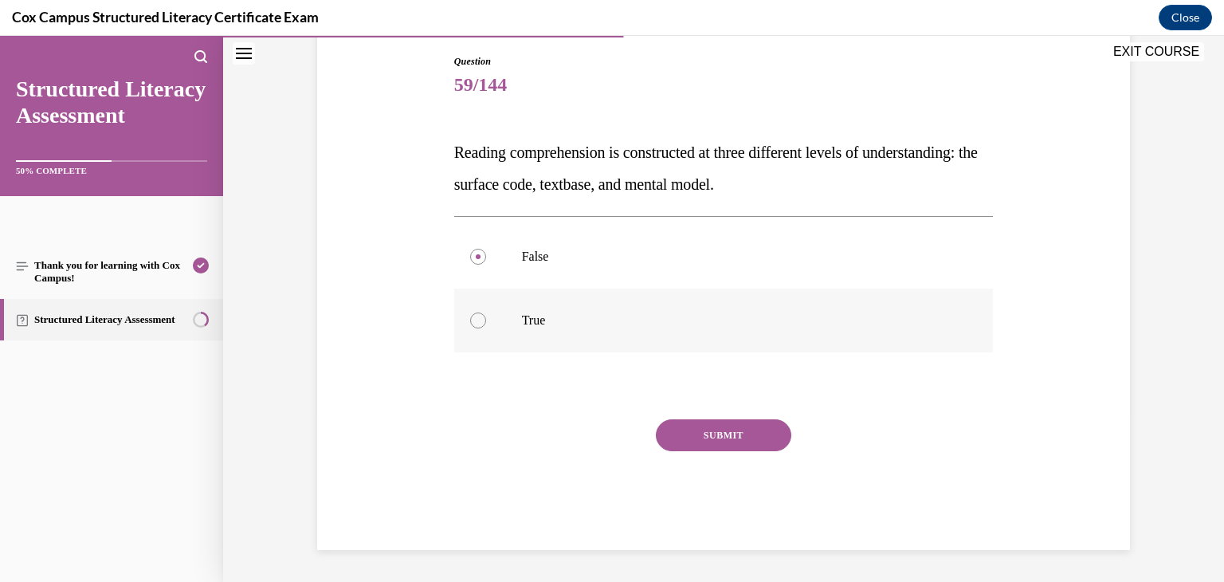
click at [486, 317] on input "True" at bounding box center [478, 320] width 16 height 16
radio input "true"
click at [735, 425] on button "SUBMIT" at bounding box center [723, 435] width 135 height 32
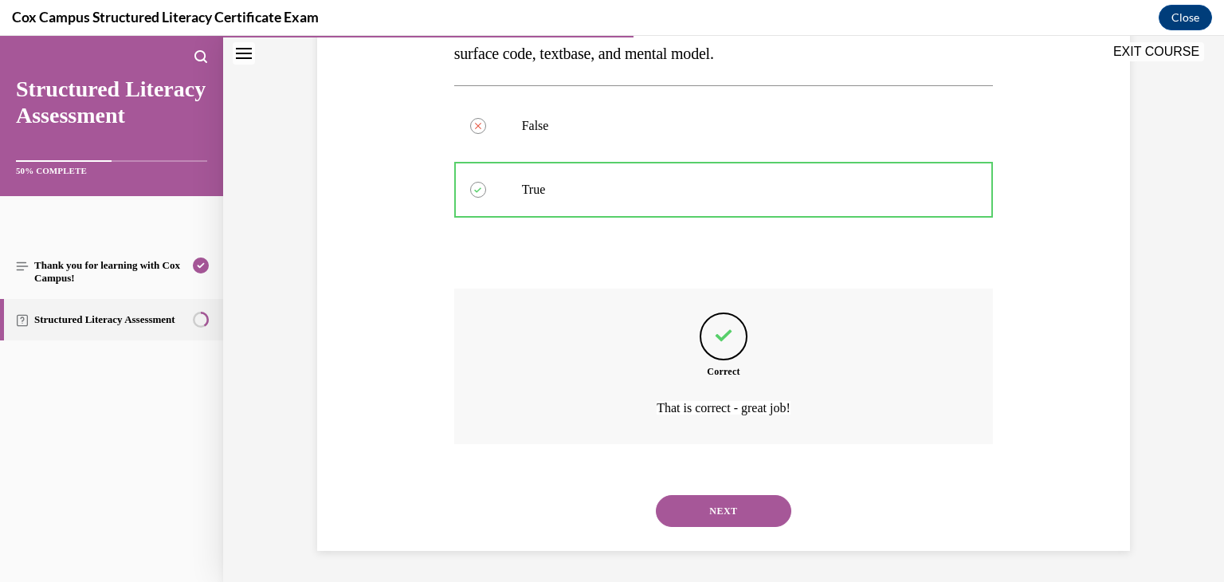
scroll to position [299, 0]
click at [734, 496] on button "NEXT" at bounding box center [723, 510] width 135 height 32
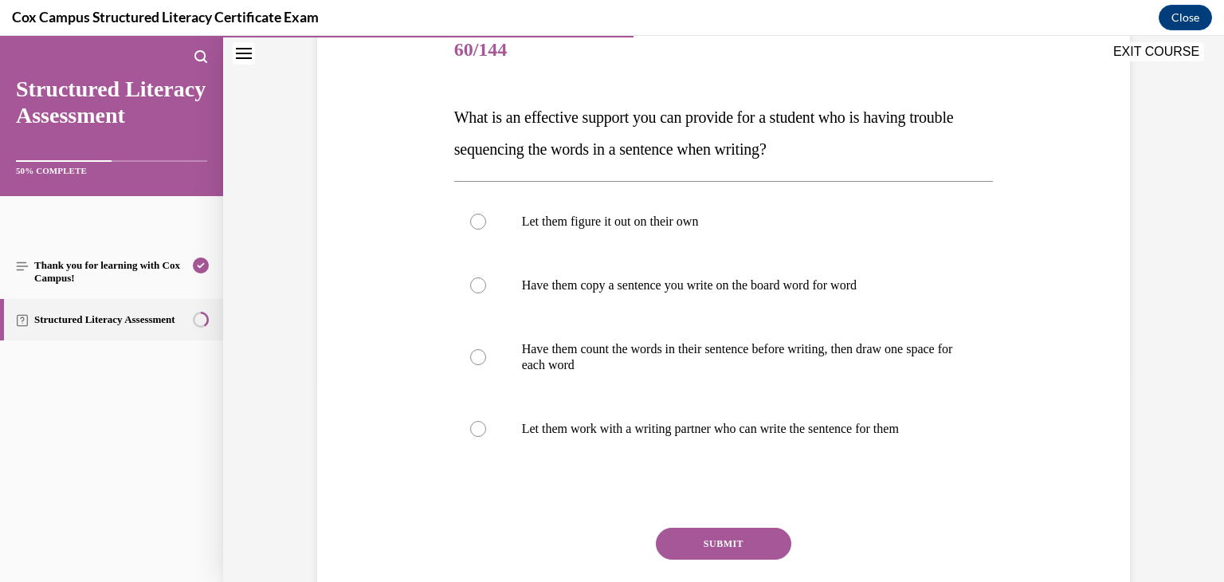
scroll to position [205, 0]
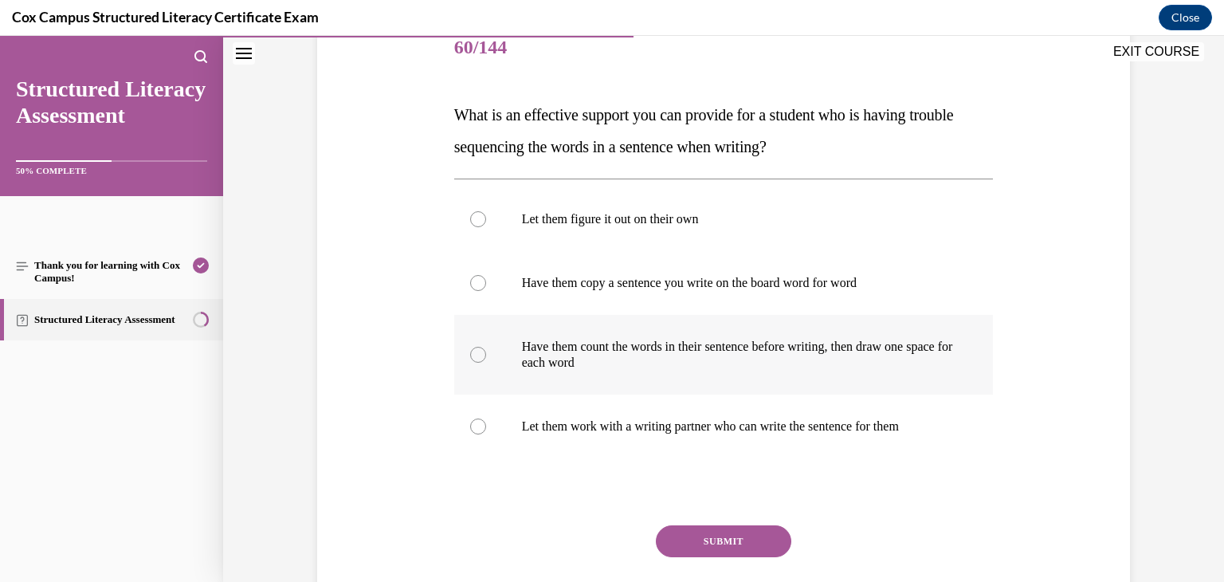
click at [905, 344] on p "Have them count the words in their sentence before writing, then draw one space…" at bounding box center [738, 355] width 432 height 32
click at [486, 347] on input "Have them count the words in their sentence before writing, then draw one space…" at bounding box center [478, 355] width 16 height 16
radio input "true"
click at [739, 538] on button "SUBMIT" at bounding box center [723, 541] width 135 height 32
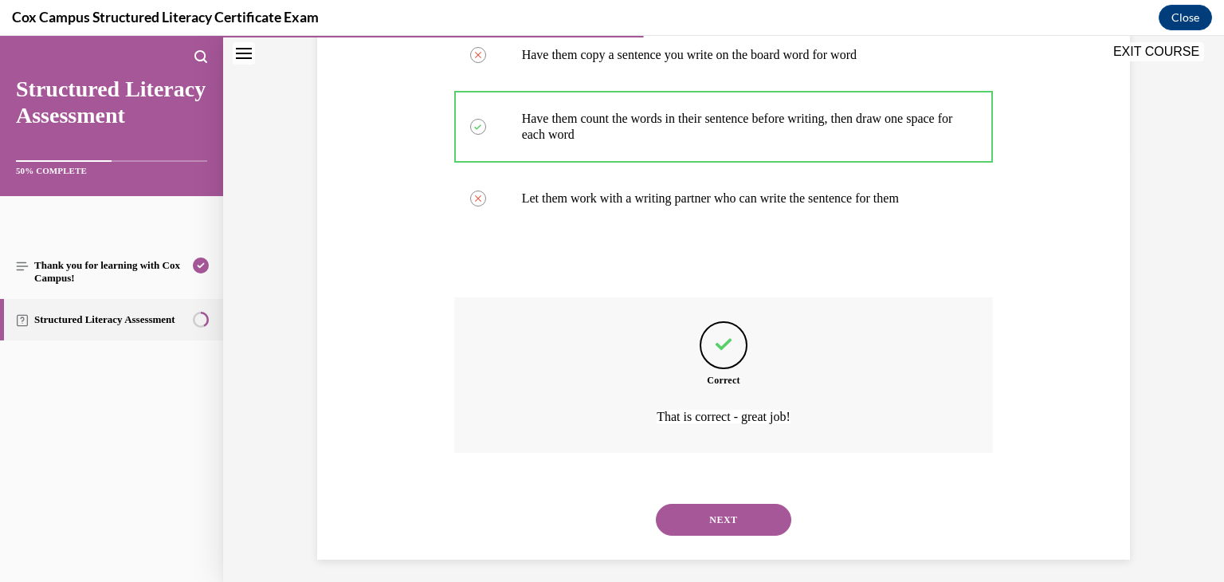
scroll to position [442, 0]
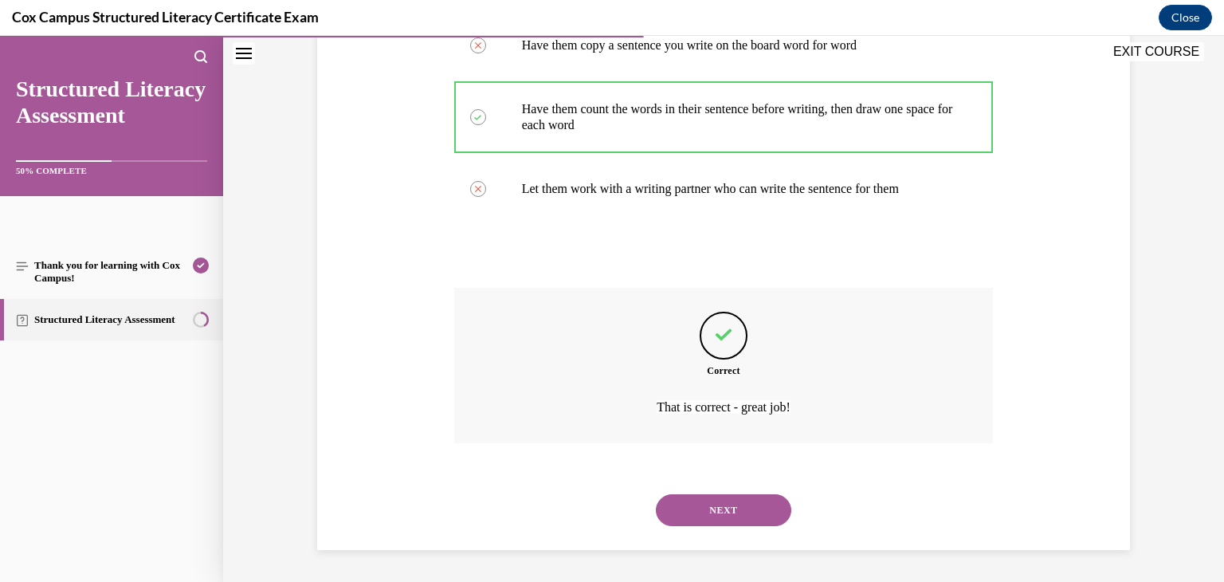
click at [747, 511] on button "NEXT" at bounding box center [723, 510] width 135 height 32
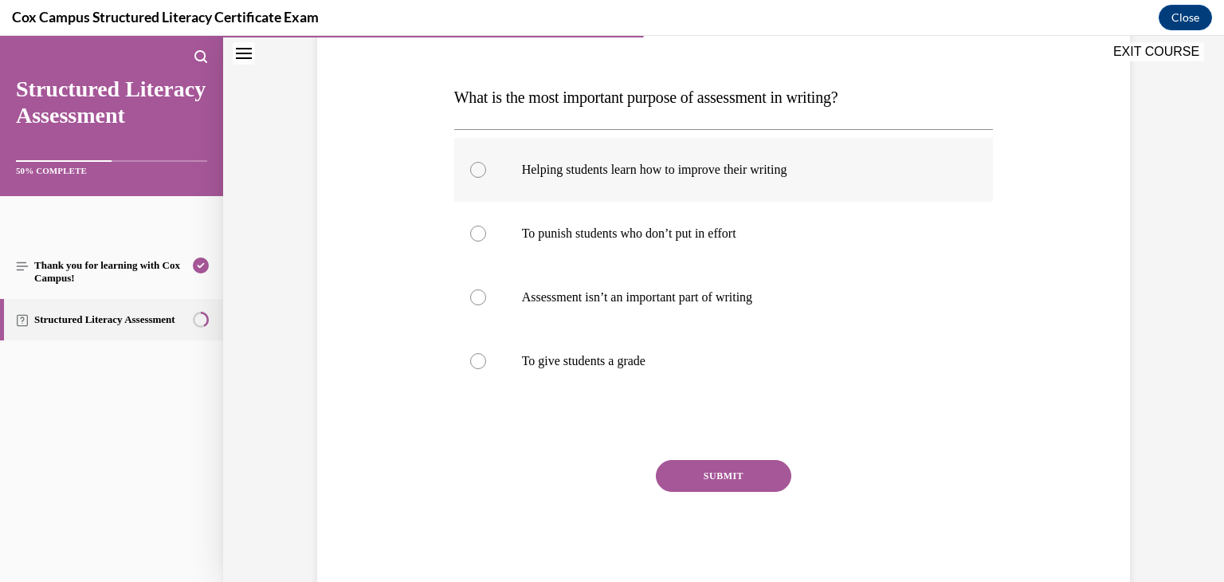
scroll to position [225, 0]
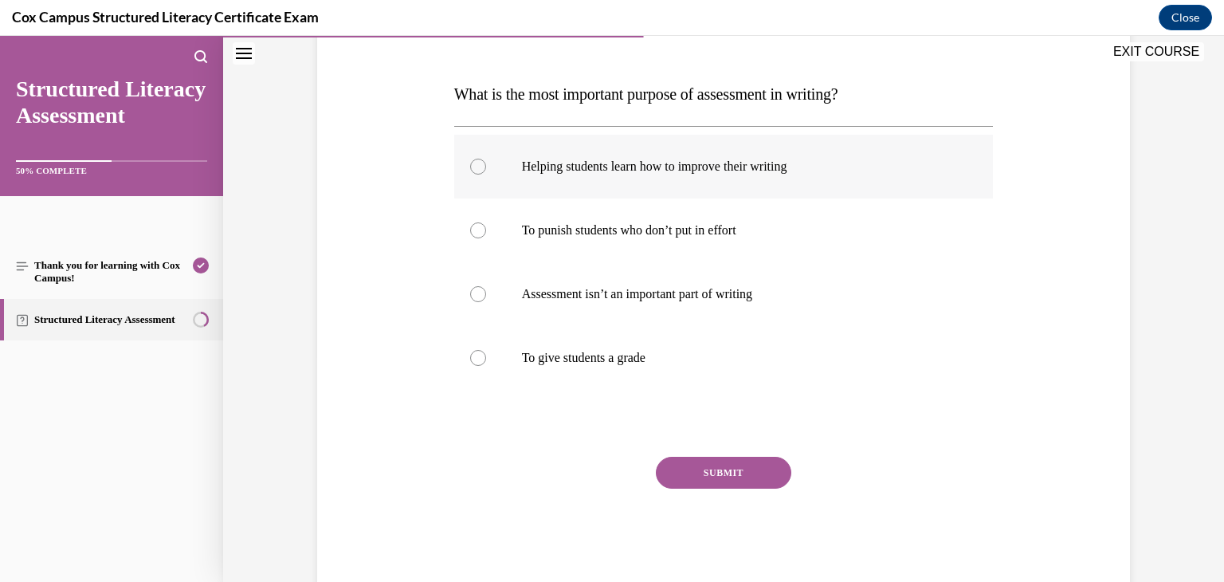
click at [797, 177] on label "Helping students learn how to improve their writing" at bounding box center [723, 167] width 539 height 64
click at [486, 174] on input "Helping students learn how to improve their writing" at bounding box center [478, 167] width 16 height 16
radio input "true"
click at [733, 452] on div "Question 61/144 What is the most important purpose of assessment in writing?   …" at bounding box center [723, 291] width 539 height 591
click at [731, 466] on button "SUBMIT" at bounding box center [723, 473] width 135 height 32
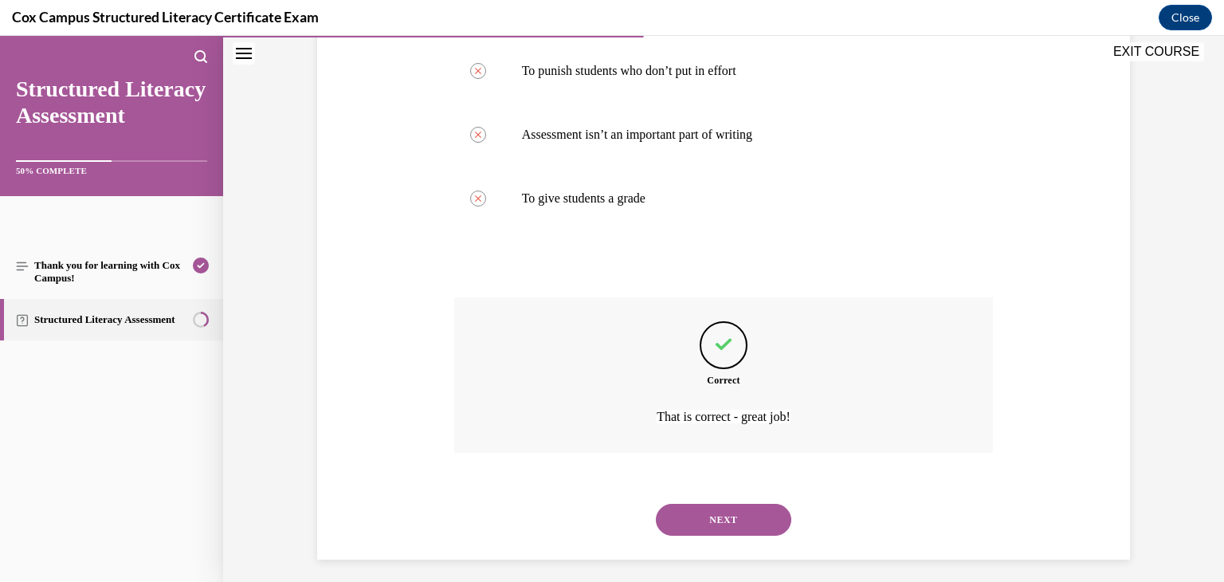
scroll to position [394, 0]
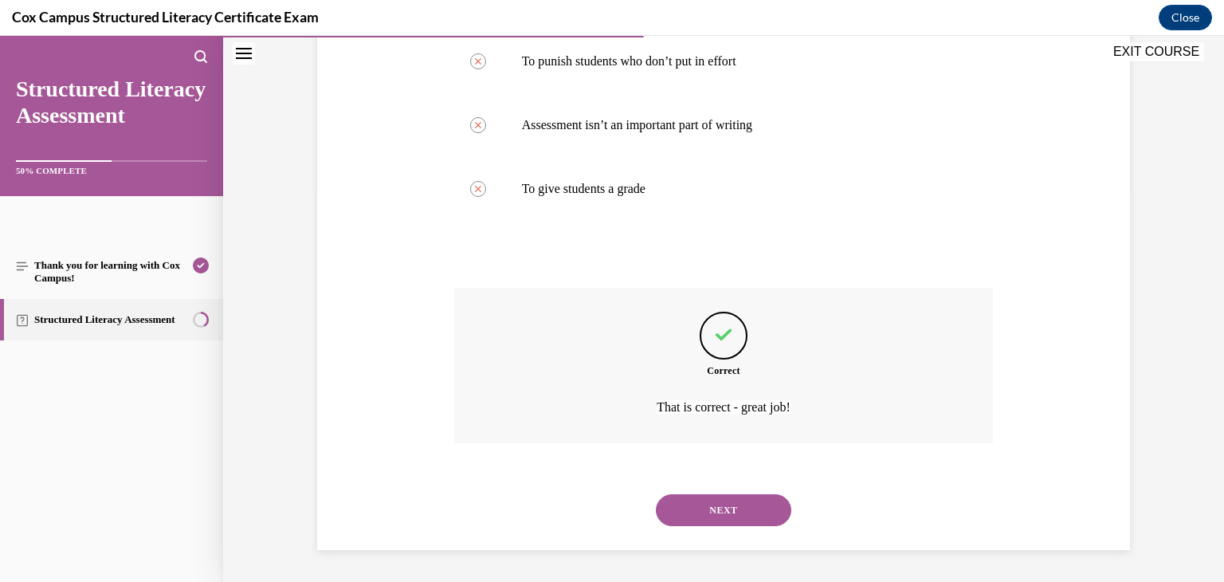
click at [731, 501] on button "NEXT" at bounding box center [723, 510] width 135 height 32
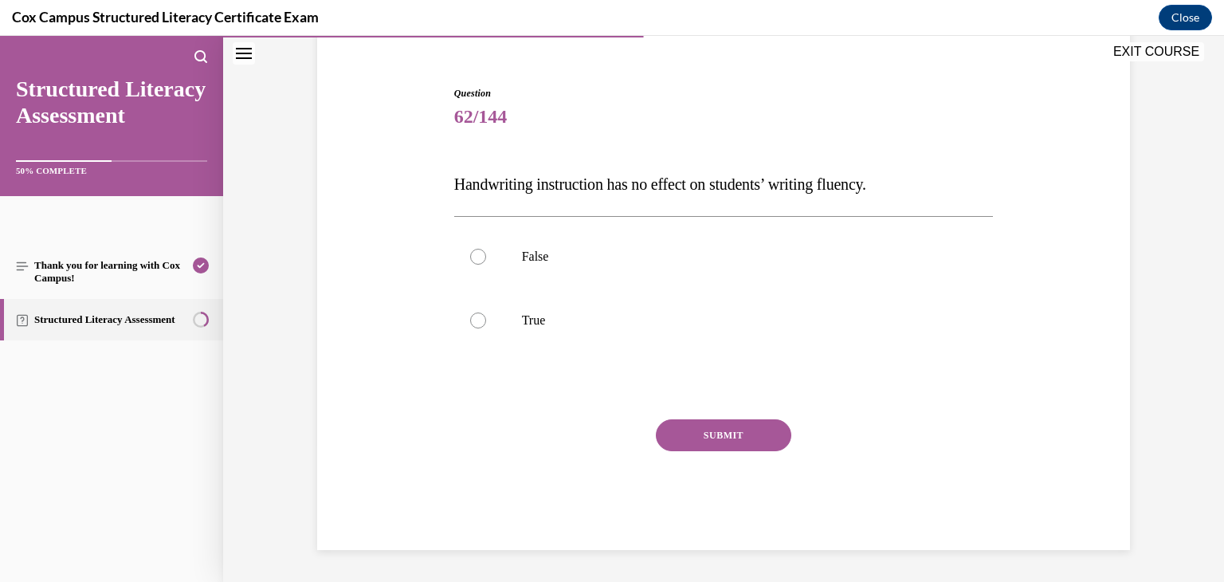
scroll to position [135, 0]
click at [723, 272] on label "False" at bounding box center [723, 257] width 539 height 64
click at [486, 265] on input "False" at bounding box center [478, 257] width 16 height 16
radio input "true"
click at [727, 441] on button "SUBMIT" at bounding box center [723, 435] width 135 height 32
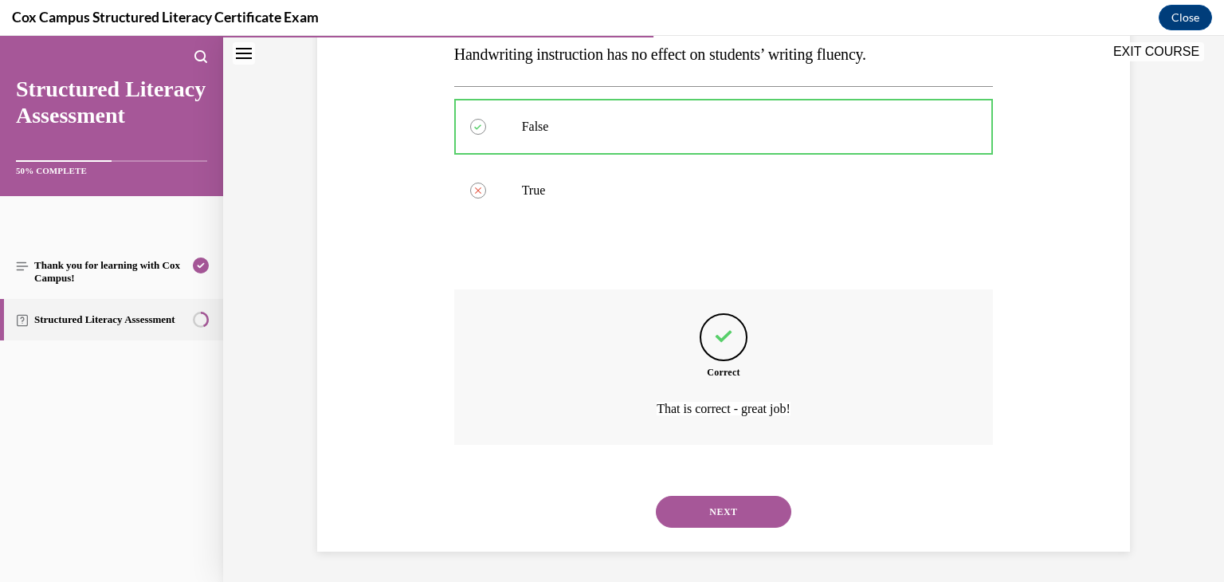
scroll to position [267, 0]
click at [734, 505] on button "NEXT" at bounding box center [723, 510] width 135 height 32
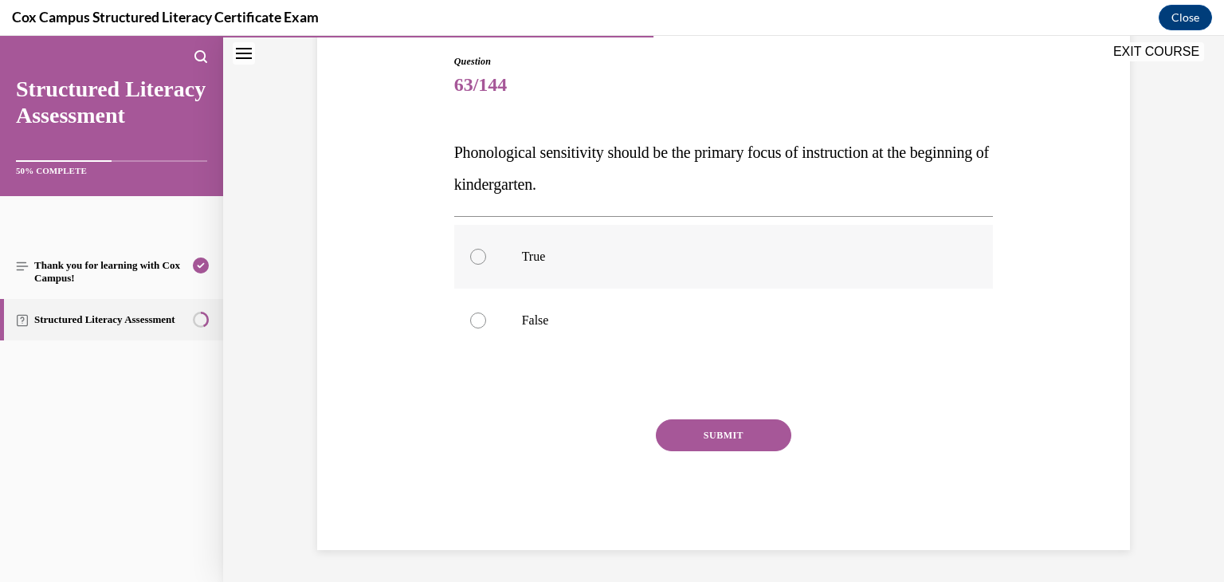
click at [652, 271] on label "True" at bounding box center [723, 257] width 539 height 64
click at [486, 265] on input "True" at bounding box center [478, 257] width 16 height 16
radio input "true"
click at [736, 435] on button "SUBMIT" at bounding box center [723, 435] width 135 height 32
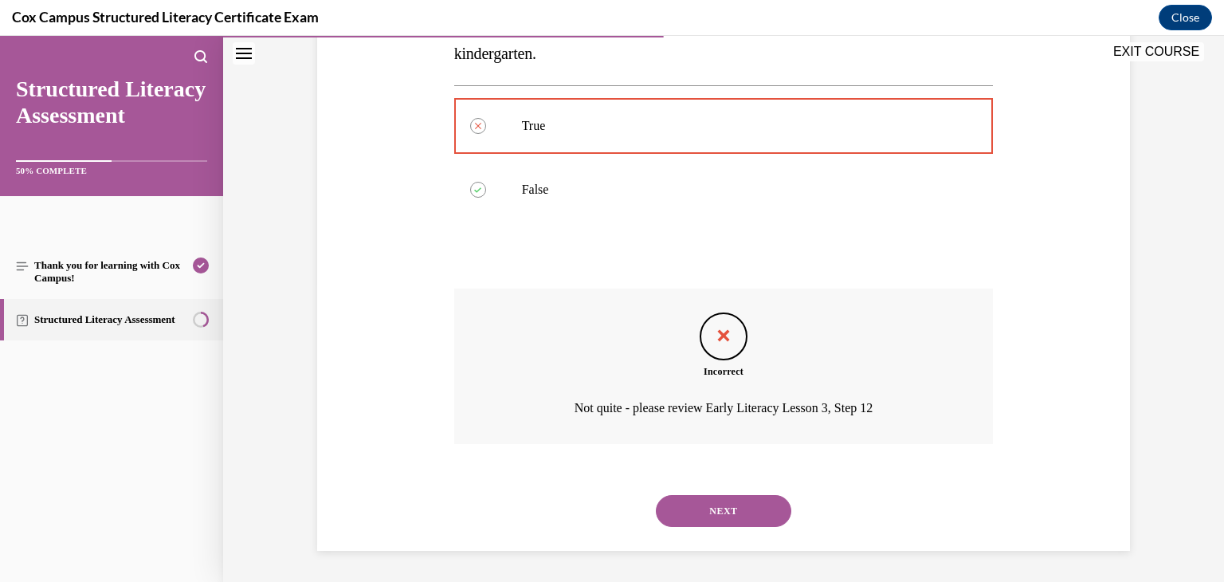
scroll to position [299, 0]
click at [726, 510] on button "NEXT" at bounding box center [723, 510] width 135 height 32
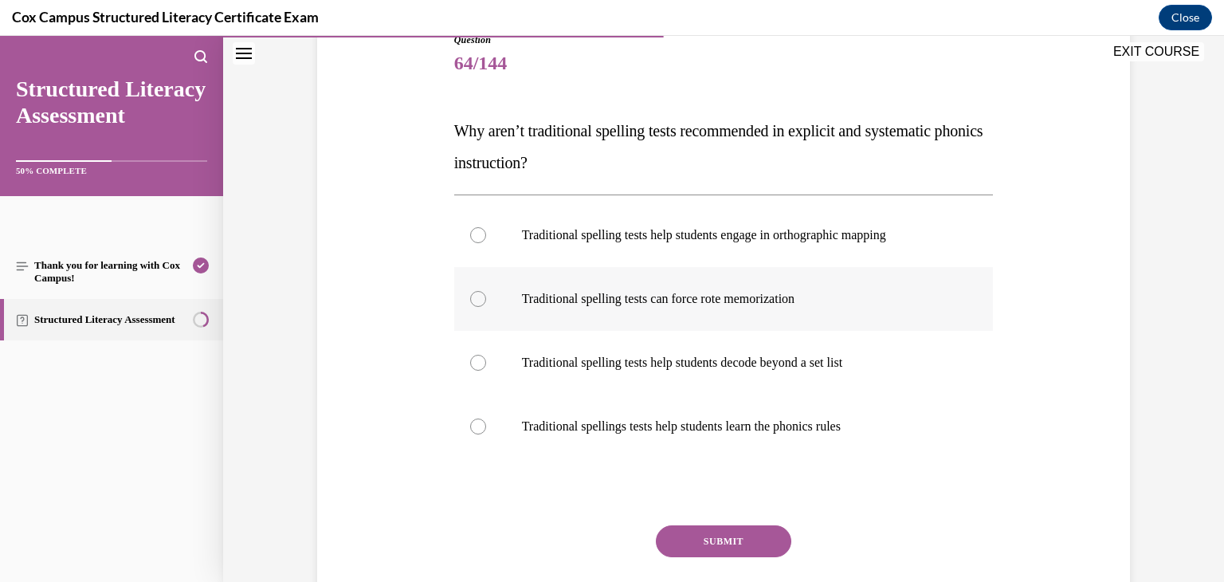
scroll to position [190, 0]
click at [814, 288] on label "Traditional spelling tests can force rote memorization" at bounding box center [723, 297] width 539 height 64
click at [486, 289] on input "Traditional spelling tests can force rote memorization" at bounding box center [478, 297] width 16 height 16
radio input "true"
click at [729, 535] on button "SUBMIT" at bounding box center [723, 539] width 135 height 32
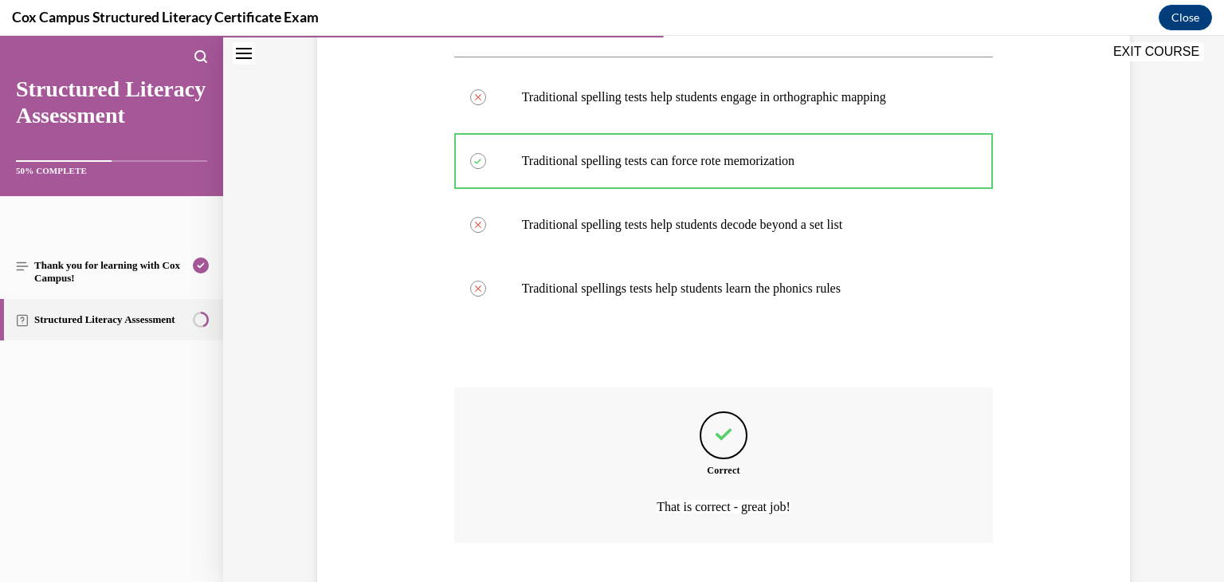
scroll to position [426, 0]
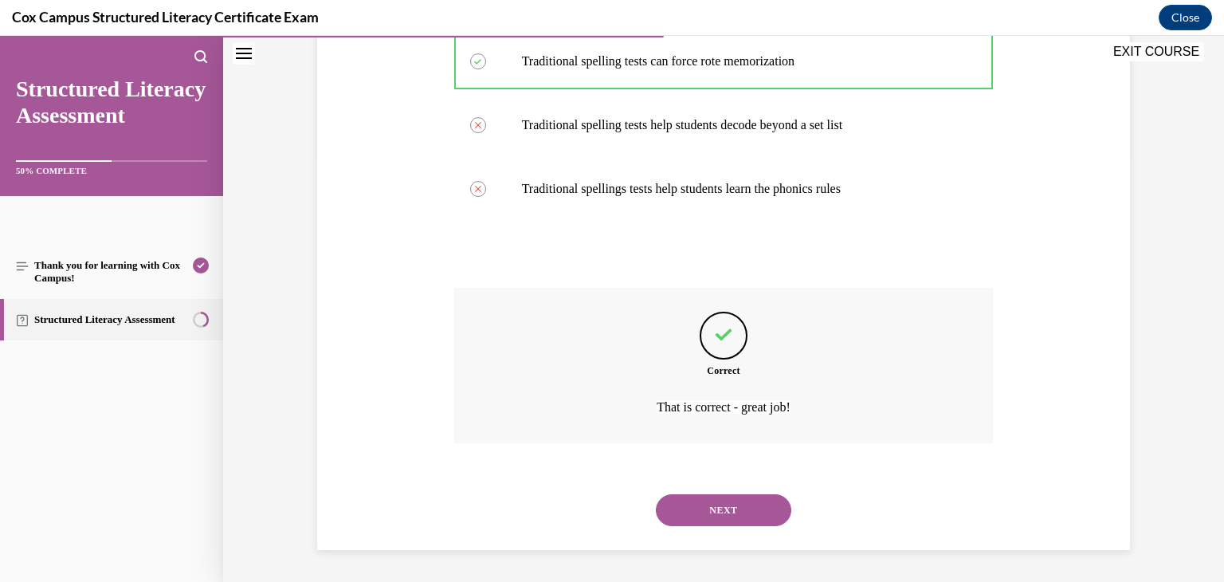
click at [733, 514] on button "NEXT" at bounding box center [723, 510] width 135 height 32
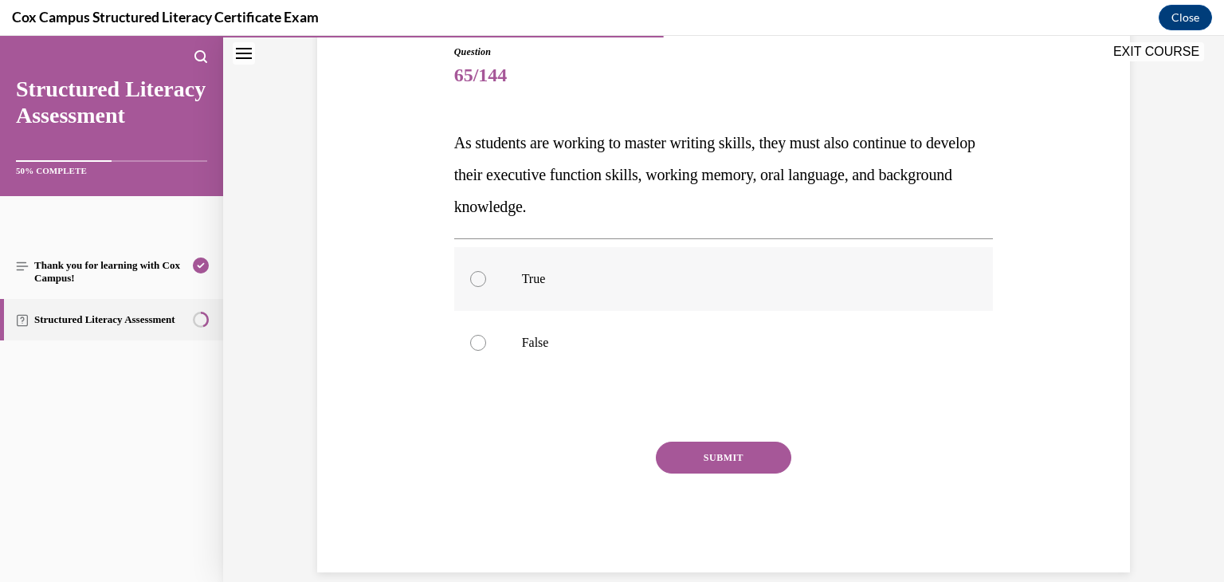
click at [765, 286] on p "True" at bounding box center [738, 279] width 432 height 16
click at [486, 286] on input "True" at bounding box center [478, 279] width 16 height 16
radio input "true"
click at [744, 451] on button "SUBMIT" at bounding box center [723, 457] width 135 height 32
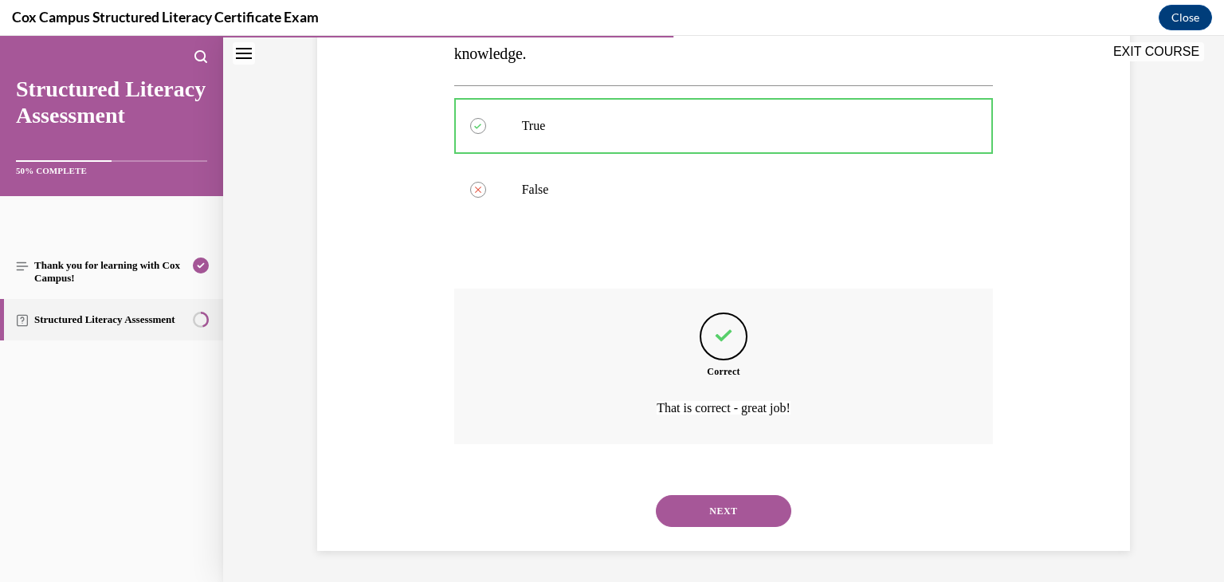
scroll to position [331, 0]
click at [731, 504] on button "NEXT" at bounding box center [723, 510] width 135 height 32
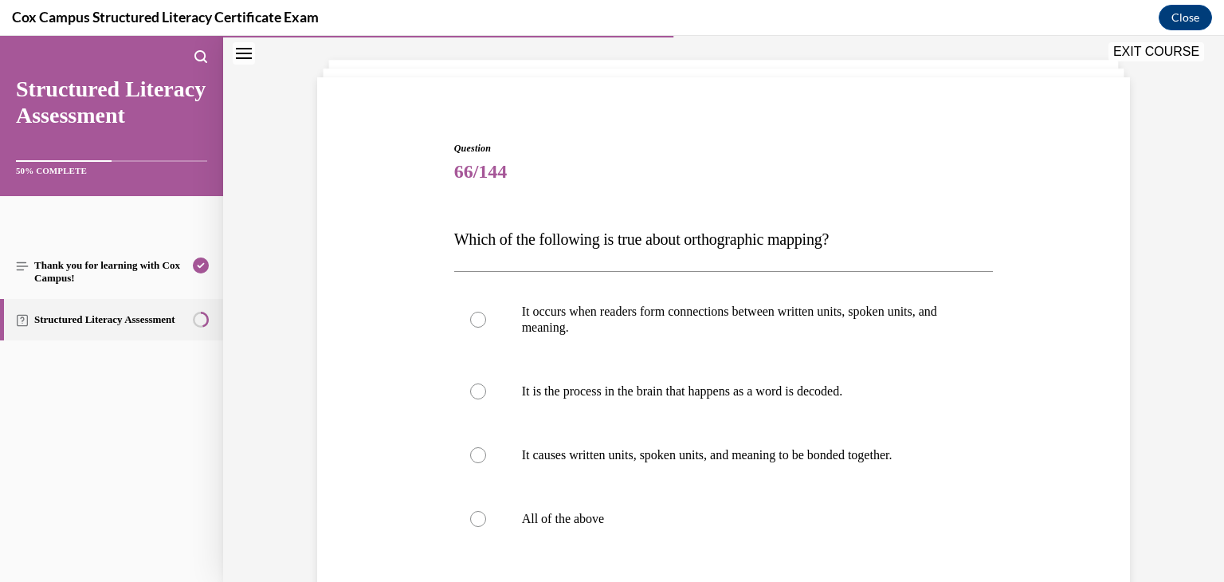
scroll to position [81, 0]
click at [610, 504] on label "All of the above" at bounding box center [723, 518] width 539 height 64
click at [486, 510] on input "All of the above" at bounding box center [478, 518] width 16 height 16
radio input "true"
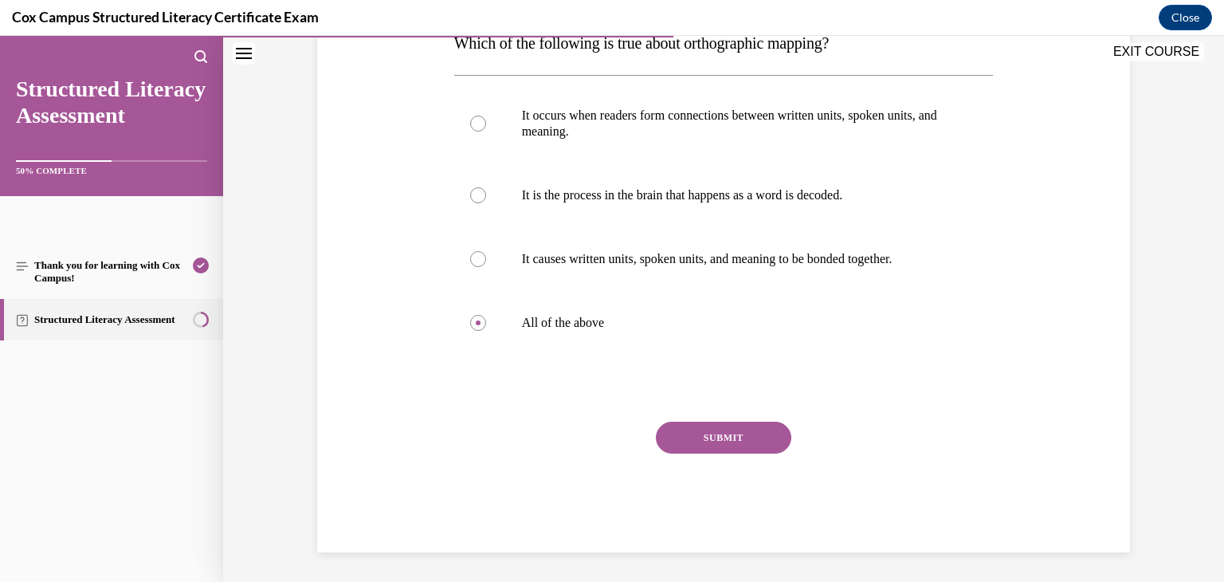
click at [741, 445] on button "SUBMIT" at bounding box center [723, 437] width 135 height 32
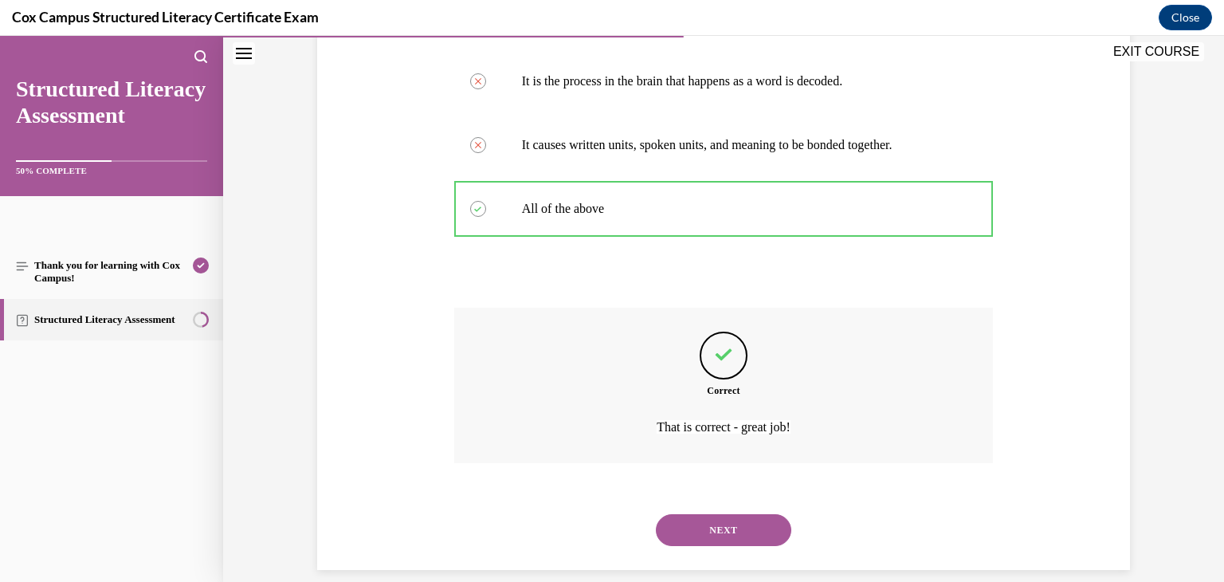
scroll to position [410, 0]
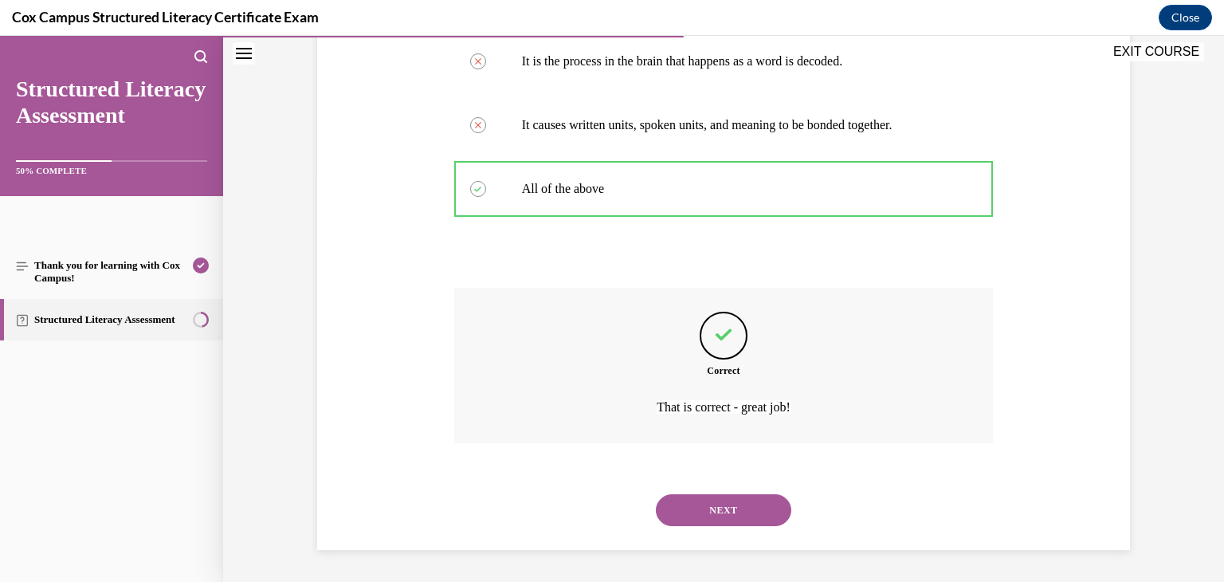
click at [742, 507] on button "NEXT" at bounding box center [723, 510] width 135 height 32
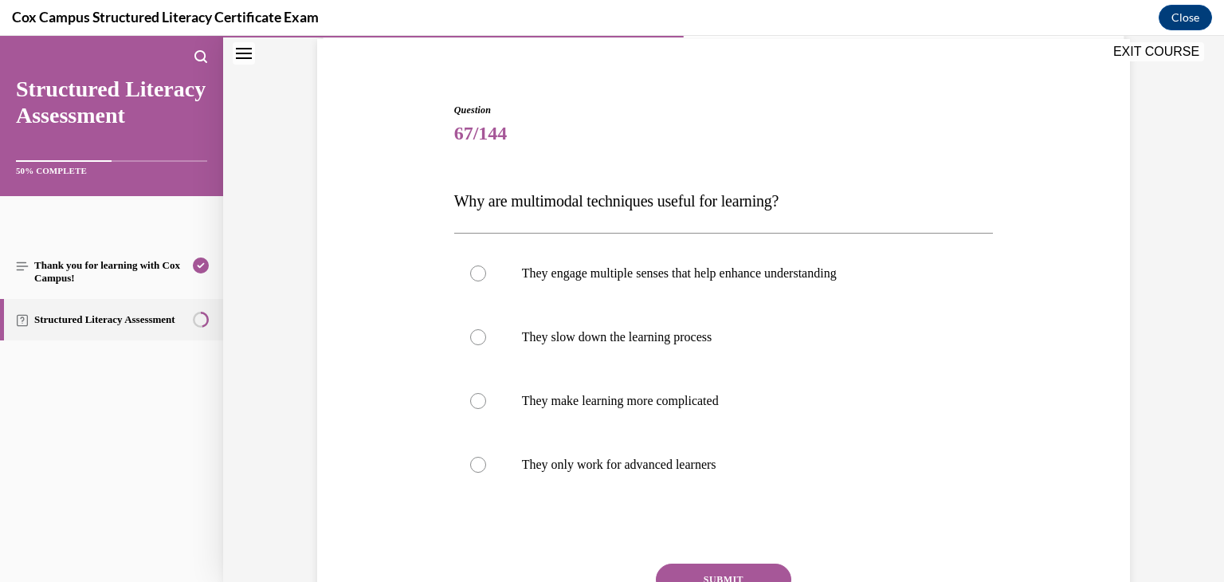
scroll to position [132, 0]
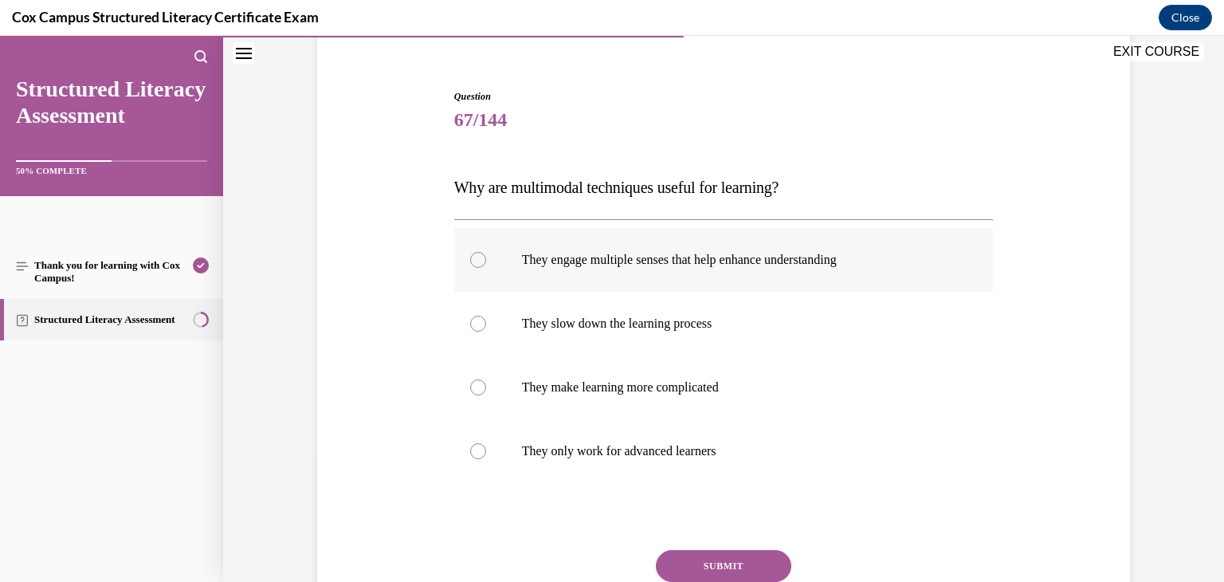
click at [786, 262] on p "They engage multiple senses that help enhance understanding" at bounding box center [738, 260] width 432 height 16
click at [486, 262] on input "They engage multiple senses that help enhance understanding" at bounding box center [478, 260] width 16 height 16
radio input "true"
click at [723, 566] on button "SUBMIT" at bounding box center [723, 566] width 135 height 32
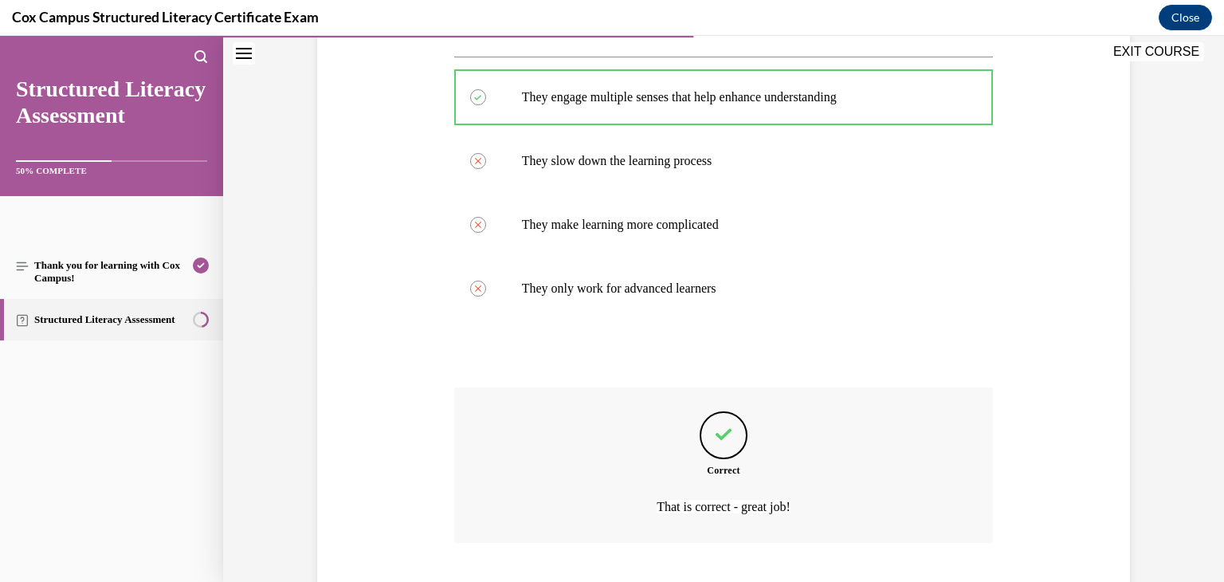
scroll to position [394, 0]
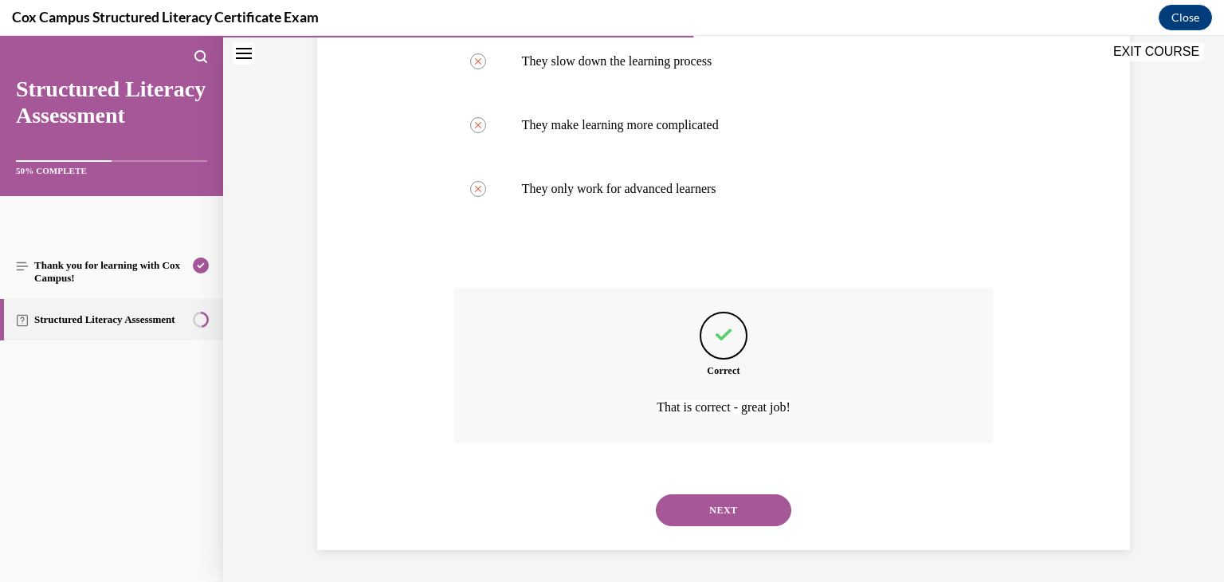
click at [733, 504] on button "NEXT" at bounding box center [723, 510] width 135 height 32
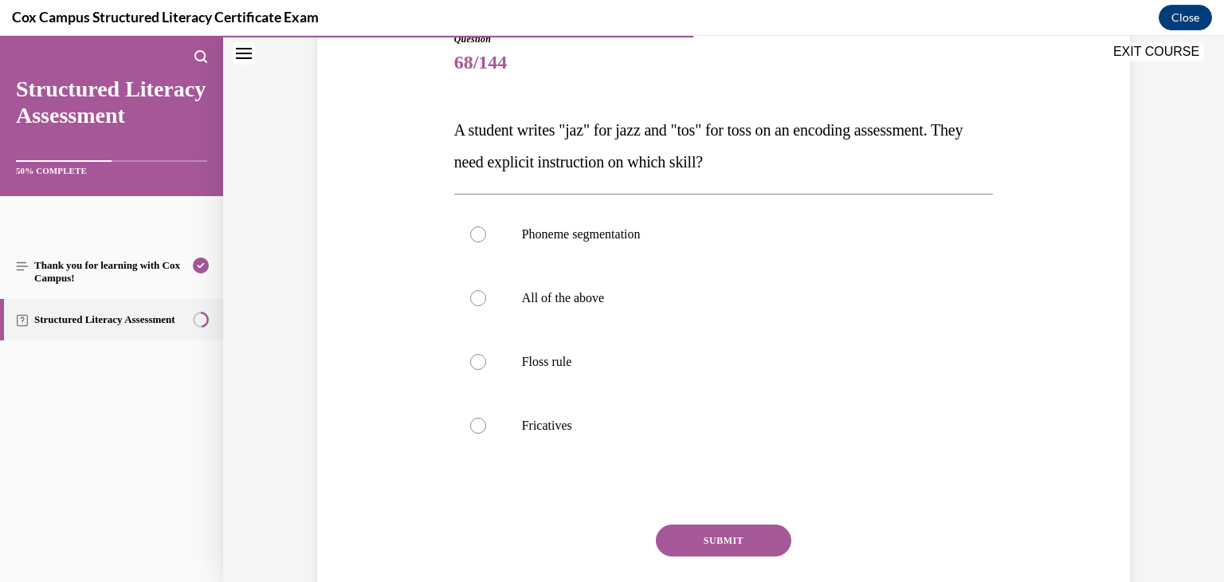
scroll to position [198, 0]
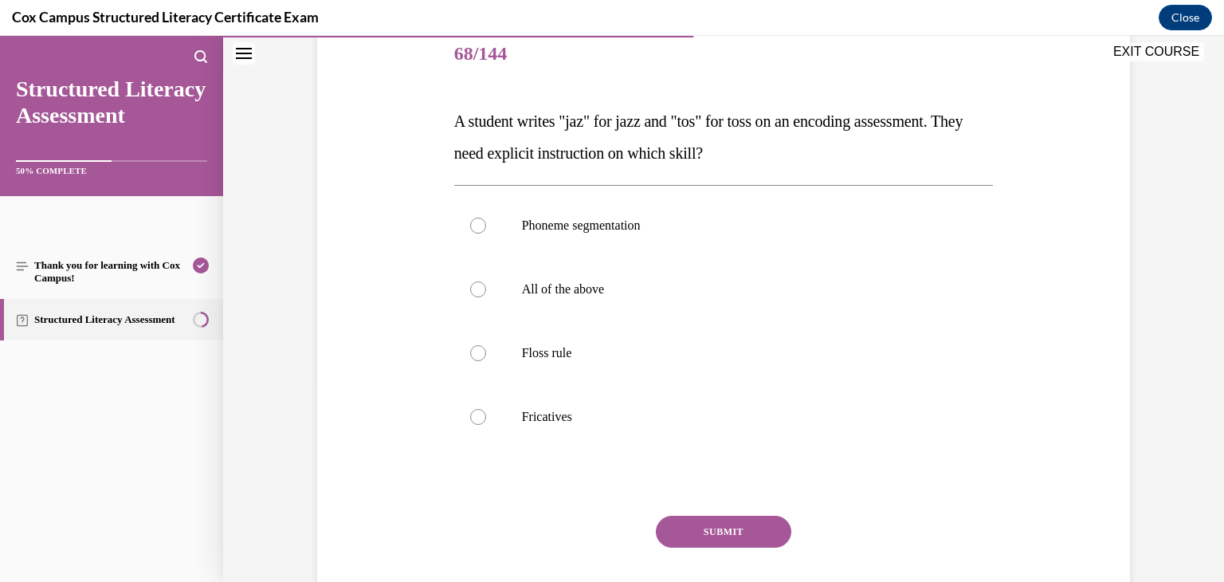
click at [753, 351] on p "Floss rule" at bounding box center [738, 353] width 432 height 16
click at [486, 351] on input "Floss rule" at bounding box center [478, 353] width 16 height 16
radio input "true"
click at [731, 531] on button "SUBMIT" at bounding box center [723, 531] width 135 height 32
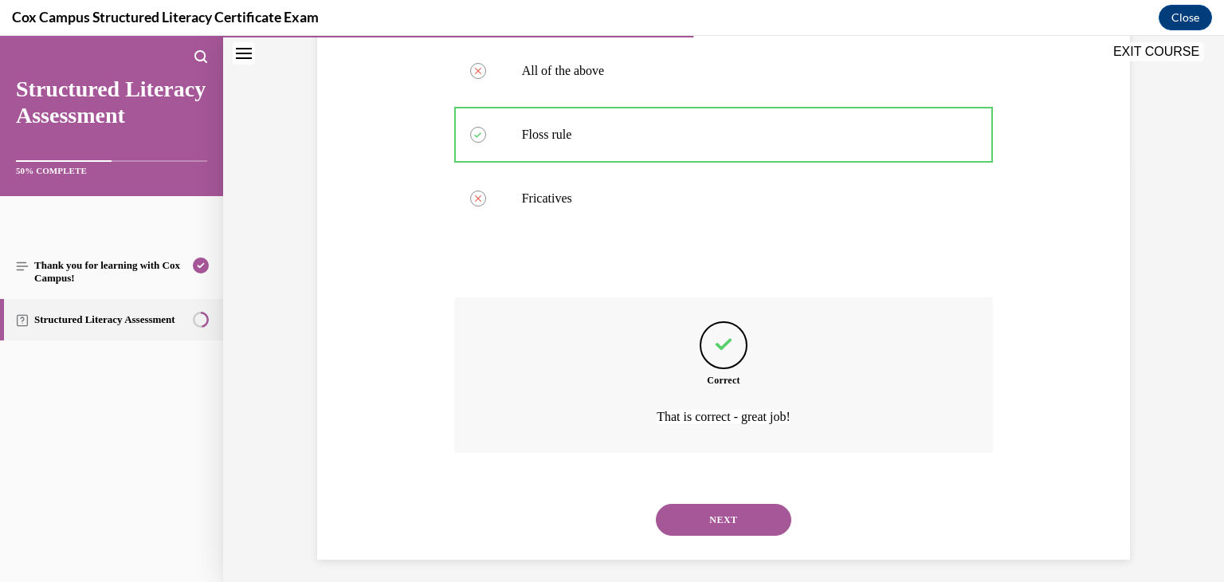
scroll to position [426, 0]
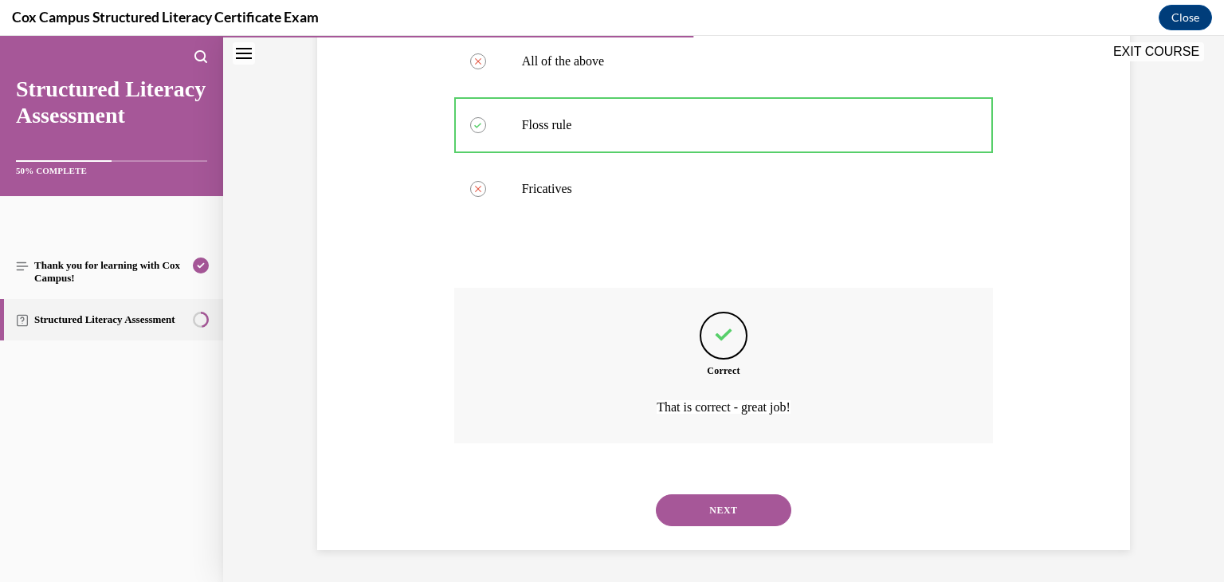
click at [733, 515] on button "NEXT" at bounding box center [723, 510] width 135 height 32
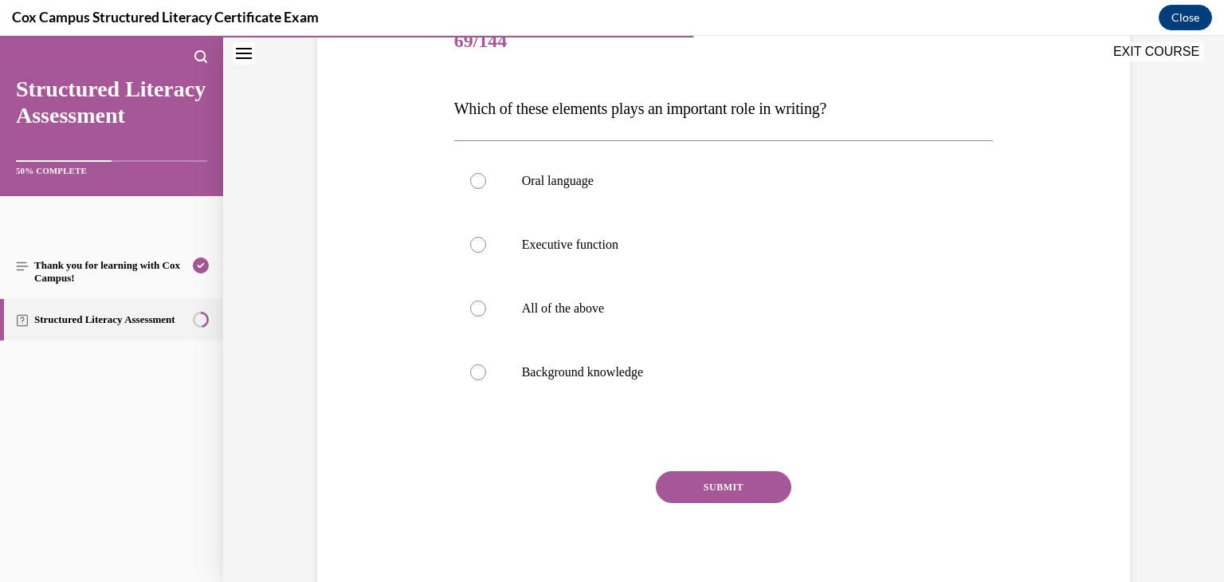
scroll to position [213, 0]
click at [685, 311] on p "All of the above" at bounding box center [738, 307] width 432 height 16
click at [486, 311] on input "All of the above" at bounding box center [478, 307] width 16 height 16
radio input "true"
click at [712, 492] on button "SUBMIT" at bounding box center [723, 485] width 135 height 32
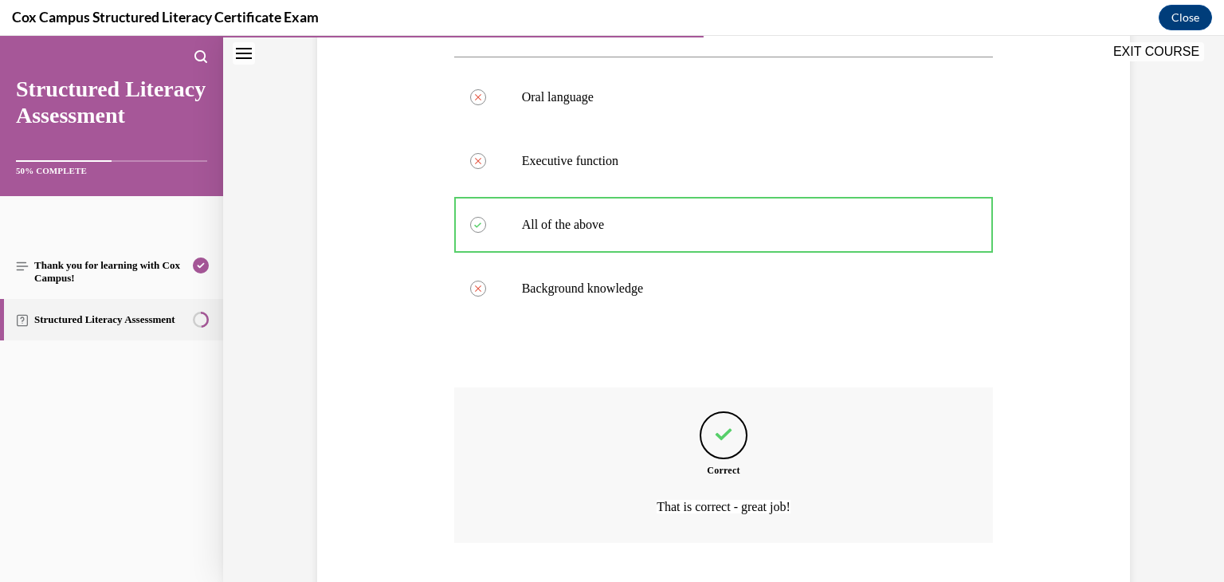
scroll to position [394, 0]
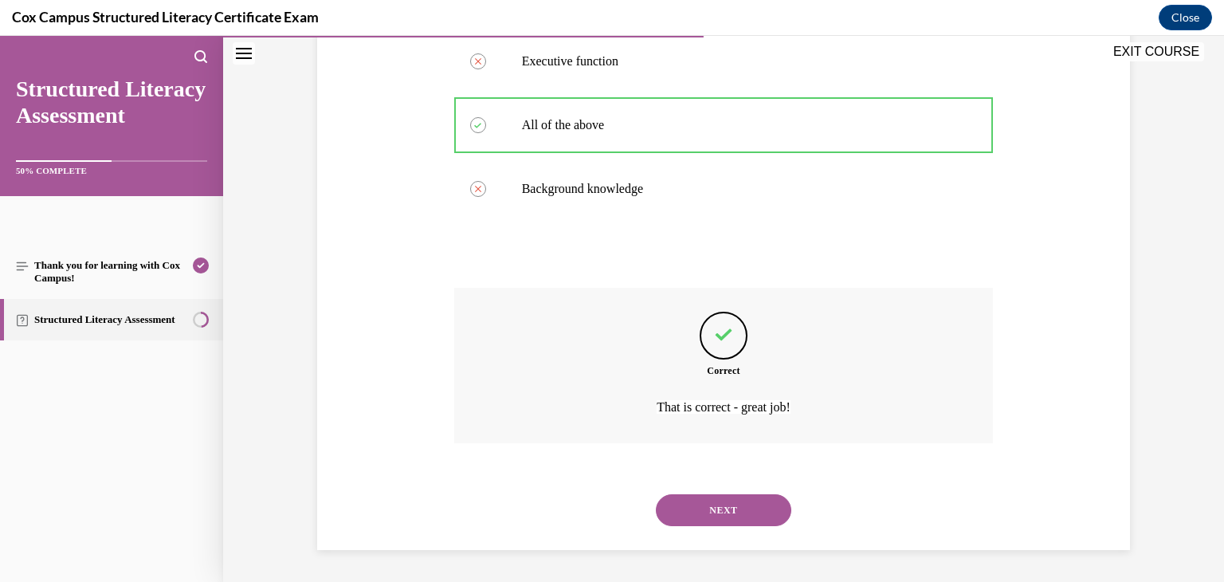
click at [711, 504] on button "NEXT" at bounding box center [723, 510] width 135 height 32
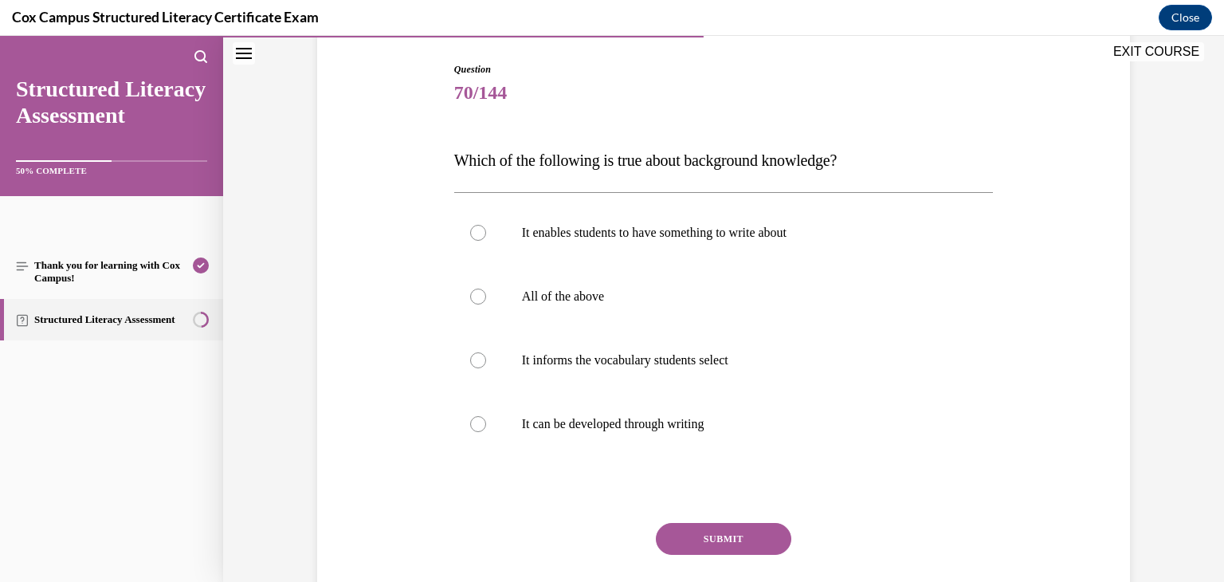
scroll to position [169, 0]
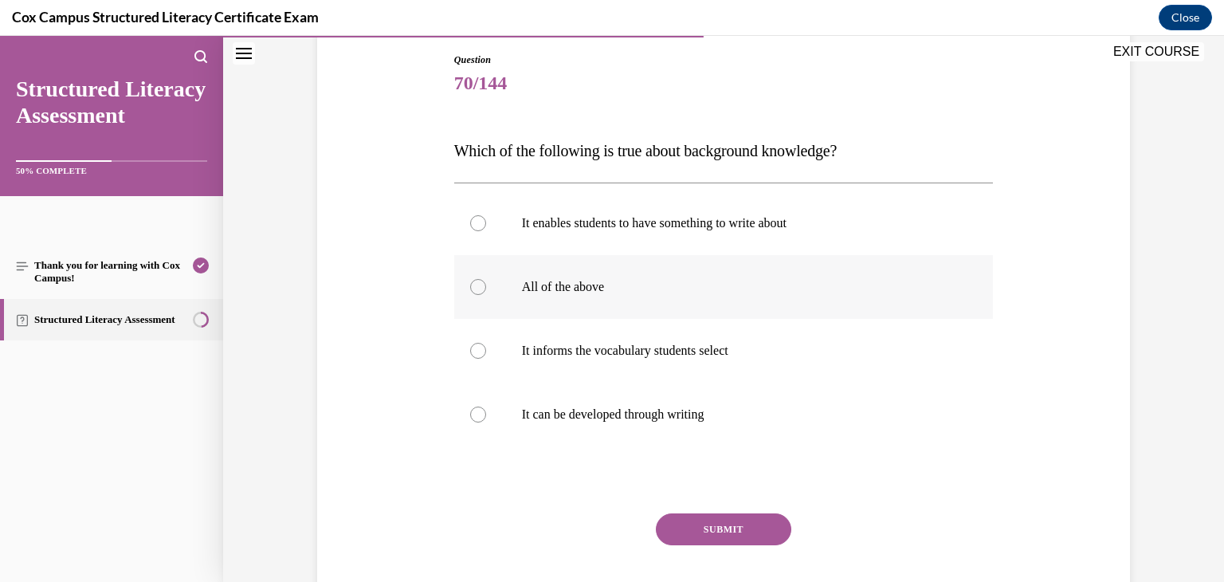
click at [857, 283] on p "All of the above" at bounding box center [738, 287] width 432 height 16
click at [486, 283] on input "All of the above" at bounding box center [478, 287] width 16 height 16
radio input "true"
click at [749, 525] on button "SUBMIT" at bounding box center [723, 529] width 135 height 32
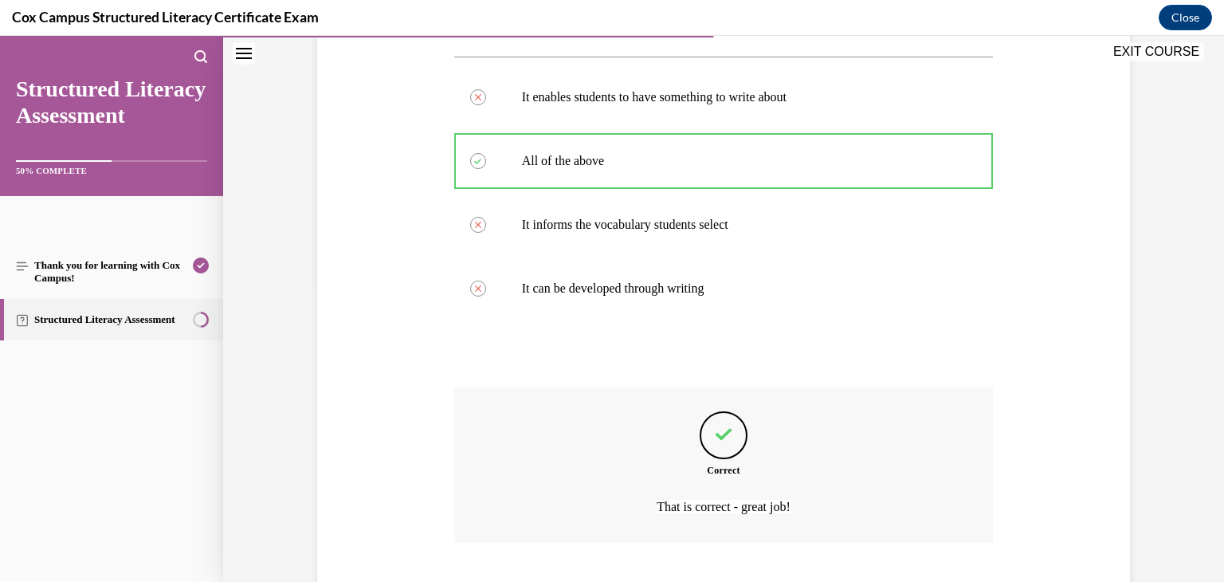
scroll to position [394, 0]
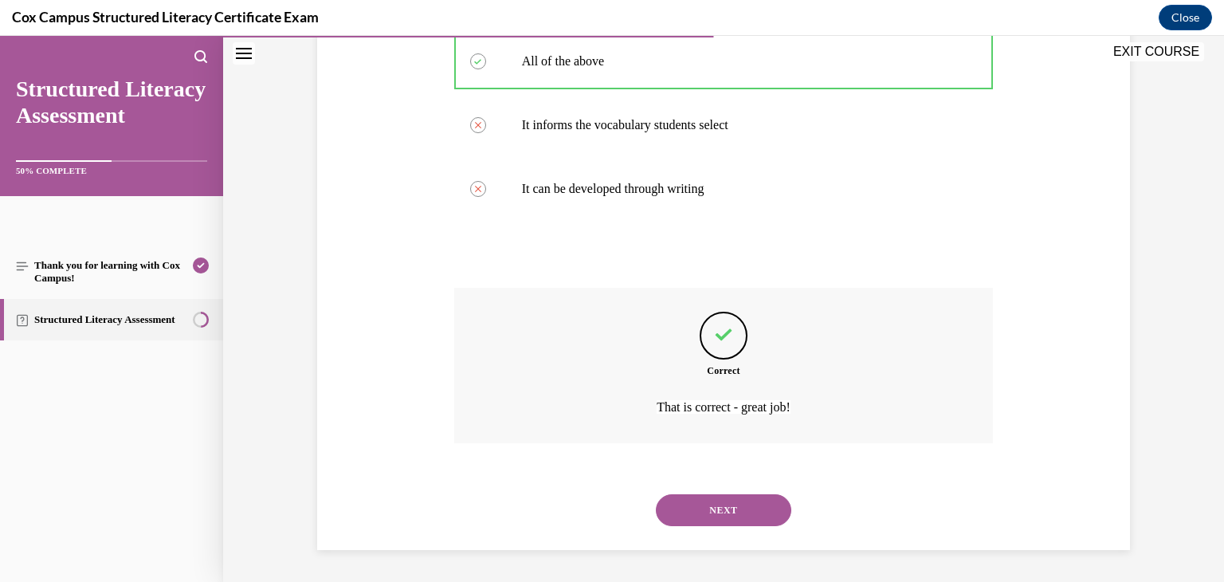
click at [749, 525] on div "NEXT" at bounding box center [723, 510] width 539 height 64
click at [750, 515] on button "NEXT" at bounding box center [723, 510] width 135 height 32
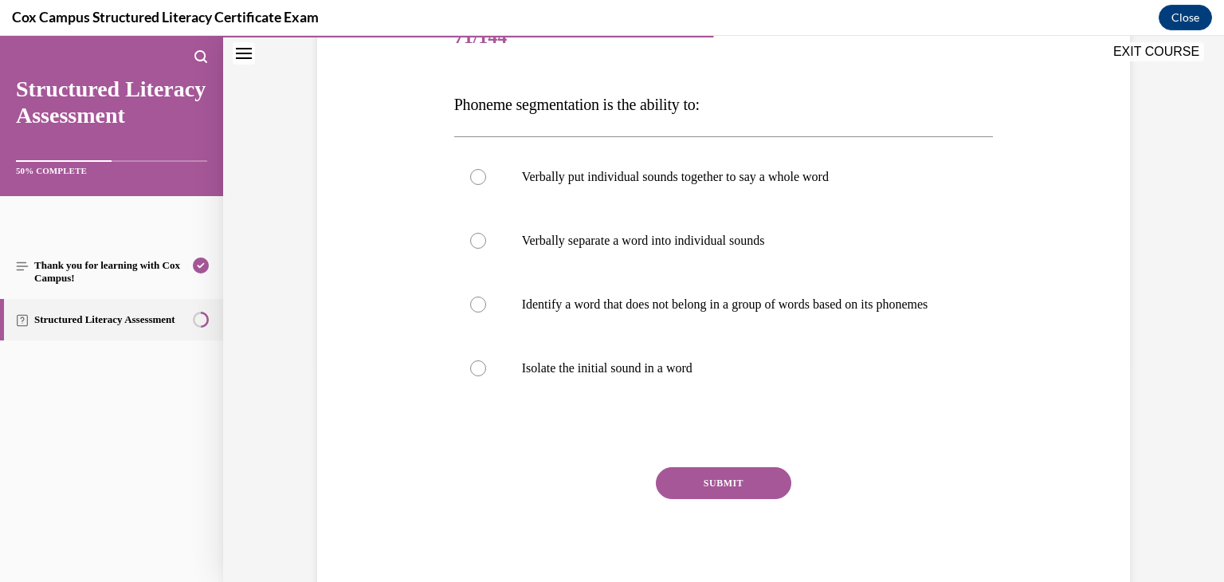
scroll to position [231, 0]
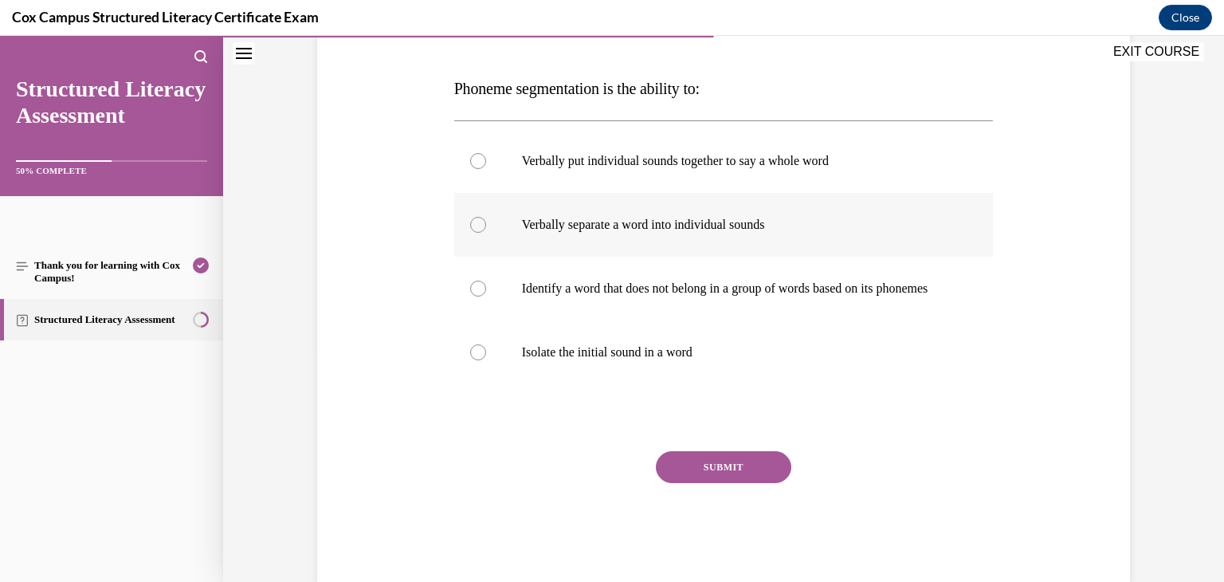
click at [783, 241] on label "Verbally separate a word into individual sounds" at bounding box center [723, 225] width 539 height 64
click at [486, 233] on input "Verbally separate a word into individual sounds" at bounding box center [478, 225] width 16 height 16
radio input "true"
click at [761, 478] on button "SUBMIT" at bounding box center [723, 467] width 135 height 32
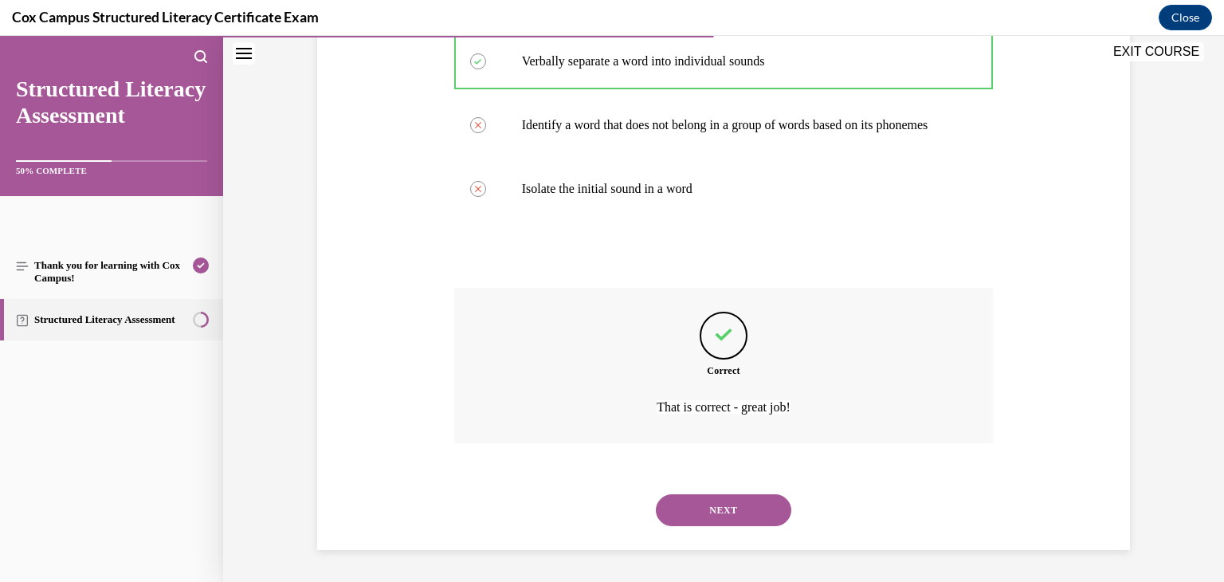
scroll to position [410, 0]
click at [756, 515] on button "NEXT" at bounding box center [723, 510] width 135 height 32
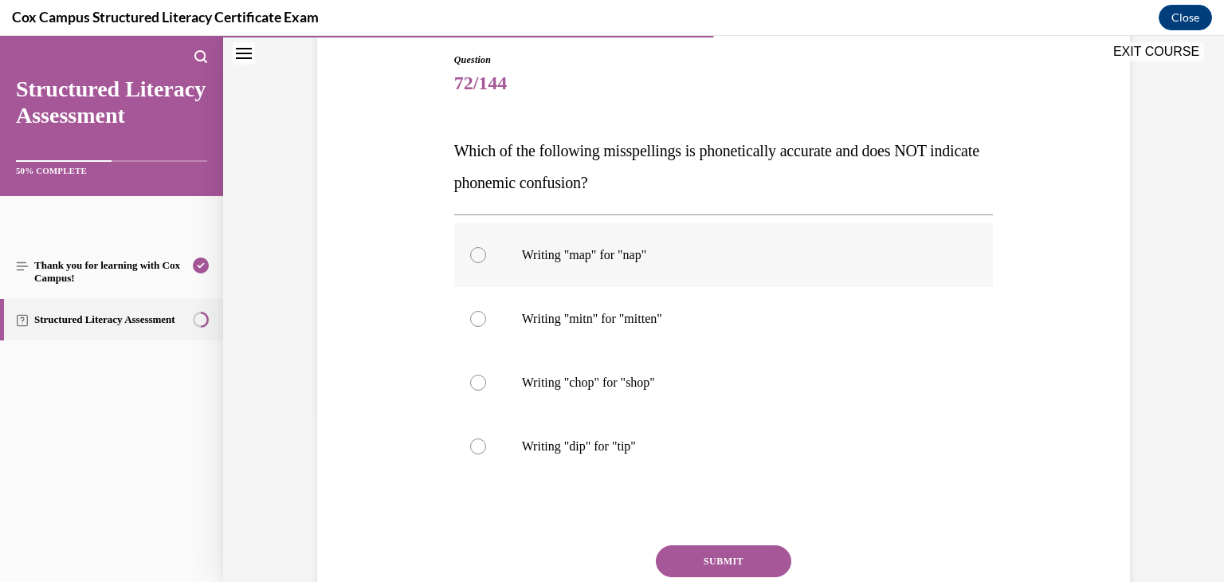
scroll to position [172, 0]
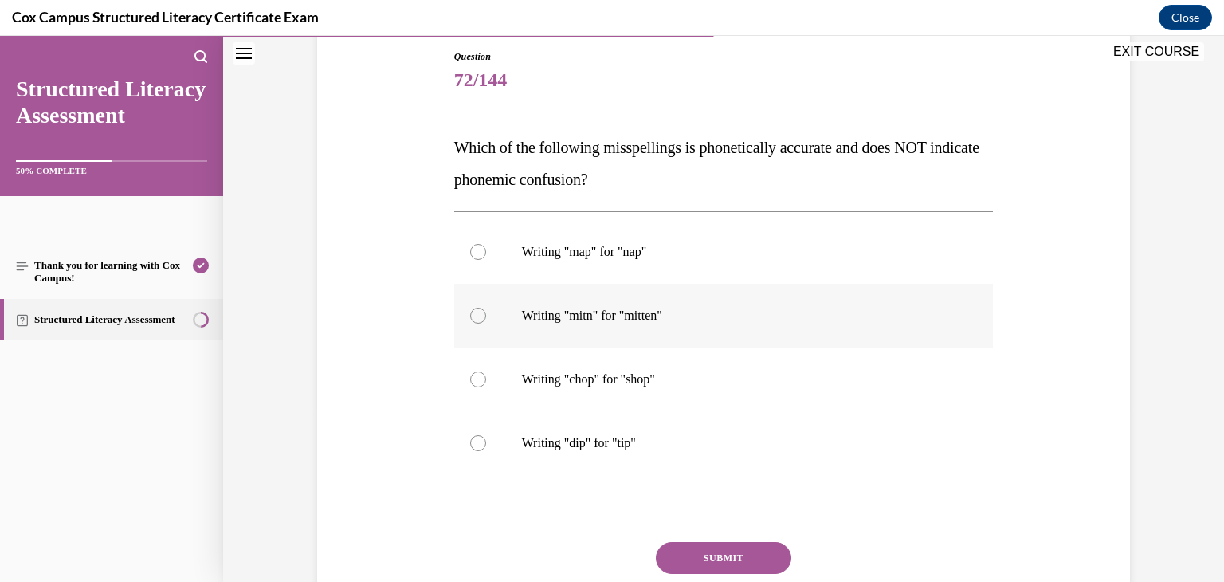
click at [715, 324] on label "Writing "mitn" for "mitten"" at bounding box center [723, 316] width 539 height 64
click at [486, 323] on input "Writing "mitn" for "mitten"" at bounding box center [478, 316] width 16 height 16
radio input "true"
click at [708, 547] on button "SUBMIT" at bounding box center [723, 558] width 135 height 32
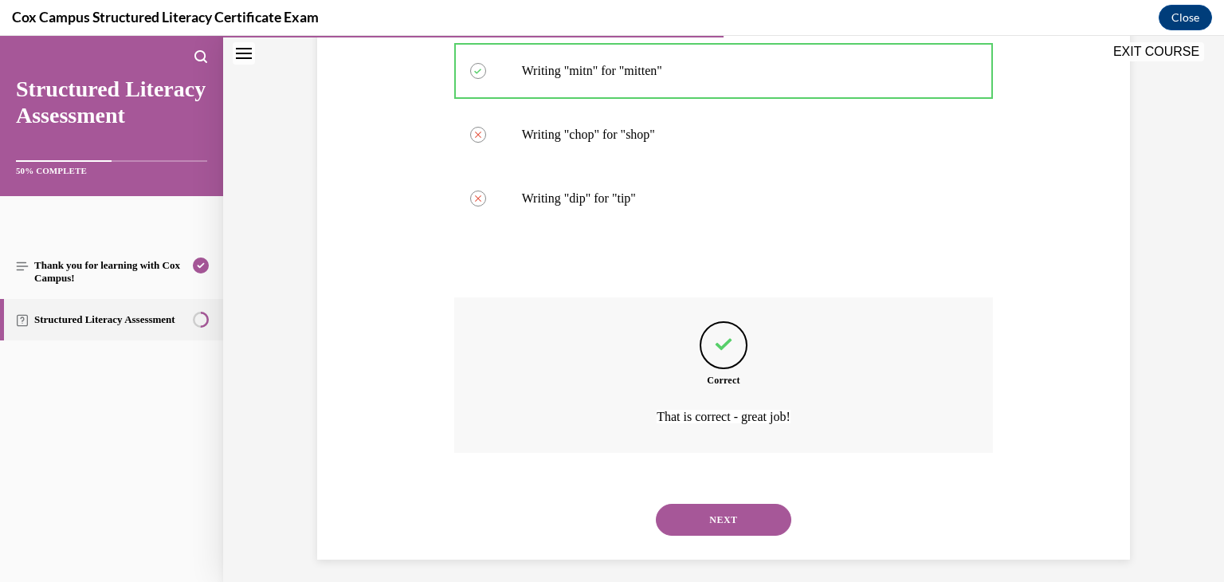
scroll to position [426, 0]
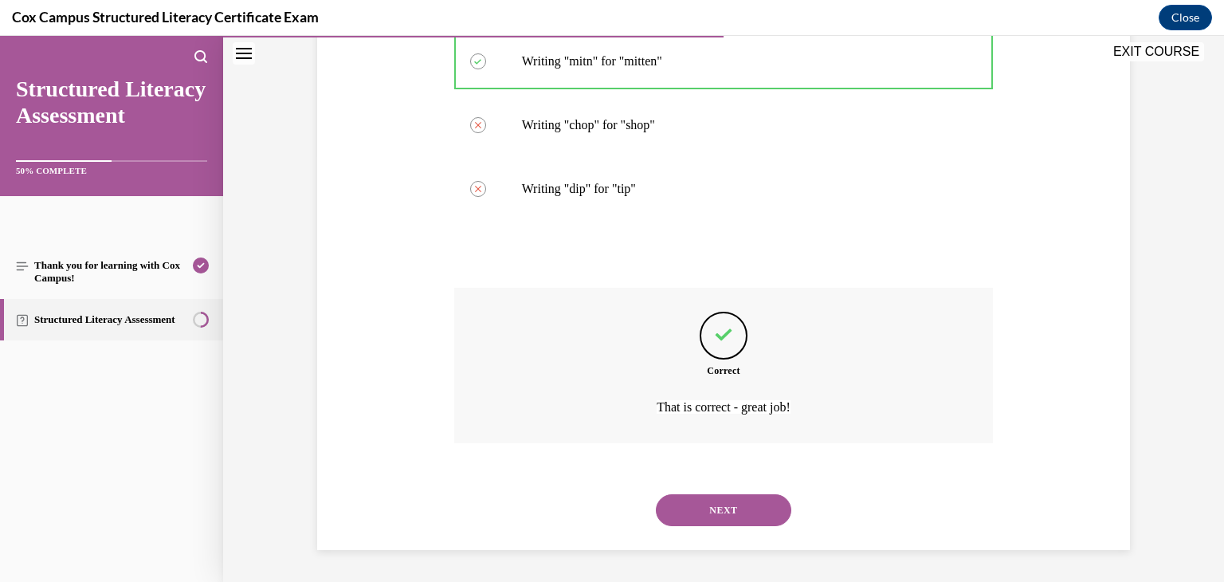
click at [714, 510] on button "NEXT" at bounding box center [723, 510] width 135 height 32
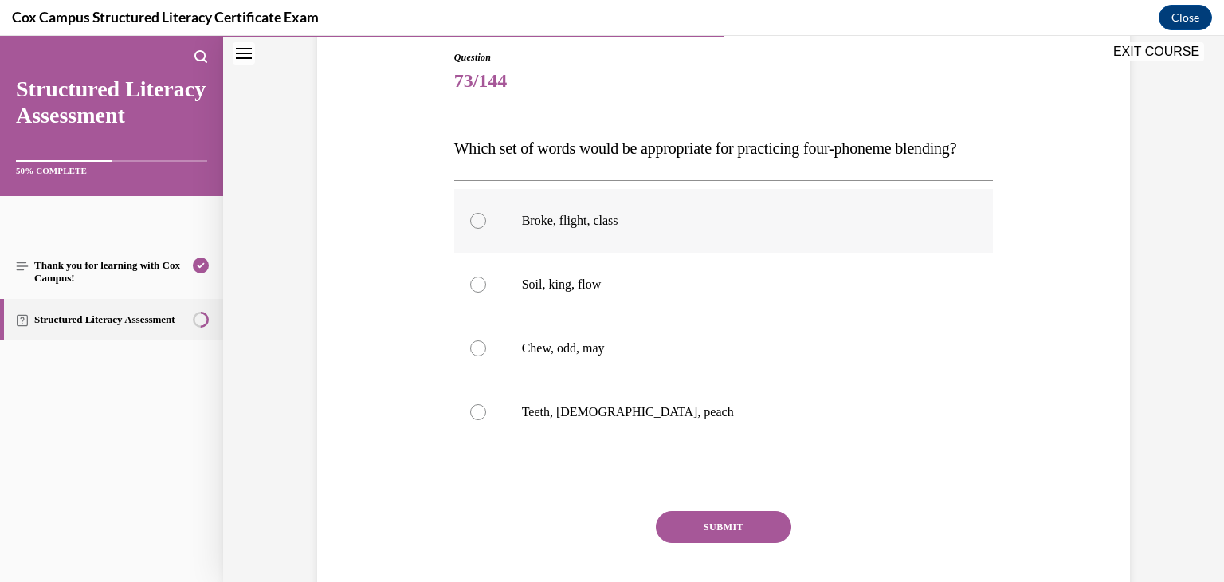
scroll to position [176, 0]
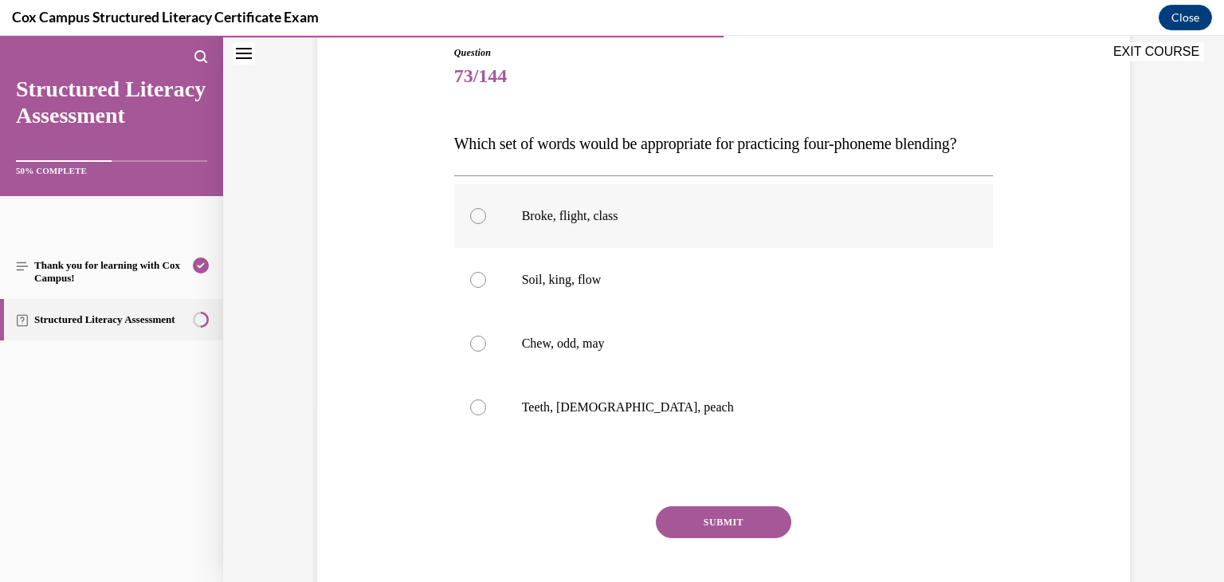
click at [650, 248] on label "Broke, flight, class" at bounding box center [723, 216] width 539 height 64
click at [486, 224] on input "Broke, flight, class" at bounding box center [478, 216] width 16 height 16
radio input "true"
click at [684, 538] on button "SUBMIT" at bounding box center [723, 522] width 135 height 32
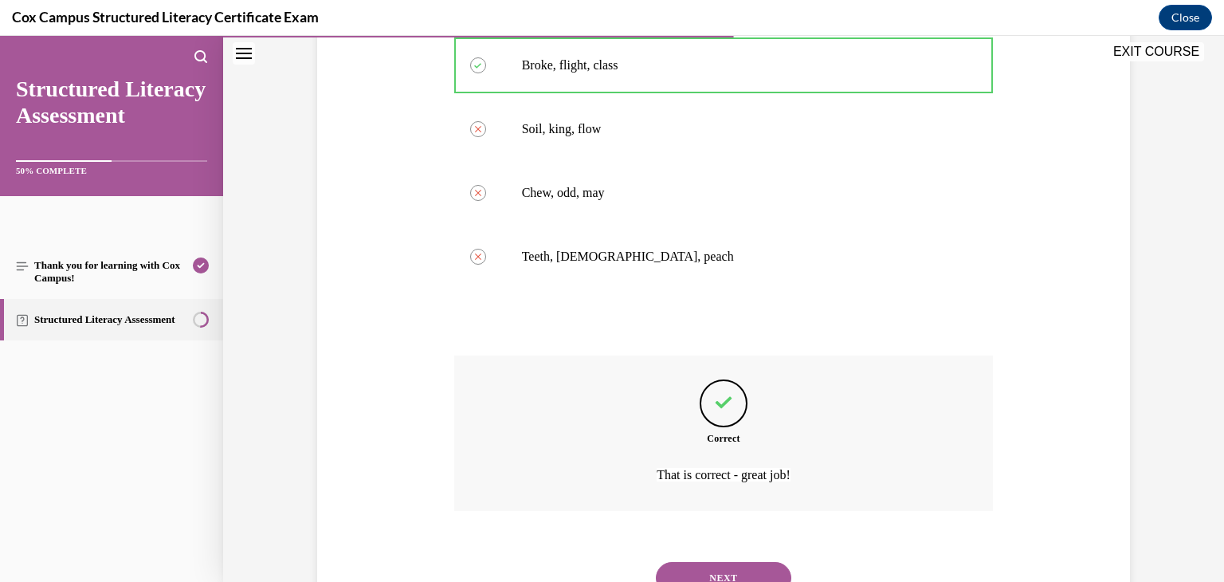
scroll to position [426, 0]
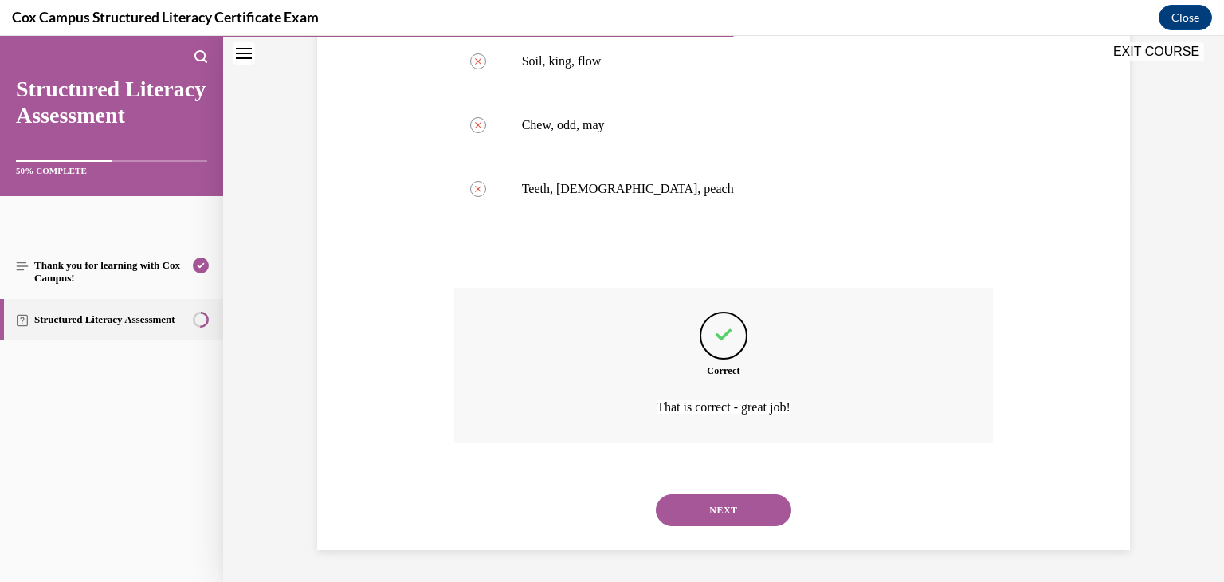
click at [712, 511] on button "NEXT" at bounding box center [723, 510] width 135 height 32
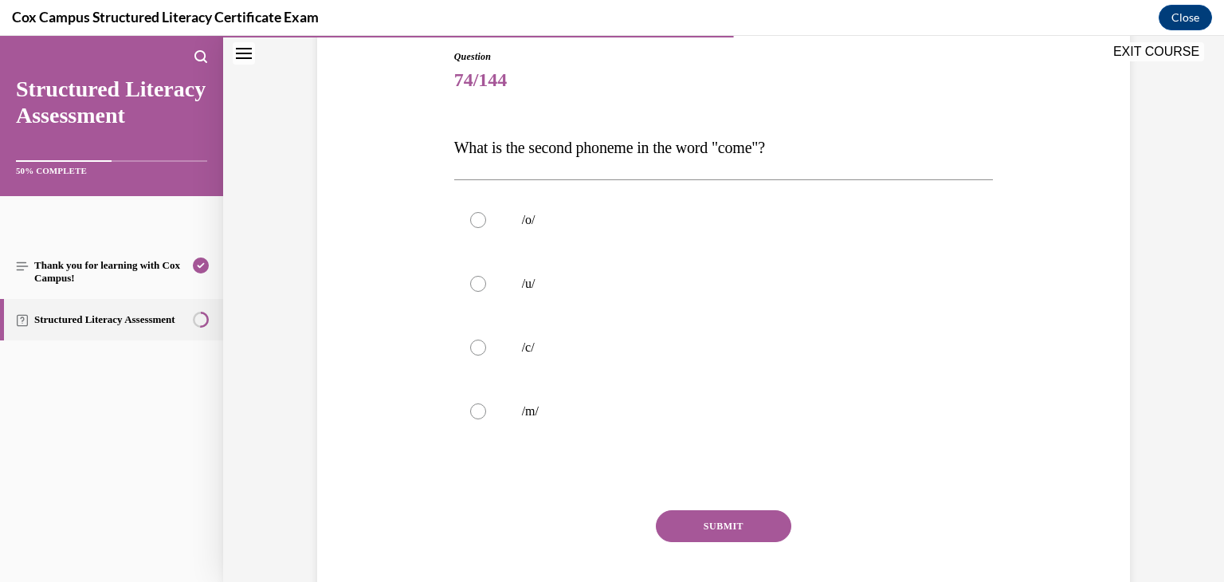
scroll to position [172, 0]
click at [787, 296] on label "/u/" at bounding box center [723, 284] width 539 height 64
click at [486, 292] on input "/u/" at bounding box center [478, 284] width 16 height 16
radio input "true"
click at [733, 527] on button "SUBMIT" at bounding box center [723, 526] width 135 height 32
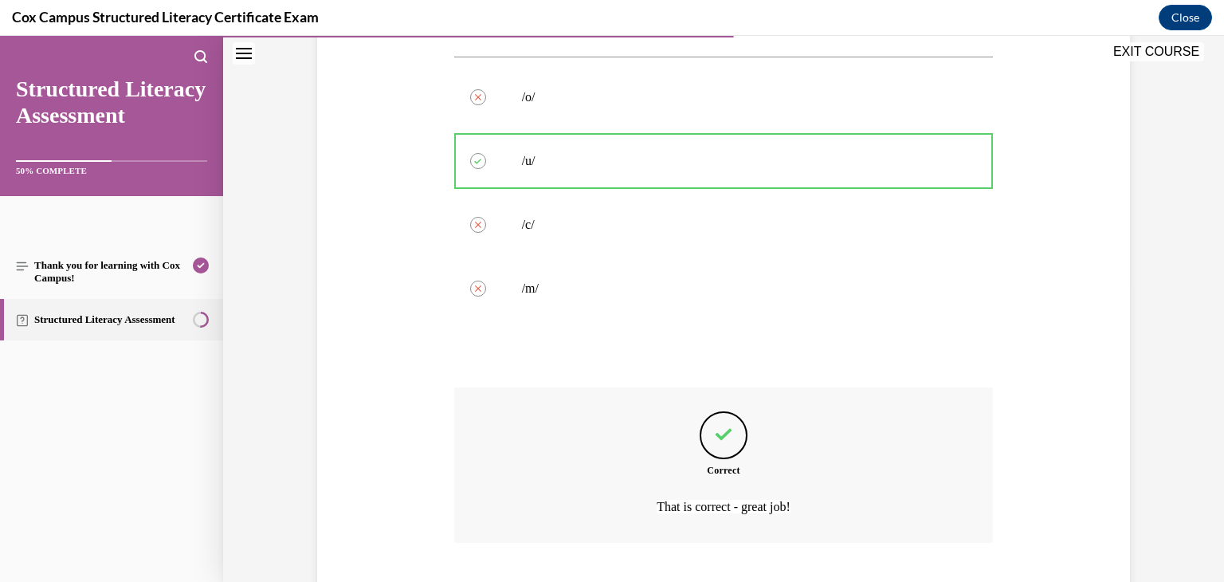
scroll to position [394, 0]
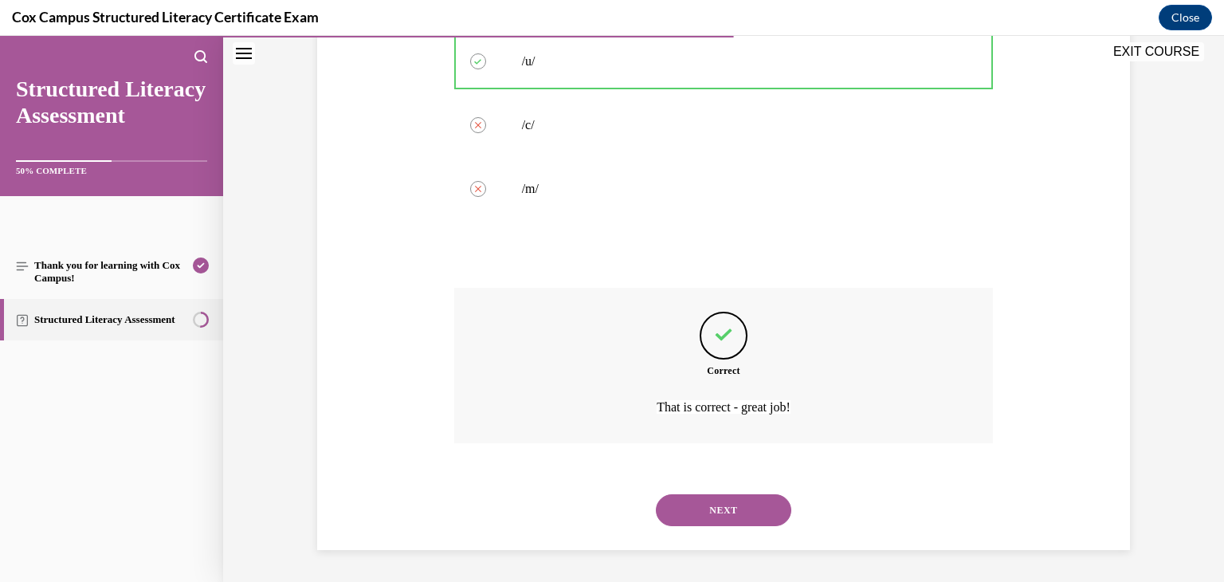
click at [732, 516] on button "NEXT" at bounding box center [723, 510] width 135 height 32
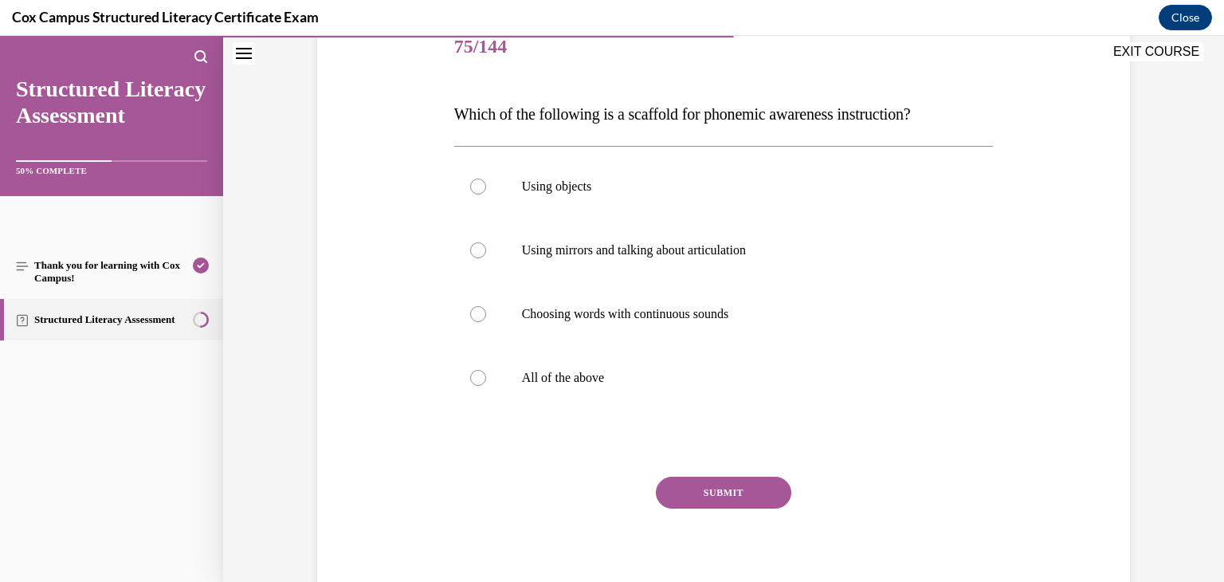
scroll to position [192, 0]
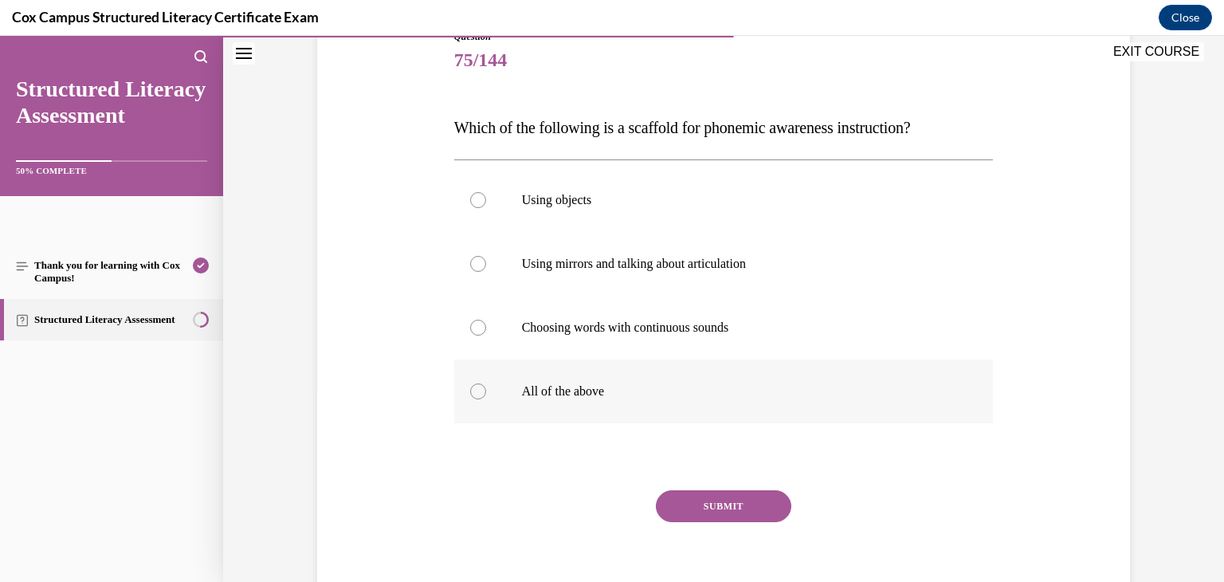
click at [654, 374] on label "All of the above" at bounding box center [723, 391] width 539 height 64
click at [486, 383] on input "All of the above" at bounding box center [478, 391] width 16 height 16
radio input "true"
click at [684, 500] on button "SUBMIT" at bounding box center [723, 506] width 135 height 32
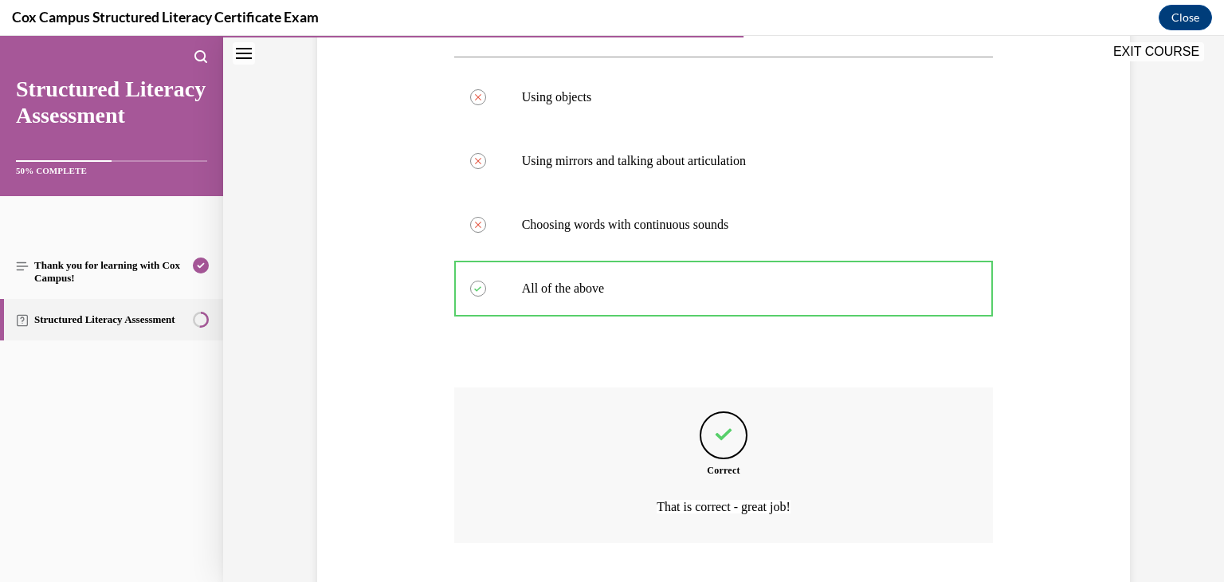
scroll to position [394, 0]
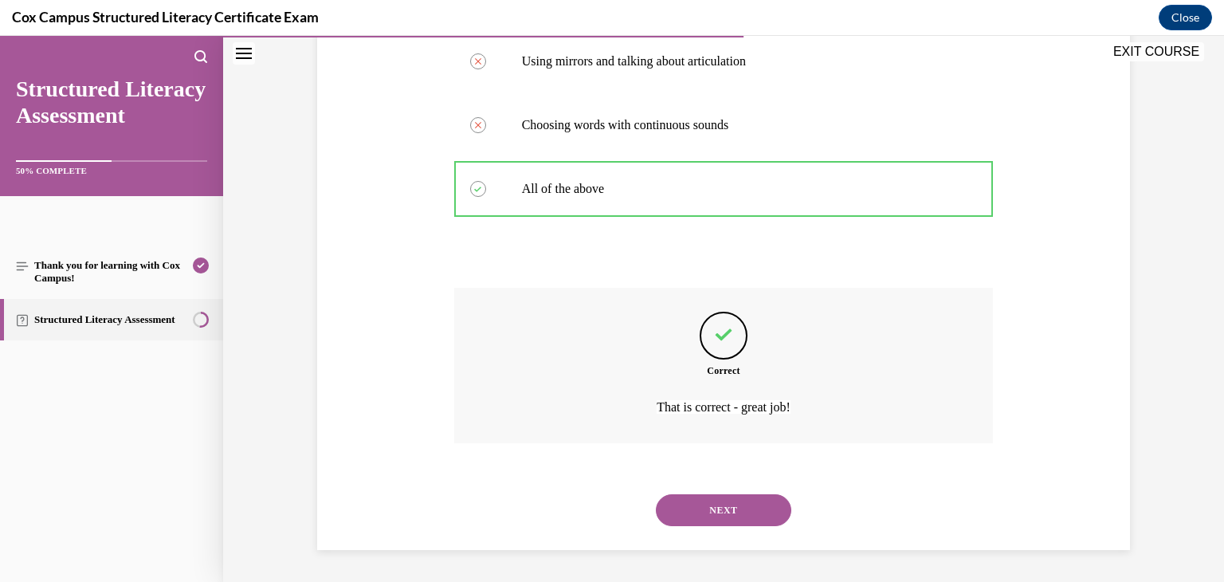
click at [711, 513] on button "NEXT" at bounding box center [723, 510] width 135 height 32
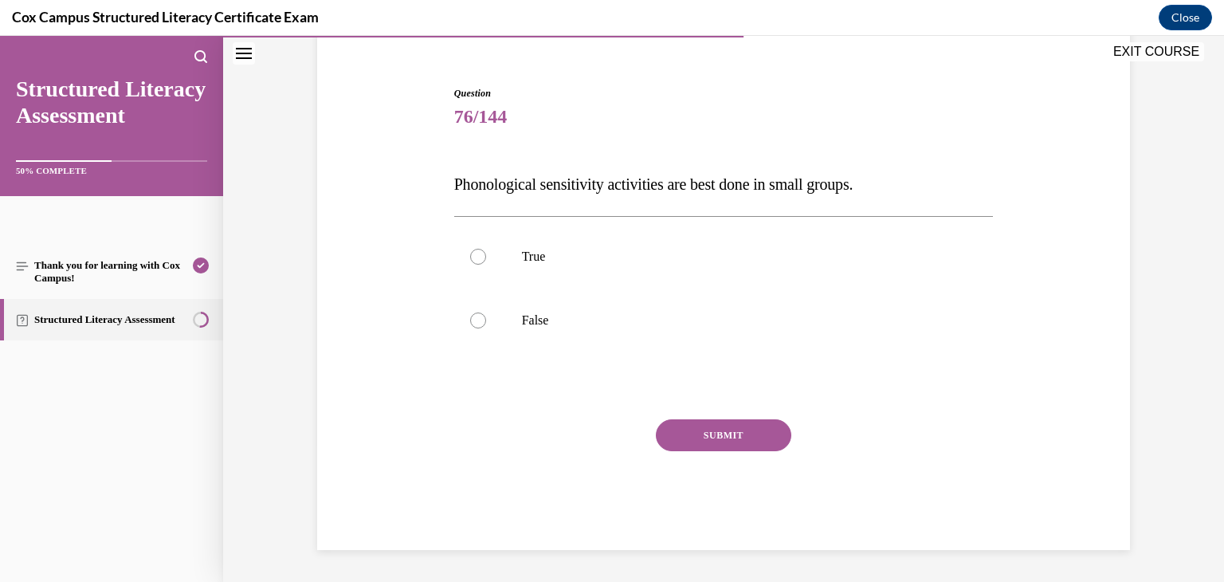
scroll to position [135, 0]
click at [554, 334] on label "False" at bounding box center [723, 320] width 539 height 64
click at [486, 328] on input "False" at bounding box center [478, 320] width 16 height 16
radio input "true"
click at [704, 439] on button "SUBMIT" at bounding box center [723, 435] width 135 height 32
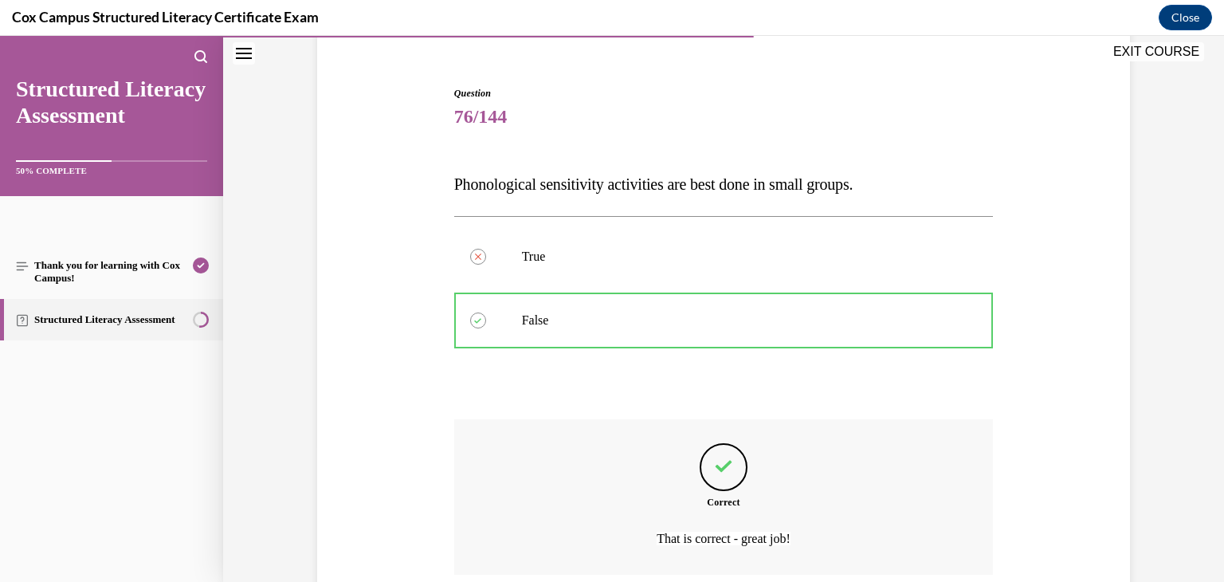
scroll to position [267, 0]
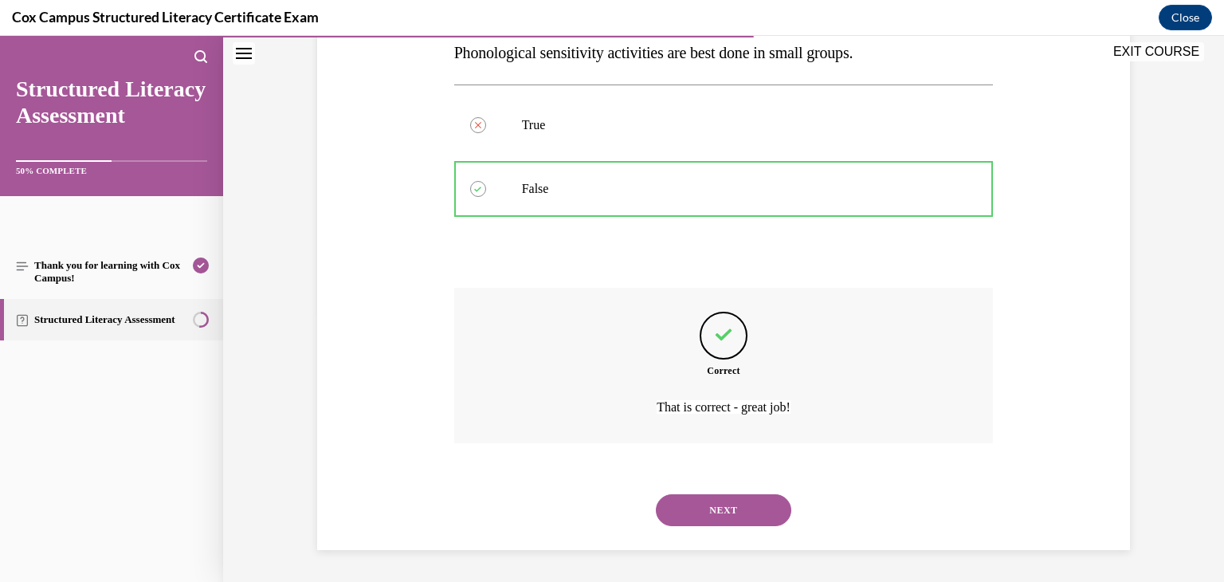
click at [716, 501] on button "NEXT" at bounding box center [723, 510] width 135 height 32
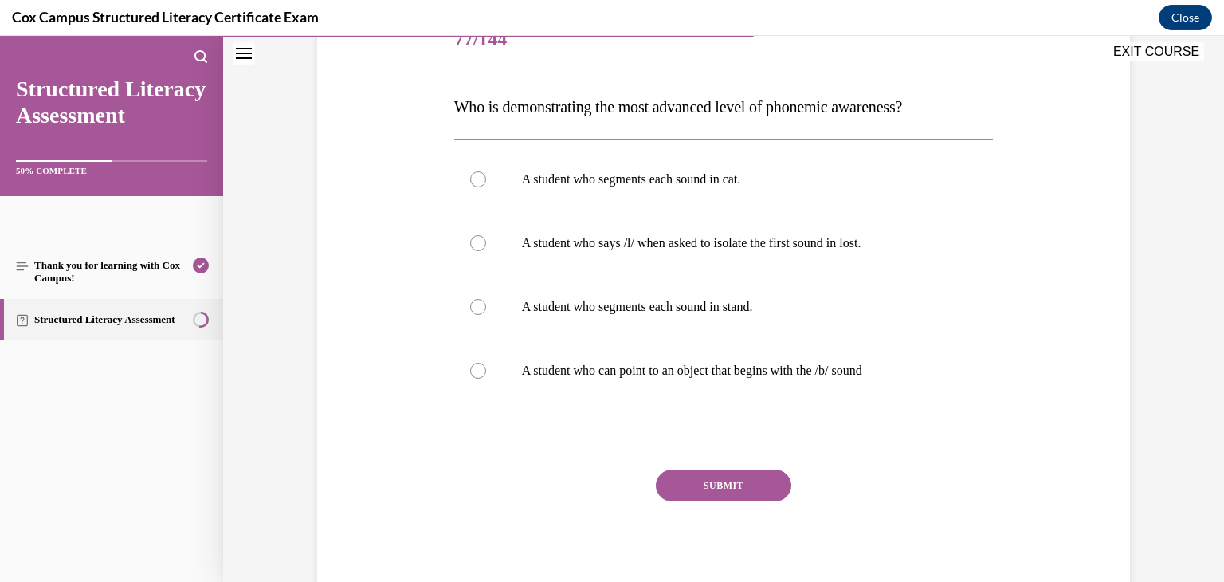
scroll to position [217, 0]
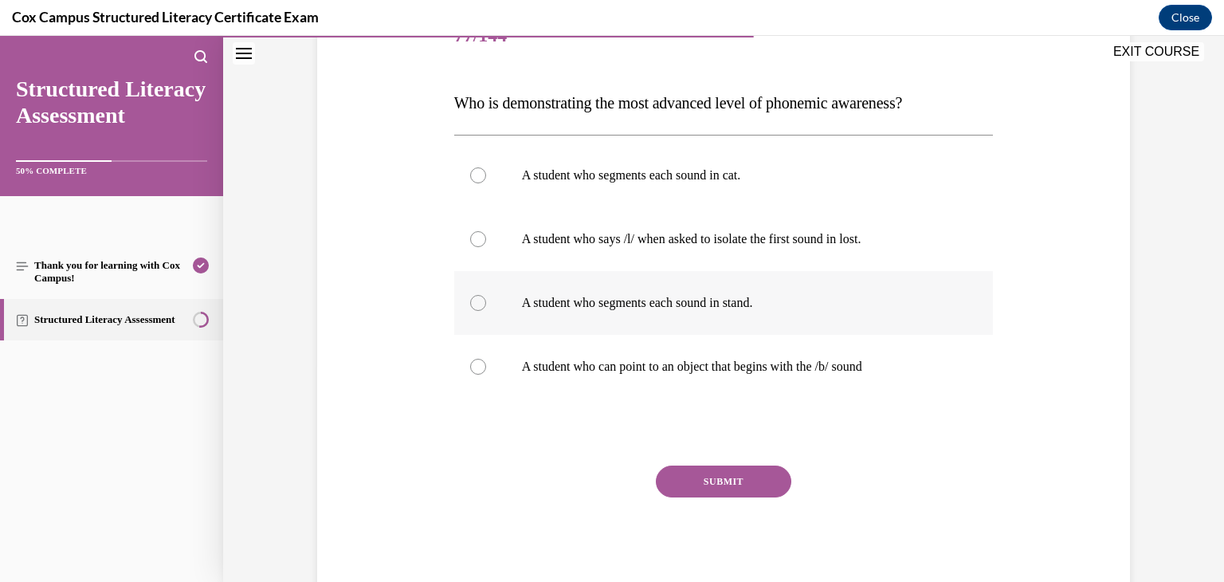
click at [833, 300] on p "A student who segments each sound in stand." at bounding box center [738, 303] width 432 height 16
click at [486, 300] on input "A student who segments each sound in stand." at bounding box center [478, 303] width 16 height 16
radio input "true"
click at [717, 480] on button "SUBMIT" at bounding box center [723, 481] width 135 height 32
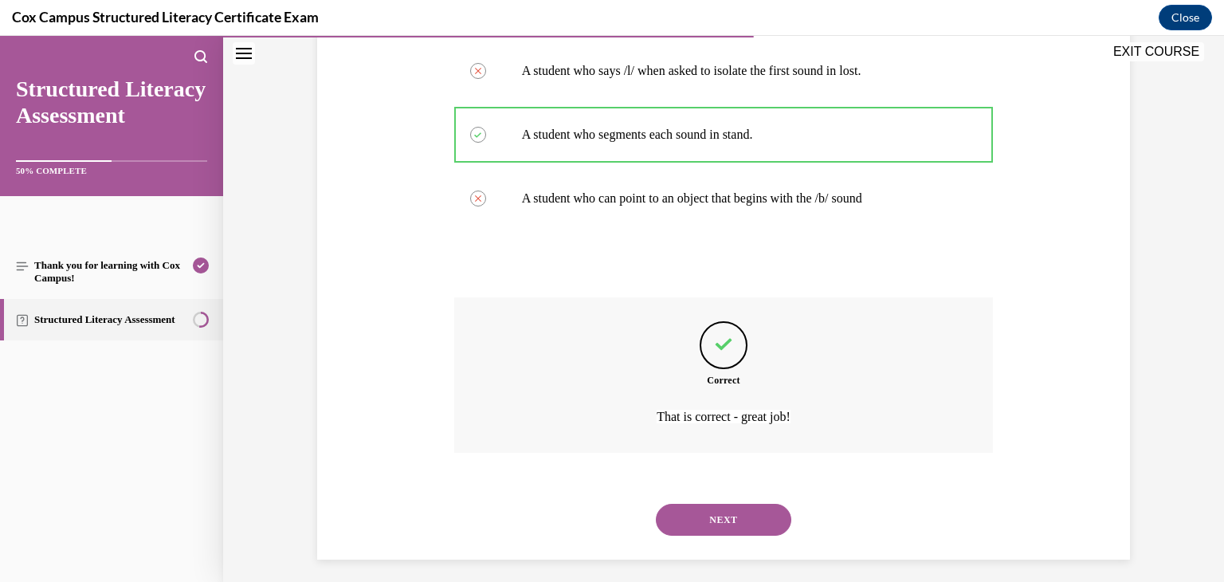
scroll to position [394, 0]
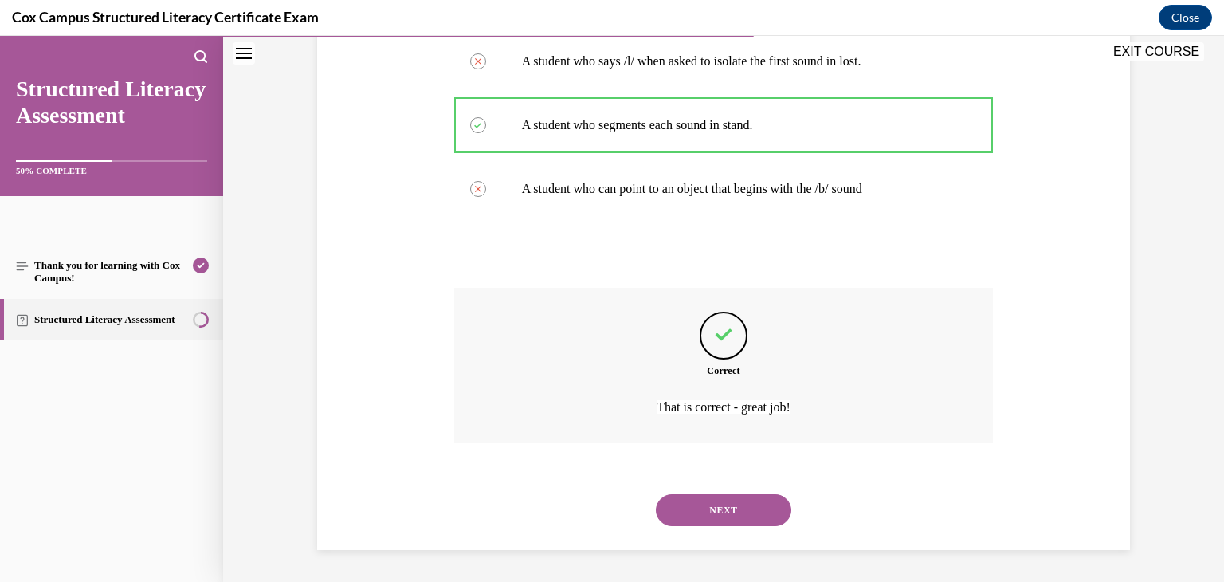
click at [716, 502] on button "NEXT" at bounding box center [723, 510] width 135 height 32
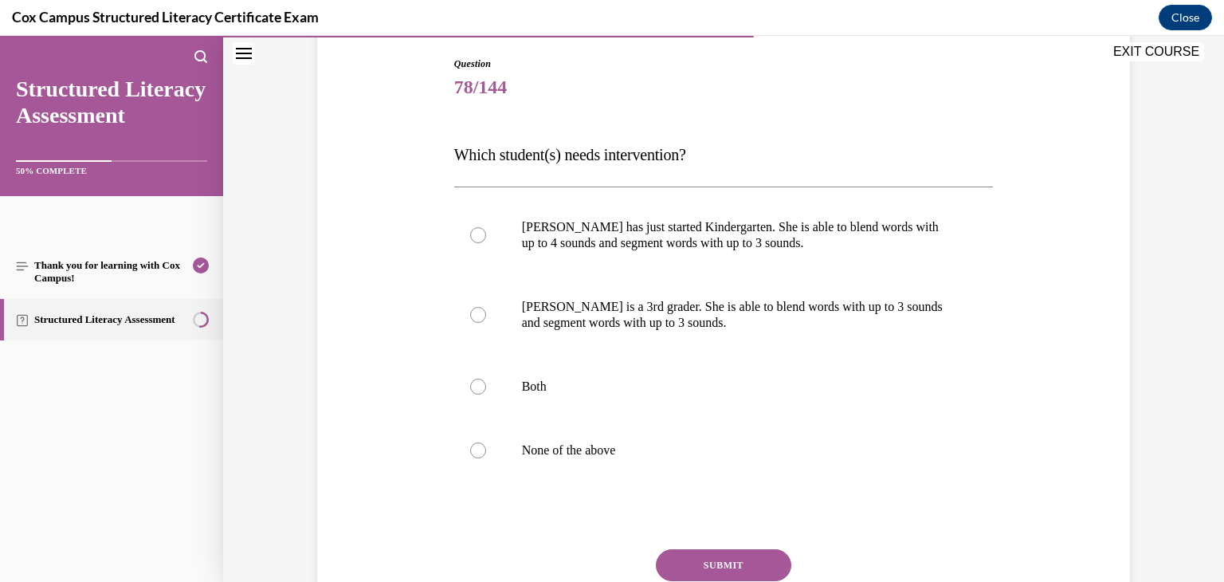
scroll to position [171, 0]
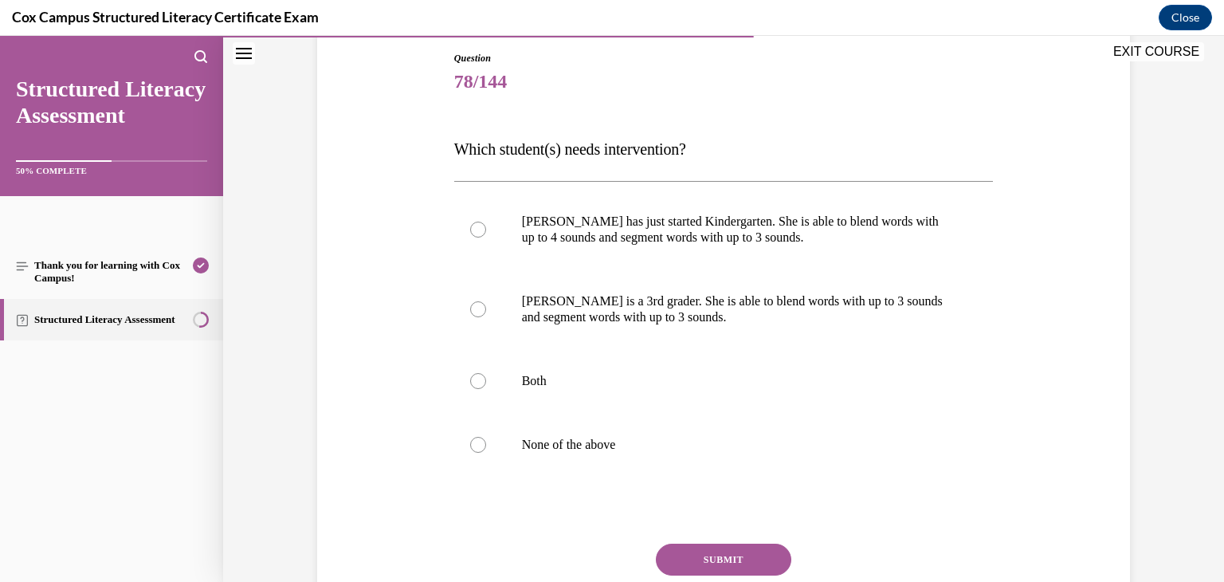
click at [781, 344] on label "Ella is a 3rd grader. She is able to blend words with up to 3 sounds and segmen…" at bounding box center [723, 309] width 539 height 80
click at [486, 317] on input "Ella is a 3rd grader. She is able to blend words with up to 3 sounds and segmen…" at bounding box center [478, 309] width 16 height 16
radio input "true"
click at [744, 554] on button "SUBMIT" at bounding box center [723, 559] width 135 height 32
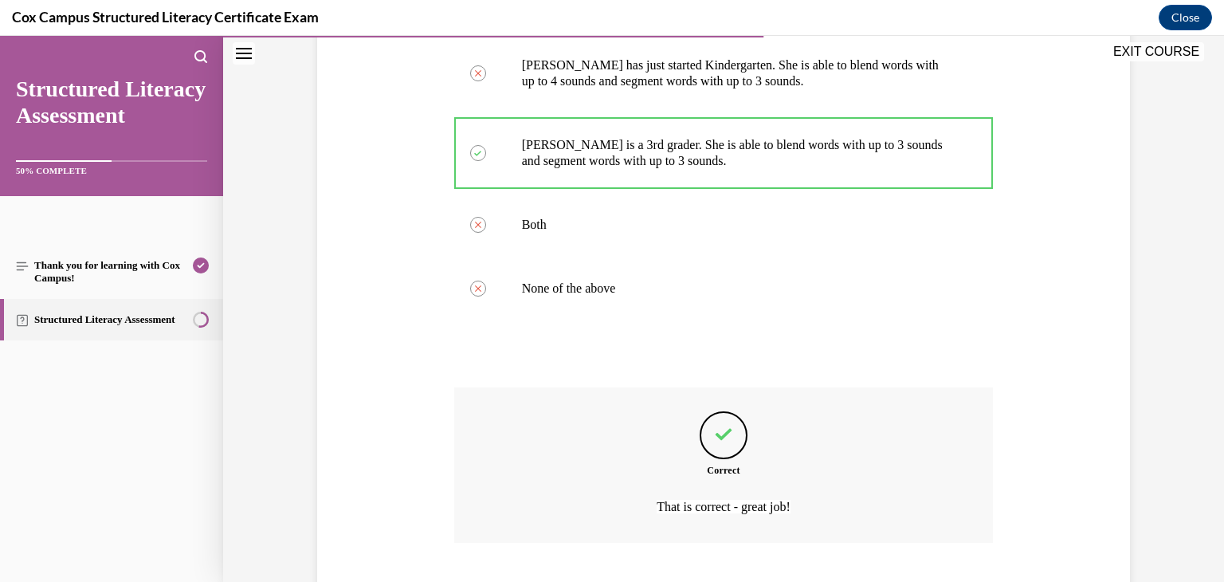
scroll to position [426, 0]
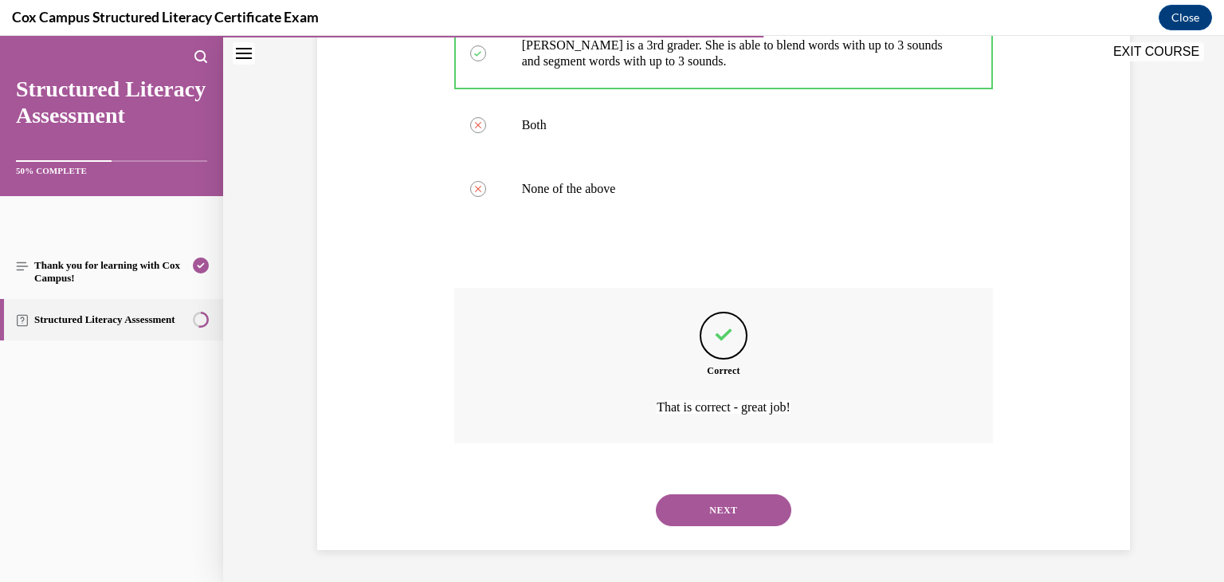
click at [739, 521] on button "NEXT" at bounding box center [723, 510] width 135 height 32
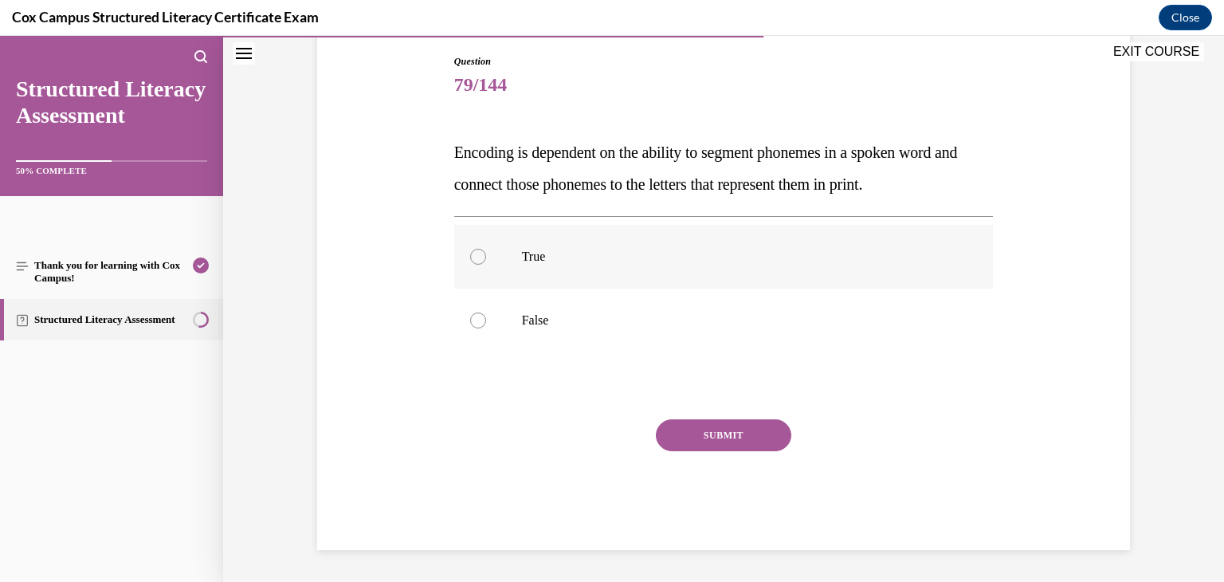
click at [708, 251] on p "True" at bounding box center [738, 257] width 432 height 16
click at [486, 251] on input "True" at bounding box center [478, 257] width 16 height 16
radio input "true"
click at [731, 437] on button "SUBMIT" at bounding box center [723, 435] width 135 height 32
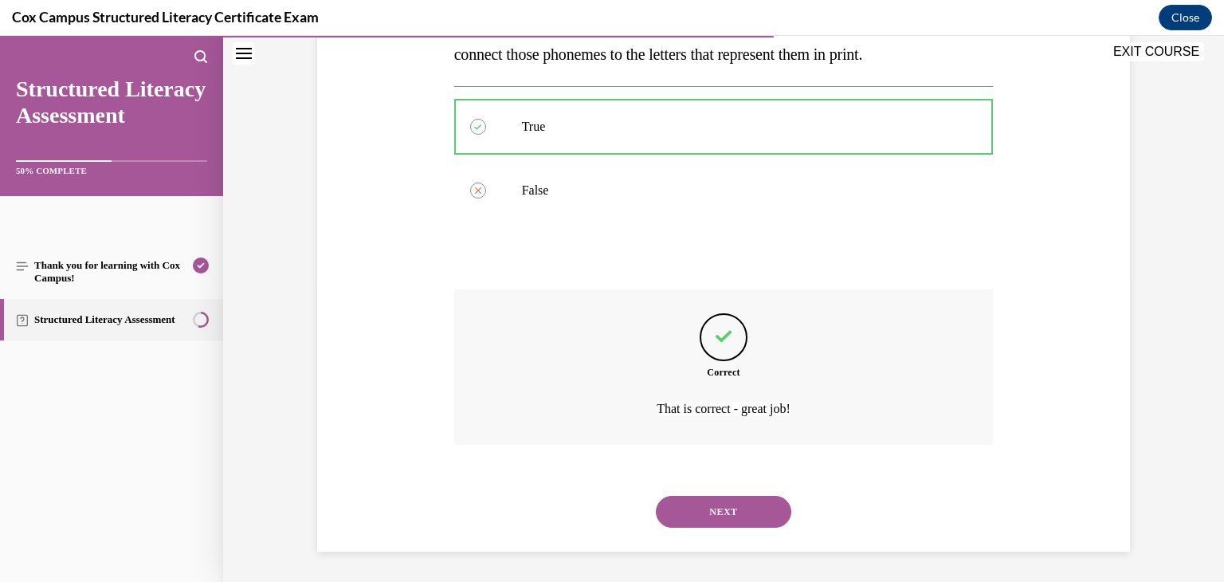
scroll to position [299, 0]
click at [726, 513] on button "NEXT" at bounding box center [723, 510] width 135 height 32
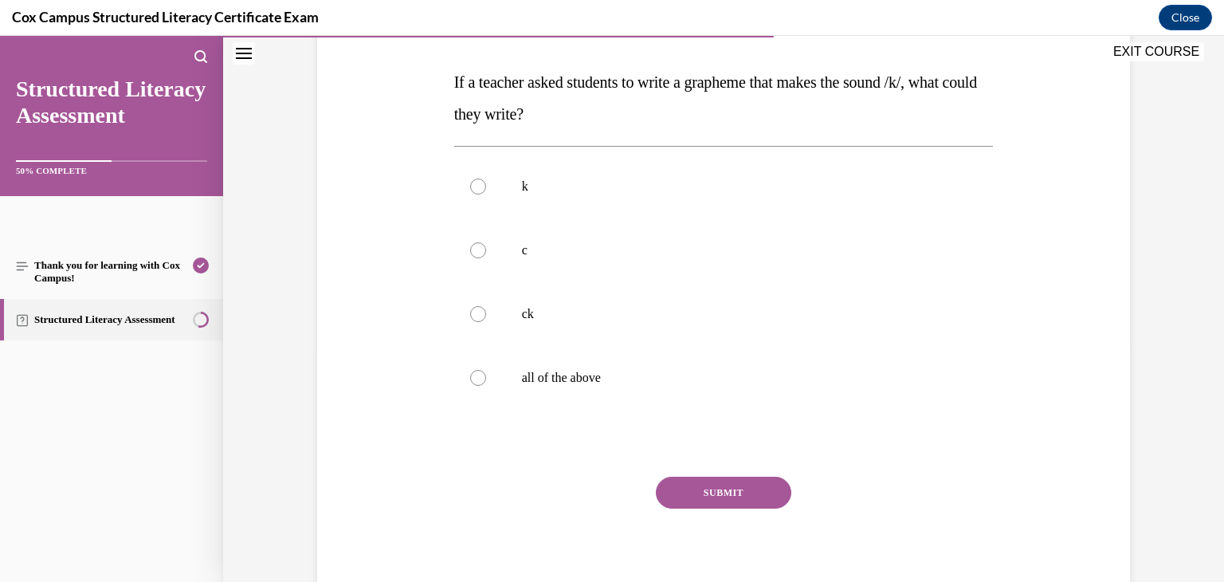
scroll to position [240, 0]
click at [713, 393] on label "all of the above" at bounding box center [723, 375] width 539 height 64
click at [486, 383] on input "all of the above" at bounding box center [478, 375] width 16 height 16
radio input "true"
click at [725, 489] on button "SUBMIT" at bounding box center [723, 490] width 135 height 32
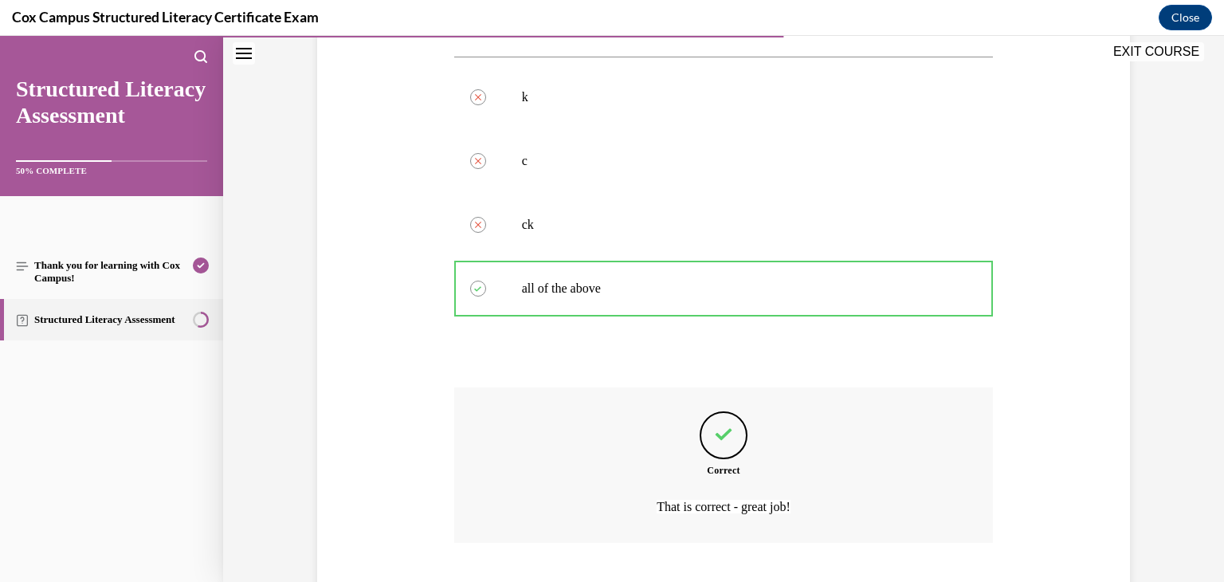
scroll to position [426, 0]
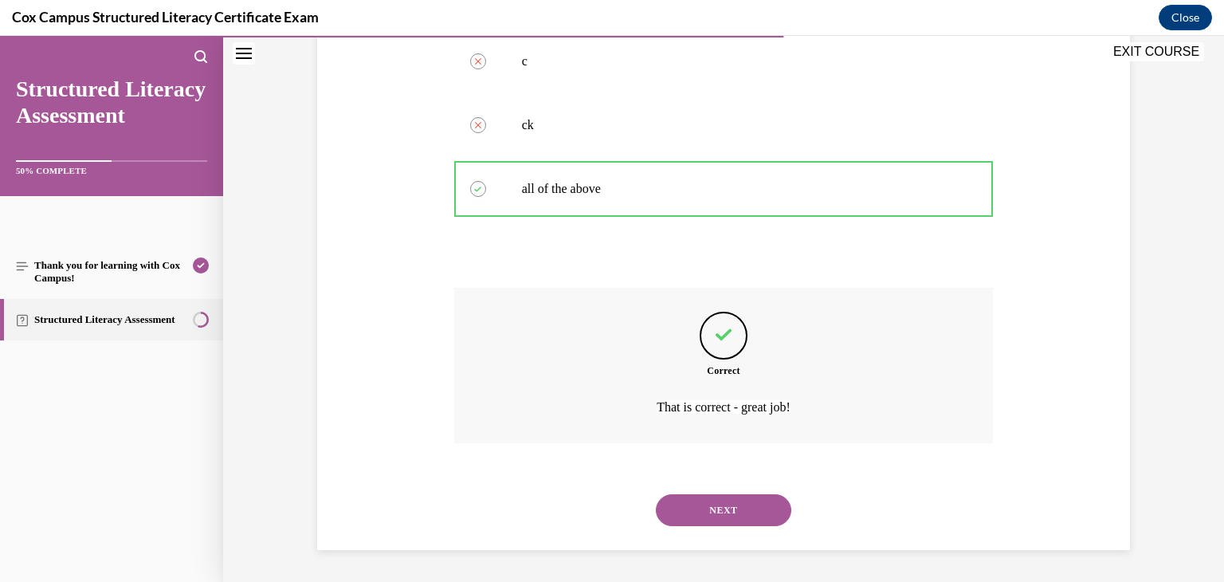
click at [724, 501] on button "NEXT" at bounding box center [723, 510] width 135 height 32
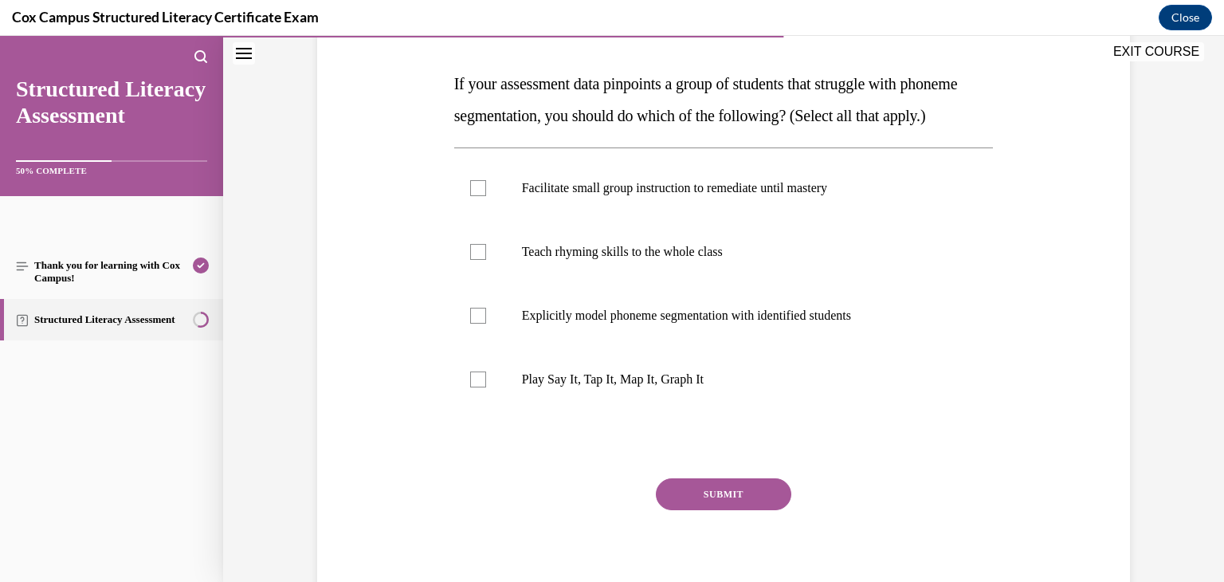
scroll to position [239, 0]
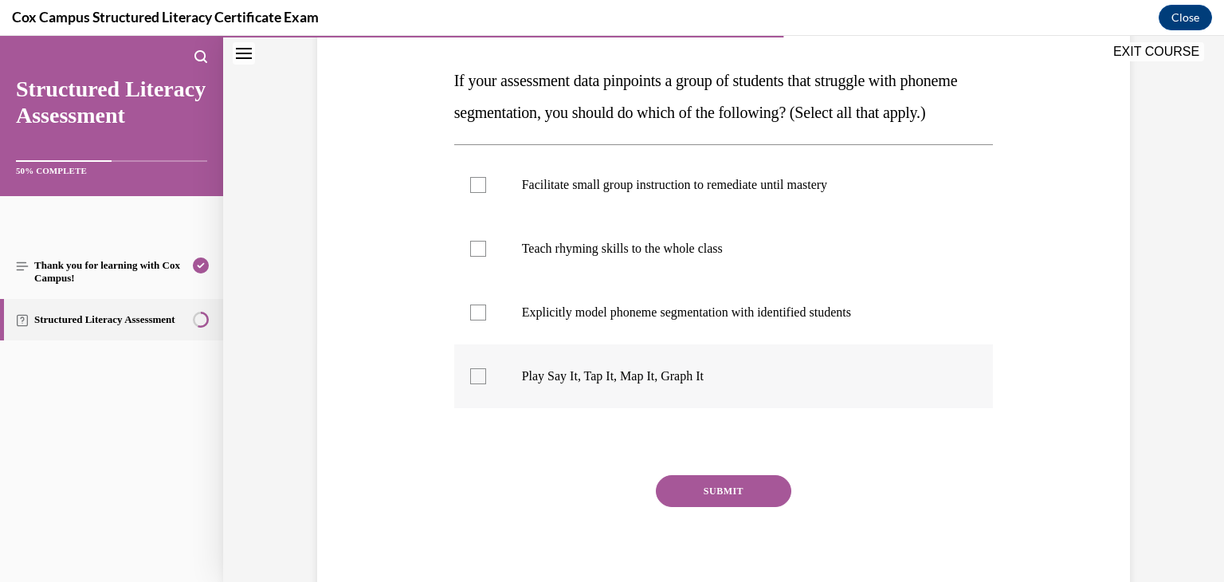
click at [480, 384] on div at bounding box center [478, 376] width 16 height 16
click at [480, 384] on input "Play Say It, Tap It, Map It, Graph It" at bounding box center [478, 376] width 16 height 16
checkbox input "true"
click at [470, 344] on label "Explicitly model phoneme segmentation with identified students" at bounding box center [723, 312] width 539 height 64
click at [470, 320] on input "Explicitly model phoneme segmentation with identified students" at bounding box center [478, 312] width 16 height 16
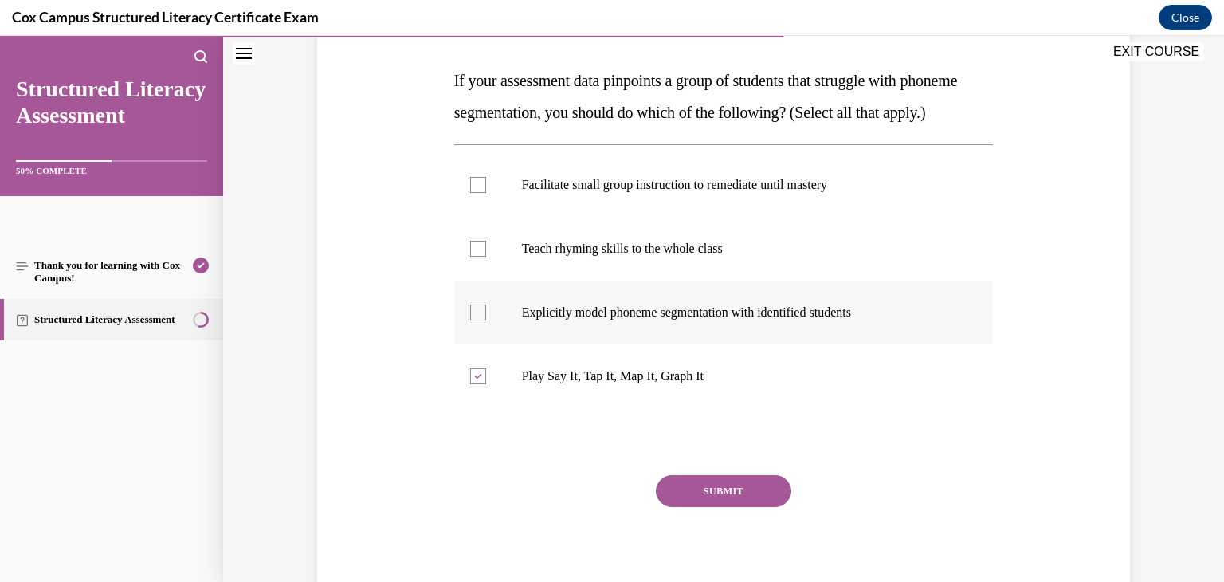
checkbox input "true"
click at [604, 193] on p "Facilitate small group instruction to remediate until mastery" at bounding box center [738, 185] width 432 height 16
click at [486, 193] on input "Facilitate small group instruction to remediate until mastery" at bounding box center [478, 185] width 16 height 16
checkbox input "true"
click at [701, 507] on button "SUBMIT" at bounding box center [723, 491] width 135 height 32
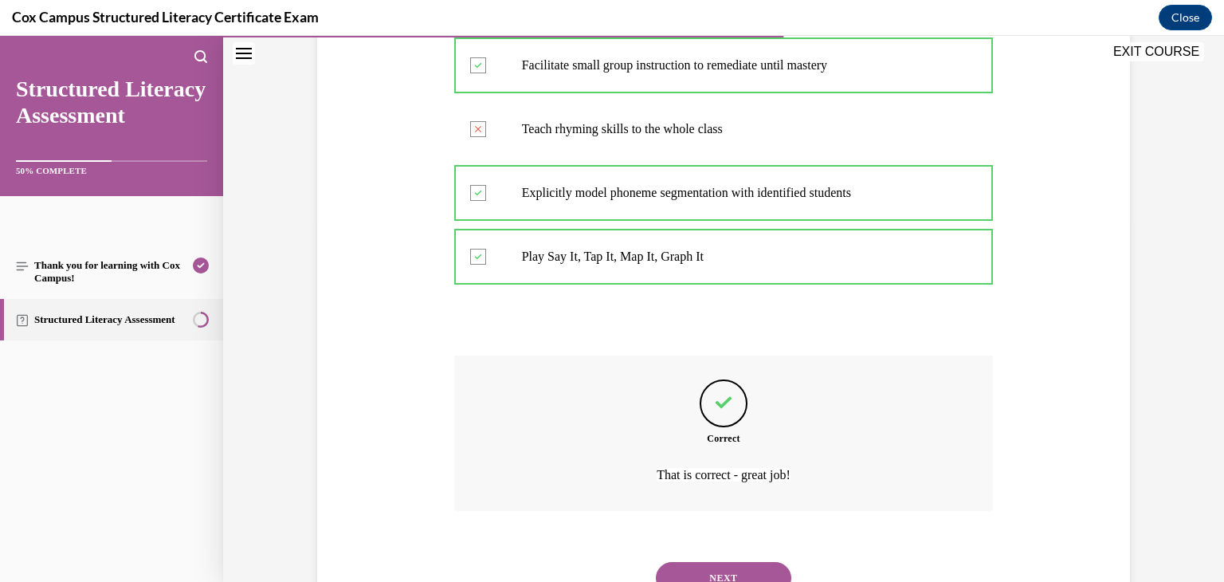
scroll to position [458, 0]
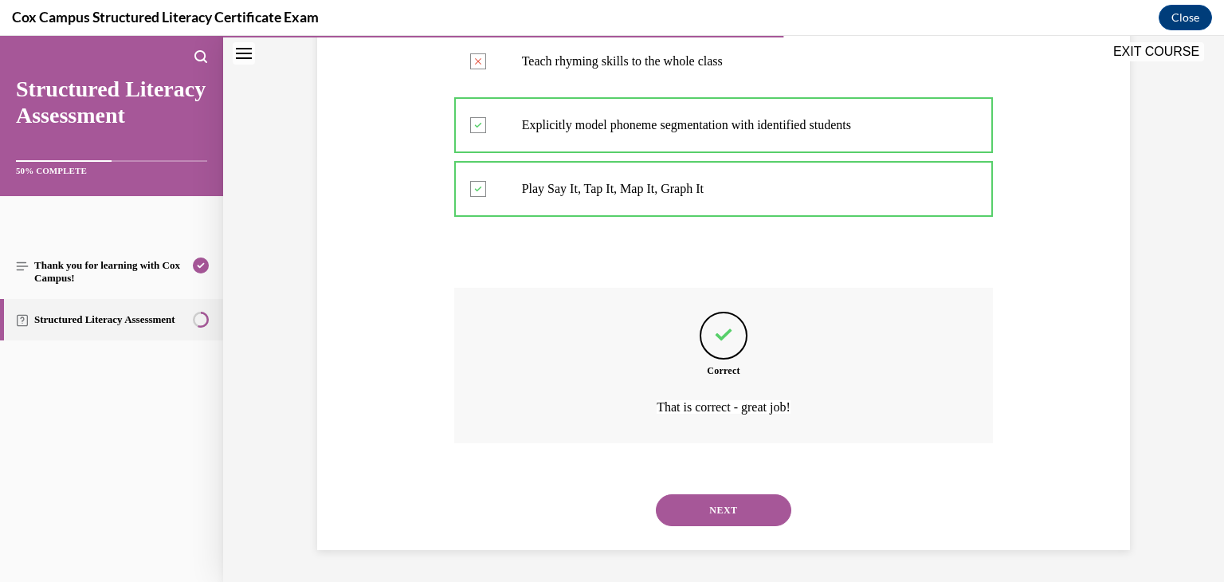
click at [701, 506] on button "NEXT" at bounding box center [723, 510] width 135 height 32
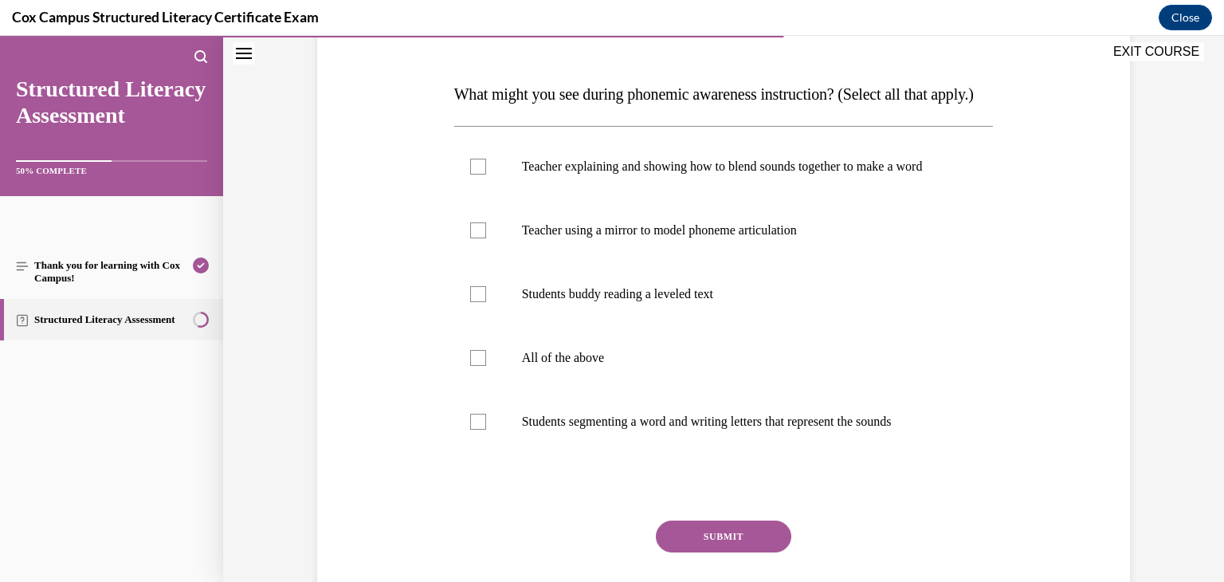
scroll to position [227, 0]
click at [504, 261] on label "Teacher using a mirror to model phoneme articulation" at bounding box center [723, 229] width 539 height 64
click at [486, 237] on input "Teacher using a mirror to model phoneme articulation" at bounding box center [478, 229] width 16 height 16
checkbox input "true"
click at [472, 197] on label "Teacher explaining and showing how to blend sounds together to make a word" at bounding box center [723, 165] width 539 height 64
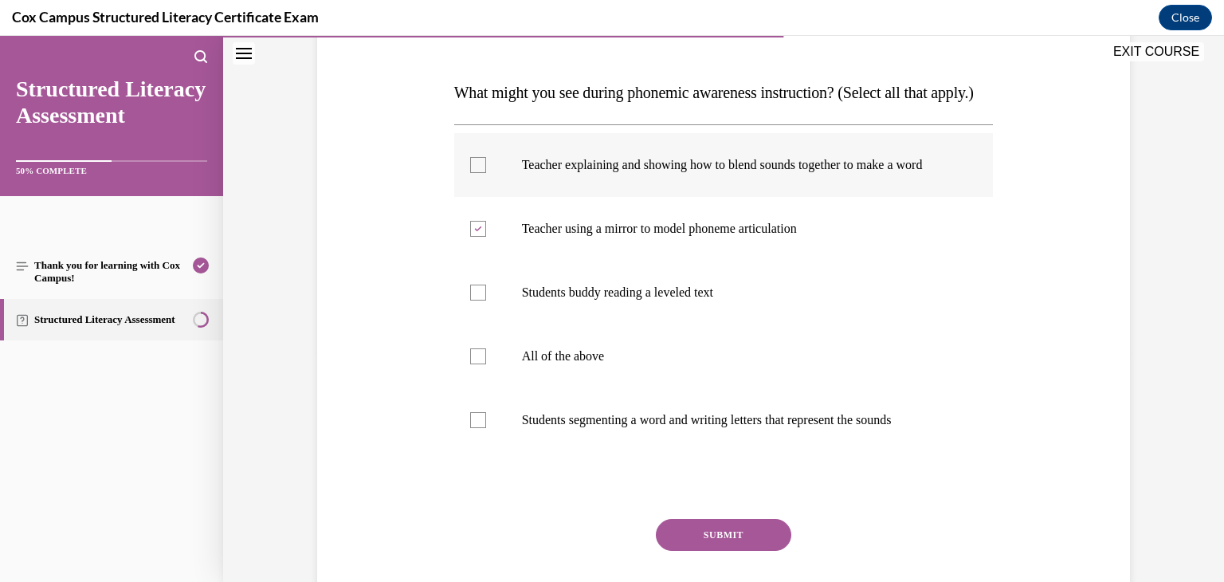
click at [472, 173] on input "Teacher explaining and showing how to blend sounds together to make a word" at bounding box center [478, 165] width 16 height 16
checkbox input "true"
click at [479, 428] on div at bounding box center [478, 420] width 16 height 16
click at [479, 428] on input "Students segmenting a word and writing letters that represent the sounds" at bounding box center [478, 420] width 16 height 16
checkbox input "true"
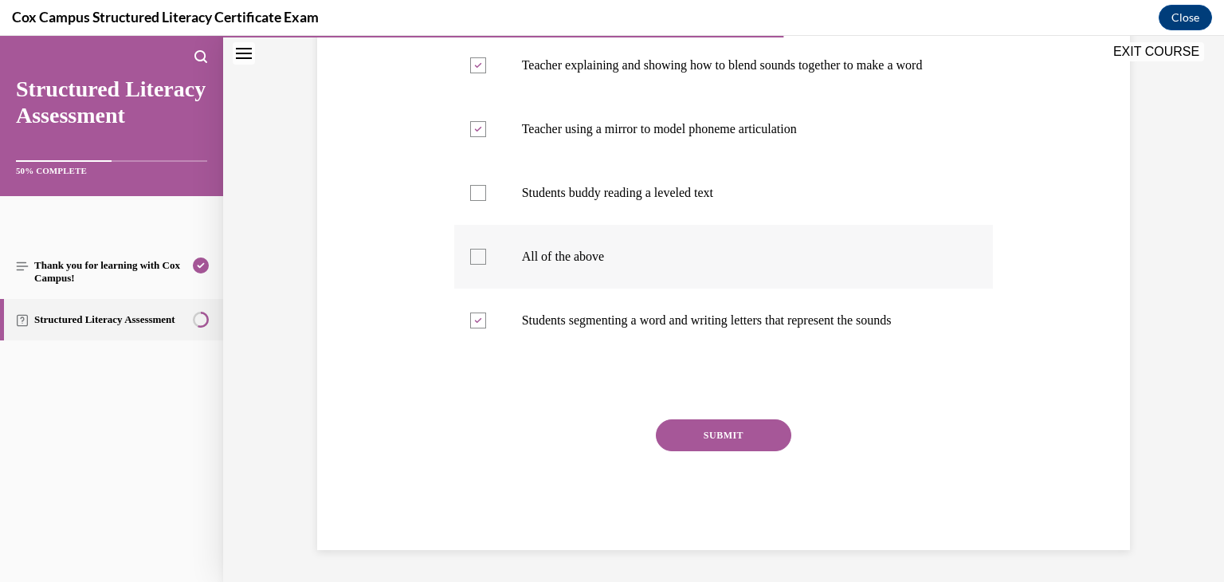
scroll to position [374, 0]
click at [711, 447] on button "SUBMIT" at bounding box center [723, 435] width 135 height 32
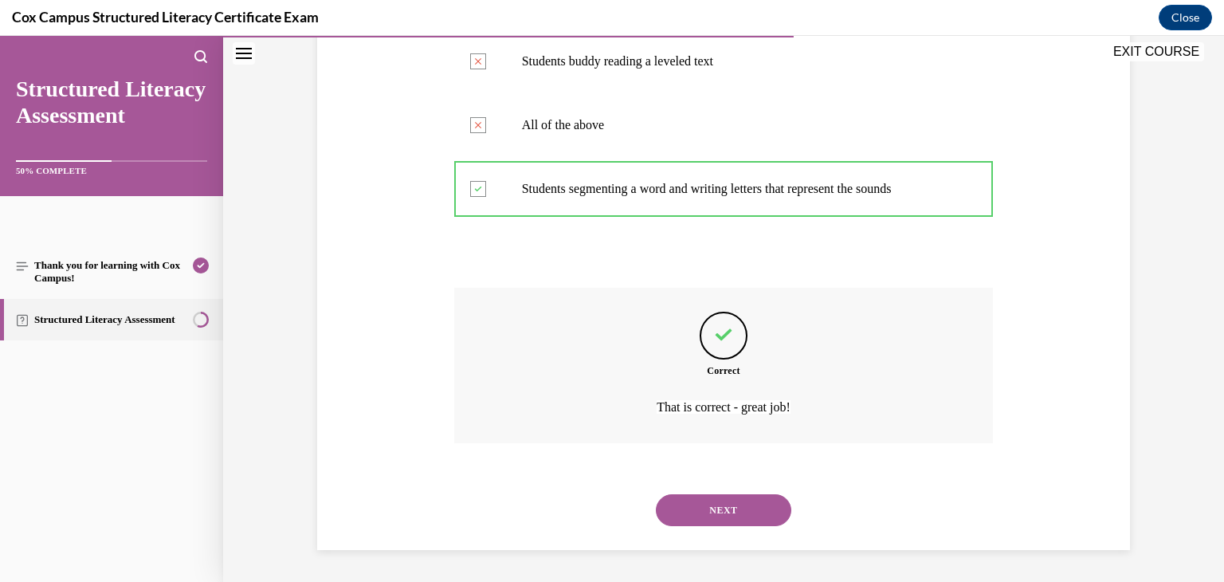
scroll to position [506, 0]
click at [721, 508] on button "NEXT" at bounding box center [723, 510] width 135 height 32
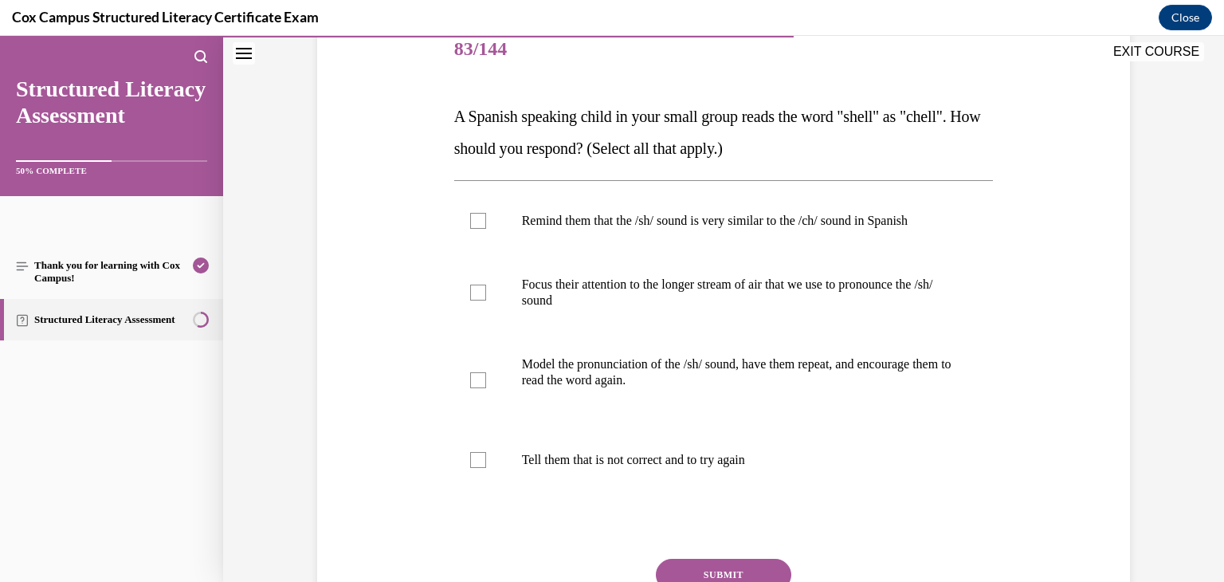
scroll to position [241, 0]
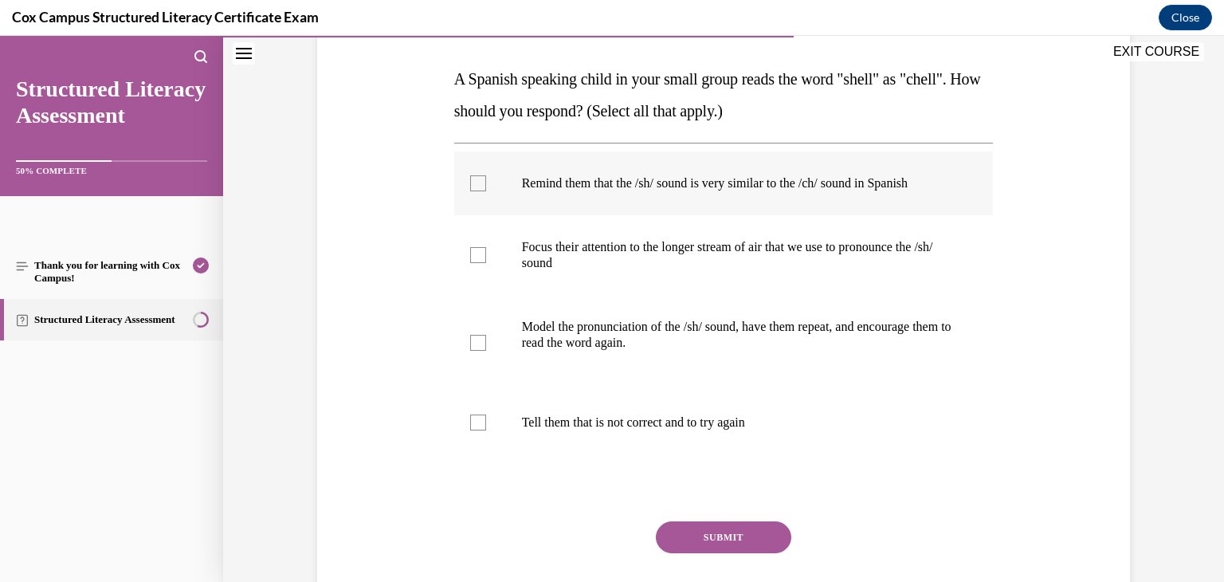
click at [813, 192] on label "Remind them that the /sh/ sound is very similar to the /ch/ sound in Spanish" at bounding box center [723, 183] width 539 height 64
click at [486, 191] on input "Remind them that the /sh/ sound is very similar to the /ch/ sound in Spanish" at bounding box center [478, 183] width 16 height 16
checkbox input "true"
click at [770, 247] on p "Focus their attention to the longer stream of air that we use to pronounce the …" at bounding box center [738, 255] width 432 height 32
click at [486, 247] on input "Focus their attention to the longer stream of air that we use to pronounce the …" at bounding box center [478, 255] width 16 height 16
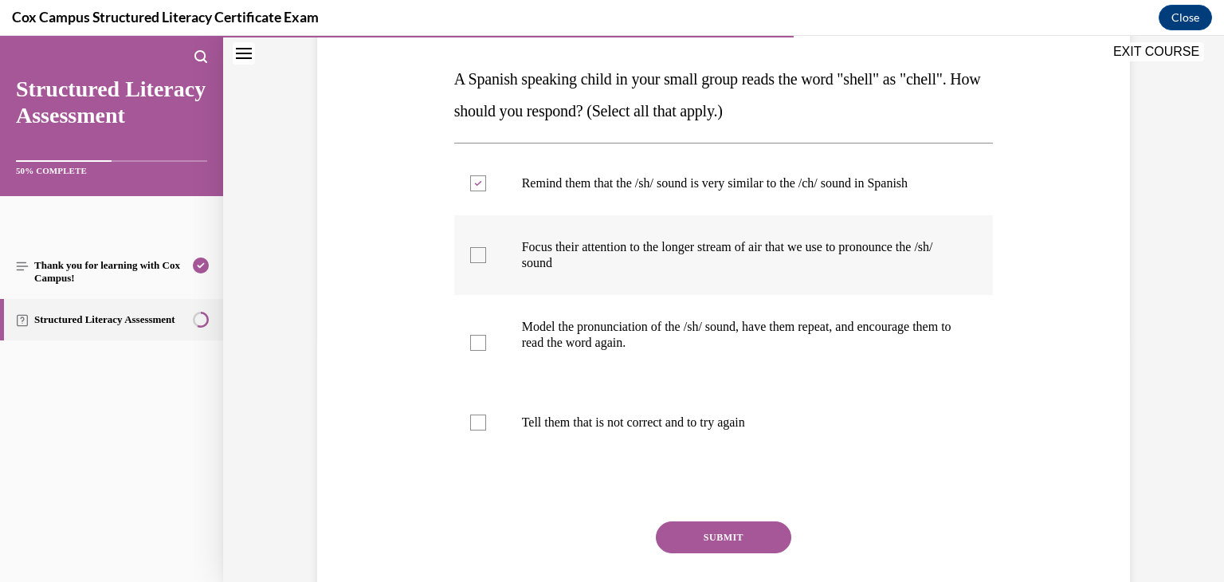
checkbox input "true"
click at [744, 331] on p "Model the pronunciation of the /sh/ sound, have them repeat, and encourage them…" at bounding box center [738, 335] width 432 height 32
click at [486, 335] on input "Model the pronunciation of the /sh/ sound, have them repeat, and encourage them…" at bounding box center [478, 343] width 16 height 16
checkbox input "true"
click at [723, 536] on button "SUBMIT" at bounding box center [723, 537] width 135 height 32
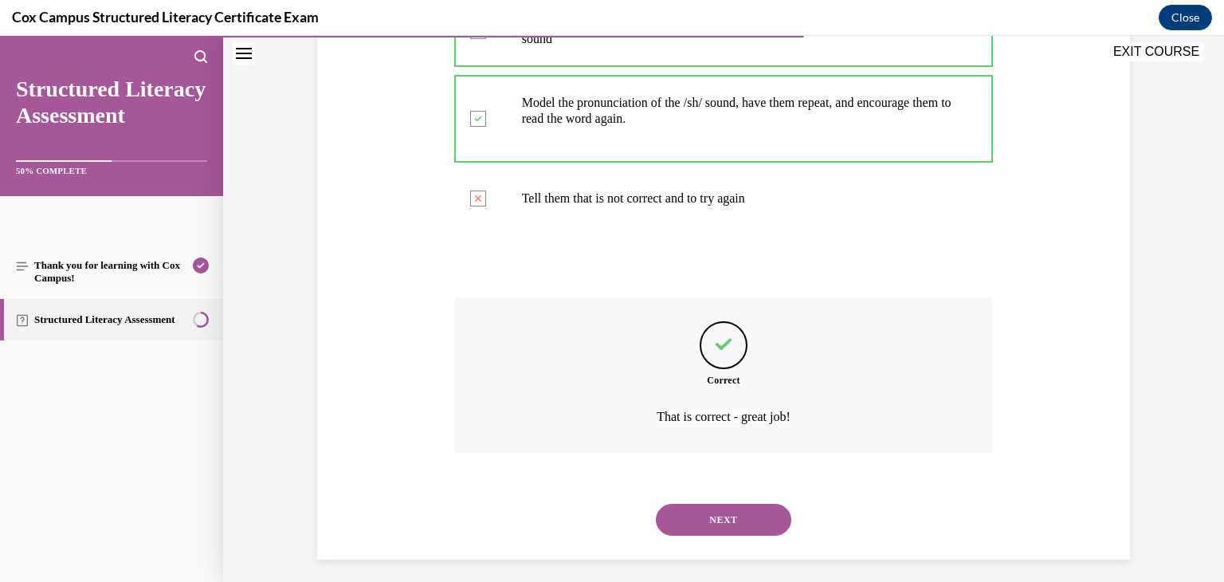
scroll to position [474, 0]
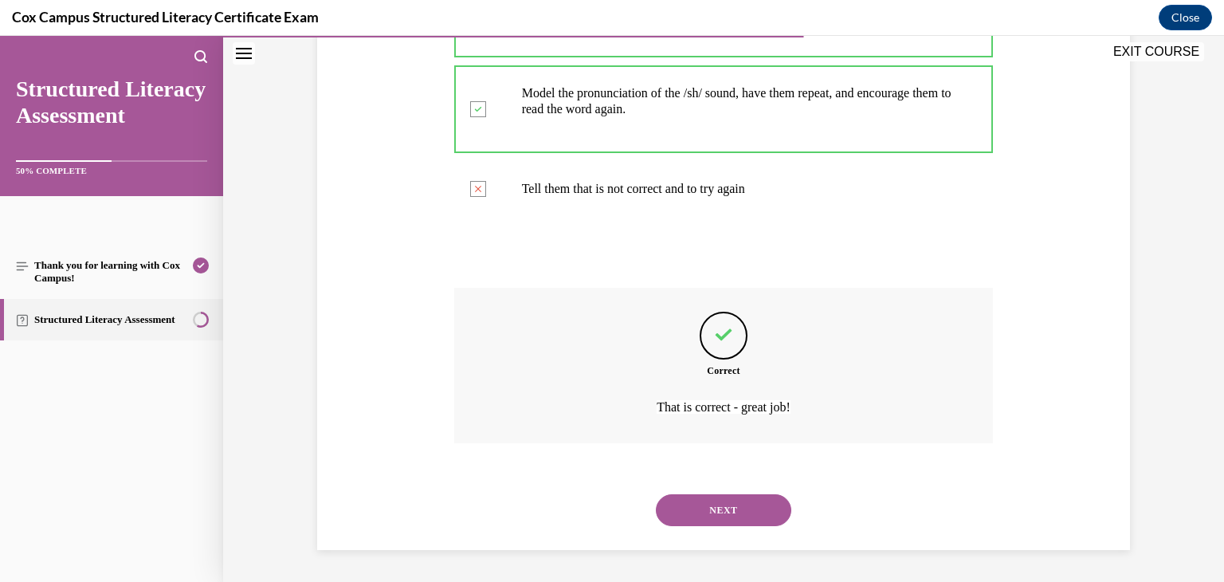
click at [733, 517] on button "NEXT" at bounding box center [723, 510] width 135 height 32
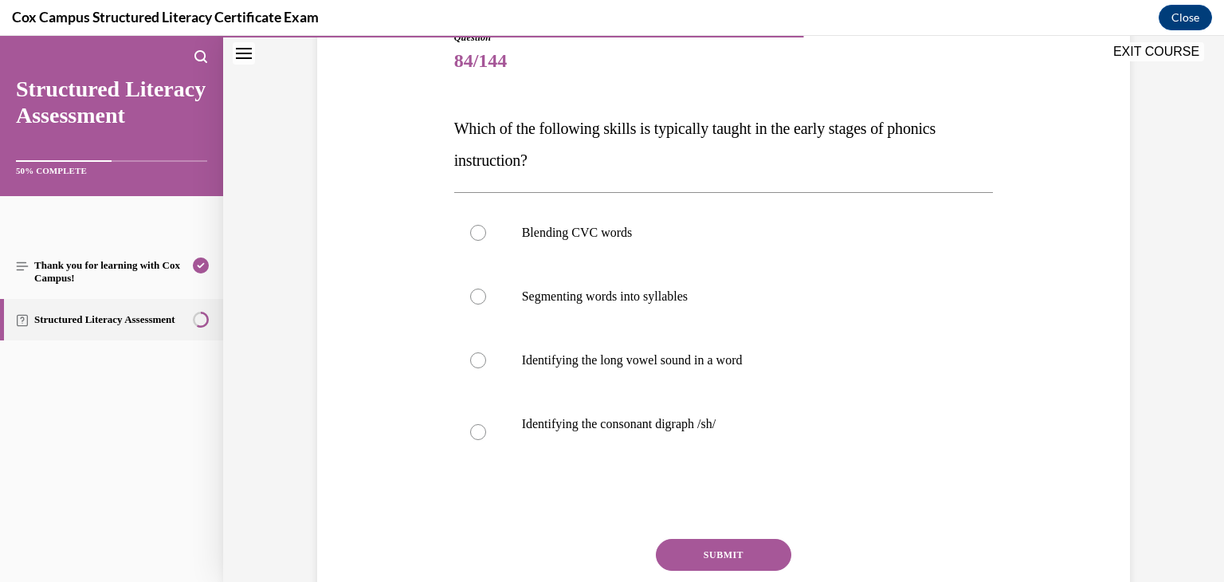
scroll to position [198, 0]
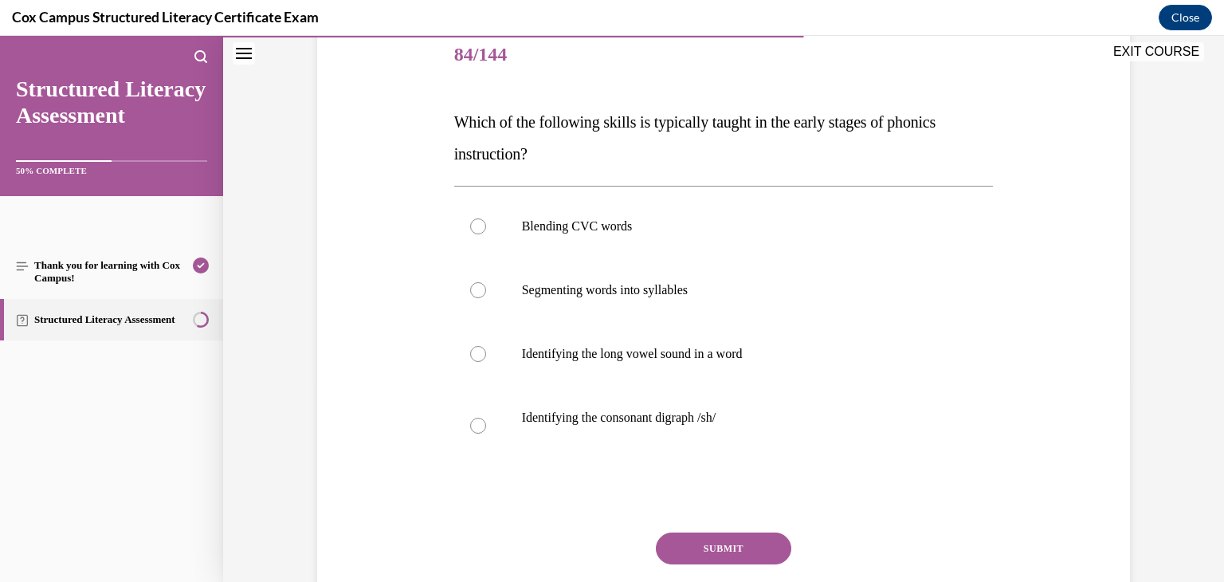
click at [787, 287] on p "Segmenting words into syllables" at bounding box center [738, 290] width 432 height 16
click at [486, 287] on input "Segmenting words into syllables" at bounding box center [478, 290] width 16 height 16
radio input "true"
click at [652, 229] on p "Blending CVC words" at bounding box center [738, 226] width 432 height 16
click at [486, 229] on input "Blending CVC words" at bounding box center [478, 226] width 16 height 16
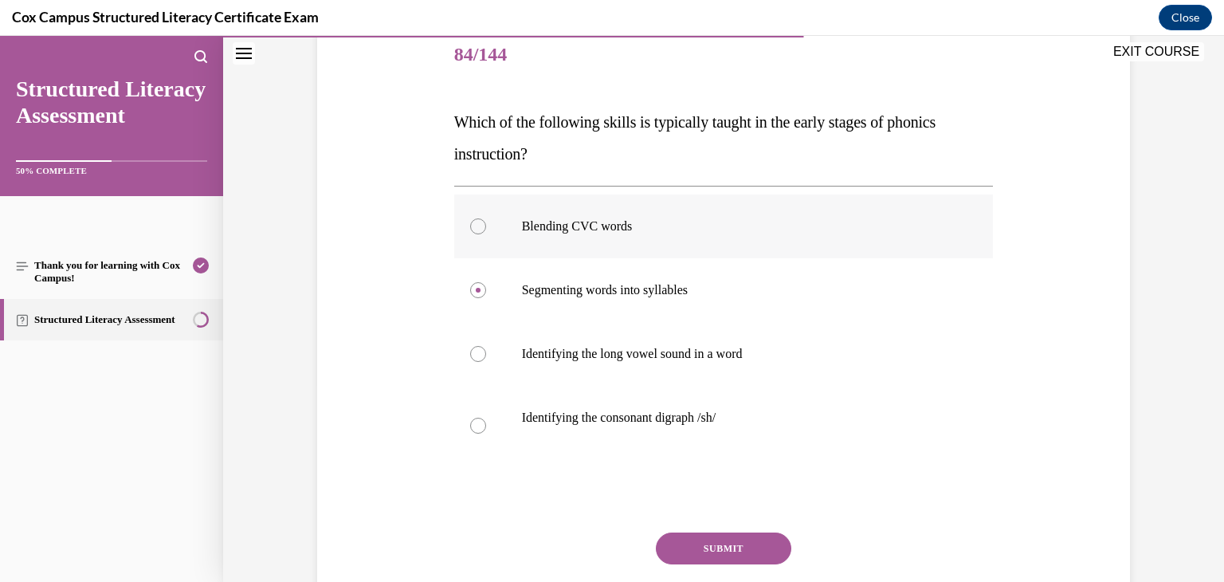
radio input "true"
click at [731, 539] on button "SUBMIT" at bounding box center [723, 548] width 135 height 32
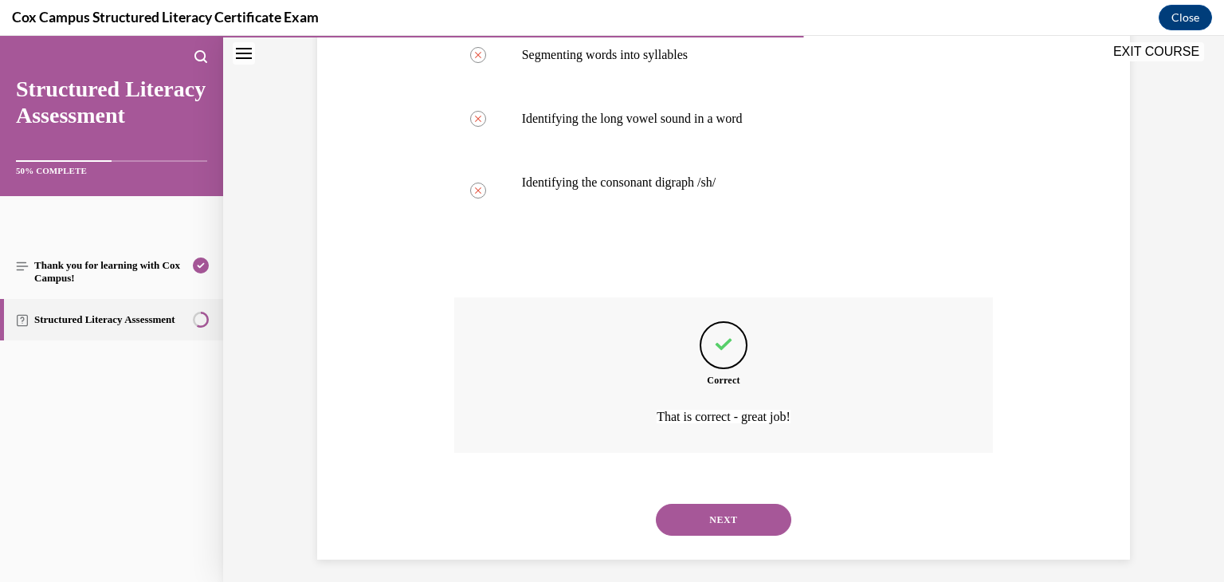
scroll to position [442, 0]
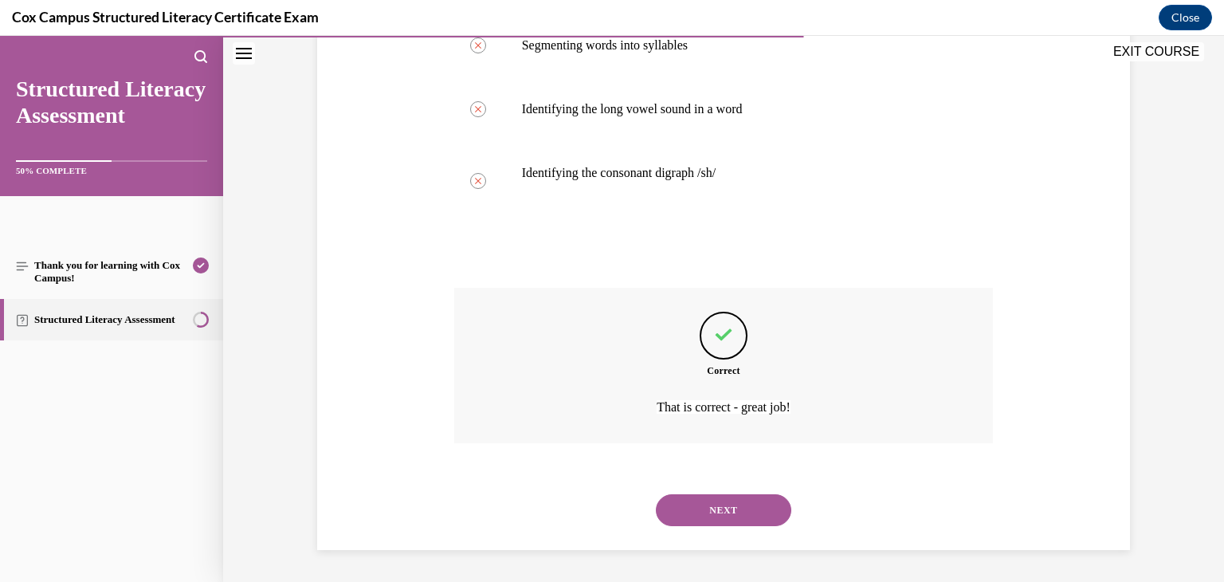
click at [735, 507] on button "NEXT" at bounding box center [723, 510] width 135 height 32
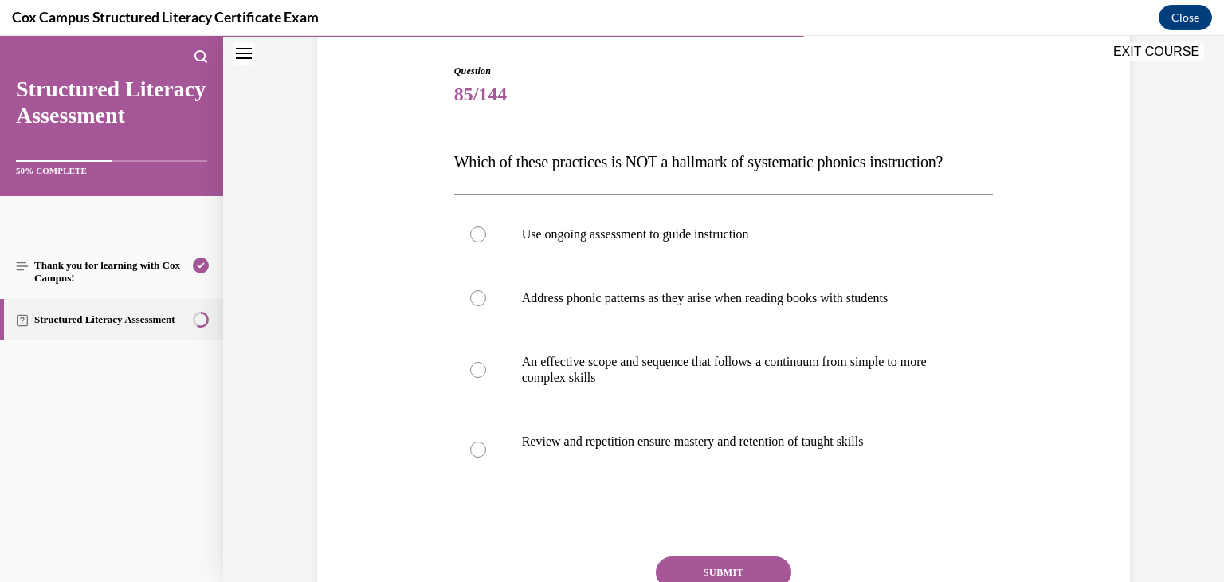
scroll to position [167, 0]
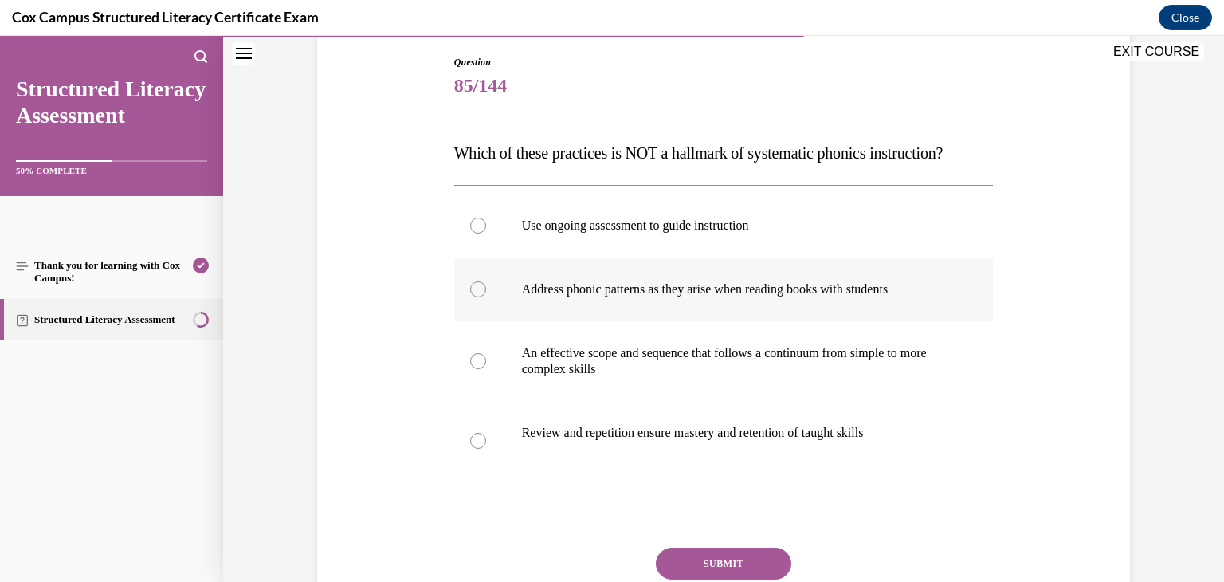
click at [770, 297] on p "Address phonic patterns as they arise when reading books with students" at bounding box center [738, 289] width 432 height 16
click at [486, 297] on input "Address phonic patterns as they arise when reading books with students" at bounding box center [478, 289] width 16 height 16
radio input "true"
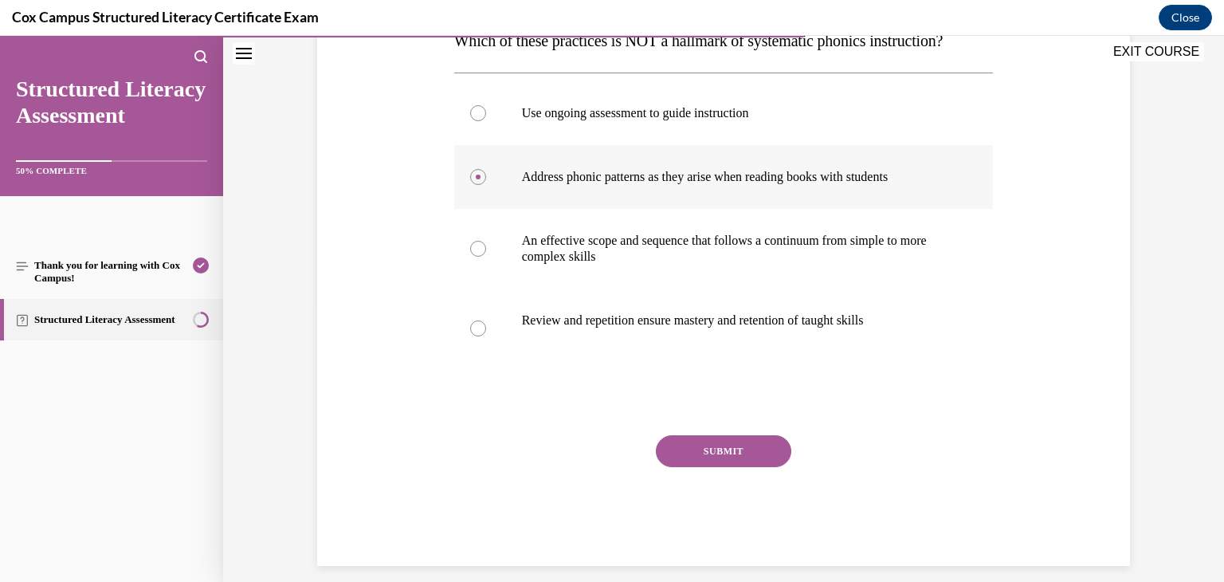
scroll to position [290, 0]
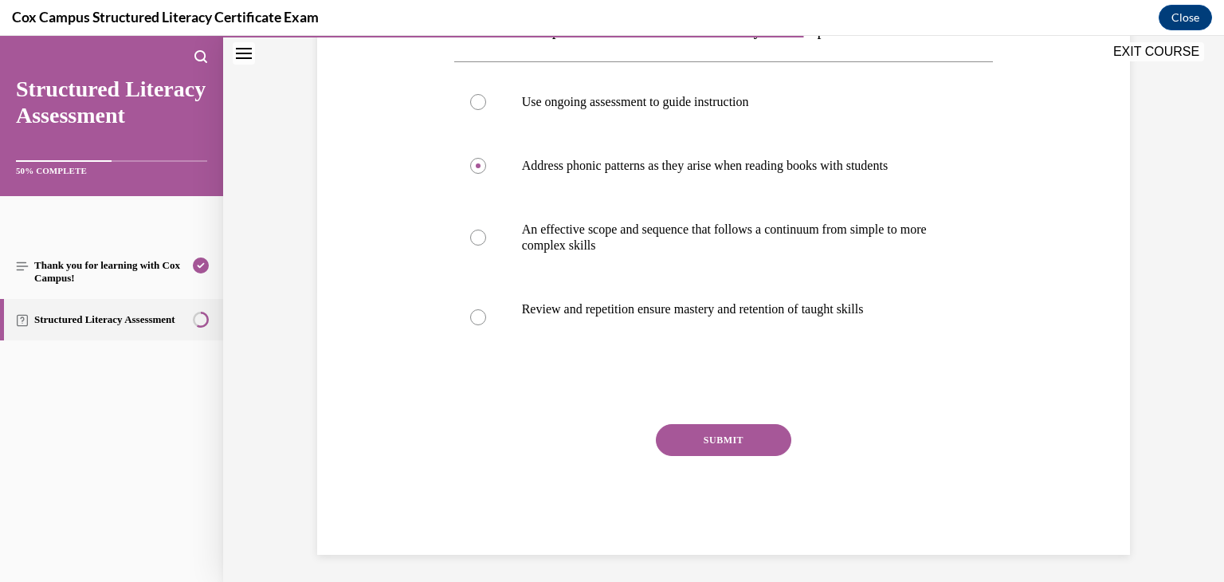
click at [740, 456] on button "SUBMIT" at bounding box center [723, 440] width 135 height 32
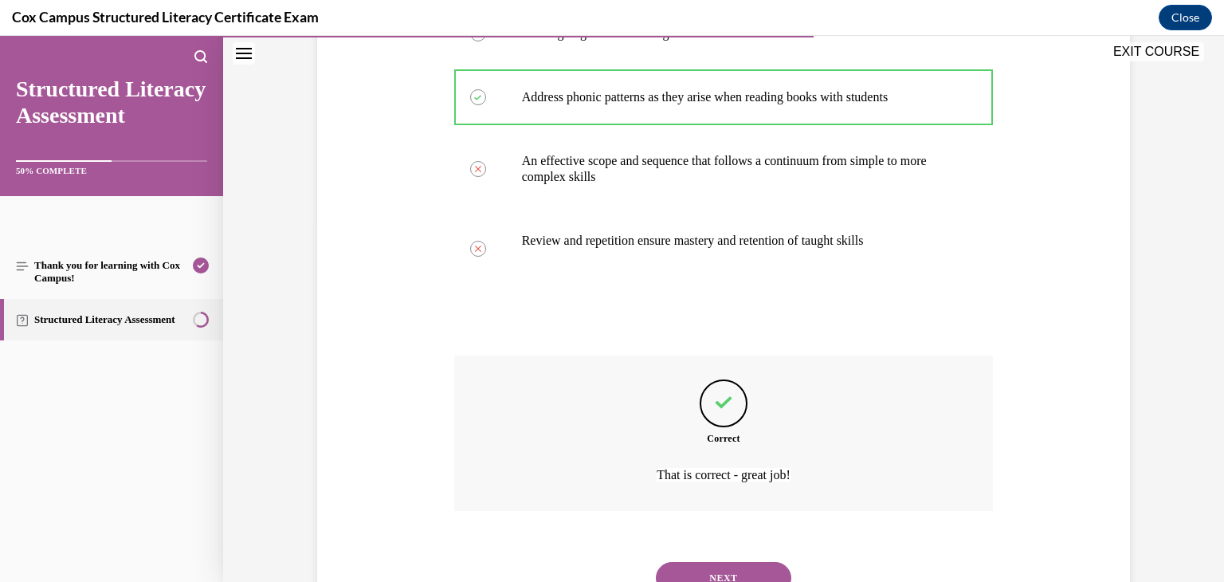
scroll to position [458, 0]
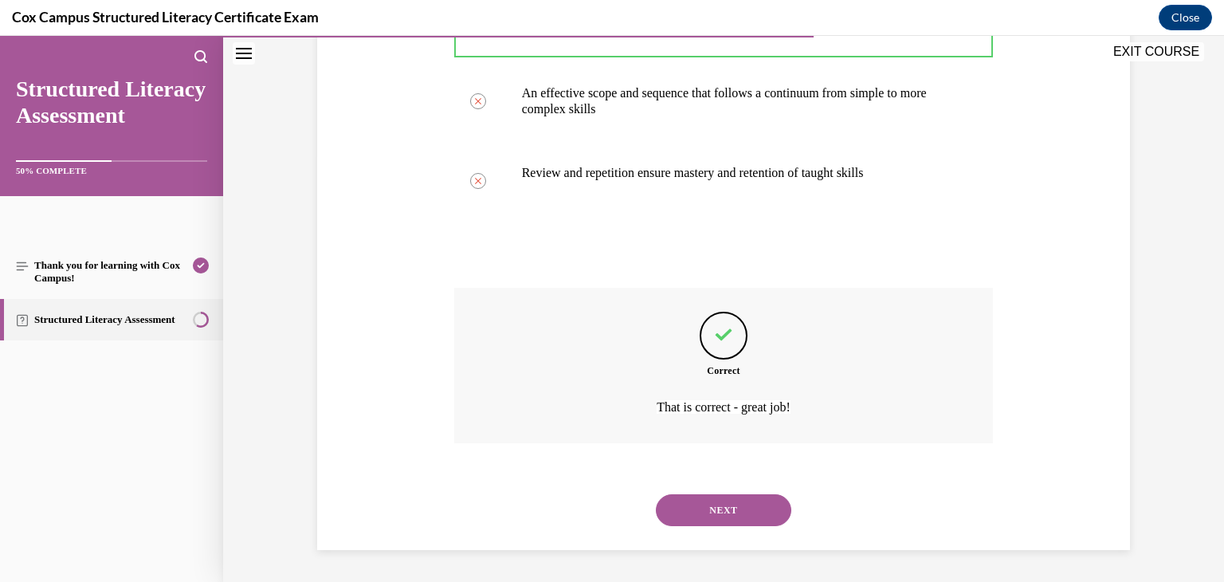
click at [716, 527] on div "NEXT" at bounding box center [723, 510] width 539 height 64
click at [719, 515] on button "NEXT" at bounding box center [723, 510] width 135 height 32
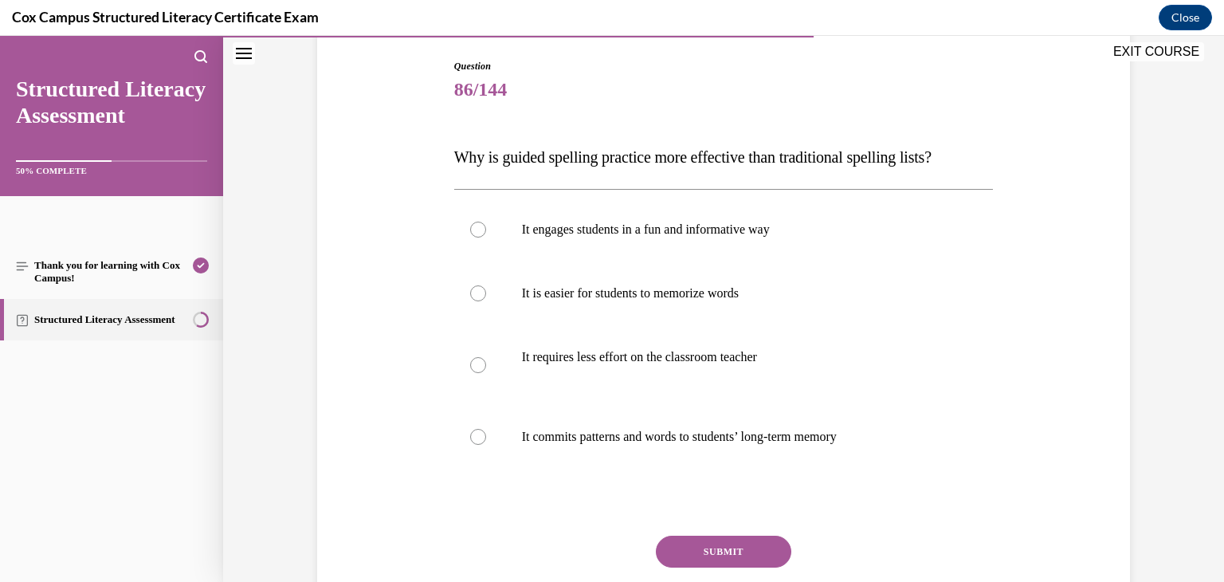
scroll to position [166, 0]
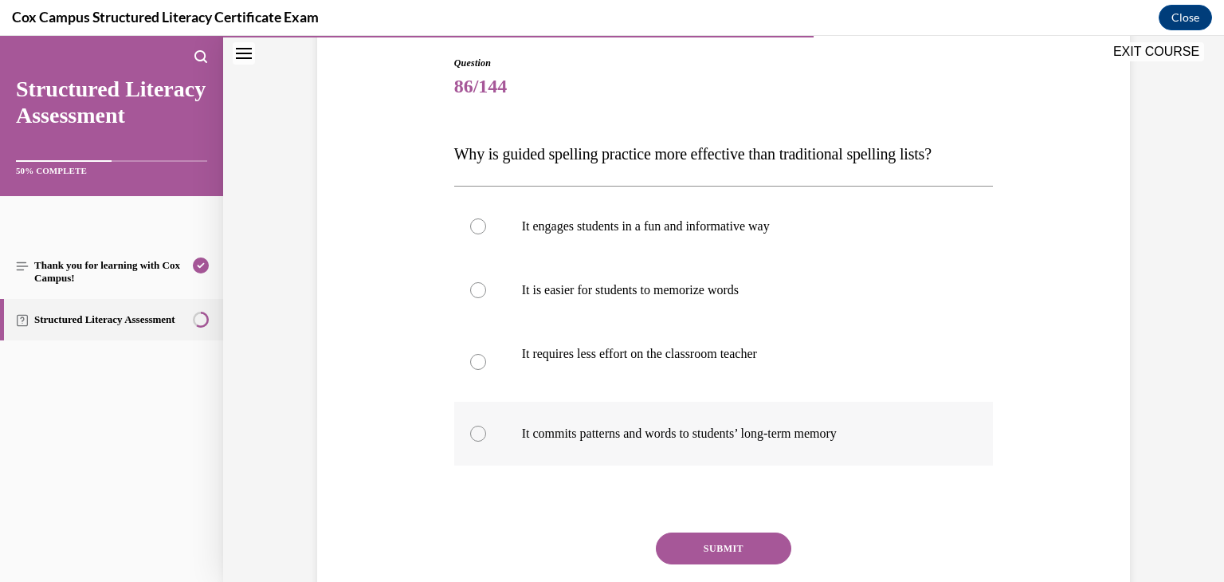
click at [762, 438] on p "It commits patterns and words to students’ long-term memory" at bounding box center [738, 433] width 432 height 16
click at [486, 438] on input "It commits patterns and words to students’ long-term memory" at bounding box center [478, 433] width 16 height 16
radio input "true"
click at [727, 551] on button "SUBMIT" at bounding box center [723, 548] width 135 height 32
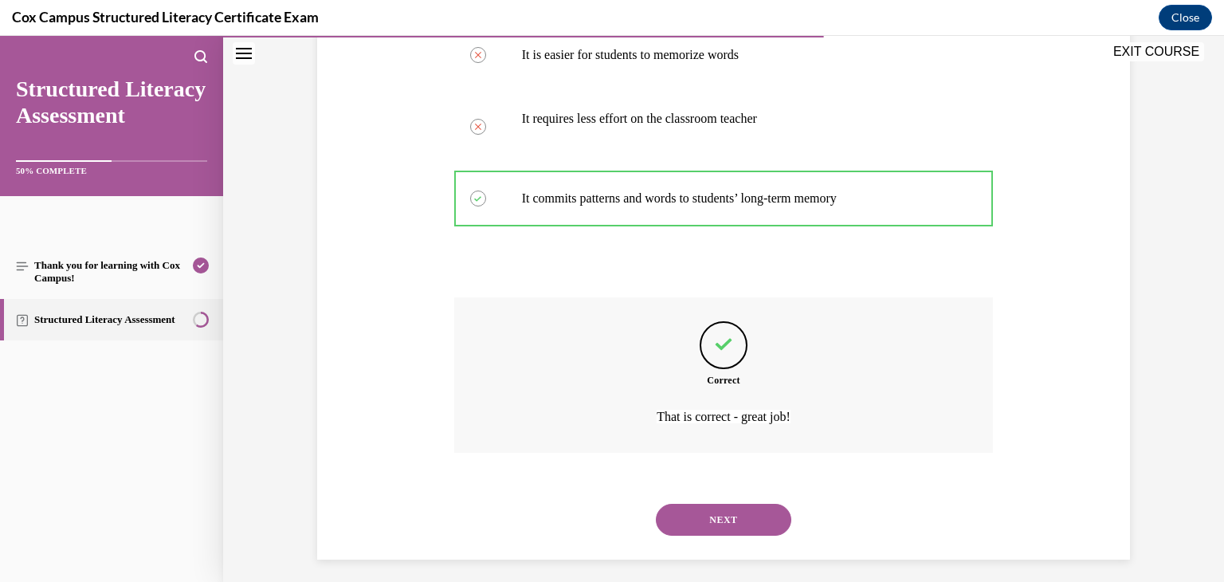
scroll to position [410, 0]
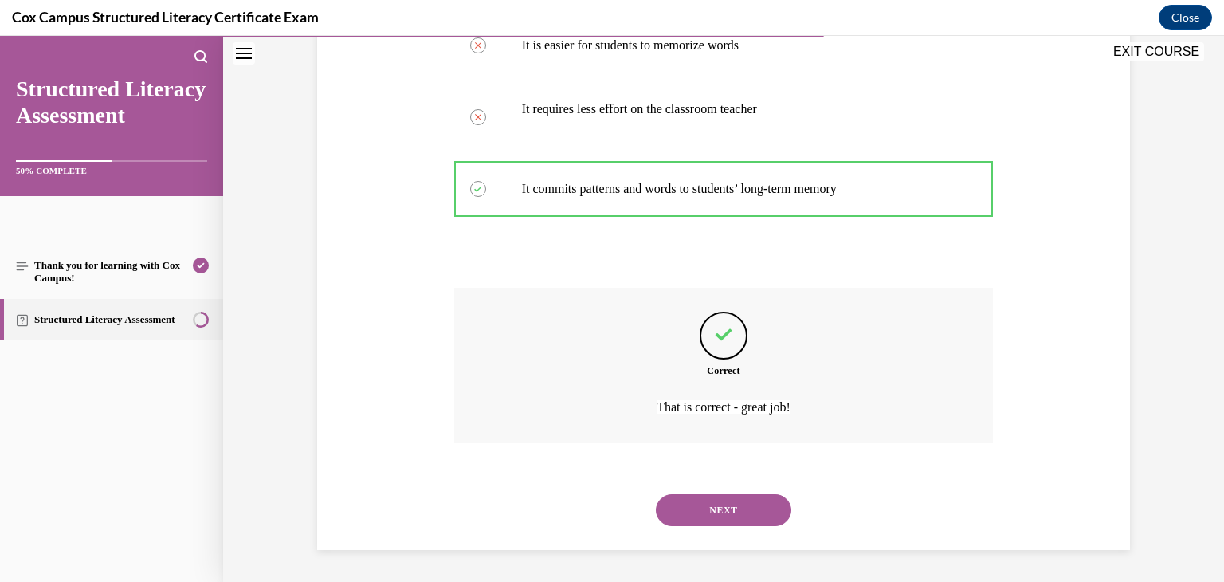
click at [729, 506] on button "NEXT" at bounding box center [723, 510] width 135 height 32
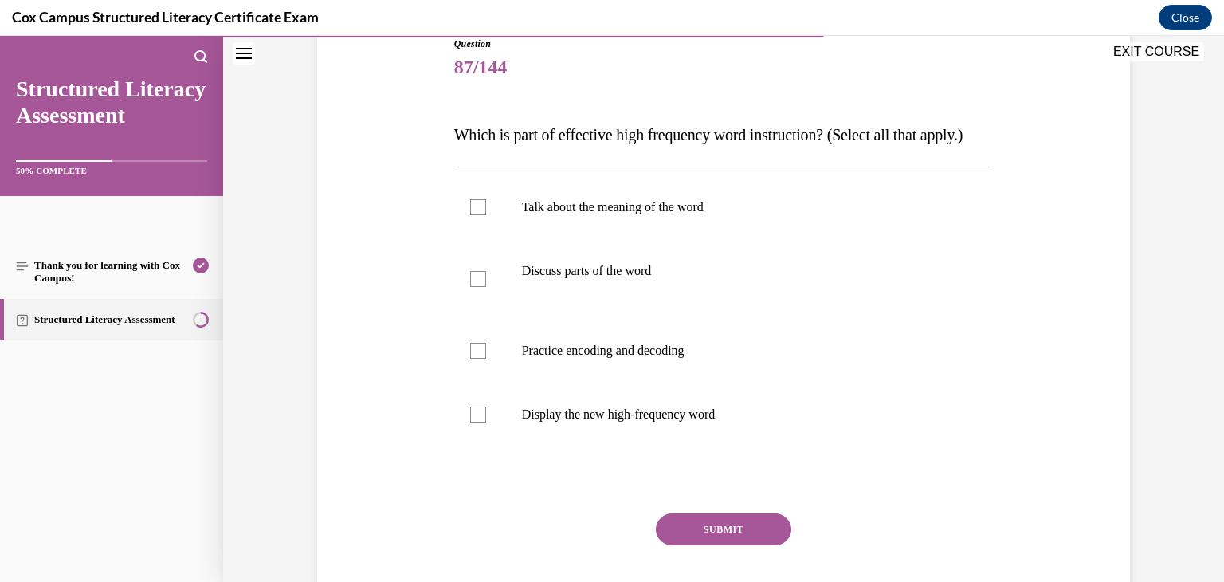
scroll to position [185, 0]
click at [471, 215] on div at bounding box center [478, 207] width 16 height 16
click at [471, 215] on input "Talk about the meaning of the word" at bounding box center [478, 207] width 16 height 16
checkbox input "true"
click at [486, 307] on label "Discuss parts of the word" at bounding box center [723, 279] width 539 height 80
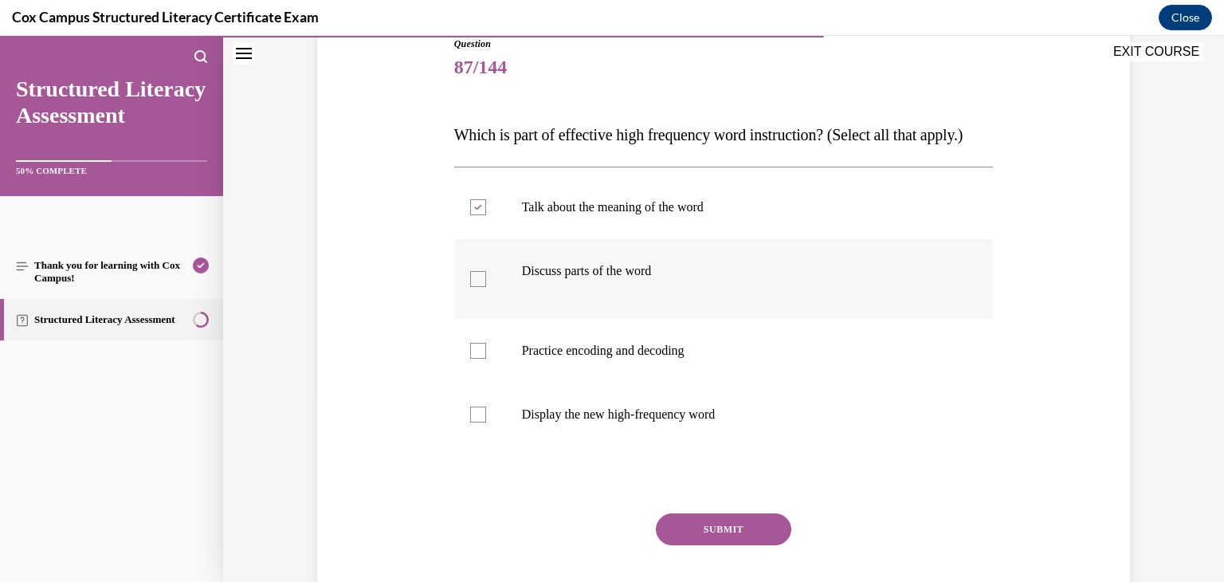
click at [486, 287] on input "Discuss parts of the word" at bounding box center [478, 279] width 16 height 16
checkbox input "true"
click at [481, 382] on label "Practice encoding and decoding" at bounding box center [723, 351] width 539 height 64
click at [481, 359] on input "Practice encoding and decoding" at bounding box center [478, 351] width 16 height 16
checkbox input "true"
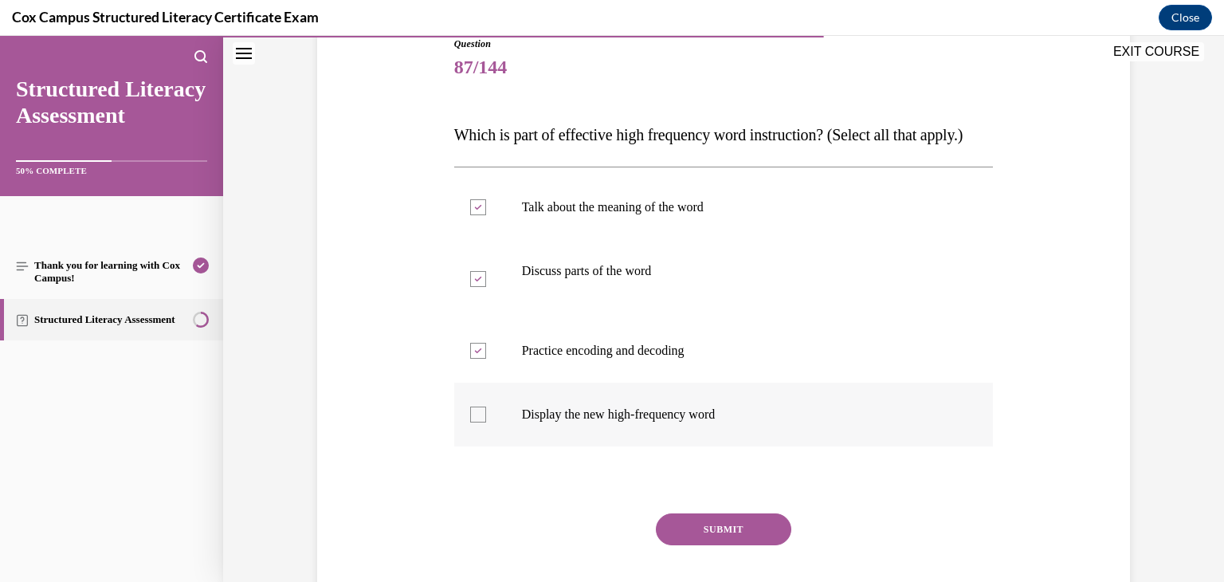
click at [490, 445] on label "Display the new high-frequency word" at bounding box center [723, 414] width 539 height 64
click at [486, 422] on input "Display the new high-frequency word" at bounding box center [478, 414] width 16 height 16
checkbox input "true"
click at [743, 545] on button "SUBMIT" at bounding box center [723, 529] width 135 height 32
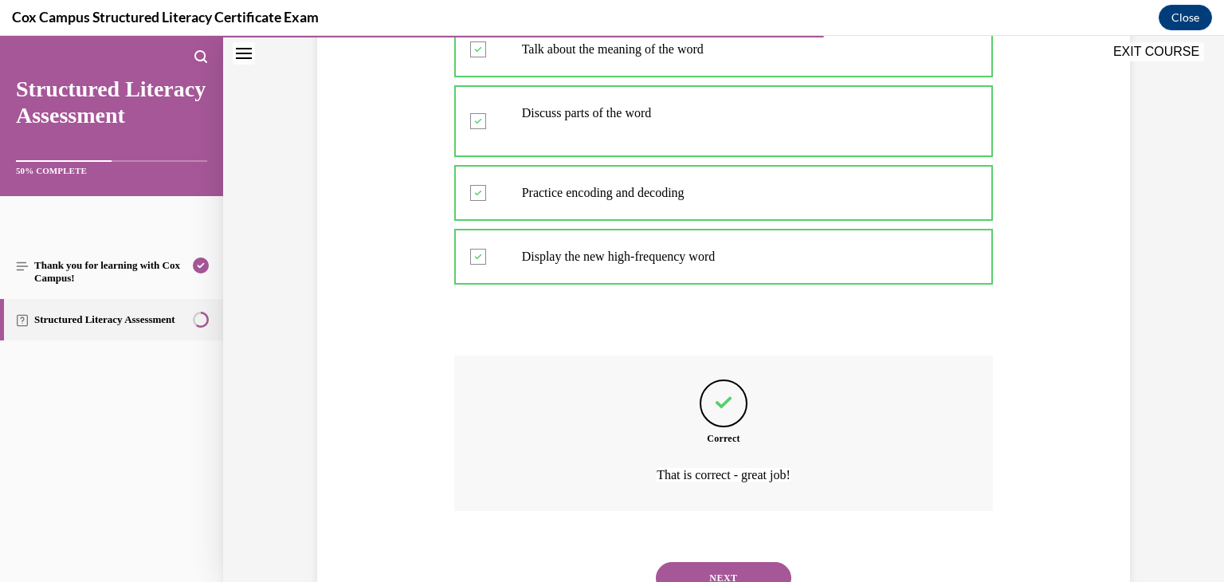
scroll to position [442, 0]
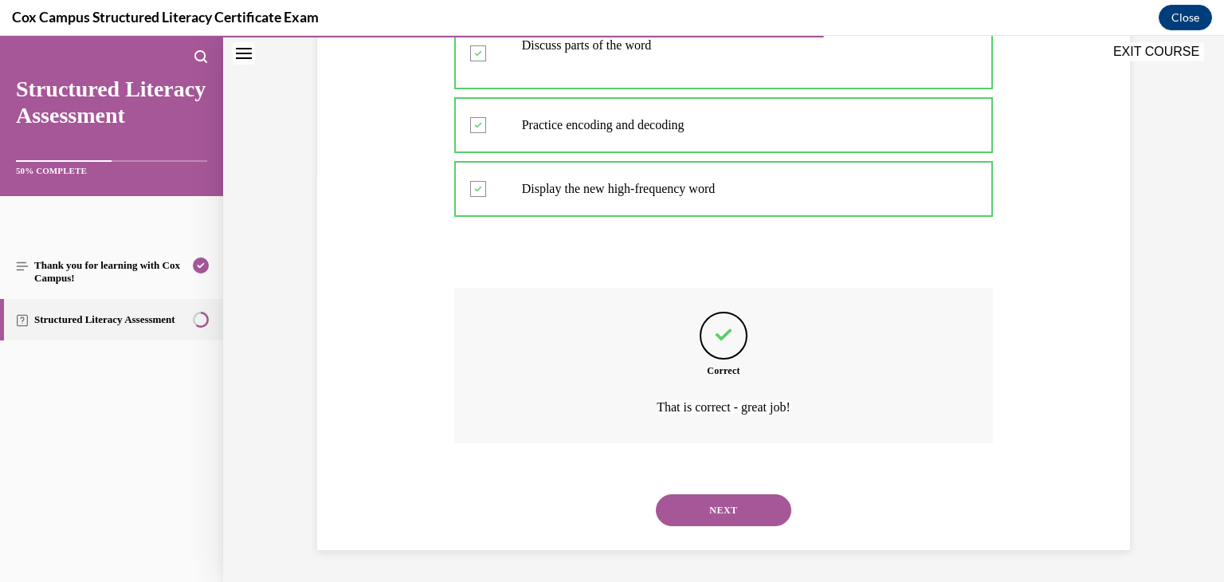
click at [764, 519] on button "NEXT" at bounding box center [723, 510] width 135 height 32
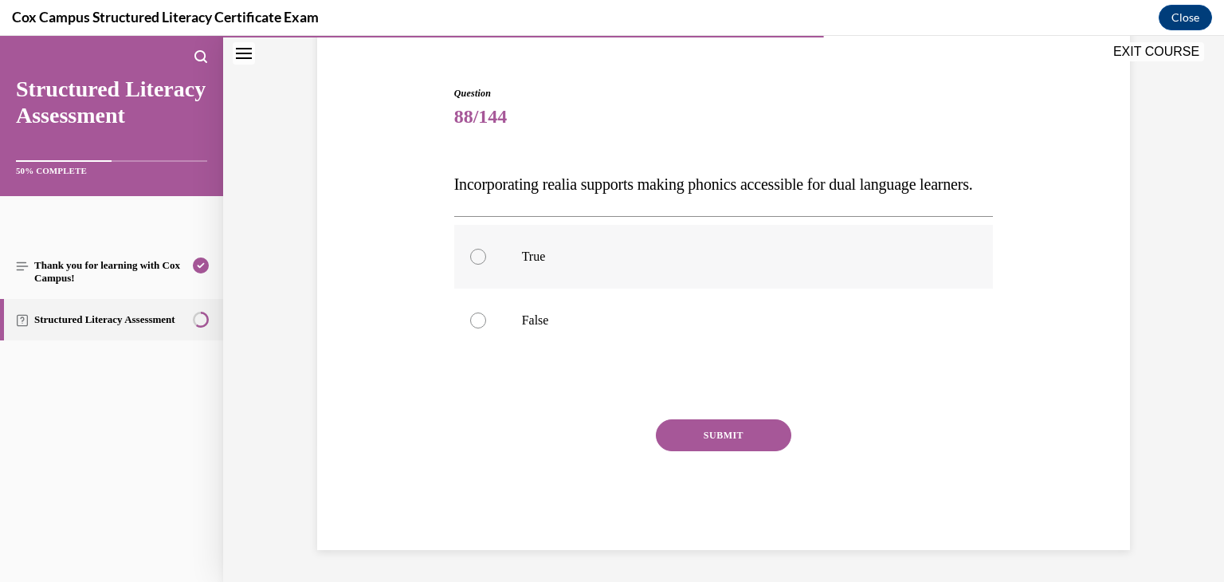
click at [541, 266] on label "True" at bounding box center [723, 257] width 539 height 64
click at [486, 265] on input "True" at bounding box center [478, 257] width 16 height 16
radio input "true"
click at [696, 429] on button "SUBMIT" at bounding box center [723, 435] width 135 height 32
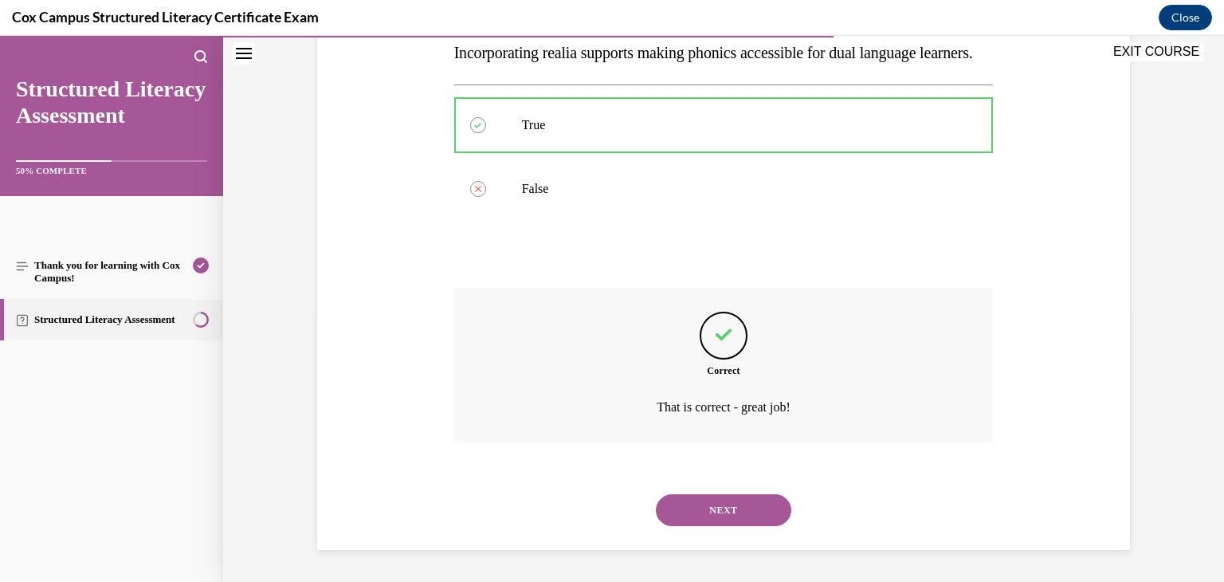
scroll to position [299, 0]
click at [704, 504] on button "NEXT" at bounding box center [723, 510] width 135 height 32
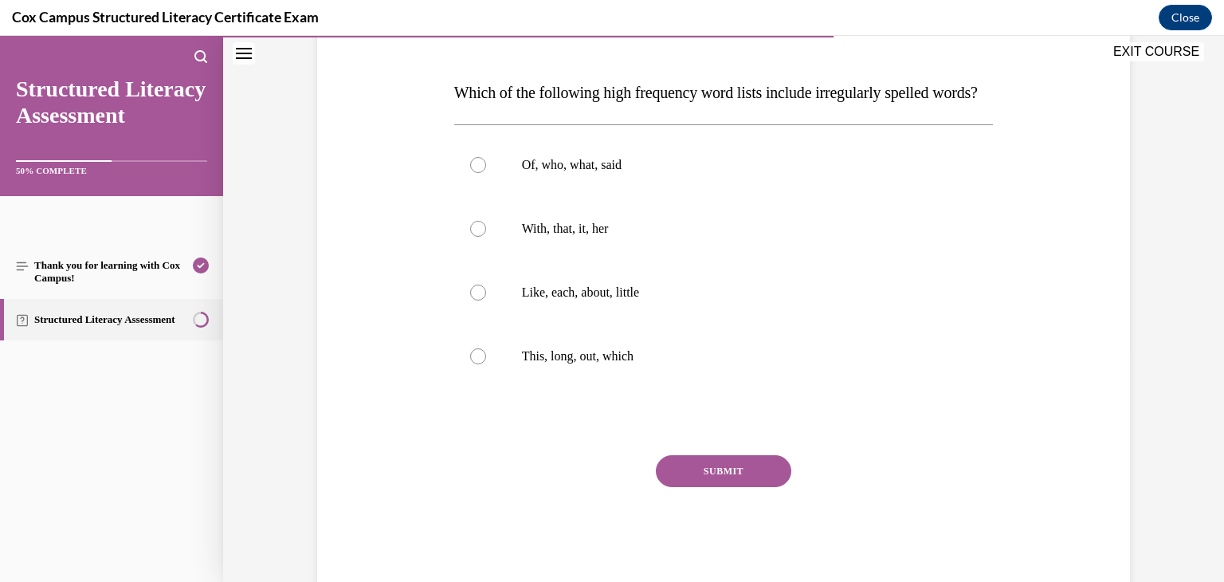
scroll to position [228, 0]
click at [743, 196] on label "Of, who, what, said" at bounding box center [723, 164] width 539 height 64
click at [486, 172] on input "Of, who, what, said" at bounding box center [478, 164] width 16 height 16
radio input "true"
click at [727, 486] on button "SUBMIT" at bounding box center [723, 470] width 135 height 32
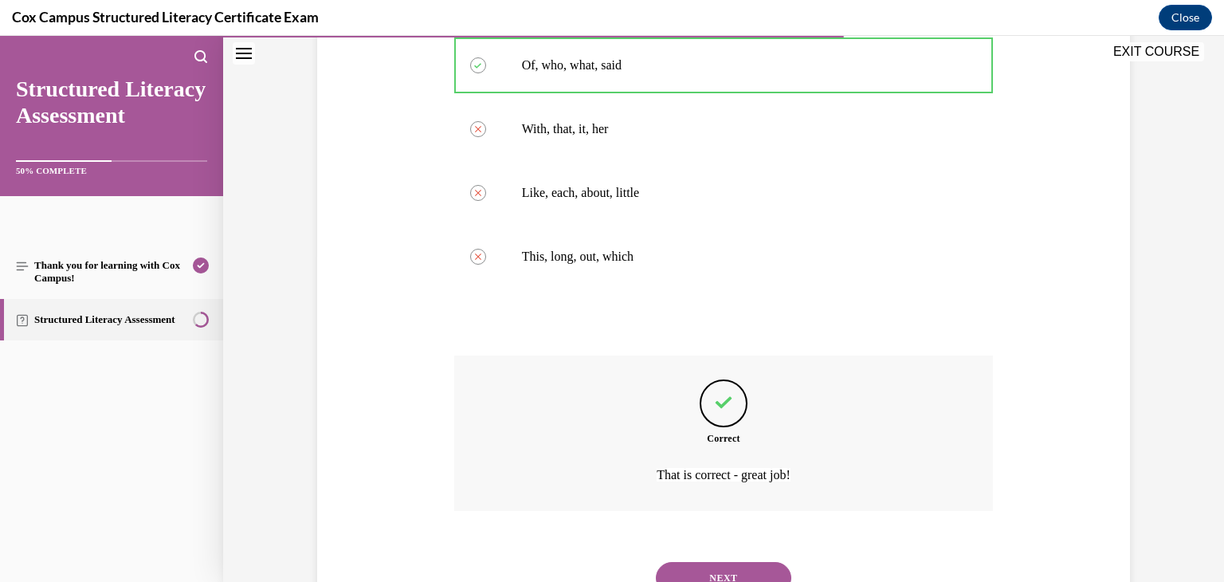
scroll to position [426, 0]
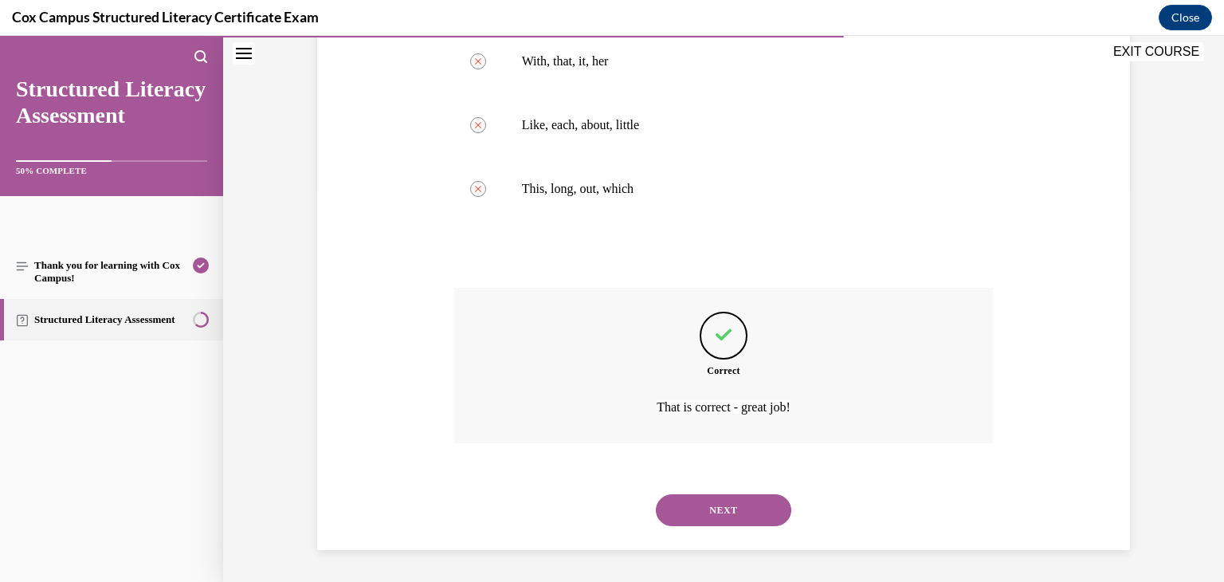
click at [735, 518] on button "NEXT" at bounding box center [723, 510] width 135 height 32
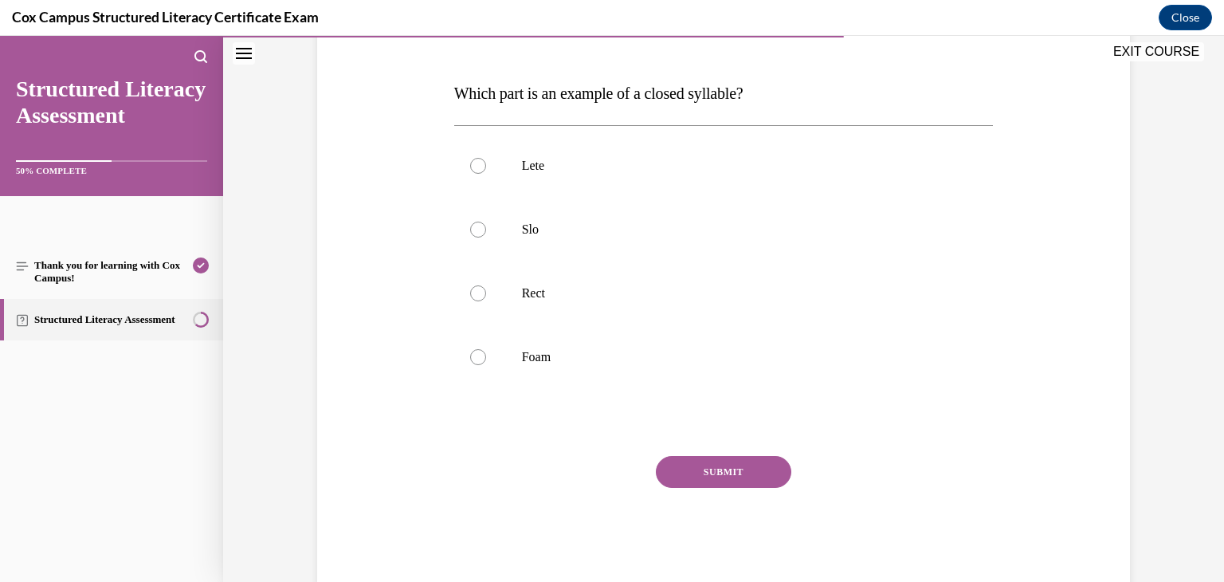
scroll to position [229, 0]
click at [692, 286] on p "Rect" at bounding box center [738, 290] width 432 height 16
click at [486, 286] on input "Rect" at bounding box center [478, 290] width 16 height 16
radio input "true"
click at [727, 464] on button "SUBMIT" at bounding box center [723, 469] width 135 height 32
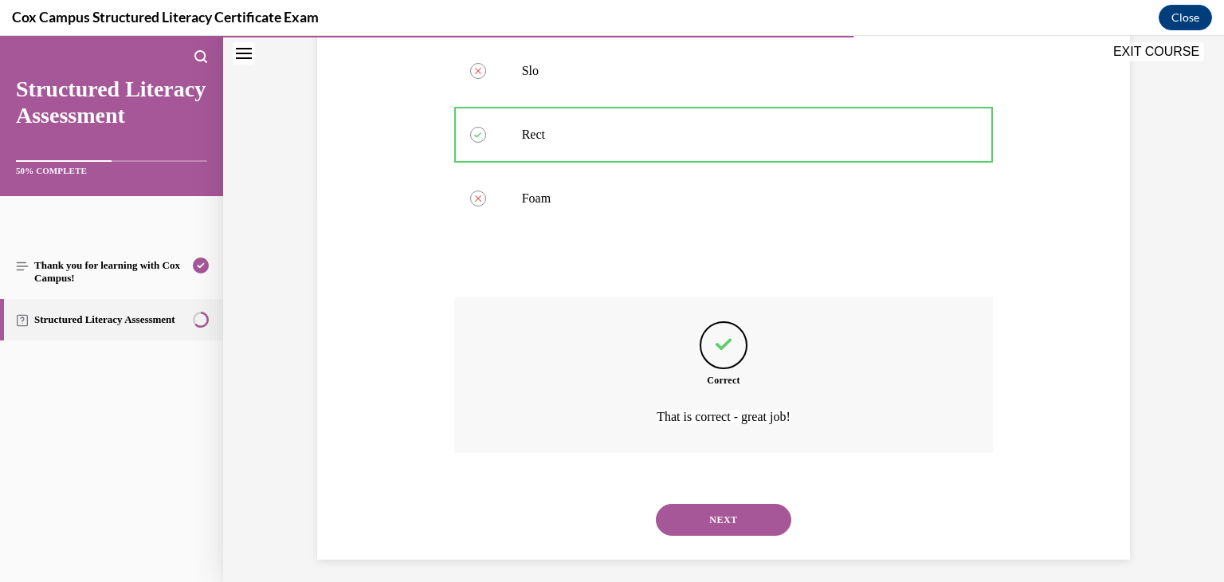
scroll to position [394, 0]
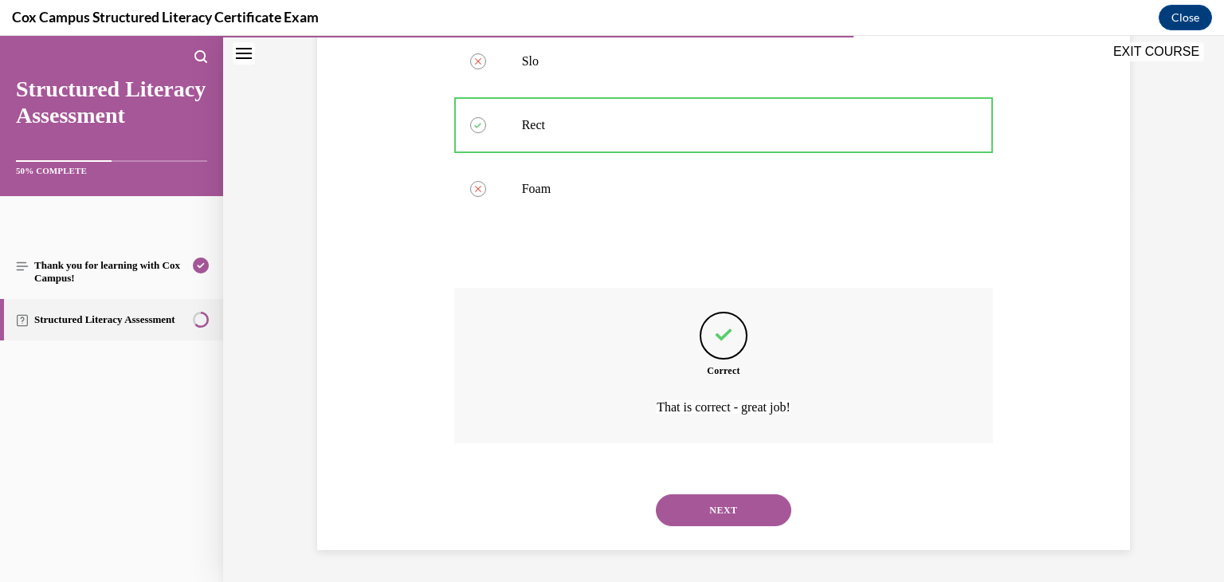
click at [730, 505] on button "NEXT" at bounding box center [723, 510] width 135 height 32
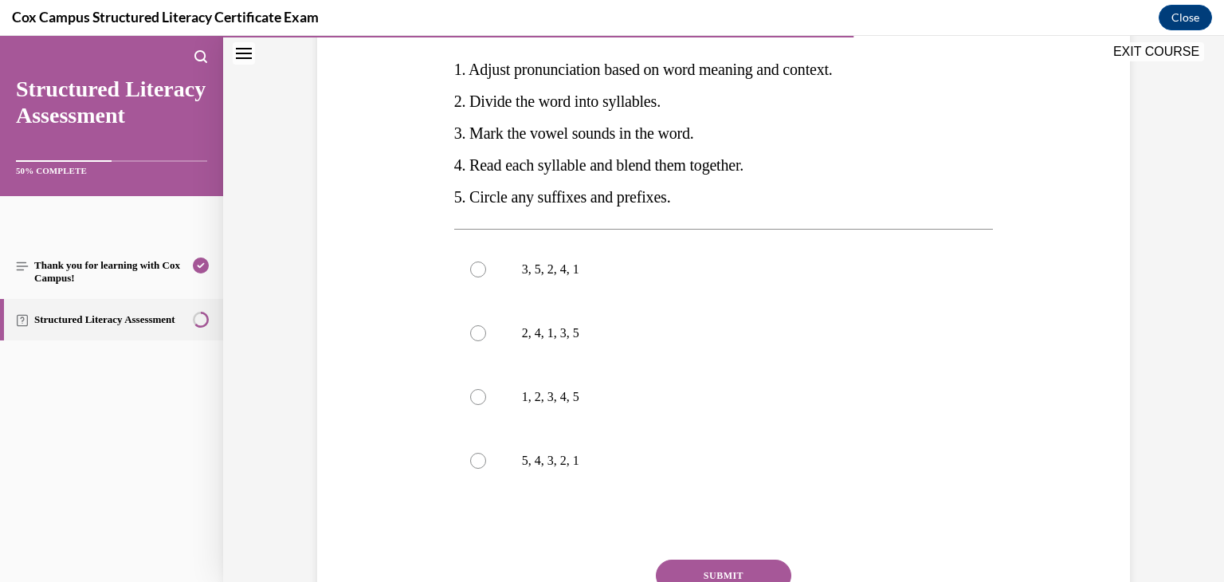
scroll to position [307, 0]
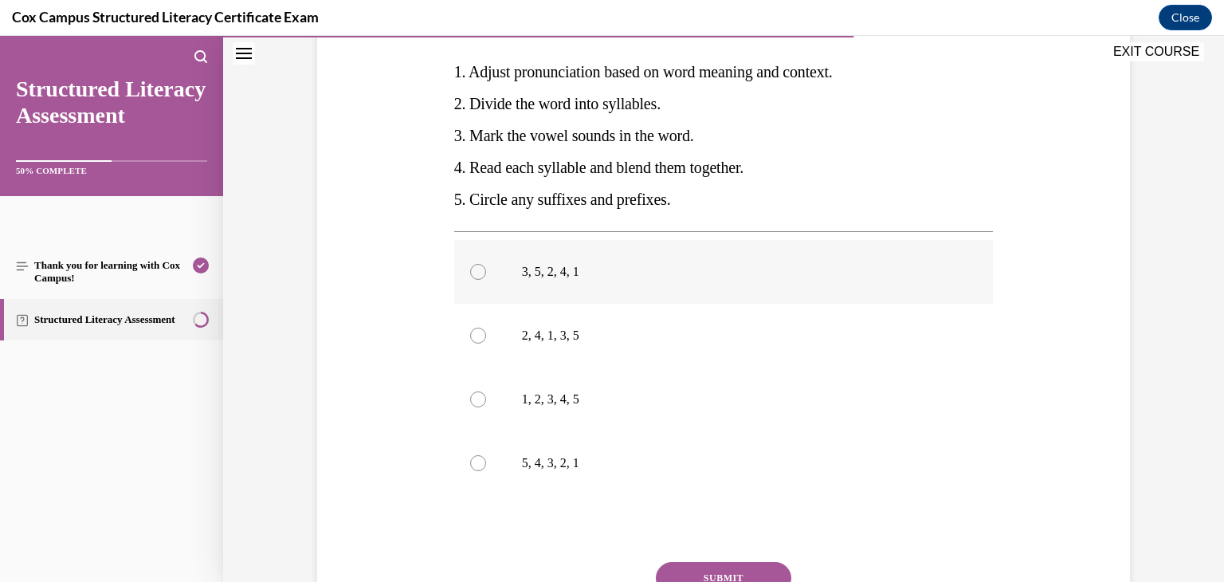
click at [566, 276] on p "3, 5, 2, 4, 1" at bounding box center [738, 272] width 432 height 16
click at [486, 276] on input "3, 5, 2, 4, 1" at bounding box center [478, 272] width 16 height 16
radio input "true"
click at [717, 568] on button "SUBMIT" at bounding box center [723, 578] width 135 height 32
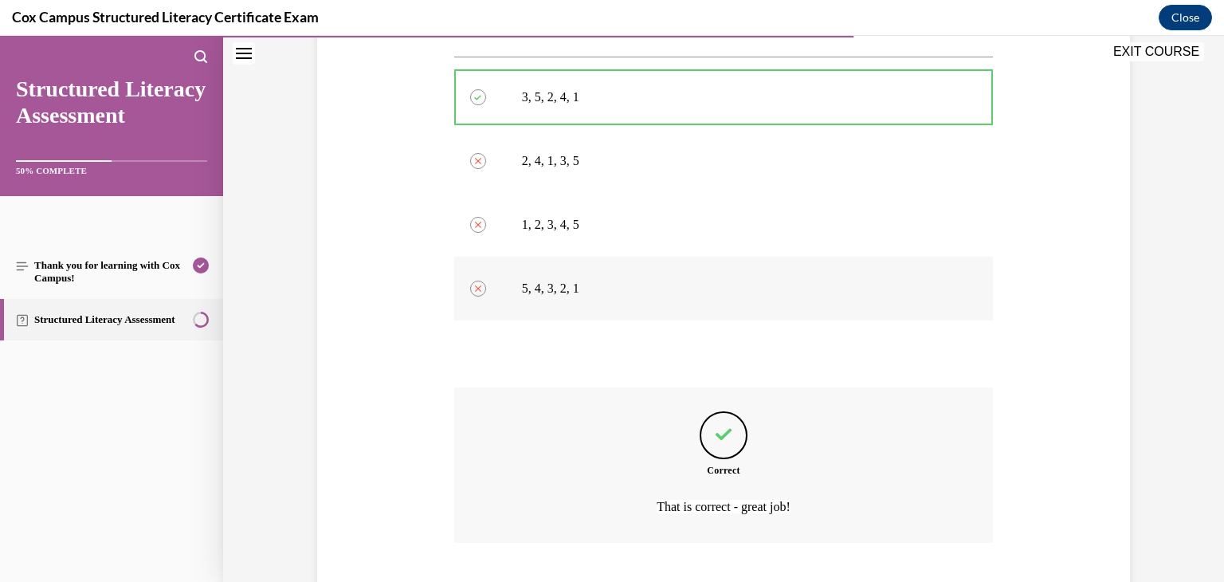
scroll to position [581, 0]
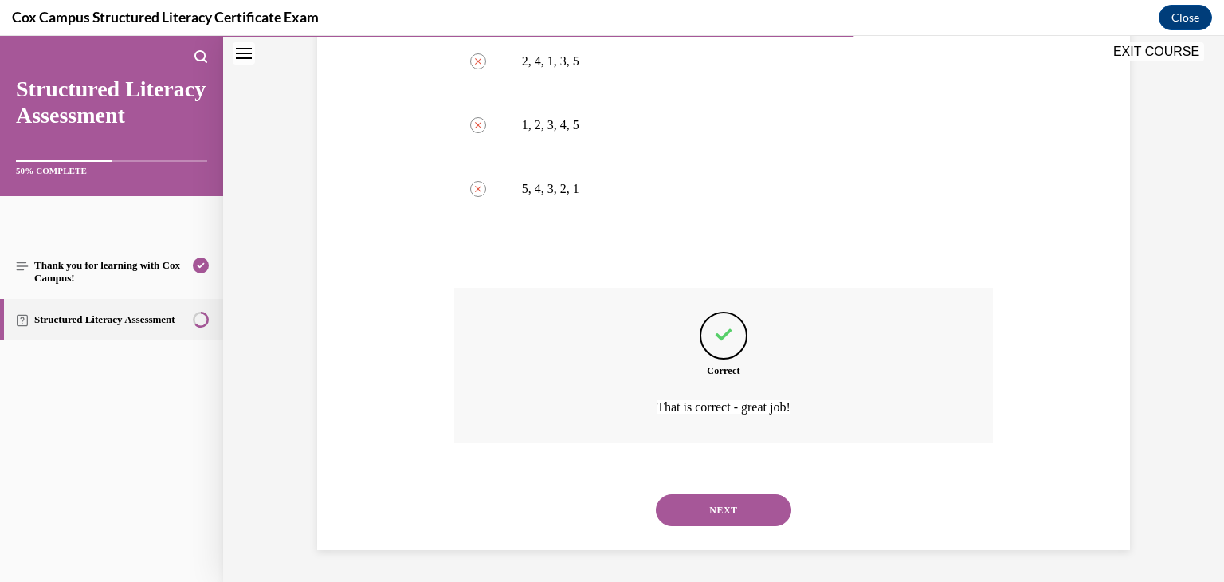
click at [770, 513] on button "NEXT" at bounding box center [723, 510] width 135 height 32
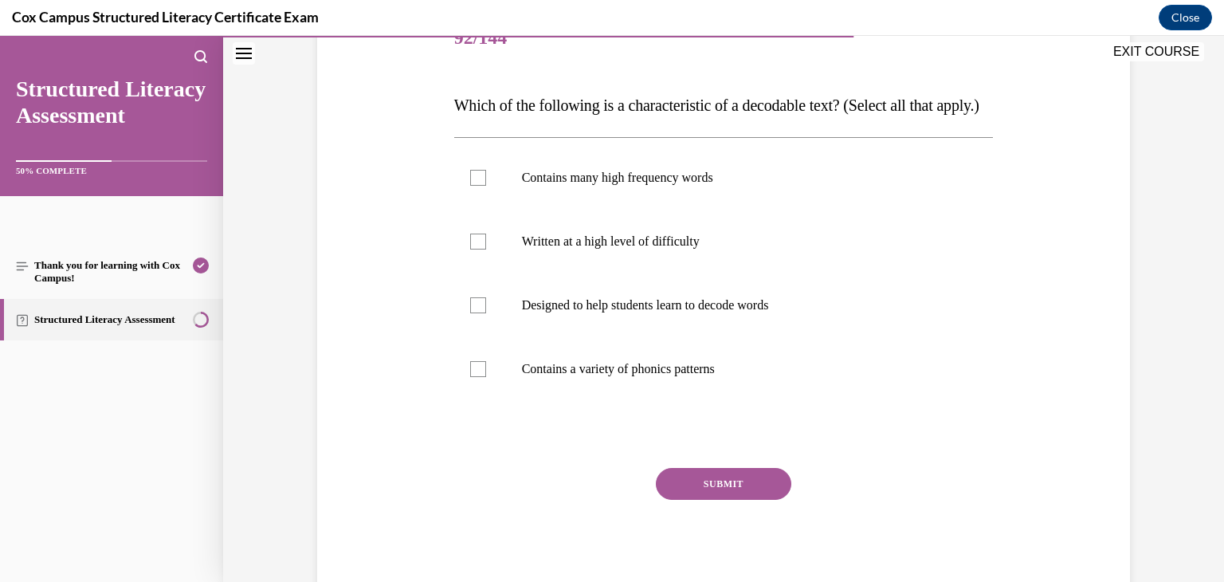
scroll to position [216, 0]
click at [707, 335] on label "Designed to help students learn to decode words" at bounding box center [723, 304] width 539 height 64
click at [486, 312] on input "Designed to help students learn to decode words" at bounding box center [478, 304] width 16 height 16
checkbox input "true"
click at [480, 184] on div at bounding box center [478, 176] width 16 height 16
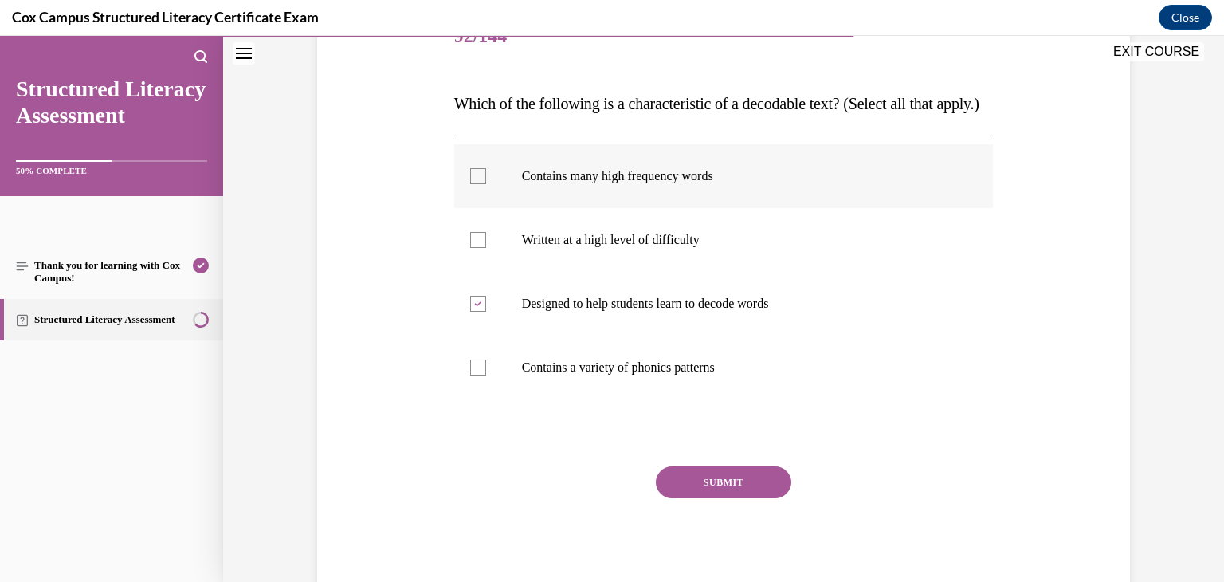
click at [480, 184] on input "Contains many high frequency words" at bounding box center [478, 176] width 16 height 16
checkbox input "true"
click at [476, 375] on div at bounding box center [478, 367] width 16 height 16
click at [476, 375] on input "Contains a variety of phonics patterns" at bounding box center [478, 367] width 16 height 16
checkbox input "true"
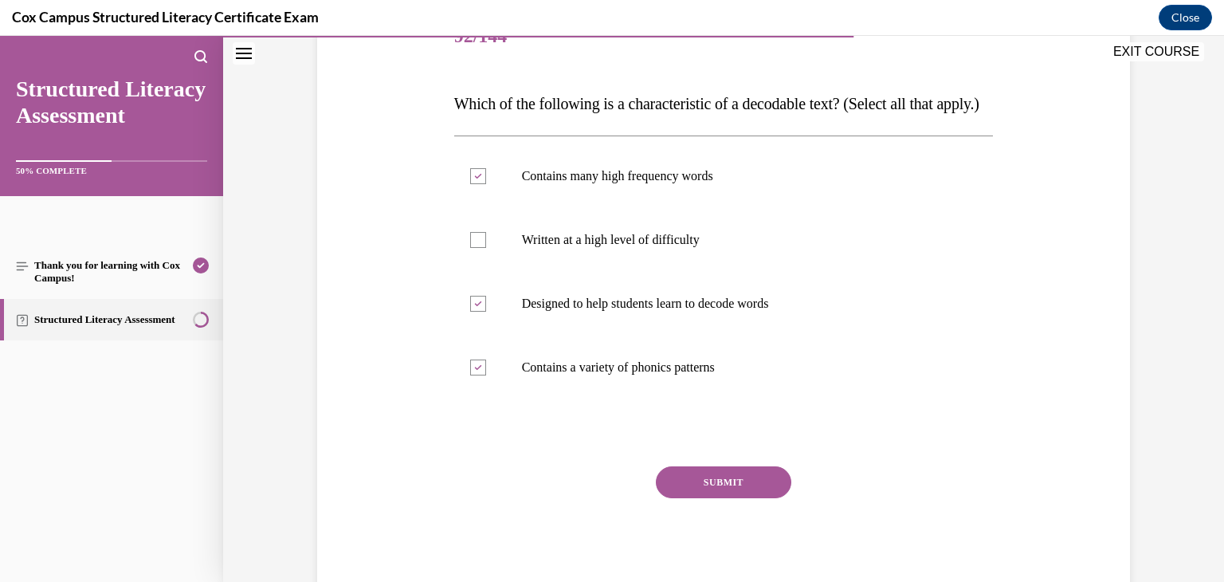
click at [695, 498] on button "SUBMIT" at bounding box center [723, 482] width 135 height 32
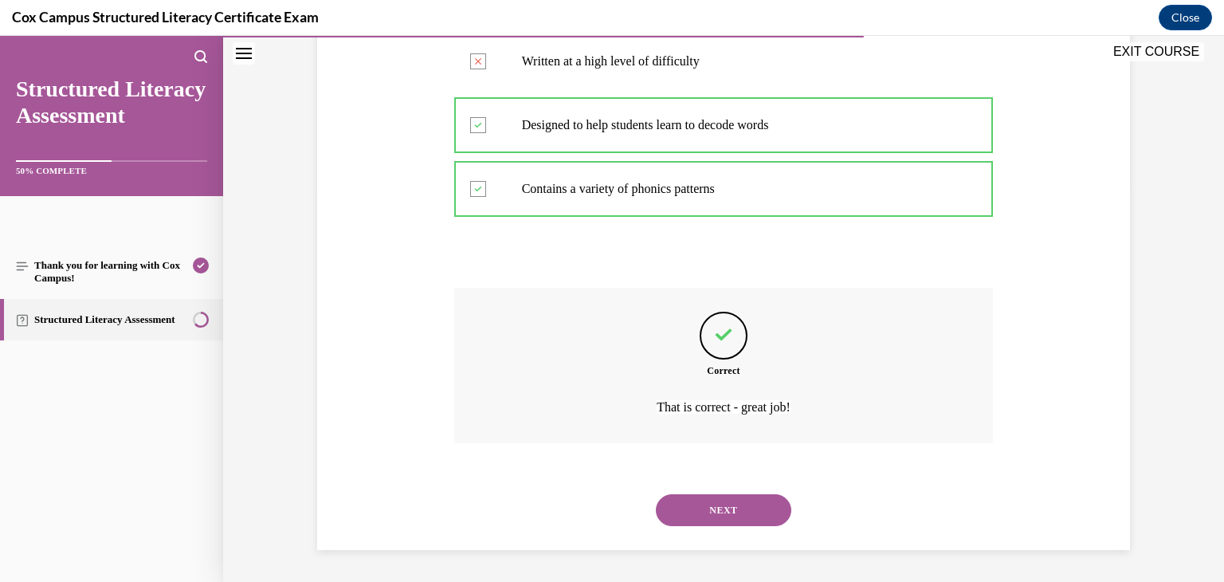
scroll to position [426, 0]
click at [695, 517] on button "NEXT" at bounding box center [723, 510] width 135 height 32
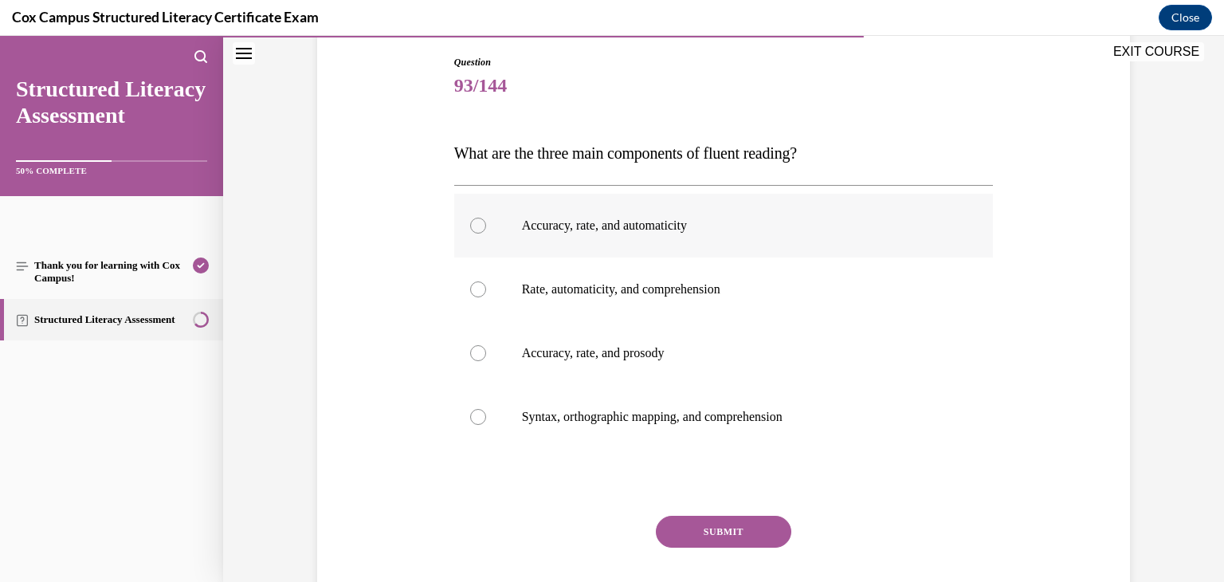
scroll to position [166, 0]
click at [786, 369] on label "Accuracy, rate, and prosody" at bounding box center [723, 354] width 539 height 64
click at [486, 362] on input "Accuracy, rate, and prosody" at bounding box center [478, 354] width 16 height 16
radio input "true"
click at [754, 524] on button "SUBMIT" at bounding box center [723, 532] width 135 height 32
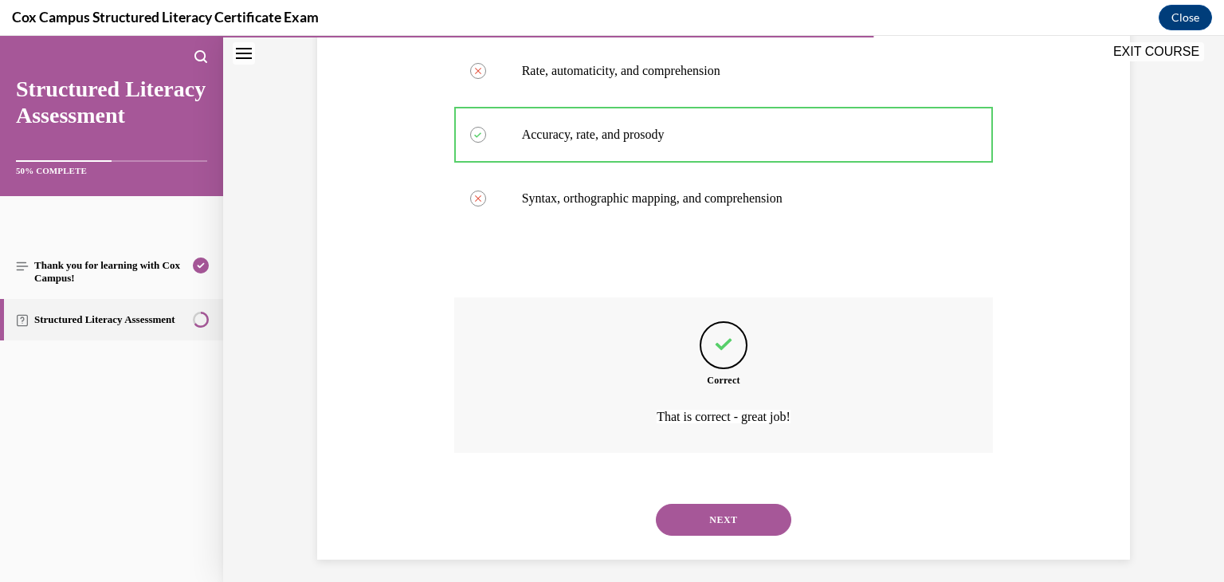
scroll to position [394, 0]
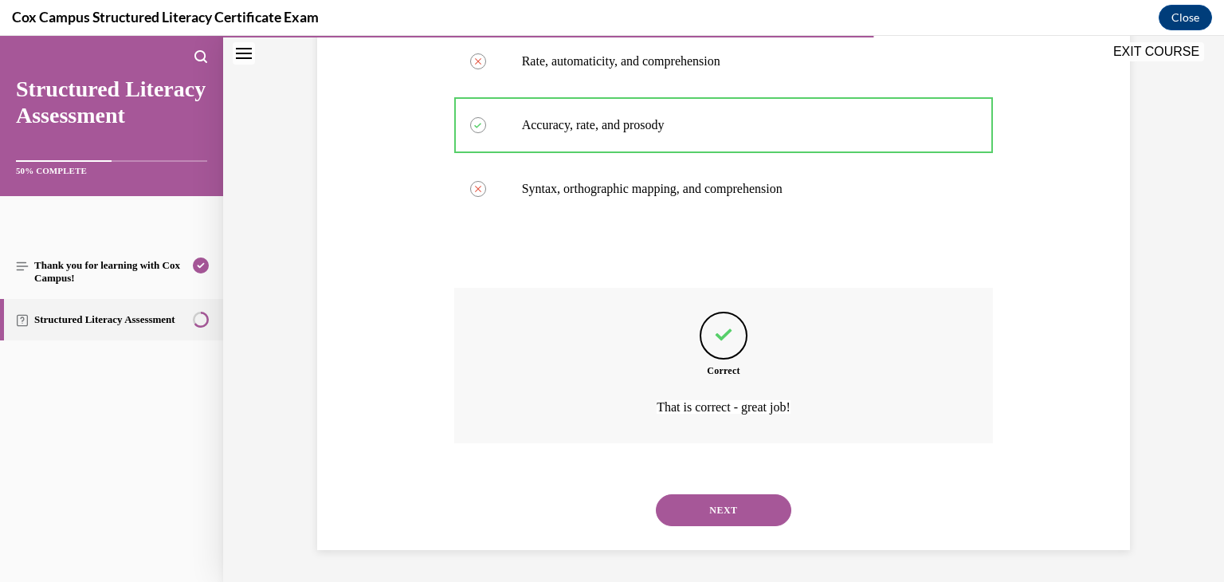
click at [753, 519] on button "NEXT" at bounding box center [723, 510] width 135 height 32
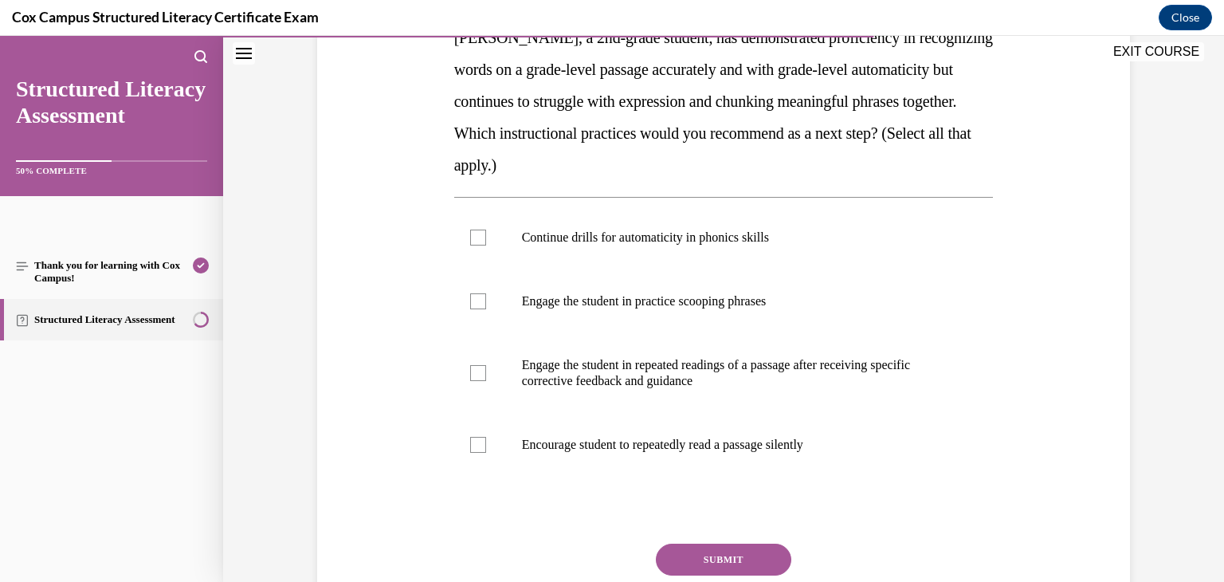
scroll to position [286, 0]
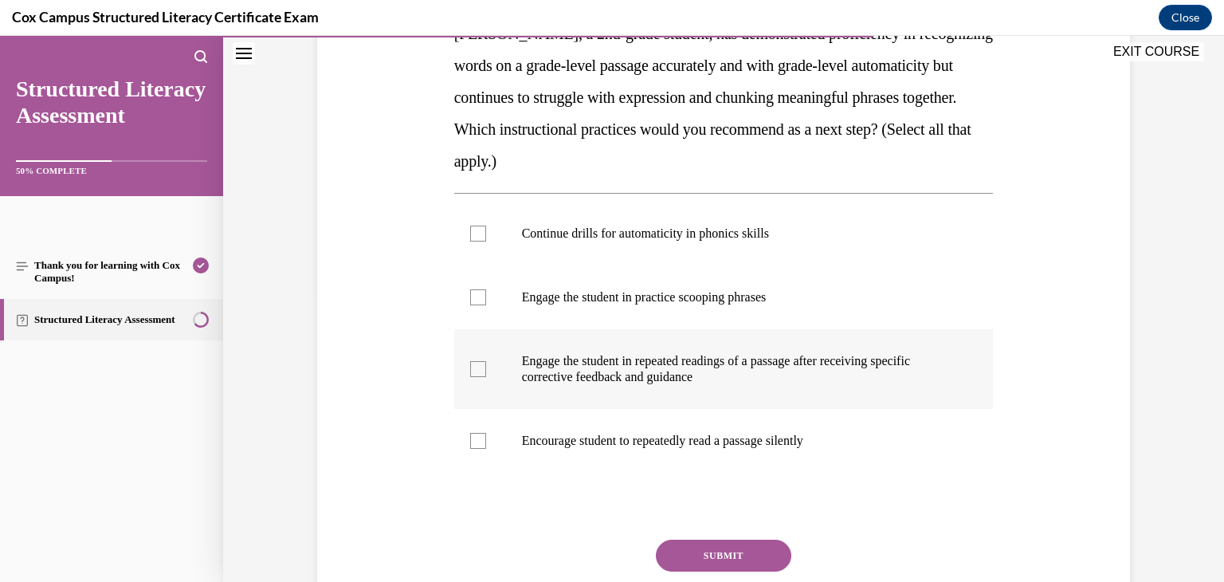
click at [578, 351] on label "Engage the student in repeated readings of a passage after receiving specific c…" at bounding box center [723, 369] width 539 height 80
click at [486, 361] on input "Engage the student in repeated readings of a passage after receiving specific c…" at bounding box center [478, 369] width 16 height 16
checkbox input "true"
click at [587, 316] on label "Engage the student in practice scooping phrases" at bounding box center [723, 297] width 539 height 64
click at [486, 305] on input "Engage the student in practice scooping phrases" at bounding box center [478, 297] width 16 height 16
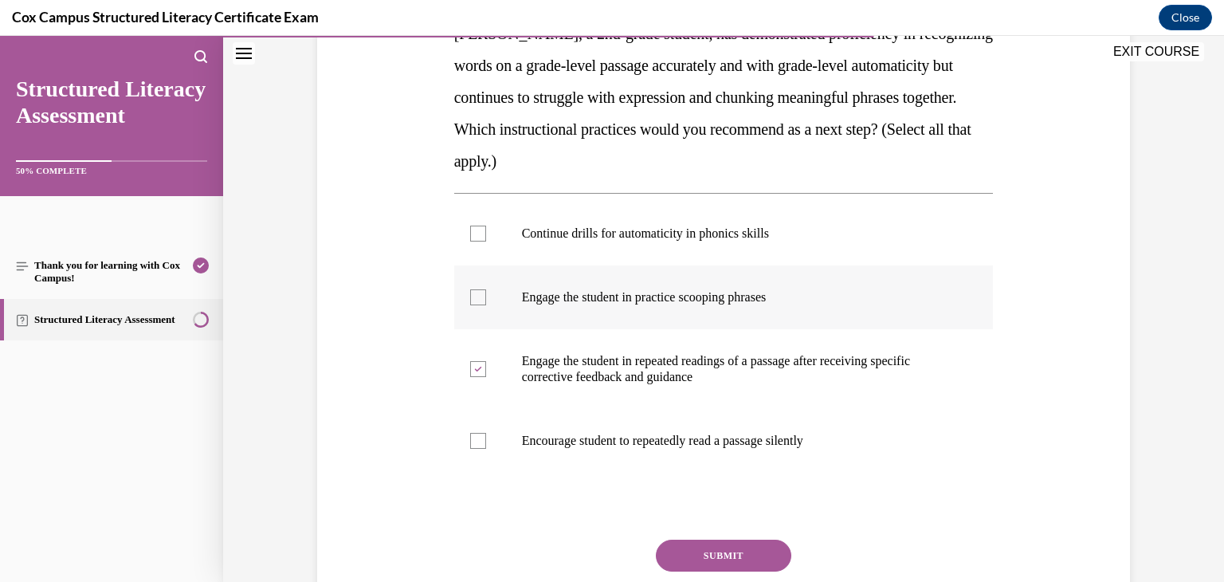
checkbox input "true"
click at [718, 566] on button "SUBMIT" at bounding box center [723, 555] width 135 height 32
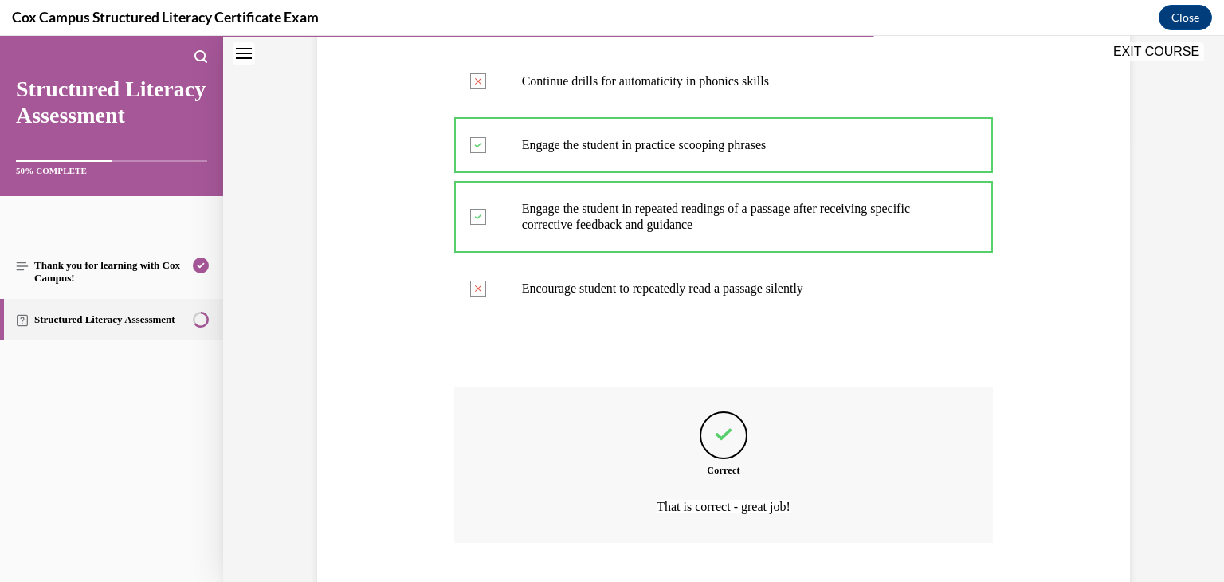
scroll to position [538, 0]
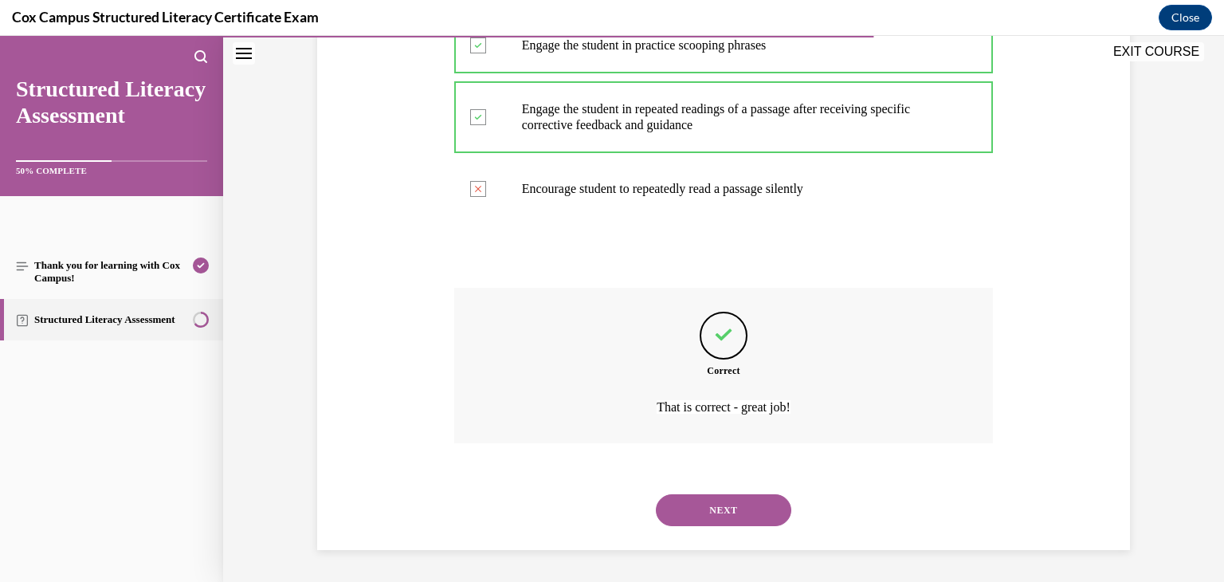
click at [776, 512] on button "NEXT" at bounding box center [723, 510] width 135 height 32
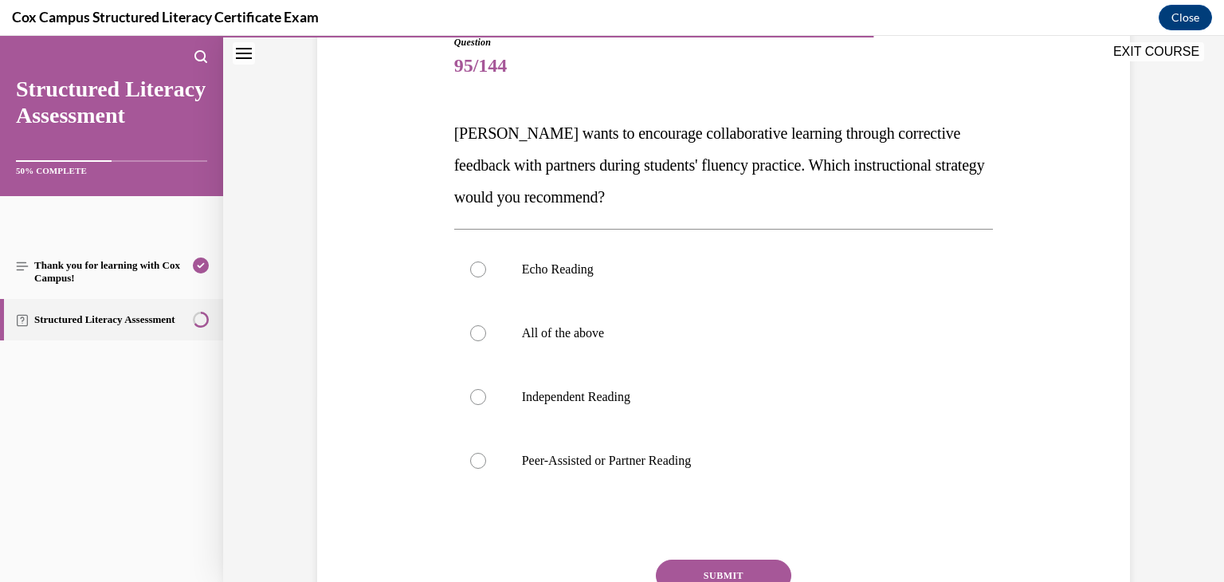
scroll to position [192, 0]
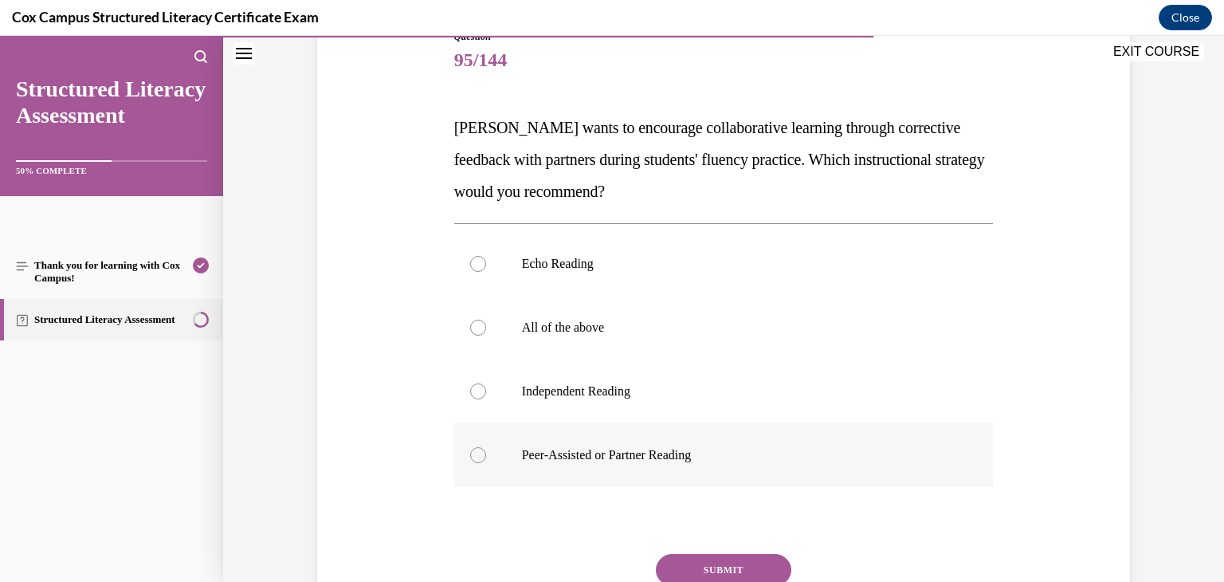
click at [811, 453] on p "Peer-Assisted or Partner Reading" at bounding box center [738, 455] width 432 height 16
click at [486, 453] on input "Peer-Assisted or Partner Reading" at bounding box center [478, 455] width 16 height 16
radio input "true"
click at [740, 562] on button "SUBMIT" at bounding box center [723, 570] width 135 height 32
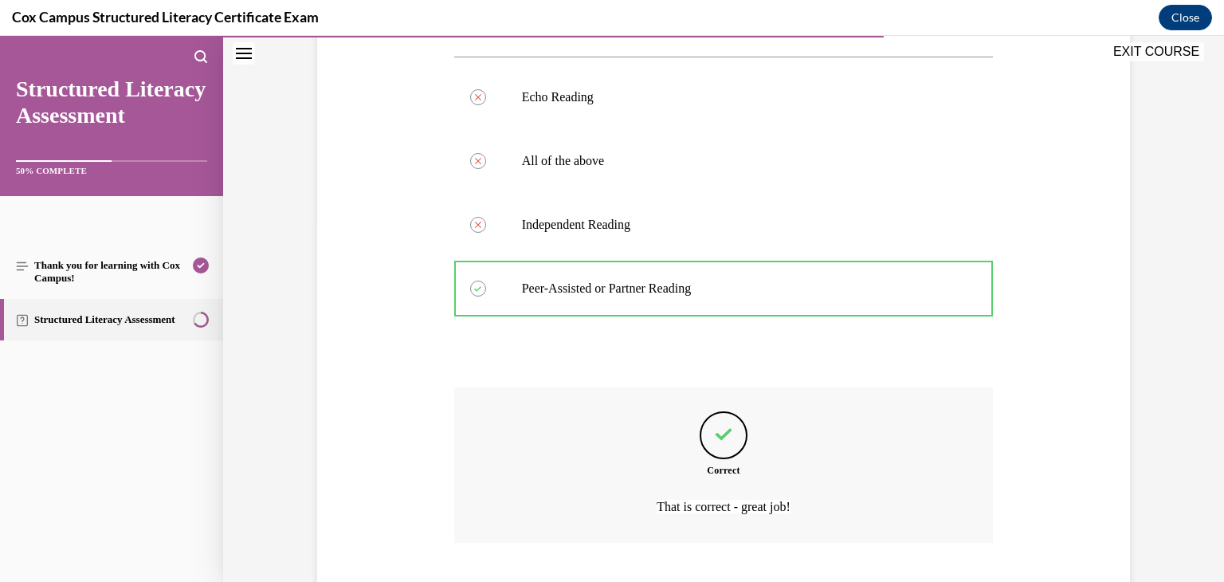
scroll to position [458, 0]
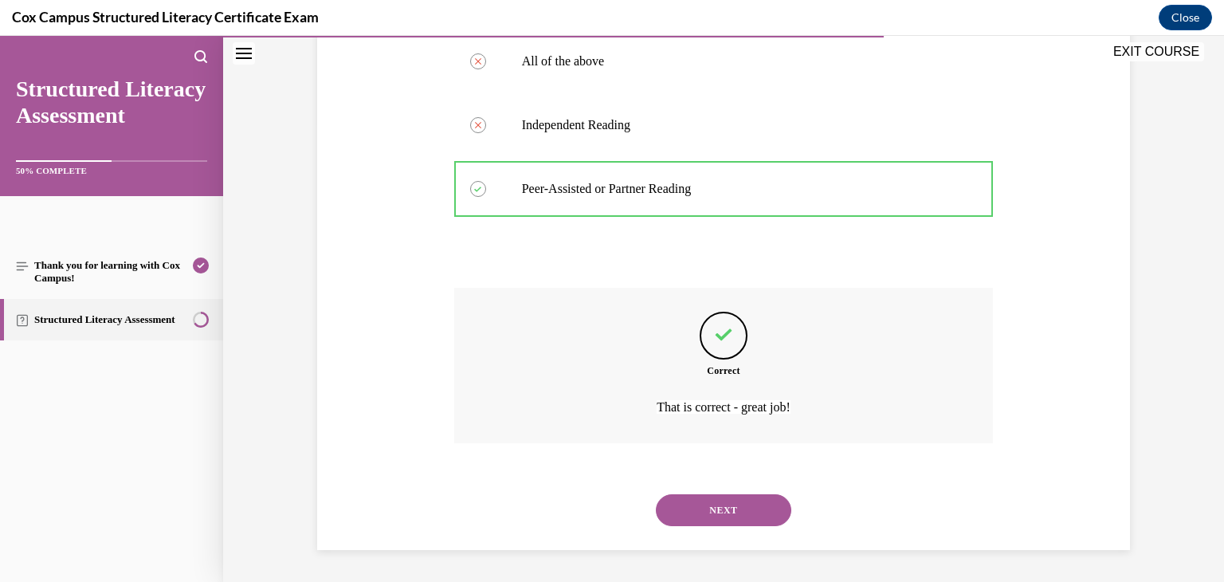
click at [724, 519] on button "NEXT" at bounding box center [723, 510] width 135 height 32
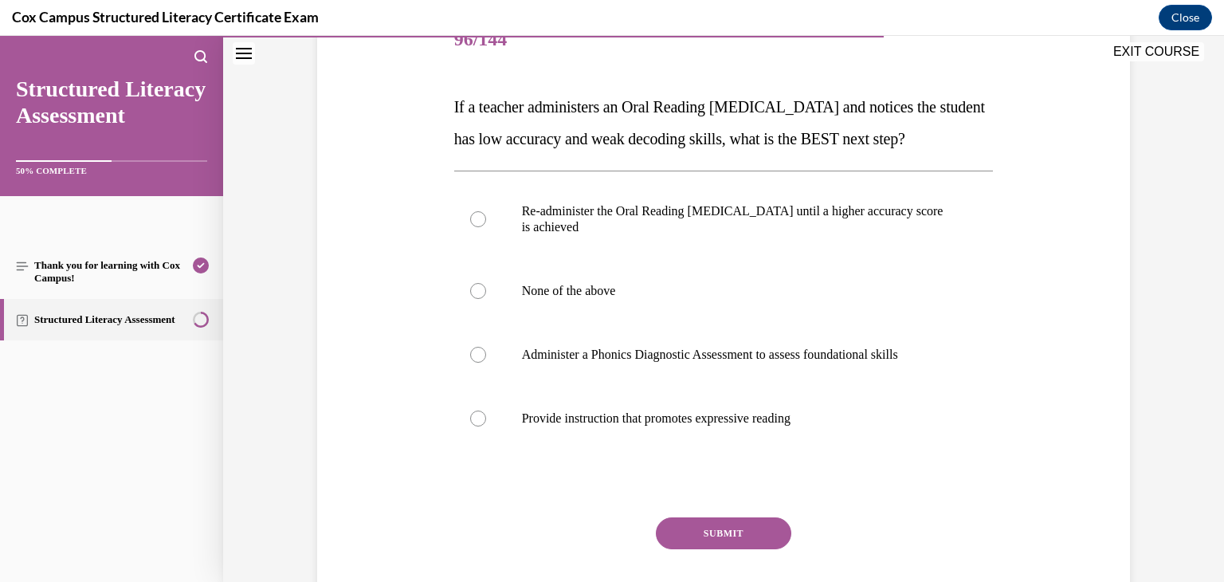
scroll to position [214, 0]
click at [740, 362] on p "Administer a Phonics Diagnostic Assessment to assess foundational skills" at bounding box center [738, 354] width 432 height 16
click at [486, 362] on input "Administer a Phonics Diagnostic Assessment to assess foundational skills" at bounding box center [478, 354] width 16 height 16
radio input "true"
click at [715, 548] on button "SUBMIT" at bounding box center [723, 532] width 135 height 32
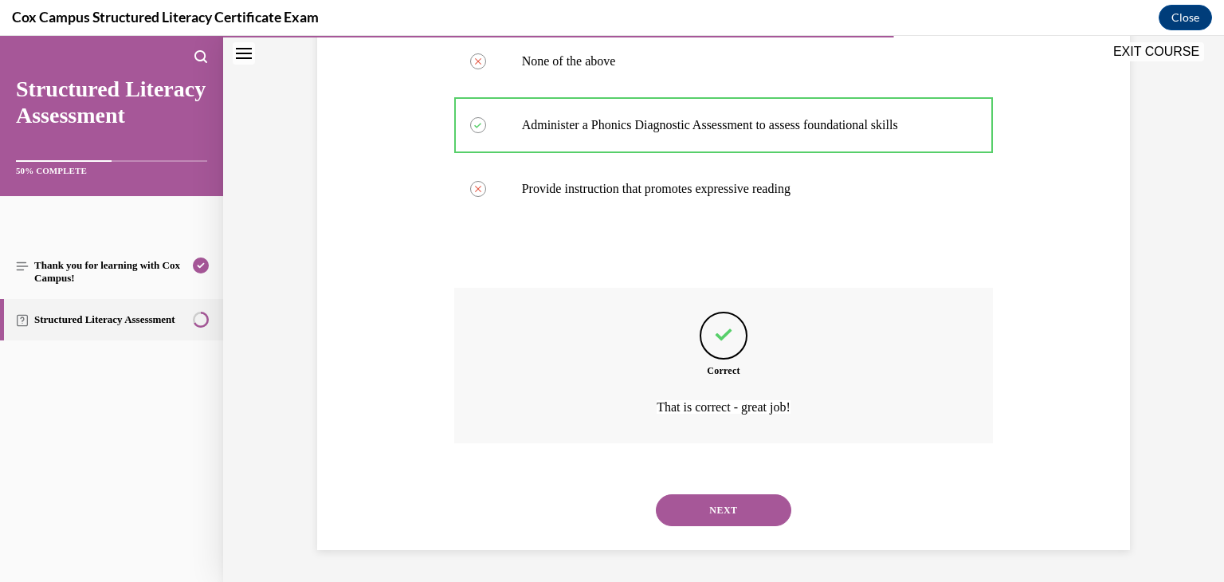
scroll to position [474, 0]
click at [724, 514] on button "NEXT" at bounding box center [723, 510] width 135 height 32
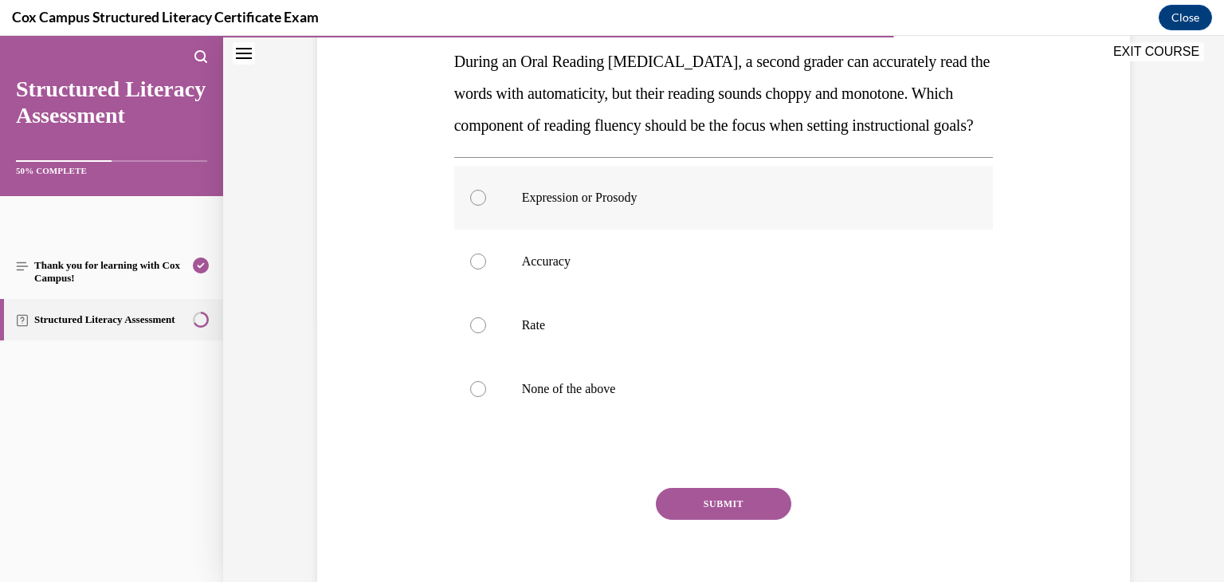
scroll to position [256, 0]
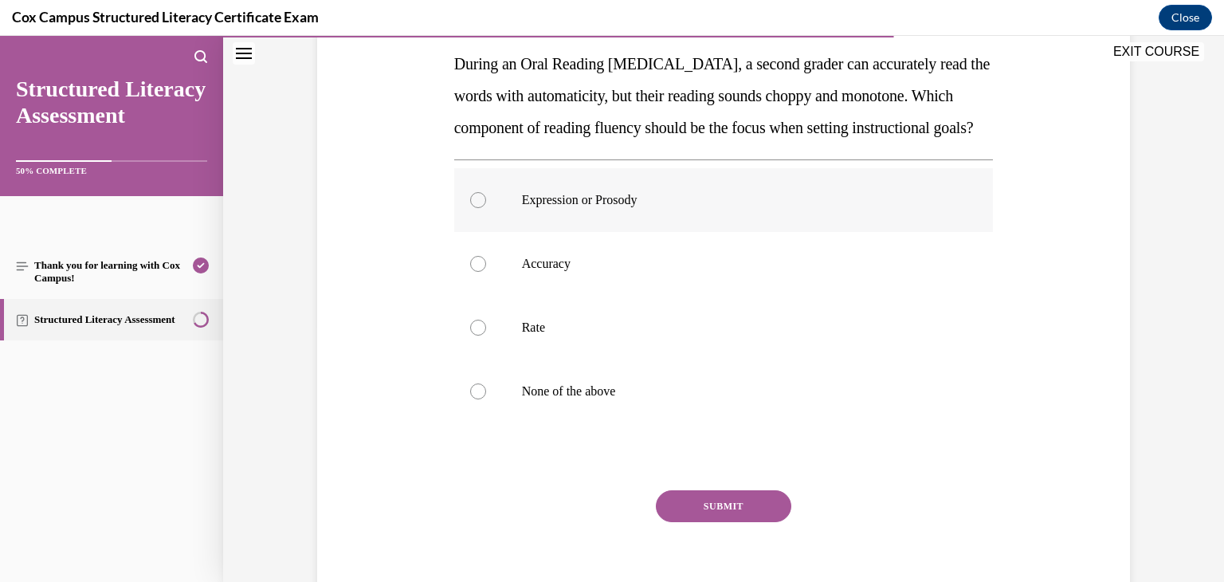
click at [779, 232] on label "Expression or Prosody" at bounding box center [723, 200] width 539 height 64
click at [486, 208] on input "Expression or Prosody" at bounding box center [478, 200] width 16 height 16
radio input "true"
click at [739, 522] on button "SUBMIT" at bounding box center [723, 506] width 135 height 32
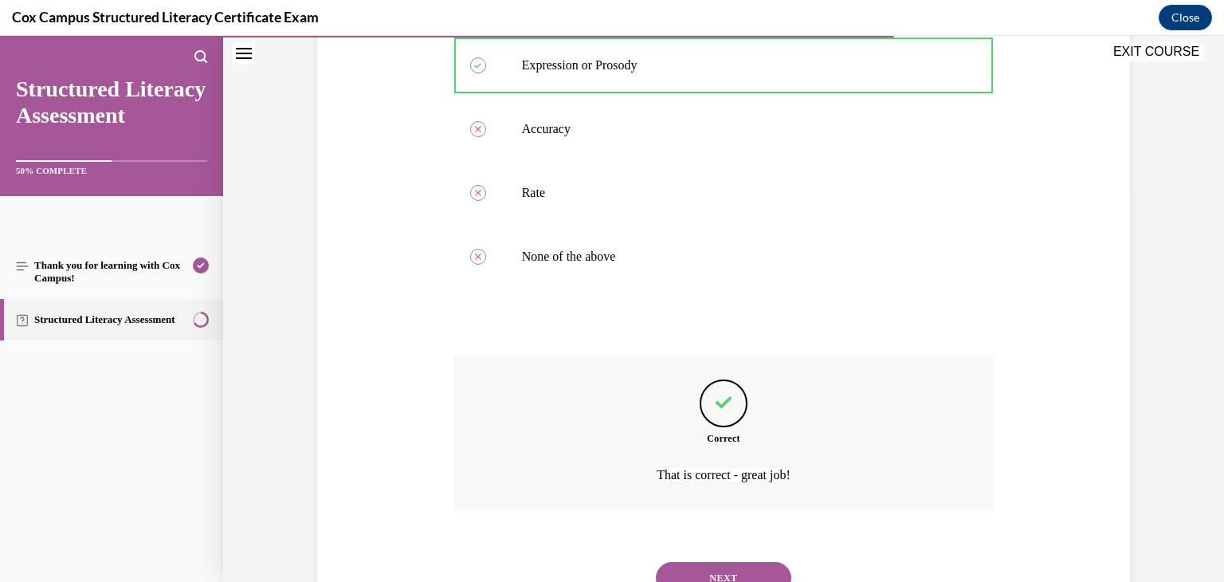
scroll to position [490, 0]
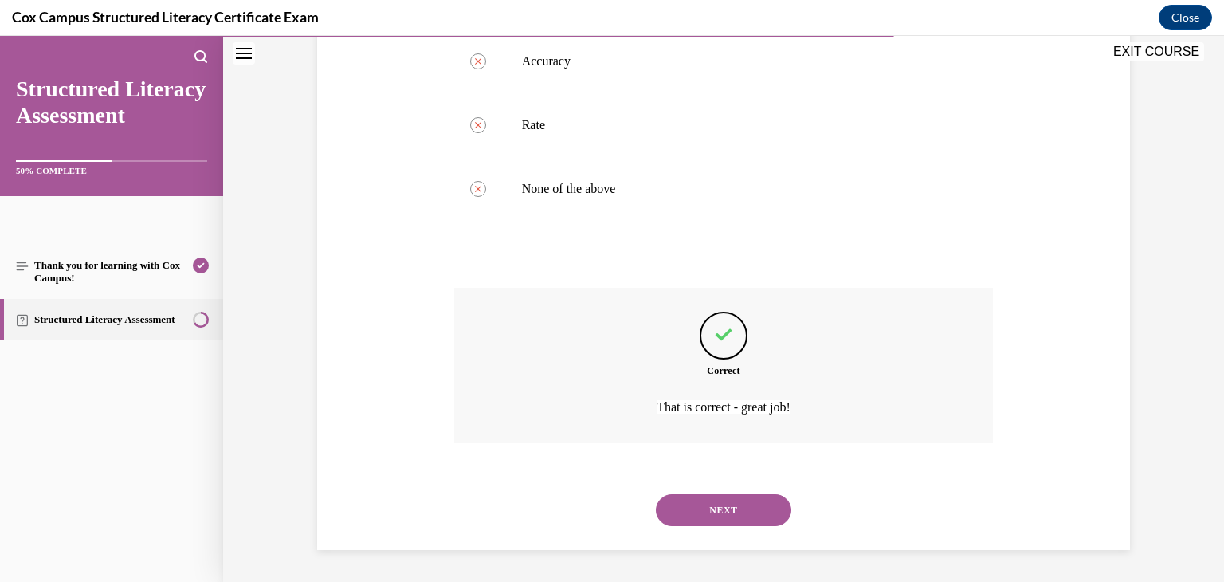
click at [759, 502] on button "NEXT" at bounding box center [723, 510] width 135 height 32
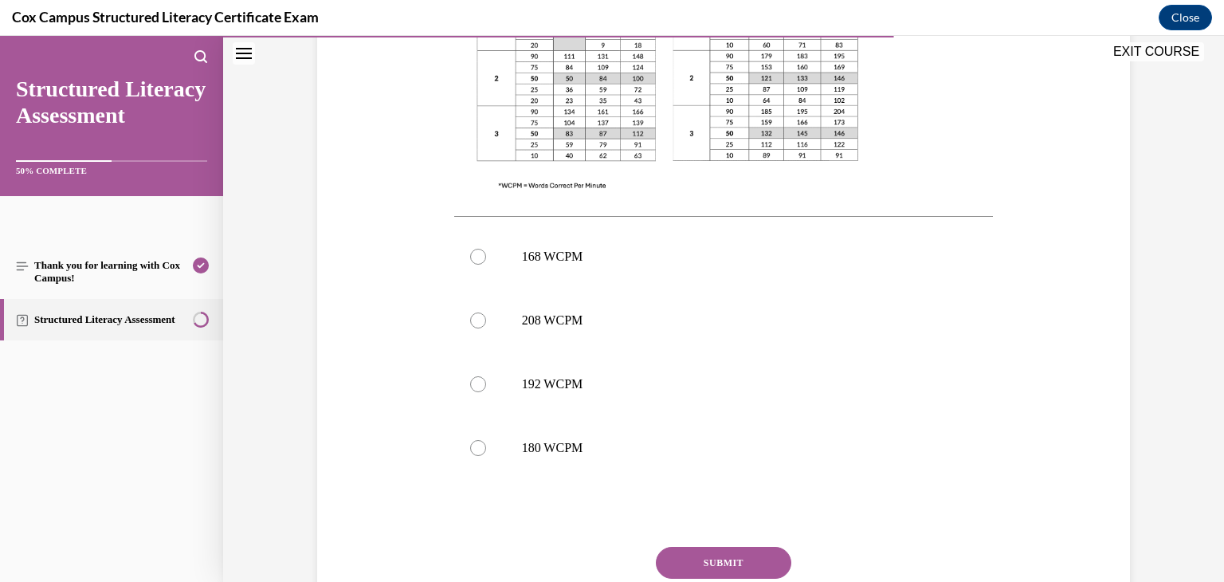
scroll to position [582, 0]
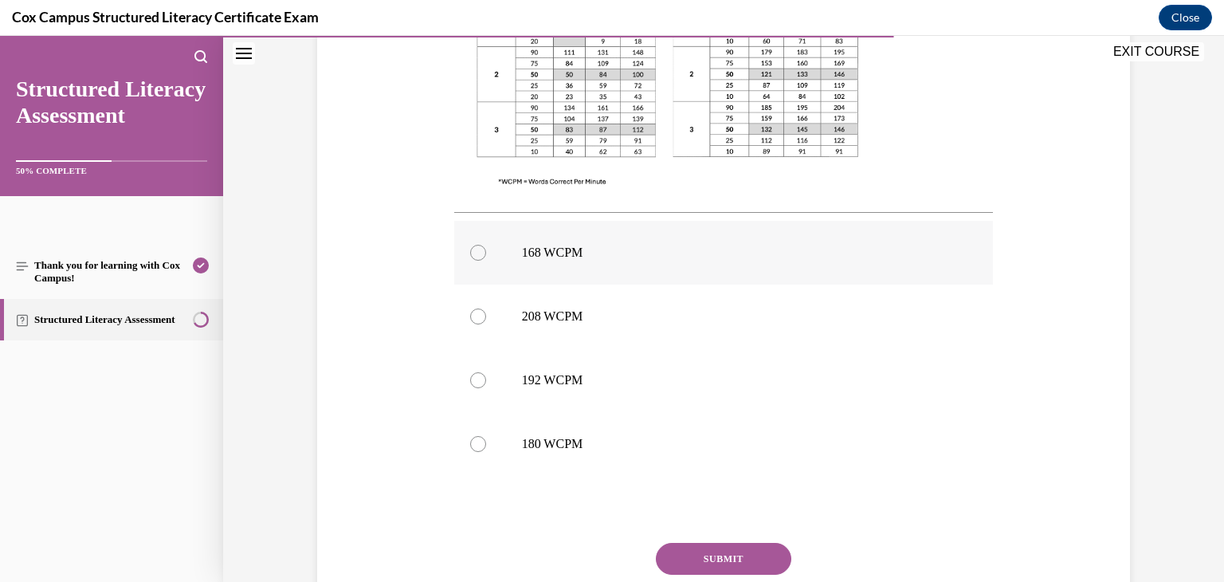
click at [654, 266] on label "168 WCPM" at bounding box center [723, 253] width 539 height 64
click at [486, 261] on input "168 WCPM" at bounding box center [478, 253] width 16 height 16
radio input "true"
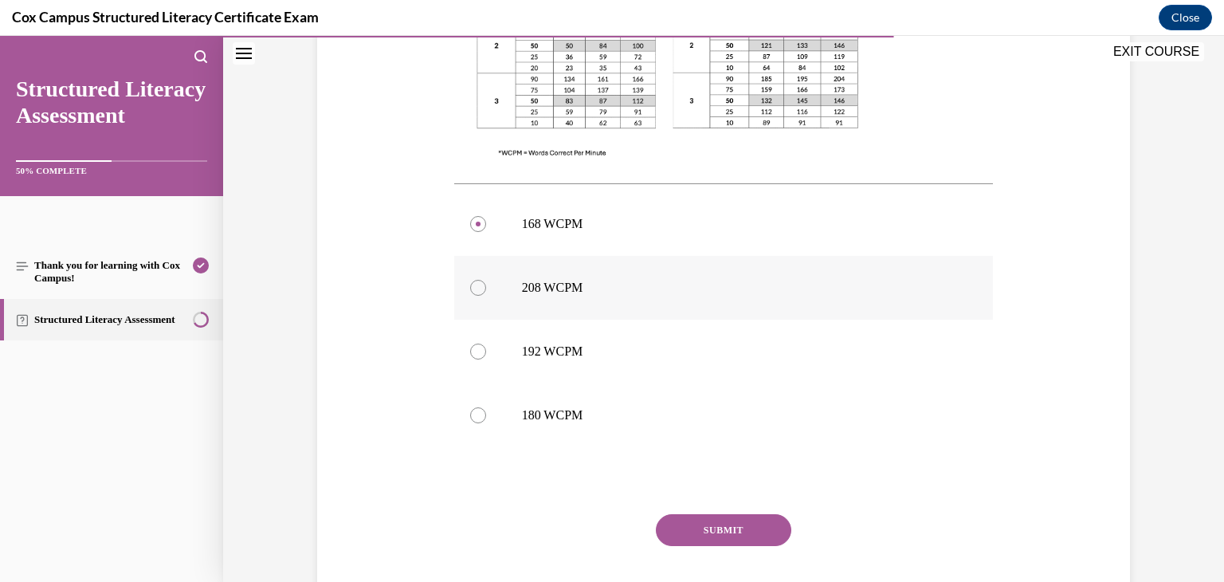
scroll to position [704, 0]
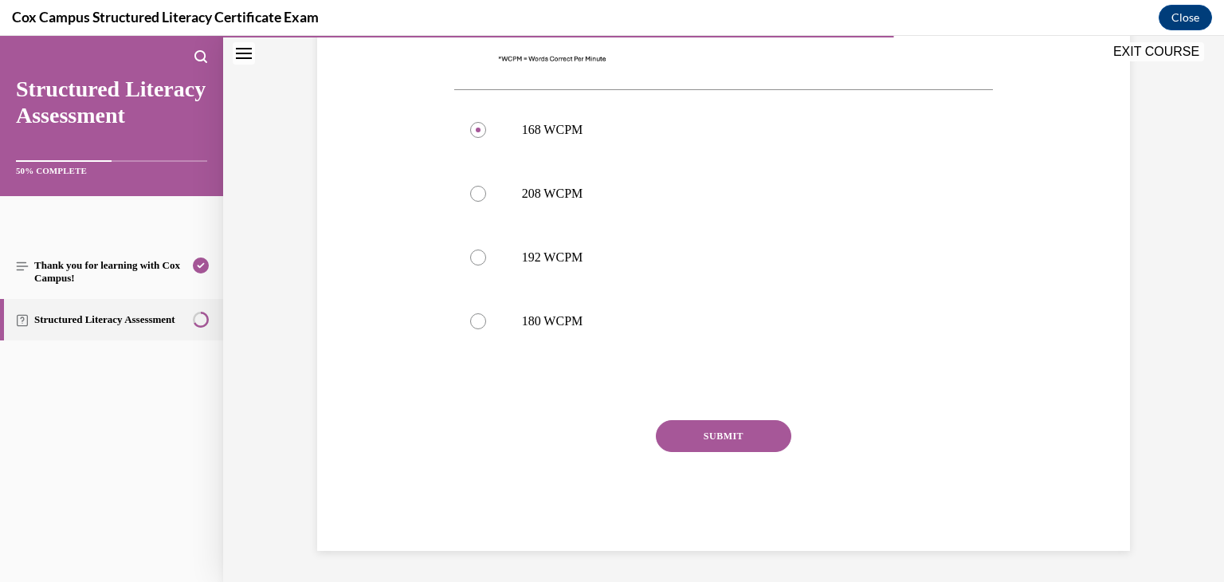
click at [708, 423] on button "SUBMIT" at bounding box center [723, 436] width 135 height 32
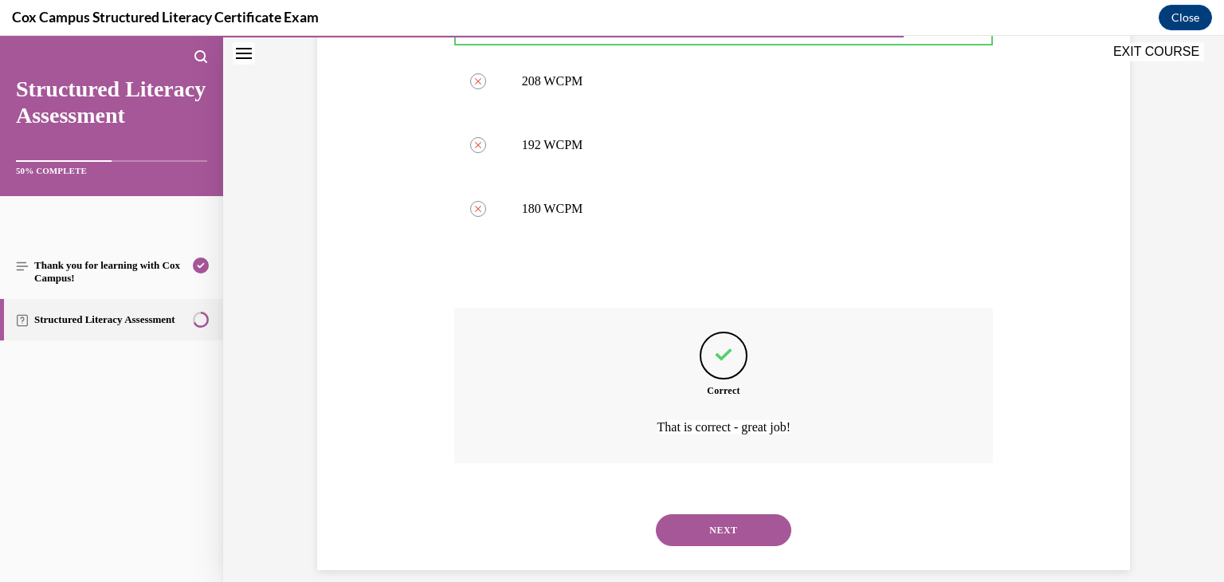
scroll to position [837, 0]
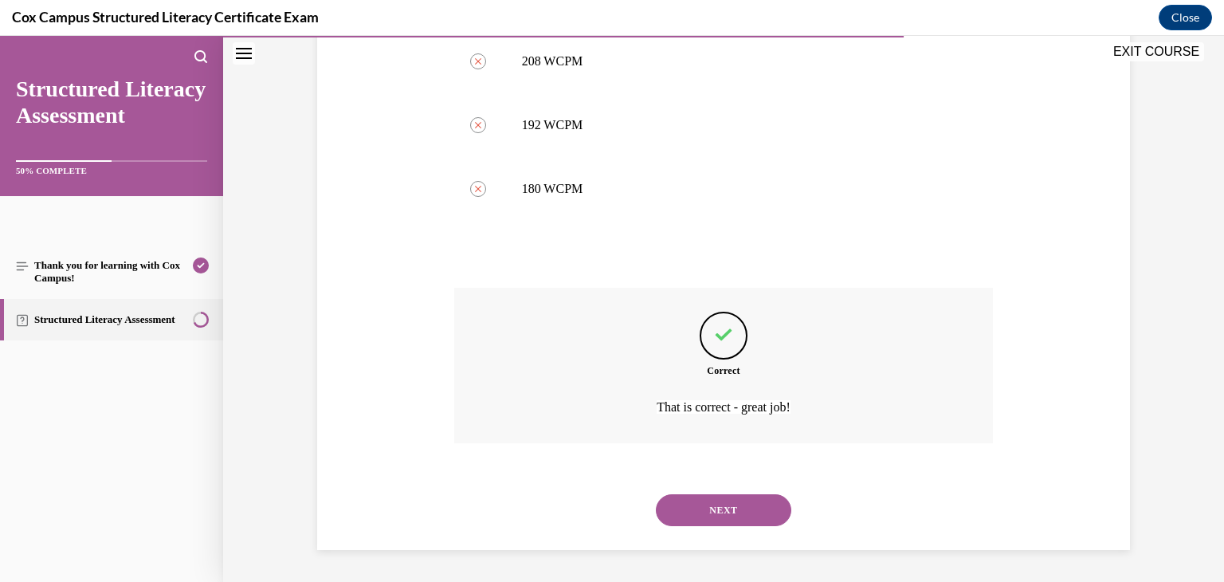
click at [722, 508] on button "NEXT" at bounding box center [723, 510] width 135 height 32
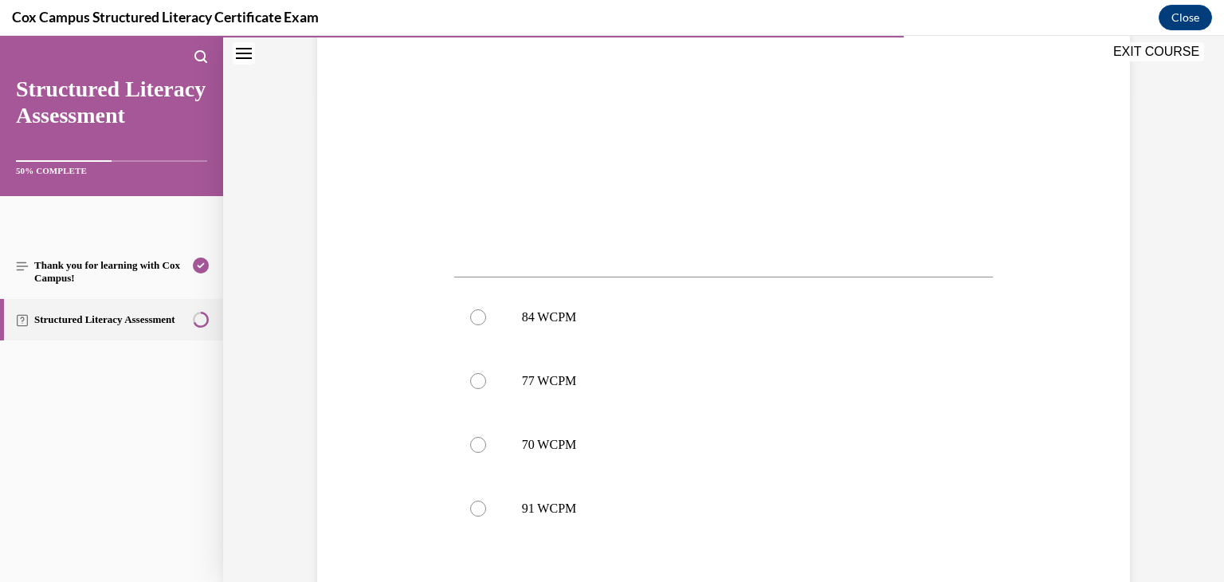
scroll to position [504, 0]
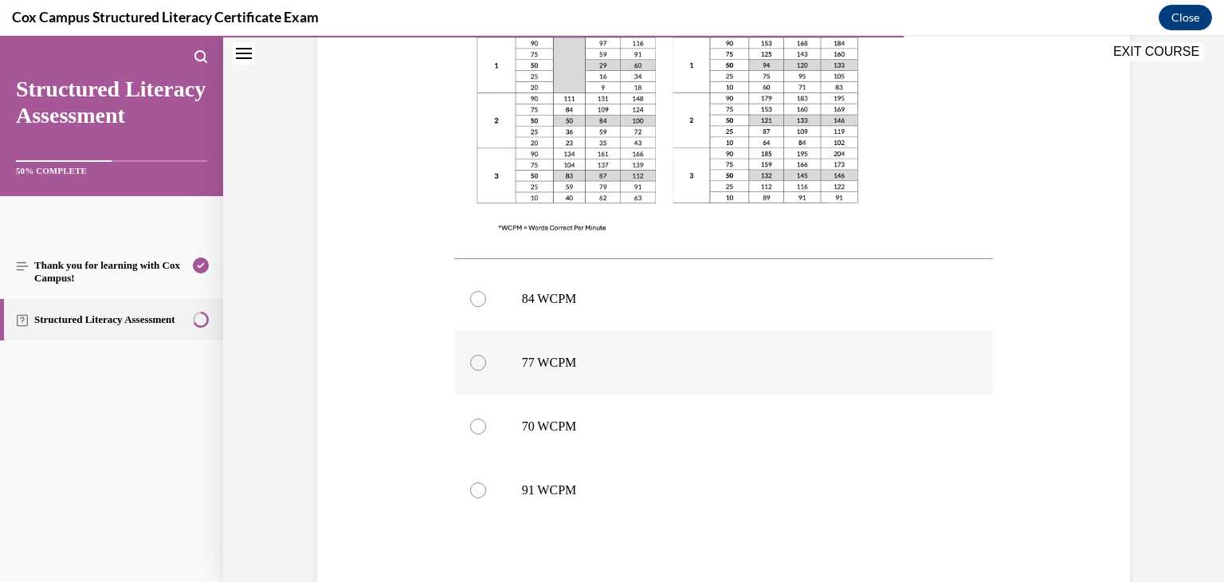
click at [582, 357] on p "77 WCPM" at bounding box center [738, 363] width 432 height 16
click at [486, 357] on input "77 WCPM" at bounding box center [478, 363] width 16 height 16
radio input "true"
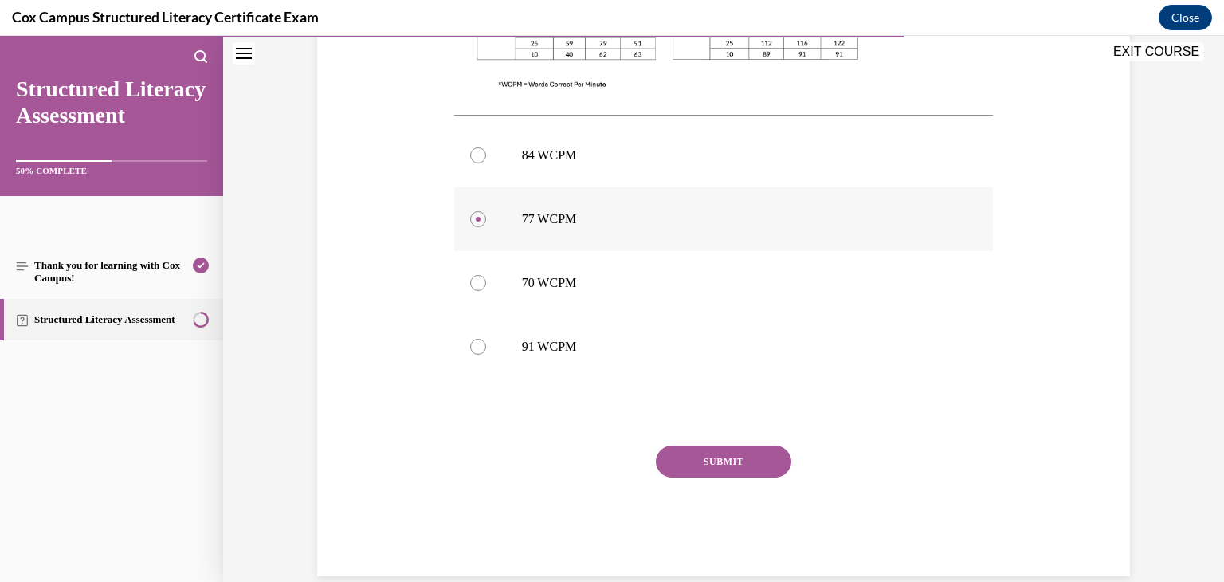
scroll to position [659, 0]
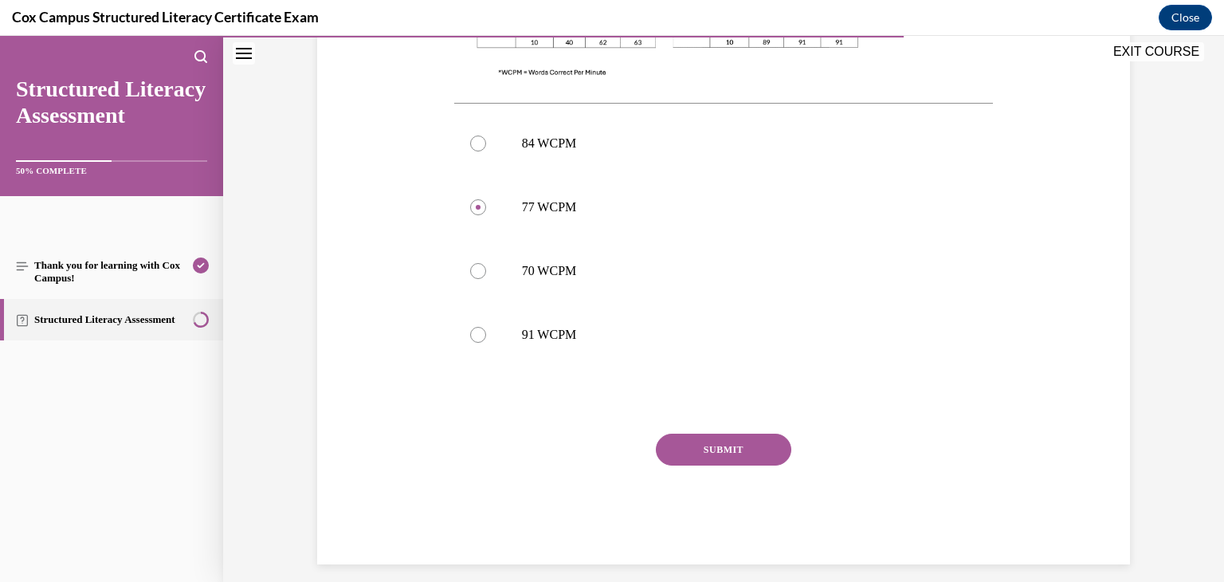
click at [684, 444] on button "SUBMIT" at bounding box center [723, 449] width 135 height 32
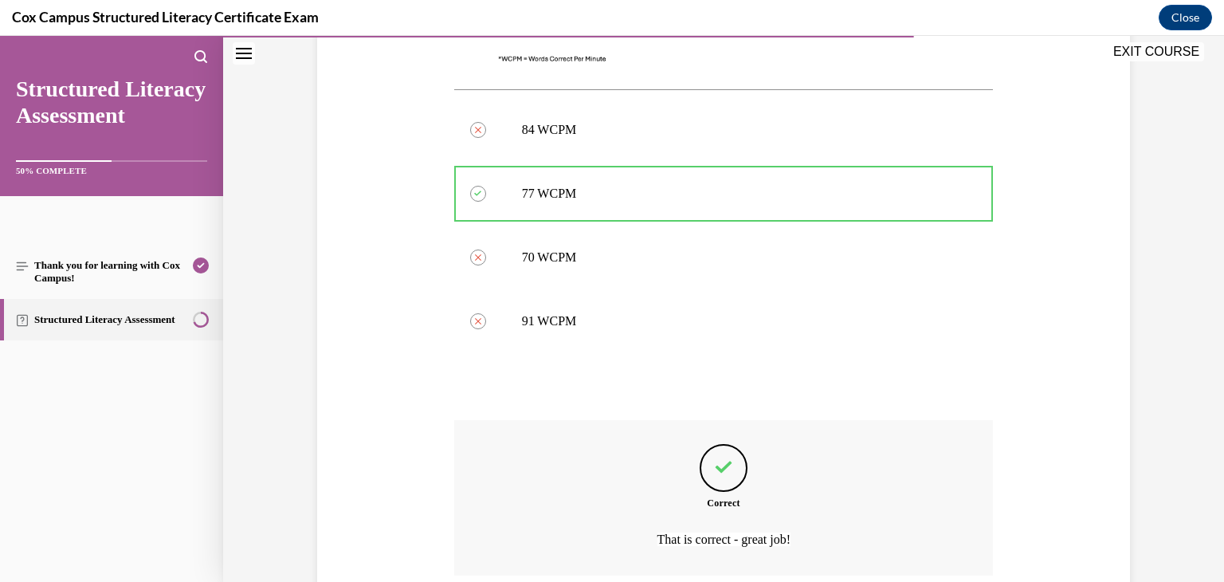
scroll to position [805, 0]
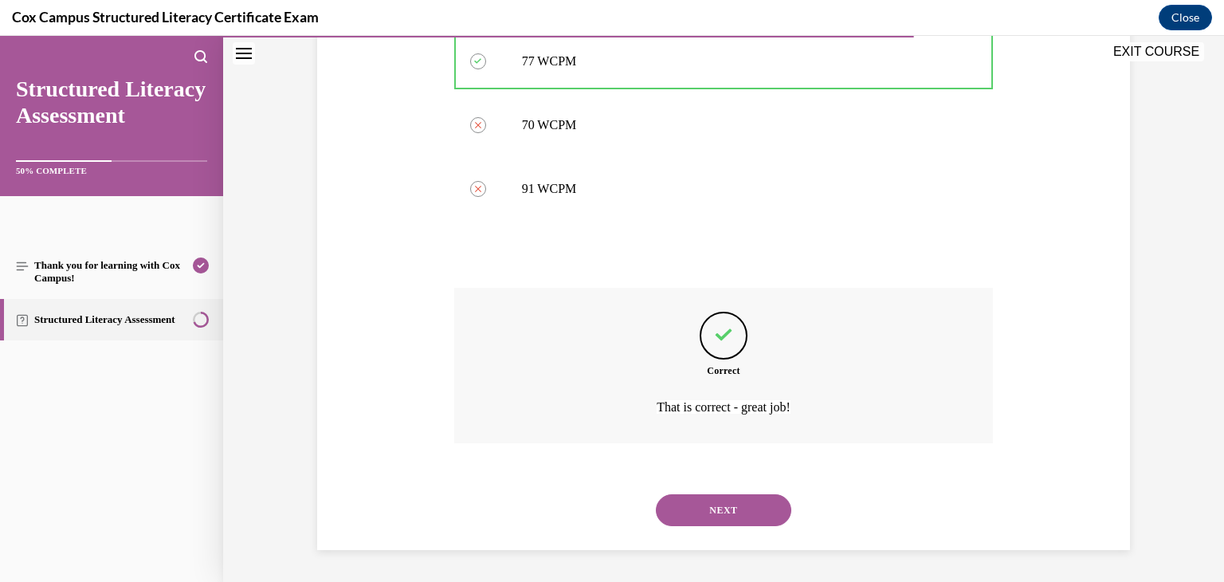
click at [698, 496] on button "NEXT" at bounding box center [723, 510] width 135 height 32
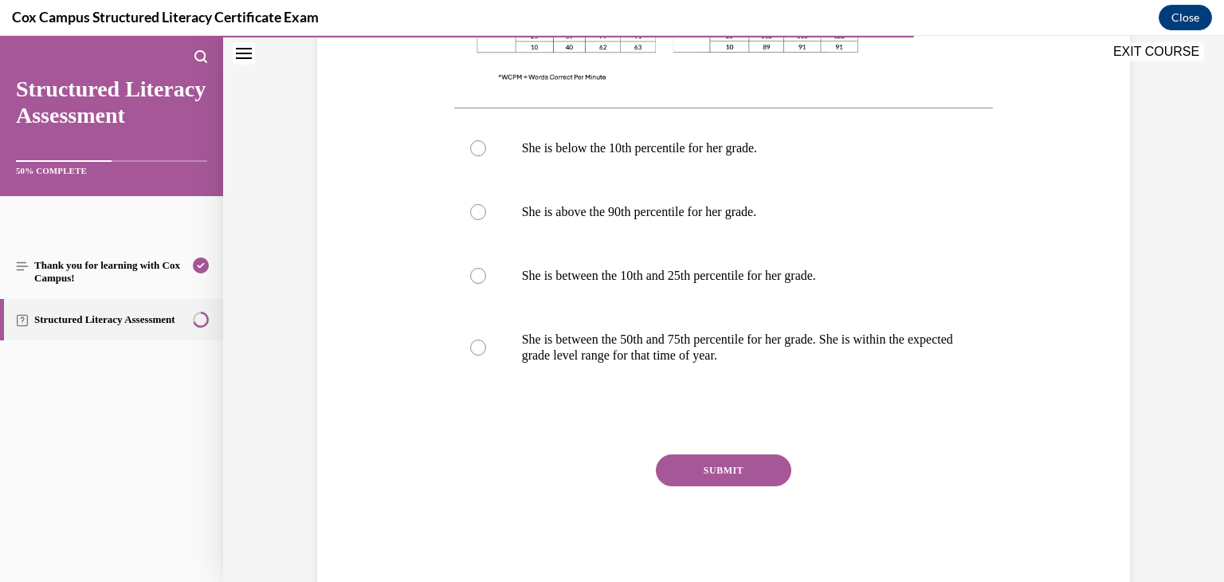
scroll to position [719, 0]
click at [559, 331] on p "She is between the 50th and 75th percentile for her grade. She is within the ex…" at bounding box center [738, 347] width 432 height 32
click at [486, 339] on input "She is between the 50th and 75th percentile for her grade. She is within the ex…" at bounding box center [478, 347] width 16 height 16
radio input "true"
click at [735, 474] on button "SUBMIT" at bounding box center [723, 469] width 135 height 32
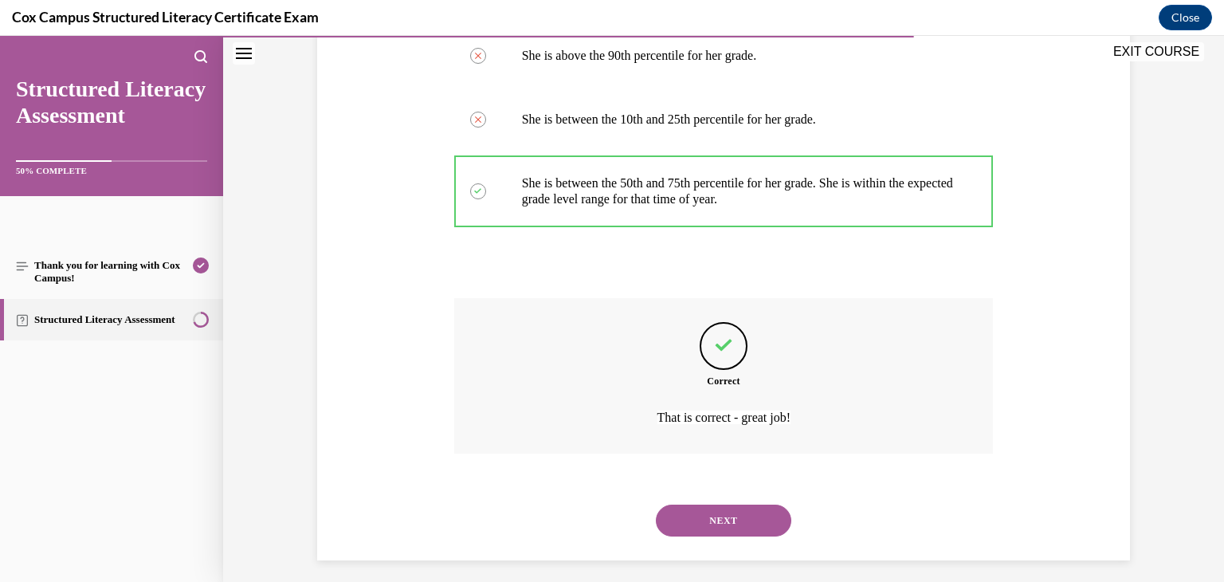
scroll to position [884, 0]
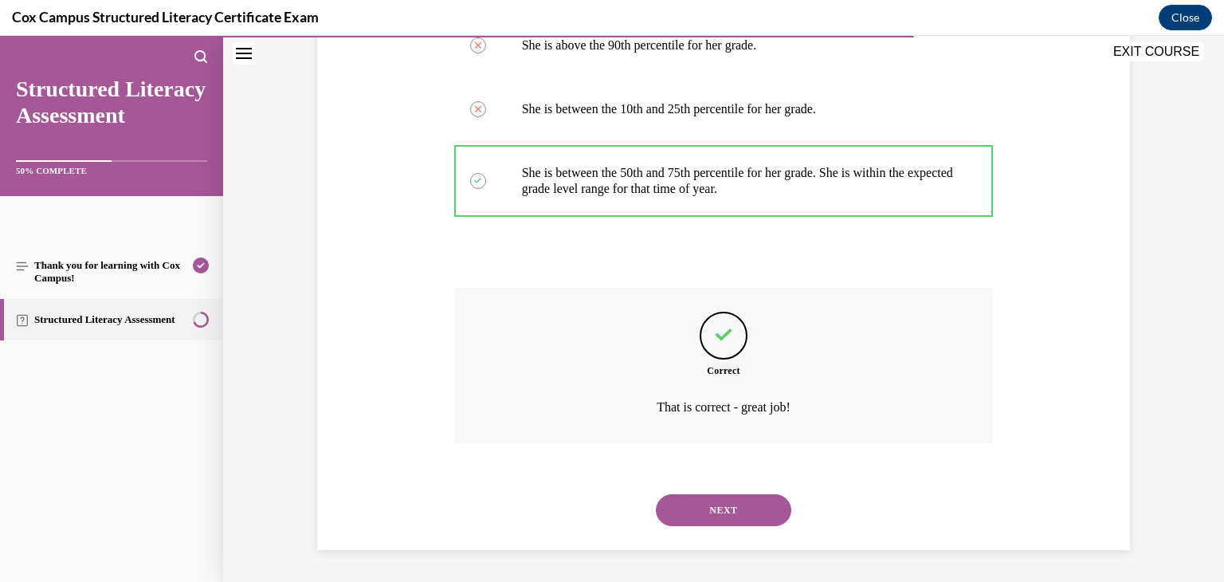
click at [728, 514] on button "NEXT" at bounding box center [723, 510] width 135 height 32
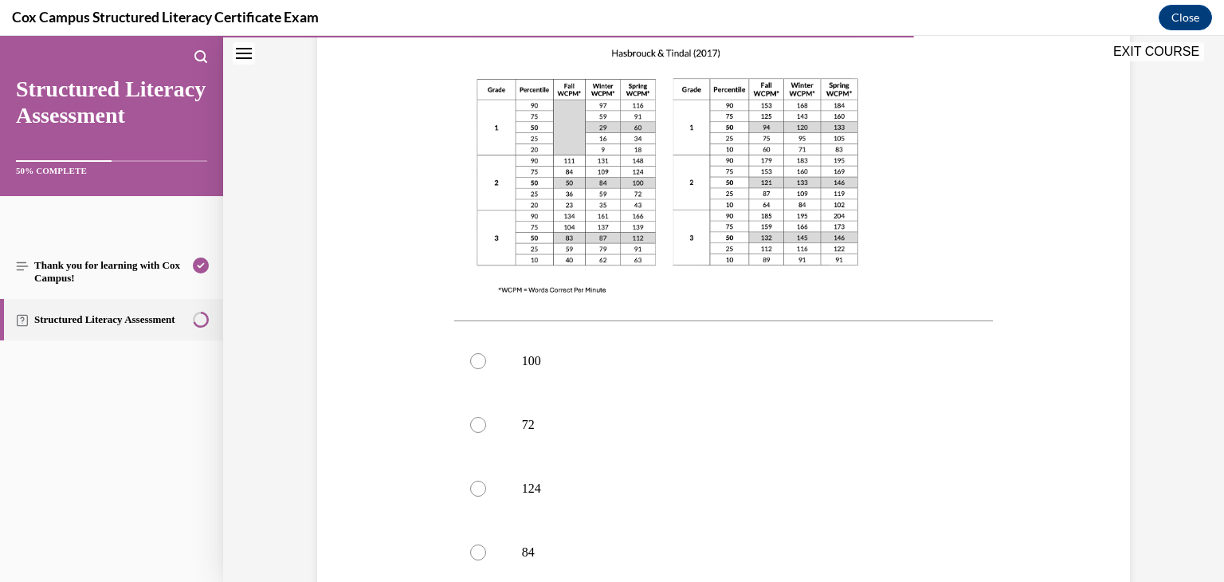
scroll to position [480, 0]
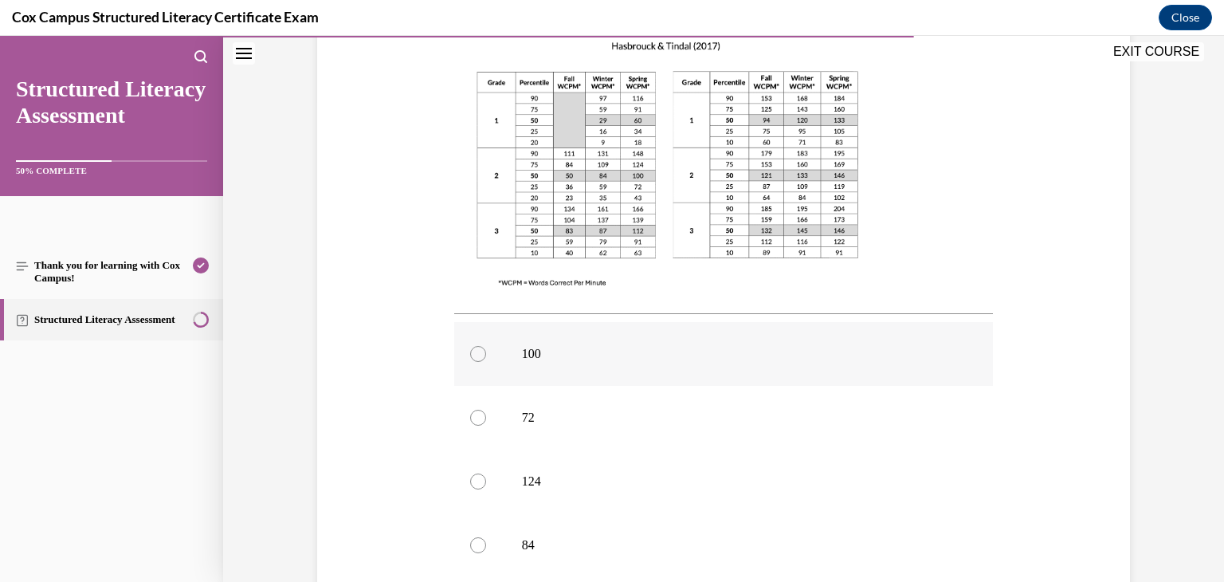
click at [570, 346] on p "100" at bounding box center [738, 354] width 432 height 16
click at [486, 346] on input "100" at bounding box center [478, 354] width 16 height 16
radio input "true"
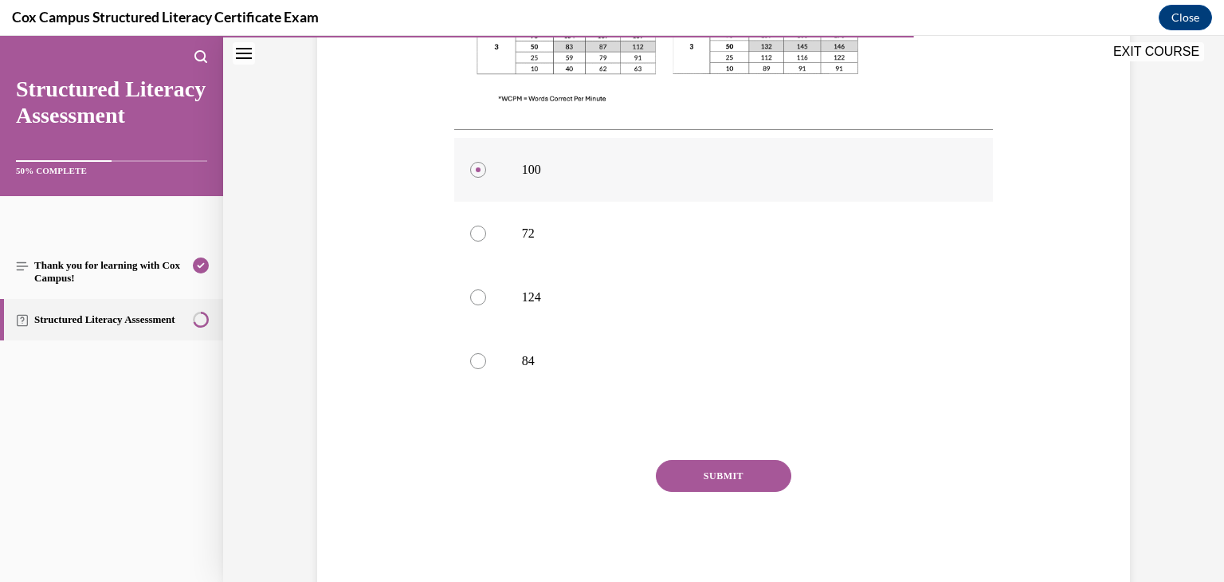
scroll to position [672, 0]
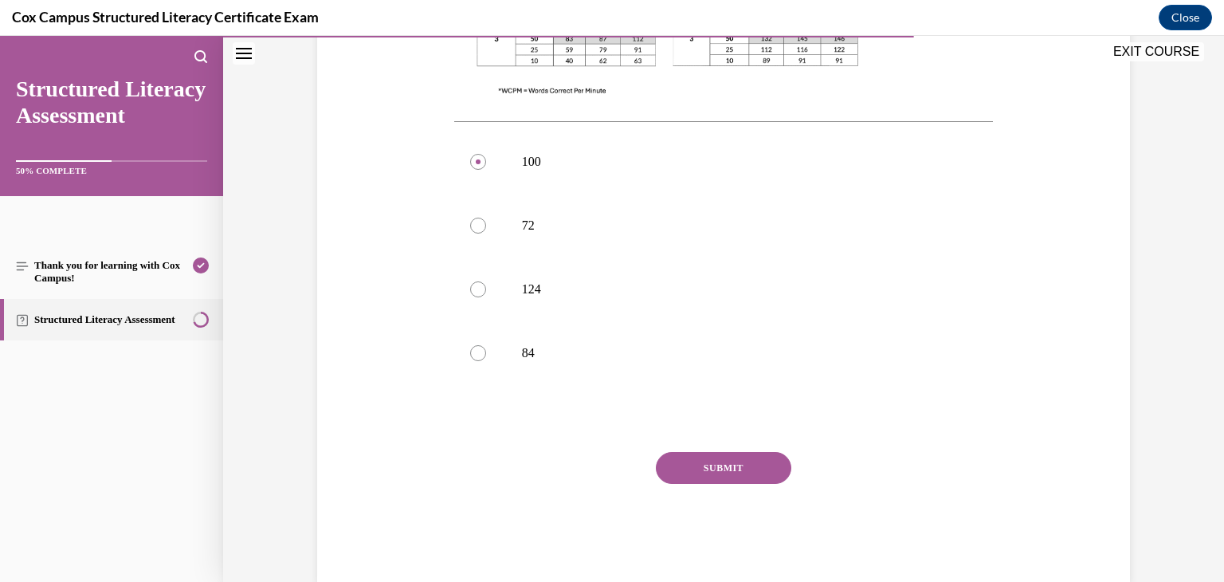
click at [691, 452] on button "SUBMIT" at bounding box center [723, 468] width 135 height 32
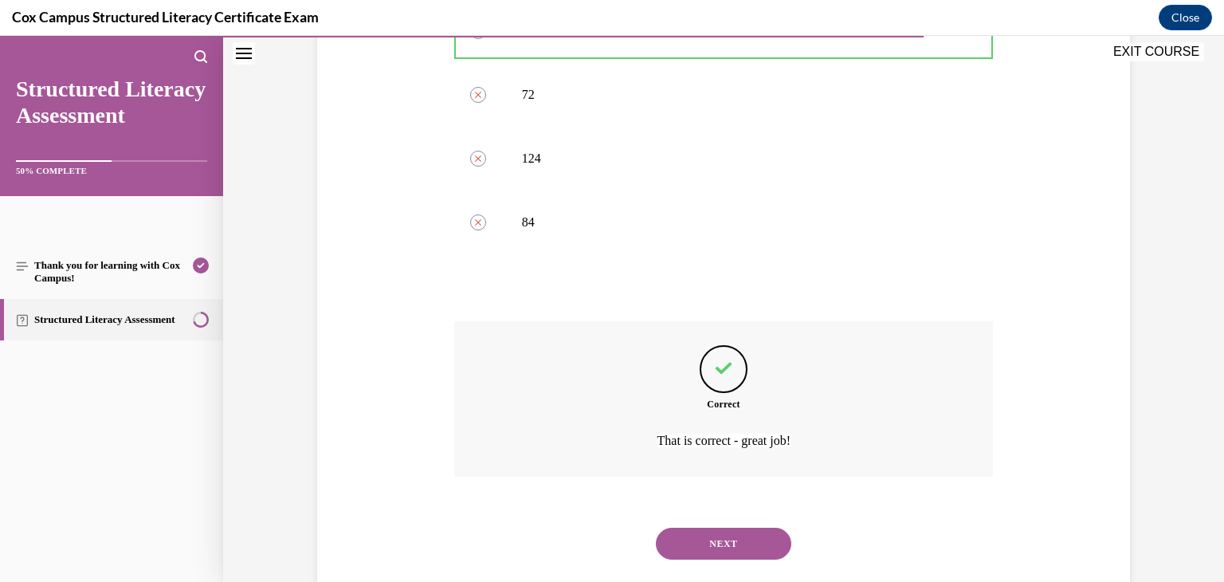
scroll to position [805, 0]
click at [709, 526] on button "NEXT" at bounding box center [723, 542] width 135 height 32
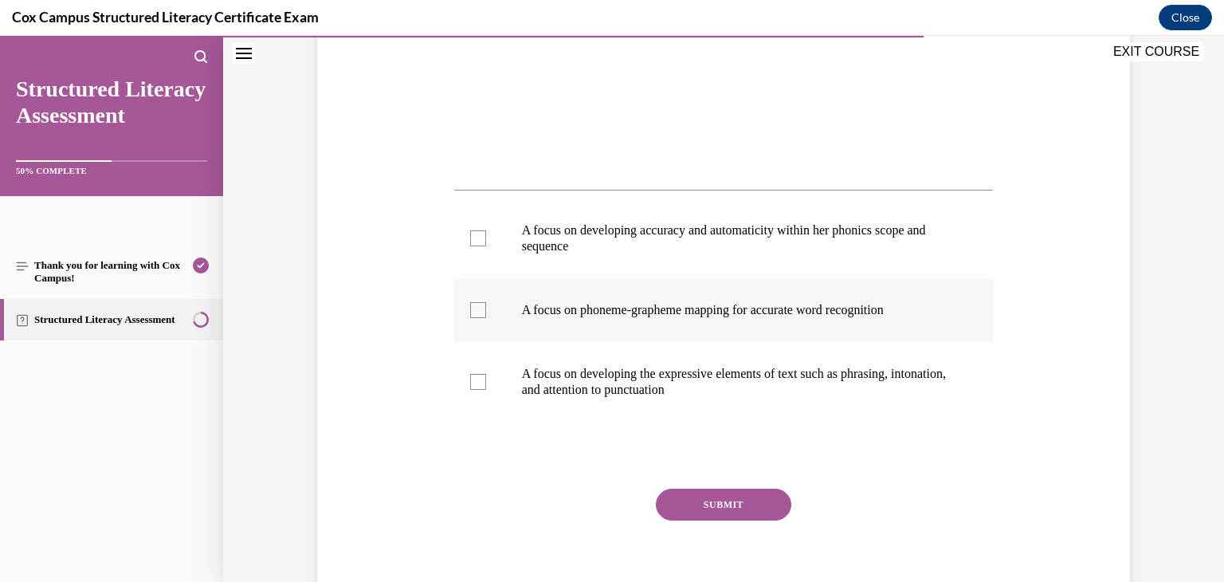
scroll to position [574, 0]
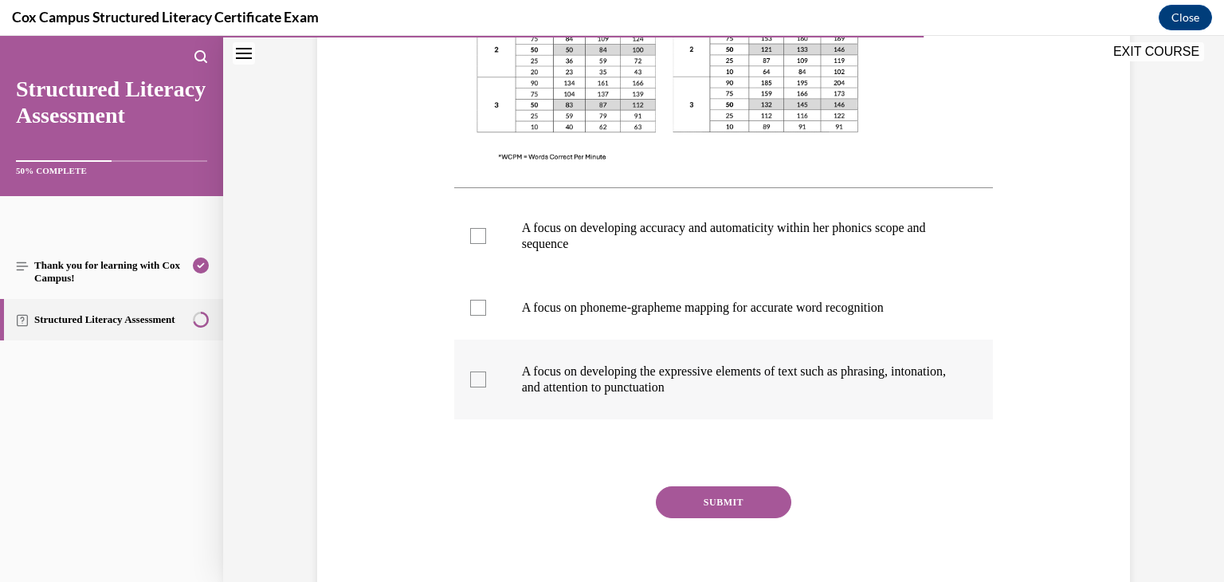
click at [476, 382] on div at bounding box center [478, 379] width 16 height 16
click at [476, 382] on input "A focus on developing the expressive elements of text such as phrasing, intonat…" at bounding box center [478, 379] width 16 height 16
checkbox input "true"
click at [490, 245] on label "A focus on developing accuracy and automaticity within her phonics scope and se…" at bounding box center [723, 236] width 539 height 80
click at [486, 244] on input "A focus on developing accuracy and automaticity within her phonics scope and se…" at bounding box center [478, 236] width 16 height 16
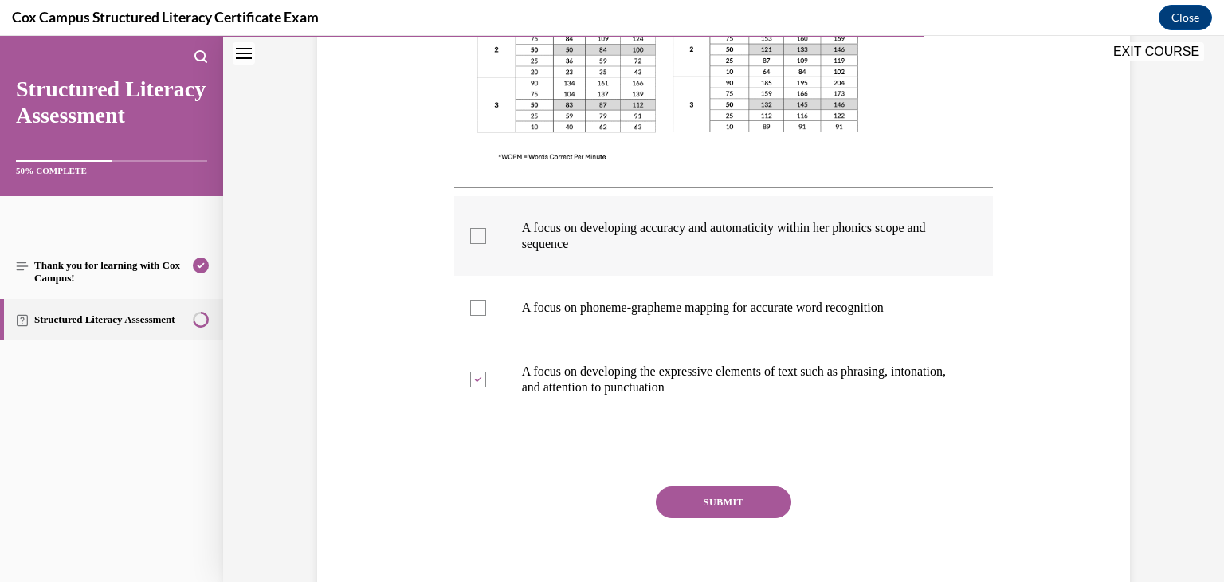
checkbox input "true"
click at [750, 511] on button "SUBMIT" at bounding box center [723, 502] width 135 height 32
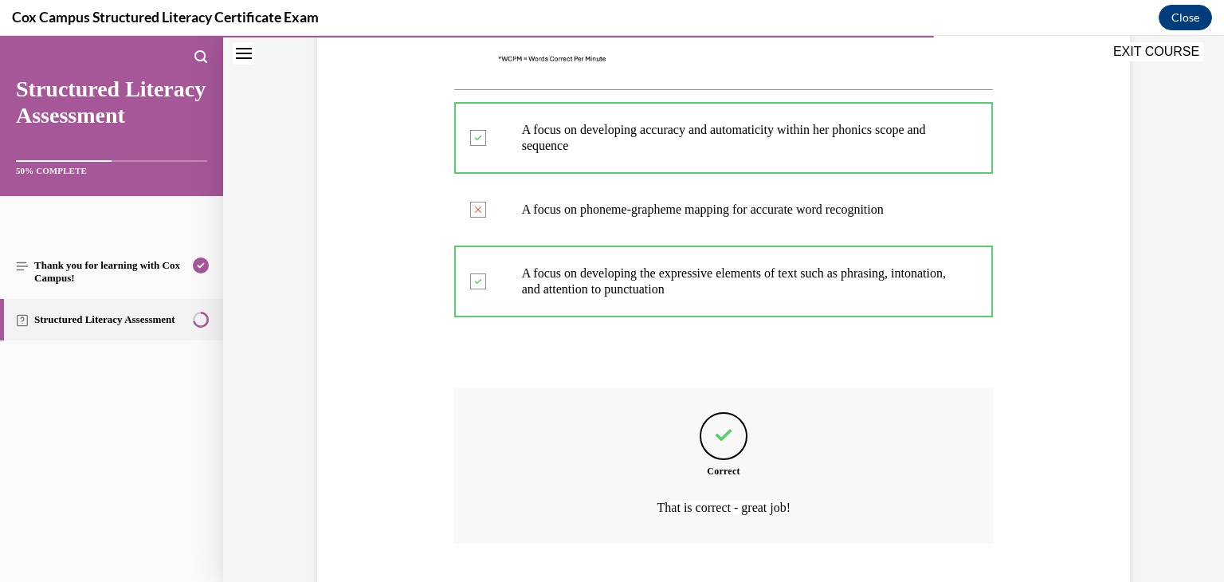
scroll to position [773, 0]
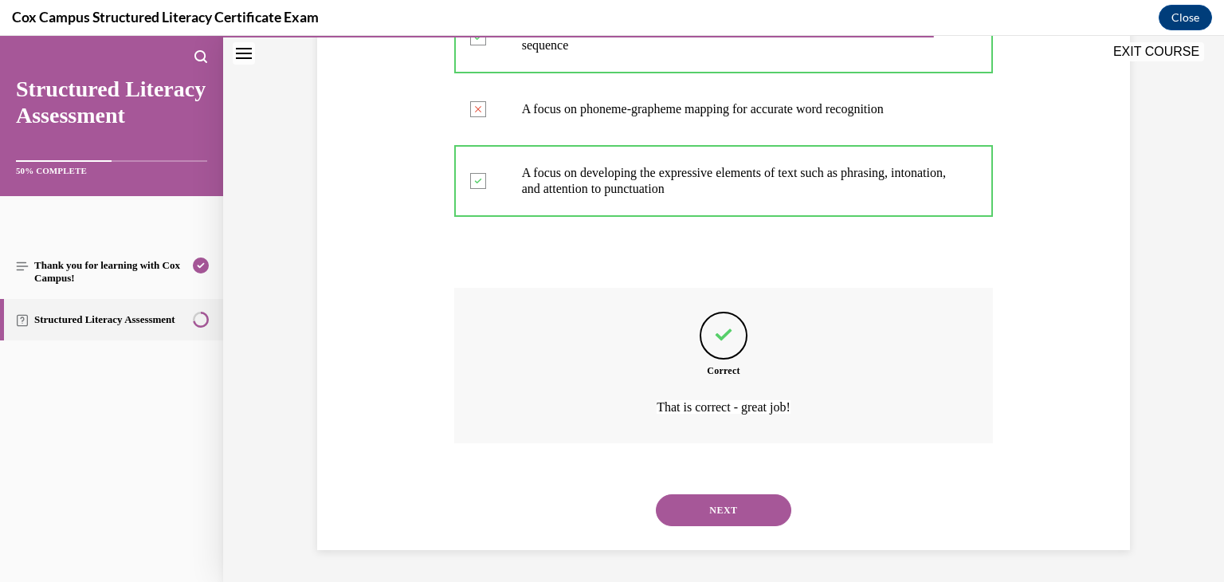
click at [747, 512] on button "NEXT" at bounding box center [723, 510] width 135 height 32
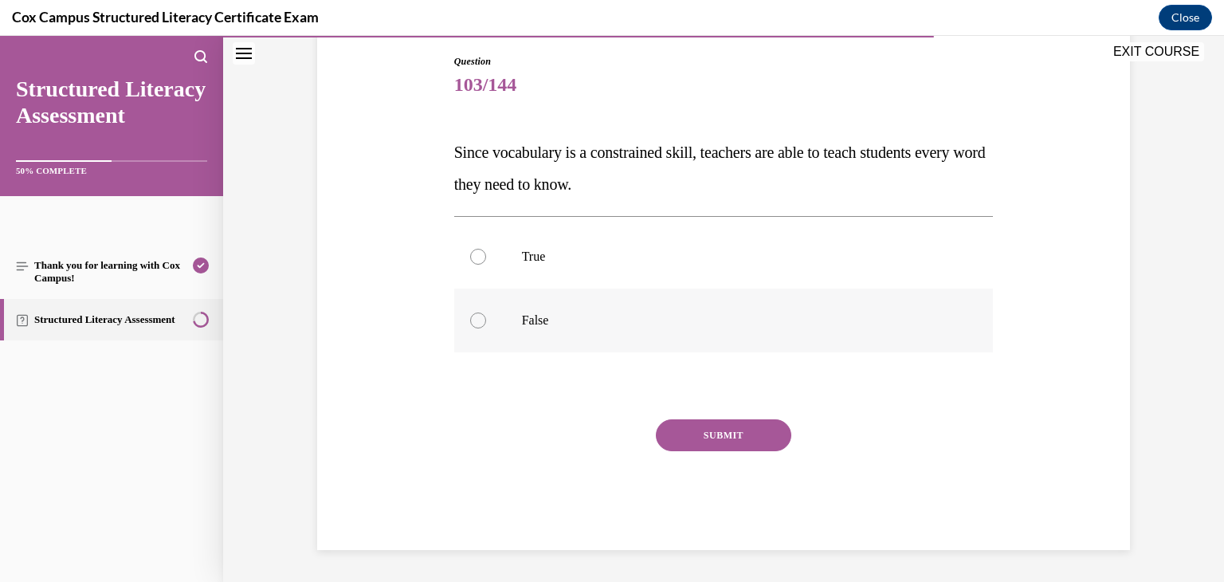
click at [782, 322] on p "False" at bounding box center [738, 320] width 432 height 16
click at [486, 322] on input "False" at bounding box center [478, 320] width 16 height 16
radio input "true"
click at [750, 437] on button "SUBMIT" at bounding box center [723, 435] width 135 height 32
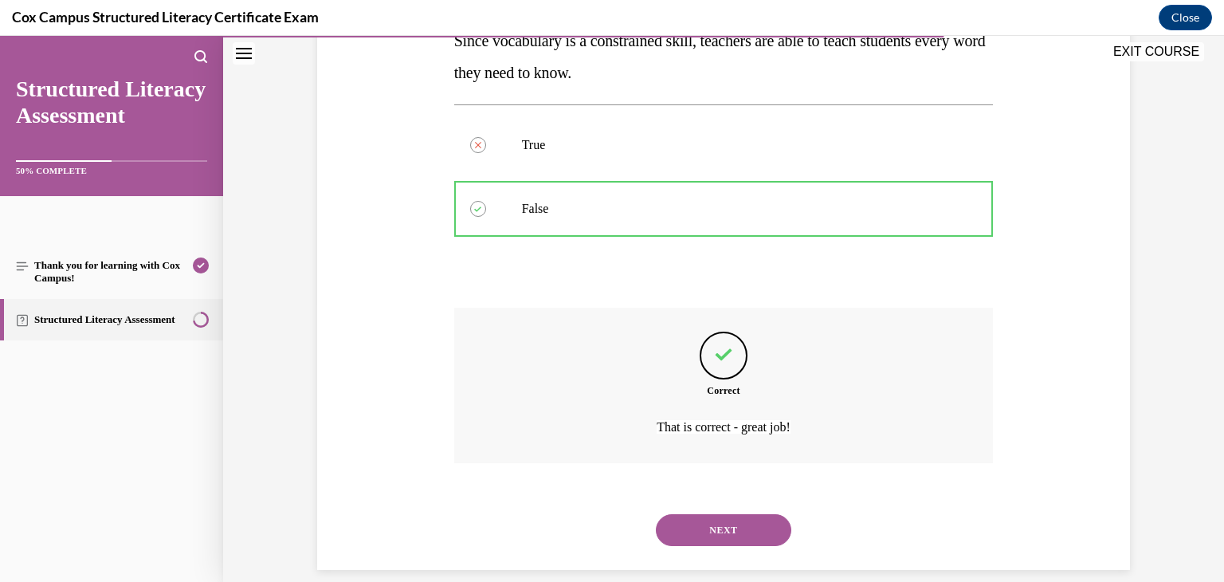
scroll to position [299, 0]
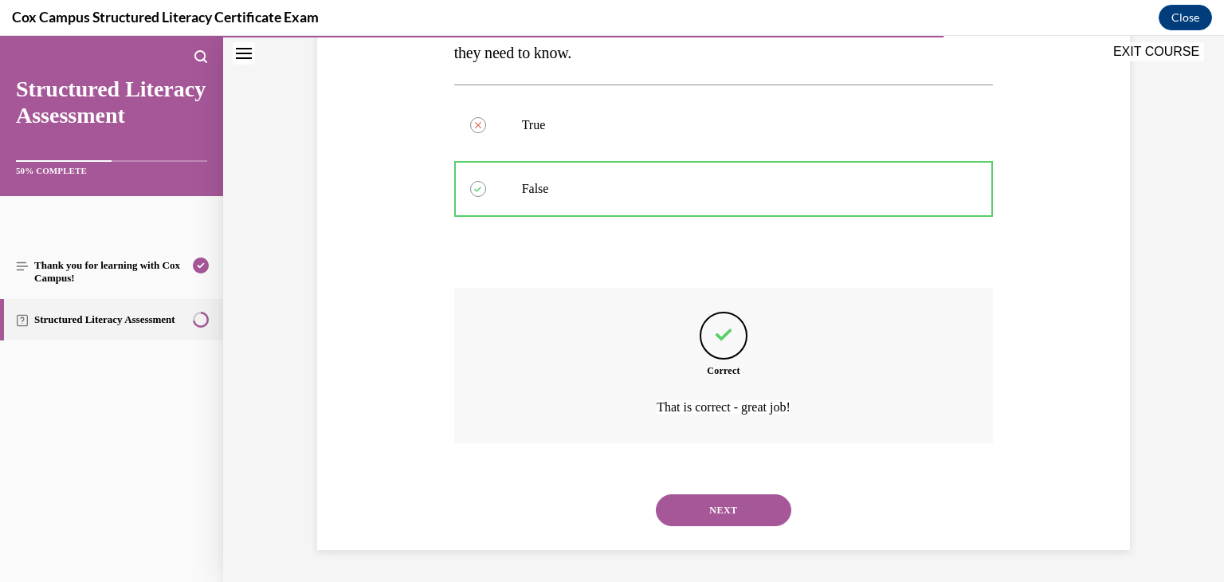
click at [727, 521] on button "NEXT" at bounding box center [723, 510] width 135 height 32
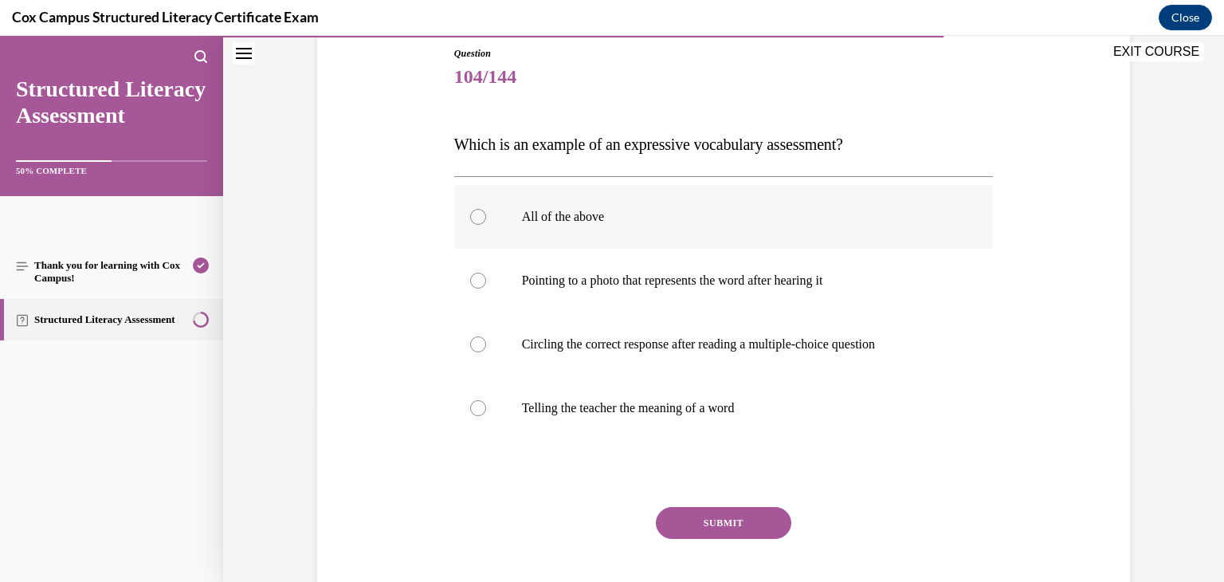
scroll to position [176, 0]
click at [610, 235] on label "All of the above" at bounding box center [723, 216] width 539 height 64
click at [486, 224] on input "All of the above" at bounding box center [478, 216] width 16 height 16
radio input "true"
click at [714, 515] on button "SUBMIT" at bounding box center [723, 522] width 135 height 32
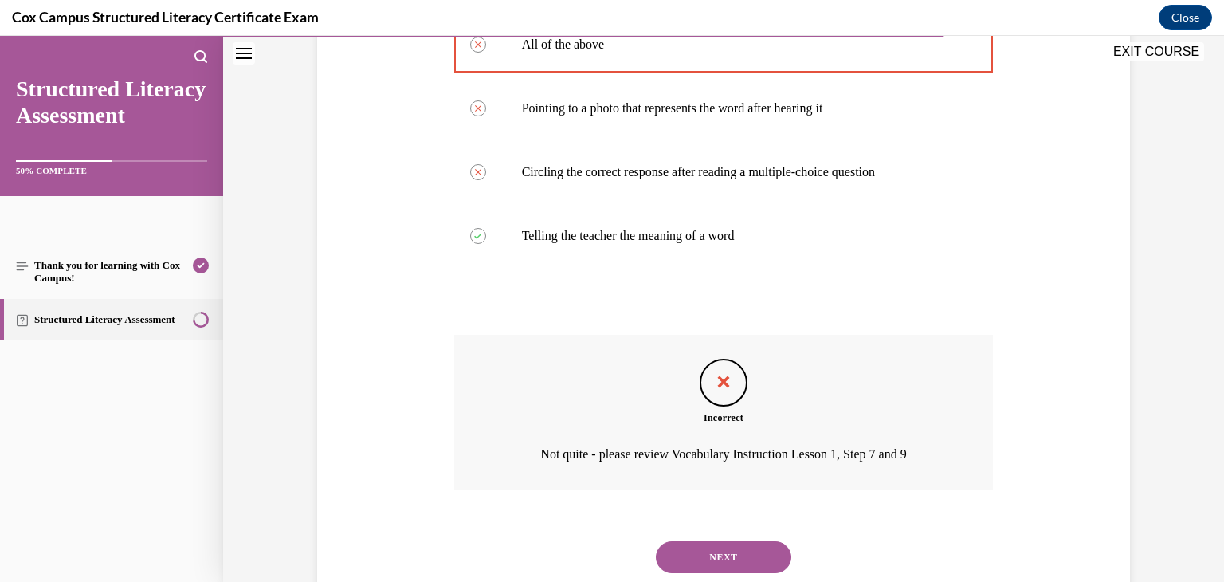
scroll to position [394, 0]
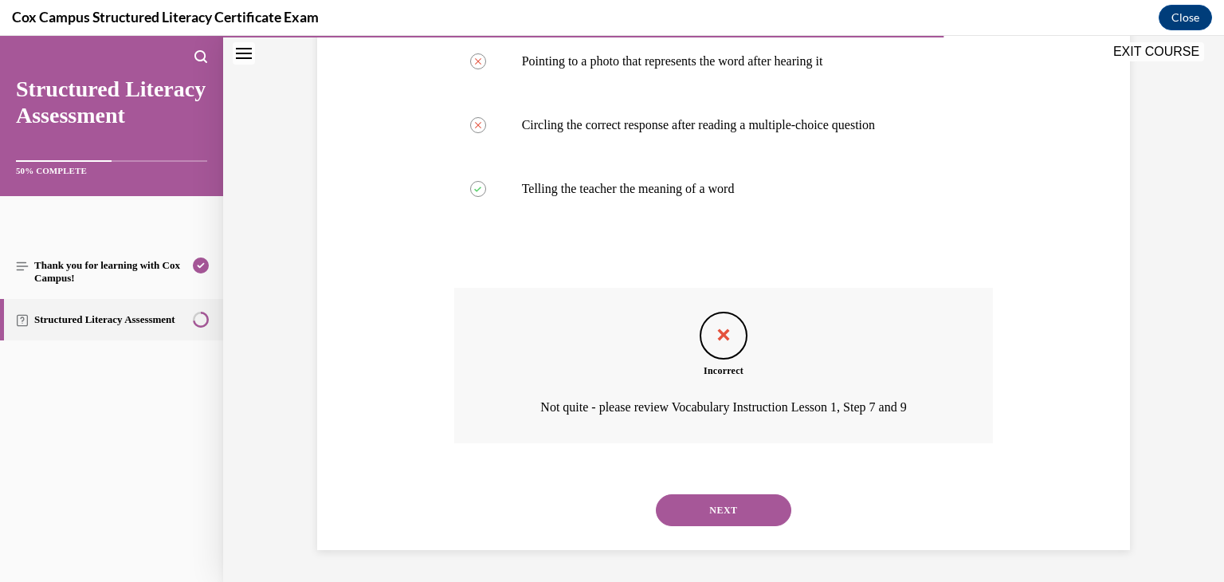
click at [720, 514] on button "NEXT" at bounding box center [723, 510] width 135 height 32
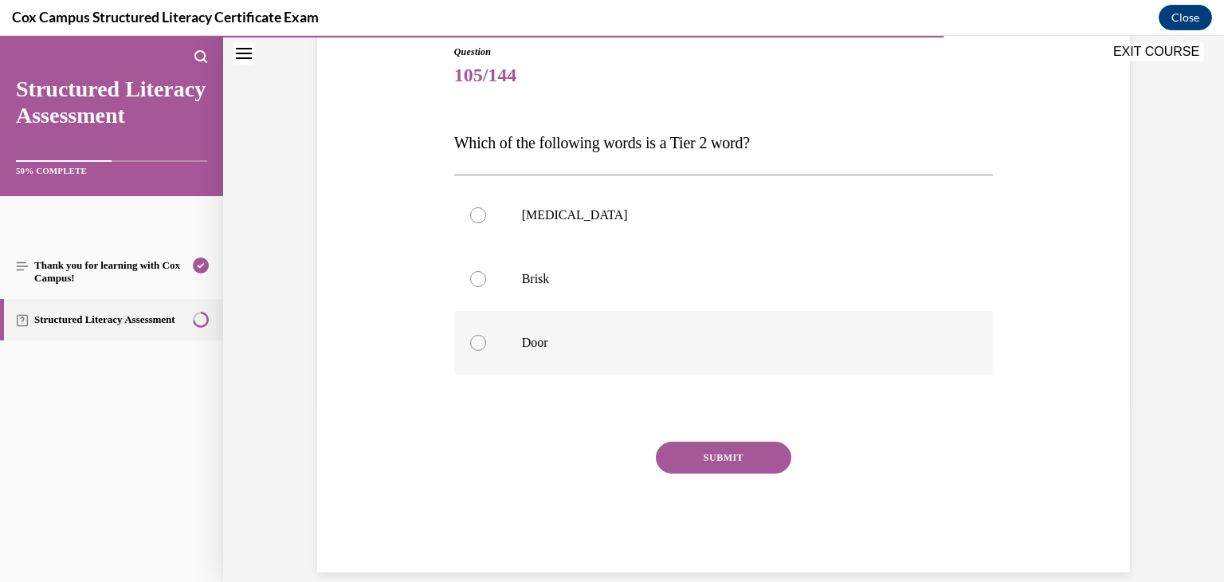
scroll to position [199, 0]
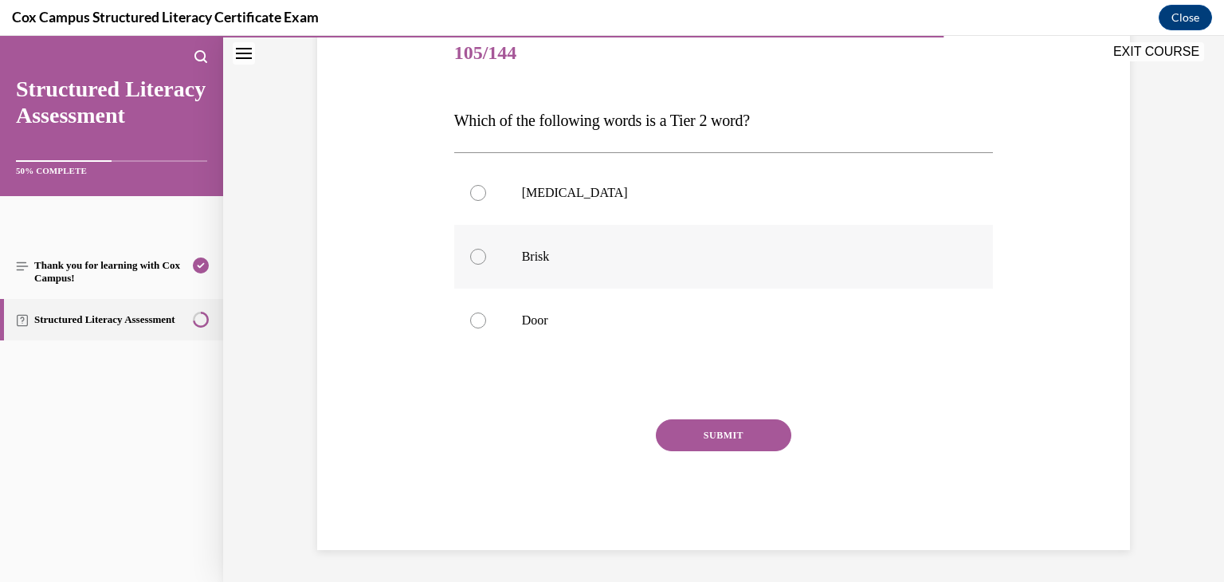
click at [727, 268] on label "Brisk" at bounding box center [723, 257] width 539 height 64
click at [486, 265] on input "Brisk" at bounding box center [478, 257] width 16 height 16
radio input "true"
click at [745, 434] on button "SUBMIT" at bounding box center [723, 435] width 135 height 32
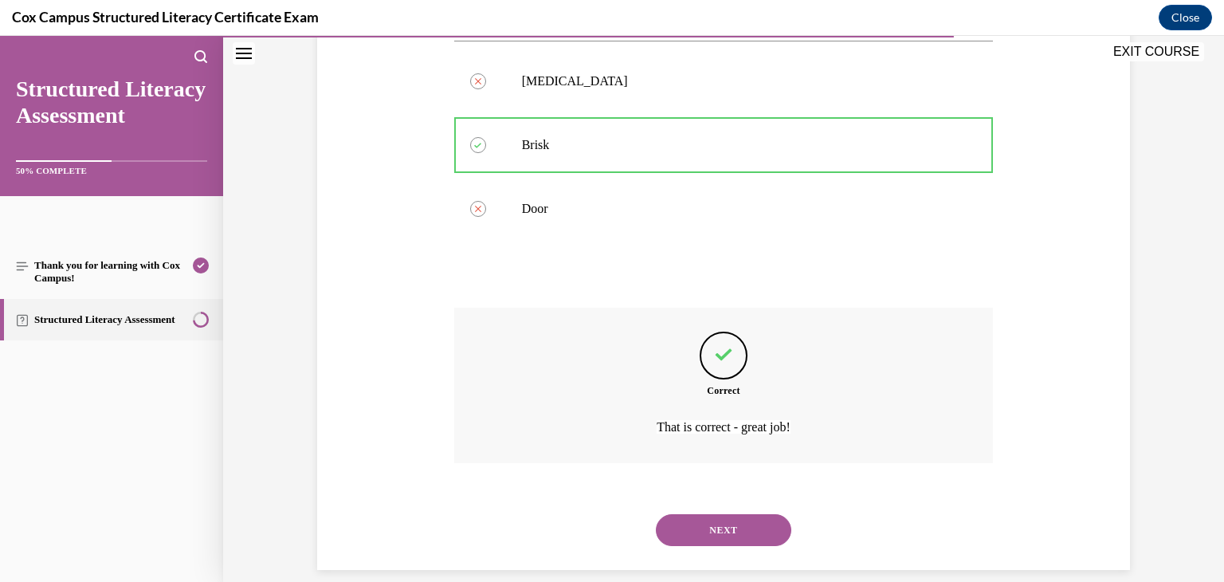
scroll to position [331, 0]
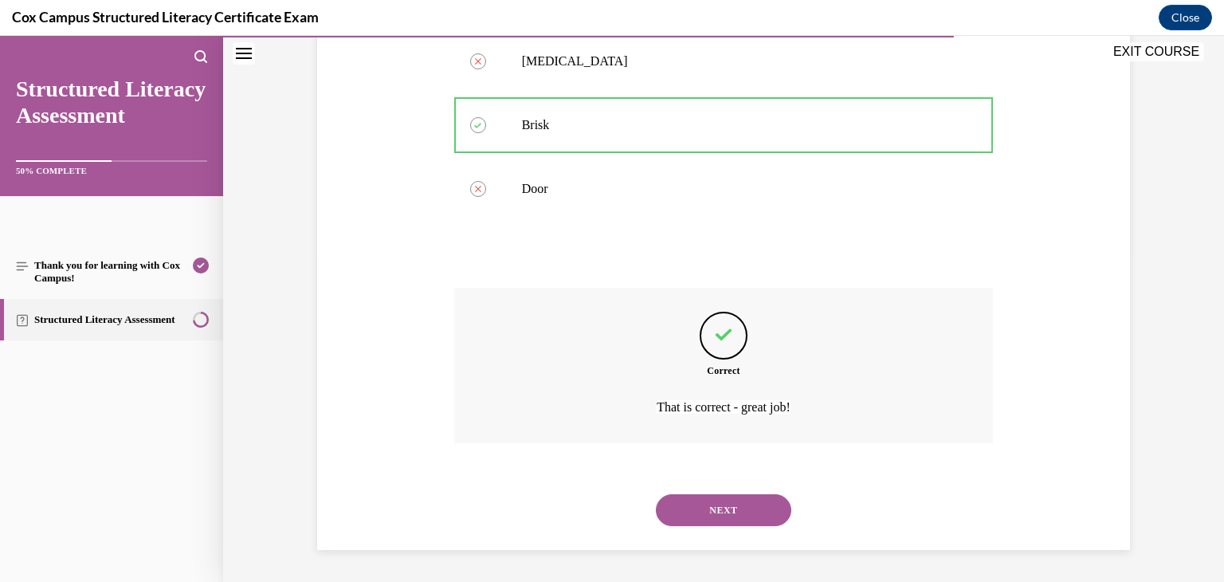
click at [745, 504] on button "NEXT" at bounding box center [723, 510] width 135 height 32
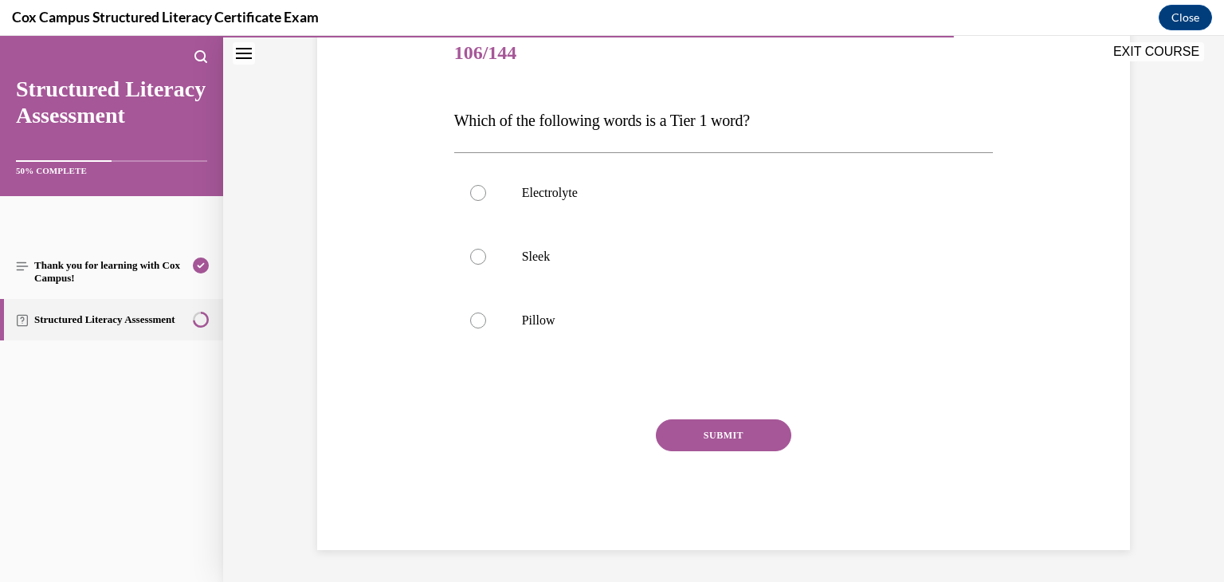
scroll to position [177, 0]
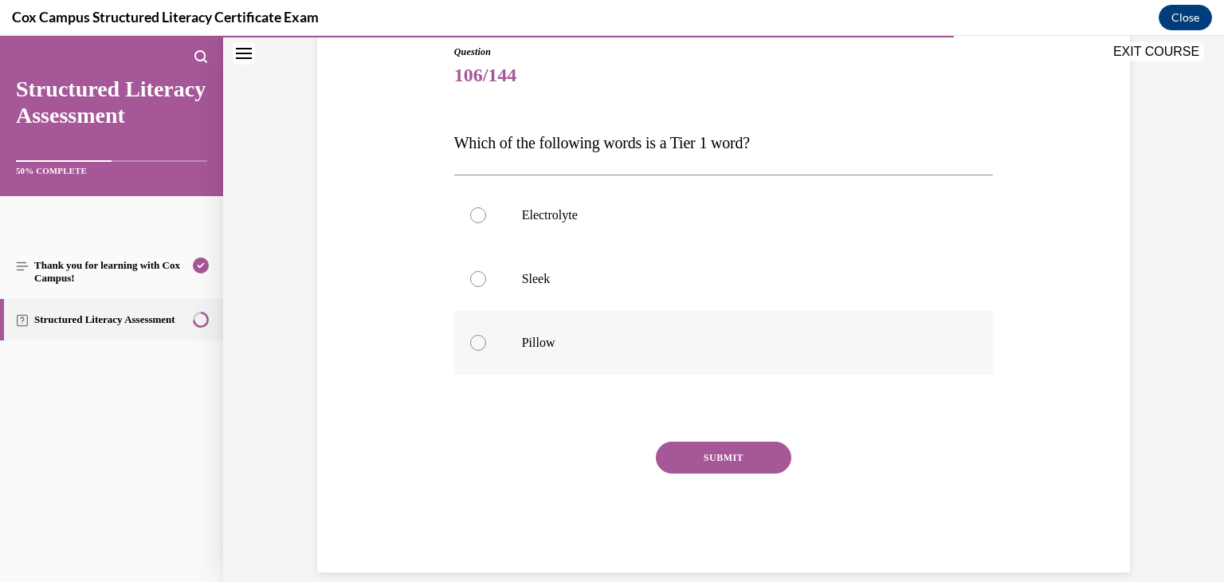
click at [770, 338] on p "Pillow" at bounding box center [738, 343] width 432 height 16
click at [486, 338] on input "Pillow" at bounding box center [478, 343] width 16 height 16
radio input "true"
click at [747, 443] on button "SUBMIT" at bounding box center [723, 457] width 135 height 32
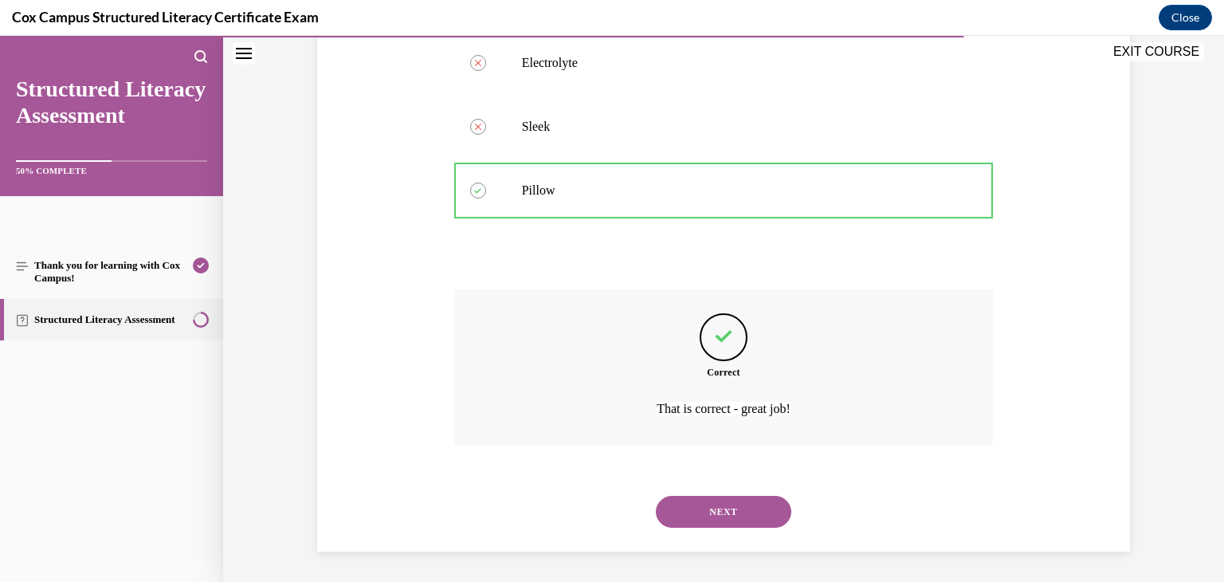
scroll to position [331, 0]
click at [739, 496] on button "NEXT" at bounding box center [723, 510] width 135 height 32
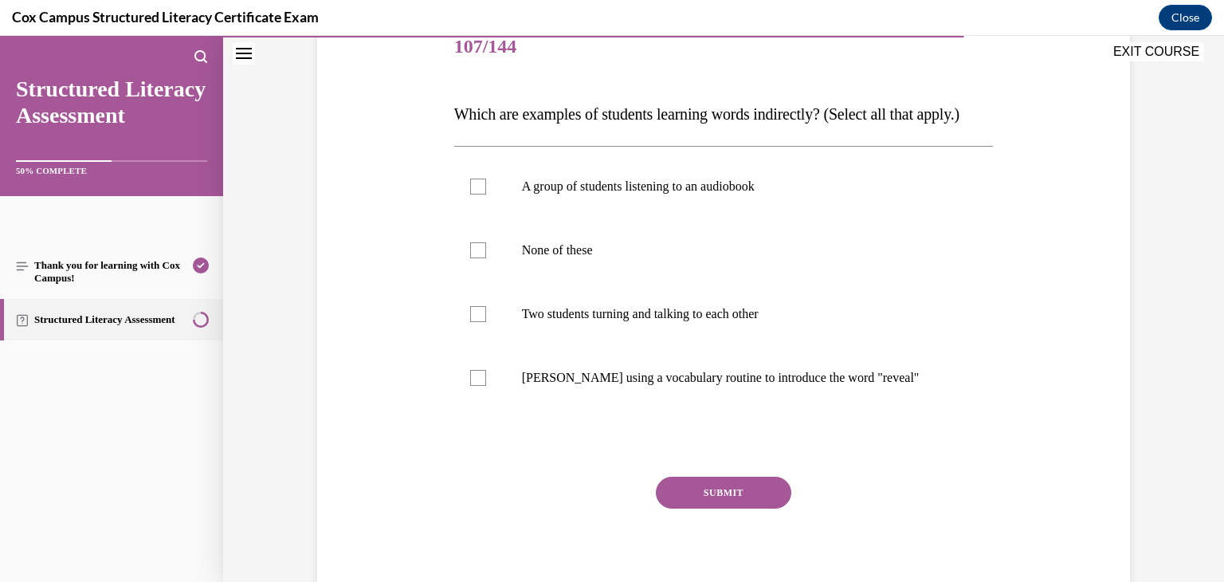
scroll to position [206, 0]
click at [755, 194] on p "A group of students listening to an audiobook" at bounding box center [738, 186] width 432 height 16
click at [486, 194] on input "A group of students listening to an audiobook" at bounding box center [478, 186] width 16 height 16
checkbox input "true"
click at [621, 331] on label "Two students turning and talking to each other" at bounding box center [723, 313] width 539 height 64
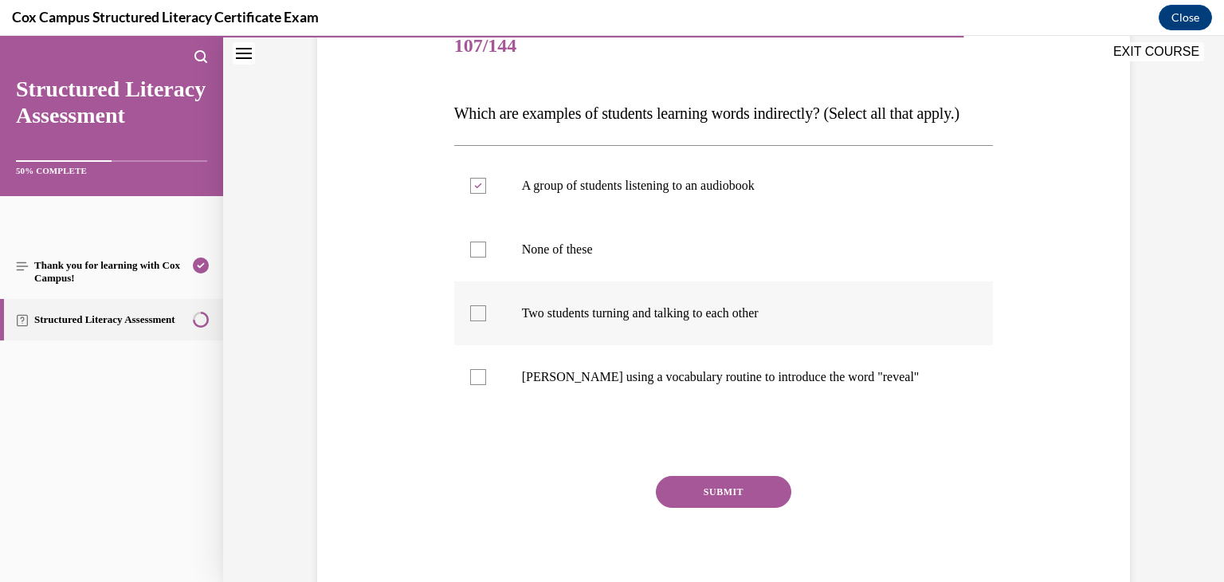
click at [486, 321] on input "Two students turning and talking to each other" at bounding box center [478, 313] width 16 height 16
checkbox input "true"
click at [703, 508] on button "SUBMIT" at bounding box center [723, 492] width 135 height 32
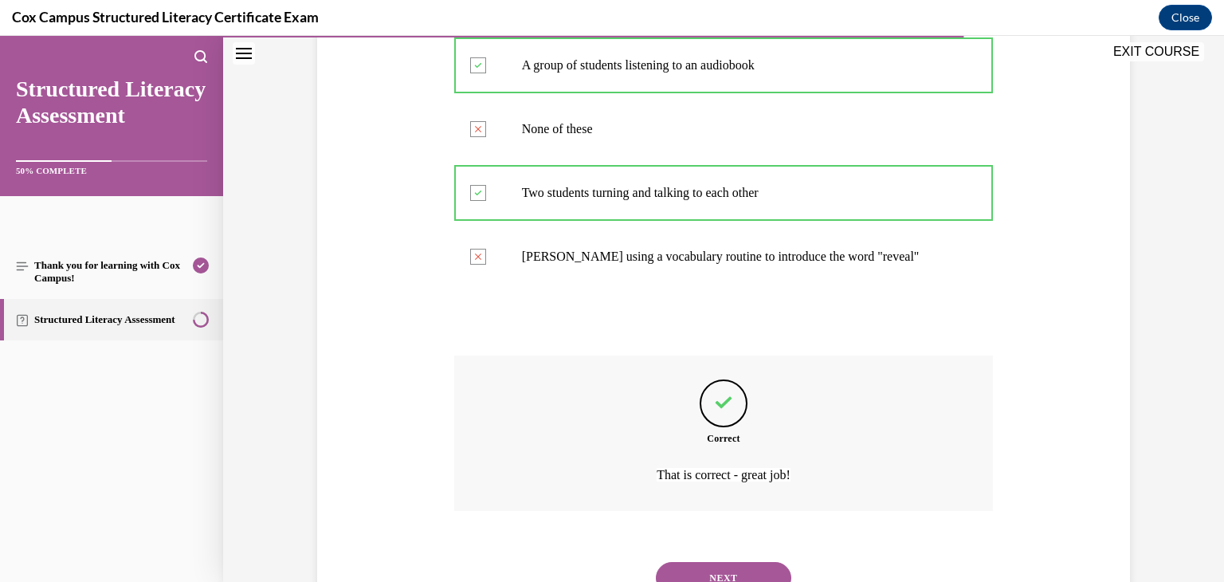
scroll to position [426, 0]
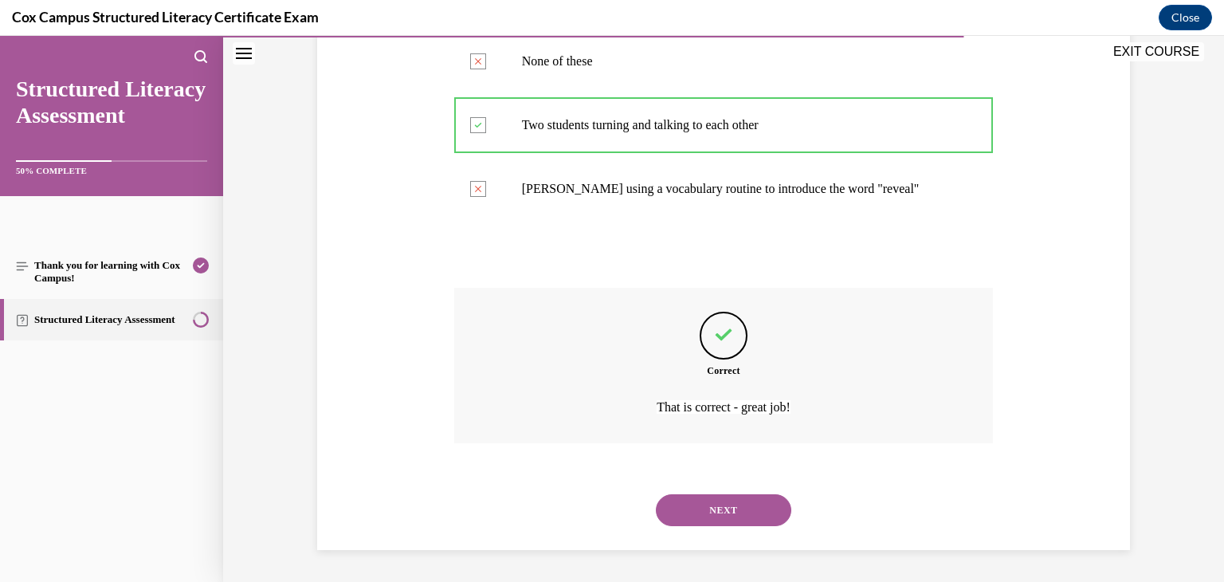
click at [719, 508] on button "NEXT" at bounding box center [723, 510] width 135 height 32
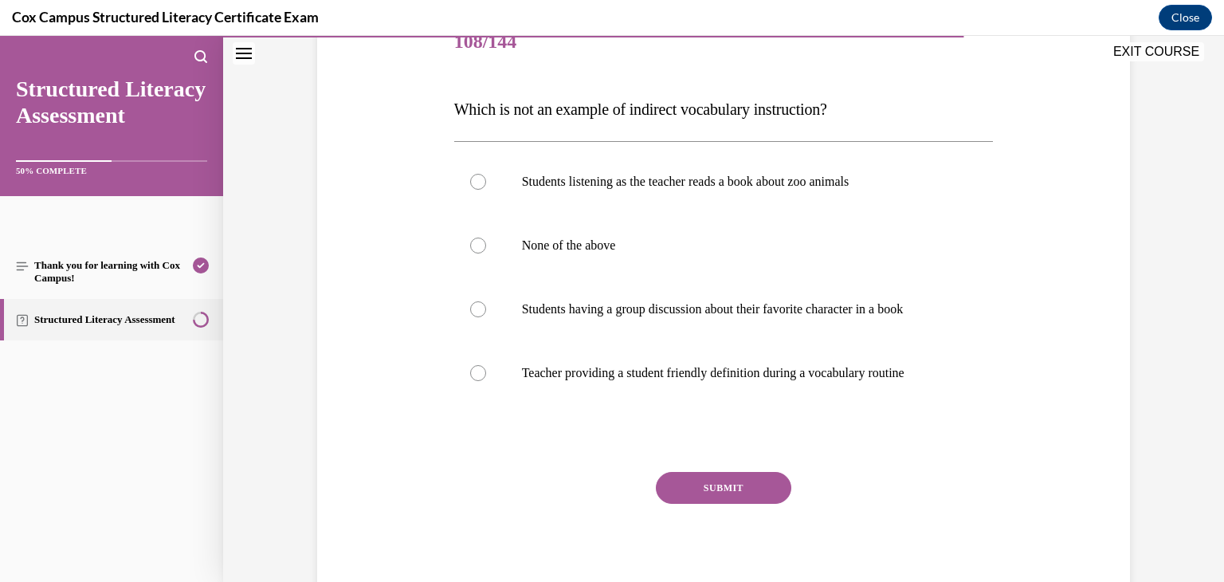
scroll to position [207, 0]
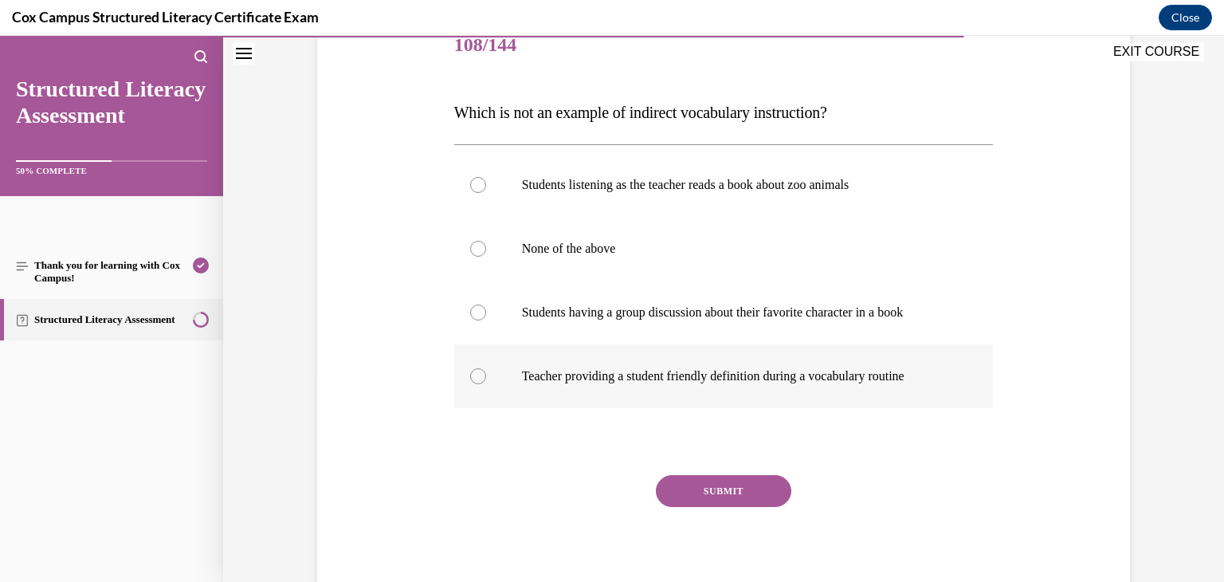
click at [746, 373] on p "Teacher providing a student friendly definition during a vocabulary routine" at bounding box center [738, 376] width 432 height 16
click at [486, 373] on input "Teacher providing a student friendly definition during a vocabulary routine" at bounding box center [478, 376] width 16 height 16
radio input "true"
click at [742, 484] on button "SUBMIT" at bounding box center [723, 491] width 135 height 32
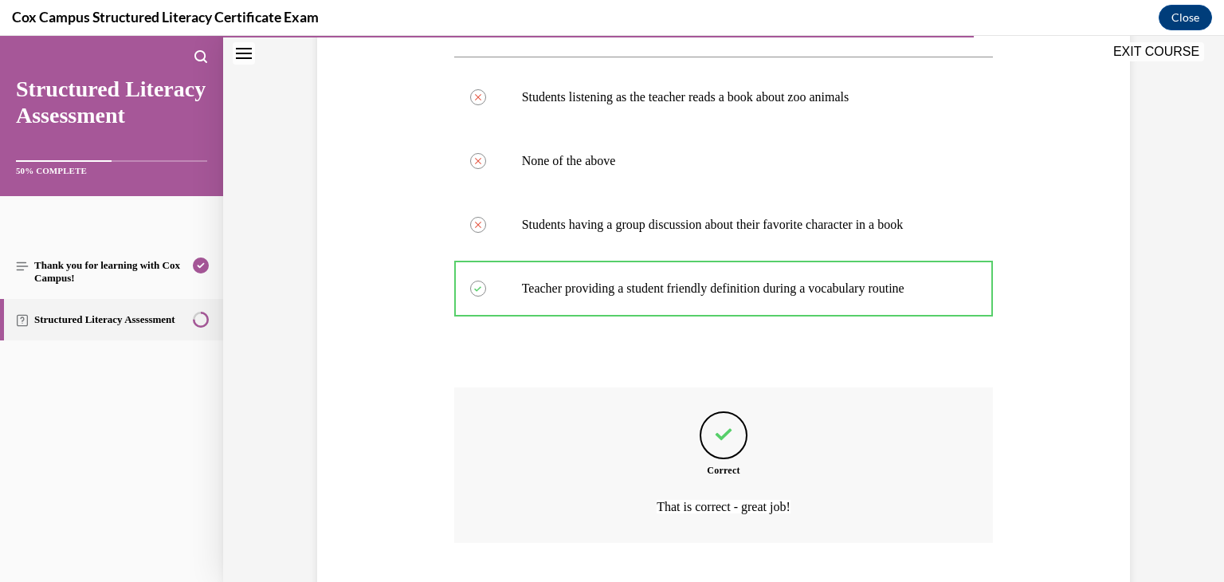
scroll to position [394, 0]
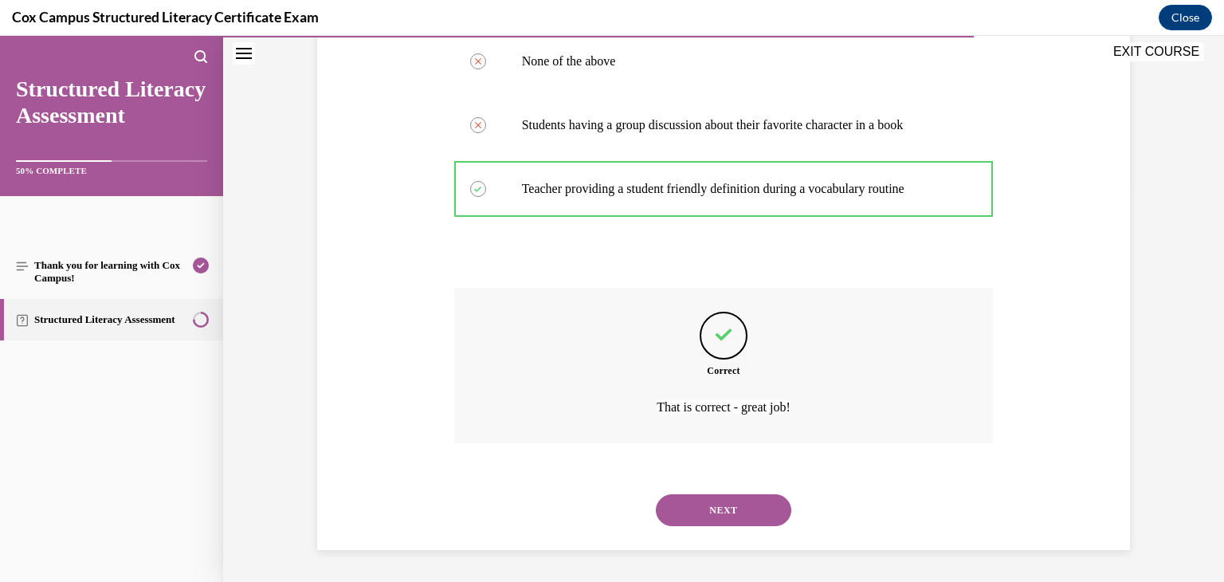
click at [767, 509] on button "NEXT" at bounding box center [723, 510] width 135 height 32
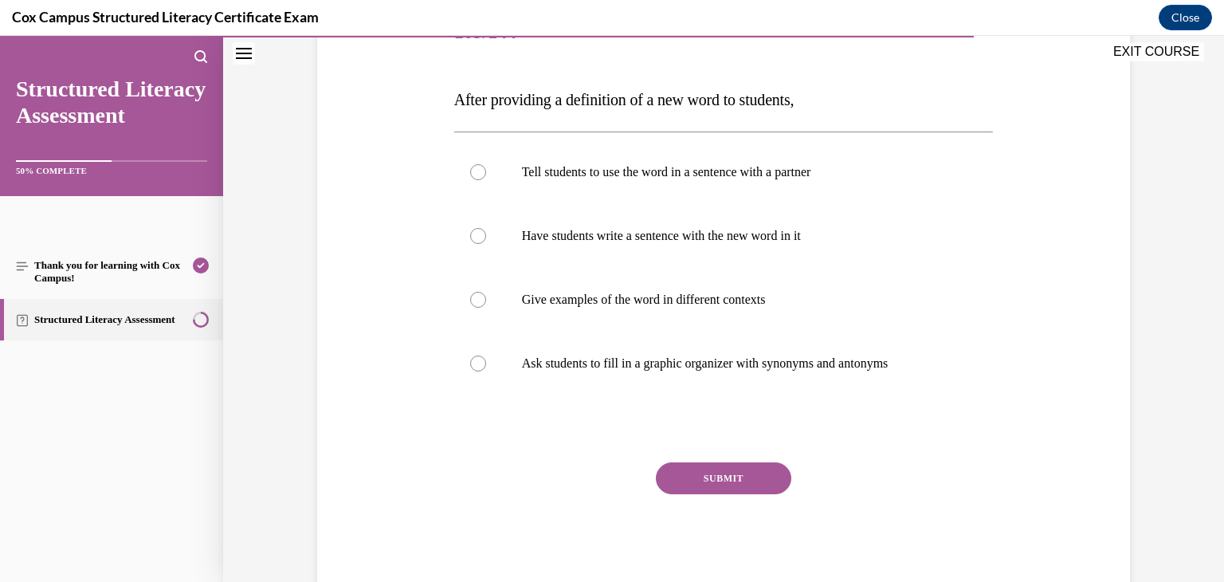
scroll to position [222, 0]
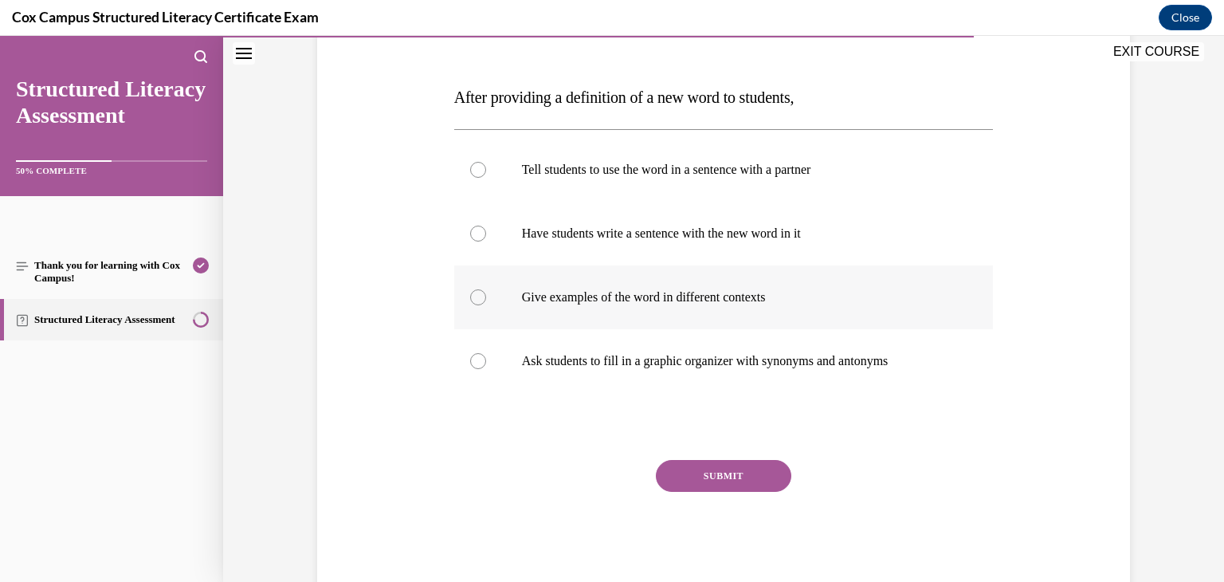
click at [808, 304] on p "Give examples of the word in different contexts" at bounding box center [738, 297] width 432 height 16
click at [486, 304] on input "Give examples of the word in different contexts" at bounding box center [478, 297] width 16 height 16
radio input "true"
click at [763, 488] on button "SUBMIT" at bounding box center [723, 476] width 135 height 32
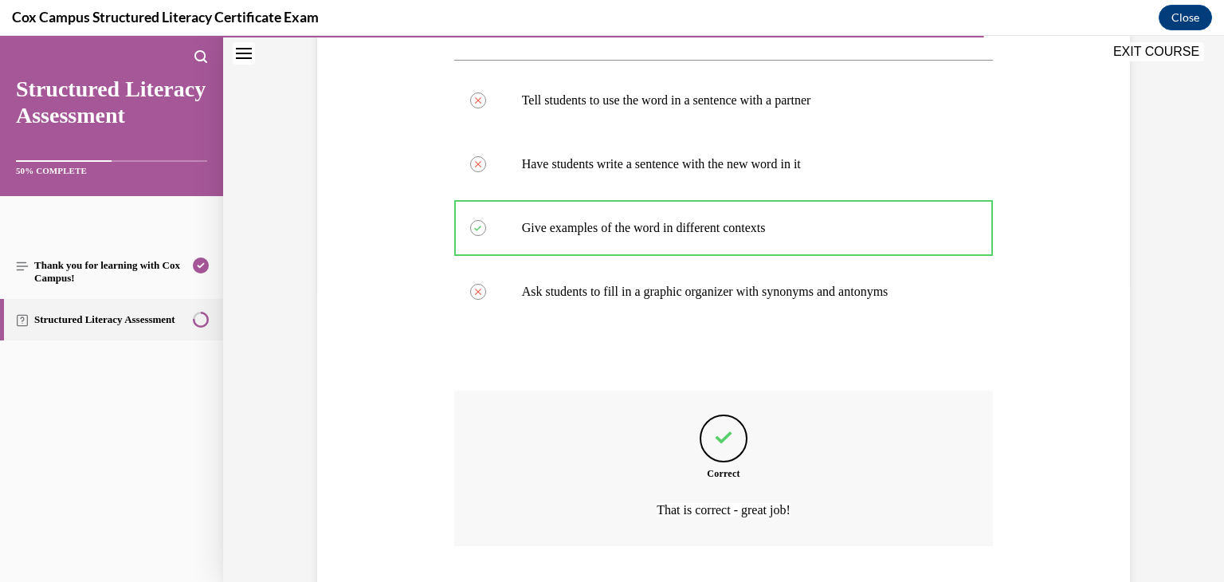
scroll to position [394, 0]
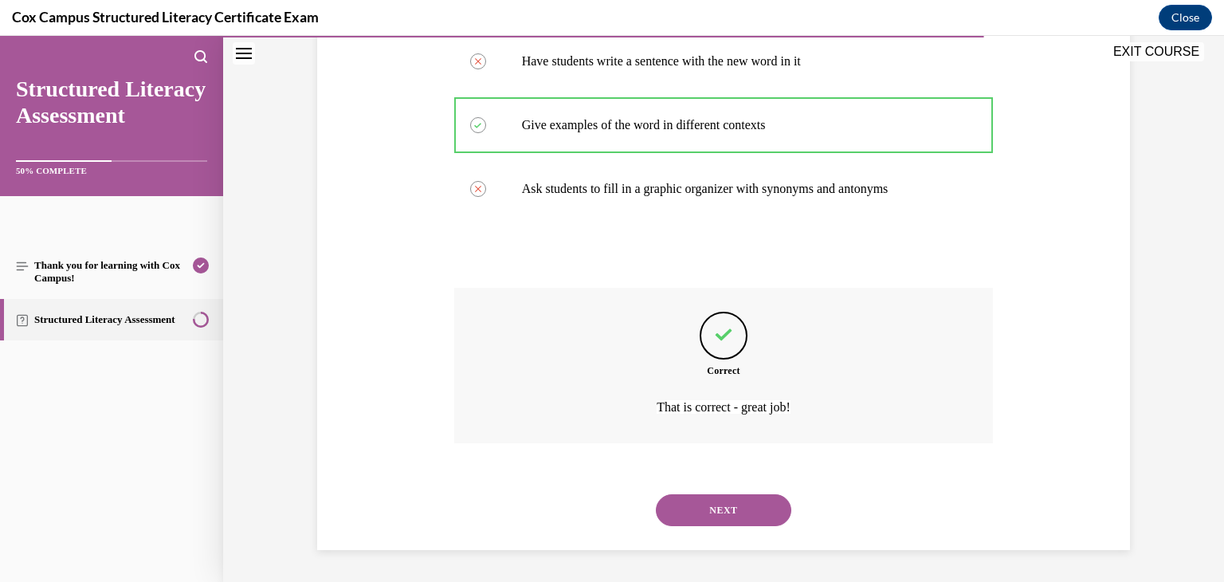
click at [759, 512] on button "NEXT" at bounding box center [723, 510] width 135 height 32
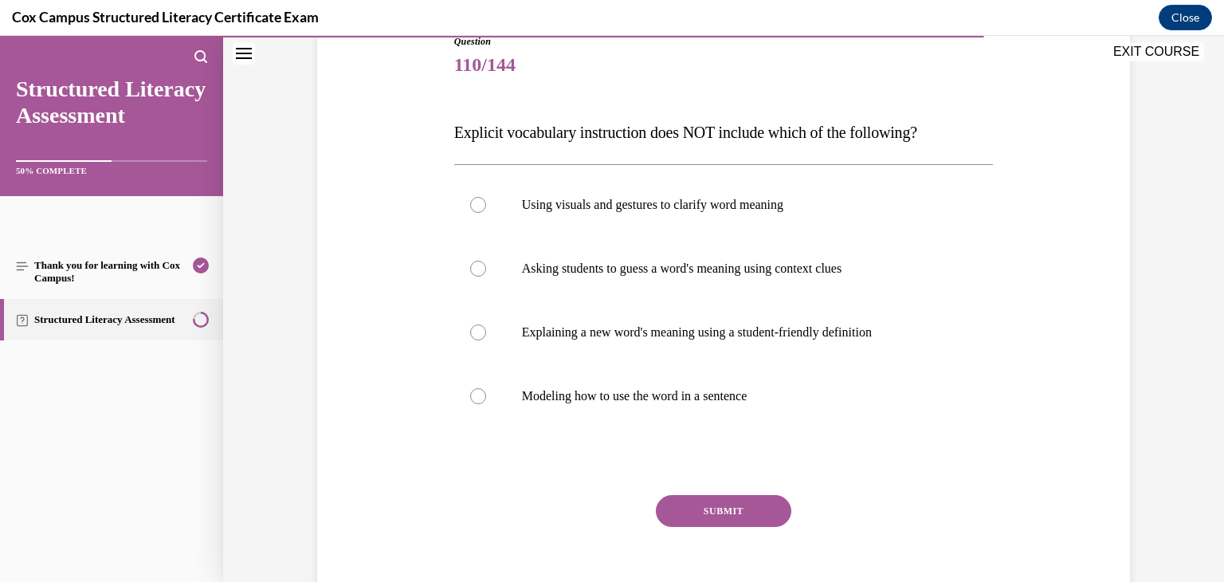
scroll to position [190, 0]
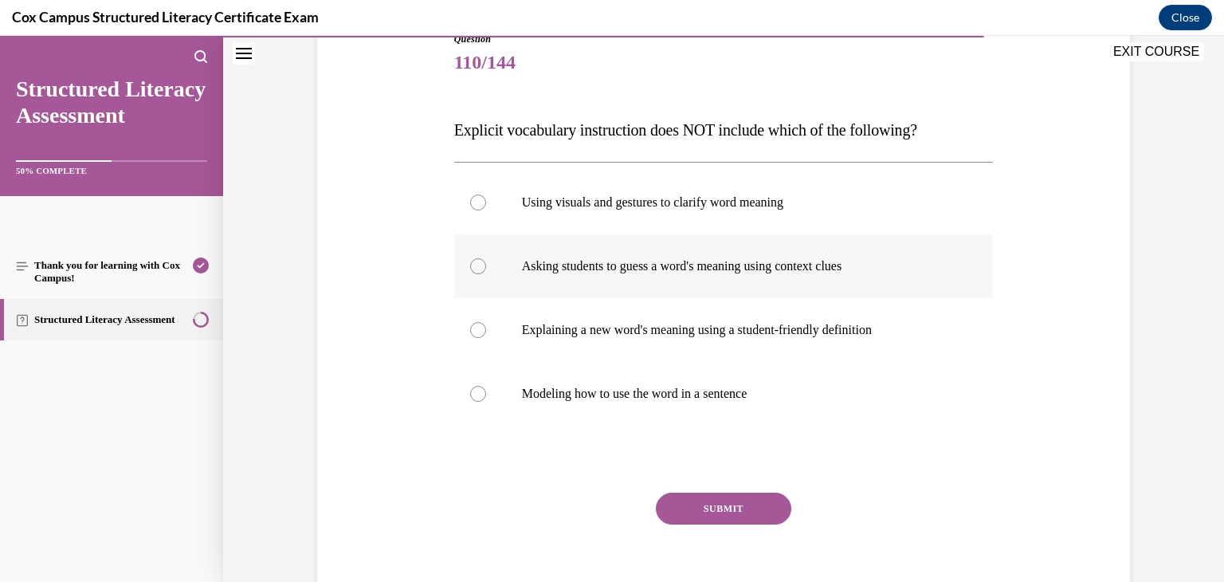
click at [788, 280] on label "Asking students to guess a word's meaning using context clues" at bounding box center [723, 266] width 539 height 64
click at [486, 274] on input "Asking students to guess a word's meaning using context clues" at bounding box center [478, 266] width 16 height 16
radio input "true"
click at [739, 507] on button "SUBMIT" at bounding box center [723, 508] width 135 height 32
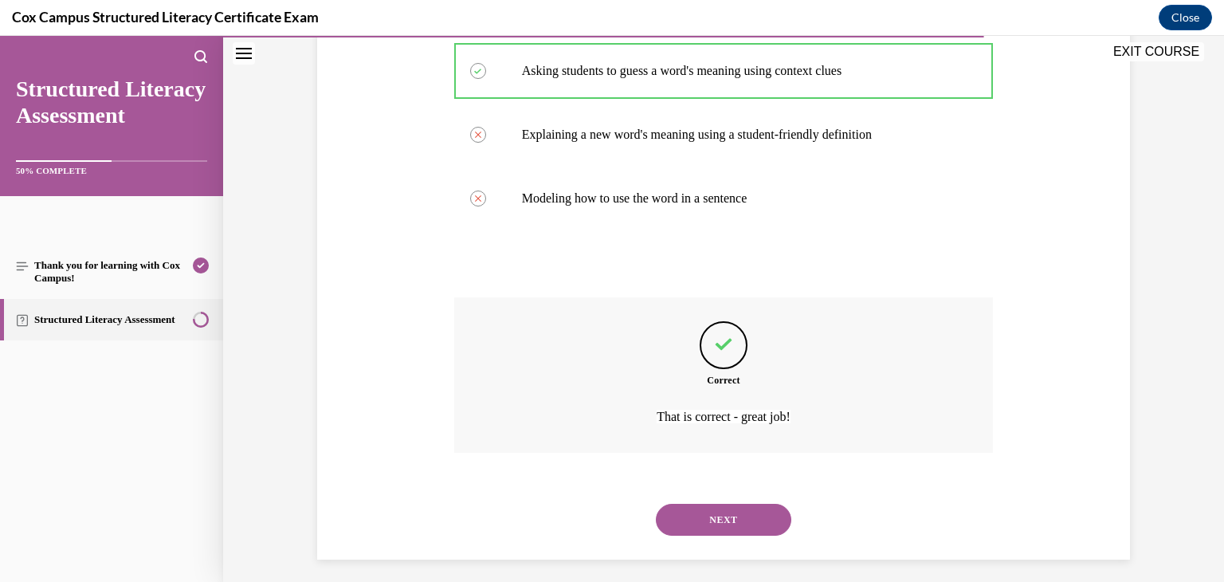
scroll to position [394, 0]
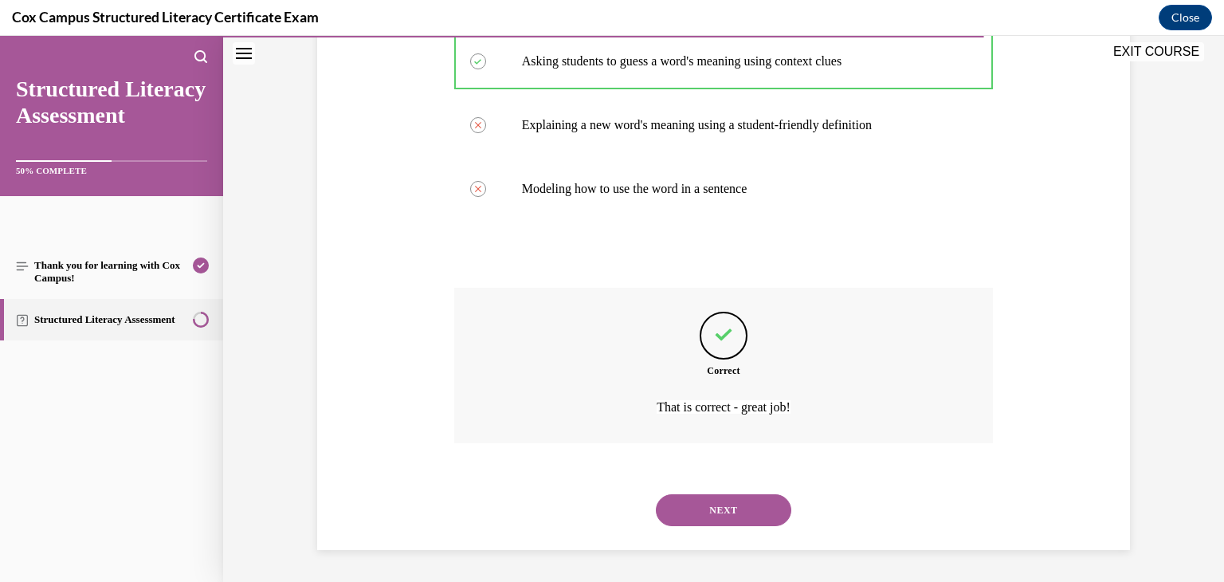
click at [739, 507] on button "NEXT" at bounding box center [723, 510] width 135 height 32
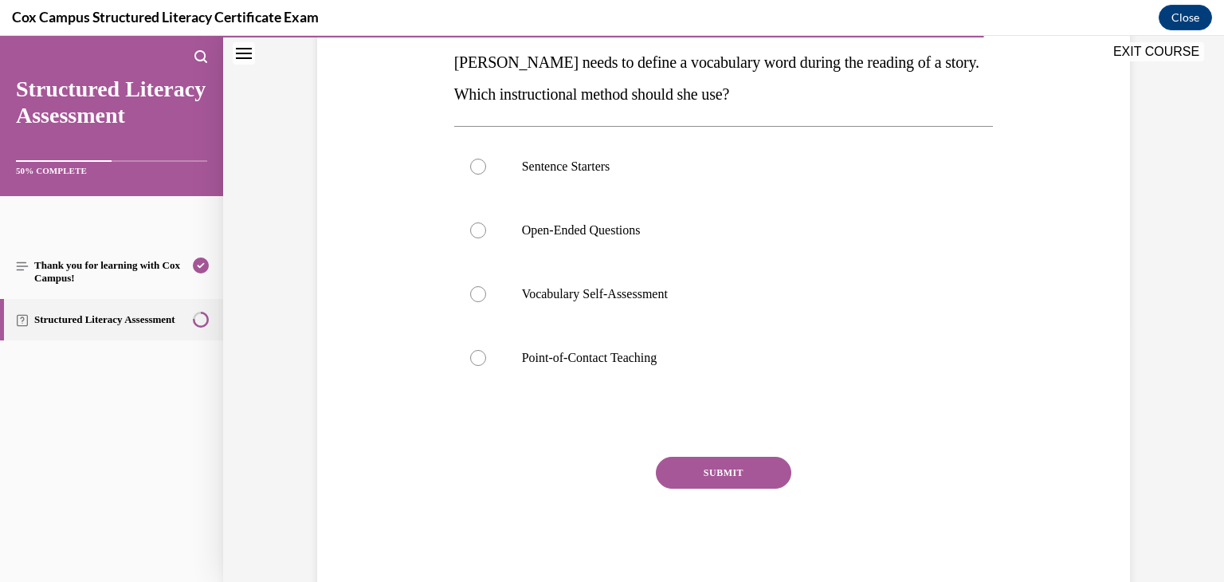
scroll to position [259, 0]
click at [754, 367] on label "Point-of-Contact Teaching" at bounding box center [723, 356] width 539 height 64
click at [486, 364] on input "Point-of-Contact Teaching" at bounding box center [478, 356] width 16 height 16
radio input "true"
click at [747, 465] on button "SUBMIT" at bounding box center [723, 471] width 135 height 32
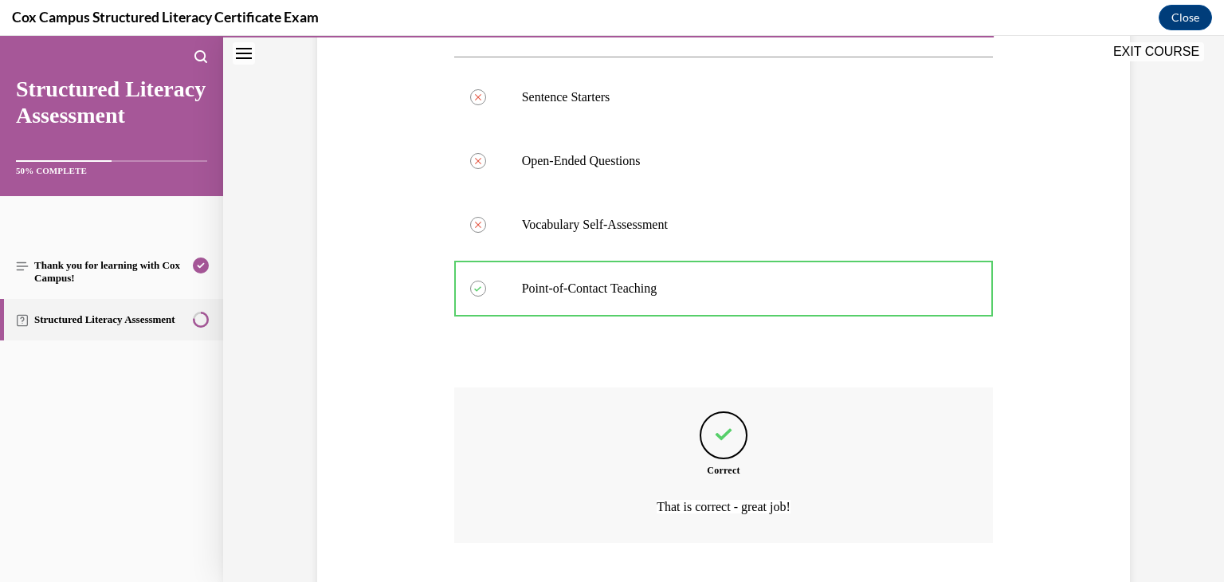
scroll to position [426, 0]
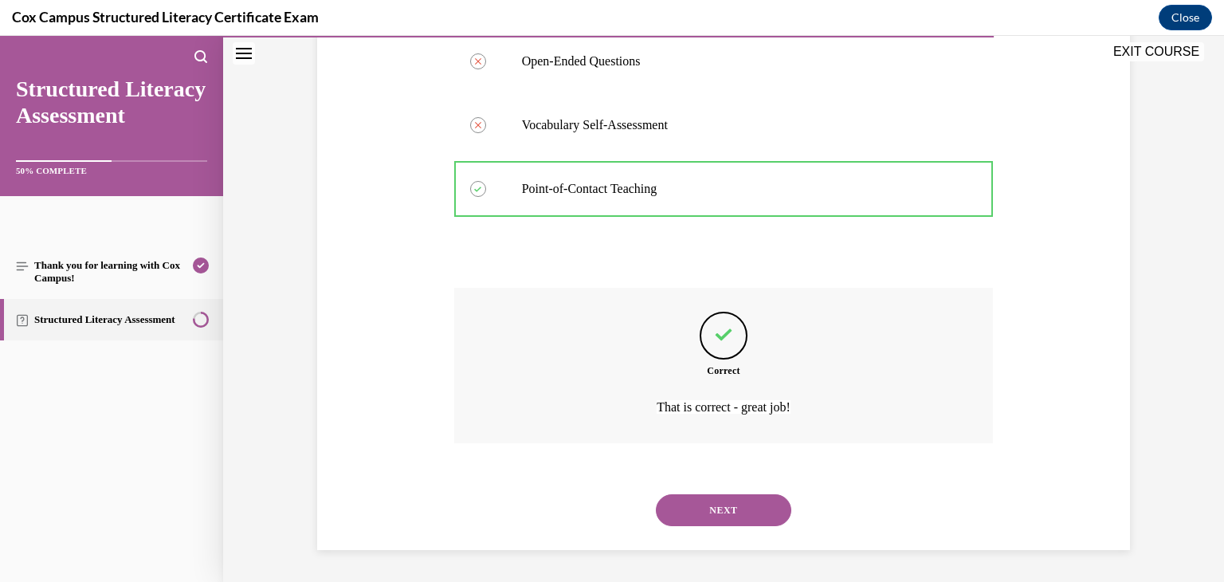
click at [742, 505] on button "NEXT" at bounding box center [723, 510] width 135 height 32
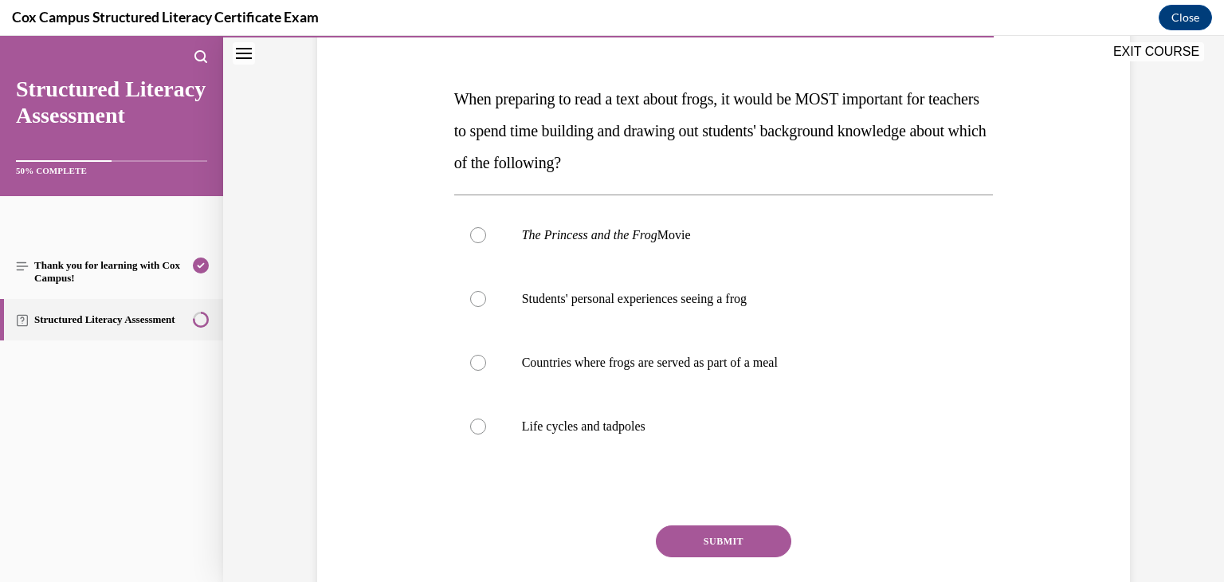
scroll to position [221, 0]
click at [661, 417] on p "Life cycles and tadpoles" at bounding box center [738, 425] width 432 height 16
click at [486, 417] on input "Life cycles and tadpoles" at bounding box center [478, 425] width 16 height 16
radio input "true"
click at [707, 539] on button "SUBMIT" at bounding box center [723, 540] width 135 height 32
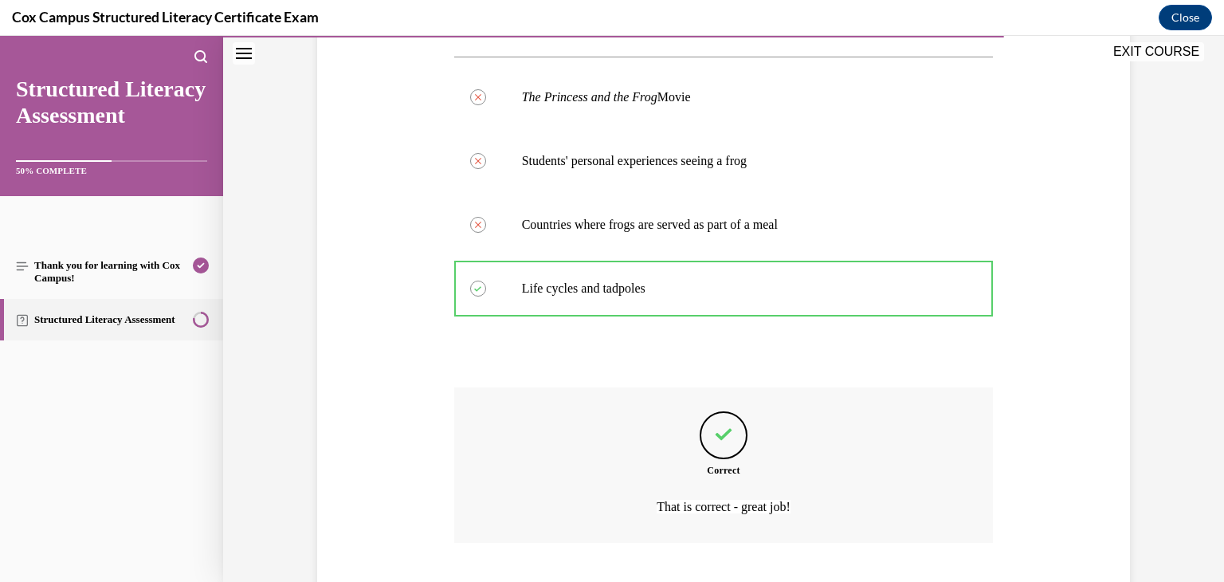
scroll to position [458, 0]
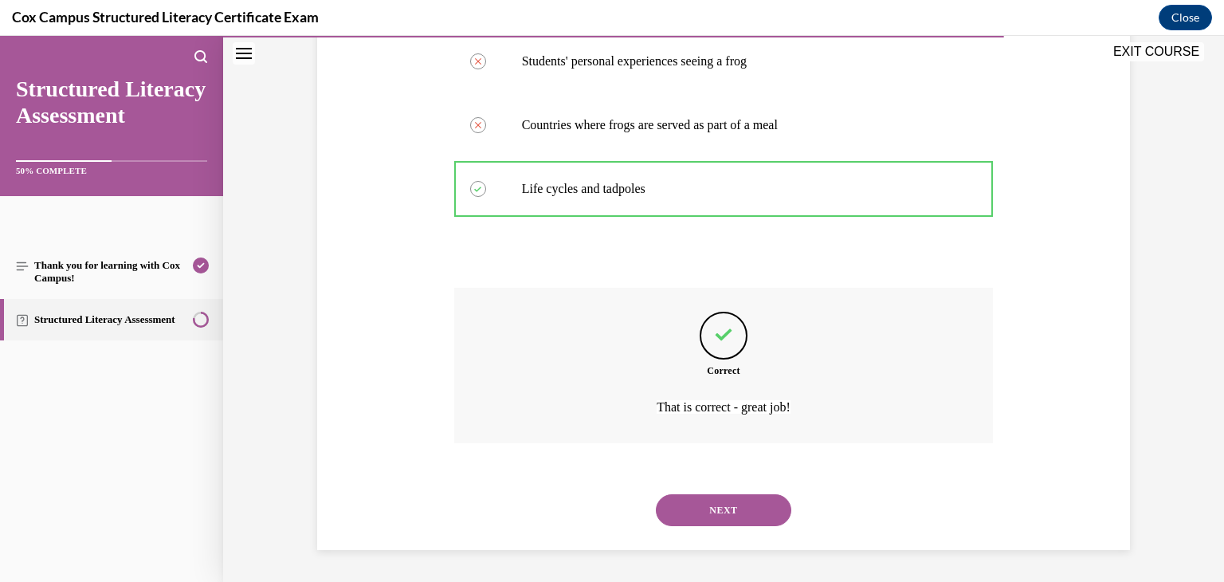
click at [741, 505] on button "NEXT" at bounding box center [723, 510] width 135 height 32
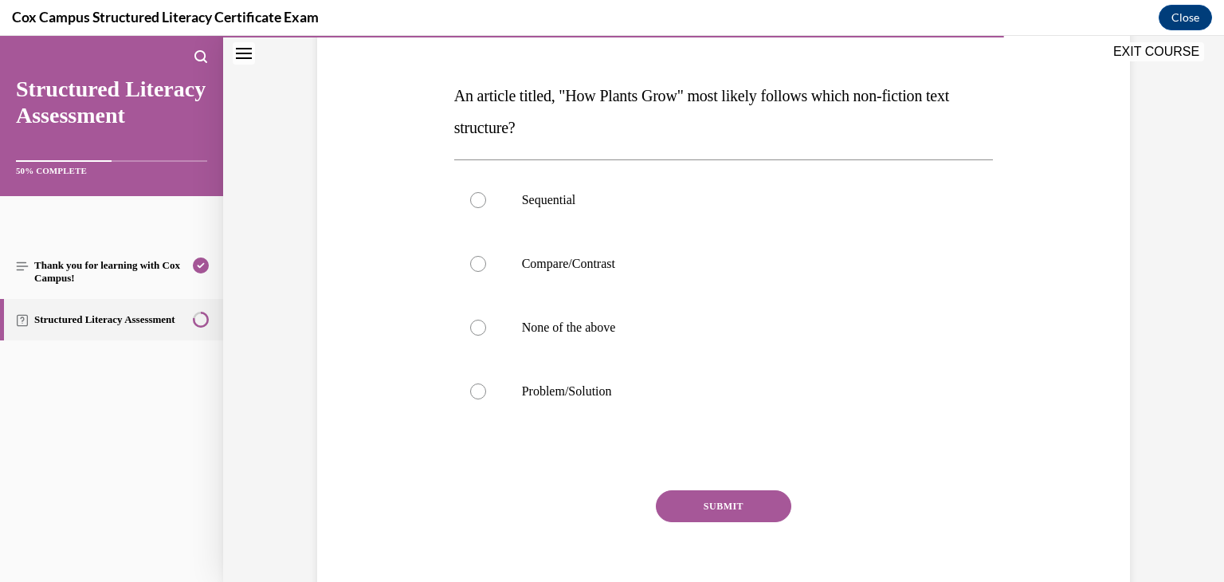
scroll to position [228, 0]
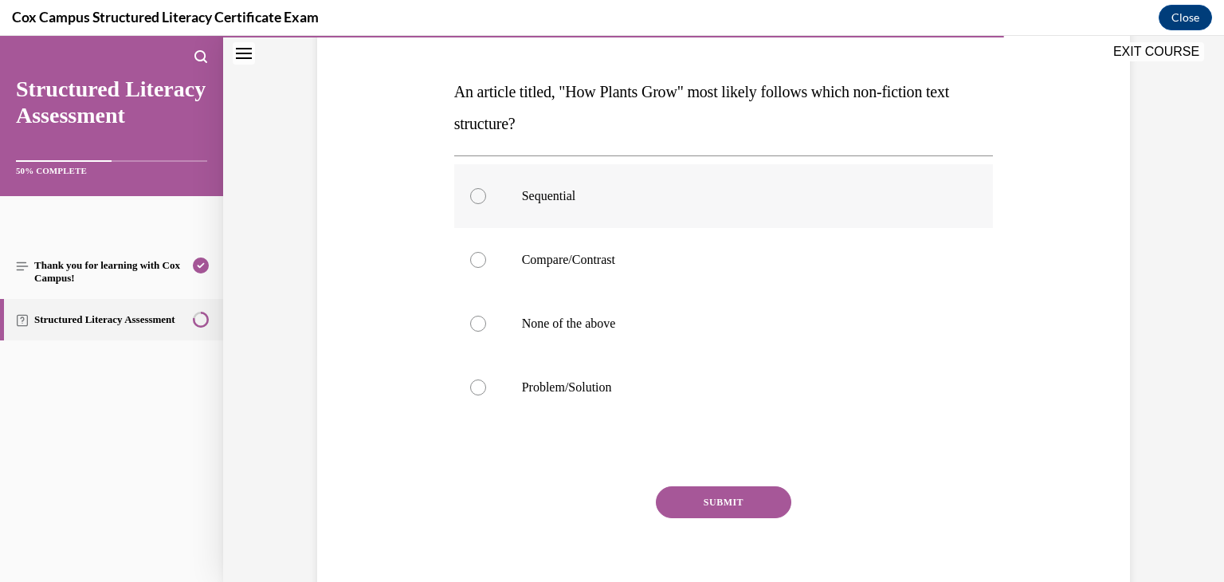
click at [751, 204] on label "Sequential" at bounding box center [723, 196] width 539 height 64
click at [486, 204] on input "Sequential" at bounding box center [478, 196] width 16 height 16
radio input "true"
click at [696, 512] on button "SUBMIT" at bounding box center [723, 502] width 135 height 32
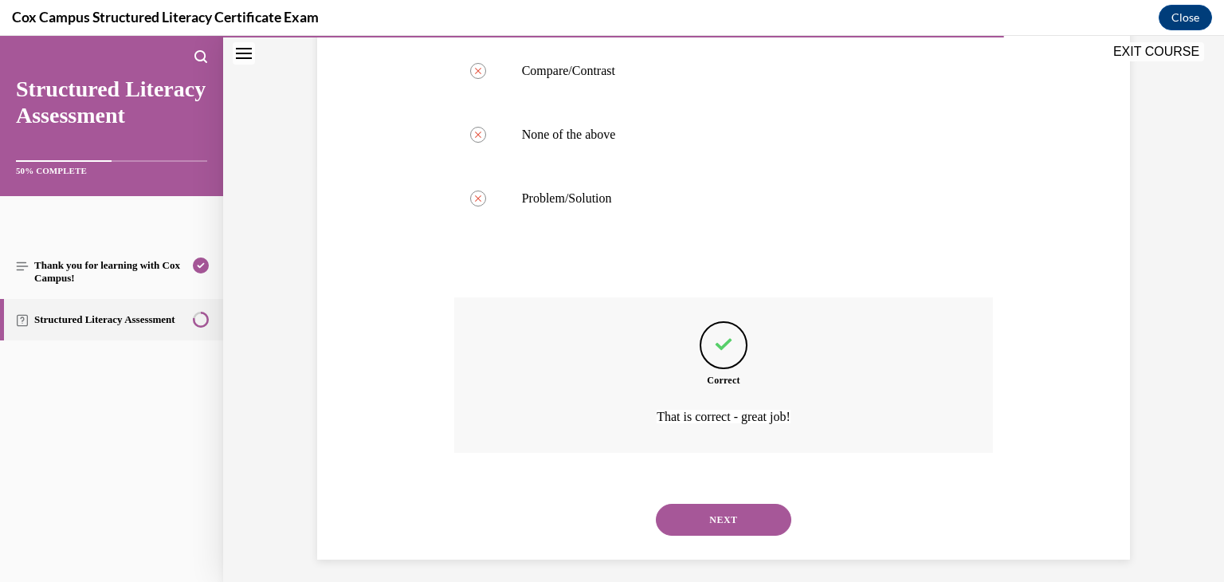
scroll to position [426, 0]
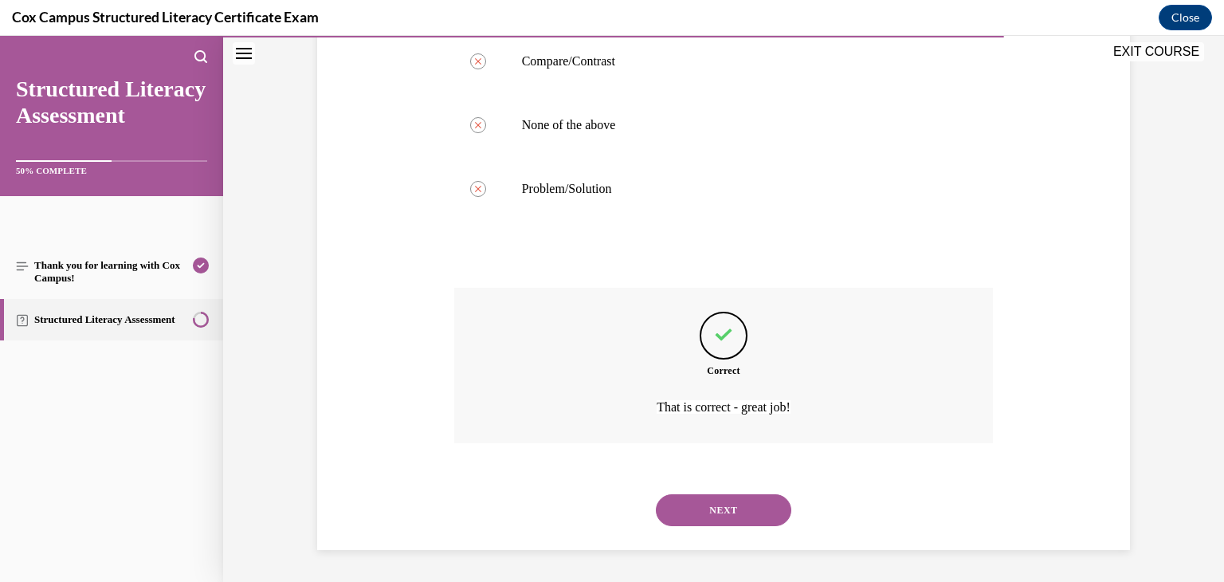
click at [715, 498] on button "NEXT" at bounding box center [723, 510] width 135 height 32
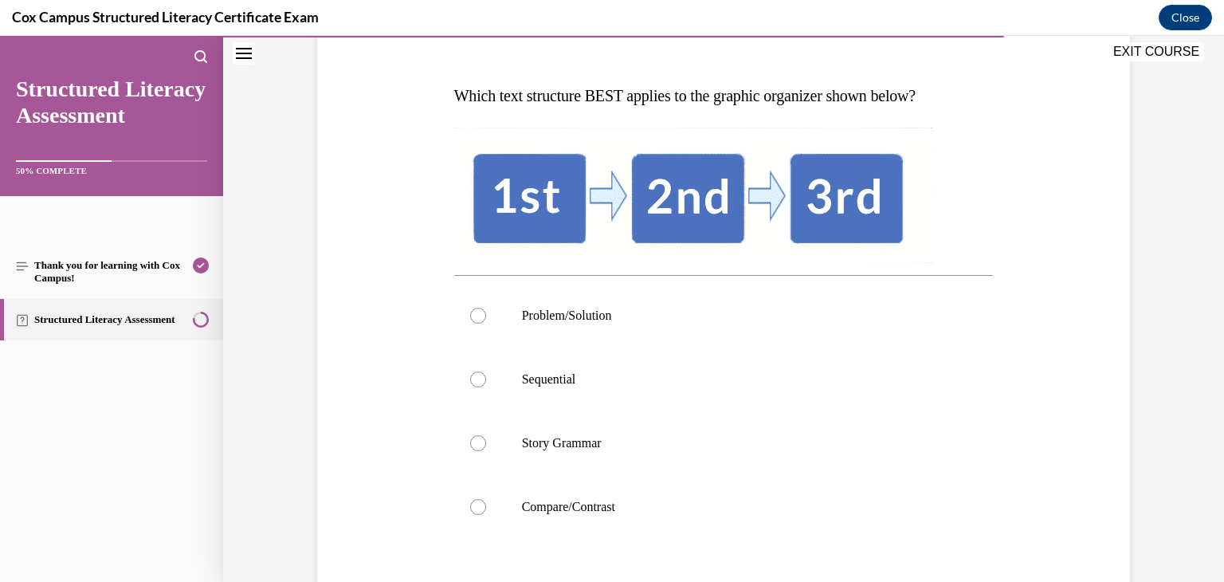
scroll to position [228, 0]
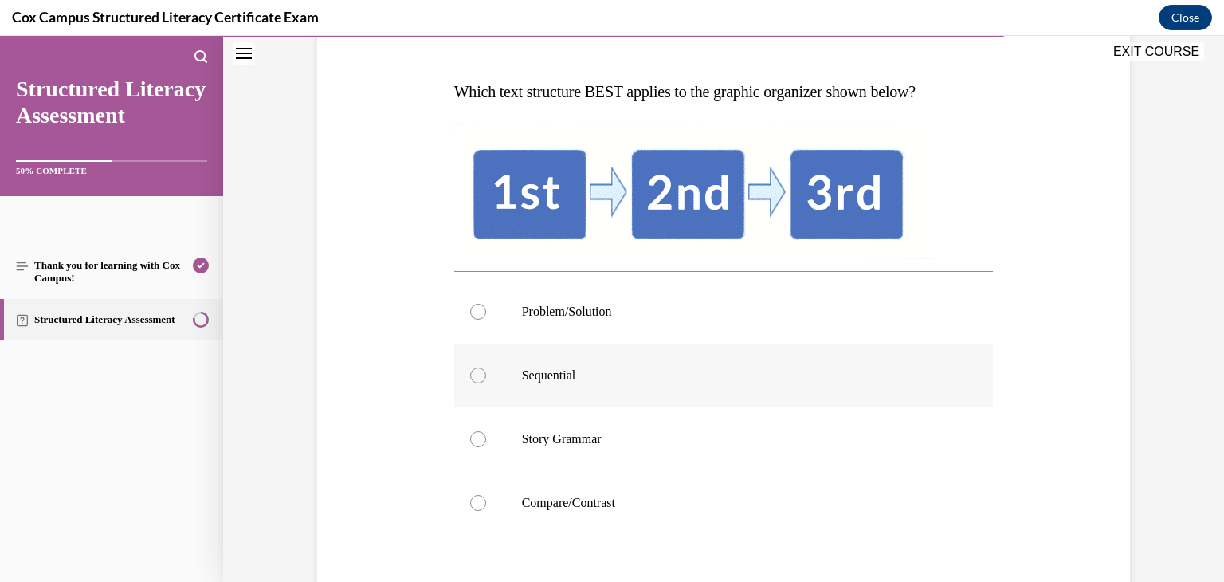
click at [836, 359] on label "Sequential" at bounding box center [723, 375] width 539 height 64
click at [486, 367] on input "Sequential" at bounding box center [478, 375] width 16 height 16
radio input "true"
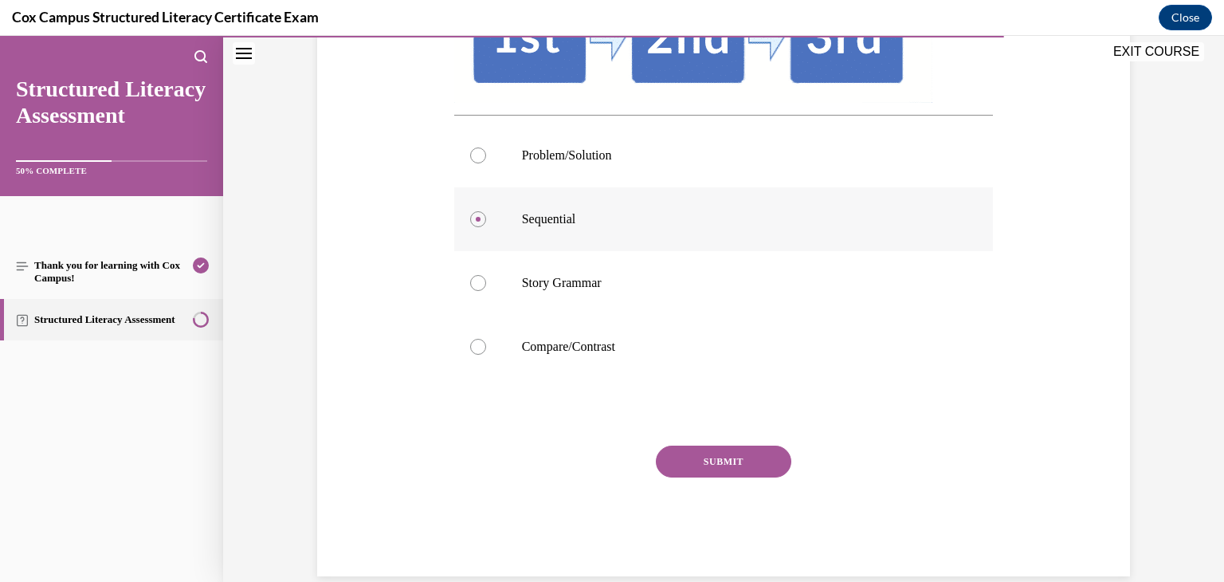
scroll to position [386, 0]
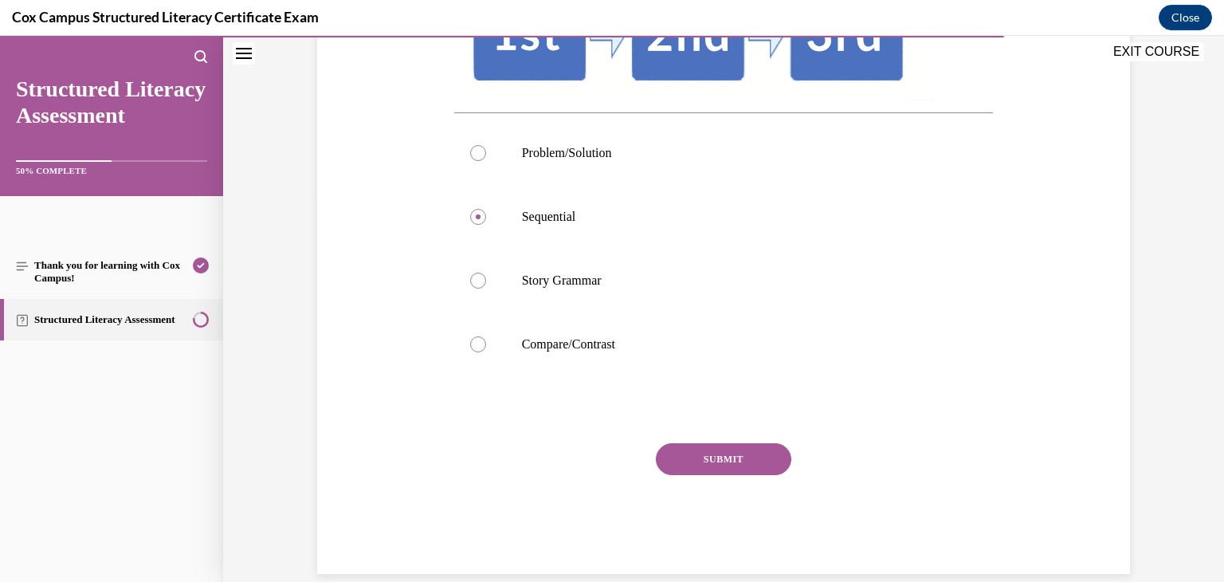
click at [761, 453] on button "SUBMIT" at bounding box center [723, 459] width 135 height 32
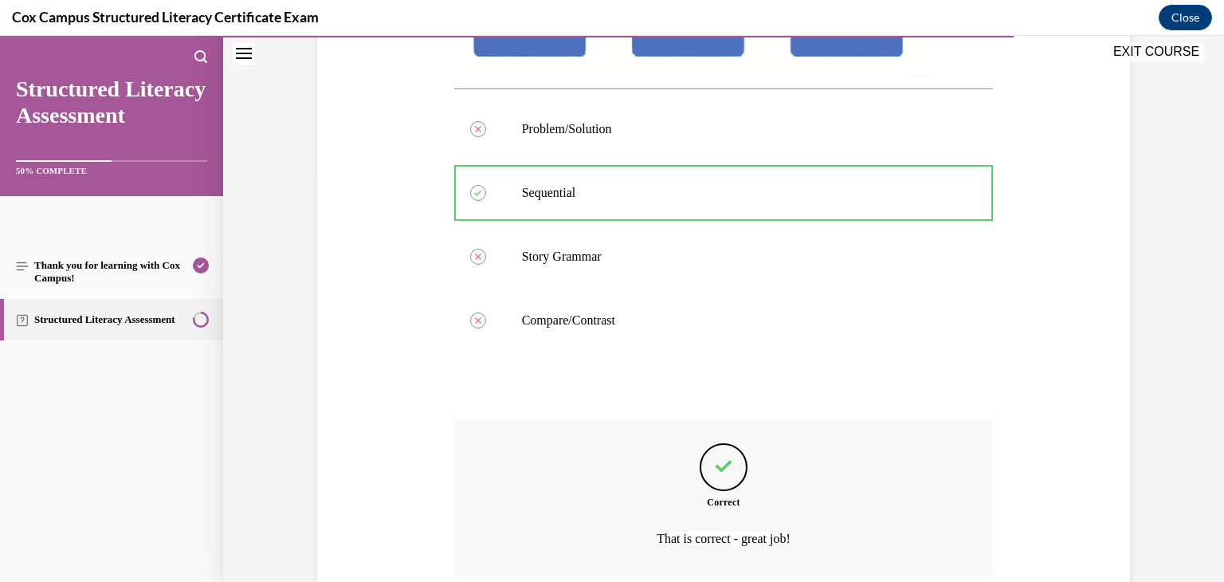
scroll to position [542, 0]
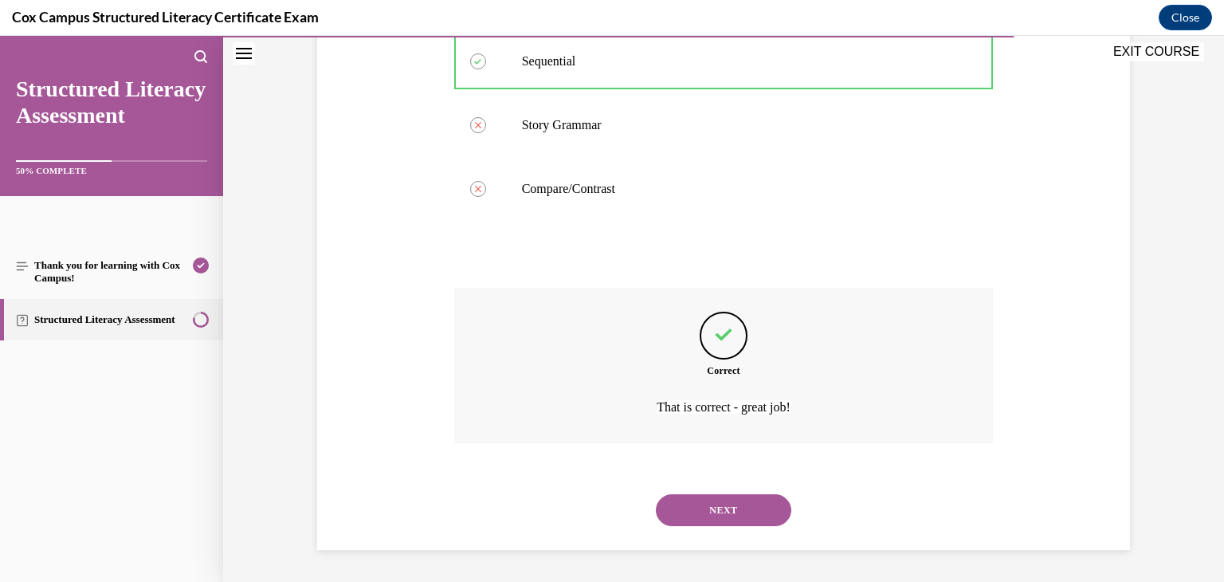
click at [733, 511] on button "NEXT" at bounding box center [723, 510] width 135 height 32
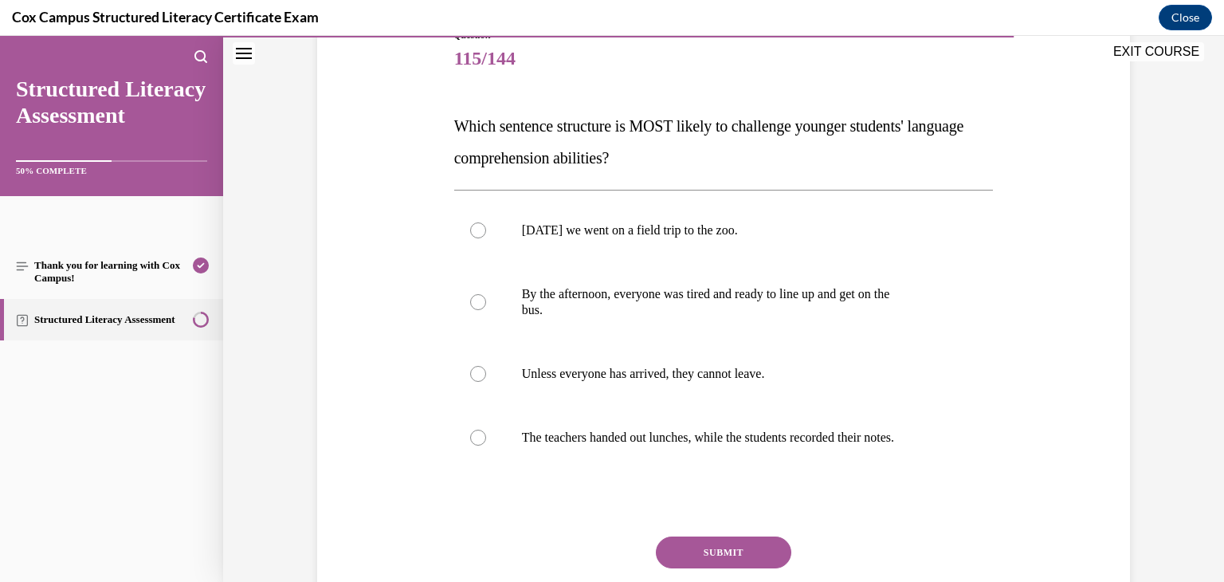
scroll to position [201, 0]
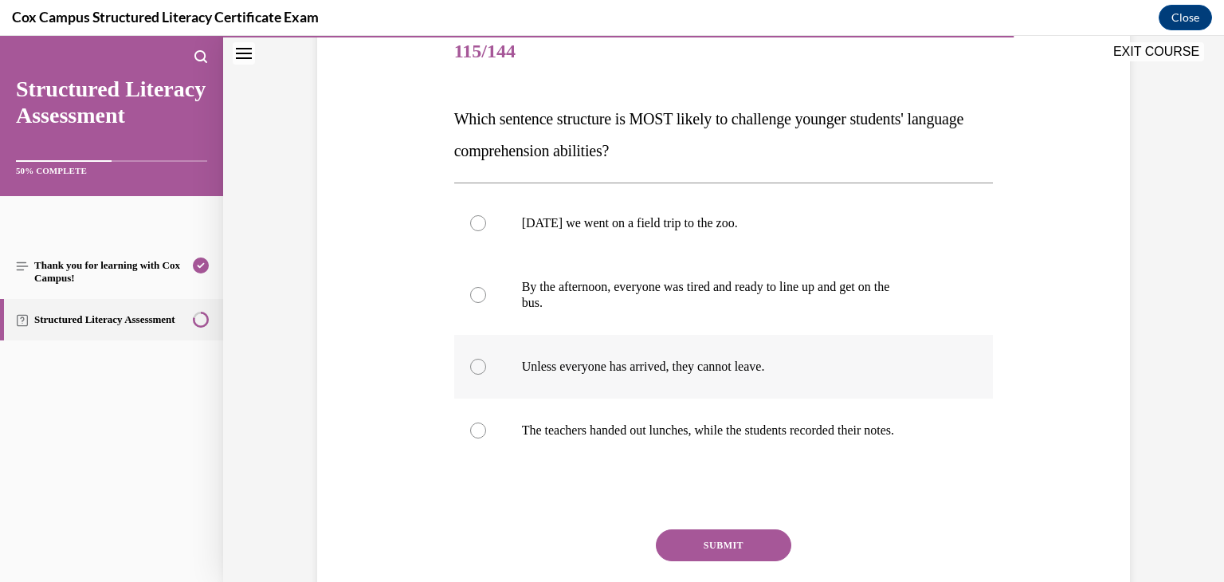
click at [806, 357] on label "Unless everyone has arrived, they cannot leave." at bounding box center [723, 367] width 539 height 64
click at [486, 359] on input "Unless everyone has arrived, they cannot leave." at bounding box center [478, 367] width 16 height 16
radio input "true"
click at [767, 538] on button "SUBMIT" at bounding box center [723, 545] width 135 height 32
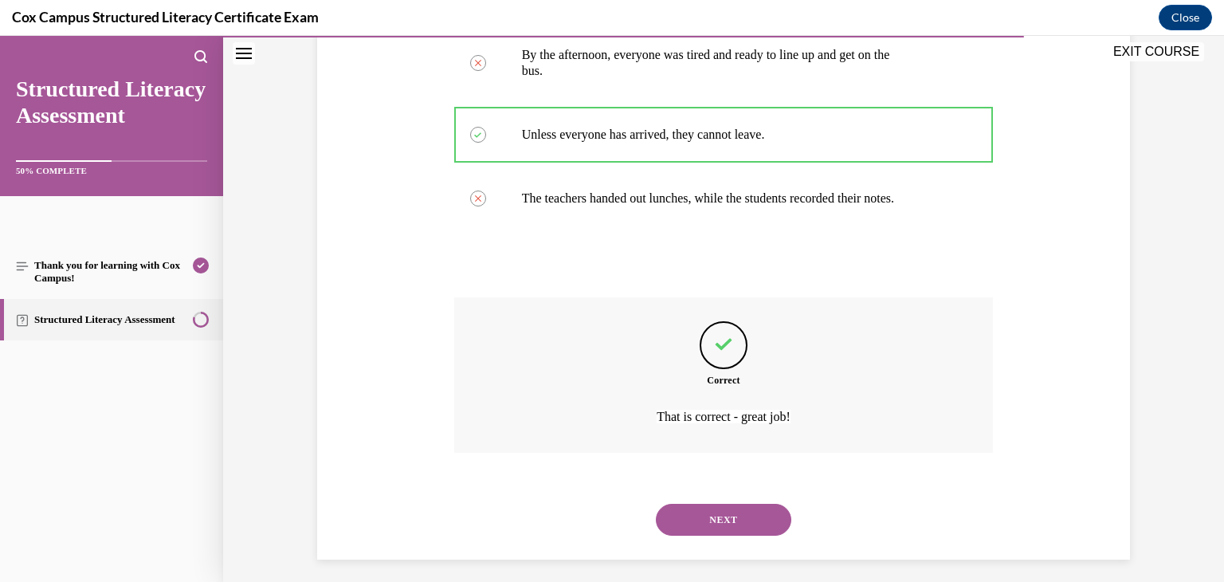
scroll to position [442, 0]
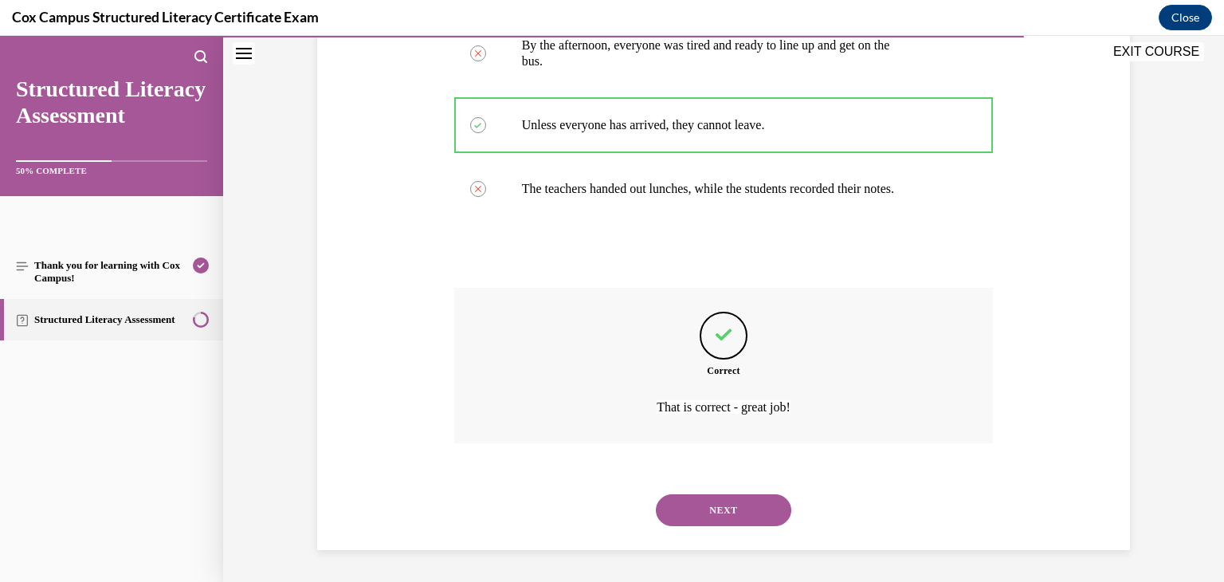
click at [765, 519] on button "NEXT" at bounding box center [723, 510] width 135 height 32
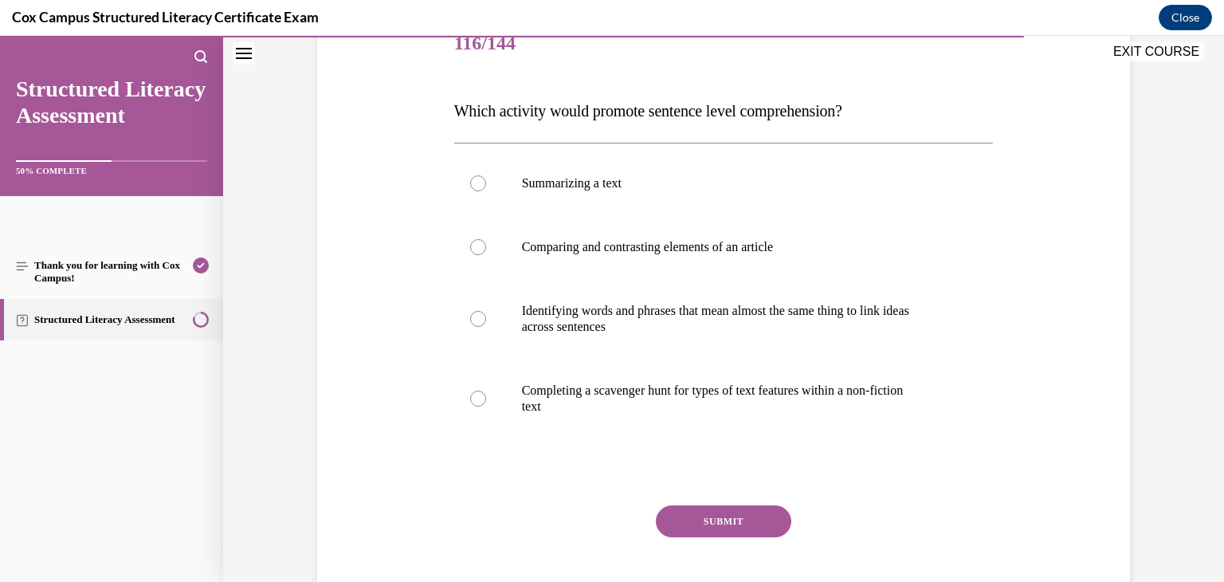
scroll to position [217, 0]
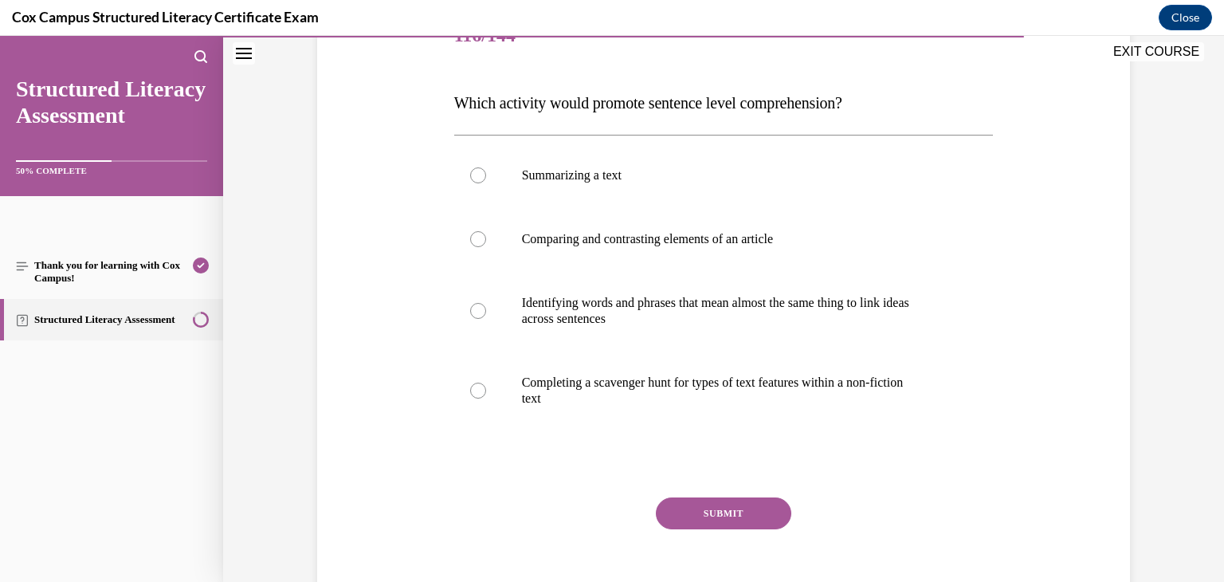
click at [860, 333] on label "Identifying words and phrases that mean almost the same thing to link ideas acr…" at bounding box center [723, 311] width 539 height 80
click at [486, 319] on input "Identifying words and phrases that mean almost the same thing to link ideas acr…" at bounding box center [478, 311] width 16 height 16
radio input "true"
click at [761, 504] on button "SUBMIT" at bounding box center [723, 513] width 135 height 32
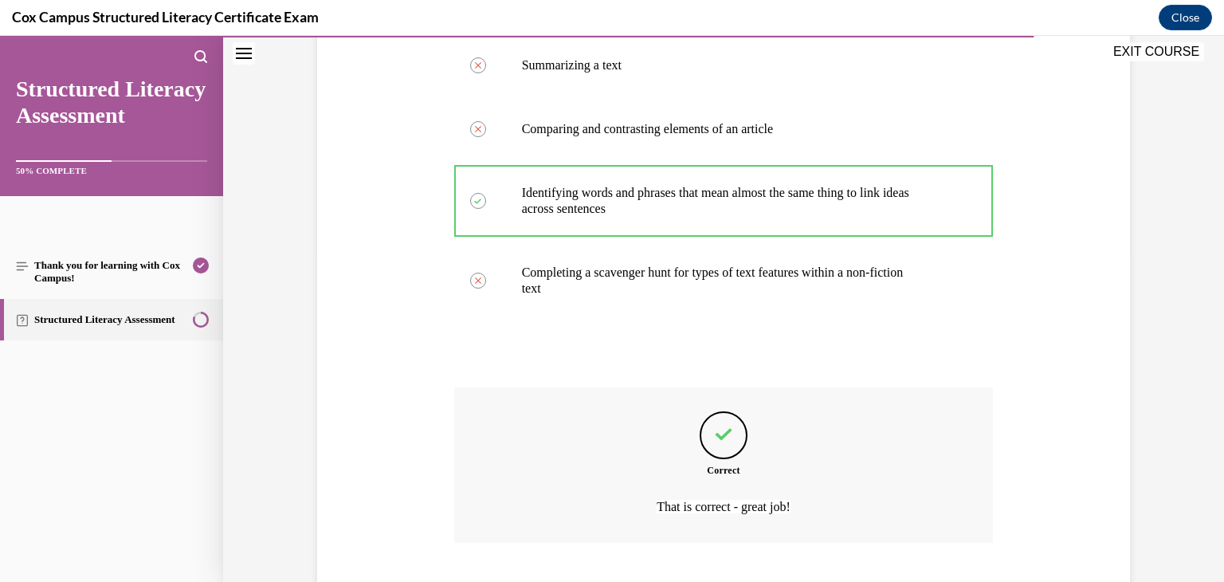
scroll to position [426, 0]
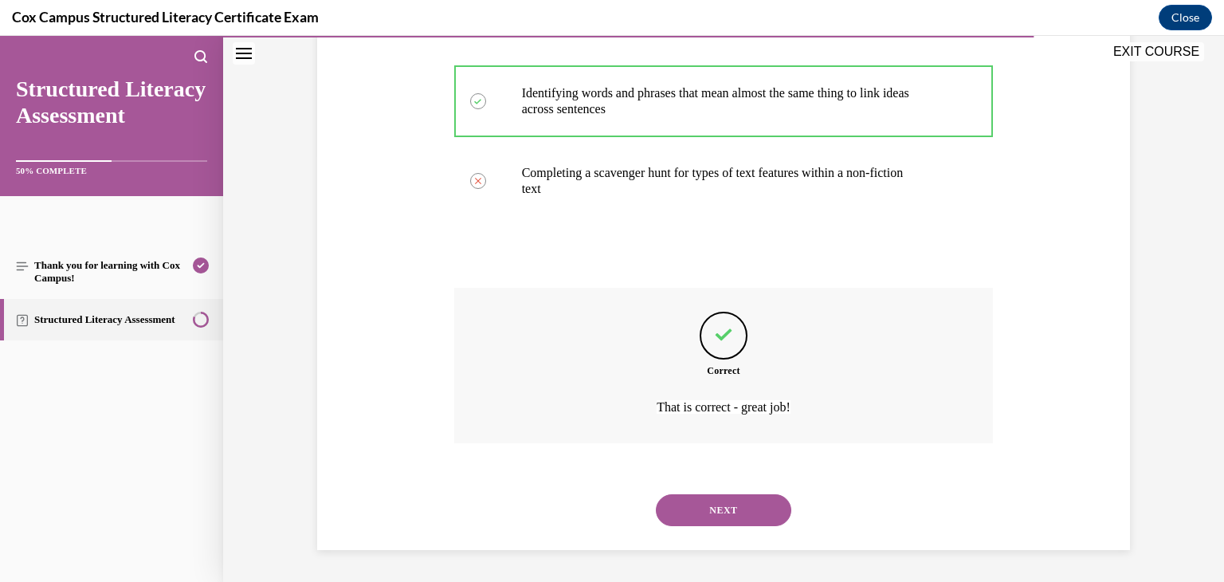
click at [762, 505] on button "NEXT" at bounding box center [723, 510] width 135 height 32
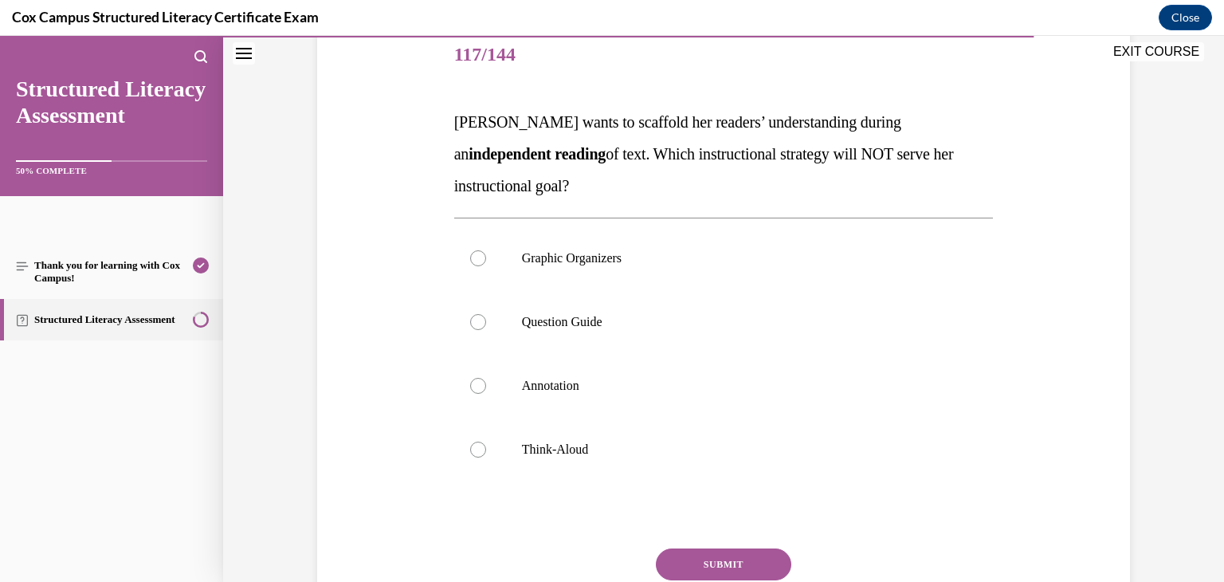
scroll to position [198, 0]
click at [675, 430] on label "Think-Aloud" at bounding box center [723, 449] width 539 height 64
click at [486, 441] on input "Think-Aloud" at bounding box center [478, 449] width 16 height 16
radio input "true"
click at [739, 573] on button "SUBMIT" at bounding box center [723, 564] width 135 height 32
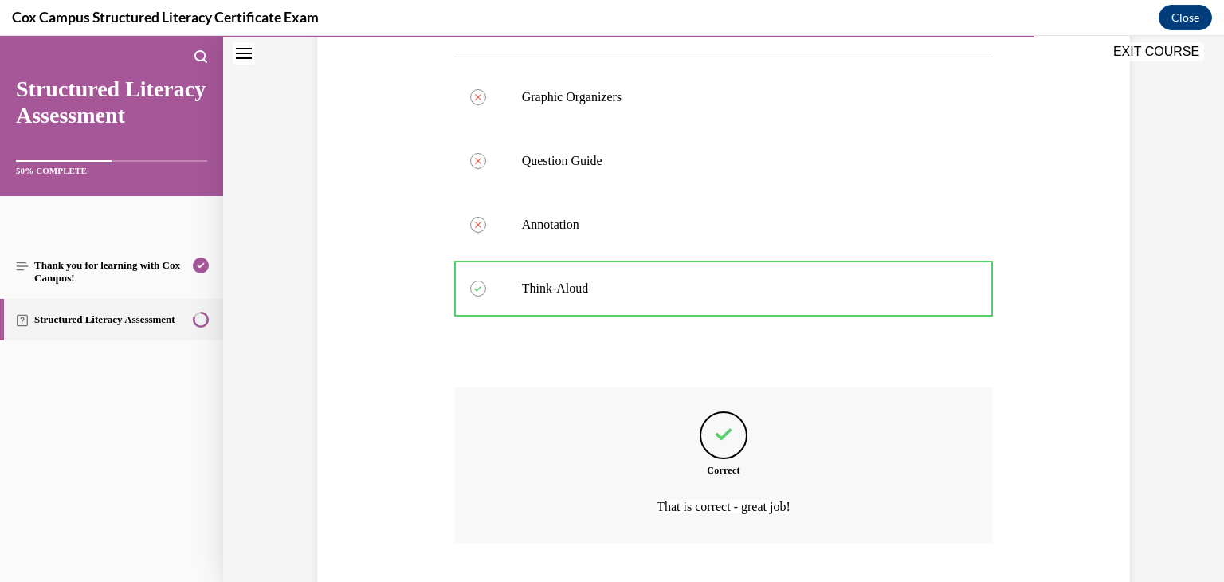
scroll to position [458, 0]
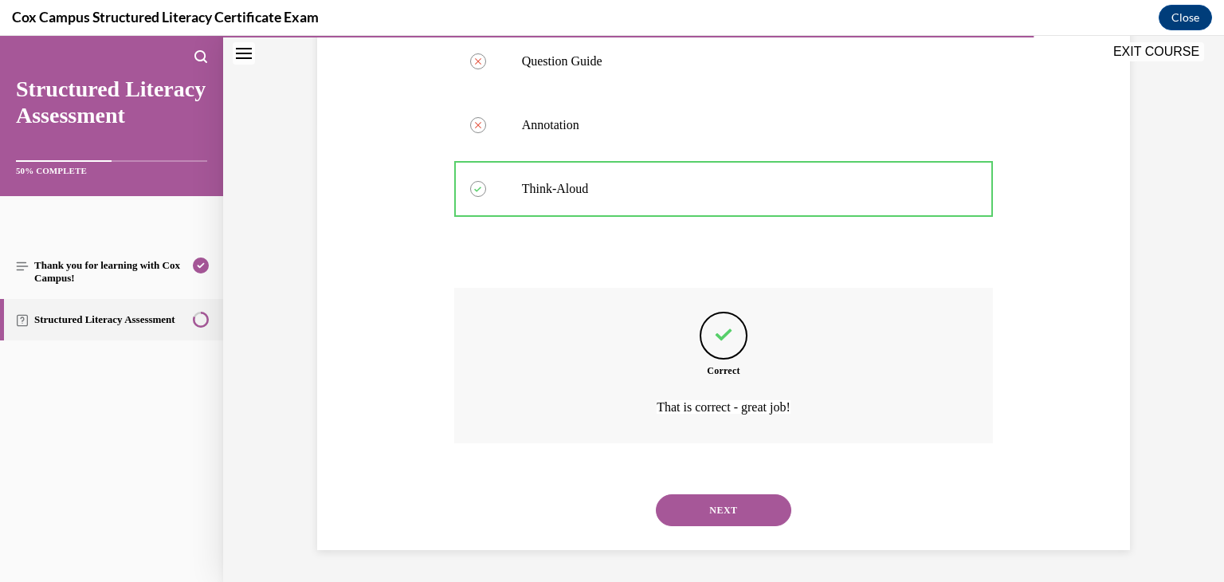
click at [745, 497] on button "NEXT" at bounding box center [723, 510] width 135 height 32
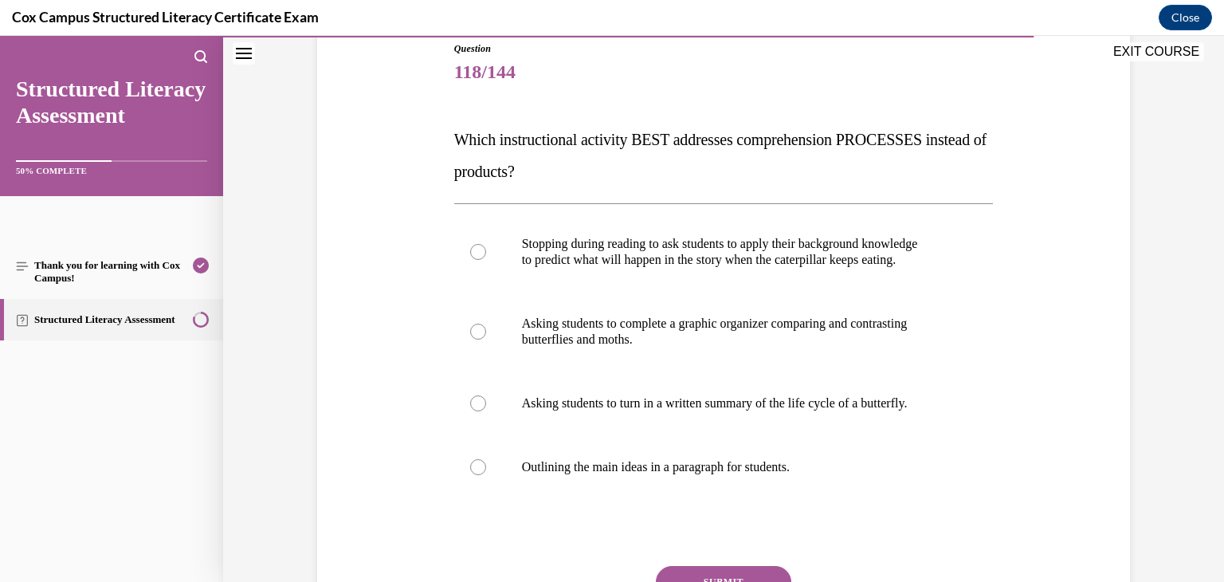
scroll to position [178, 0]
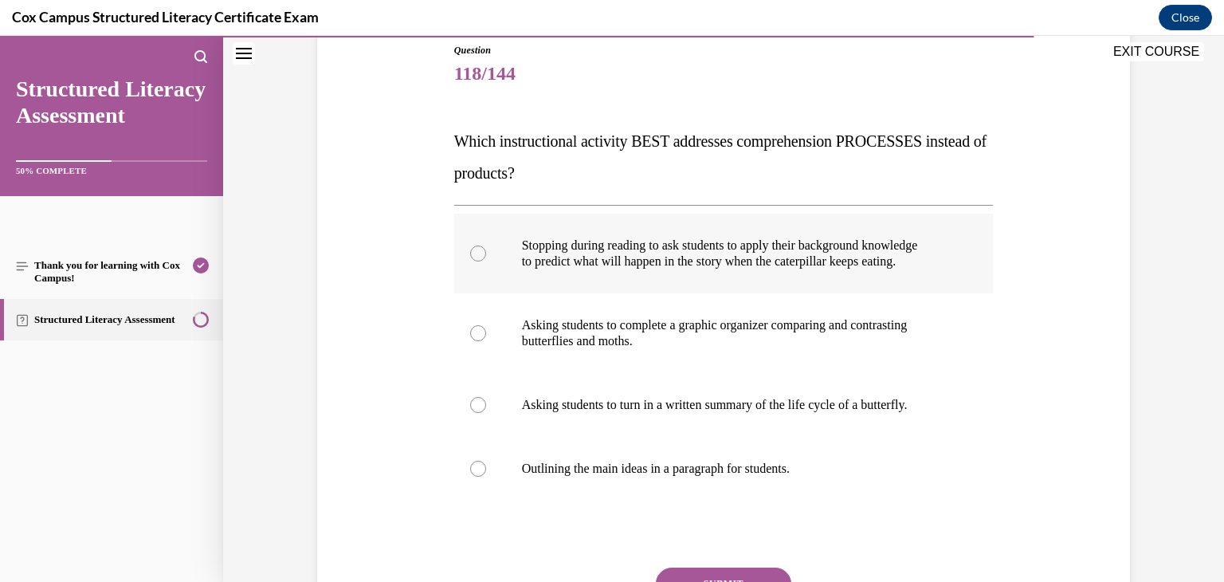
click at [725, 249] on p "Stopping during reading to ask students to apply their background knowledge" at bounding box center [738, 245] width 432 height 16
click at [486, 249] on input "Stopping during reading to ask students to apply their background knowledge to …" at bounding box center [478, 253] width 16 height 16
radio input "true"
click at [717, 570] on button "SUBMIT" at bounding box center [723, 583] width 135 height 32
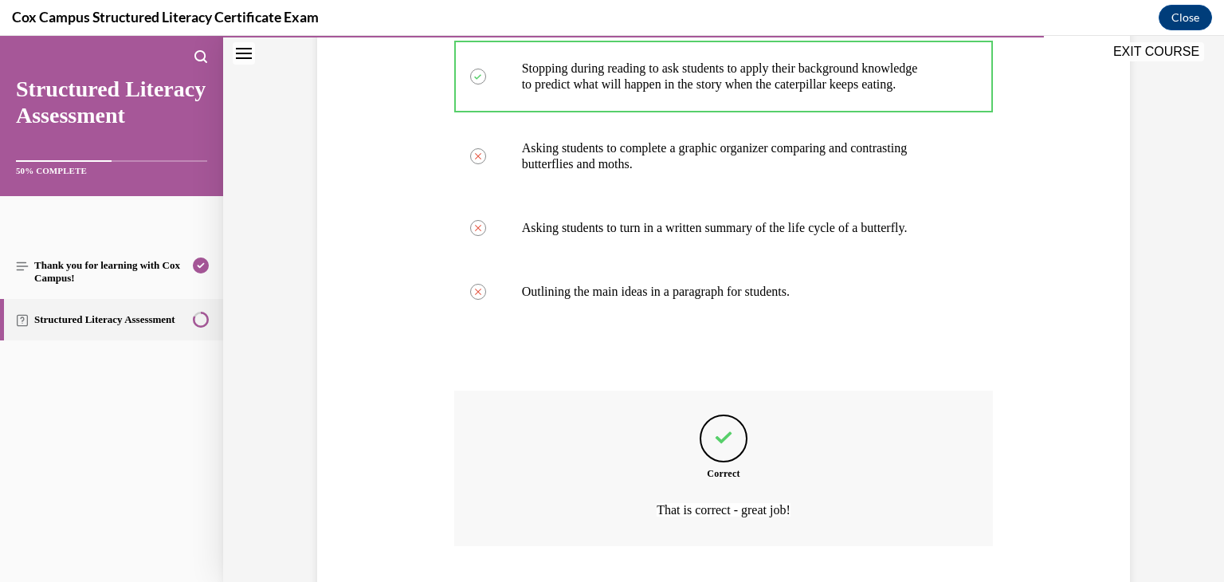
scroll to position [458, 0]
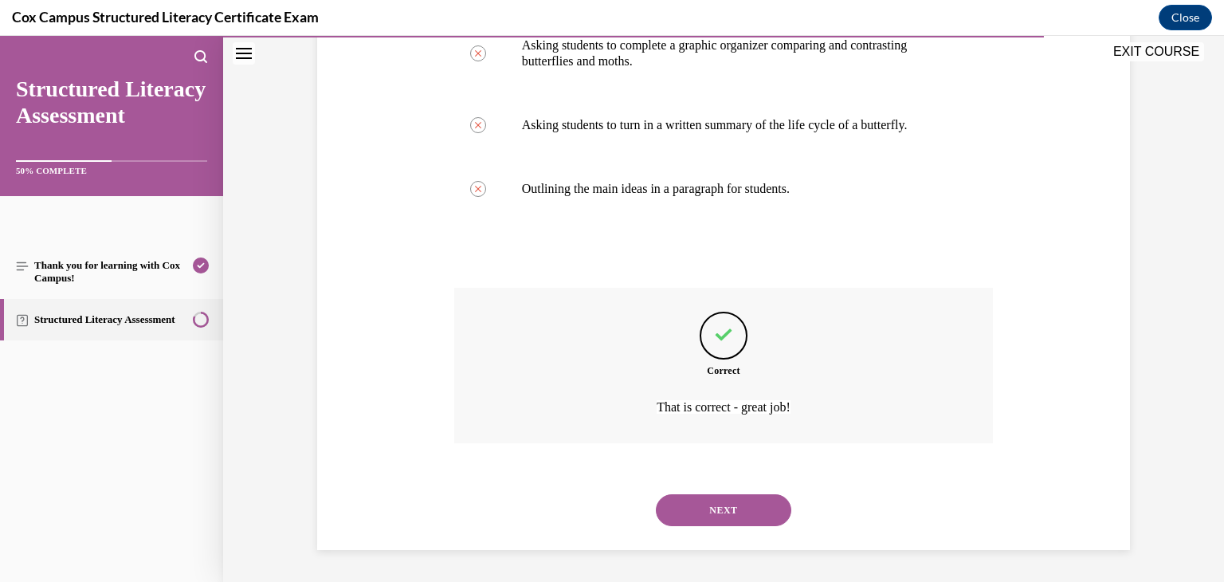
click at [739, 508] on button "NEXT" at bounding box center [723, 510] width 135 height 32
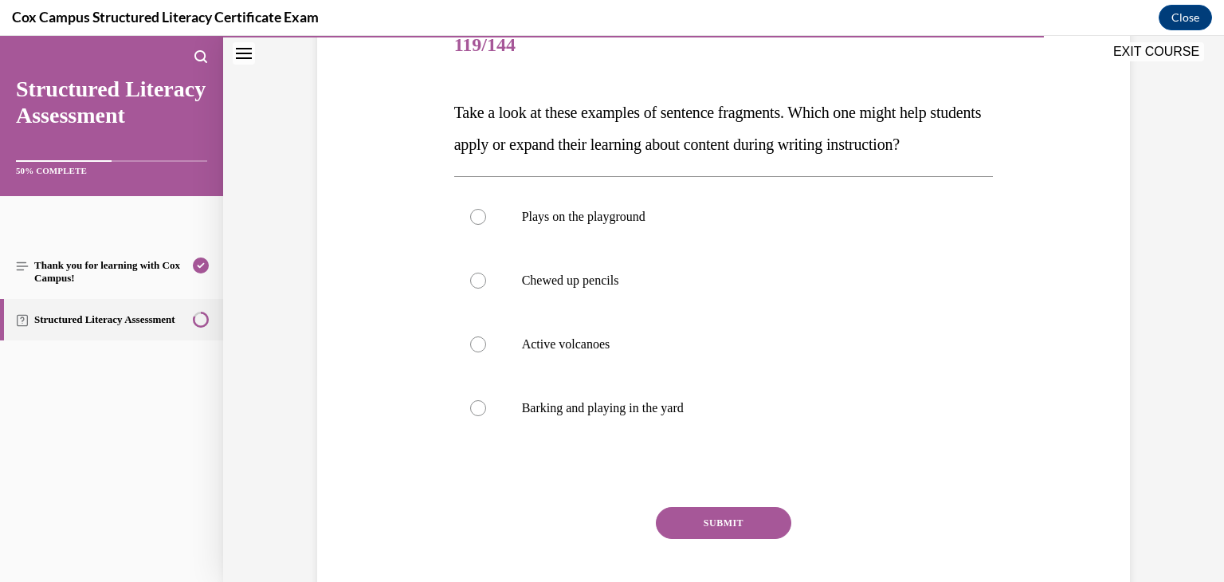
scroll to position [210, 0]
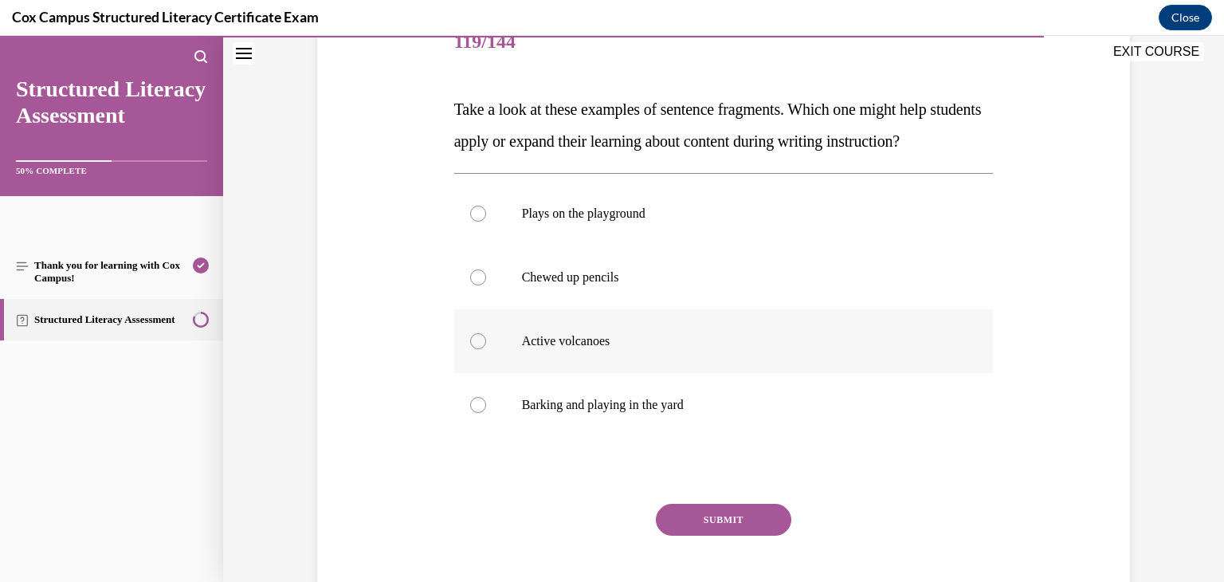
click at [753, 349] on p "Active volcanoes" at bounding box center [738, 341] width 432 height 16
click at [486, 349] on input "Active volcanoes" at bounding box center [478, 341] width 16 height 16
radio input "true"
click at [724, 535] on button "SUBMIT" at bounding box center [723, 520] width 135 height 32
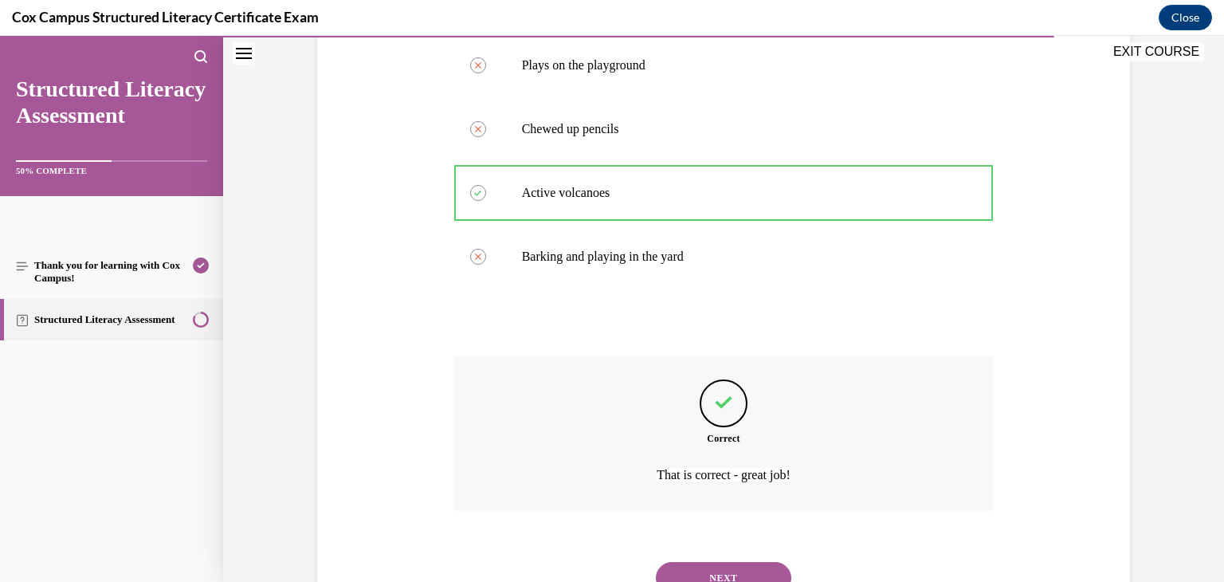
scroll to position [458, 0]
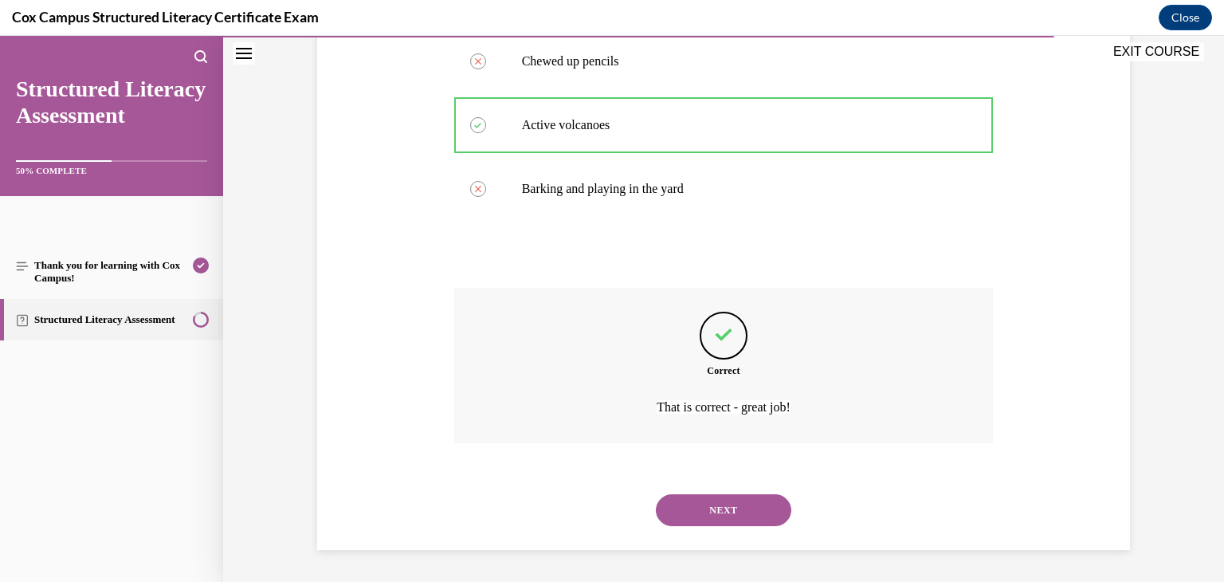
click at [728, 499] on button "NEXT" at bounding box center [723, 510] width 135 height 32
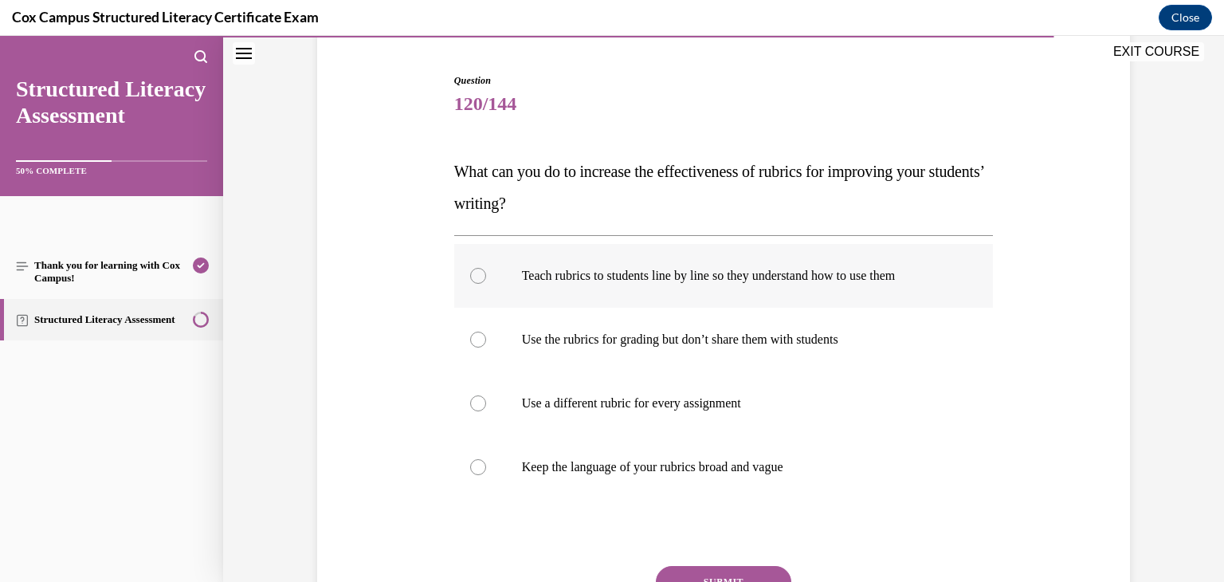
scroll to position [150, 0]
click at [590, 269] on p "Teach rubrics to students line by line so they understand how to use them" at bounding box center [738, 274] width 432 height 16
click at [486, 269] on input "Teach rubrics to students line by line so they understand how to use them" at bounding box center [478, 274] width 16 height 16
radio input "true"
click at [777, 570] on button "SUBMIT" at bounding box center [723, 580] width 135 height 32
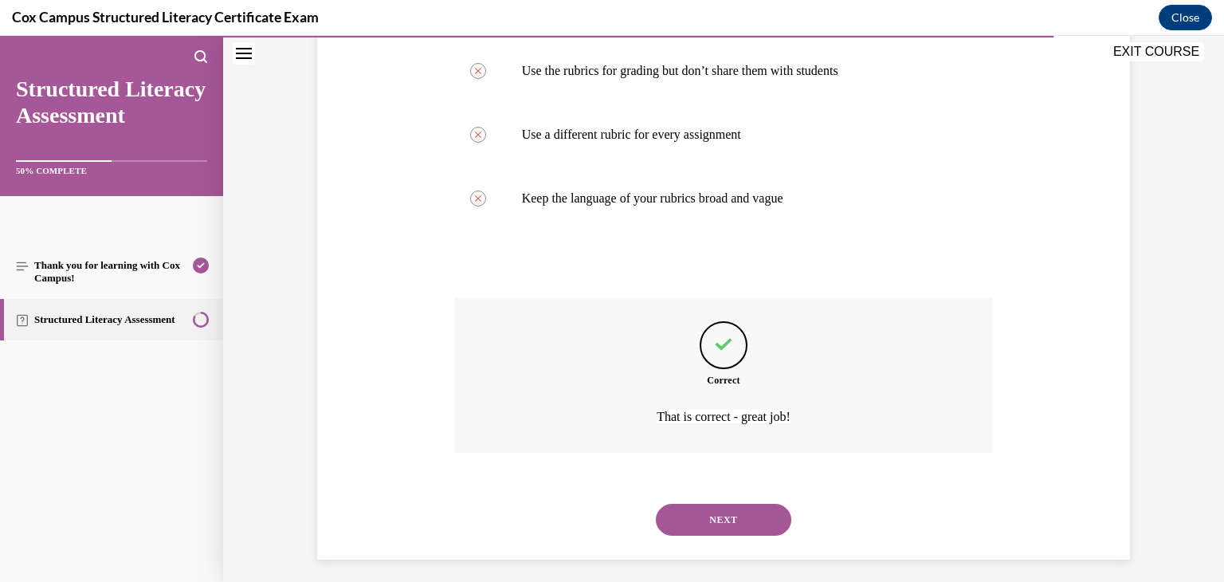
scroll to position [426, 0]
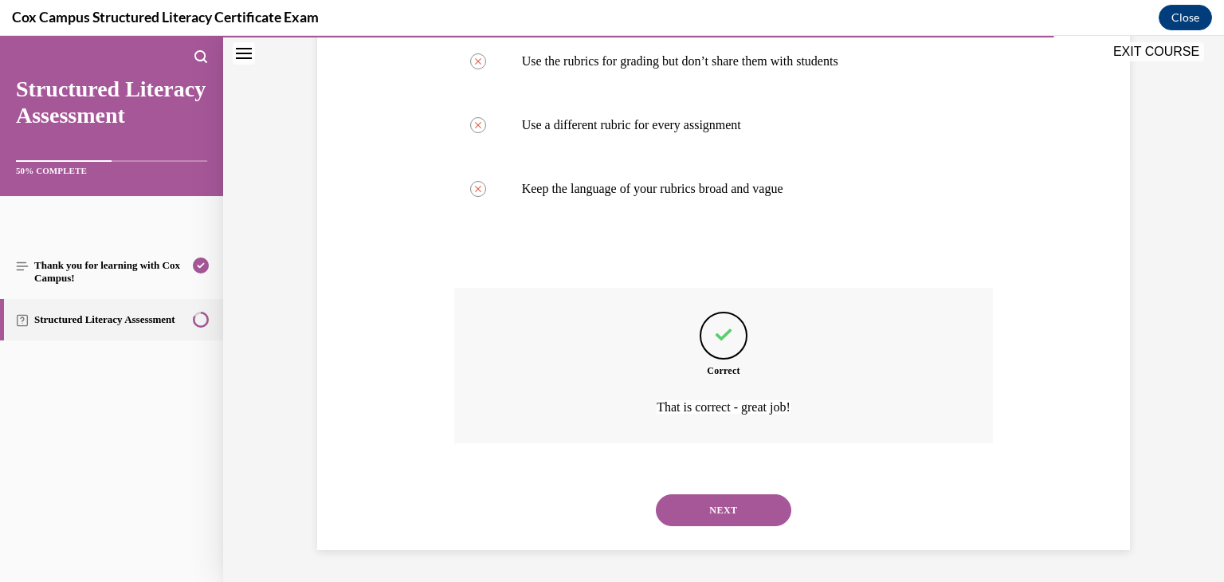
click at [777, 514] on button "NEXT" at bounding box center [723, 510] width 135 height 32
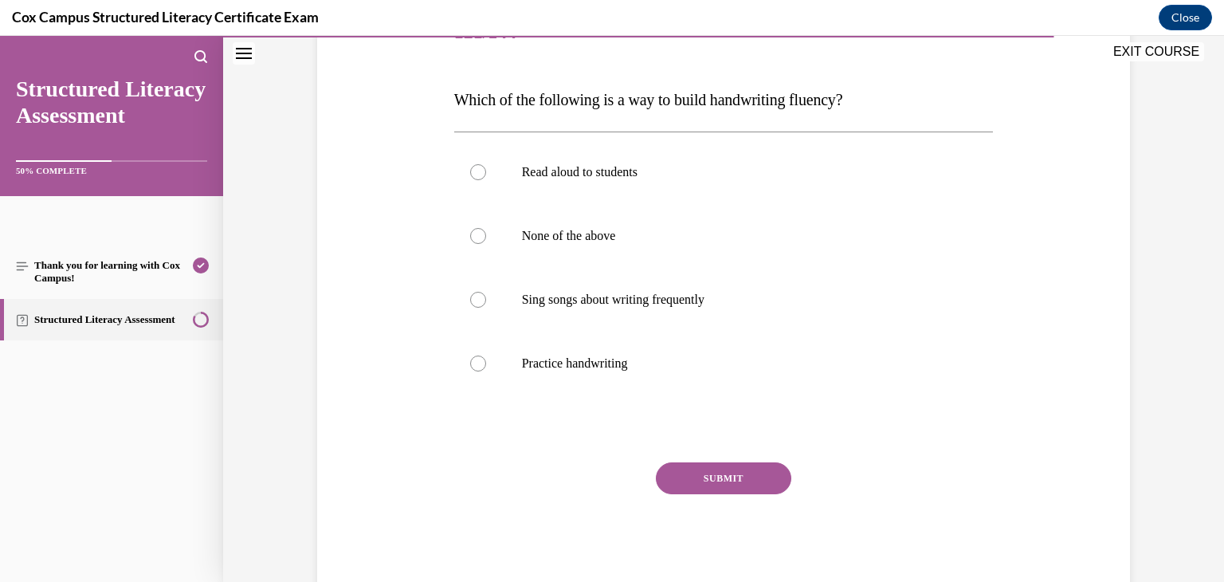
scroll to position [221, 0]
click at [694, 357] on p "Practice handwriting" at bounding box center [738, 363] width 432 height 16
click at [486, 357] on input "Practice handwriting" at bounding box center [478, 363] width 16 height 16
radio input "true"
click at [707, 229] on p "None of the above" at bounding box center [738, 235] width 432 height 16
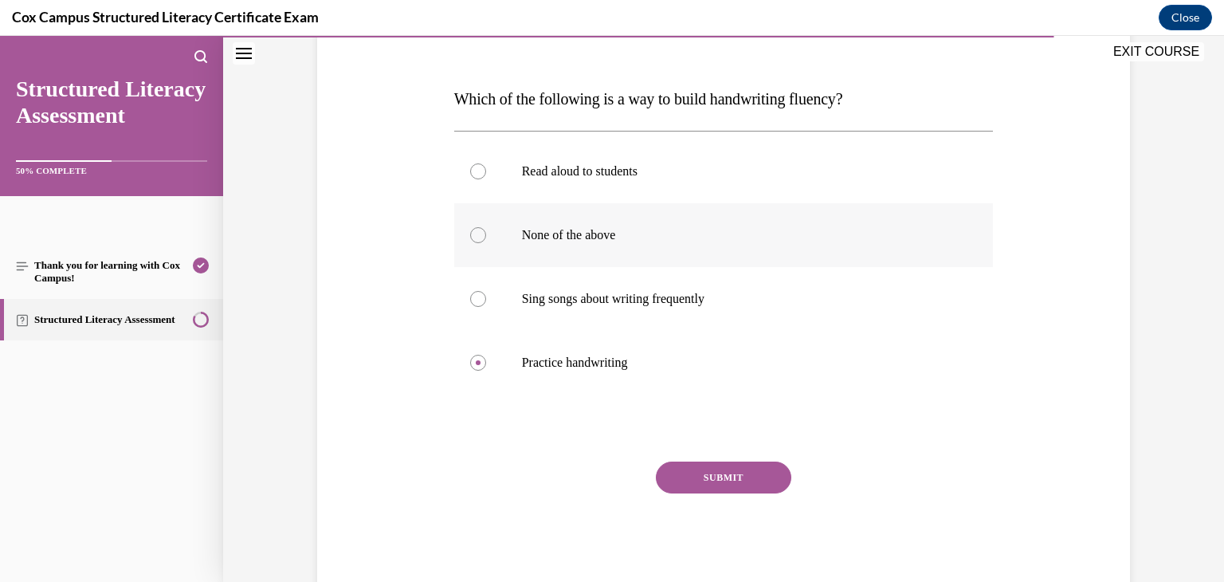
click at [486, 229] on input "None of the above" at bounding box center [478, 235] width 16 height 16
radio input "true"
click at [730, 472] on button "SUBMIT" at bounding box center [723, 477] width 135 height 32
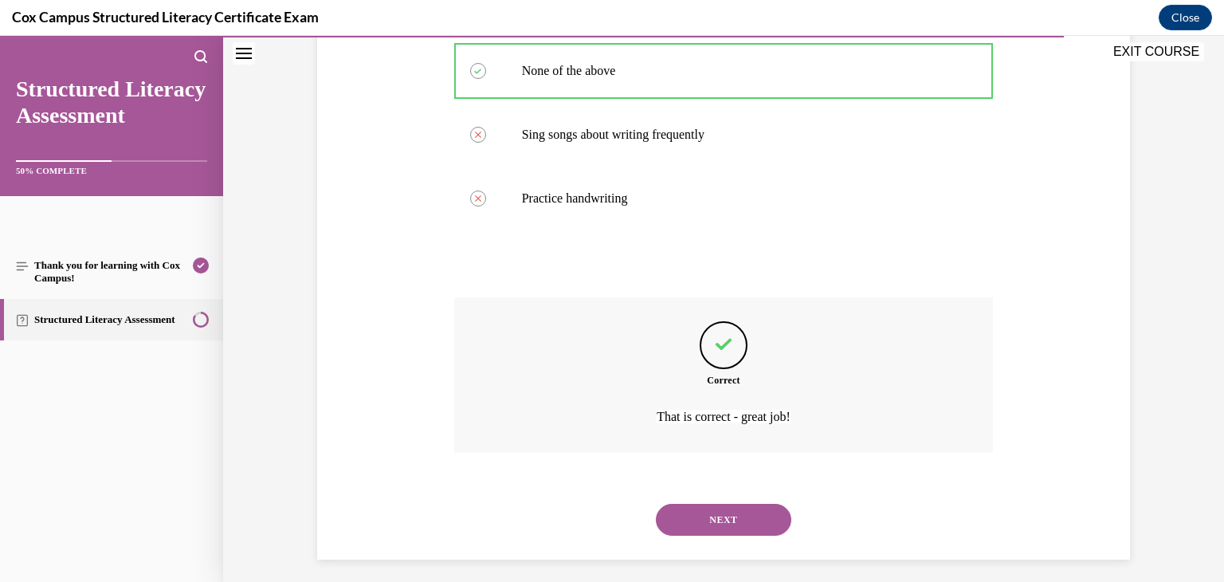
scroll to position [394, 0]
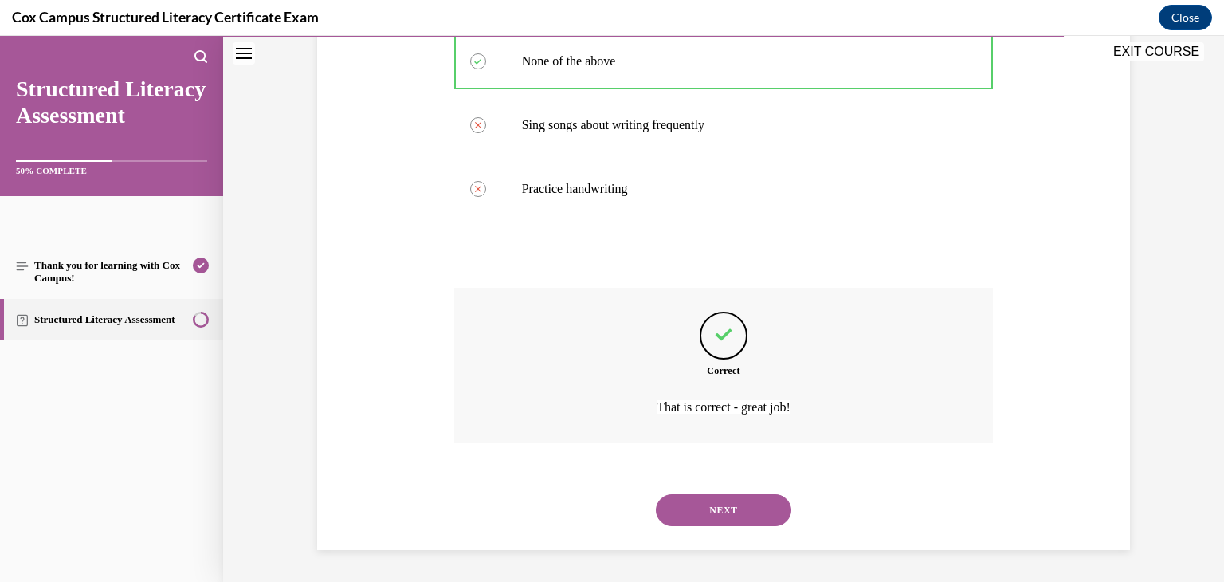
click at [739, 509] on button "NEXT" at bounding box center [723, 510] width 135 height 32
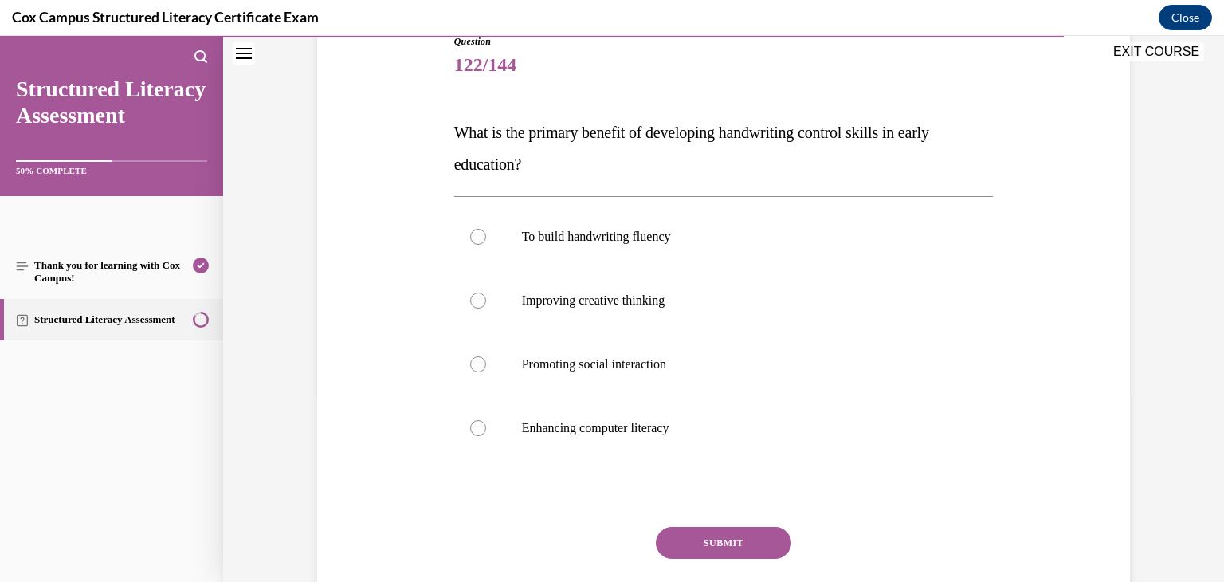
scroll to position [188, 0]
click at [727, 253] on label "To build handwriting fluency" at bounding box center [723, 236] width 539 height 64
click at [486, 244] on input "To build handwriting fluency" at bounding box center [478, 236] width 16 height 16
radio input "true"
click at [755, 533] on button "SUBMIT" at bounding box center [723, 542] width 135 height 32
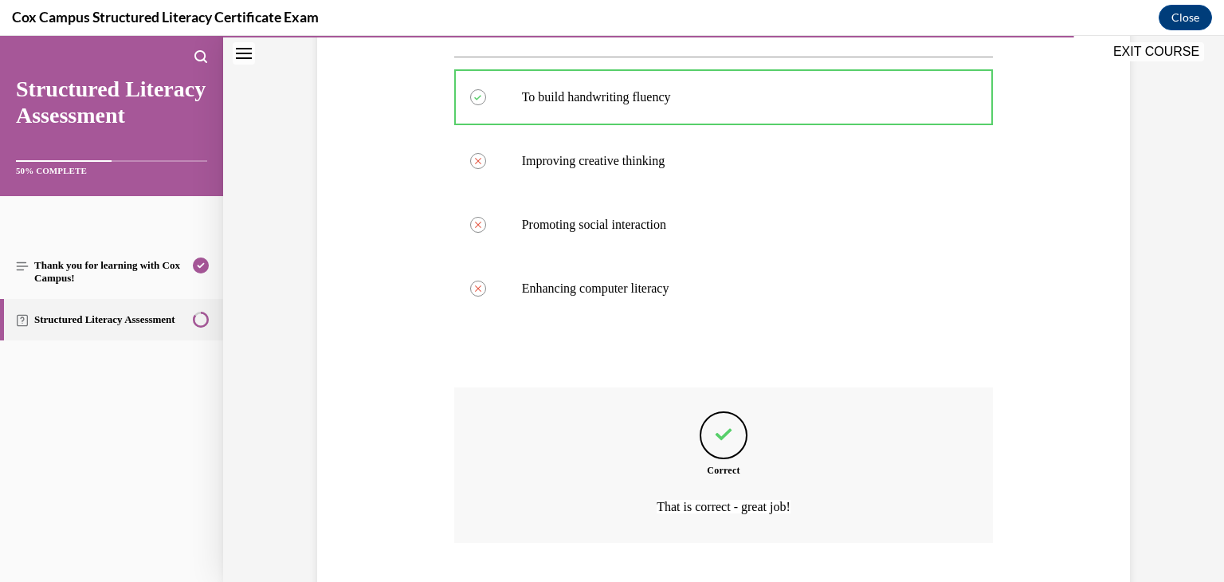
scroll to position [426, 0]
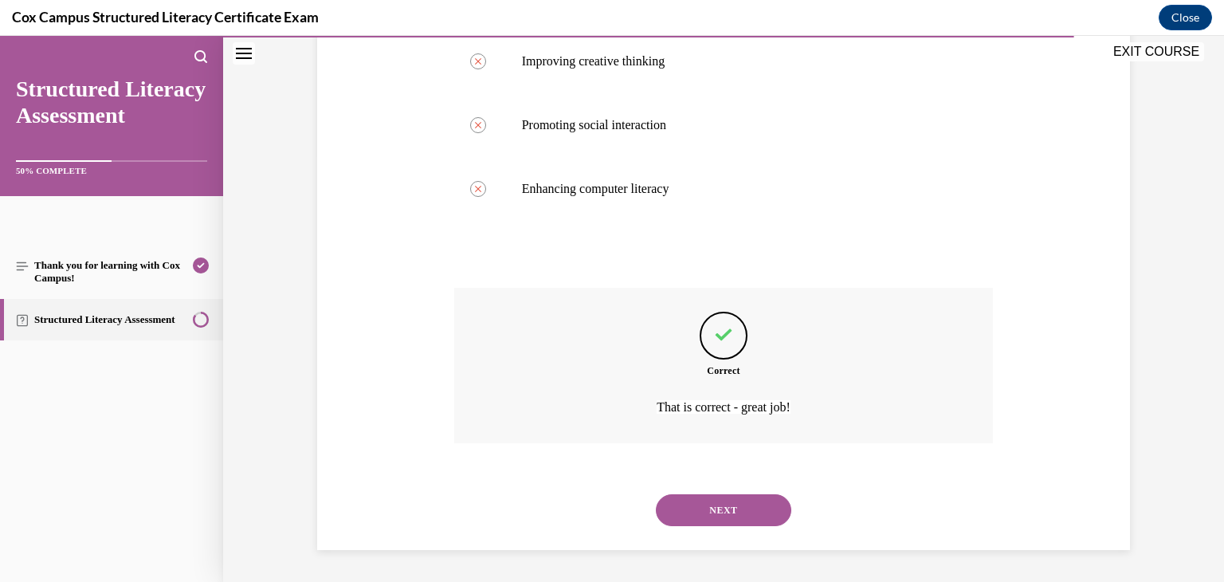
click at [754, 523] on button "NEXT" at bounding box center [723, 510] width 135 height 32
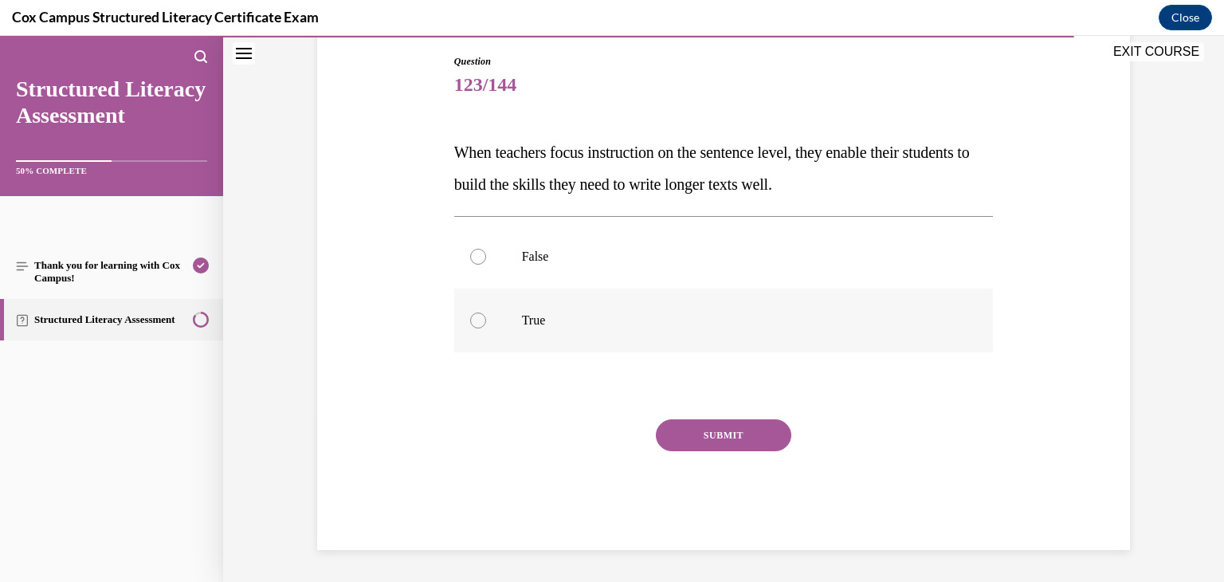
click at [789, 305] on label "True" at bounding box center [723, 320] width 539 height 64
click at [486, 312] on input "True" at bounding box center [478, 320] width 16 height 16
radio input "true"
click at [759, 430] on button "SUBMIT" at bounding box center [723, 435] width 135 height 32
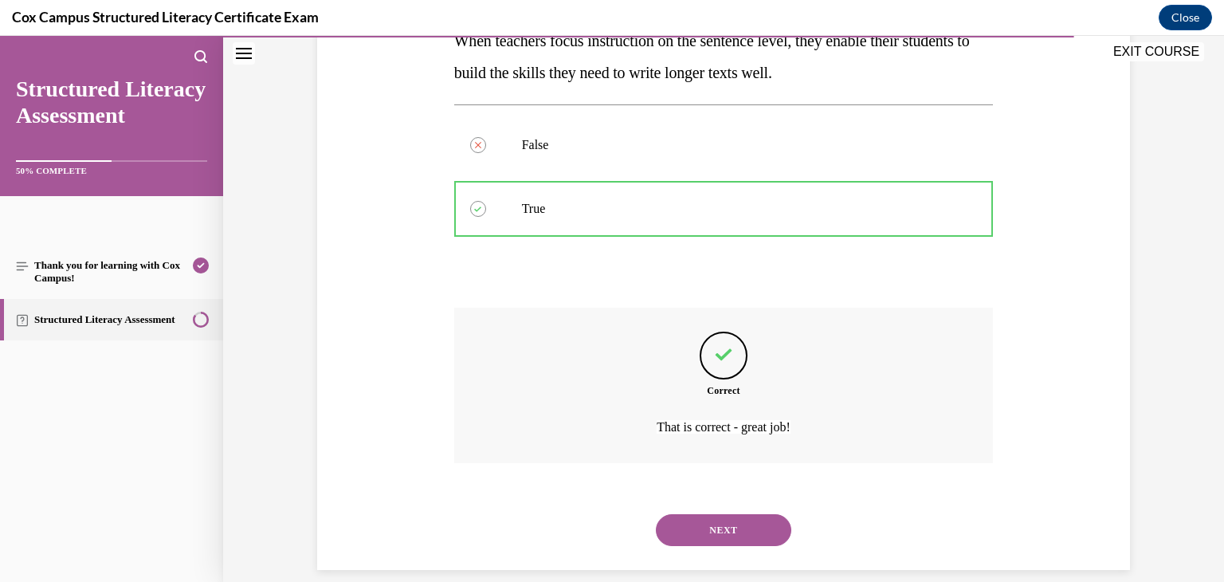
scroll to position [299, 0]
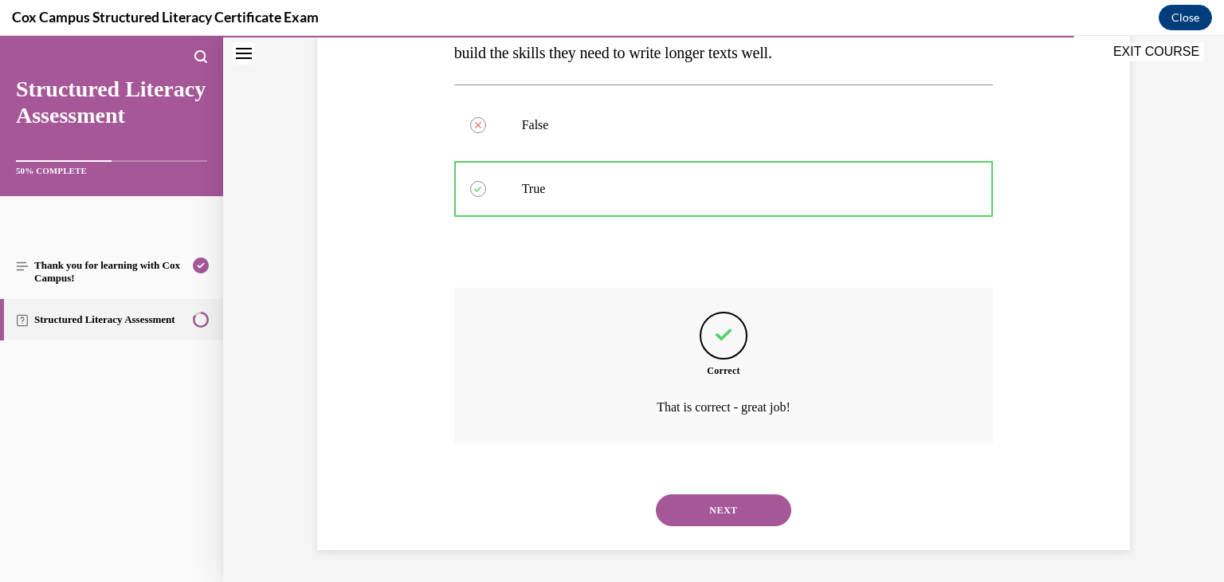
click at [751, 495] on button "NEXT" at bounding box center [723, 510] width 135 height 32
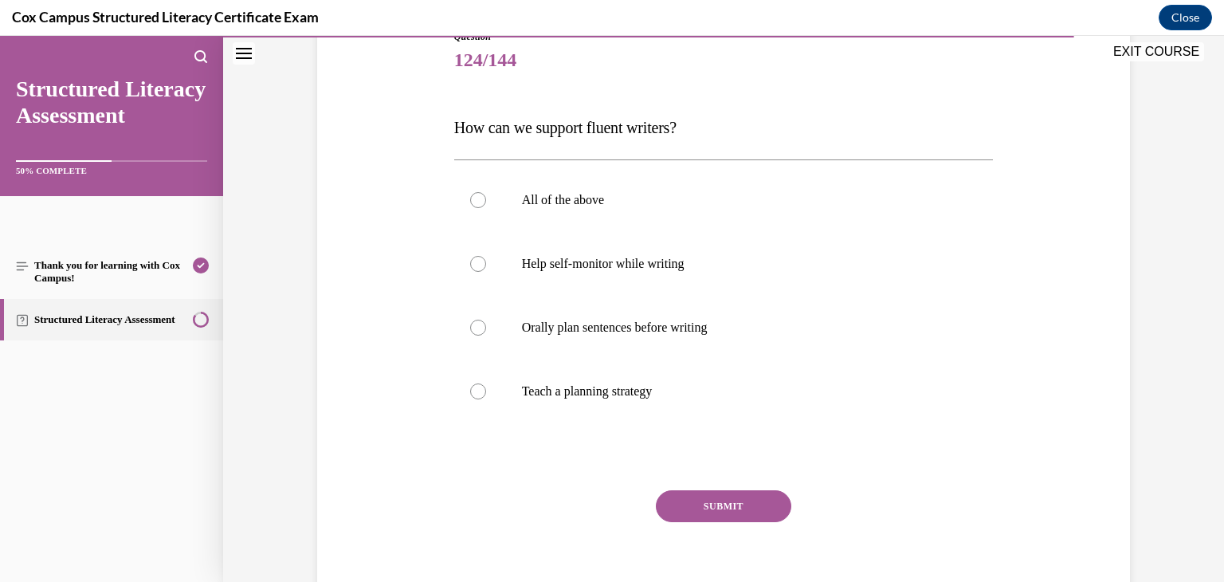
scroll to position [194, 0]
click at [810, 214] on label "All of the above" at bounding box center [723, 199] width 539 height 64
click at [486, 206] on input "All of the above" at bounding box center [478, 198] width 16 height 16
radio input "true"
click at [739, 508] on button "SUBMIT" at bounding box center [723, 504] width 135 height 32
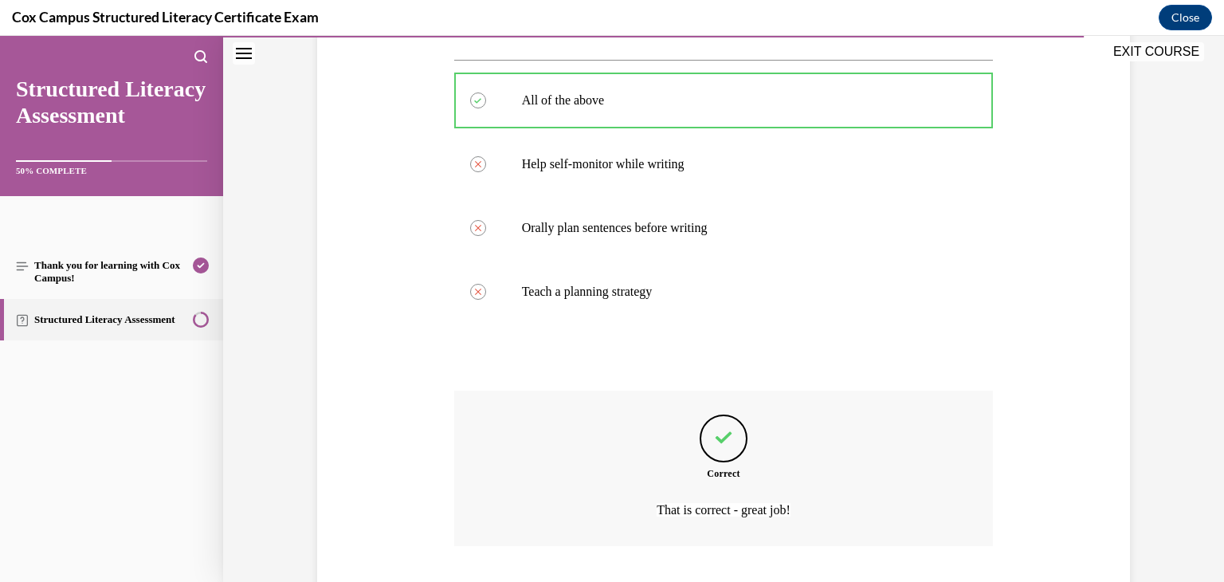
scroll to position [394, 0]
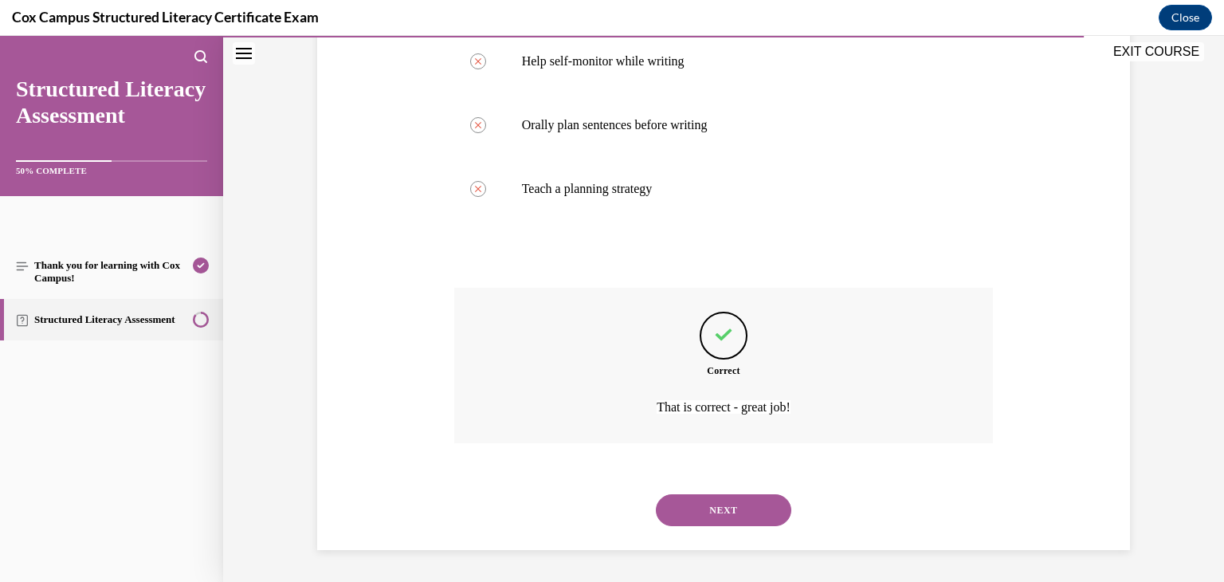
click at [740, 515] on button "NEXT" at bounding box center [723, 510] width 135 height 32
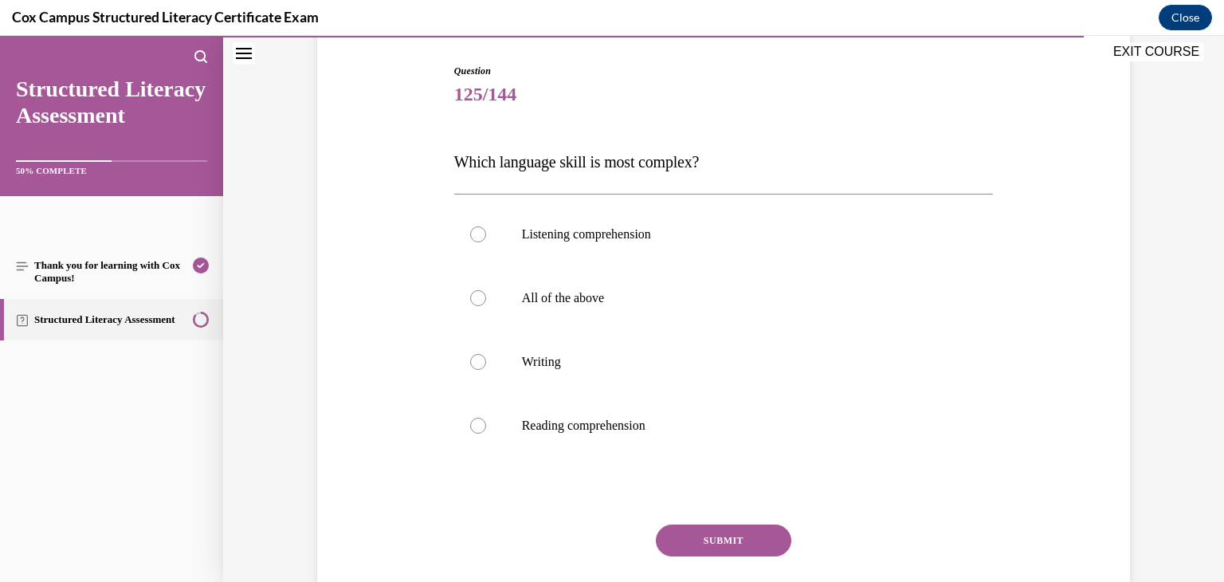
scroll to position [157, 0]
click at [766, 355] on p "Writing" at bounding box center [738, 363] width 432 height 16
click at [486, 355] on input "Writing" at bounding box center [478, 363] width 16 height 16
radio input "true"
click at [739, 537] on button "SUBMIT" at bounding box center [723, 541] width 135 height 32
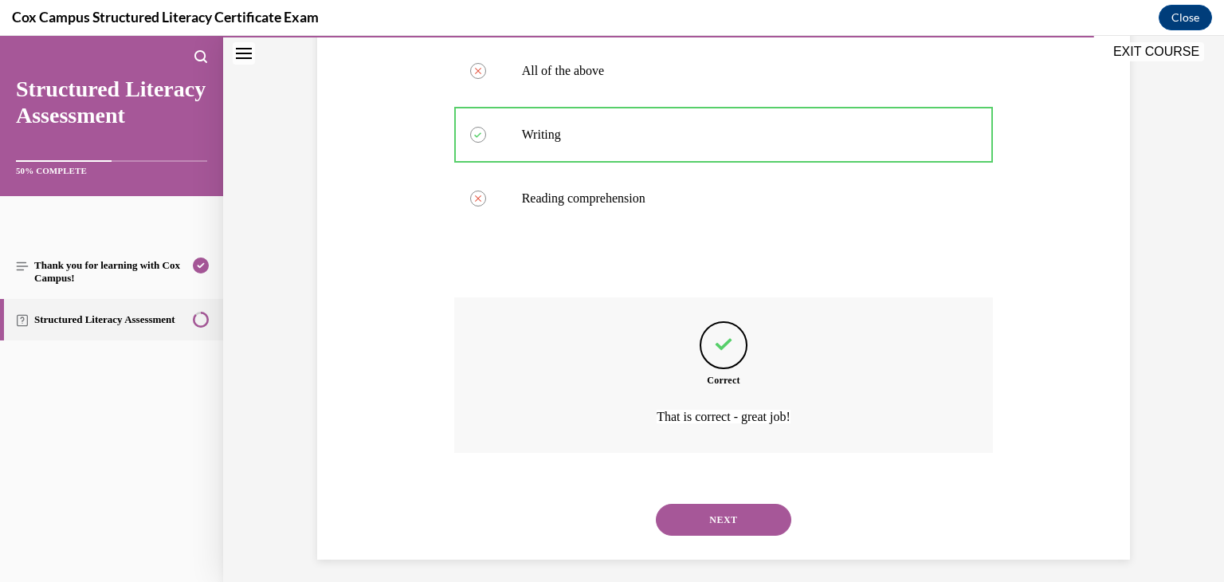
scroll to position [394, 0]
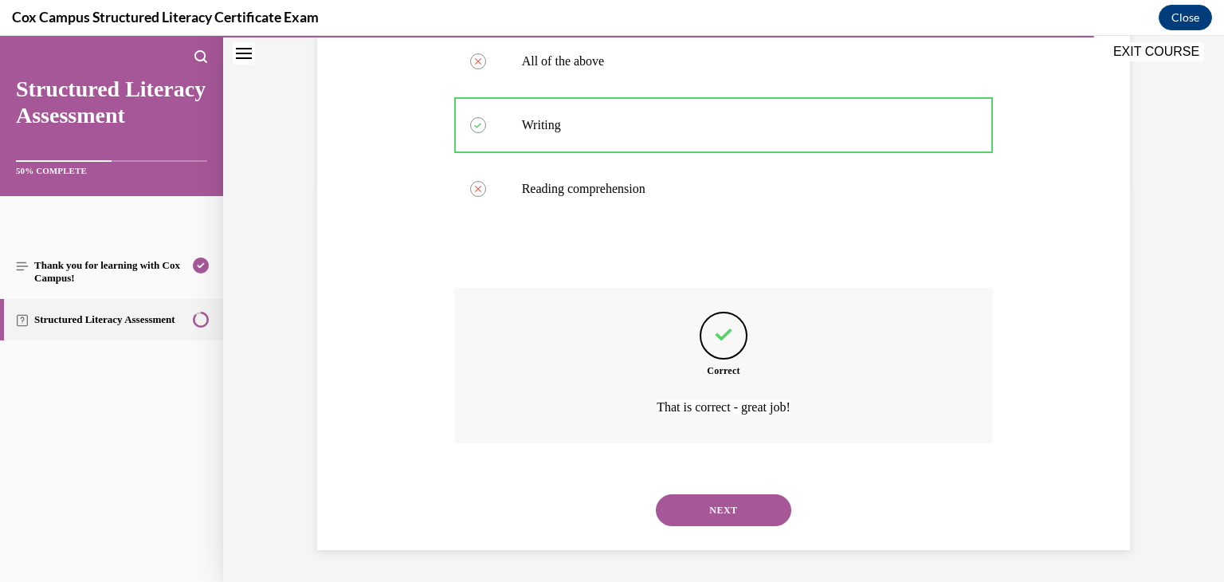
click at [735, 512] on button "NEXT" at bounding box center [723, 510] width 135 height 32
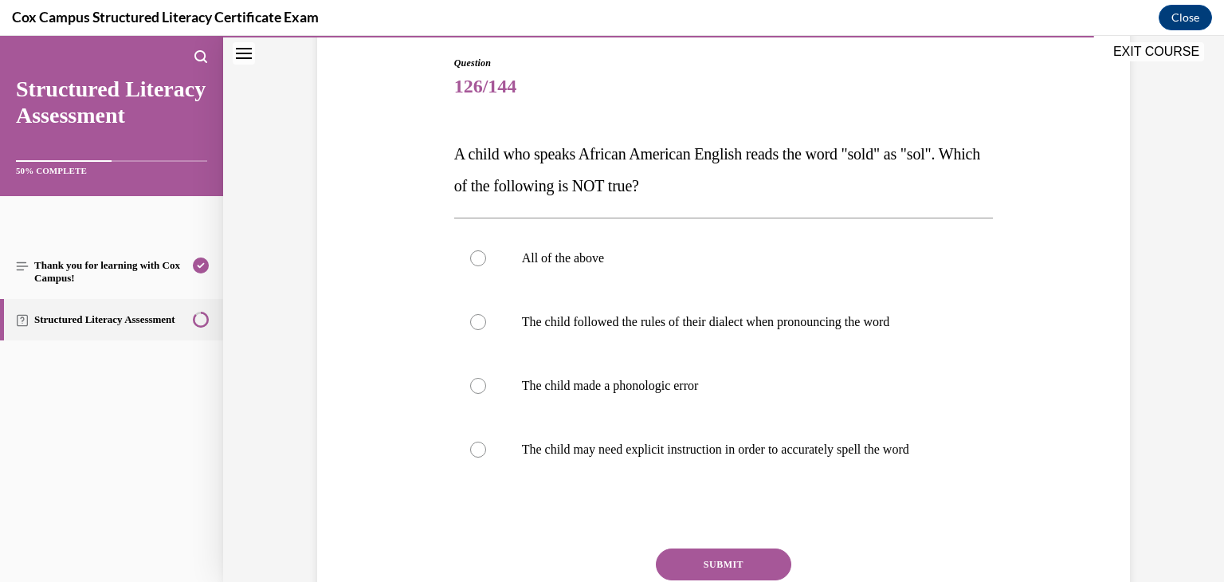
scroll to position [169, 0]
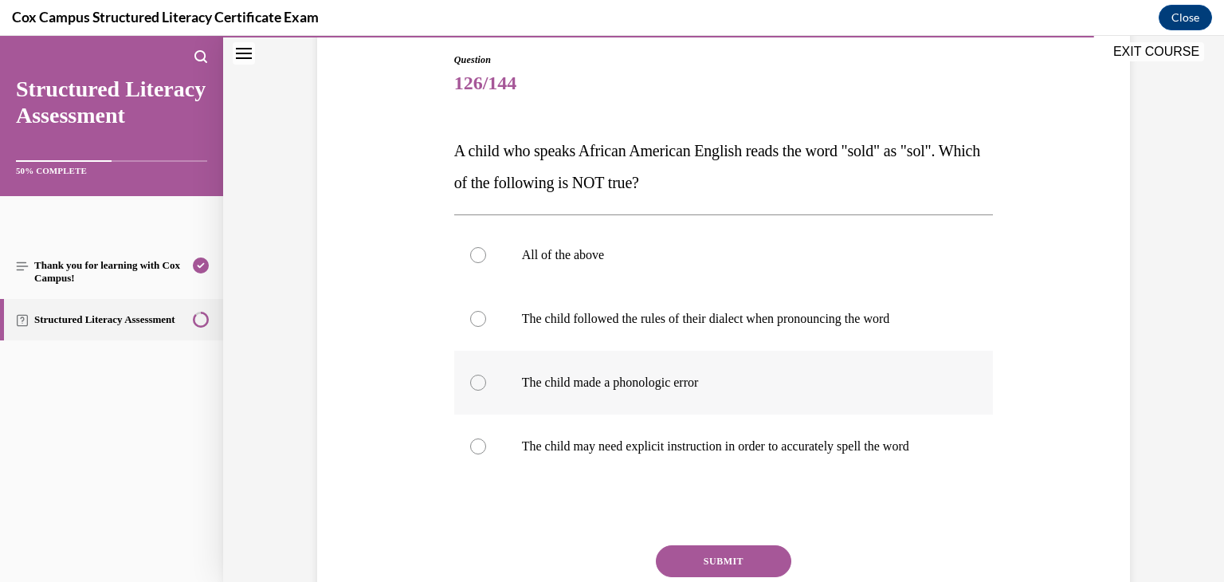
click at [688, 377] on p "The child made a phonologic error" at bounding box center [738, 382] width 432 height 16
click at [486, 377] on input "The child made a phonologic error" at bounding box center [478, 382] width 16 height 16
radio input "true"
click at [723, 555] on button "SUBMIT" at bounding box center [723, 561] width 135 height 32
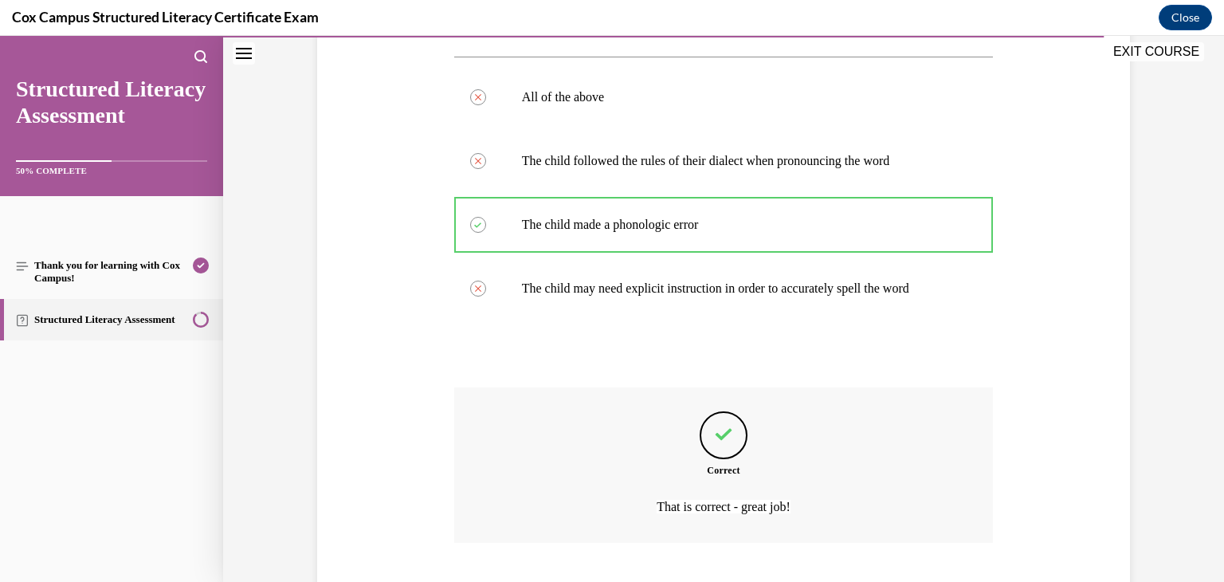
scroll to position [426, 0]
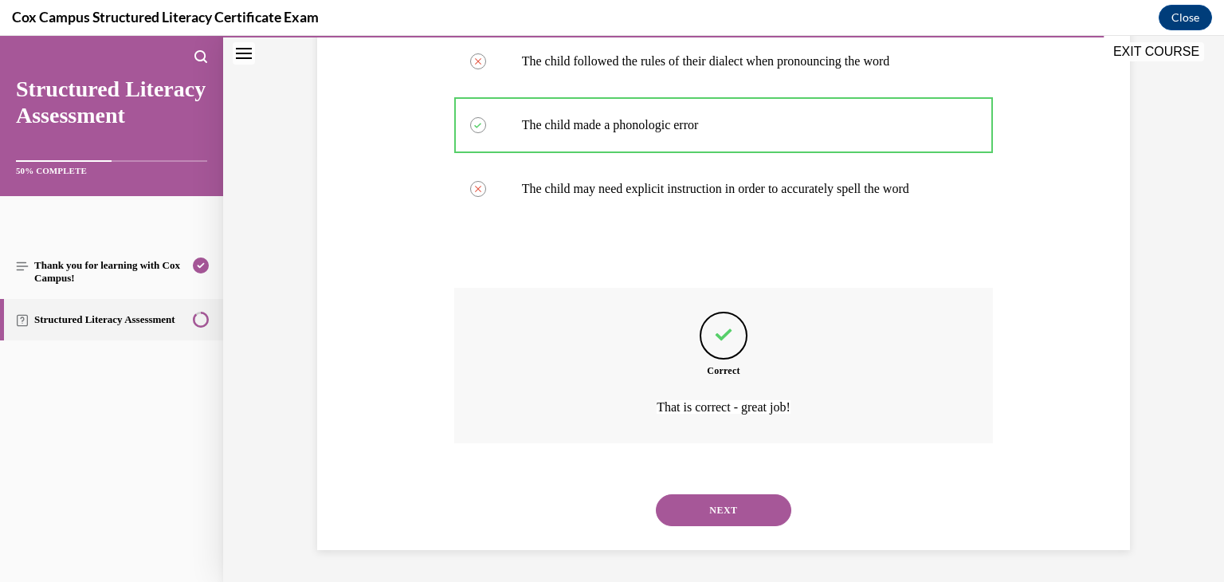
click at [735, 516] on button "NEXT" at bounding box center [723, 510] width 135 height 32
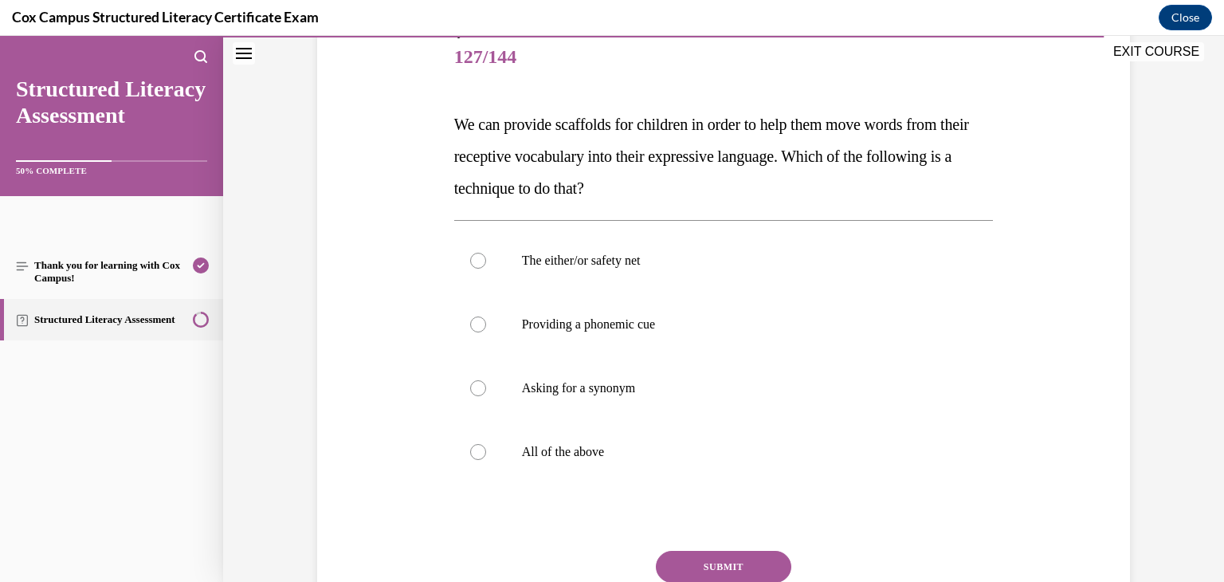
scroll to position [202, 0]
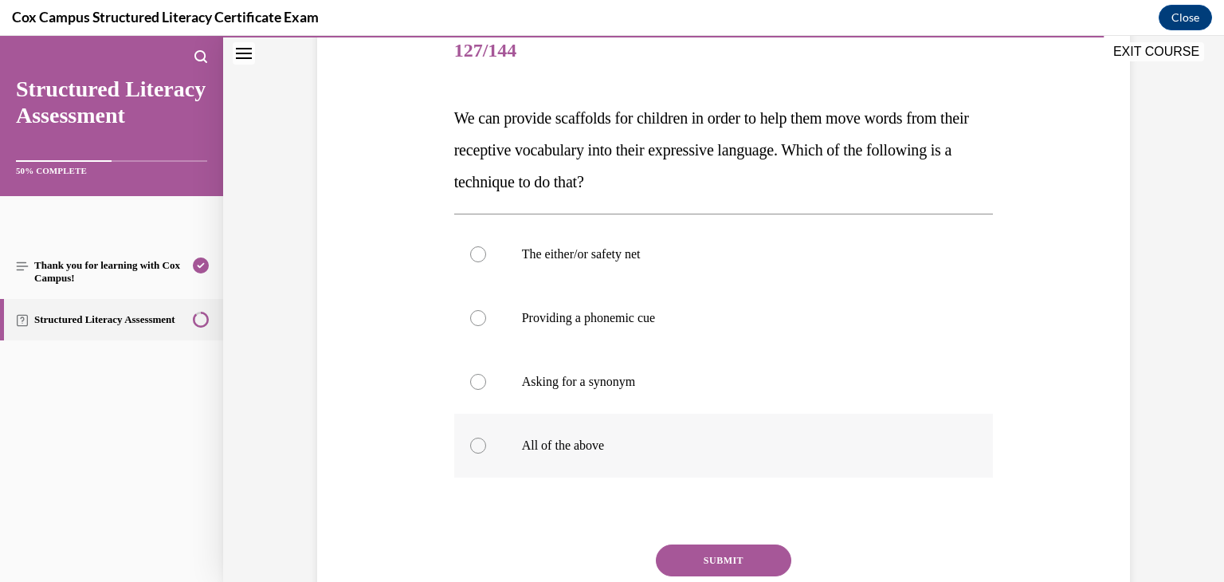
click at [552, 466] on label "All of the above" at bounding box center [723, 446] width 539 height 64
click at [486, 453] on input "All of the above" at bounding box center [478, 445] width 16 height 16
radio input "true"
click at [758, 563] on button "SUBMIT" at bounding box center [723, 560] width 135 height 32
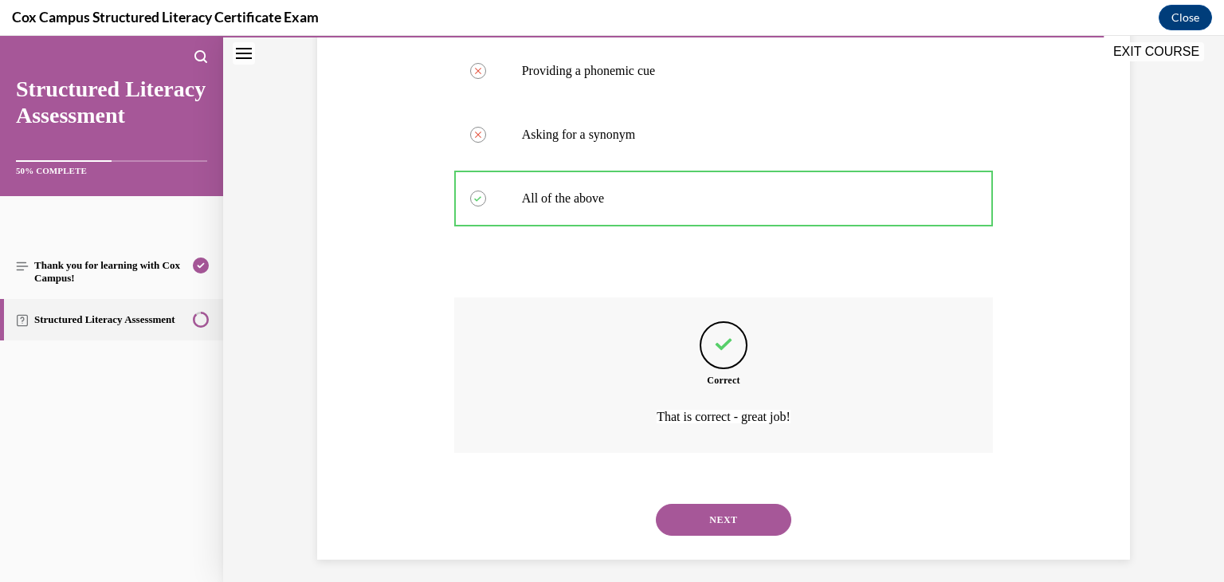
scroll to position [458, 0]
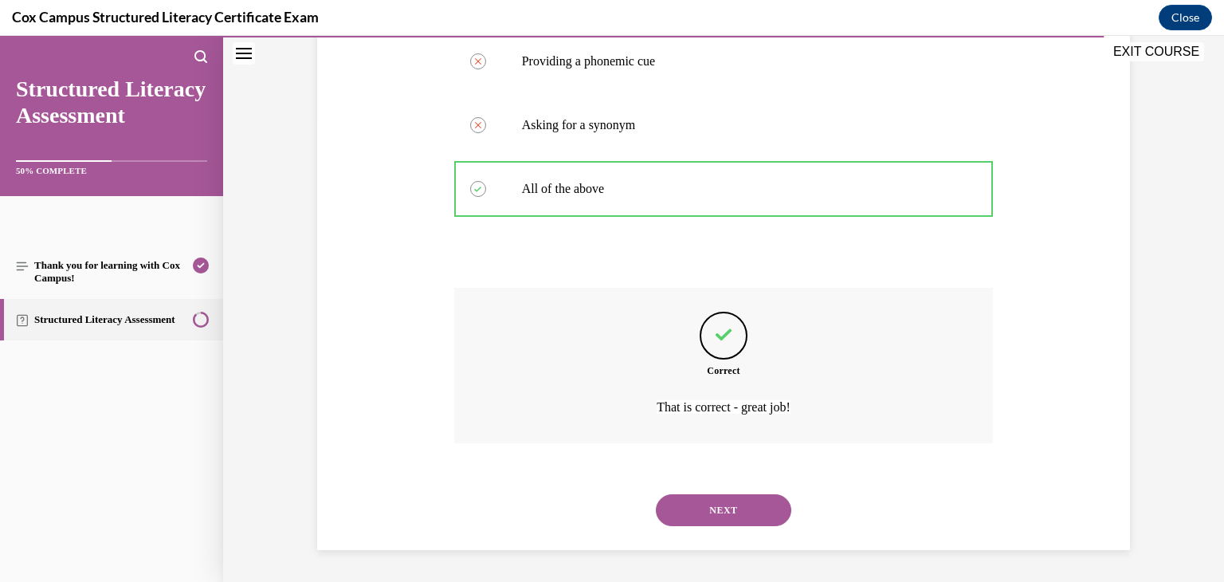
click at [759, 526] on div "NEXT" at bounding box center [723, 510] width 539 height 64
click at [765, 514] on button "NEXT" at bounding box center [723, 510] width 135 height 32
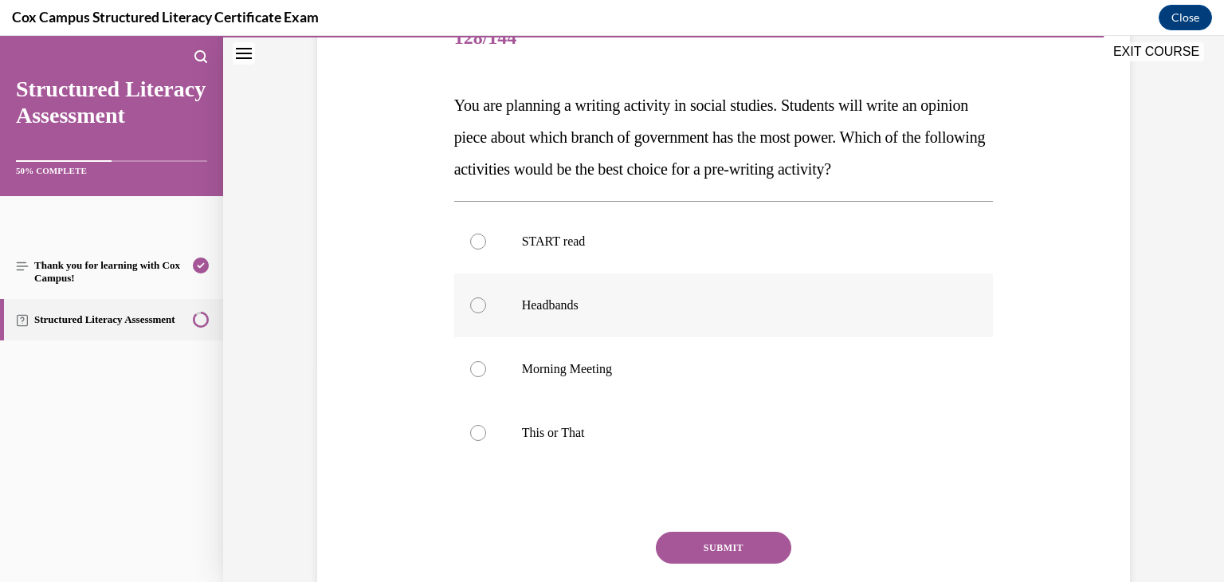
scroll to position [215, 0]
click at [715, 409] on label "This or That" at bounding box center [723, 432] width 539 height 64
click at [486, 424] on input "This or That" at bounding box center [478, 432] width 16 height 16
radio input "true"
click at [723, 540] on button "SUBMIT" at bounding box center [723, 547] width 135 height 32
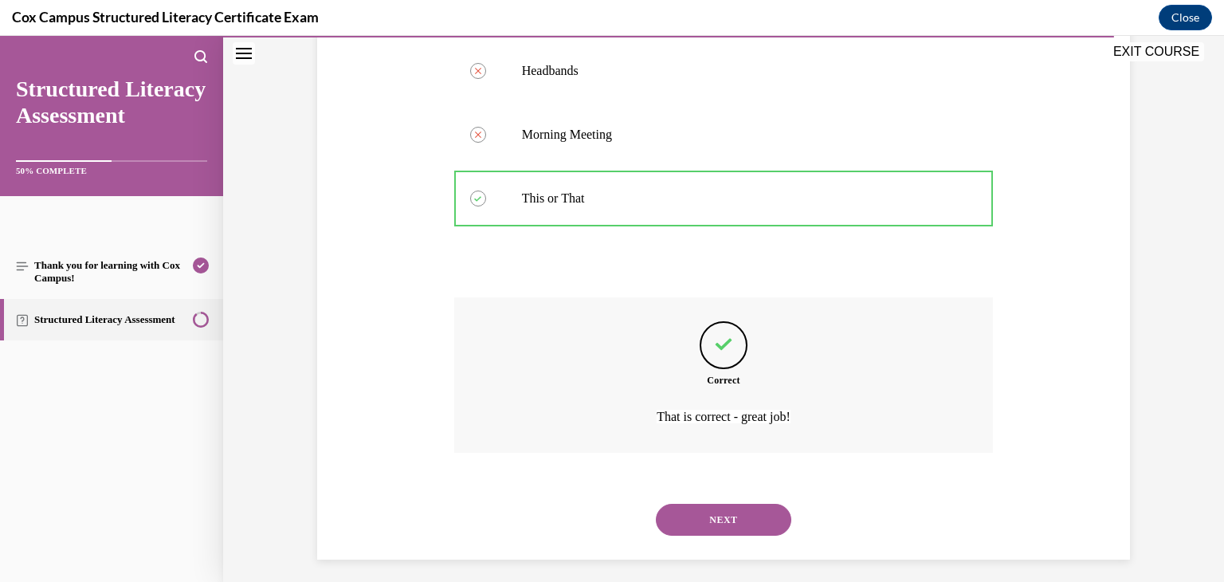
scroll to position [458, 0]
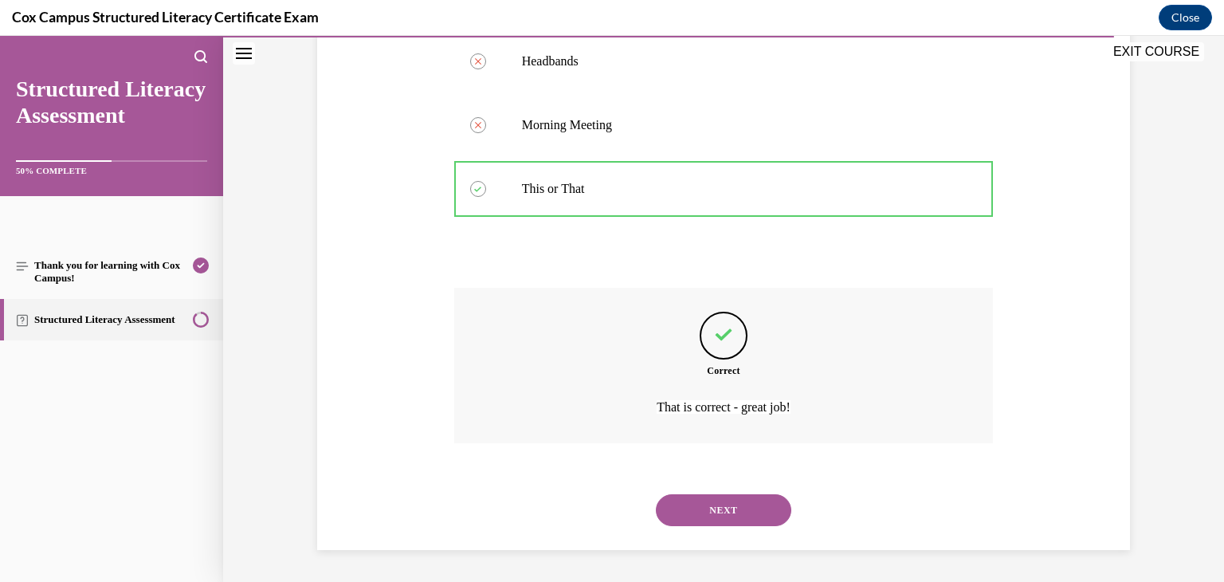
click at [729, 504] on button "NEXT" at bounding box center [723, 510] width 135 height 32
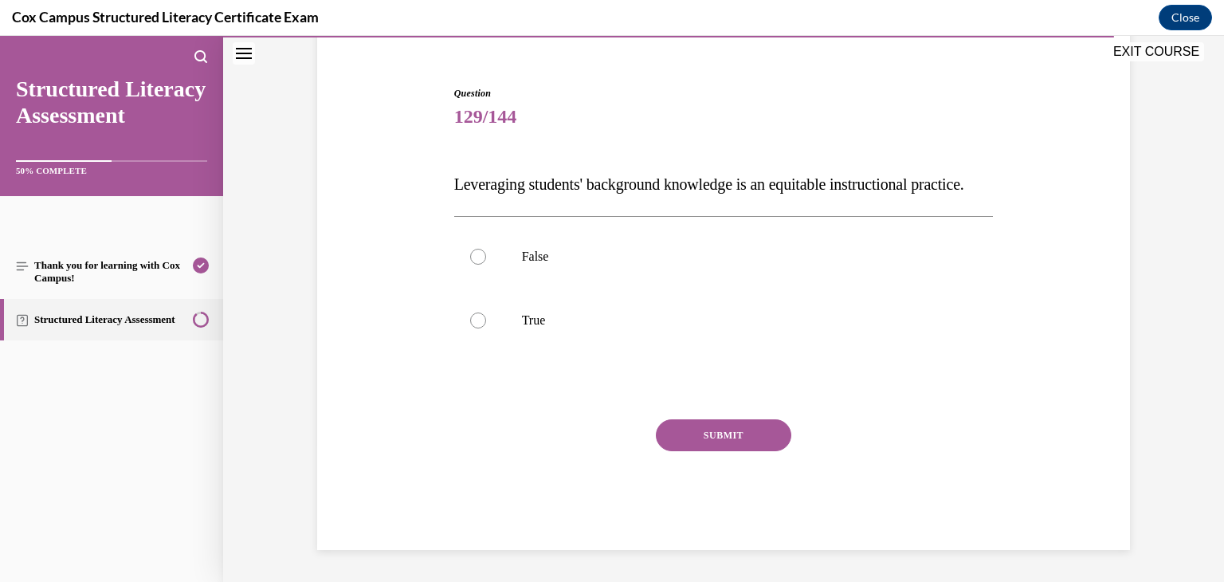
scroll to position [167, 0]
click at [703, 316] on p "True" at bounding box center [738, 320] width 432 height 16
click at [486, 316] on input "True" at bounding box center [478, 320] width 16 height 16
radio input "true"
click at [712, 437] on button "SUBMIT" at bounding box center [723, 435] width 135 height 32
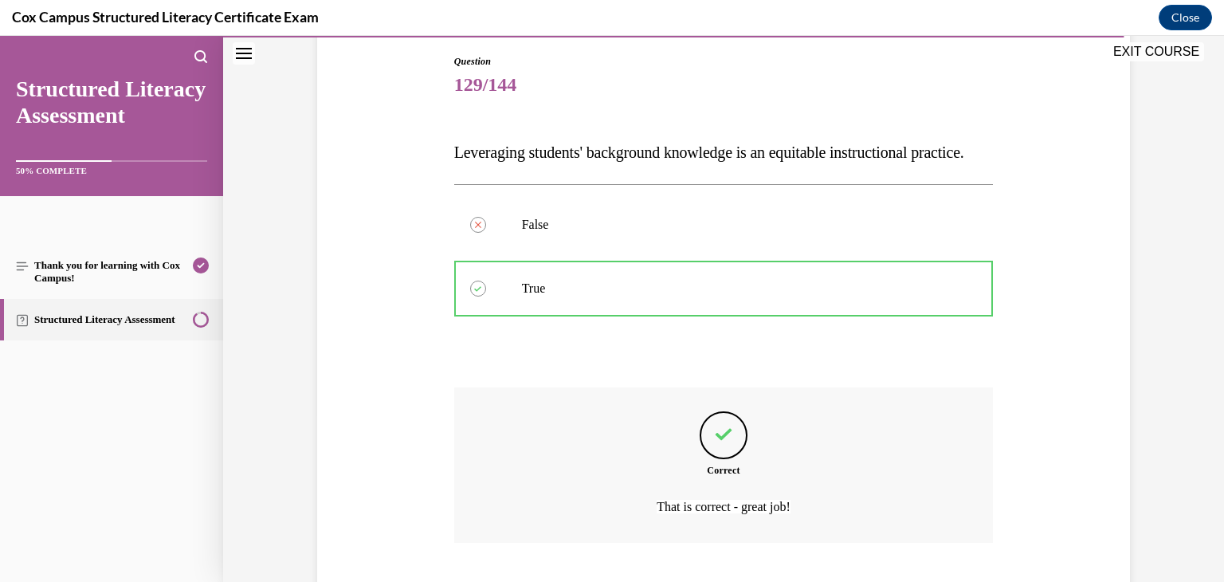
scroll to position [299, 0]
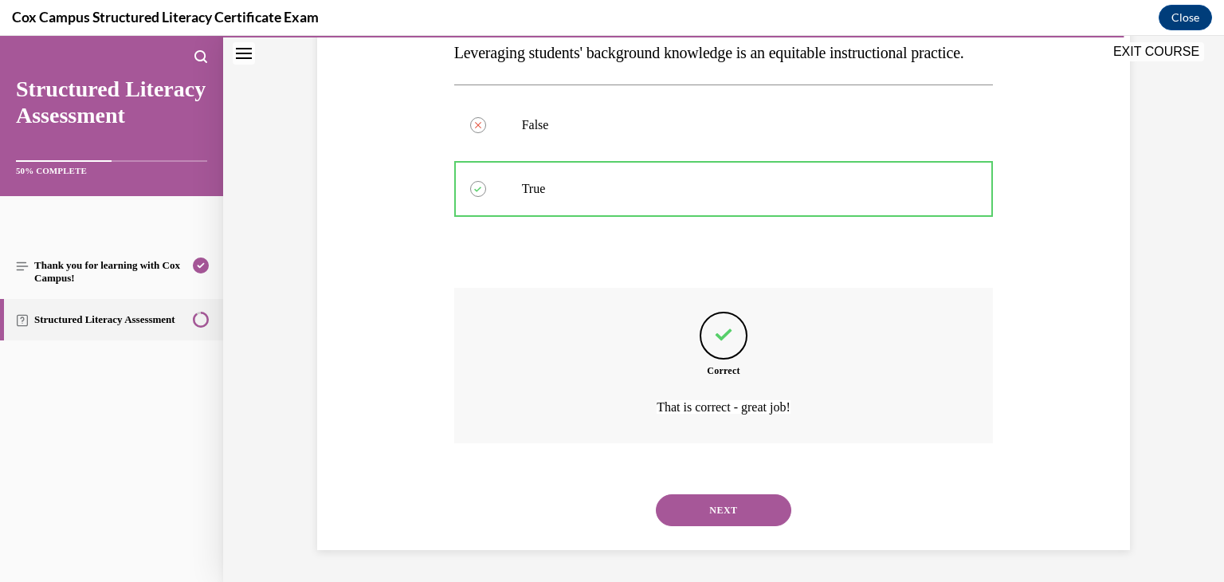
click at [741, 497] on button "NEXT" at bounding box center [723, 510] width 135 height 32
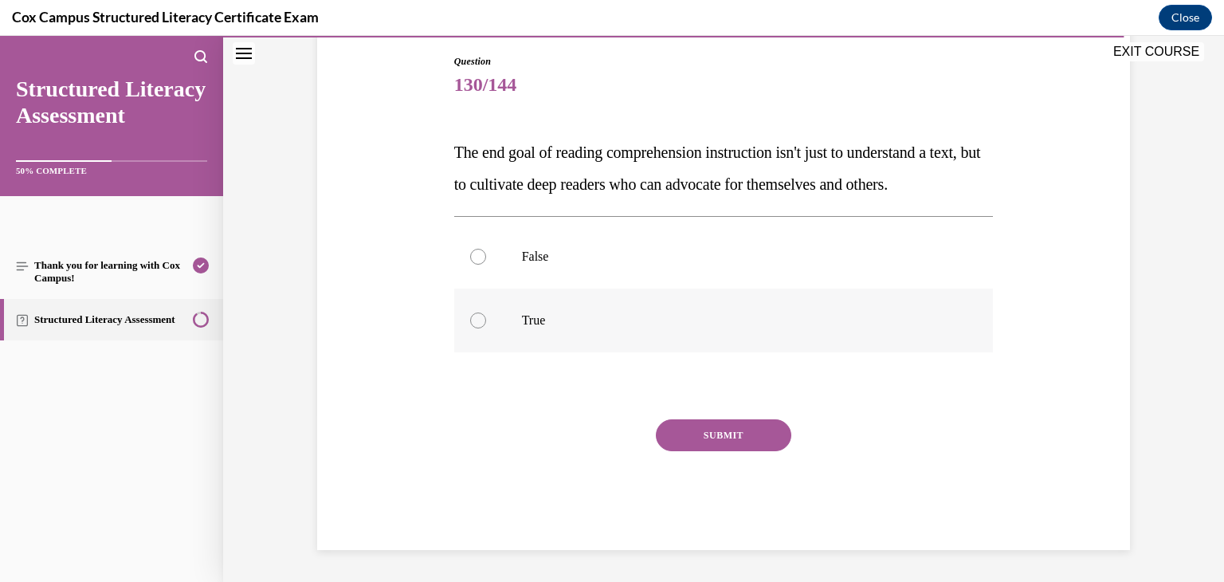
click at [636, 328] on p "True" at bounding box center [738, 320] width 432 height 16
click at [486, 328] on input "True" at bounding box center [478, 320] width 16 height 16
radio input "true"
click at [749, 449] on button "SUBMIT" at bounding box center [723, 435] width 135 height 32
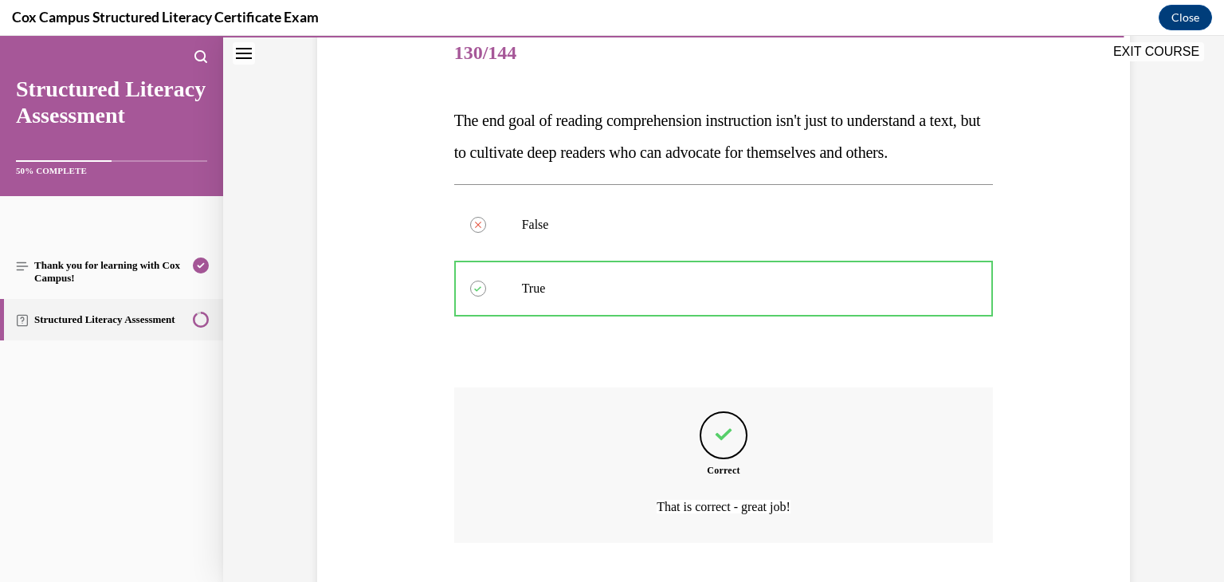
scroll to position [331, 0]
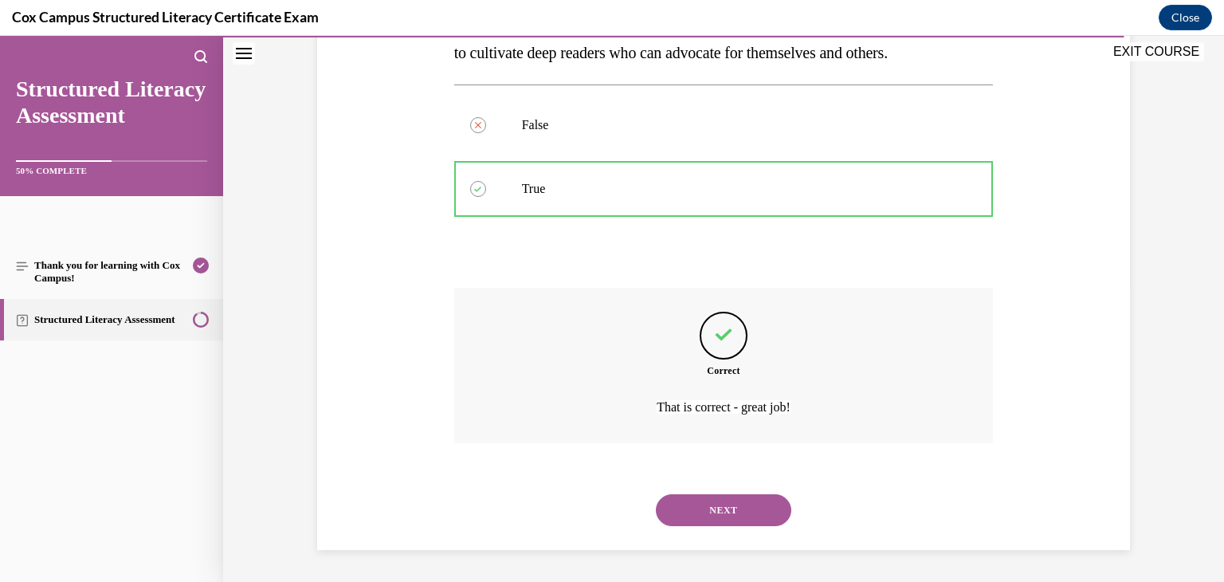
click at [740, 504] on button "NEXT" at bounding box center [723, 510] width 135 height 32
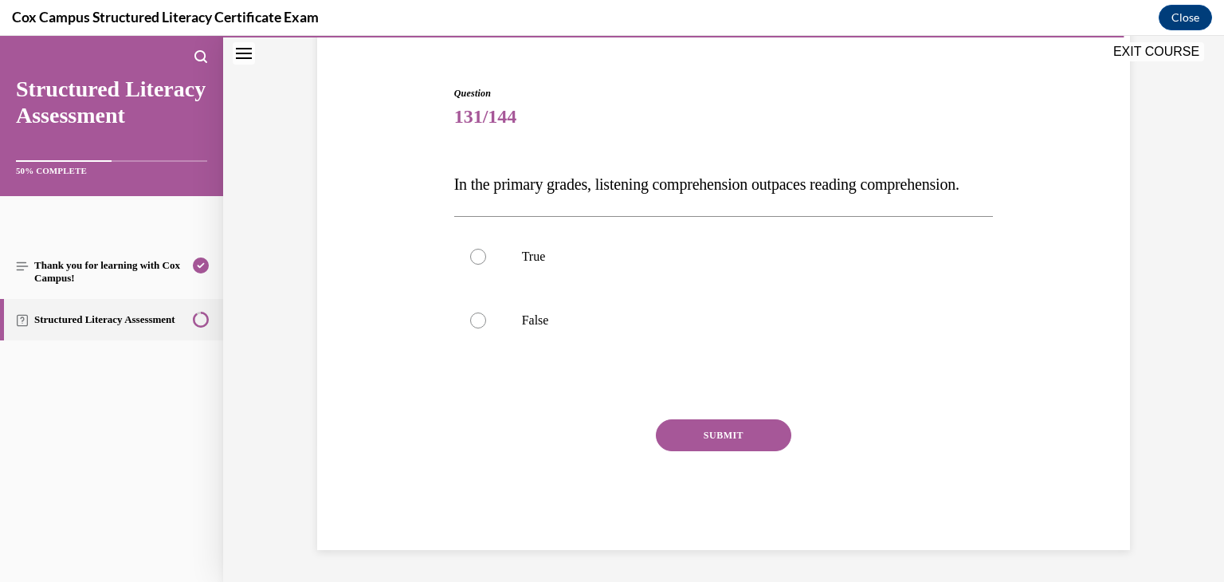
scroll to position [167, 0]
click at [758, 275] on label "True" at bounding box center [723, 257] width 539 height 64
click at [486, 265] on input "True" at bounding box center [478, 257] width 16 height 16
radio input "true"
click at [755, 437] on button "SUBMIT" at bounding box center [723, 435] width 135 height 32
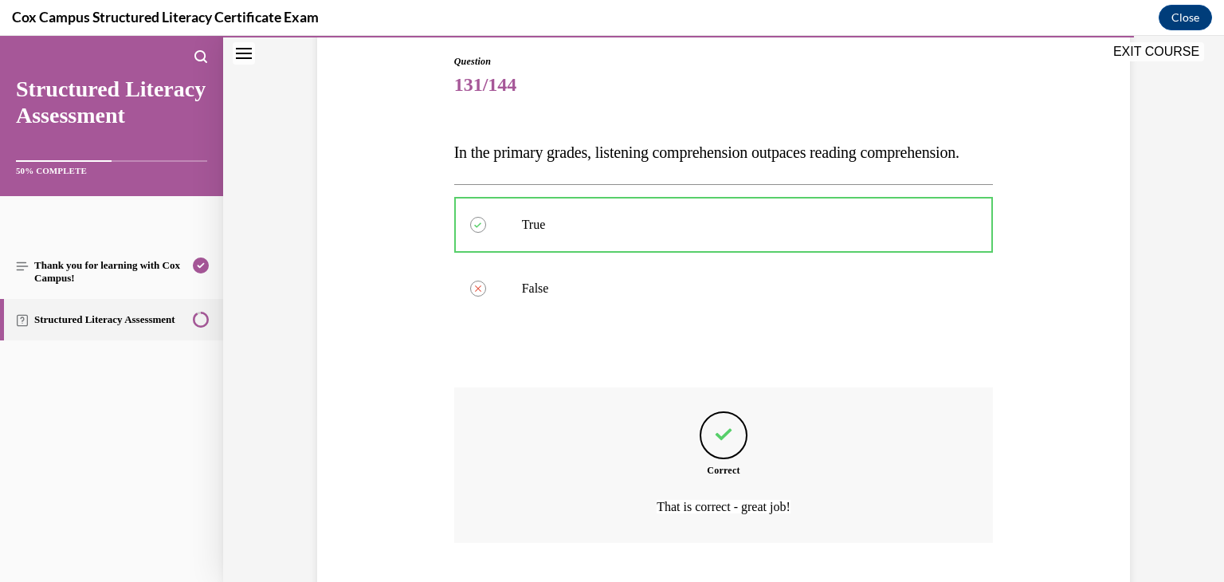
scroll to position [299, 0]
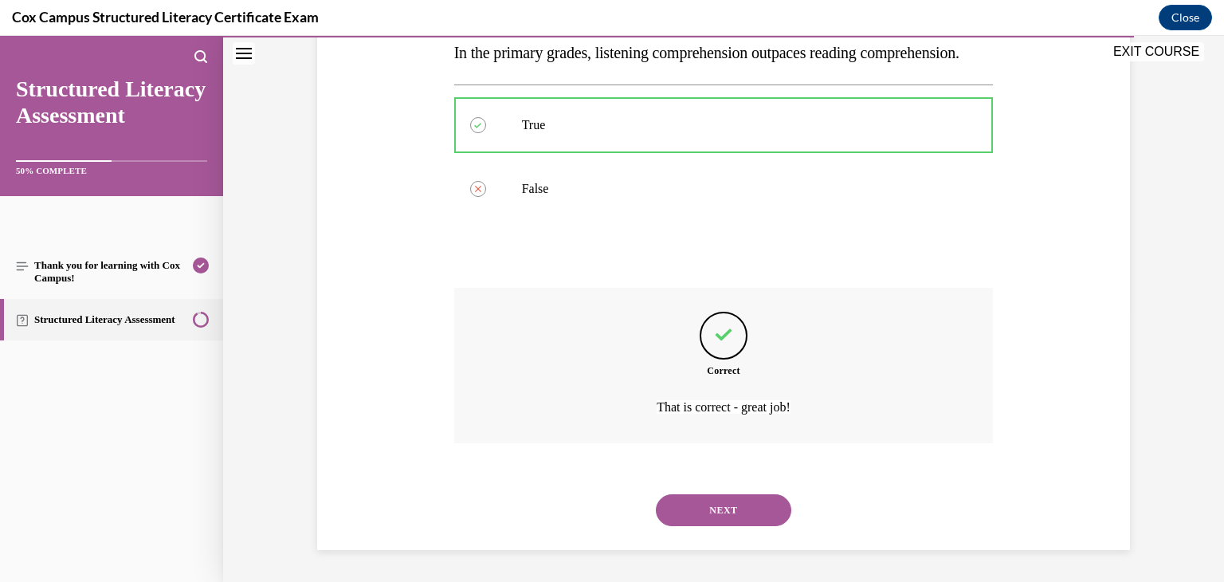
click at [735, 512] on button "NEXT" at bounding box center [723, 510] width 135 height 32
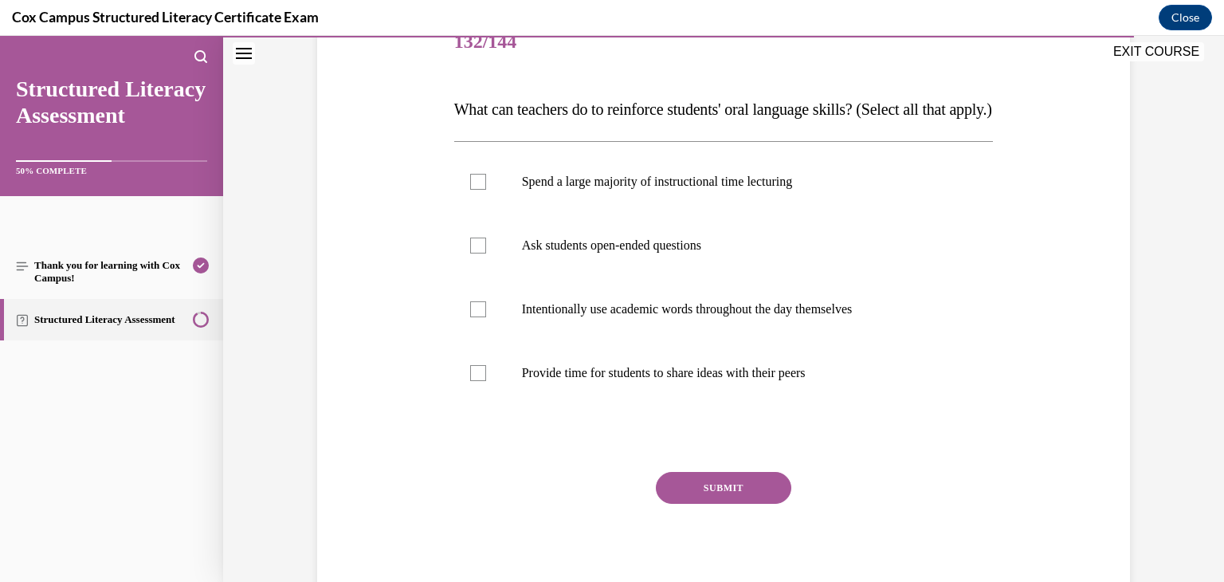
scroll to position [214, 0]
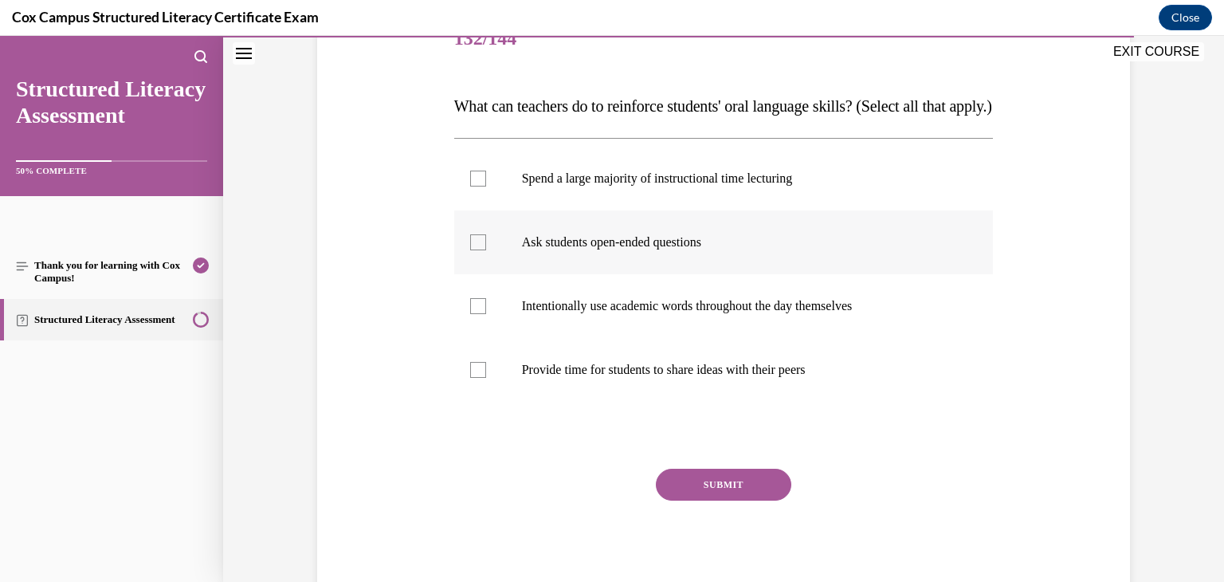
click at [733, 250] on p "Ask students open-ended questions" at bounding box center [738, 242] width 432 height 16
click at [486, 250] on input "Ask students open-ended questions" at bounding box center [478, 242] width 16 height 16
checkbox input "true"
click at [739, 314] on p "Intentionally use academic words throughout the day themselves" at bounding box center [738, 306] width 432 height 16
click at [486, 314] on input "Intentionally use academic words throughout the day themselves" at bounding box center [478, 306] width 16 height 16
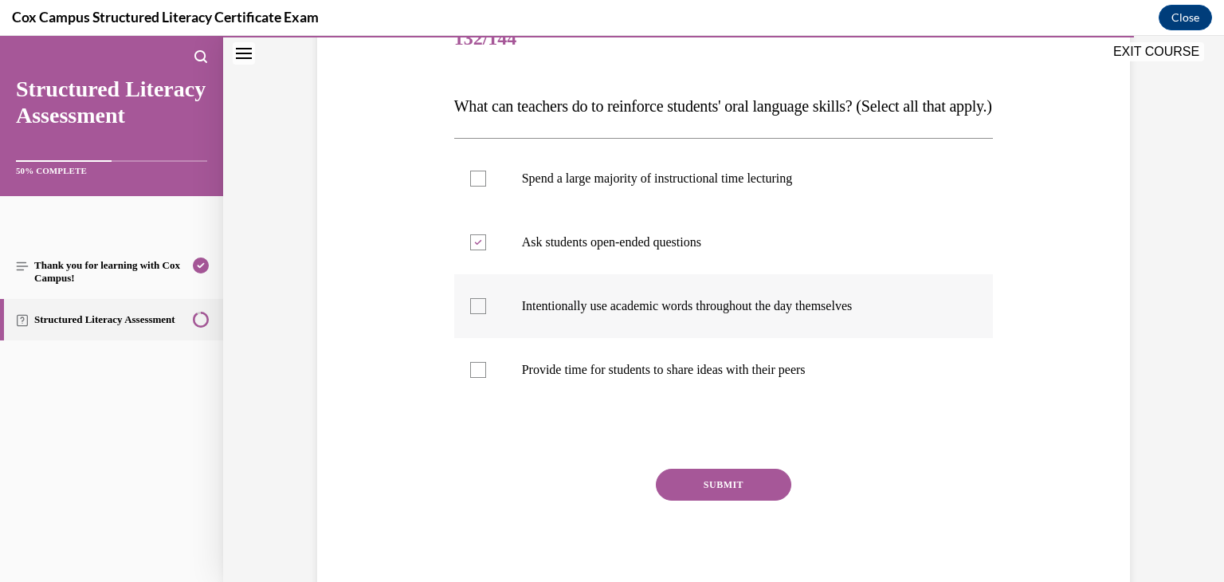
checkbox input "true"
click at [736, 378] on p "Provide time for students to share ideas with their peers" at bounding box center [738, 370] width 432 height 16
click at [486, 378] on input "Provide time for students to share ideas with their peers" at bounding box center [478, 370] width 16 height 16
checkbox input "true"
click at [748, 500] on button "SUBMIT" at bounding box center [723, 484] width 135 height 32
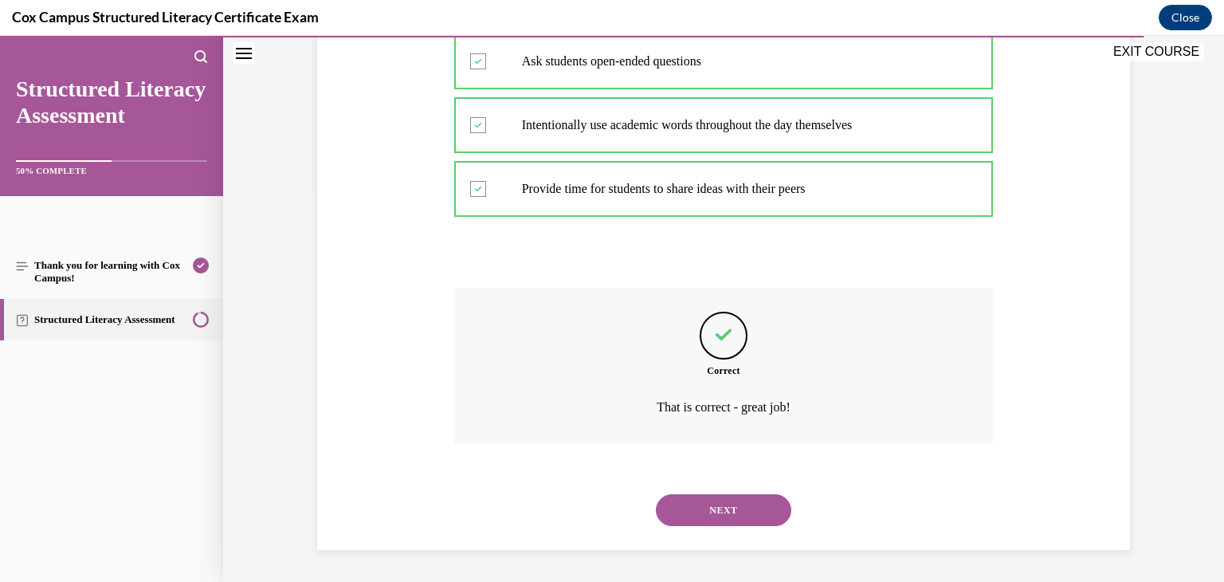
scroll to position [426, 0]
click at [748, 512] on button "NEXT" at bounding box center [723, 510] width 135 height 32
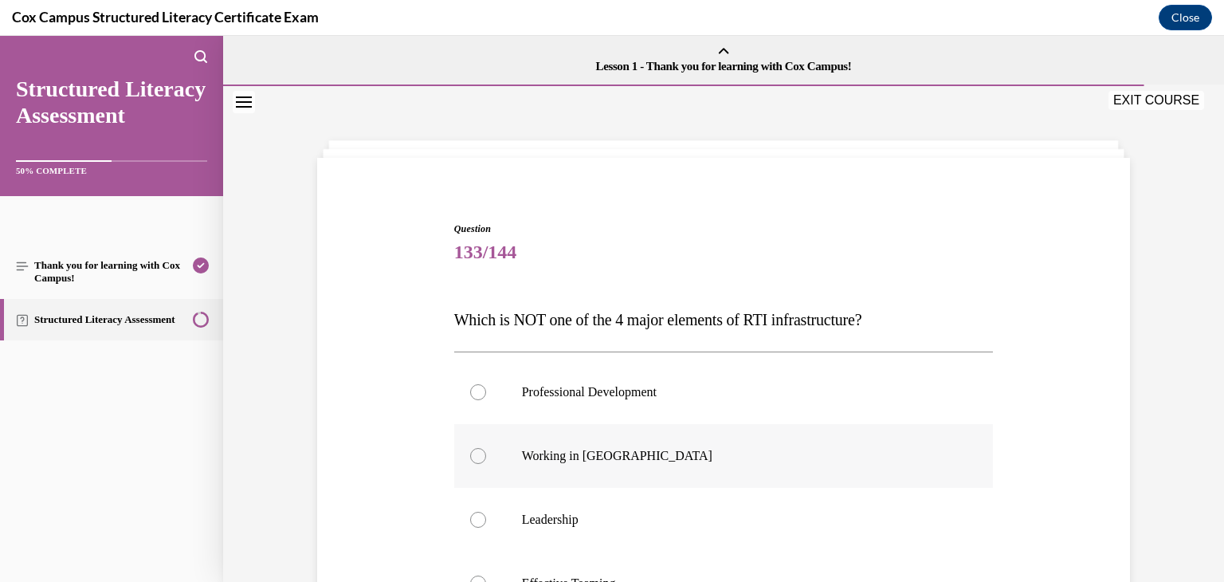
click at [708, 466] on label "Working in Silos" at bounding box center [723, 456] width 539 height 64
click at [486, 464] on input "Working in Silos" at bounding box center [478, 456] width 16 height 16
radio input "true"
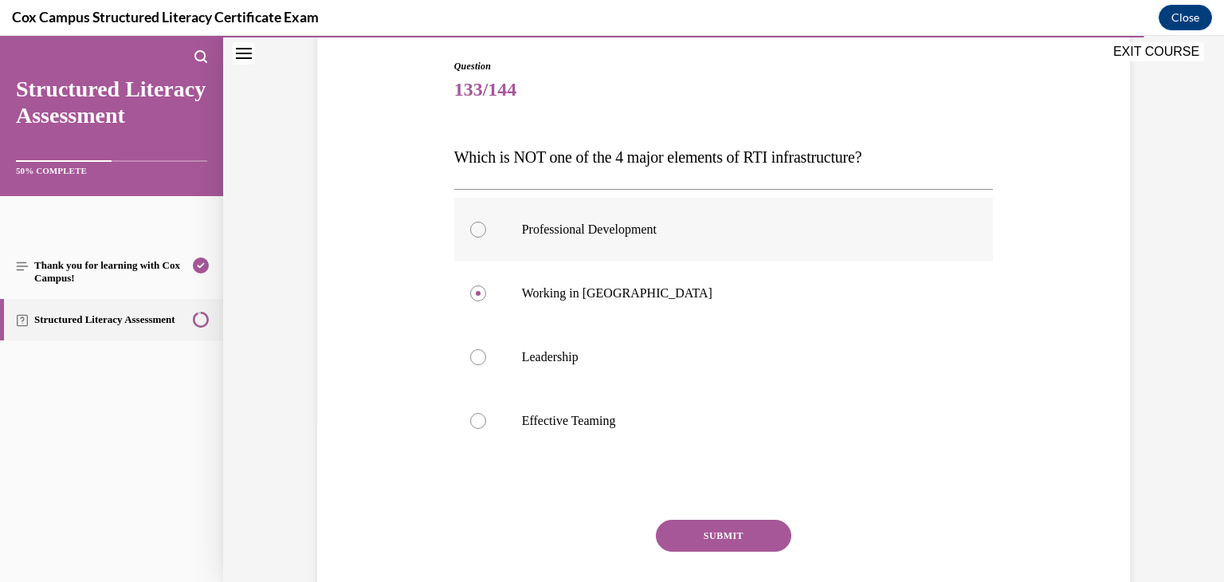
scroll to position [163, 0]
click at [750, 527] on button "SUBMIT" at bounding box center [723, 535] width 135 height 32
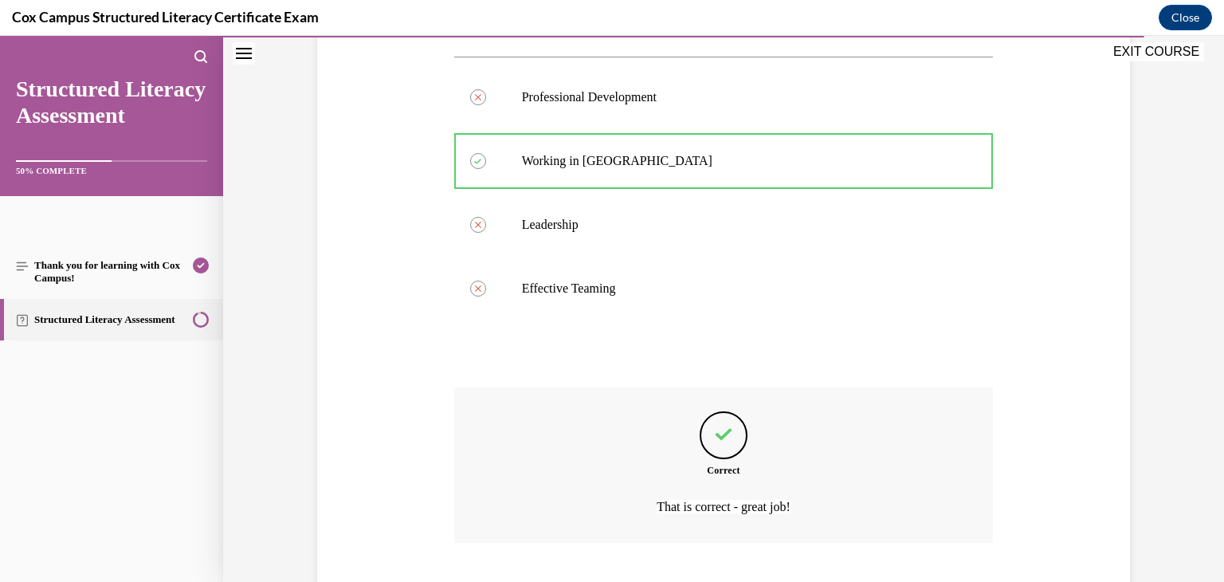
scroll to position [394, 0]
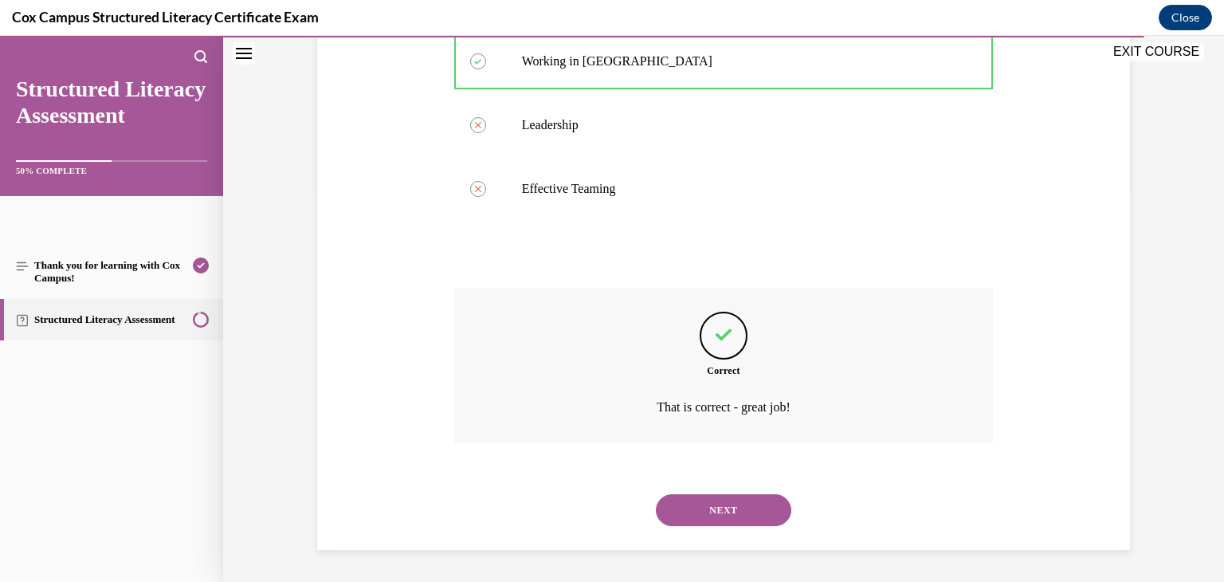
click at [751, 519] on button "NEXT" at bounding box center [723, 510] width 135 height 32
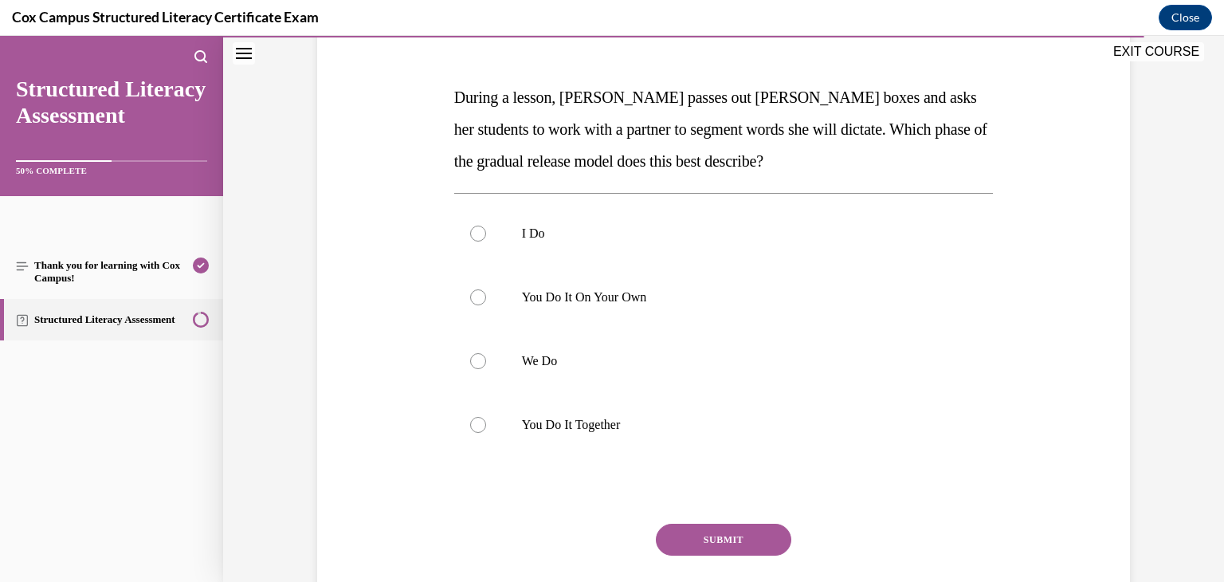
scroll to position [221, 0]
click at [678, 424] on p "You Do It Together" at bounding box center [738, 425] width 432 height 16
click at [486, 424] on input "You Do It Together" at bounding box center [478, 425] width 16 height 16
radio input "true"
click at [696, 532] on button "SUBMIT" at bounding box center [723, 540] width 135 height 32
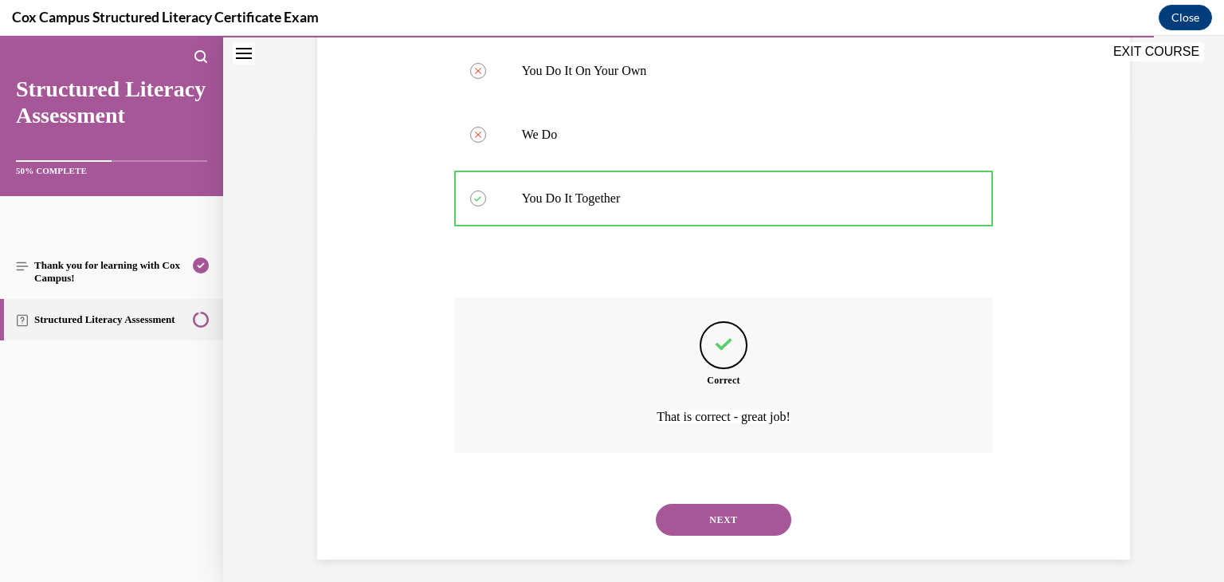
scroll to position [458, 0]
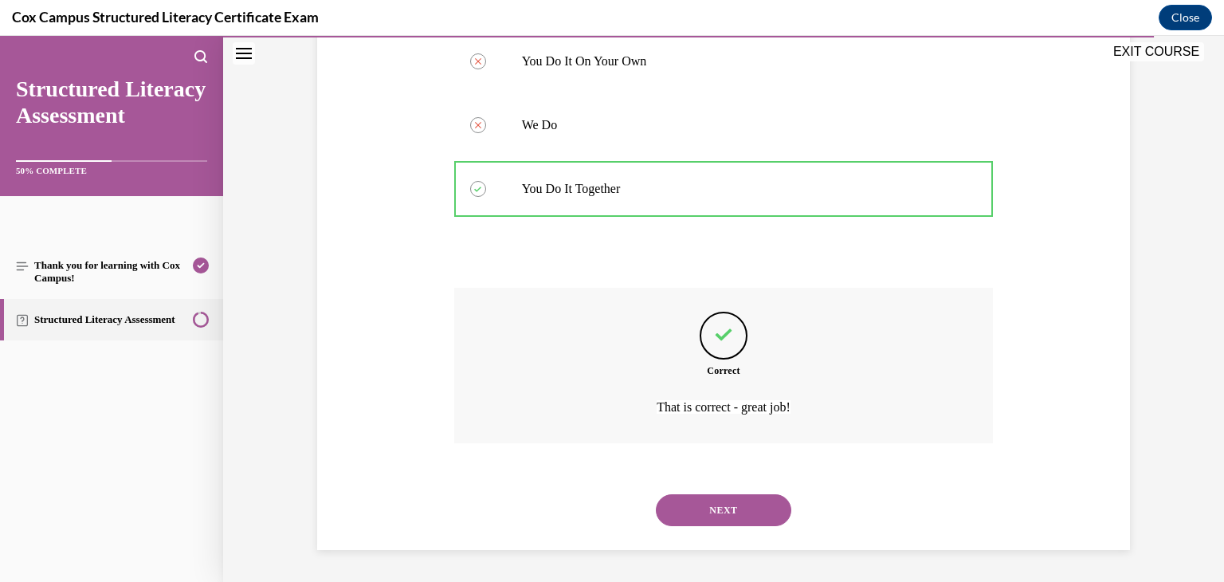
click at [715, 515] on button "NEXT" at bounding box center [723, 510] width 135 height 32
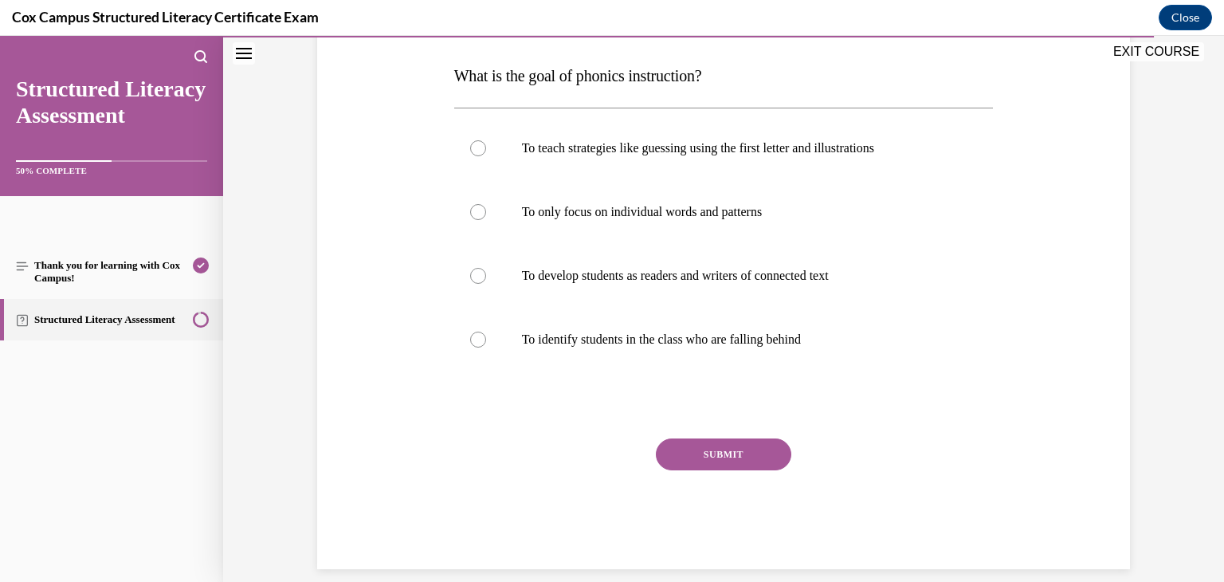
scroll to position [246, 0]
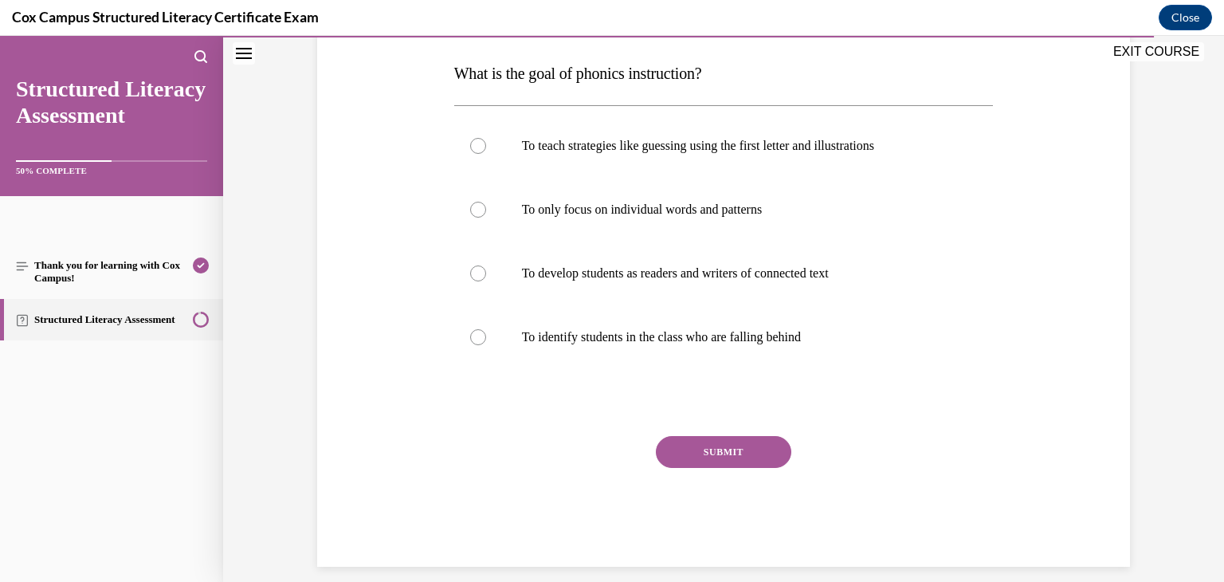
click at [829, 284] on label "To develop students as readers and writers of connected text" at bounding box center [723, 273] width 539 height 64
click at [486, 281] on input "To develop students as readers and writers of connected text" at bounding box center [478, 273] width 16 height 16
radio input "true"
click at [765, 453] on button "SUBMIT" at bounding box center [723, 452] width 135 height 32
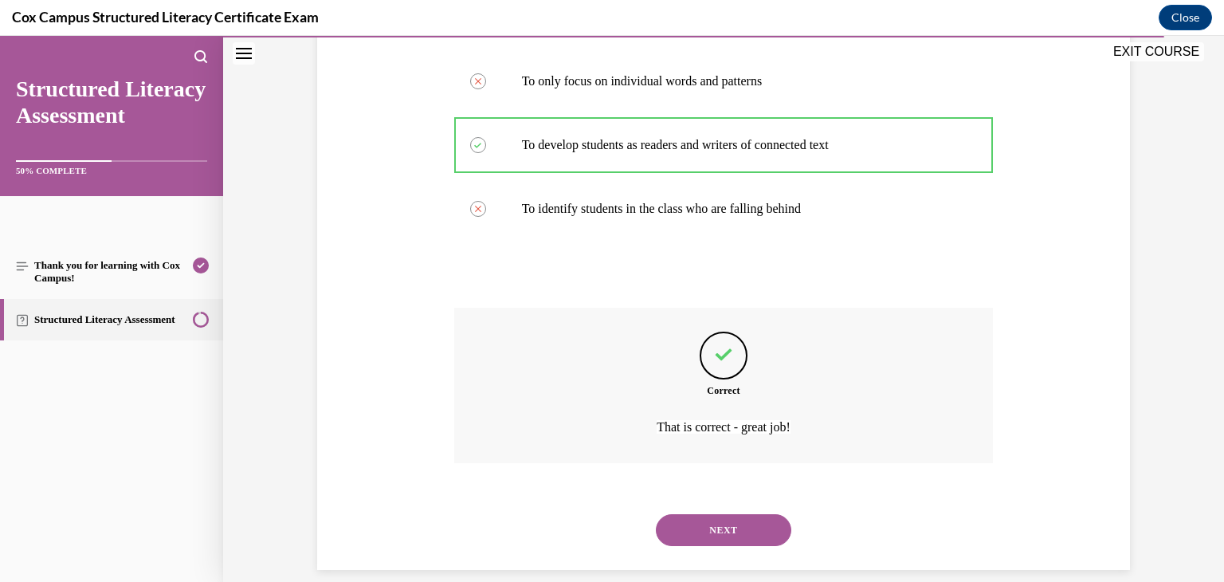
scroll to position [394, 0]
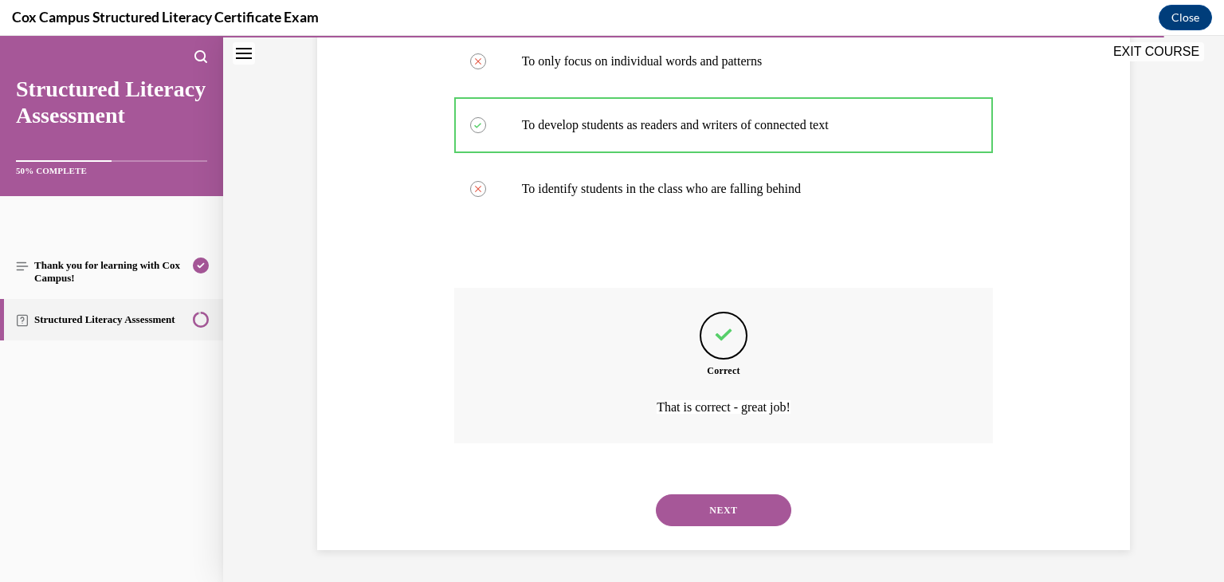
click at [740, 504] on button "NEXT" at bounding box center [723, 510] width 135 height 32
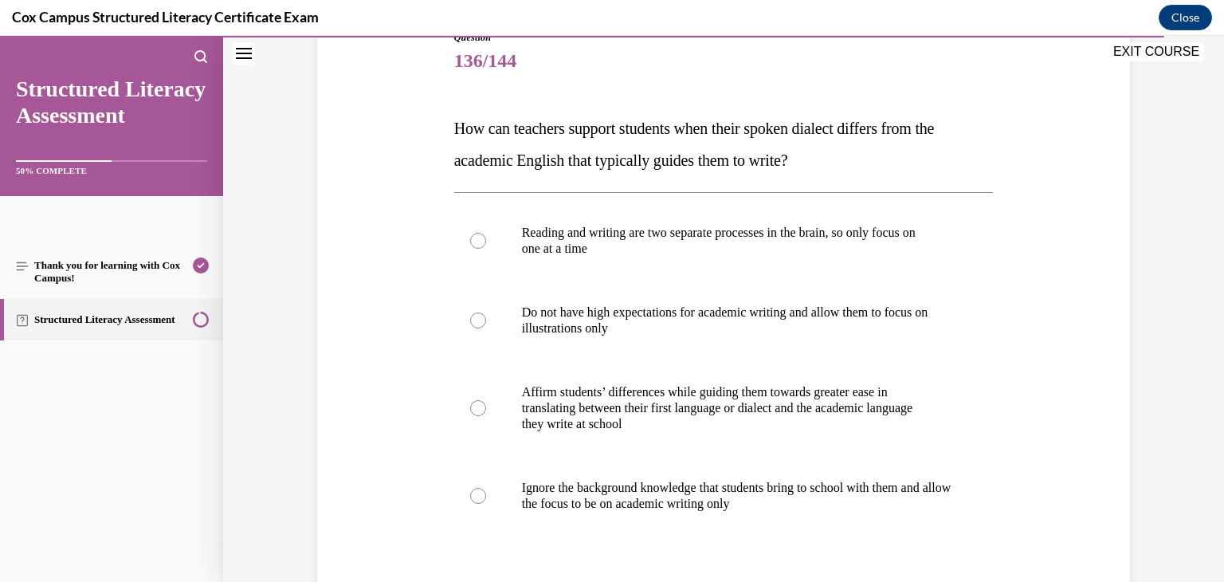
scroll to position [191, 0]
click at [598, 405] on p "translating between their first language or dialect and the academic language" at bounding box center [738, 408] width 432 height 16
click at [486, 405] on input "Affirm students’ differences while guiding them towards greater ease in transla…" at bounding box center [478, 408] width 16 height 16
radio input "true"
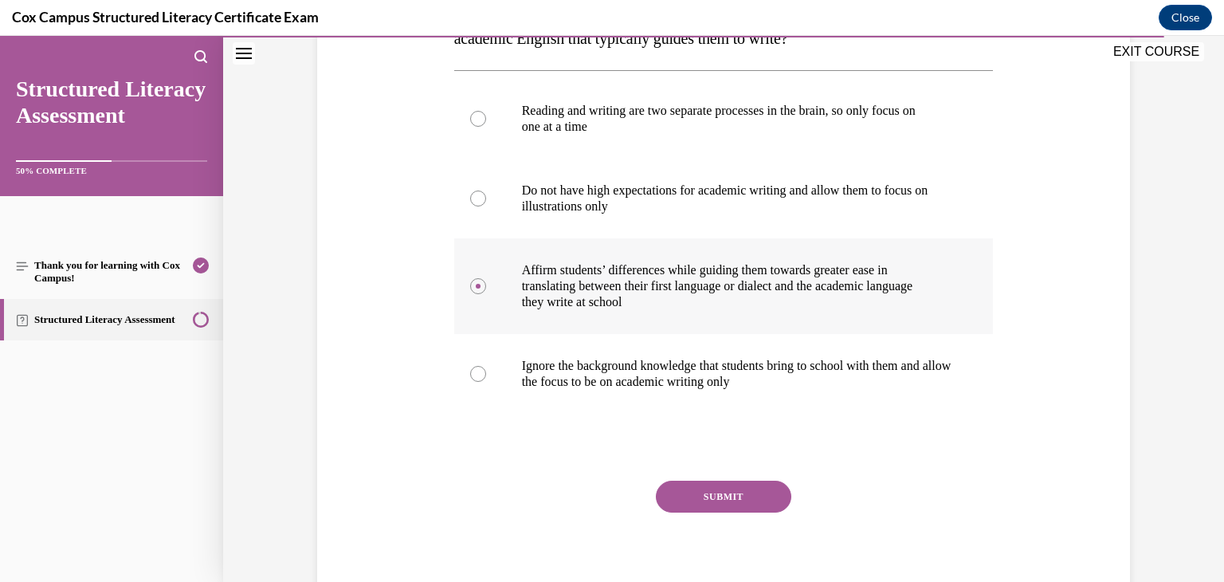
scroll to position [374, 0]
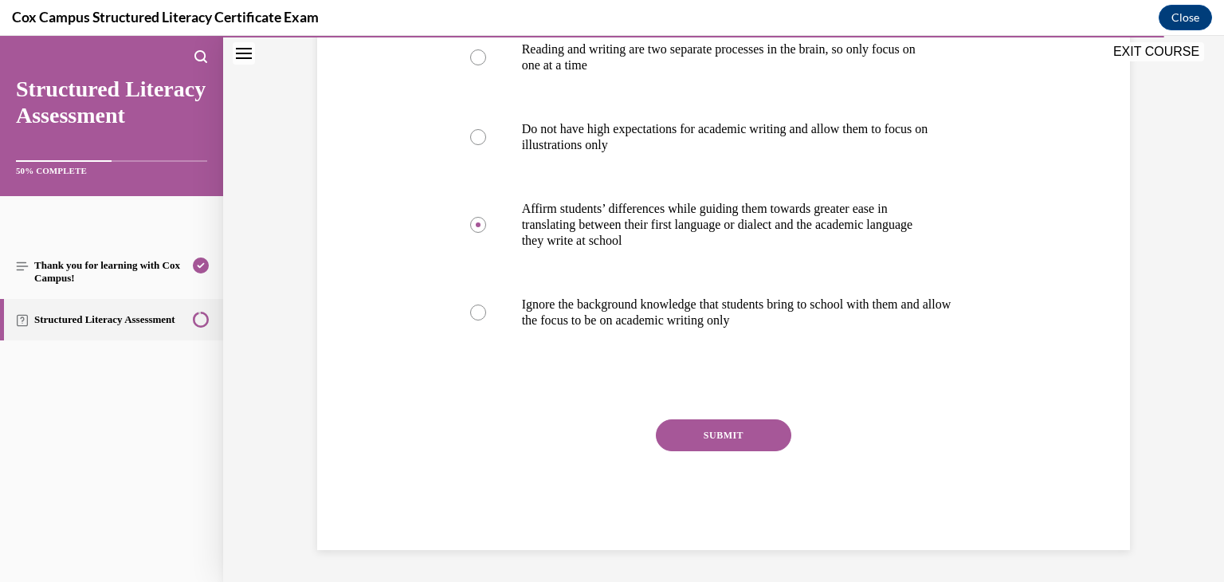
click at [703, 437] on button "SUBMIT" at bounding box center [723, 435] width 135 height 32
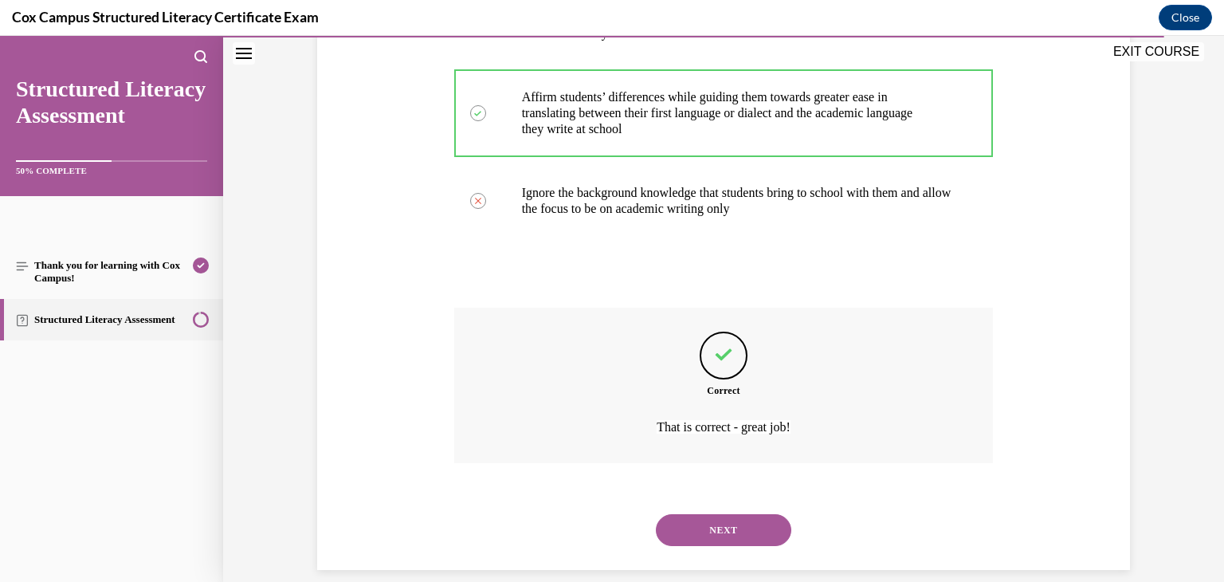
scroll to position [506, 0]
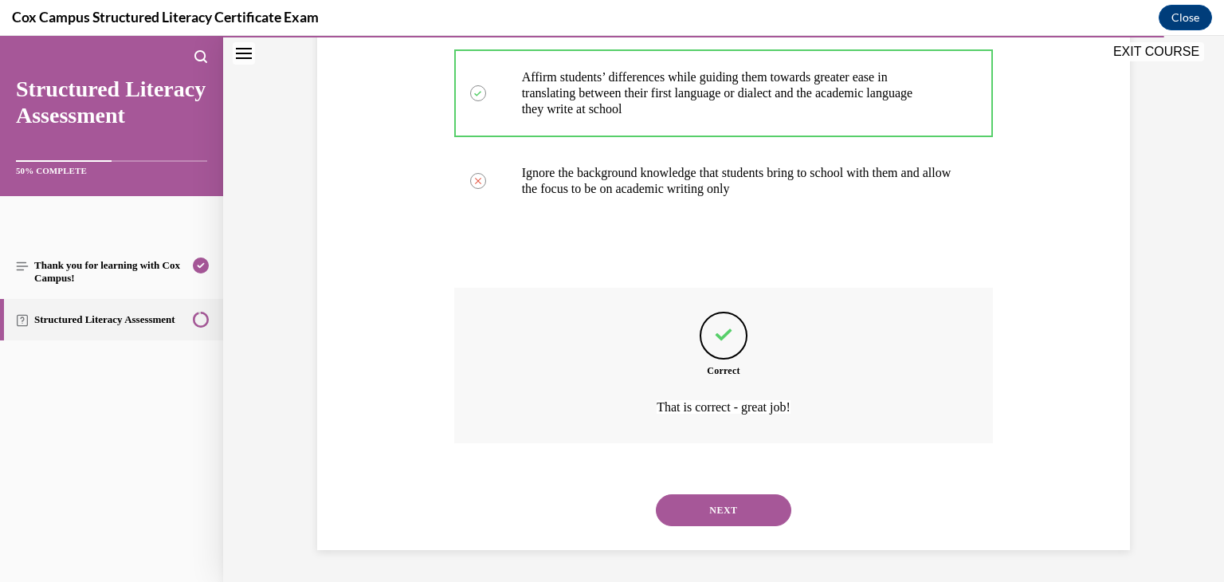
click at [715, 508] on button "NEXT" at bounding box center [723, 510] width 135 height 32
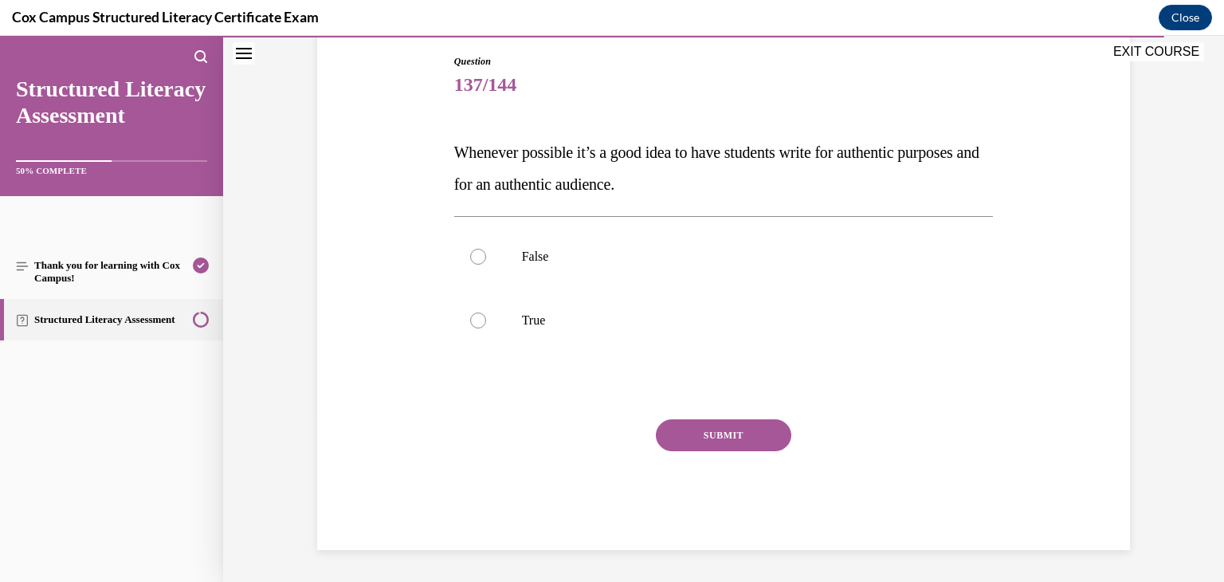
scroll to position [167, 0]
click at [544, 316] on p "True" at bounding box center [738, 320] width 432 height 16
click at [486, 316] on input "True" at bounding box center [478, 320] width 16 height 16
radio input "true"
click at [690, 441] on button "SUBMIT" at bounding box center [723, 435] width 135 height 32
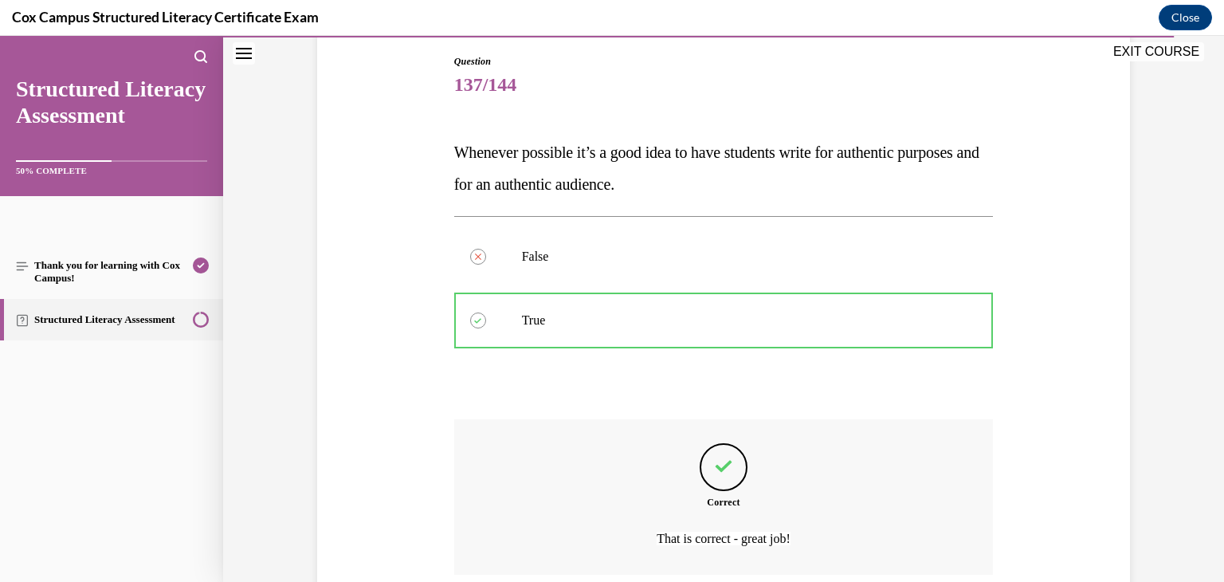
scroll to position [299, 0]
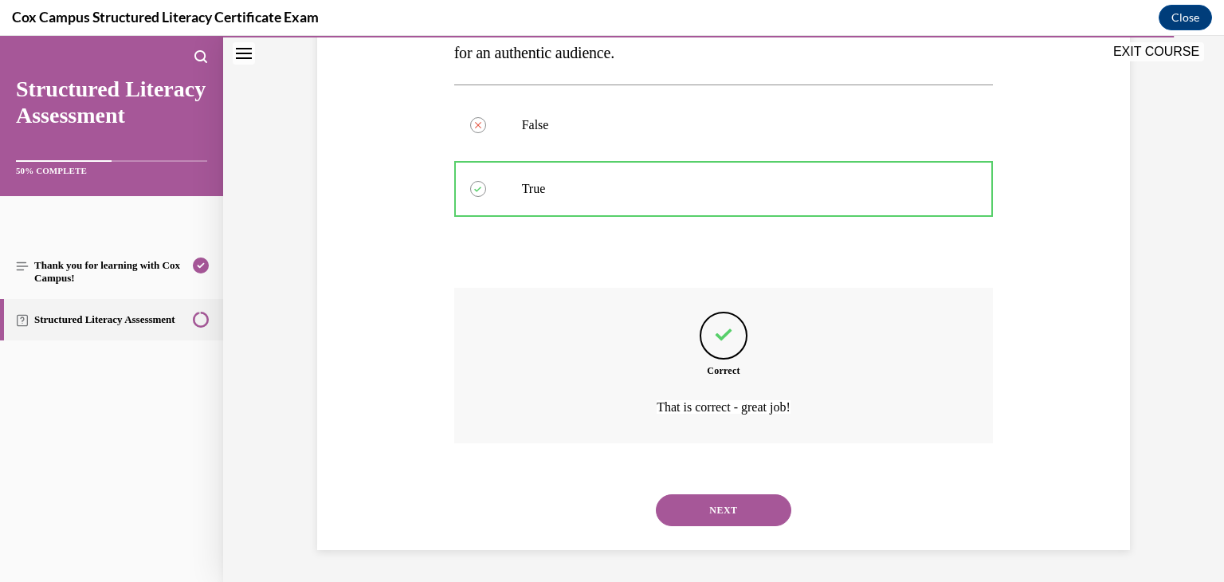
click at [699, 508] on button "NEXT" at bounding box center [723, 510] width 135 height 32
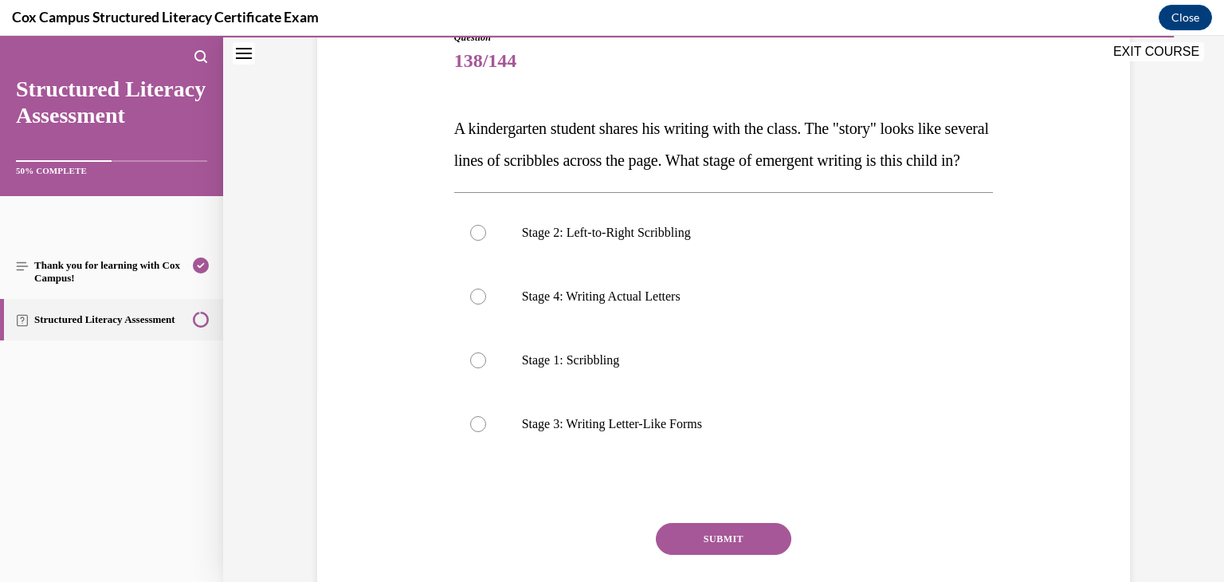
scroll to position [186, 0]
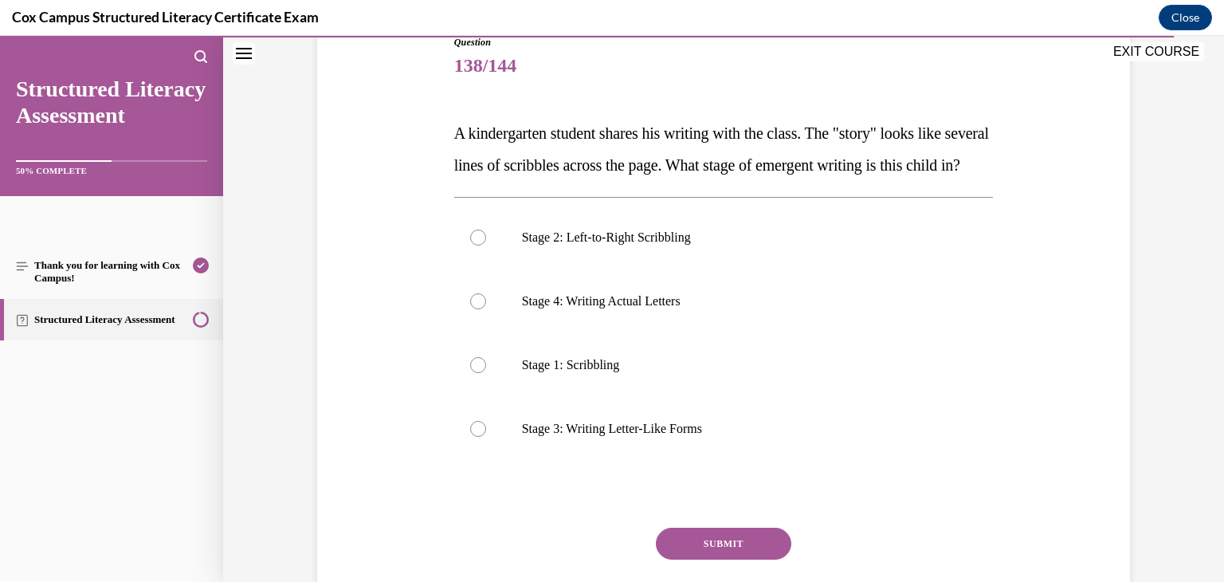
click at [802, 269] on label "Stage 2: Left-to-Right Scribbling" at bounding box center [723, 238] width 539 height 64
click at [486, 245] on input "Stage 2: Left-to-Right Scribbling" at bounding box center [478, 237] width 16 height 16
radio input "true"
click at [766, 559] on button "SUBMIT" at bounding box center [723, 543] width 135 height 32
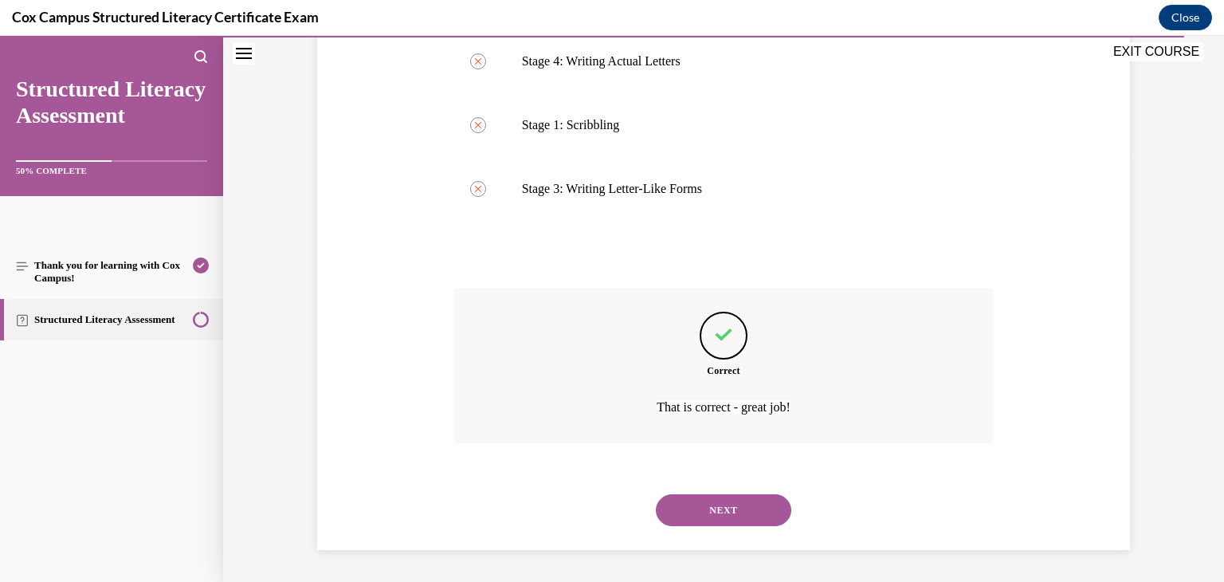
scroll to position [458, 0]
click at [763, 514] on button "NEXT" at bounding box center [723, 510] width 135 height 32
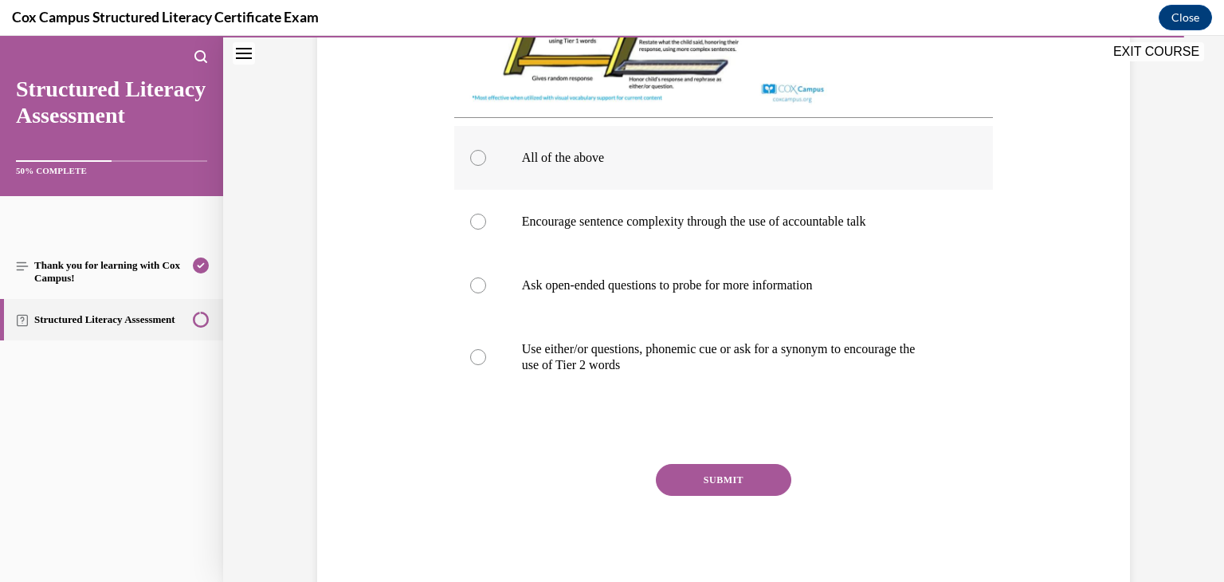
scroll to position [701, 0]
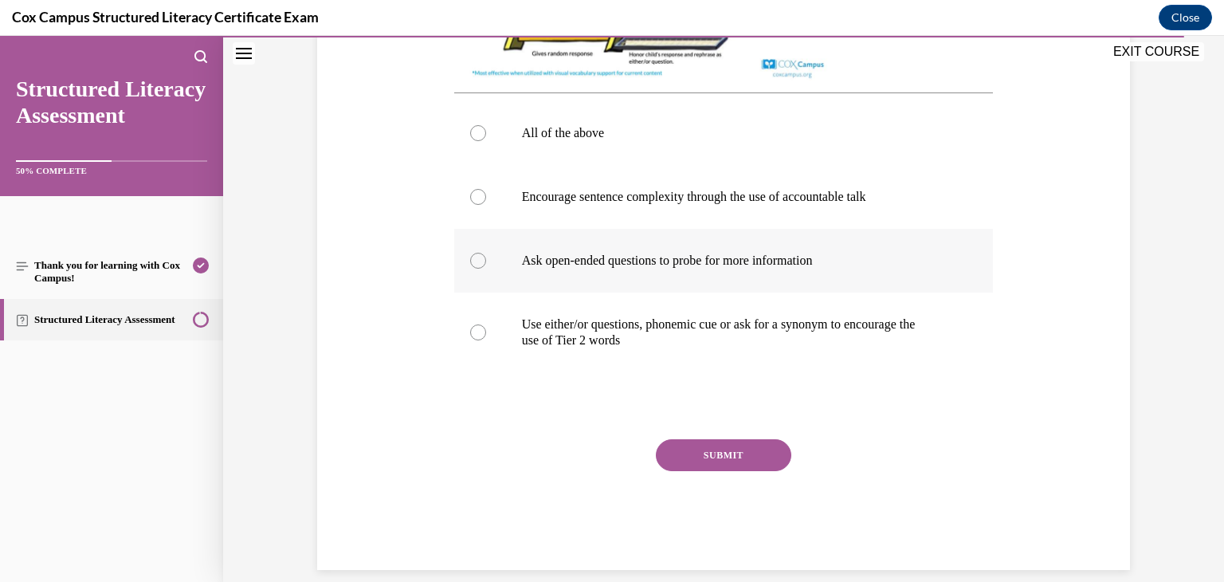
click at [780, 274] on label "Ask open-ended questions to probe for more information" at bounding box center [723, 261] width 539 height 64
click at [486, 269] on input "Ask open-ended questions to probe for more information" at bounding box center [478, 261] width 16 height 16
radio input "true"
click at [758, 460] on button "SUBMIT" at bounding box center [723, 455] width 135 height 32
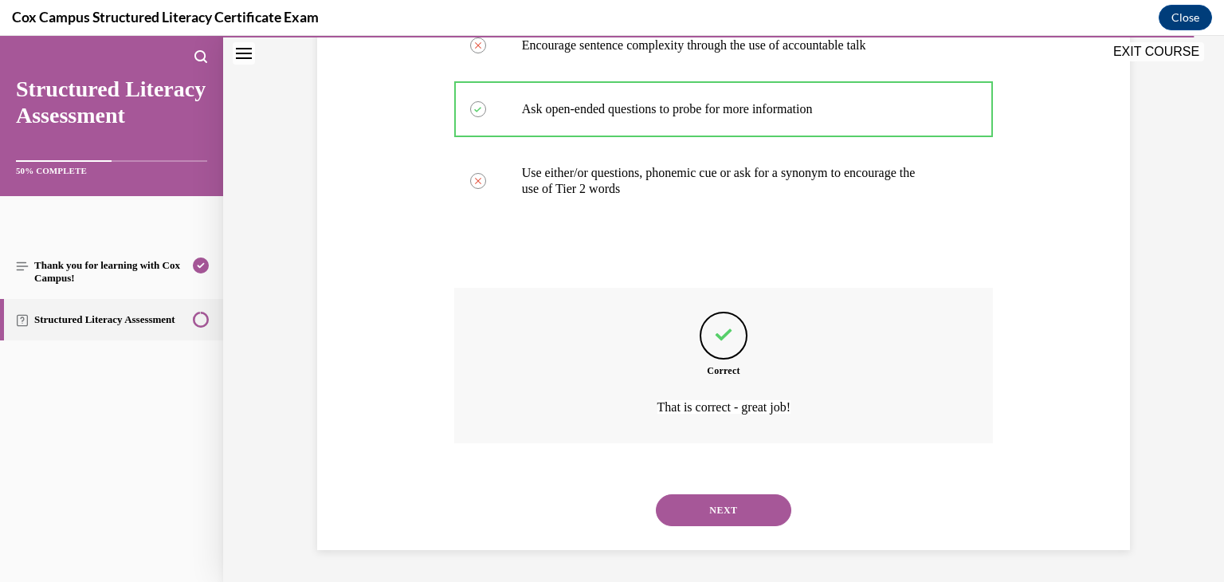
scroll to position [868, 0]
click at [755, 503] on button "NEXT" at bounding box center [723, 510] width 135 height 32
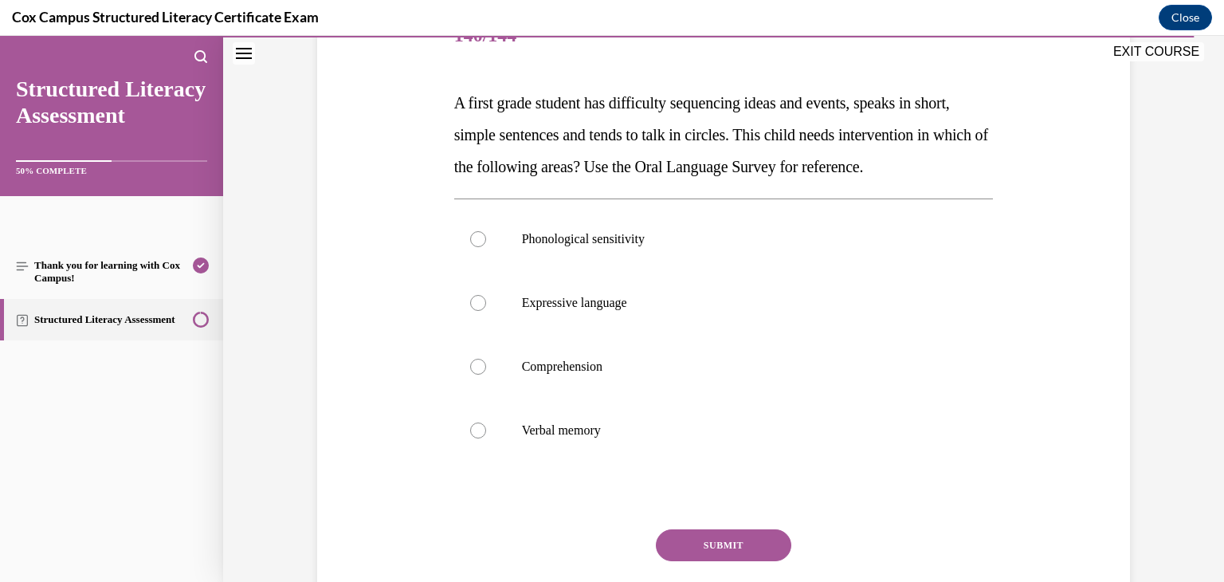
scroll to position [214, 0]
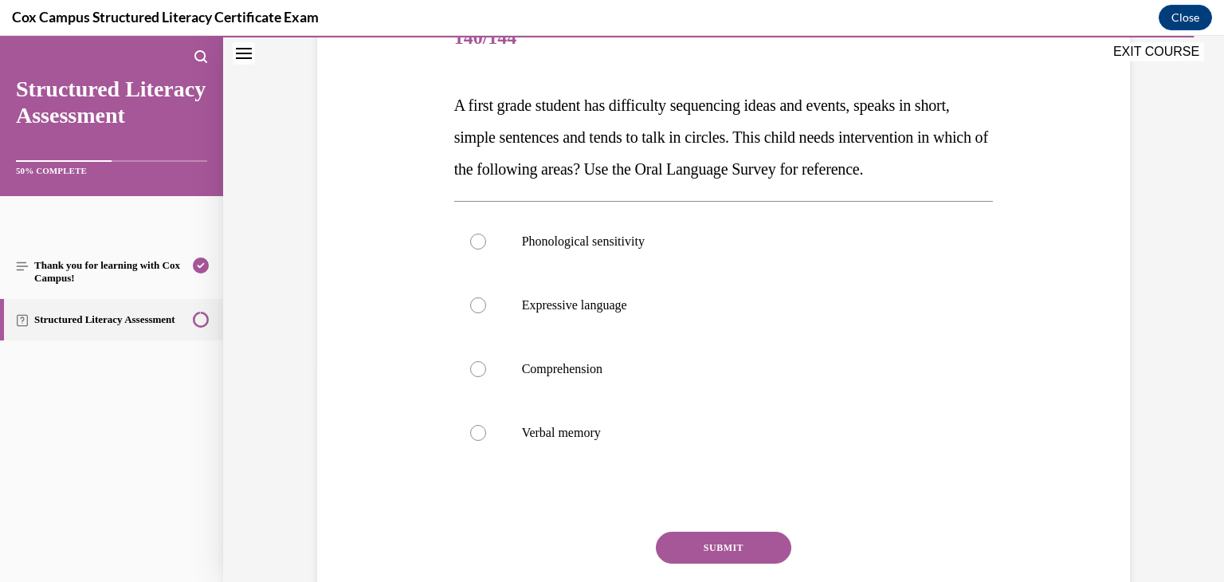
click at [783, 313] on p "Expressive language" at bounding box center [738, 305] width 432 height 16
click at [486, 313] on input "Expressive language" at bounding box center [478, 305] width 16 height 16
radio input "true"
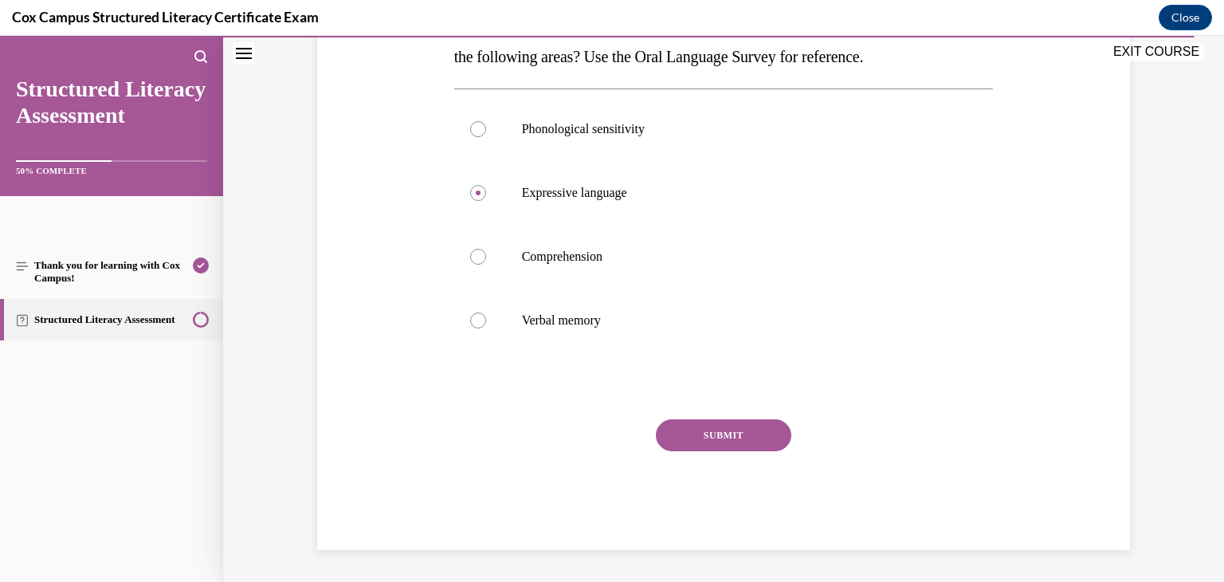
click at [765, 433] on button "SUBMIT" at bounding box center [723, 435] width 135 height 32
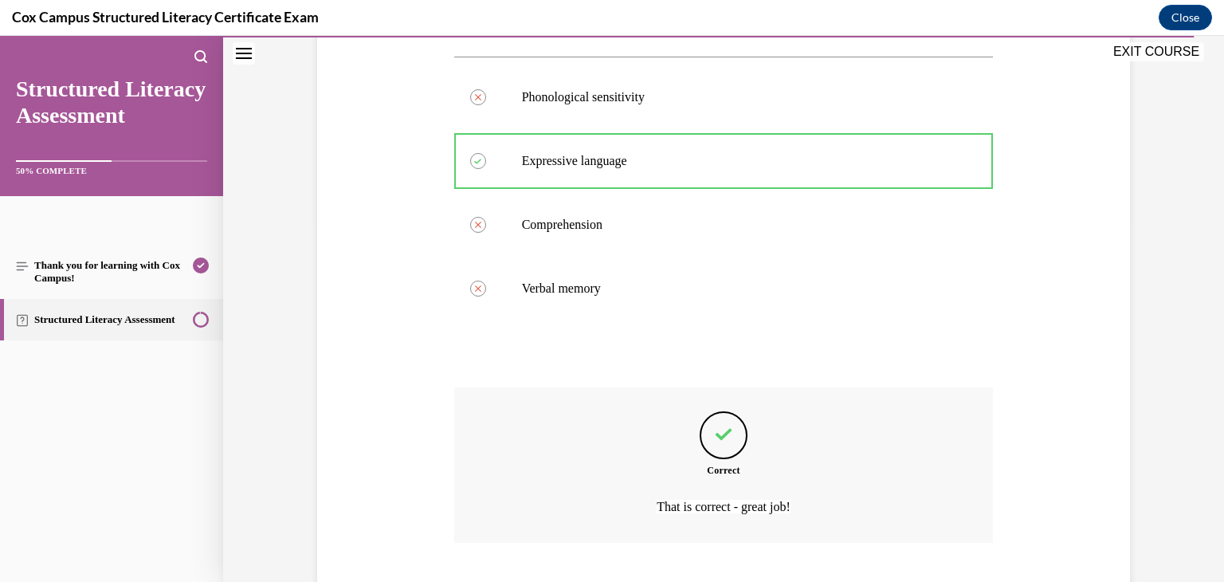
scroll to position [490, 0]
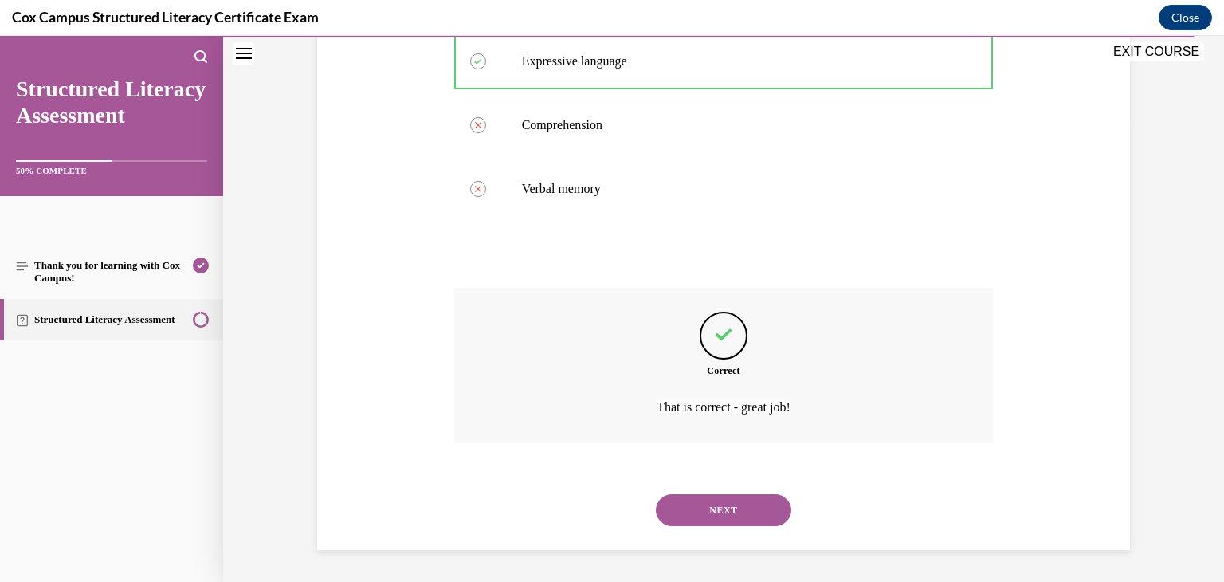
click at [758, 507] on button "NEXT" at bounding box center [723, 510] width 135 height 32
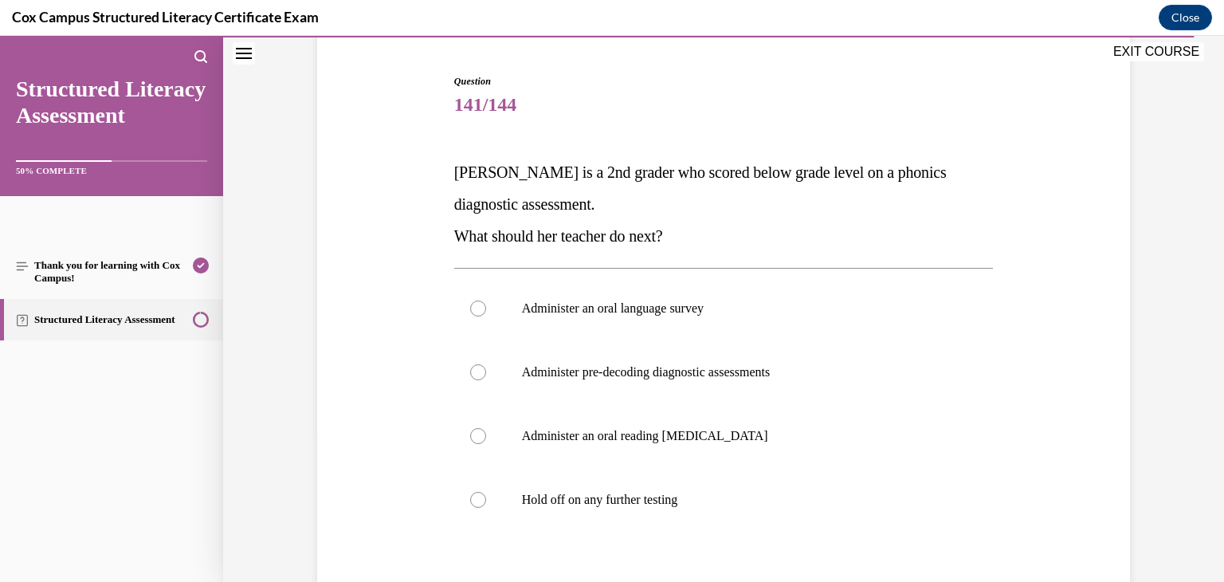
scroll to position [163, 0]
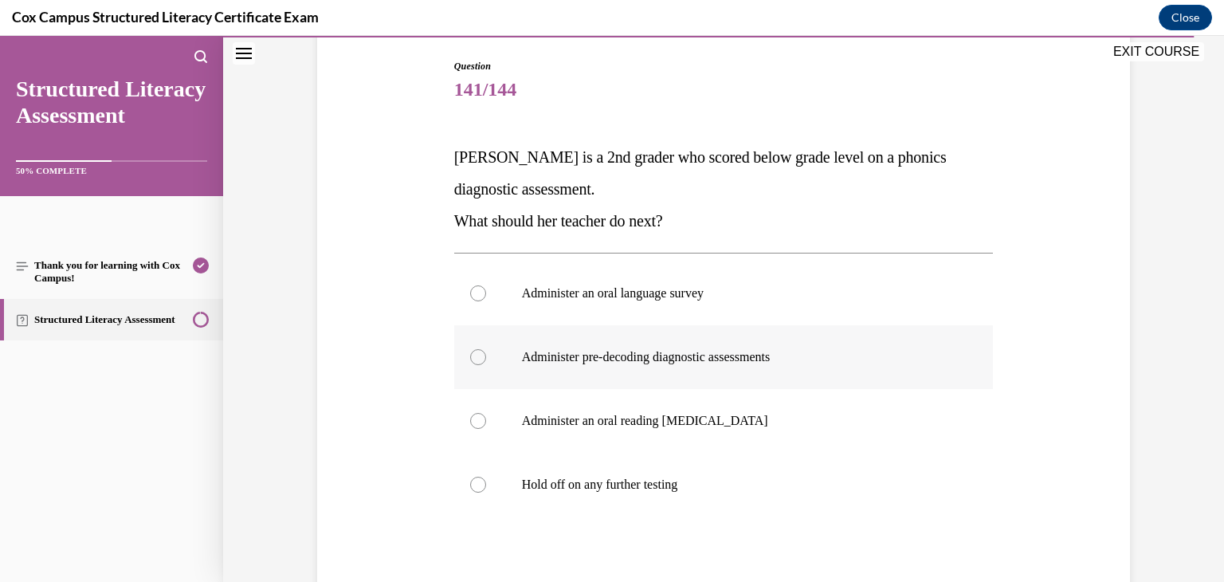
click at [752, 357] on p "Administer pre-decoding diagnostic assessments" at bounding box center [738, 357] width 432 height 16
click at [486, 357] on input "Administer pre-decoding diagnostic assessments" at bounding box center [478, 357] width 16 height 16
radio input "true"
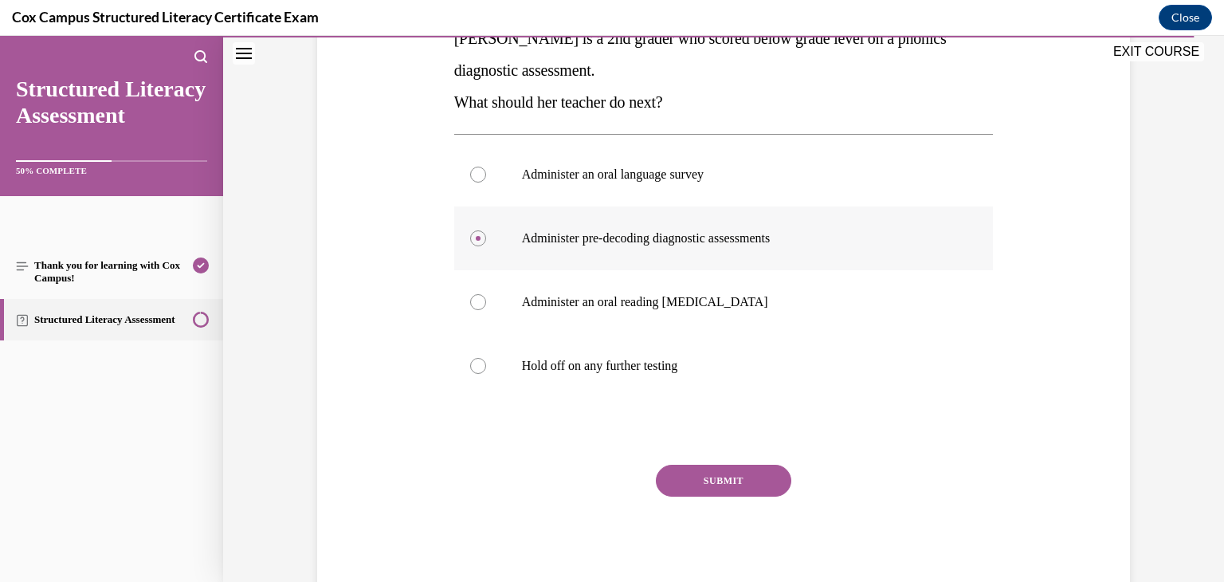
scroll to position [327, 0]
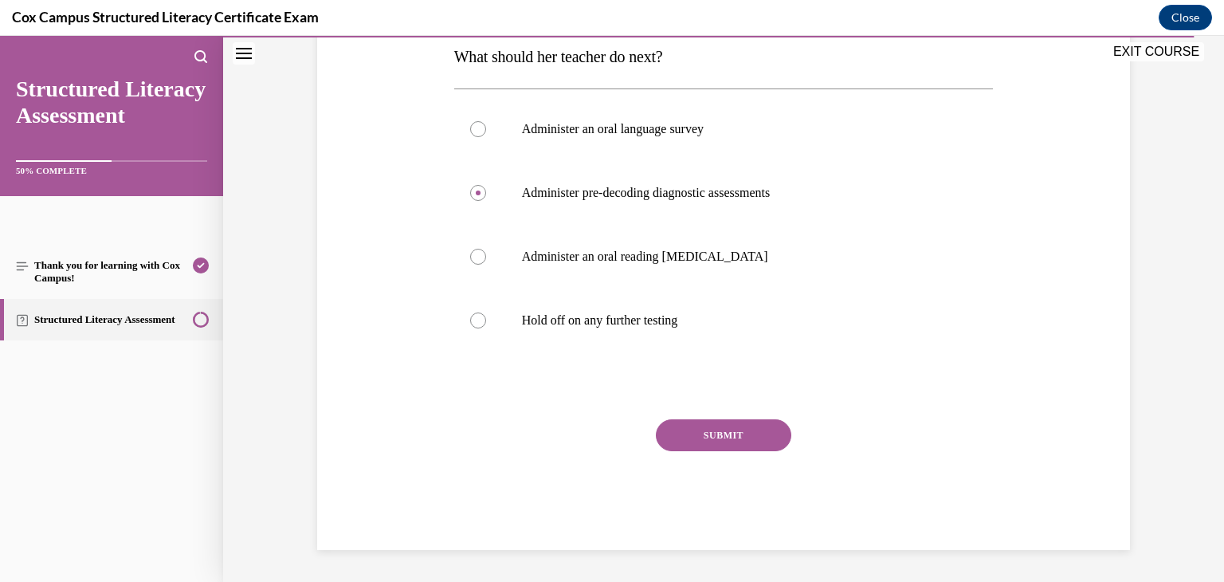
click at [741, 433] on button "SUBMIT" at bounding box center [723, 435] width 135 height 32
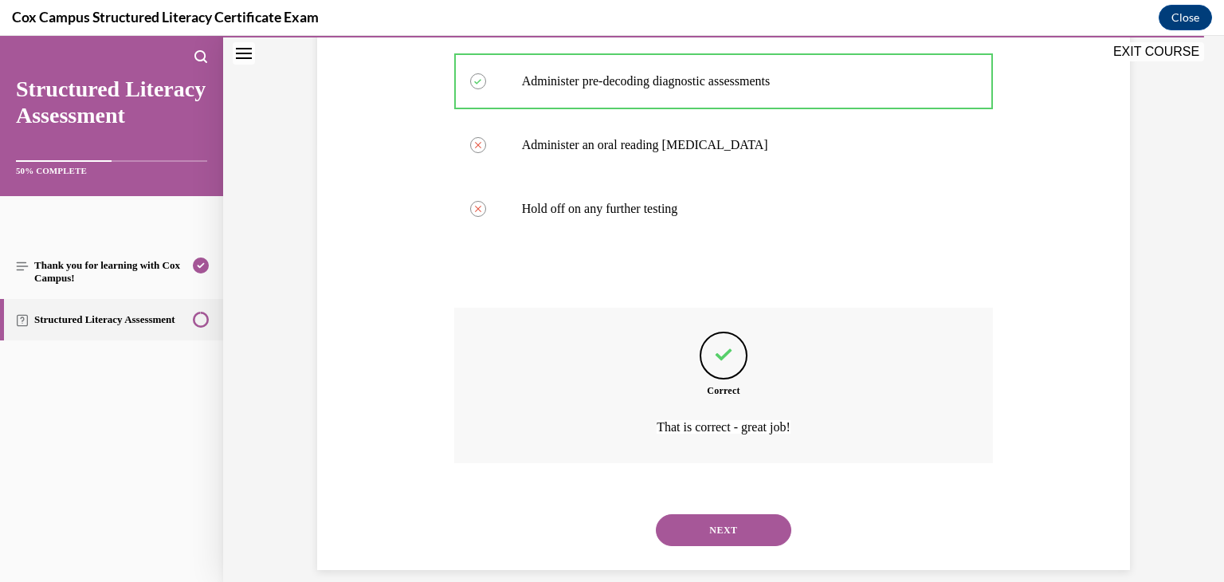
scroll to position [458, 0]
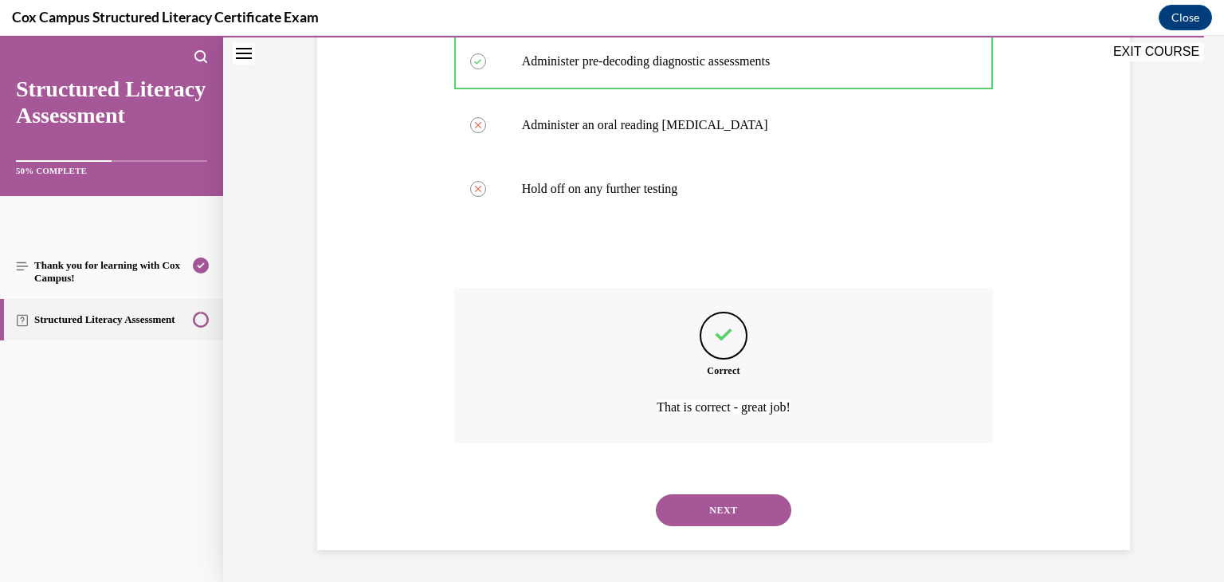
click at [743, 509] on button "NEXT" at bounding box center [723, 510] width 135 height 32
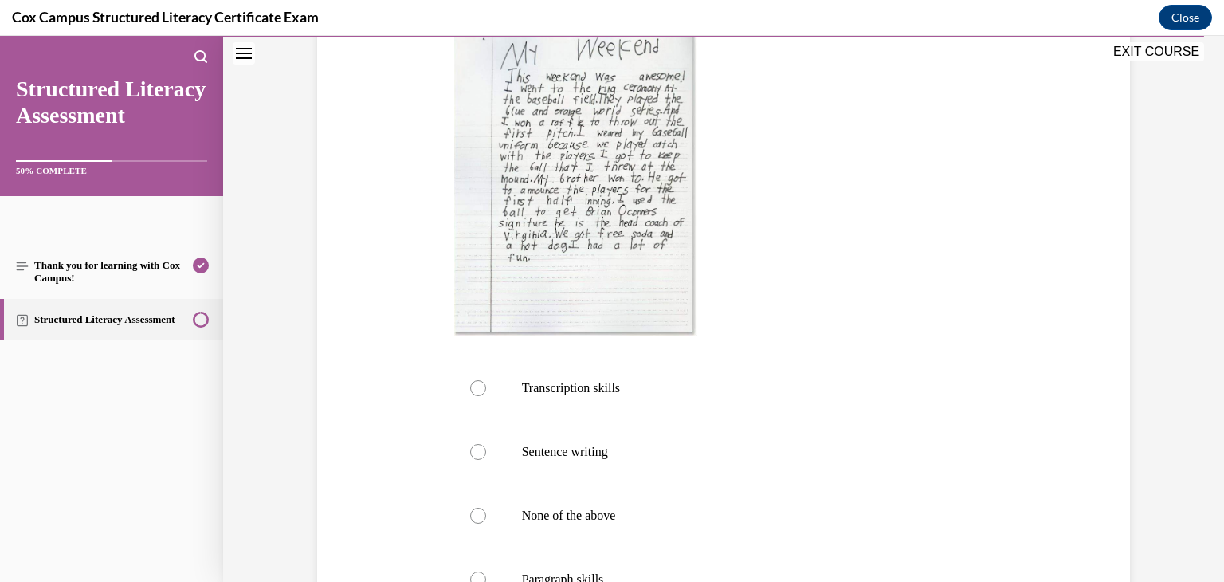
scroll to position [387, 0]
click at [621, 388] on p "Transcription skills" at bounding box center [738, 383] width 432 height 16
click at [486, 388] on input "Transcription skills" at bounding box center [478, 383] width 16 height 16
radio input "true"
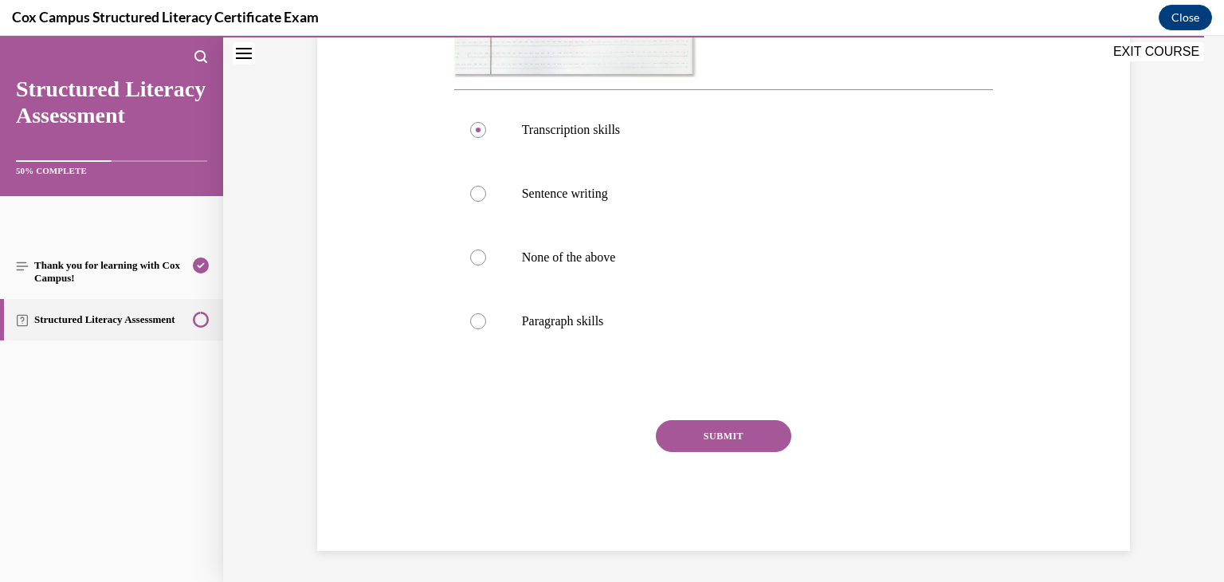
click at [700, 423] on button "SUBMIT" at bounding box center [723, 436] width 135 height 32
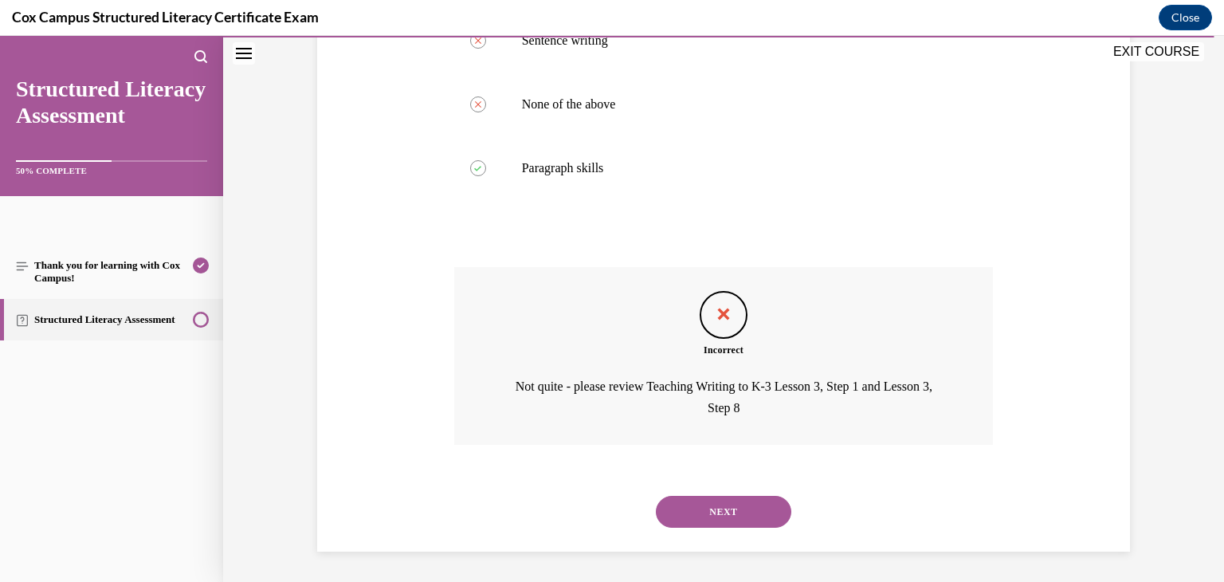
scroll to position [794, 0]
click at [717, 508] on button "NEXT" at bounding box center [723, 511] width 135 height 32
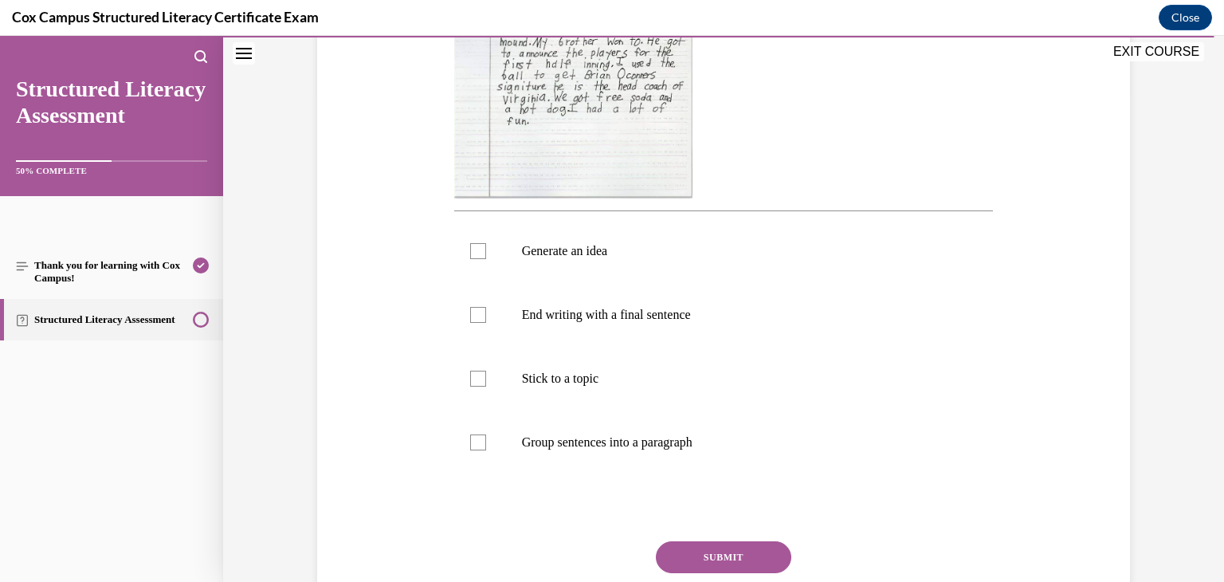
scroll to position [496, 0]
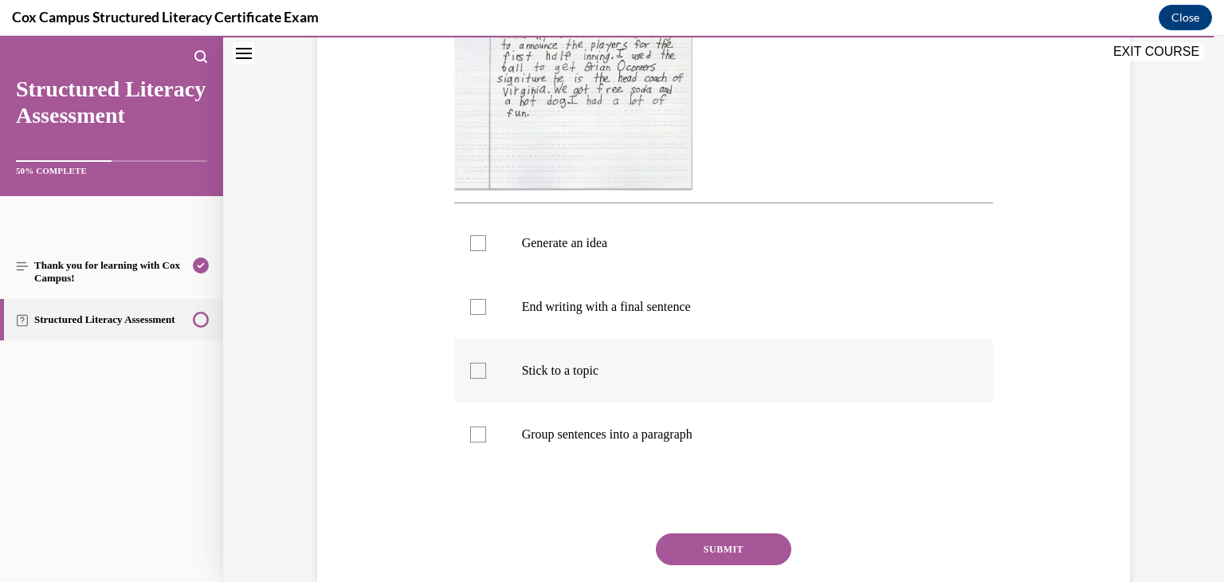
click at [485, 372] on label "Stick to a topic" at bounding box center [723, 371] width 539 height 64
click at [485, 372] on input "Stick to a topic" at bounding box center [478, 371] width 16 height 16
checkbox input "true"
click at [485, 422] on label "Group sentences into a paragraph" at bounding box center [723, 434] width 539 height 64
click at [485, 426] on input "Group sentences into a paragraph" at bounding box center [478, 434] width 16 height 16
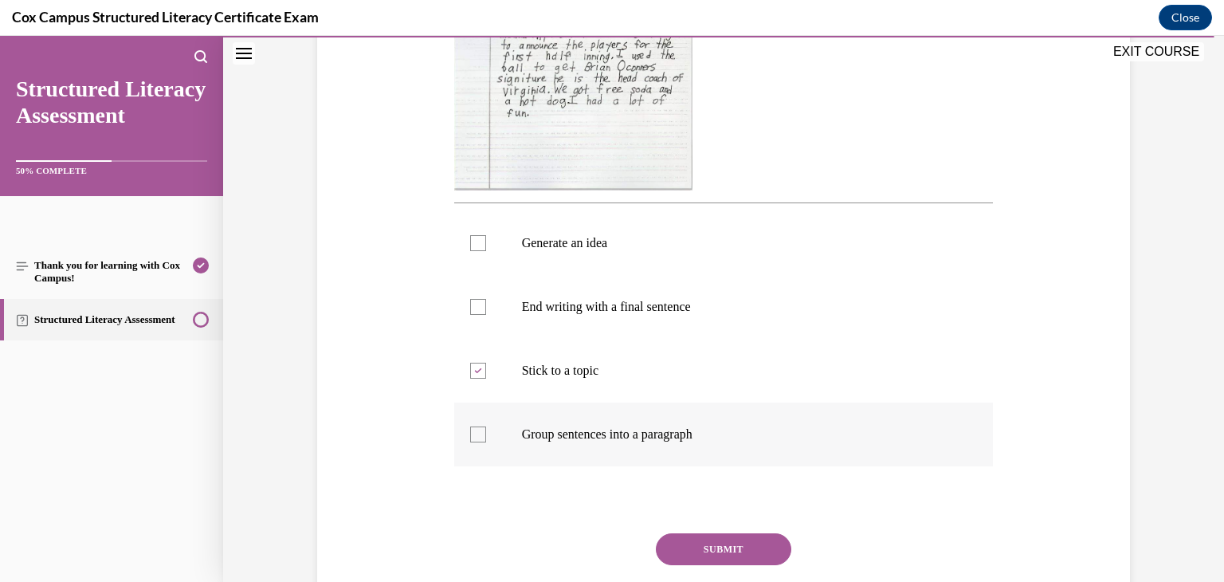
checkbox input "true"
click at [486, 316] on label "End writing with a final sentence" at bounding box center [723, 307] width 539 height 64
click at [486, 315] on input "End writing with a final sentence" at bounding box center [478, 307] width 16 height 16
checkbox input "true"
click at [479, 255] on label "Generate an idea" at bounding box center [723, 243] width 539 height 64
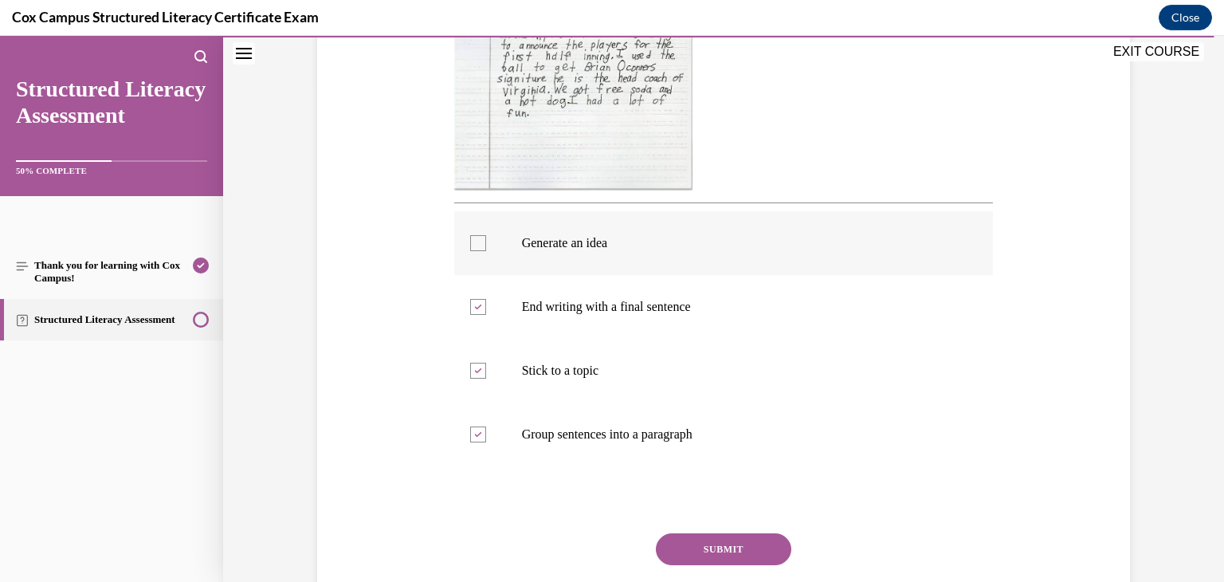
click at [479, 251] on input "Generate an idea" at bounding box center [478, 243] width 16 height 16
checkbox input "true"
click at [720, 539] on button "SUBMIT" at bounding box center [723, 549] width 135 height 32
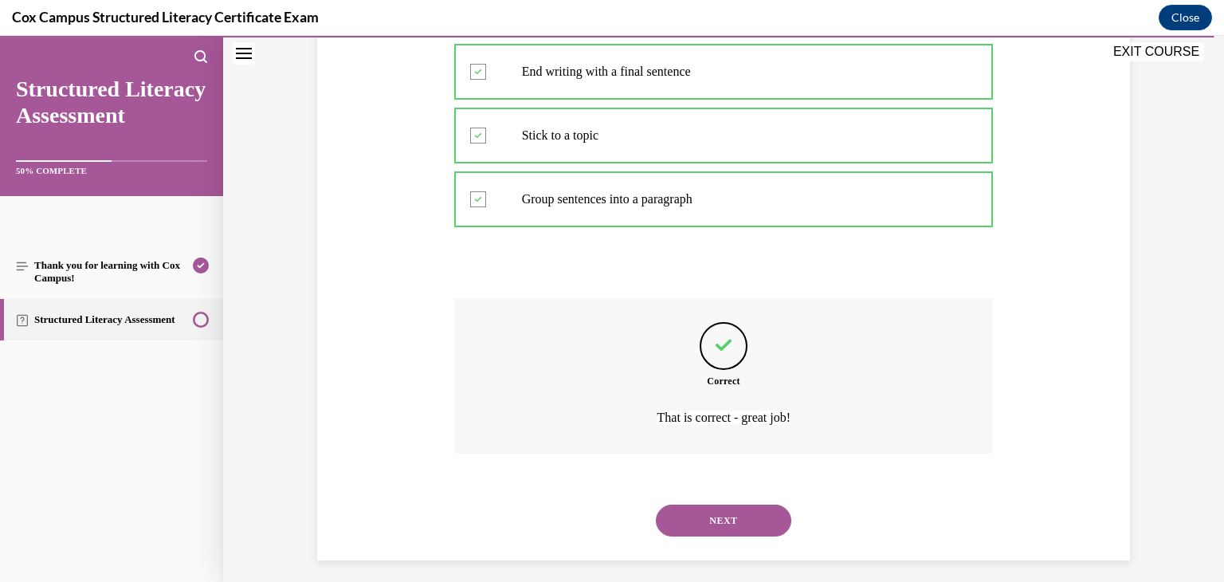
scroll to position [740, 0]
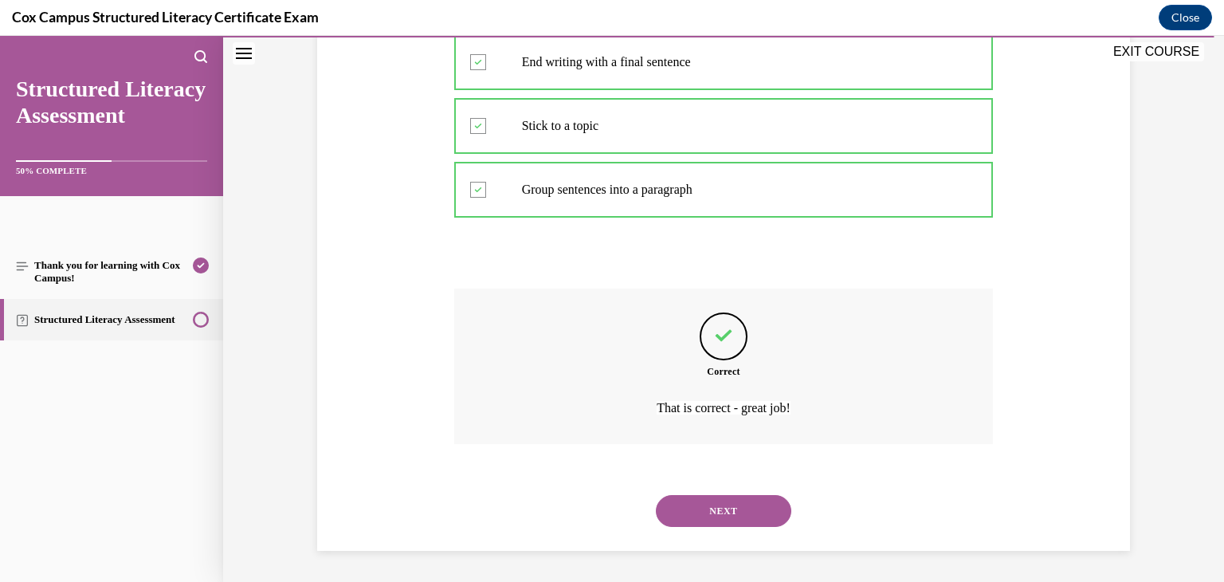
click at [739, 511] on button "NEXT" at bounding box center [723, 511] width 135 height 32
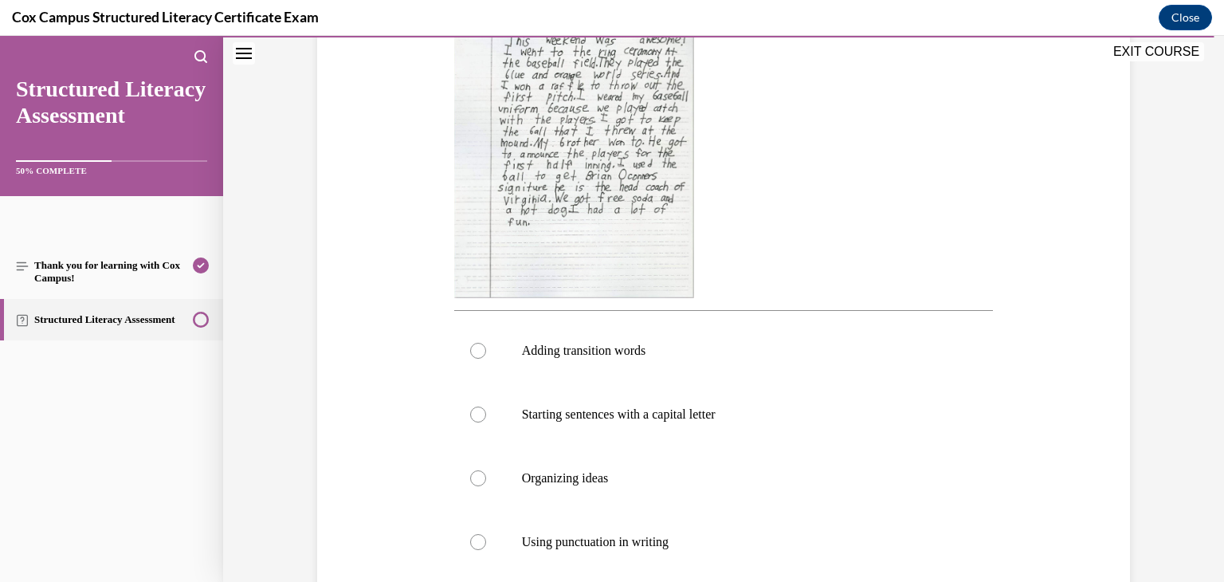
scroll to position [390, 0]
click at [732, 348] on p "Adding transition words" at bounding box center [738, 348] width 432 height 16
click at [486, 348] on input "Adding transition words" at bounding box center [478, 348] width 16 height 16
radio input "true"
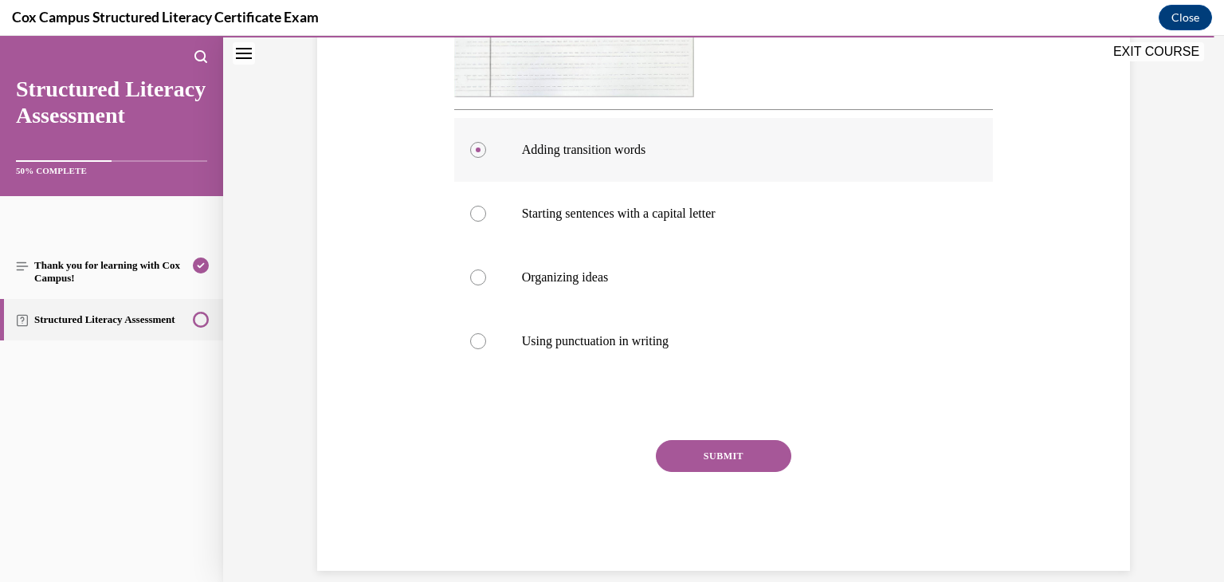
scroll to position [609, 0]
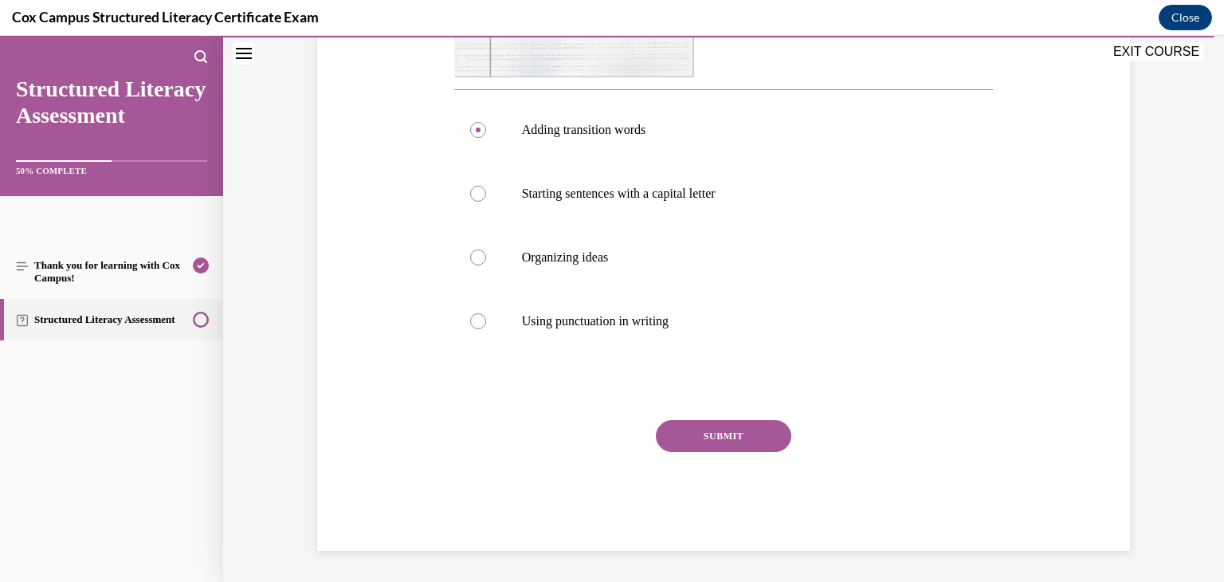
click at [739, 432] on button "SUBMIT" at bounding box center [723, 436] width 135 height 32
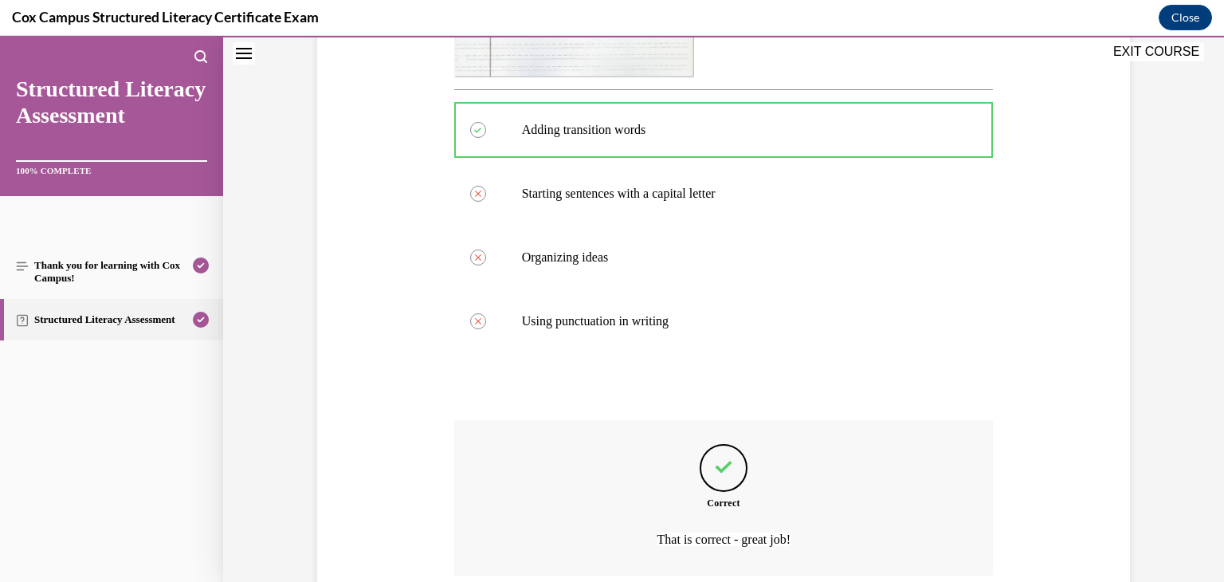
scroll to position [741, 0]
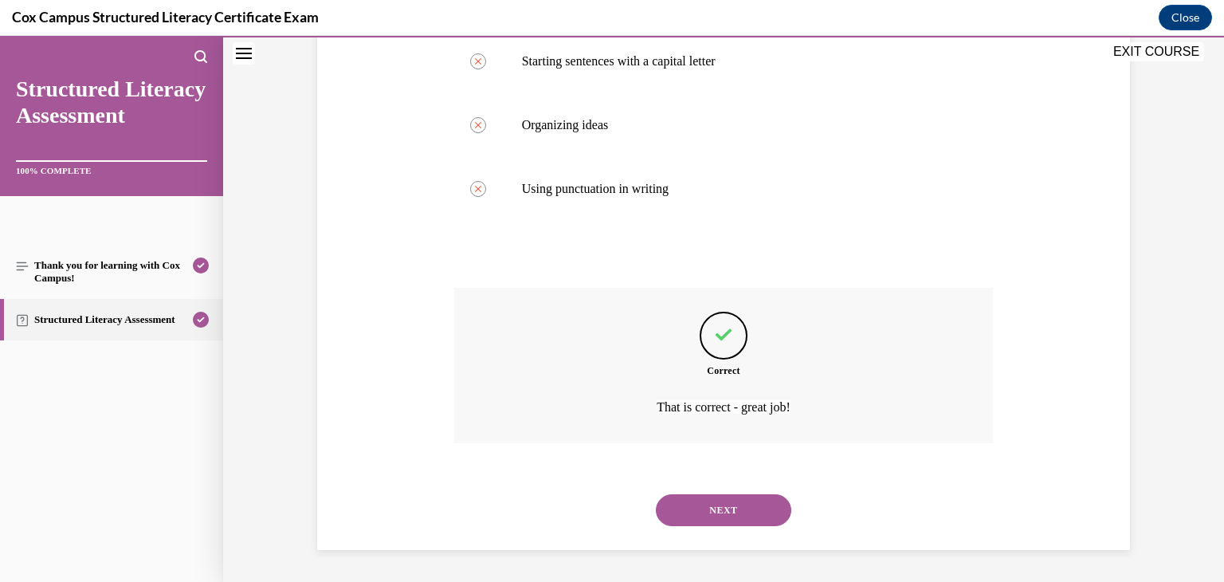
click at [721, 500] on button "NEXT" at bounding box center [723, 510] width 135 height 32
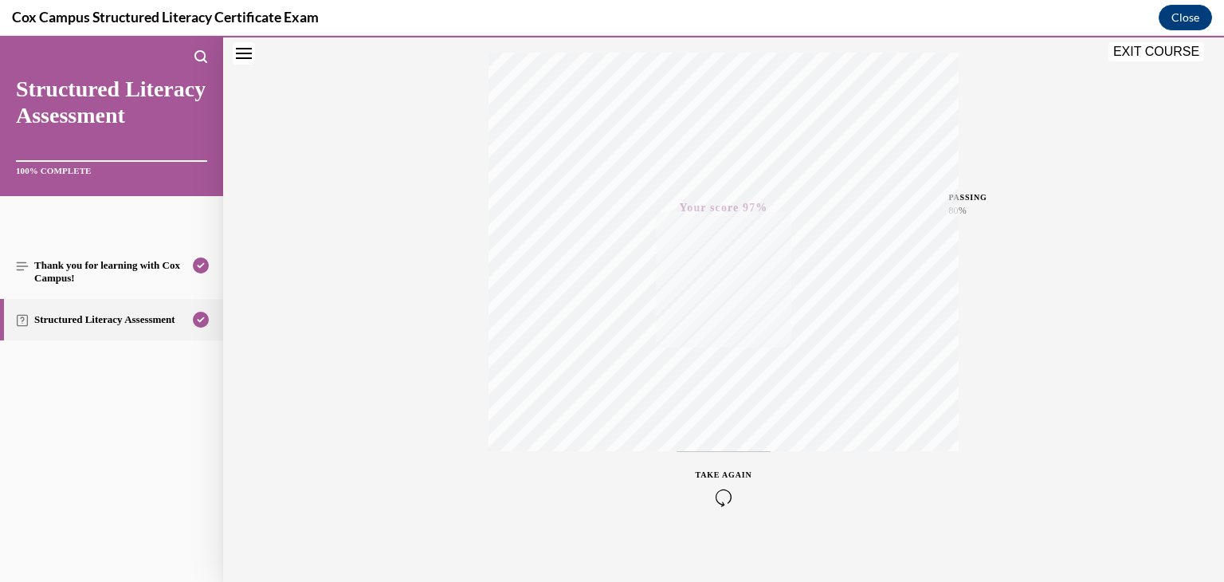
scroll to position [271, 0]
click at [1166, 58] on button "EXIT COURSE" at bounding box center [1156, 51] width 96 height 19
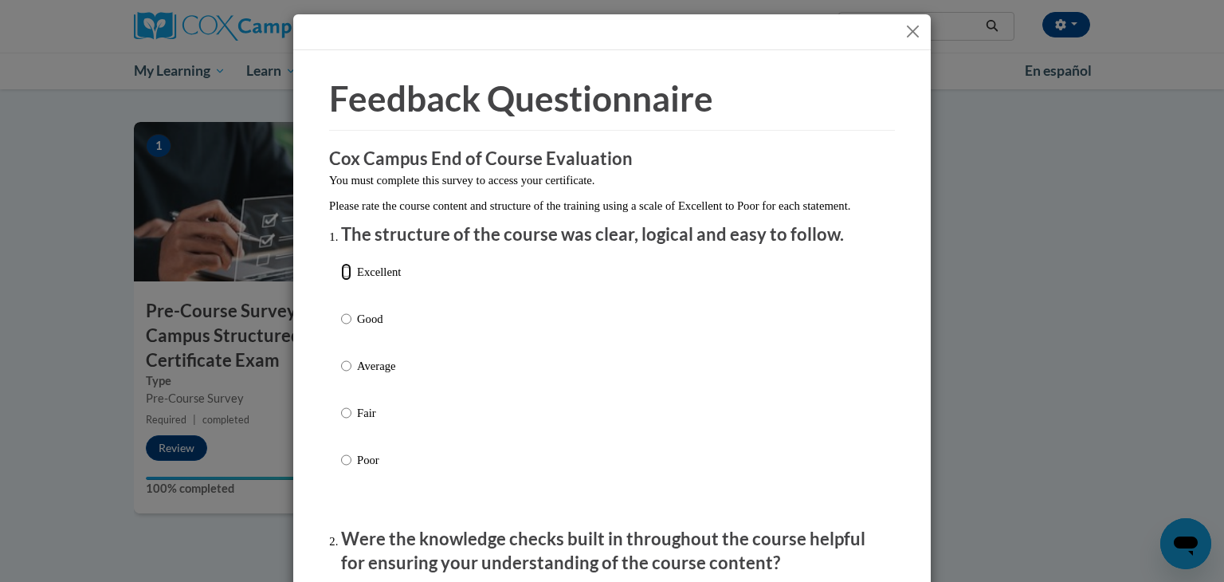
click at [350, 280] on input "Excellent" at bounding box center [346, 272] width 10 height 18
radio input "true"
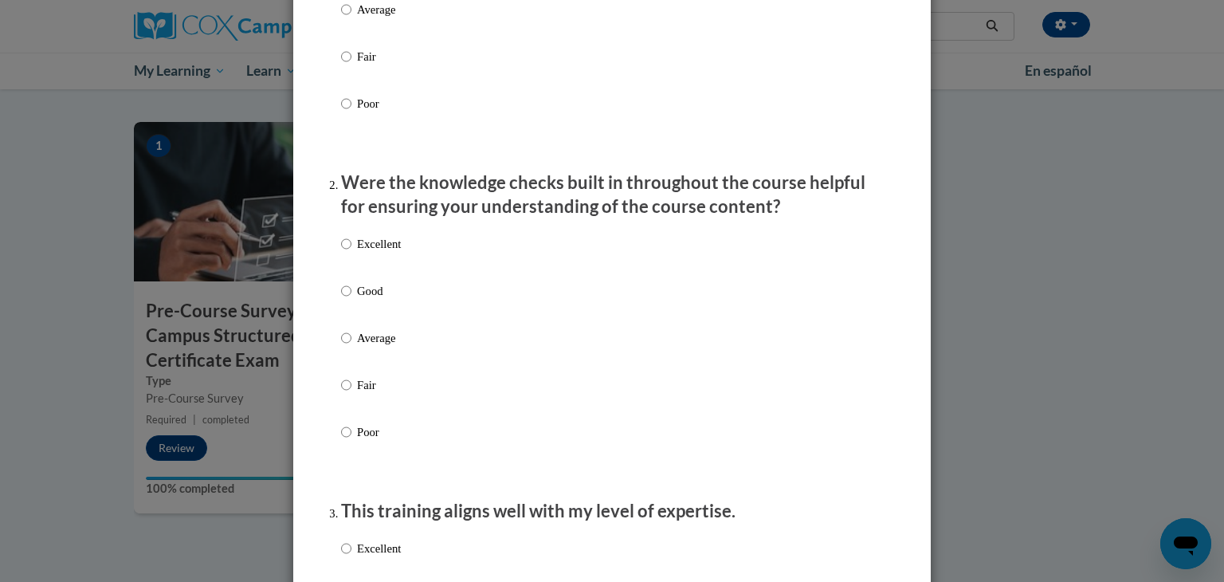
scroll to position [358, 0]
click at [376, 271] on label "Excellent" at bounding box center [371, 254] width 60 height 43
click at [351, 251] on input "Excellent" at bounding box center [346, 242] width 10 height 18
radio input "true"
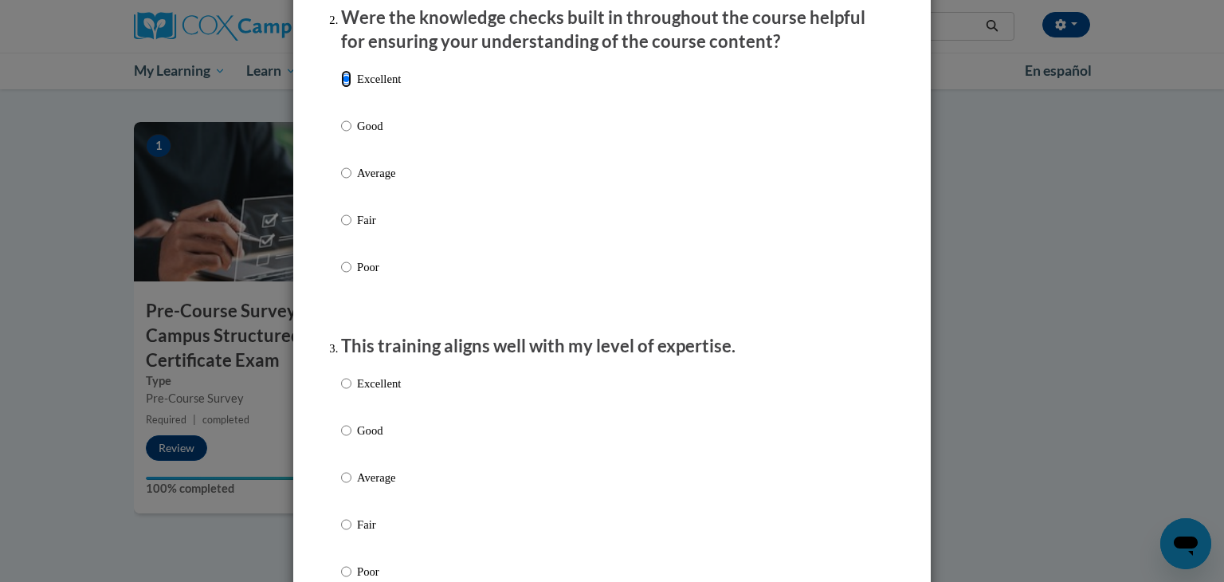
scroll to position [526, 0]
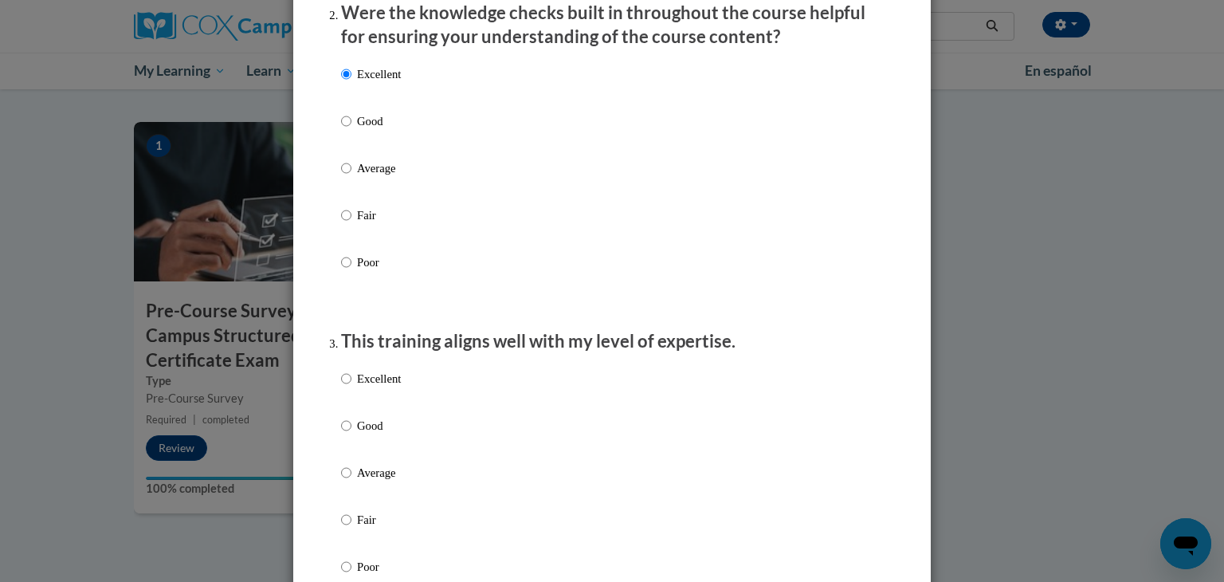
click at [366, 405] on label "Excellent" at bounding box center [371, 391] width 60 height 43
click at [351, 387] on input "Excellent" at bounding box center [346, 379] width 10 height 18
radio input "true"
click at [366, 405] on label "Excellent" at bounding box center [371, 391] width 60 height 43
click at [351, 387] on input "Excellent" at bounding box center [346, 379] width 10 height 18
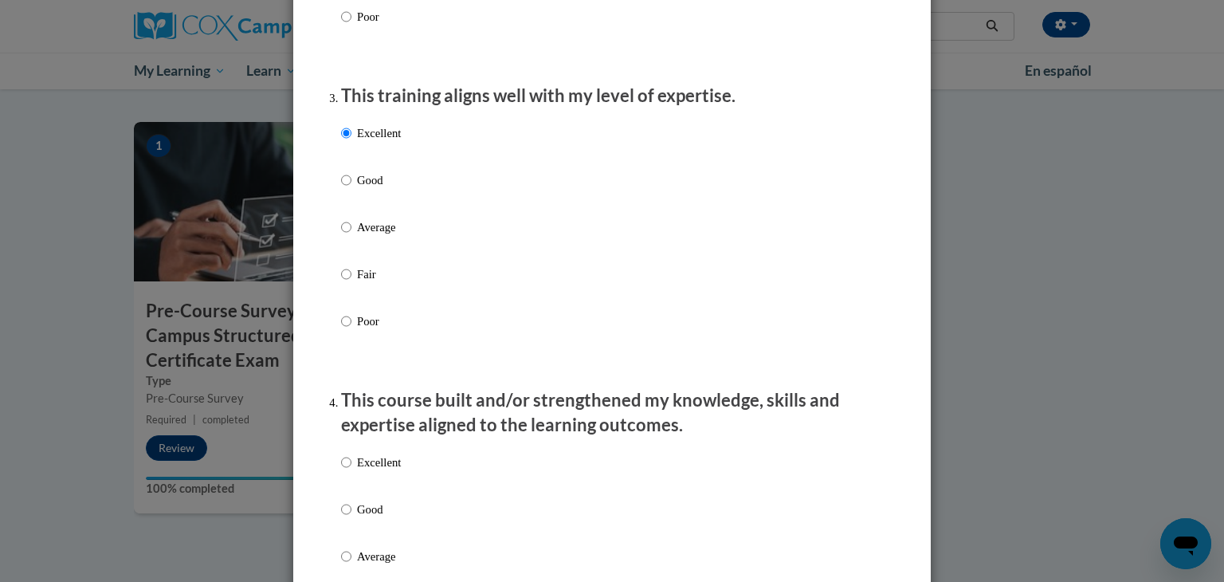
scroll to position [773, 0]
click at [369, 469] on p "Excellent" at bounding box center [379, 461] width 44 height 18
click at [351, 469] on input "Excellent" at bounding box center [346, 461] width 10 height 18
radio input "true"
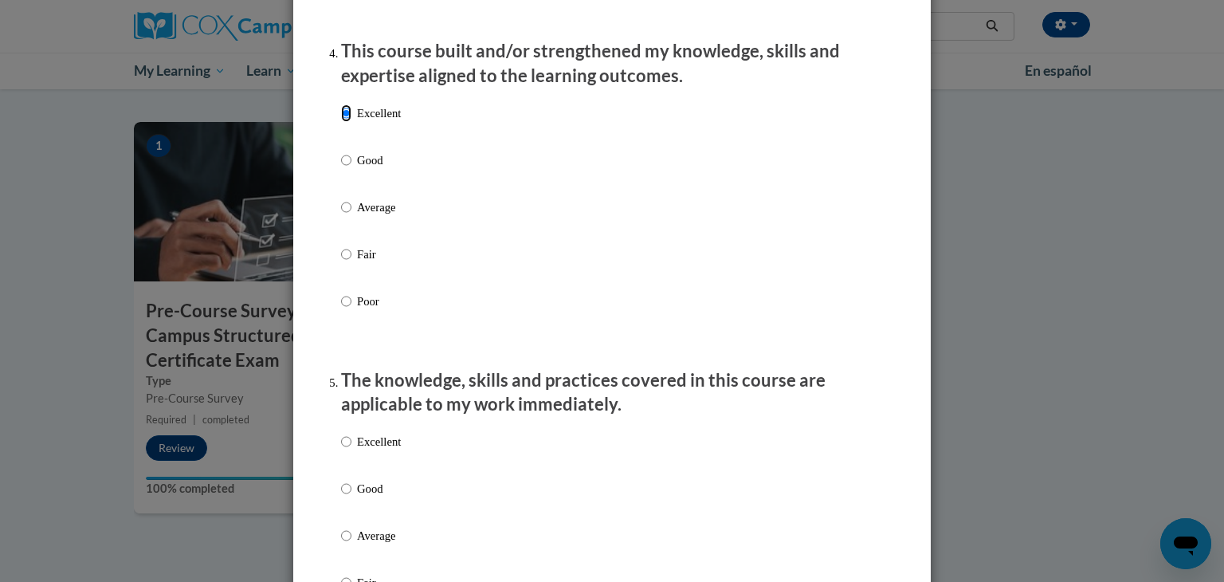
scroll to position [1122, 0]
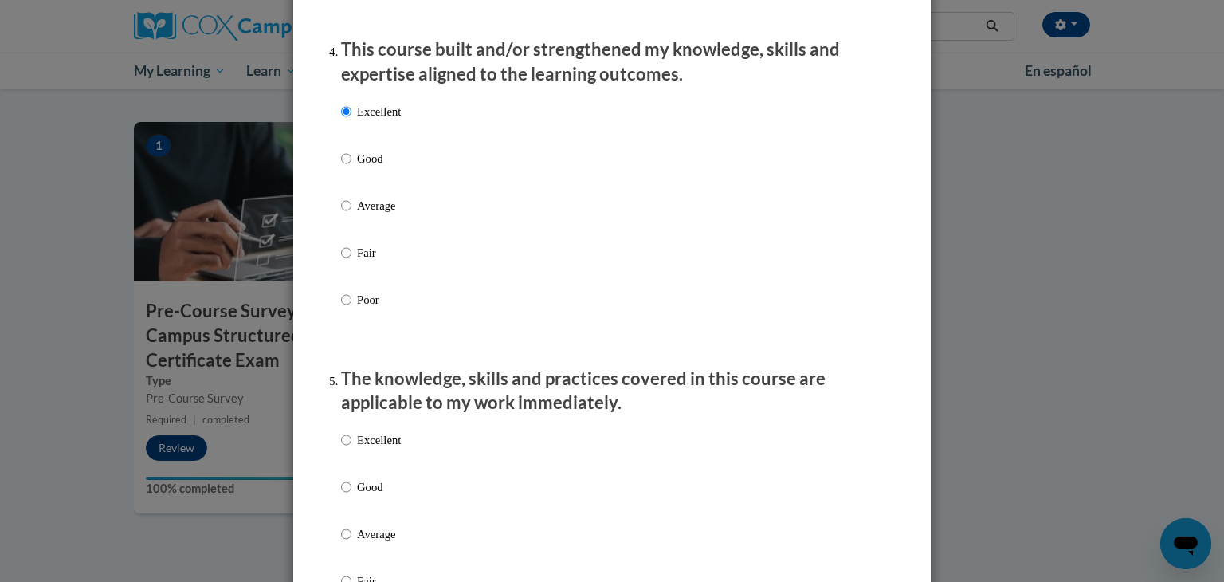
click at [370, 465] on label "Excellent" at bounding box center [371, 452] width 60 height 43
click at [351, 449] on input "Excellent" at bounding box center [346, 440] width 10 height 18
radio input "true"
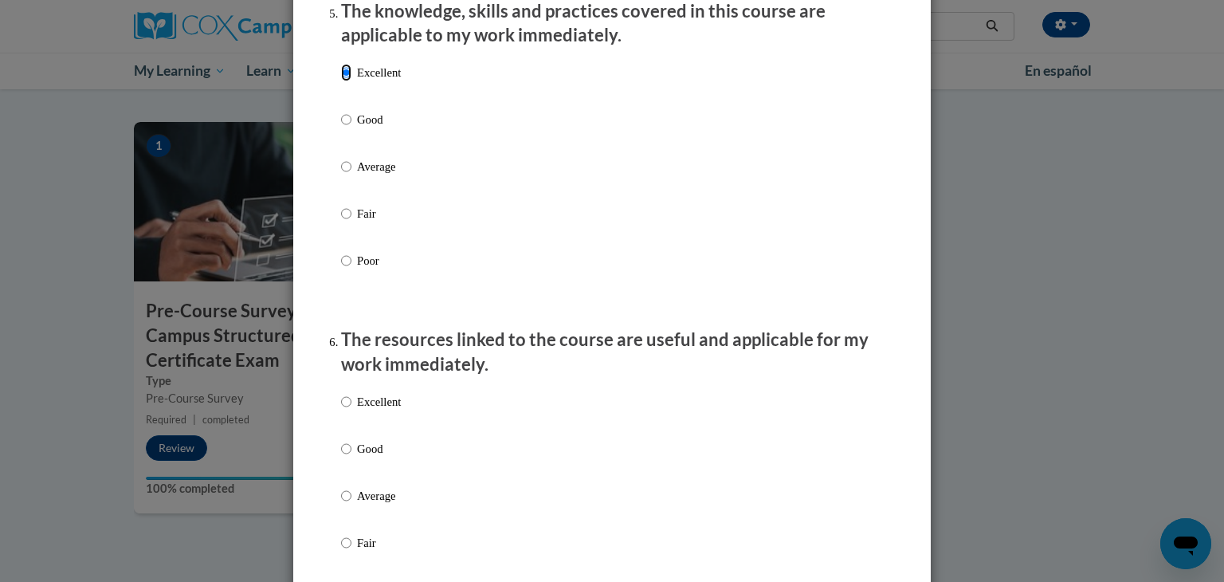
scroll to position [1492, 0]
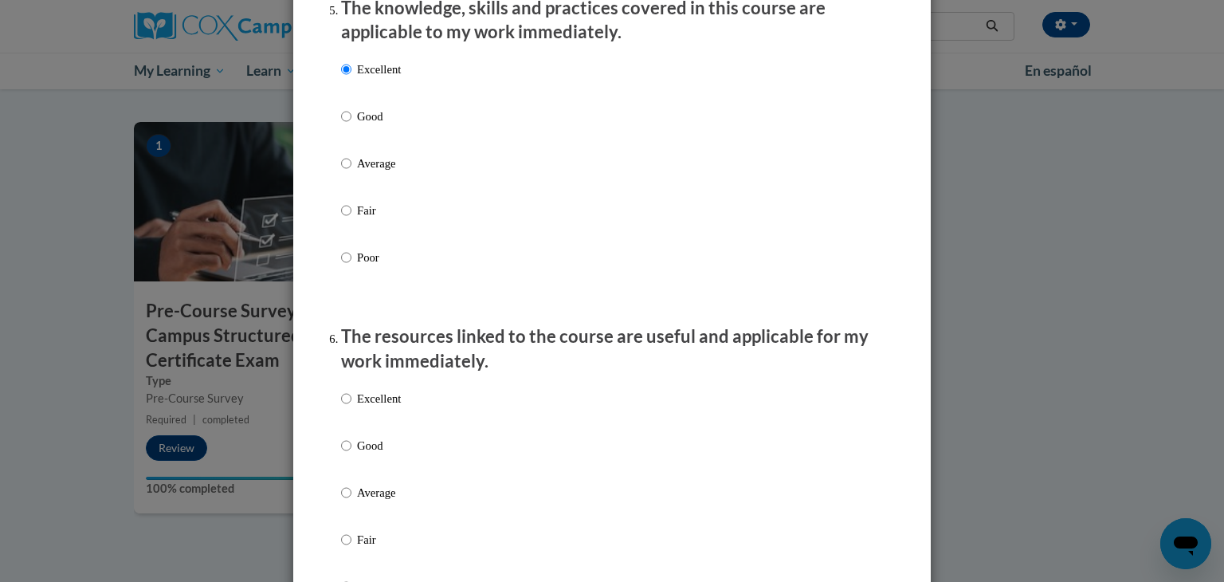
click at [371, 407] on p "Excellent" at bounding box center [379, 399] width 44 height 18
click at [351, 407] on input "Excellent" at bounding box center [346, 399] width 10 height 18
radio input "true"
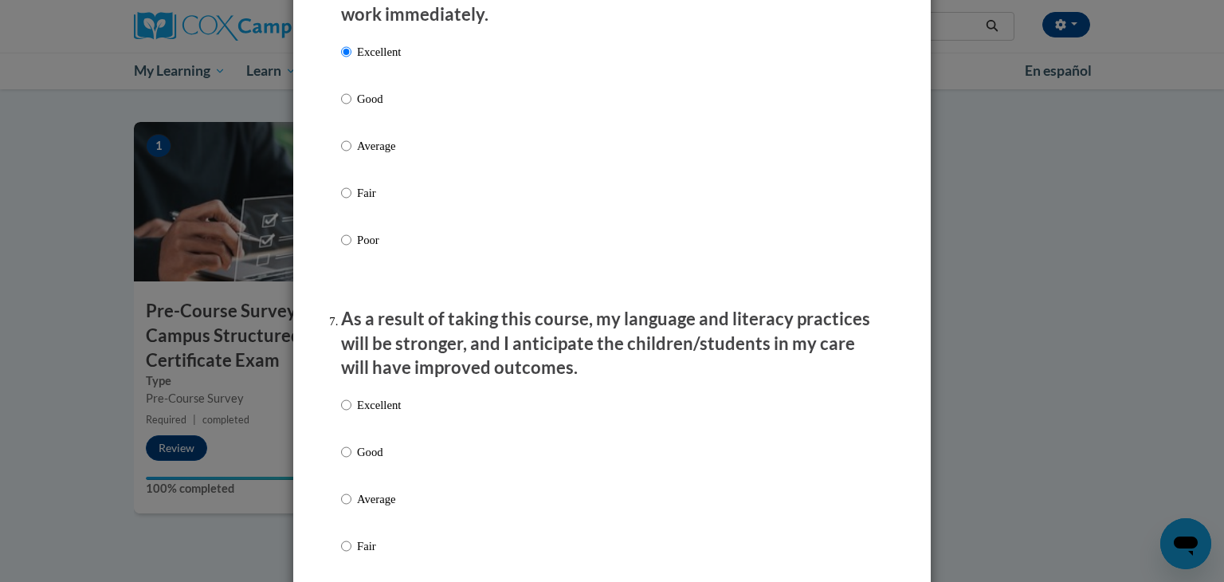
click at [371, 414] on p "Excellent" at bounding box center [379, 405] width 44 height 18
click at [351, 414] on input "Excellent" at bounding box center [346, 405] width 10 height 18
radio input "true"
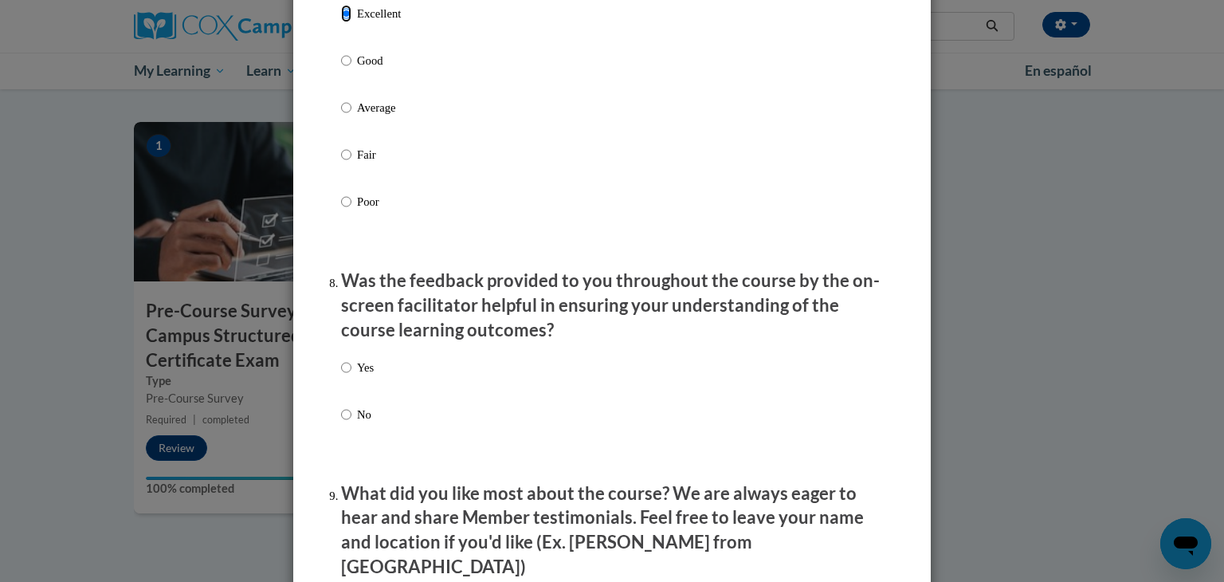
scroll to position [2236, 0]
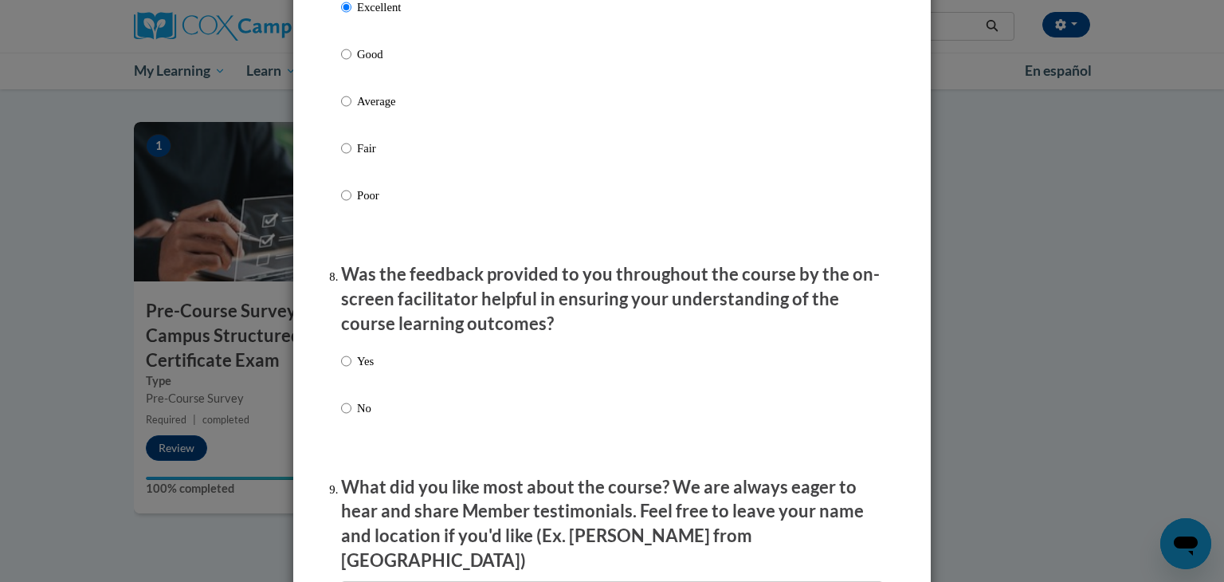
click at [370, 391] on label "Yes" at bounding box center [357, 373] width 33 height 43
click at [351, 370] on input "Yes" at bounding box center [346, 361] width 10 height 18
radio input "true"
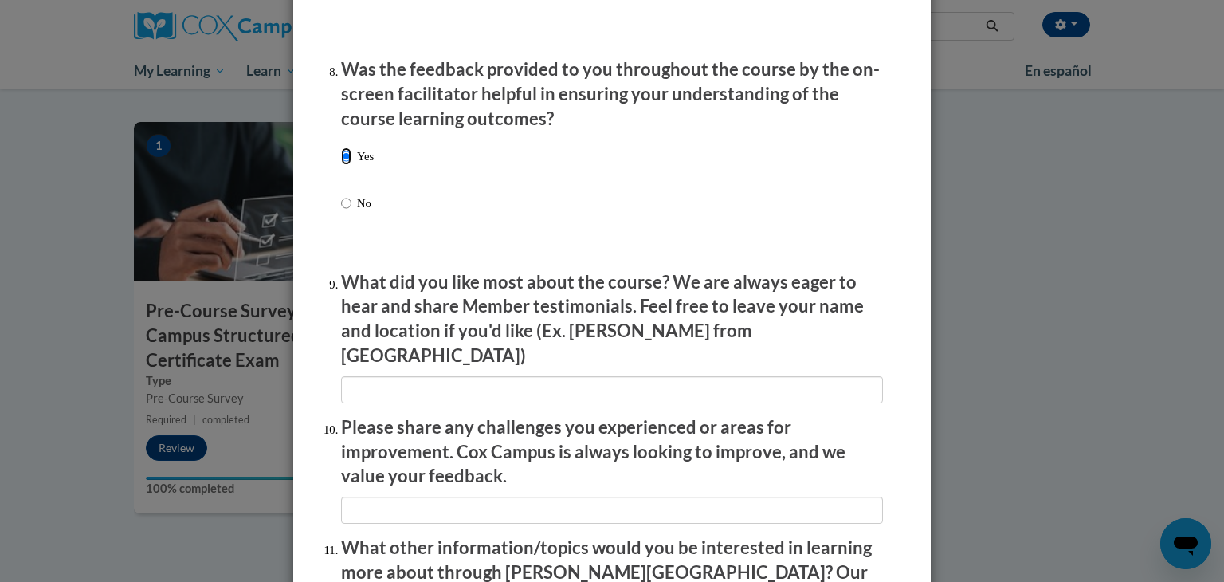
scroll to position [2447, 0]
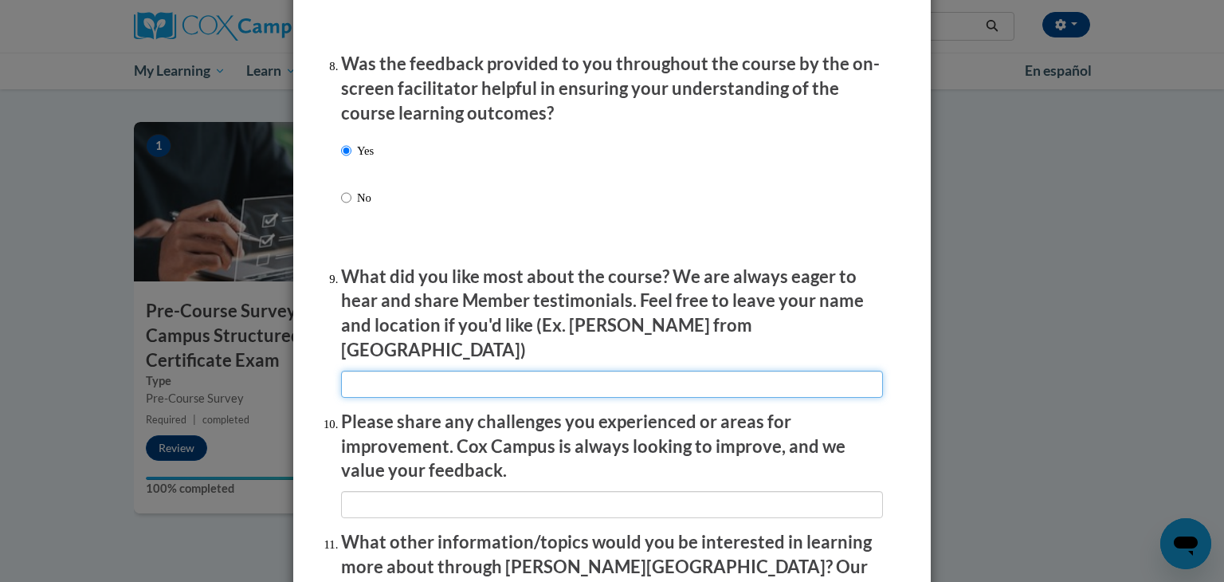
click at [375, 372] on input "textbox" at bounding box center [612, 383] width 542 height 27
type input "videos"
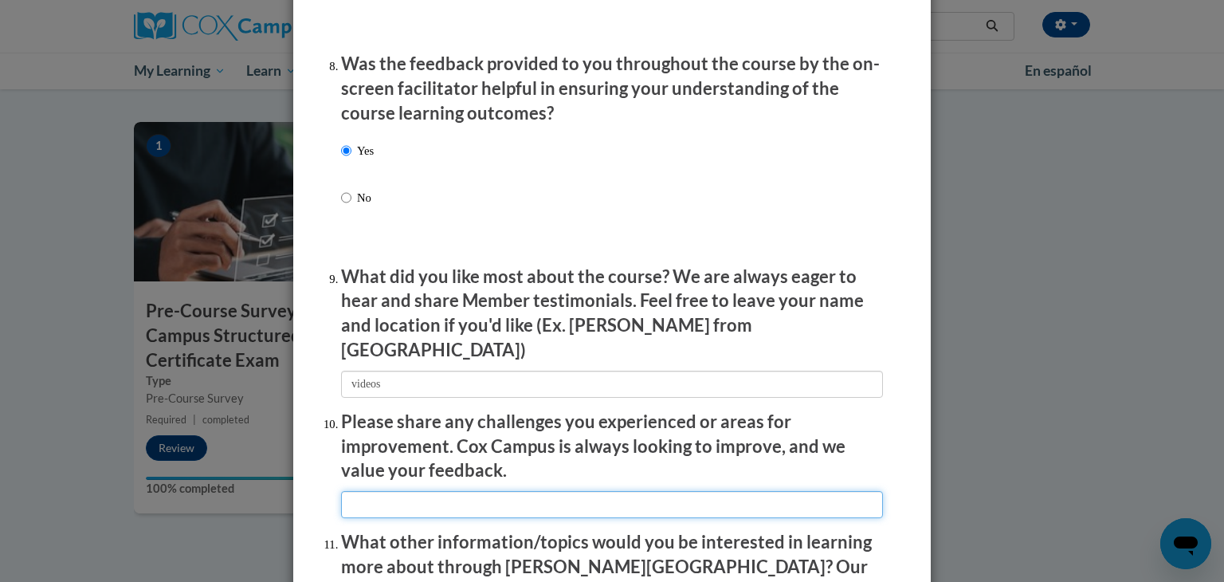
click at [382, 498] on input "textbox" at bounding box center [612, 504] width 542 height 27
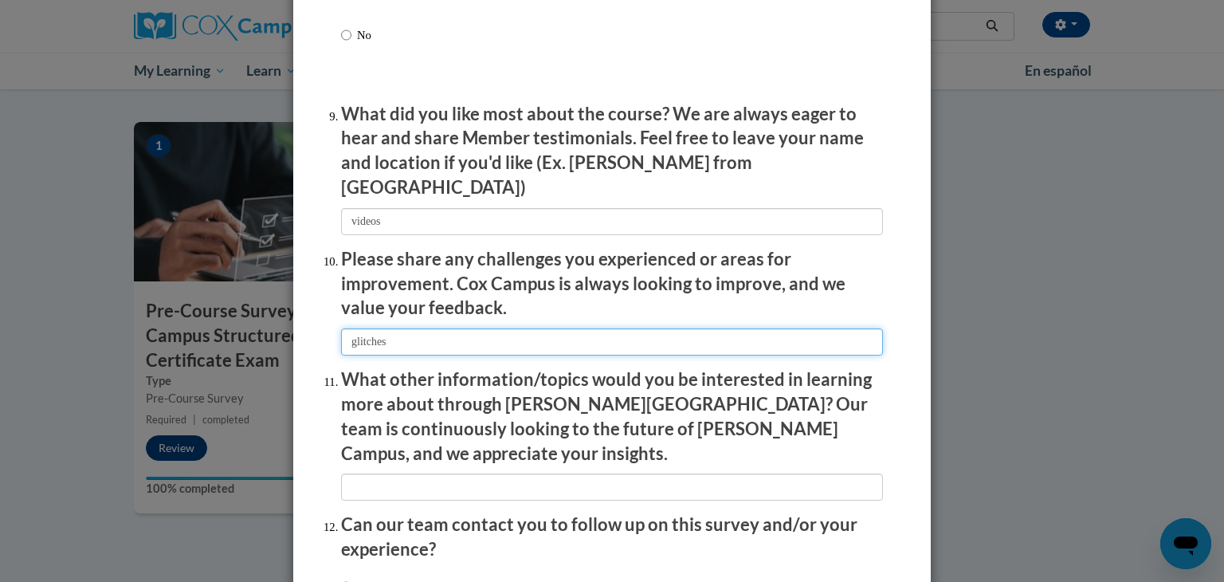
scroll to position [2611, 0]
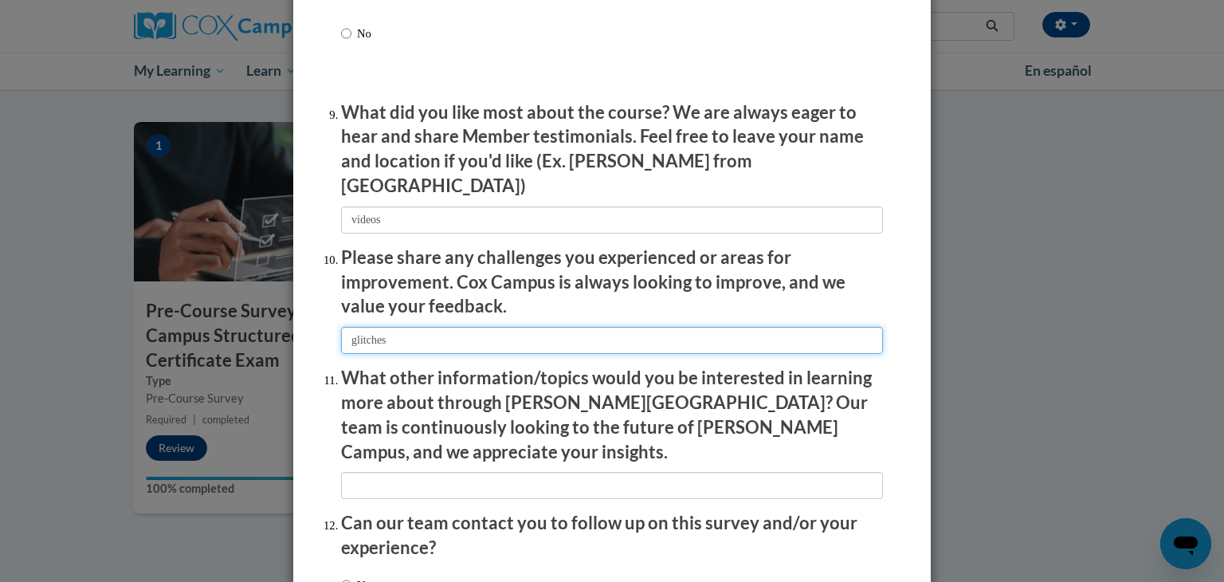
type input "glitches"
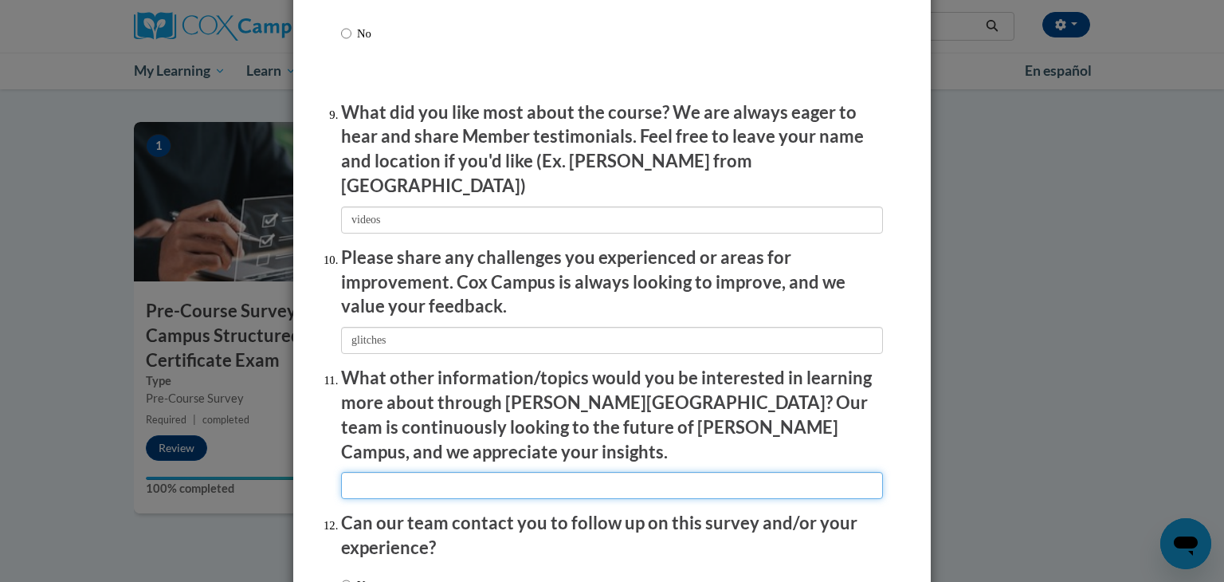
click at [471, 472] on input "textbox" at bounding box center [612, 485] width 542 height 27
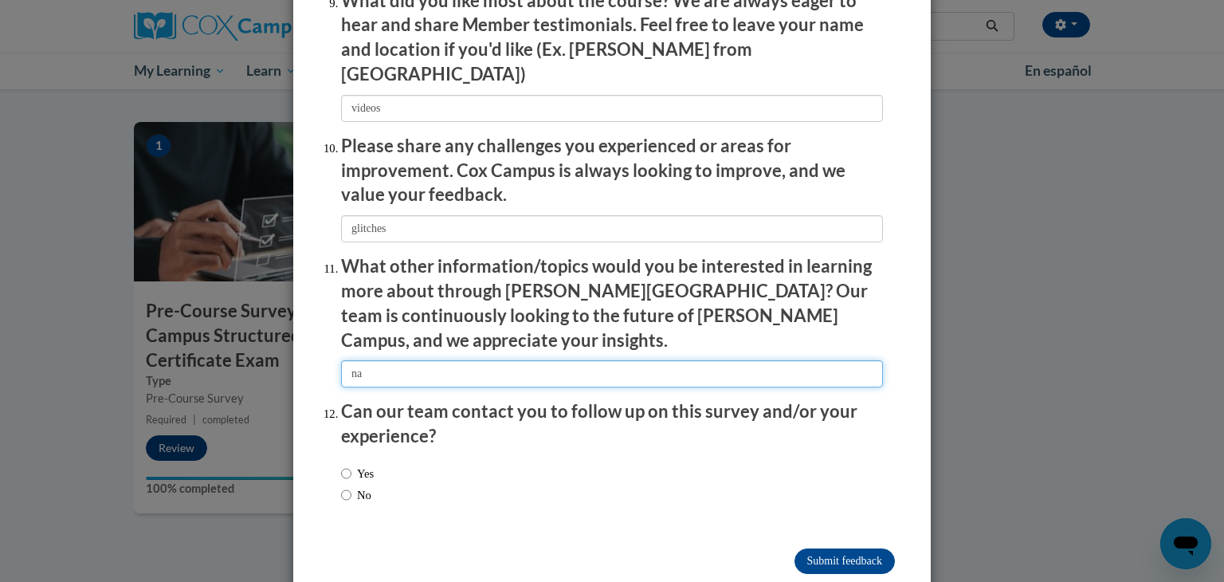
scroll to position [2737, 0]
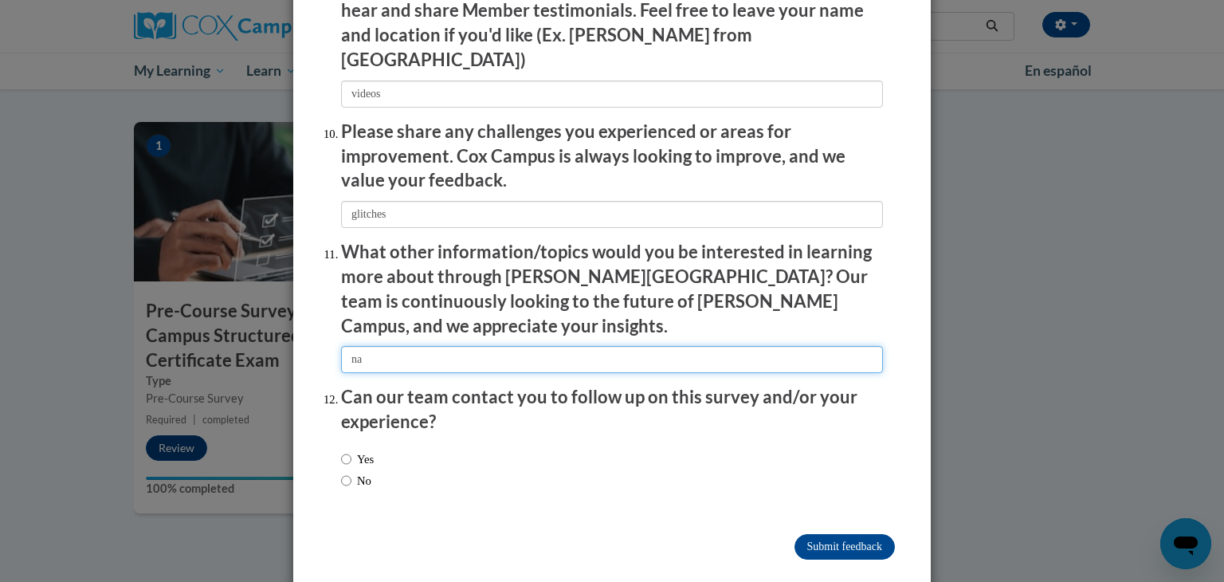
type input "na"
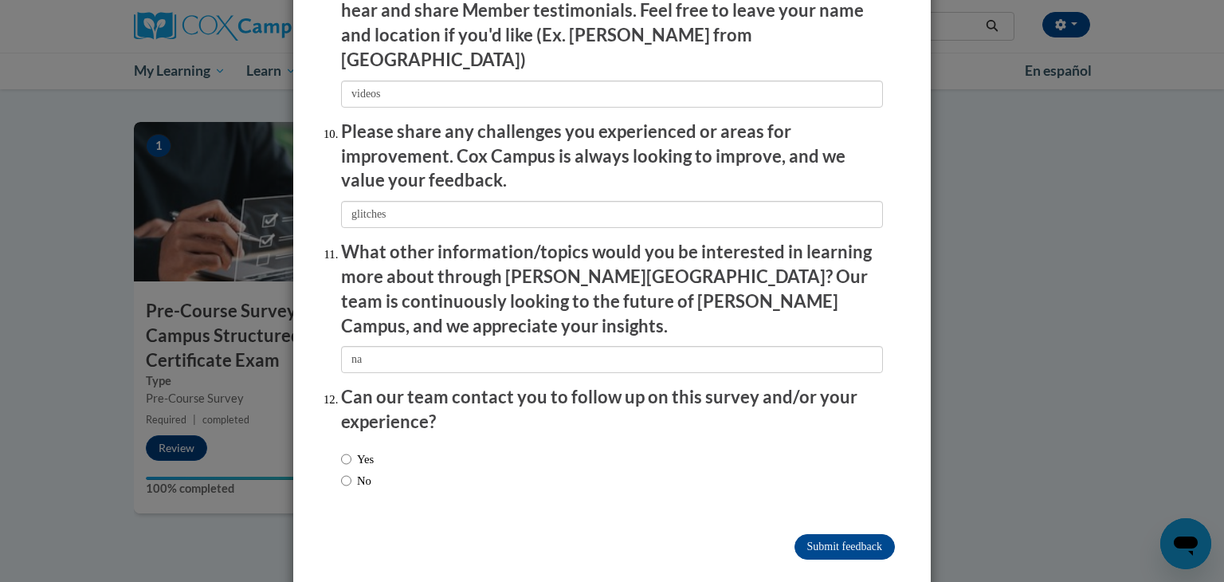
click at [374, 450] on label "Yes" at bounding box center [357, 459] width 33 height 18
click at [351, 450] on input "Yes" at bounding box center [346, 459] width 10 height 18
radio input "true"
click at [888, 534] on input "Submit feedback" at bounding box center [844, 546] width 100 height 25
